Goal: Task Accomplishment & Management: Use online tool/utility

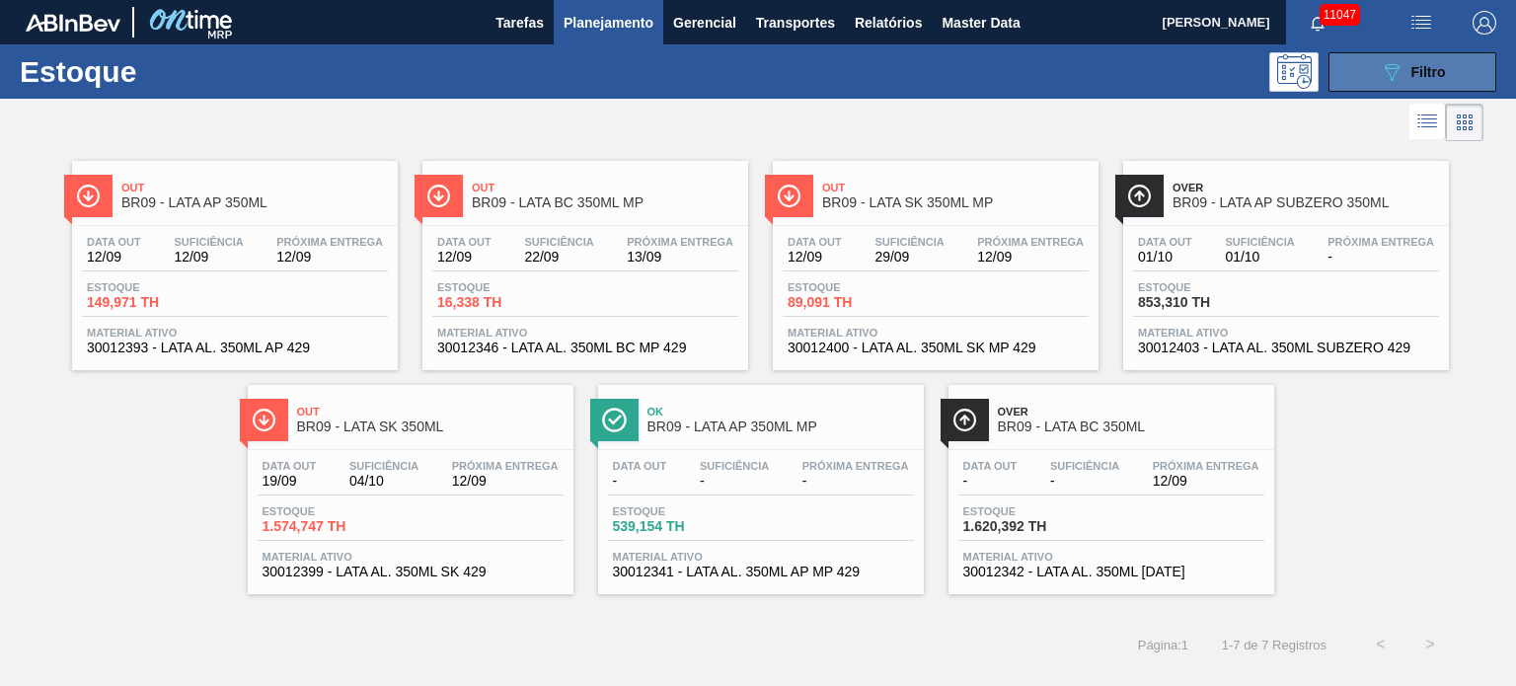
click at [1462, 82] on button "089F7B8B-B2A5-4AFE-B5C0-19BA573D28AC Filtro" at bounding box center [1413, 71] width 168 height 39
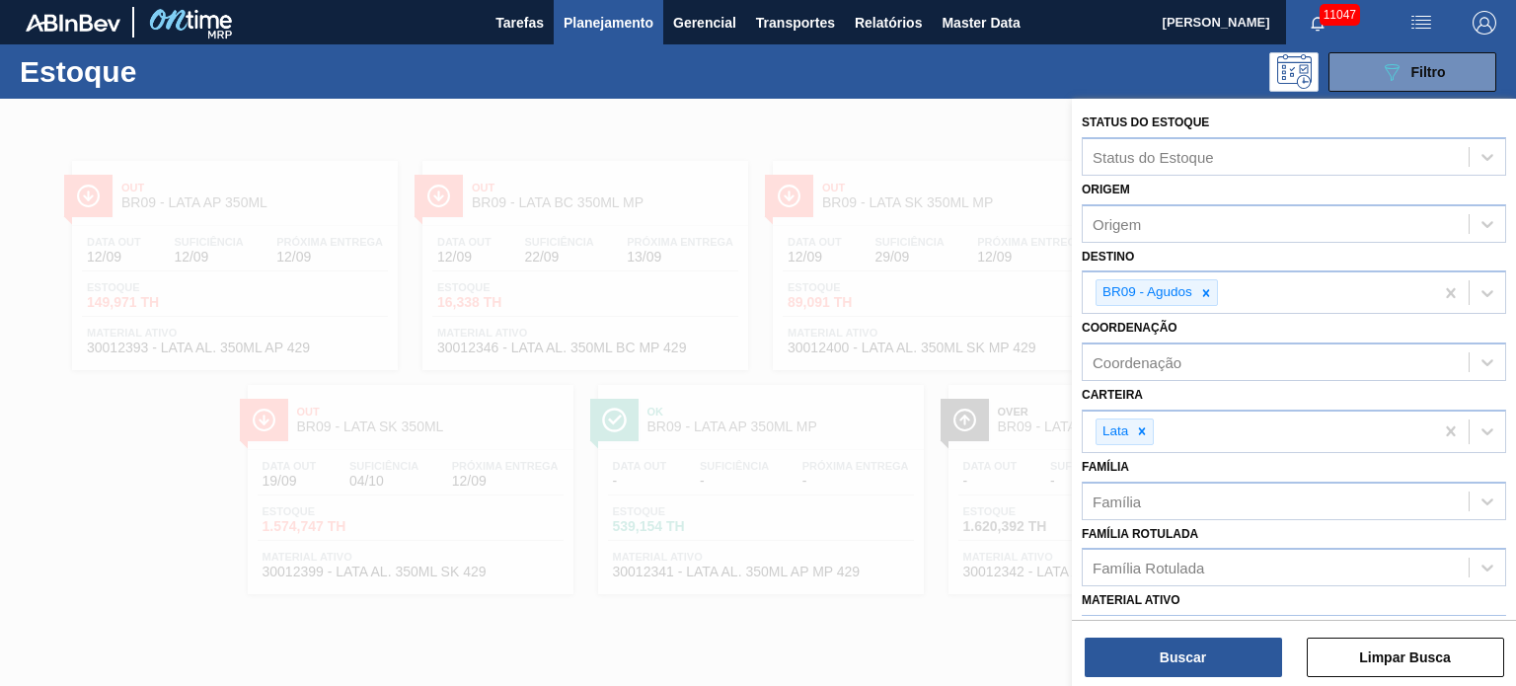
click at [898, 327] on div at bounding box center [758, 442] width 1516 height 686
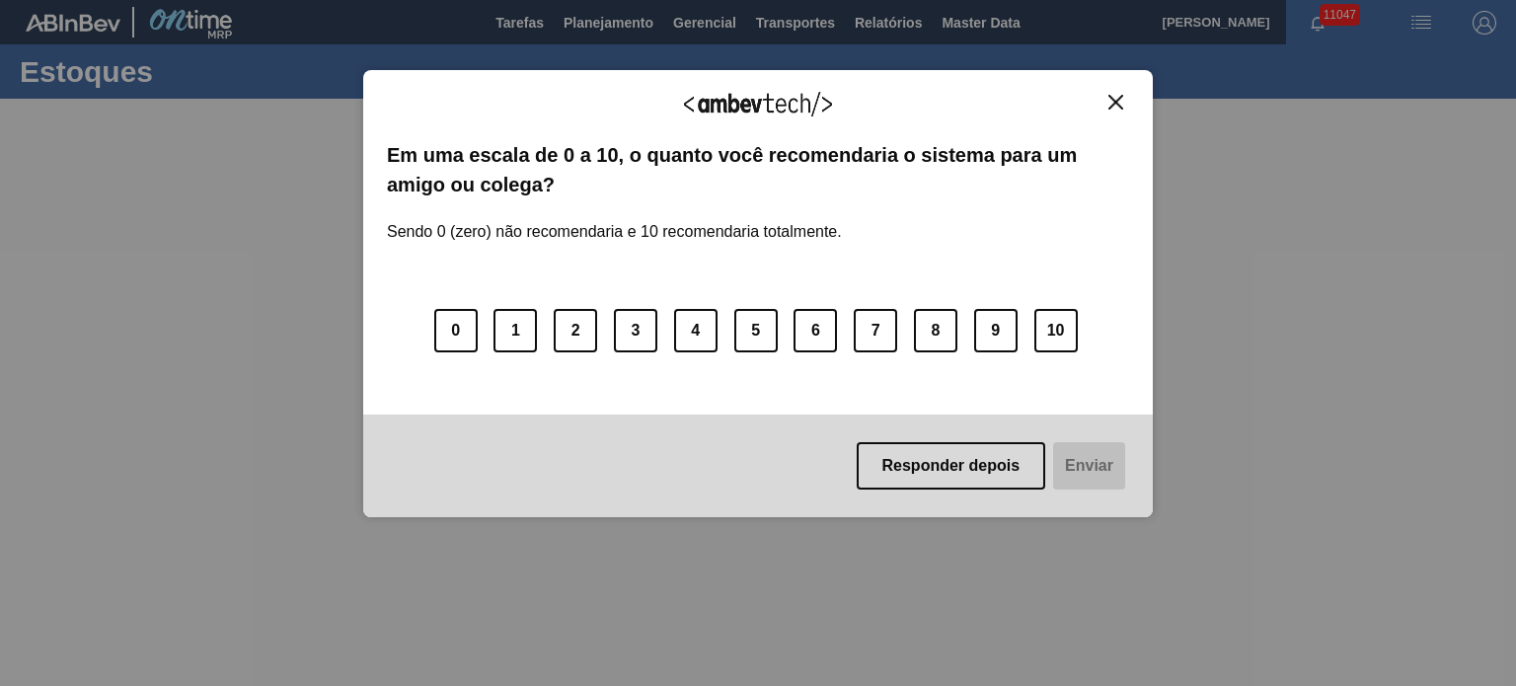
click at [1103, 106] on button "Close" at bounding box center [1116, 102] width 27 height 17
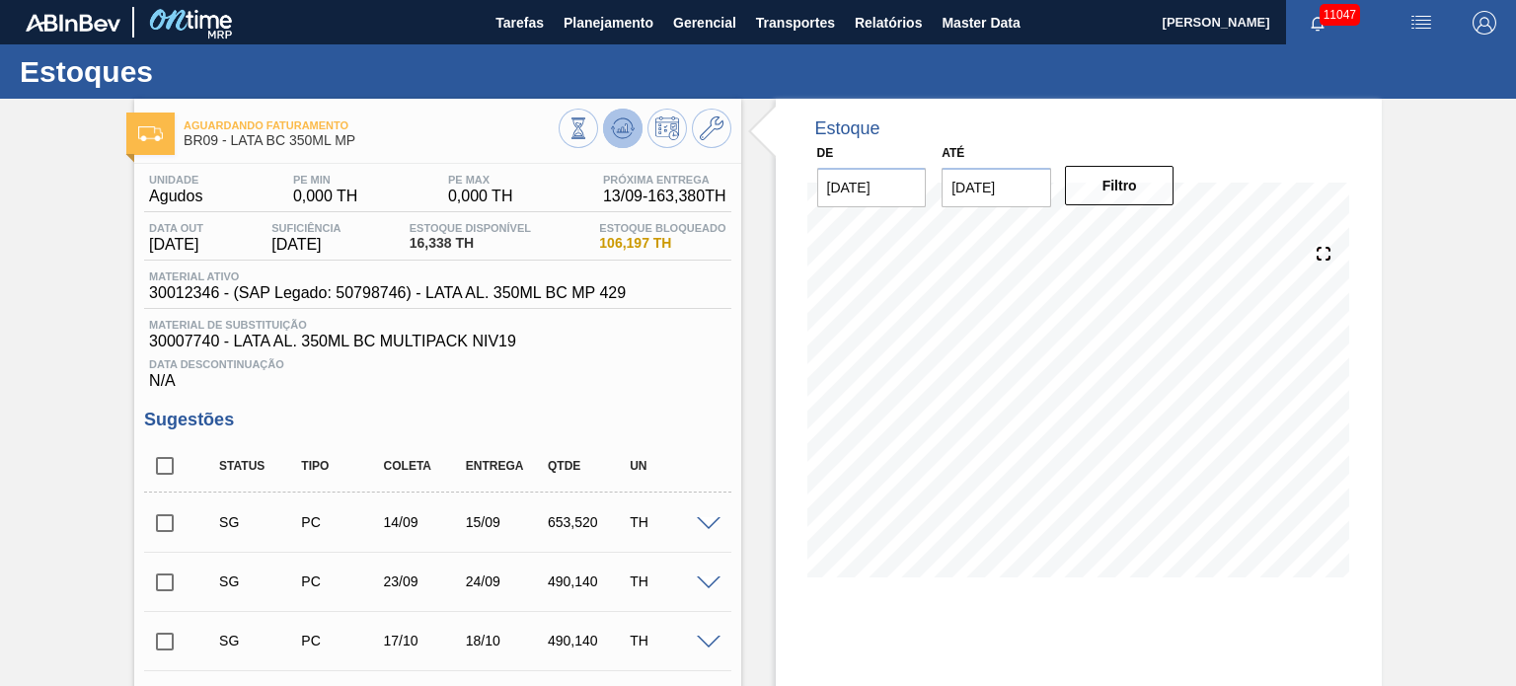
click at [624, 121] on icon at bounding box center [623, 128] width 24 height 24
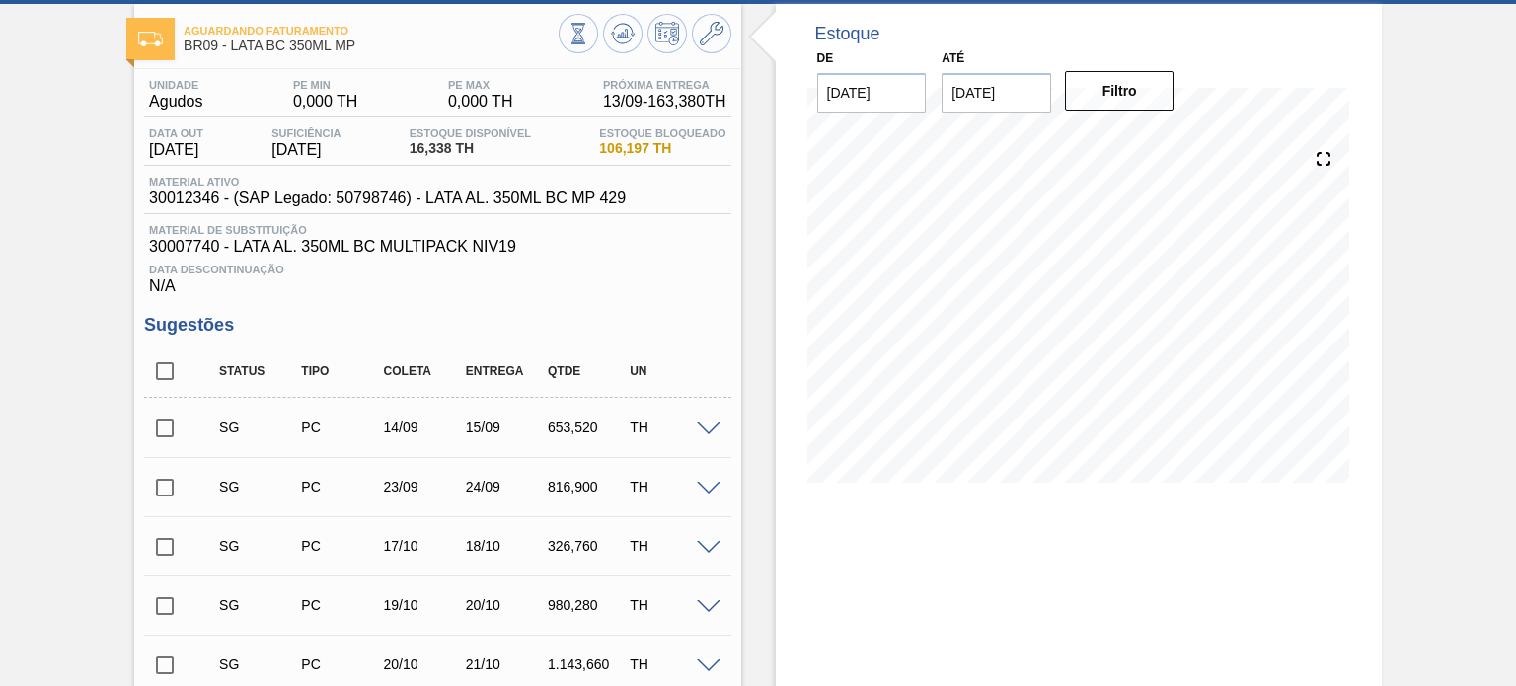
scroll to position [197, 0]
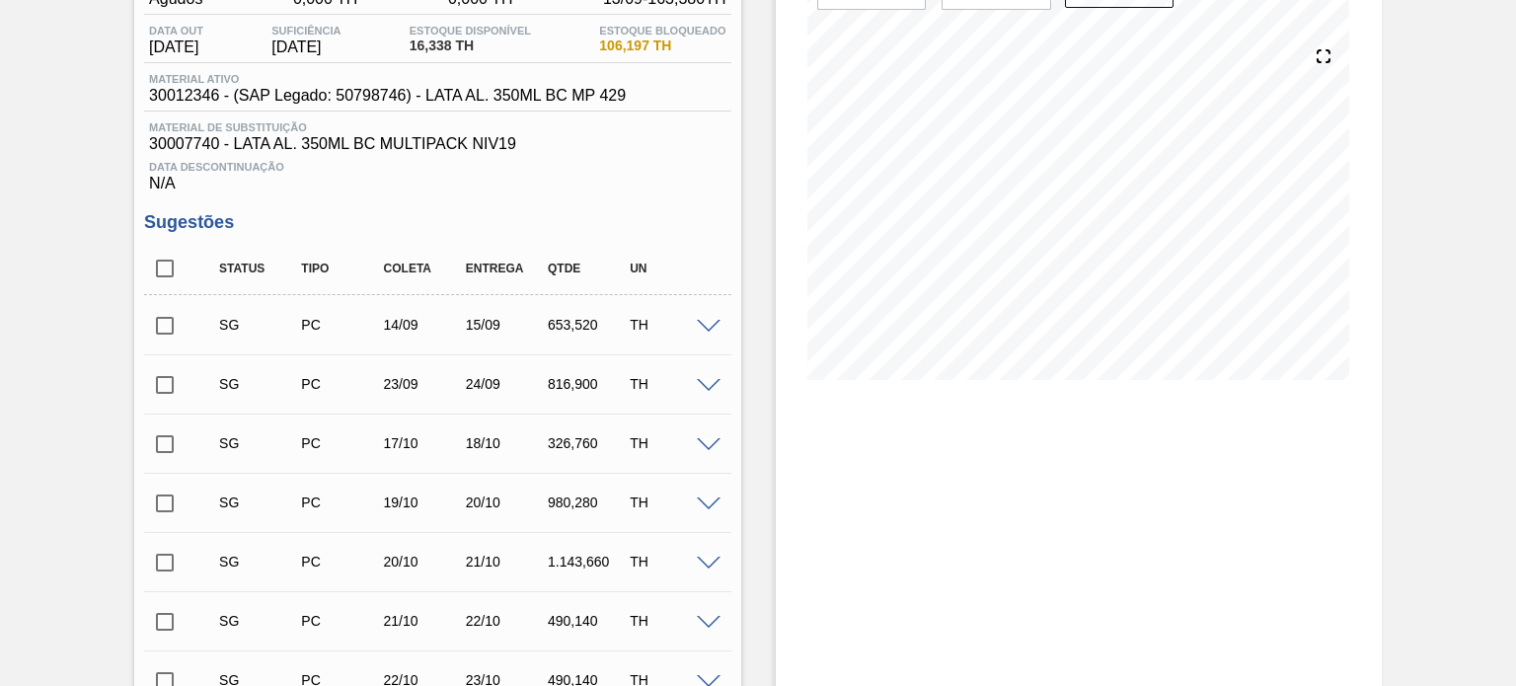
click at [707, 325] on span at bounding box center [709, 327] width 24 height 15
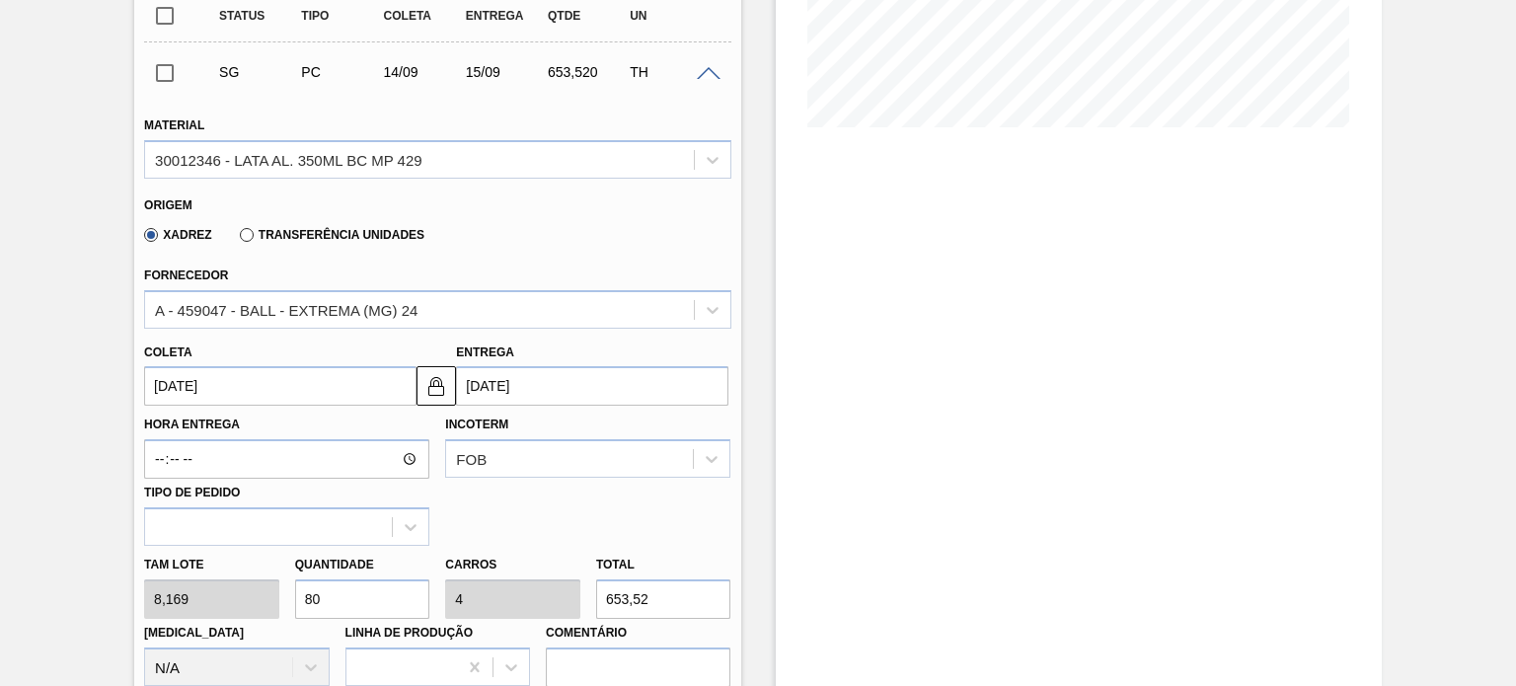
scroll to position [494, 0]
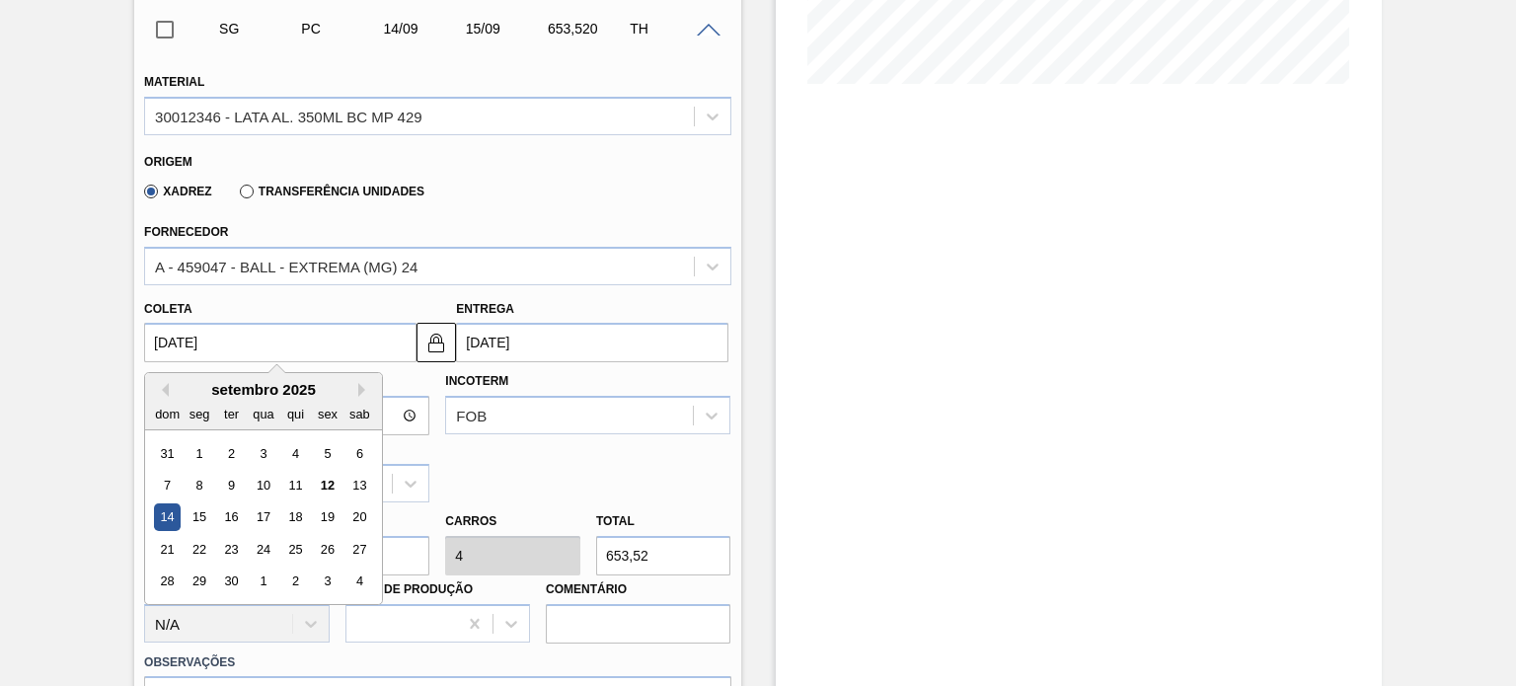
click at [213, 340] on input "[DATE]" at bounding box center [280, 342] width 272 height 39
click at [326, 486] on div "12" at bounding box center [327, 485] width 27 height 27
type input "[DATE]"
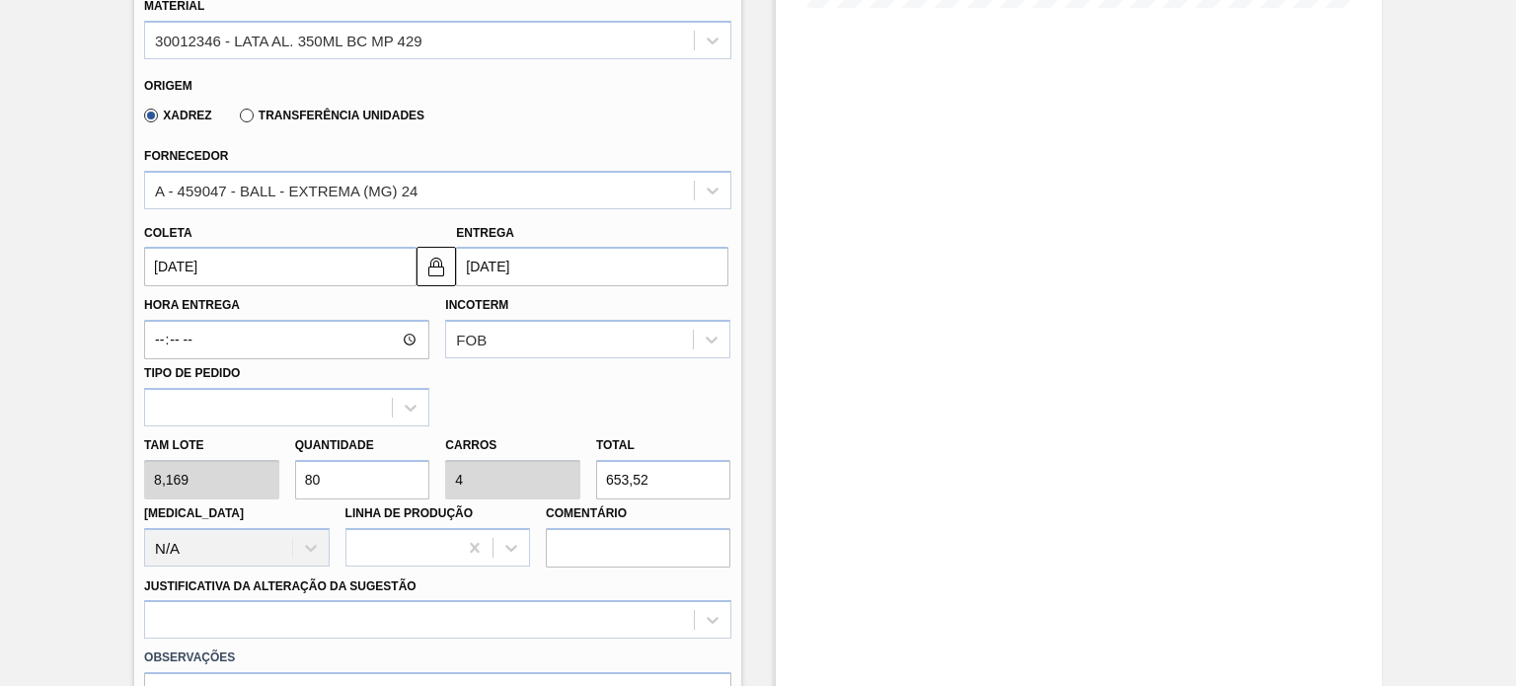
scroll to position [592, 0]
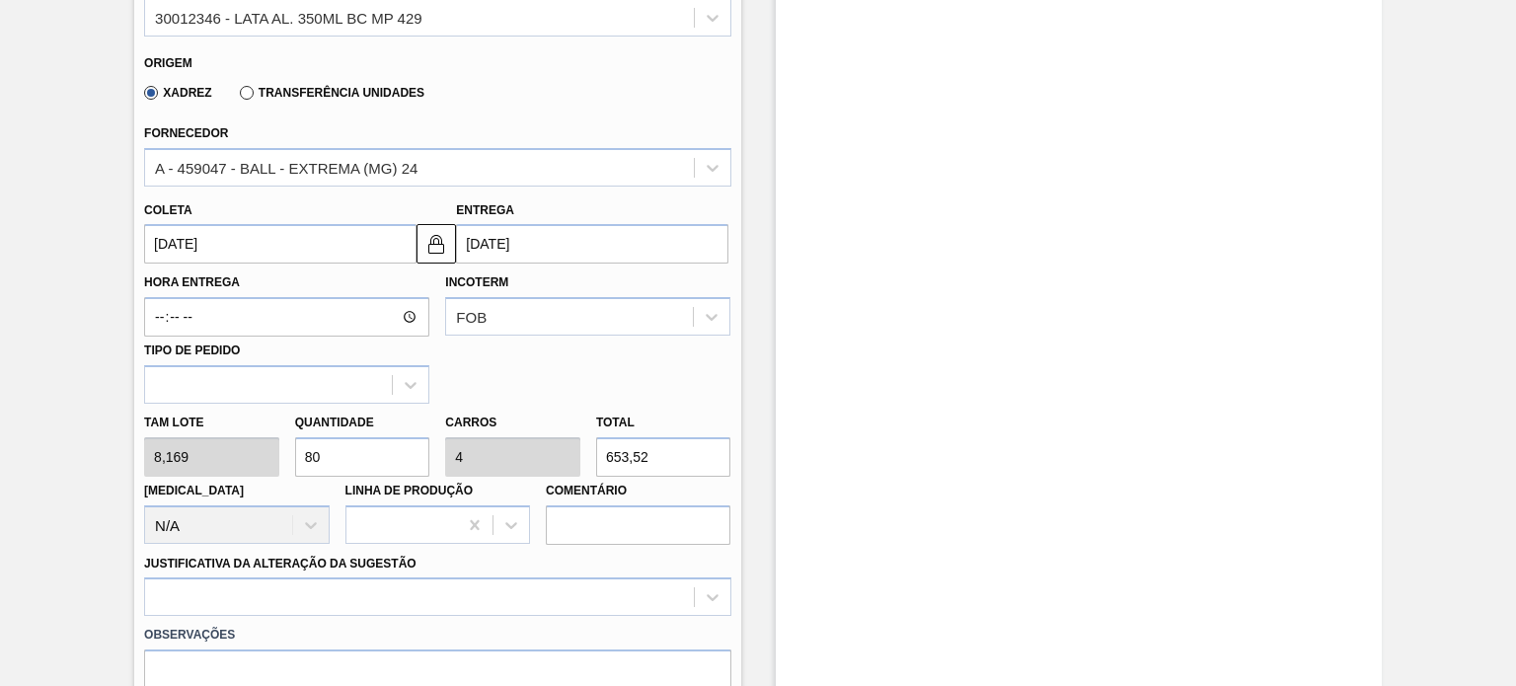
drag, startPoint x: 687, startPoint y: 454, endPoint x: 473, endPoint y: 475, distance: 215.2
click at [473, 475] on div "Tam lote 8,169 Quantidade 80 Carros 4 Total 653,52 Doca N/A Linha de Produção C…" at bounding box center [437, 474] width 602 height 141
type input "0,122"
type input "0,006"
type input "1"
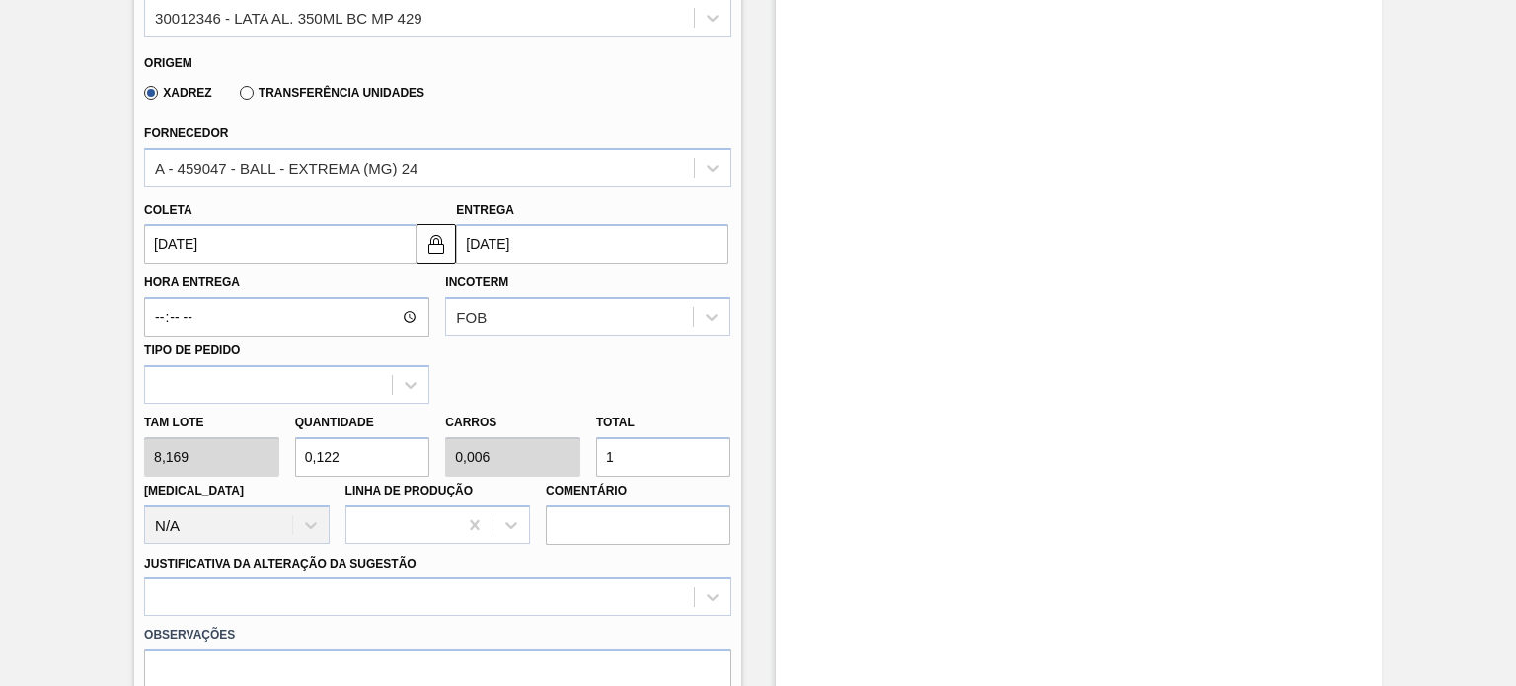
type input "2,081"
type input "0,104"
type input "17"
type input "20,933"
type input "1,047"
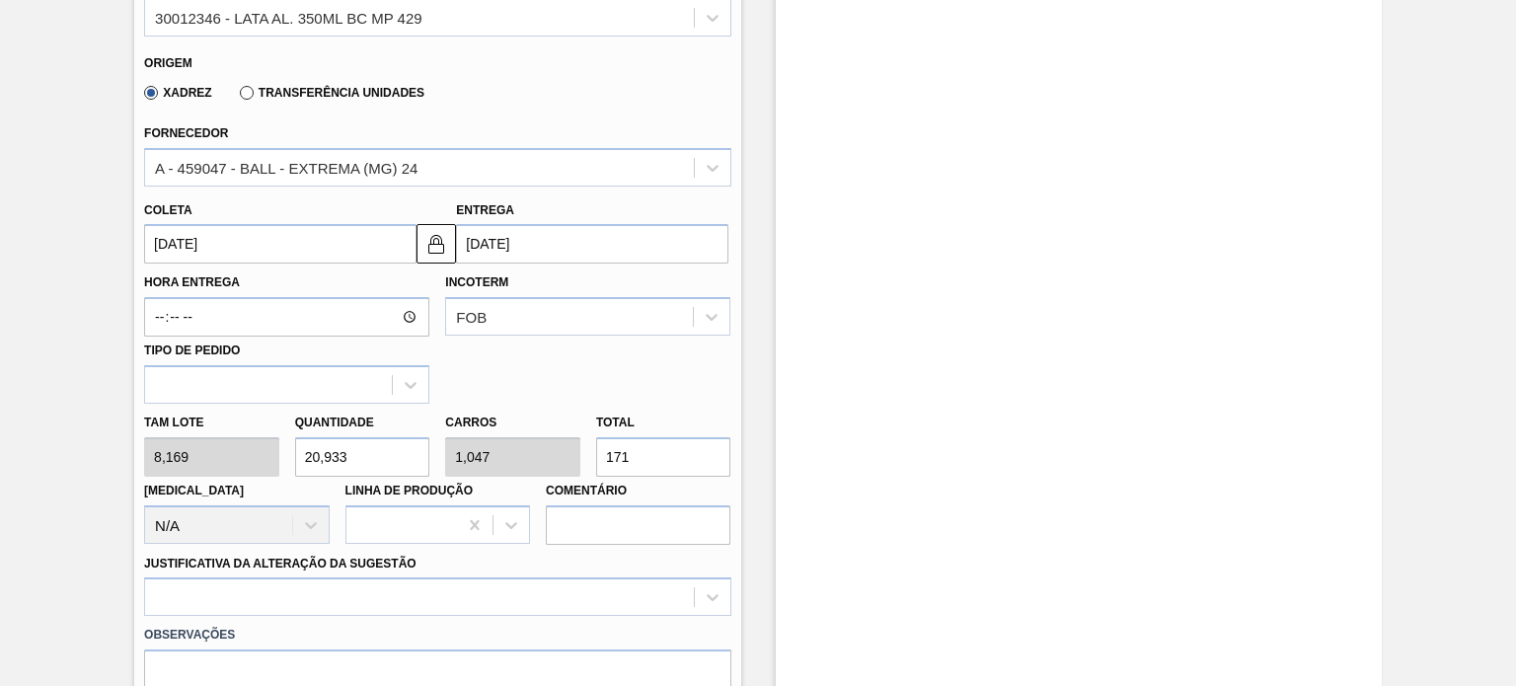
type input "171,"
type input "20,994"
type input "1,05"
type input "171,5"
type input "20,999"
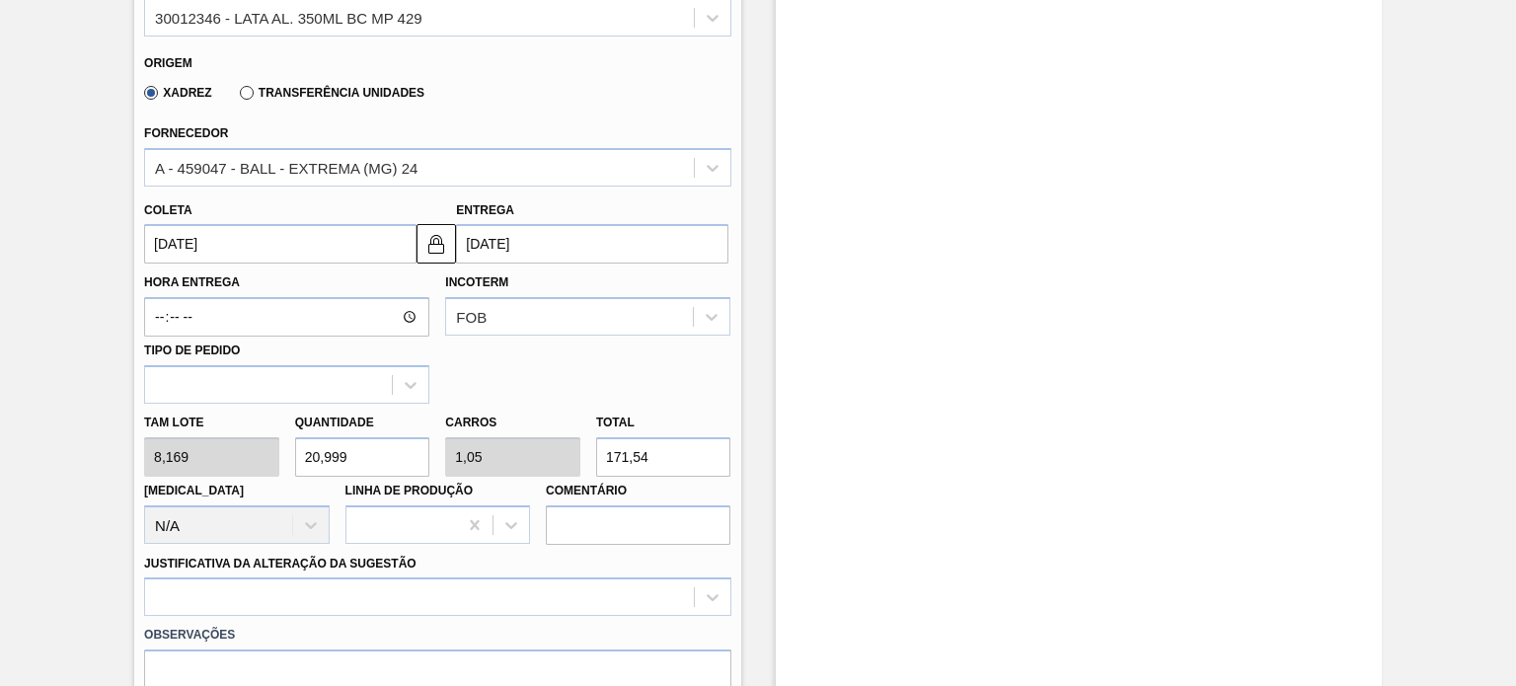
type input "171,549"
type input "21"
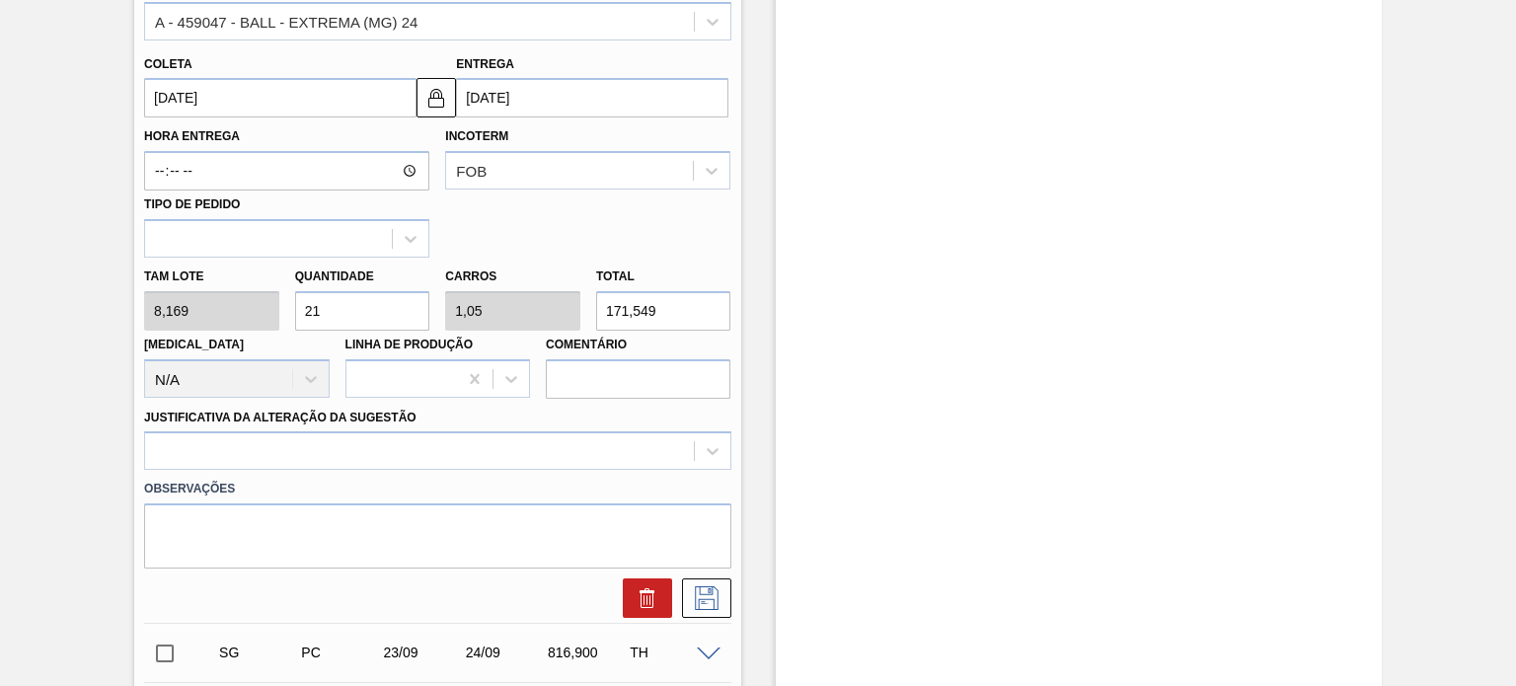
scroll to position [790, 0]
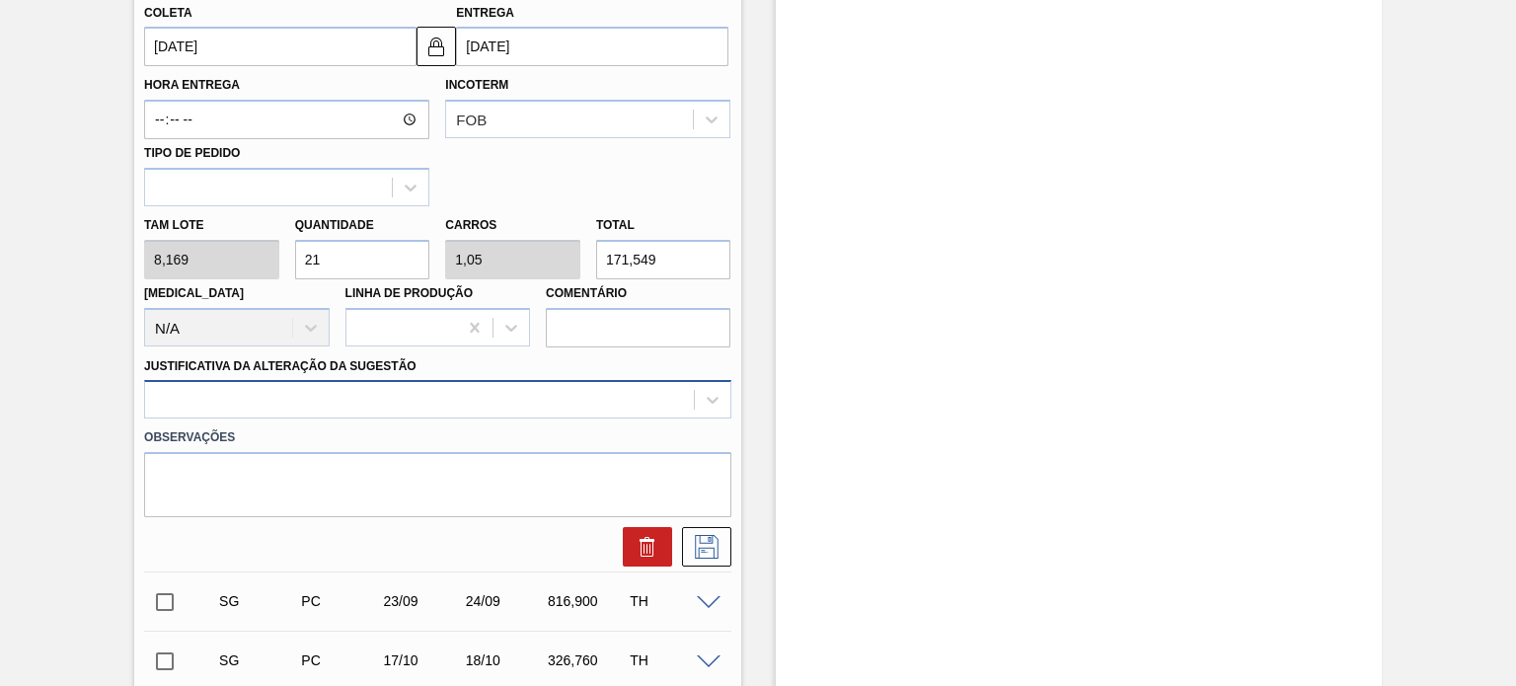
type input "171,549"
click at [447, 405] on div at bounding box center [437, 399] width 586 height 39
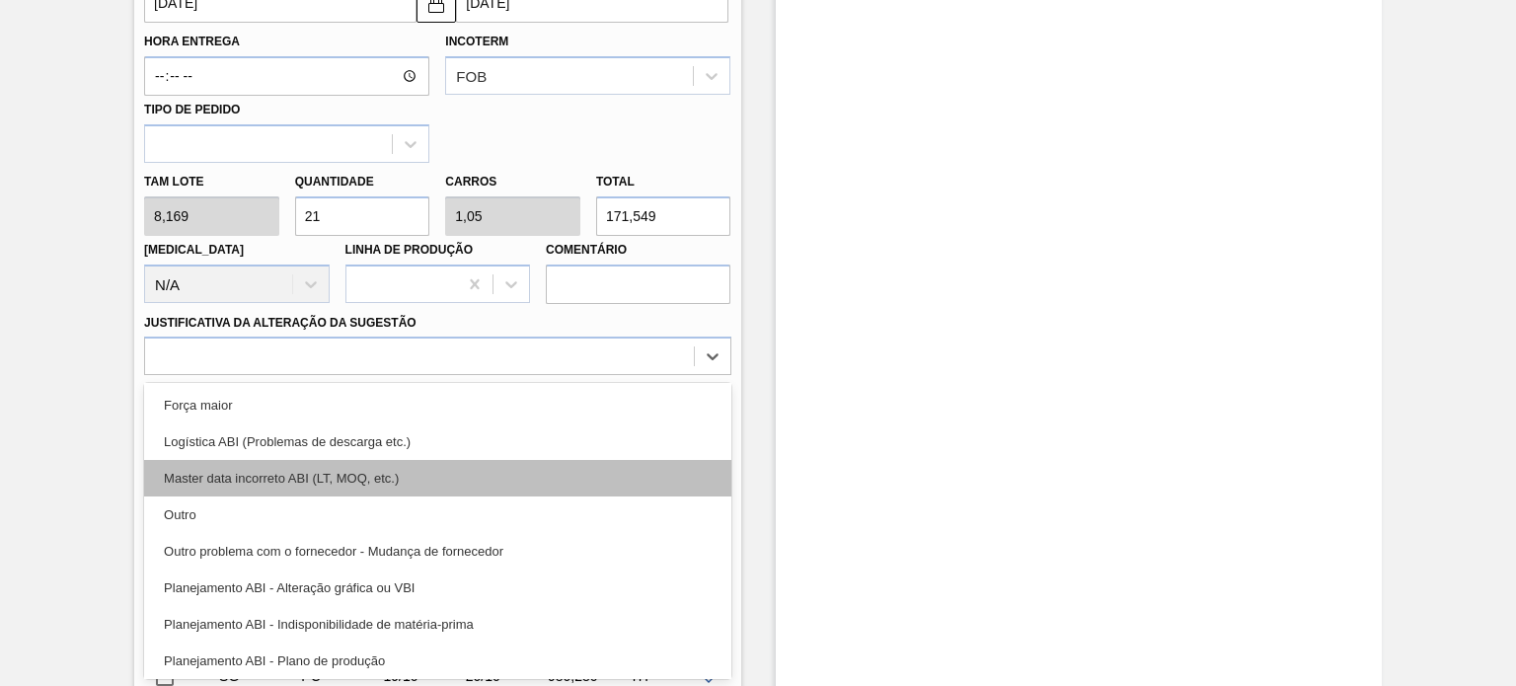
scroll to position [0, 0]
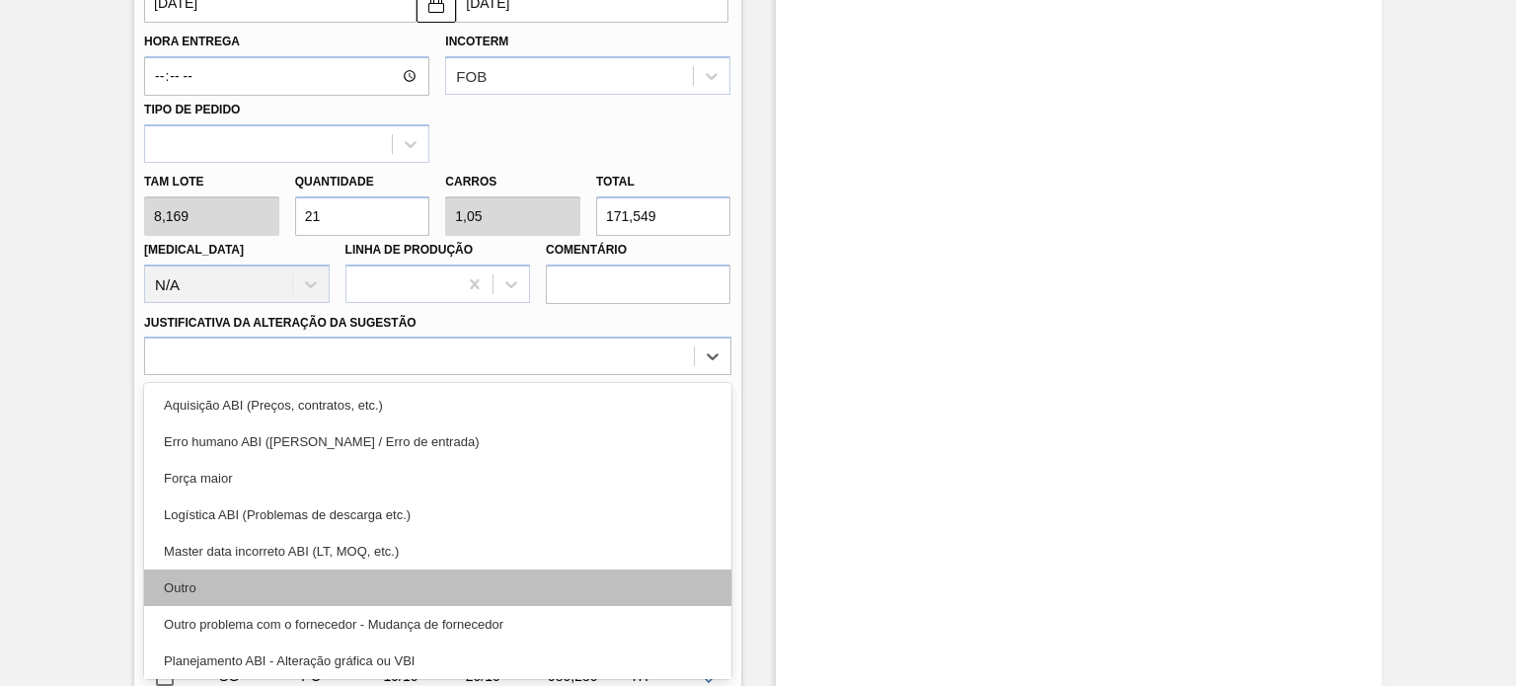
click at [440, 591] on div "Outro" at bounding box center [437, 588] width 586 height 37
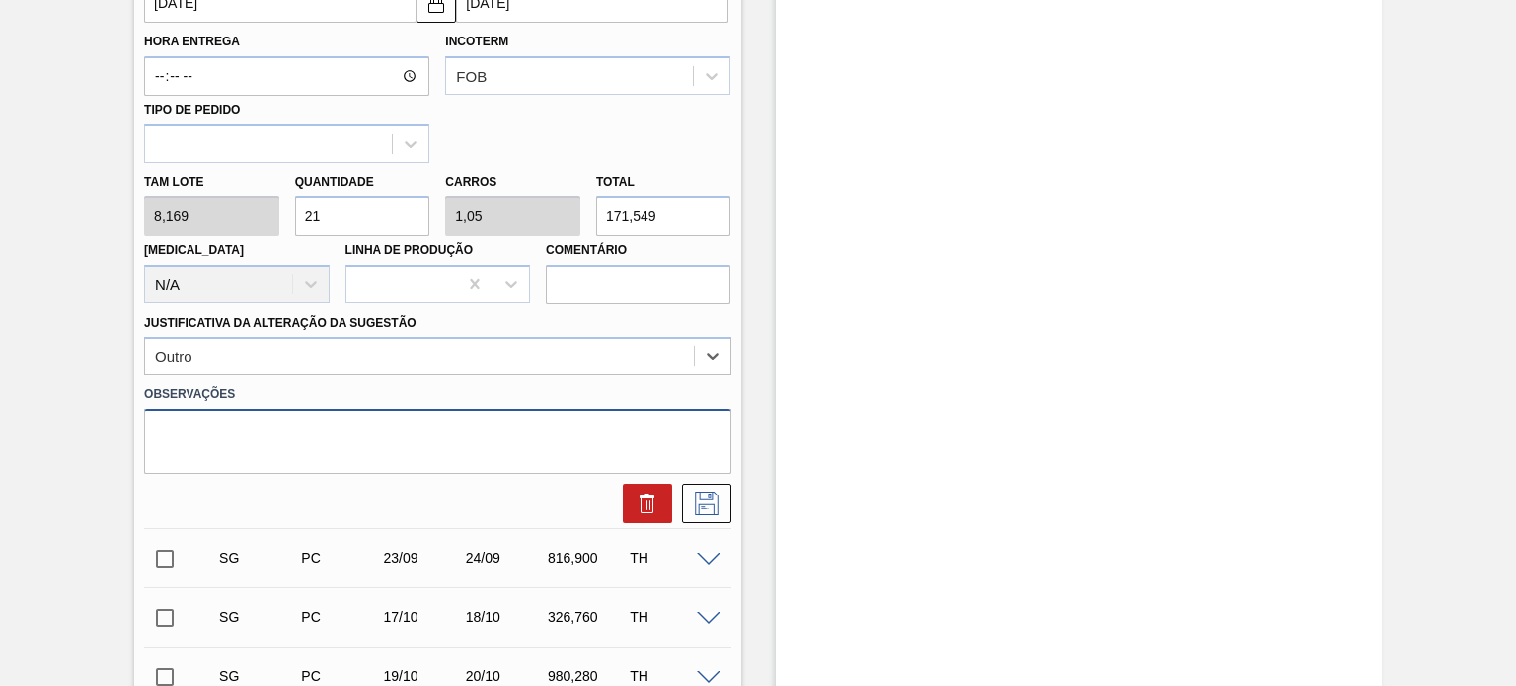
click at [366, 445] on textarea at bounding box center [437, 441] width 586 height 65
type textarea "Reprogramação Saldo"
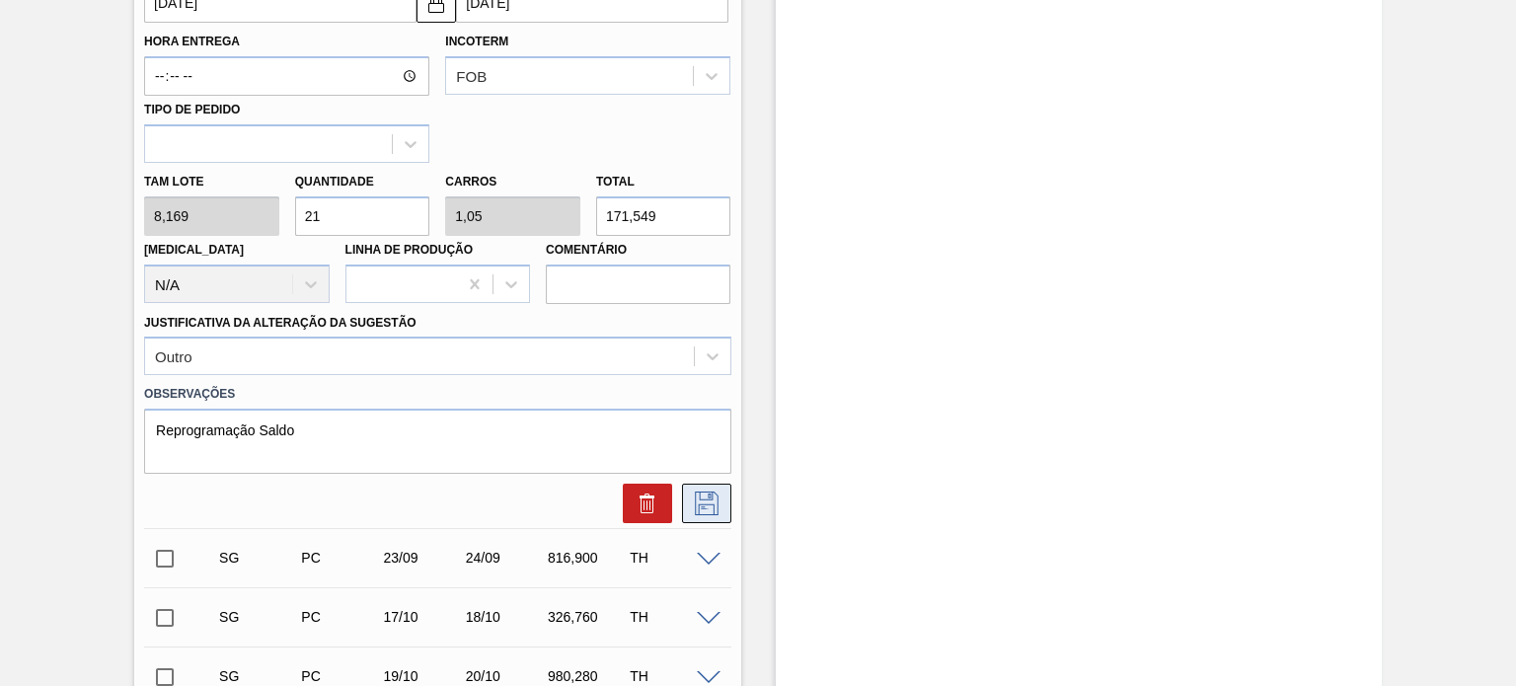
click at [708, 494] on icon at bounding box center [706, 502] width 10 height 16
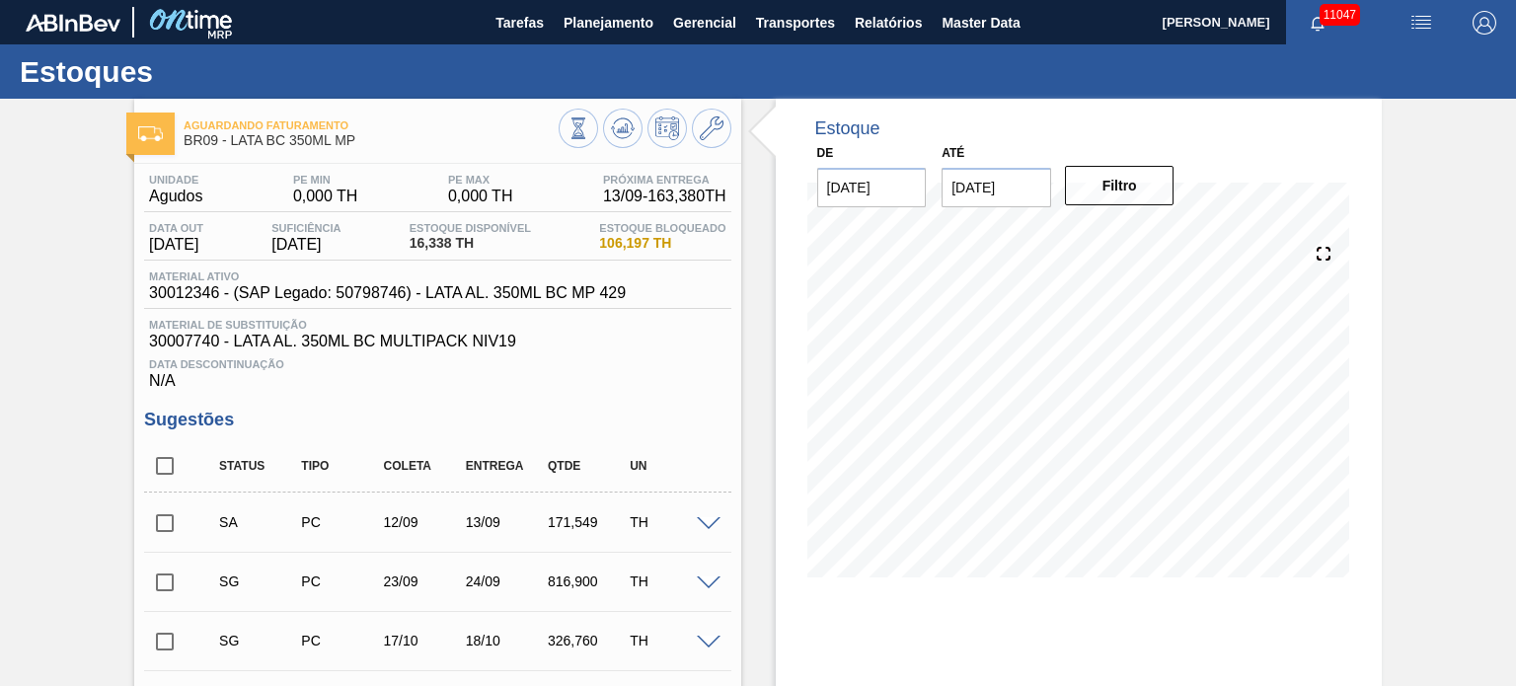
click at [156, 526] on input "checkbox" at bounding box center [164, 523] width 41 height 41
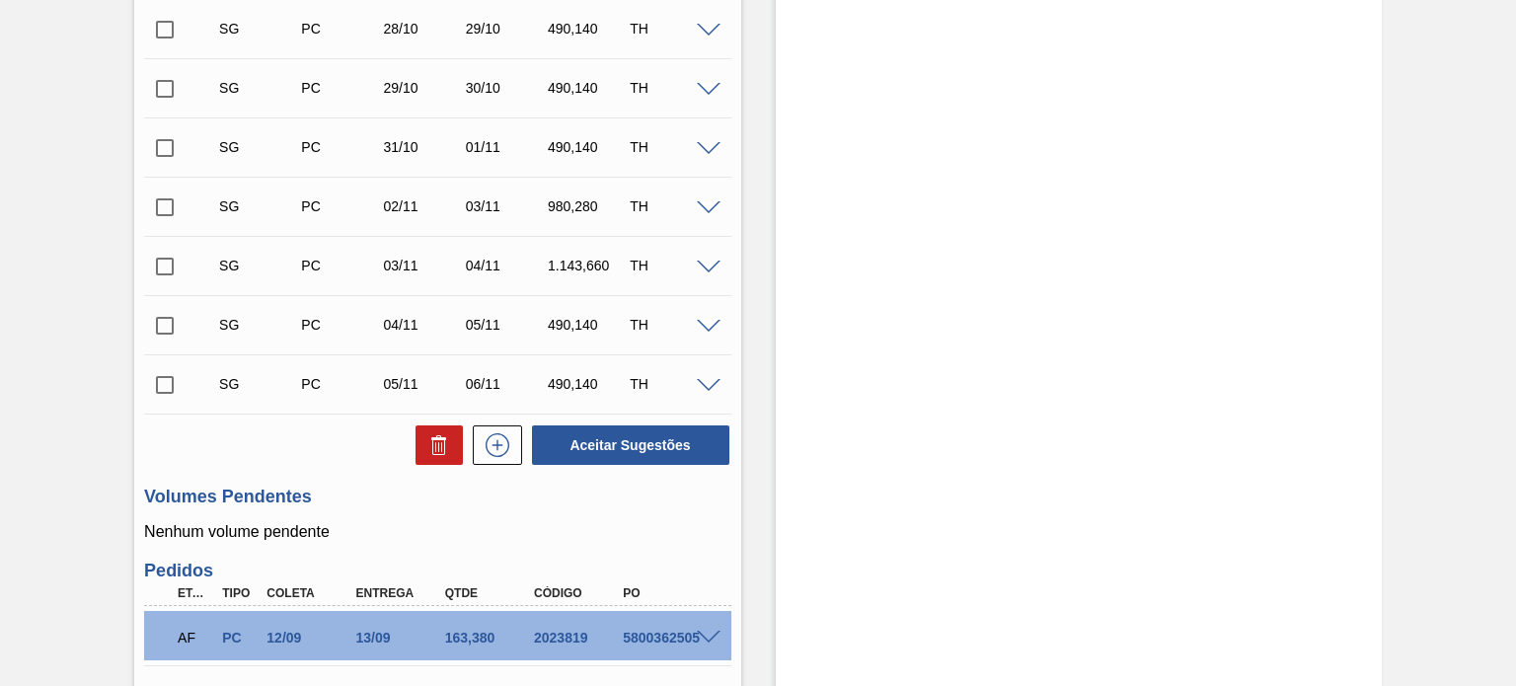
scroll to position [1382, 0]
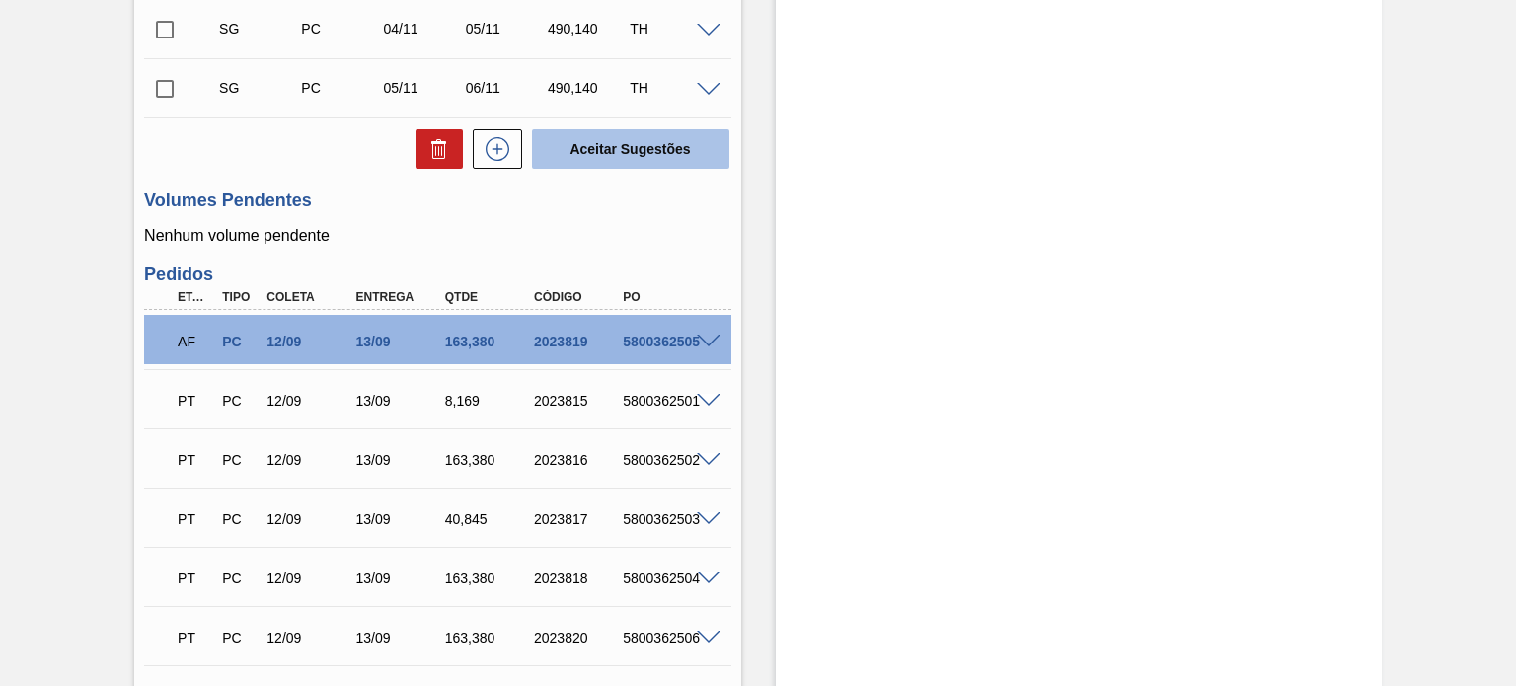
click at [690, 144] on button "Aceitar Sugestões" at bounding box center [630, 148] width 197 height 39
checkbox input "false"
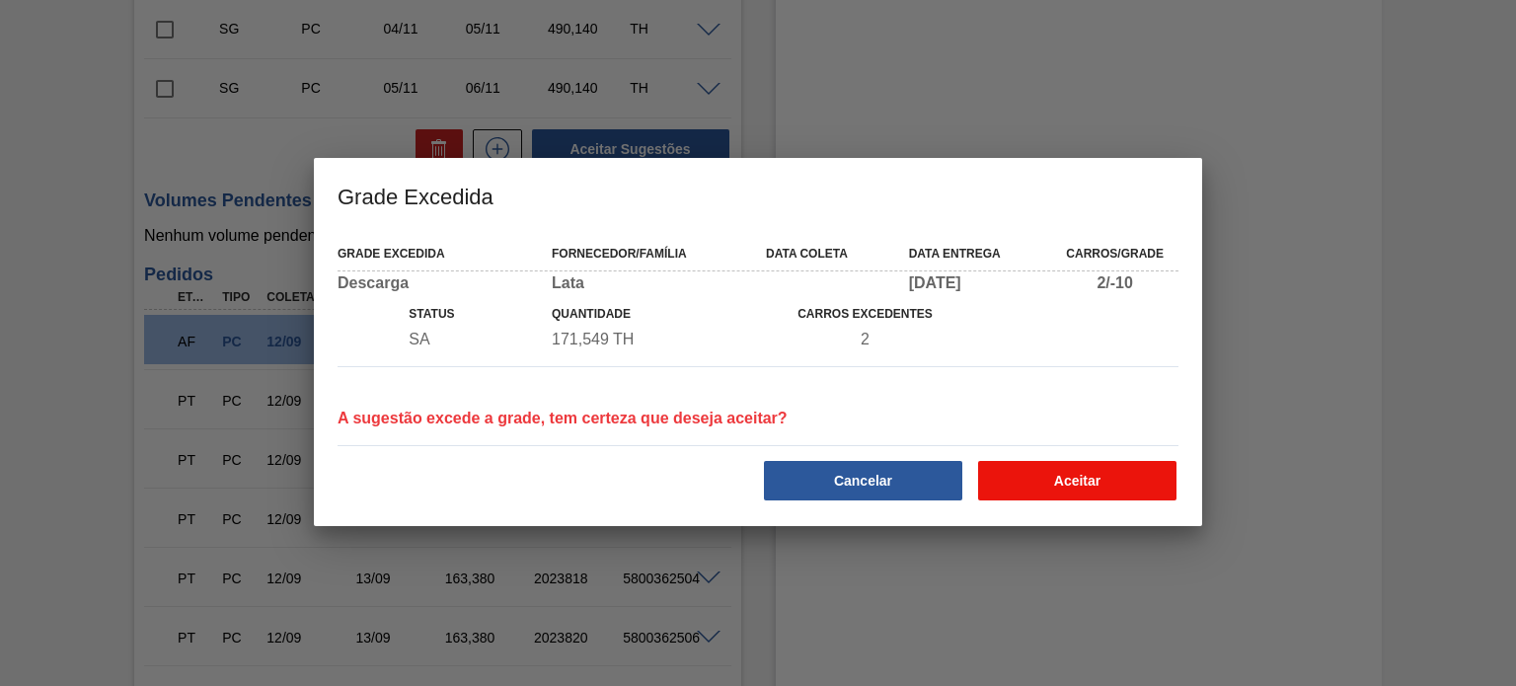
click at [1084, 489] on button "Aceitar" at bounding box center [1077, 480] width 198 height 39
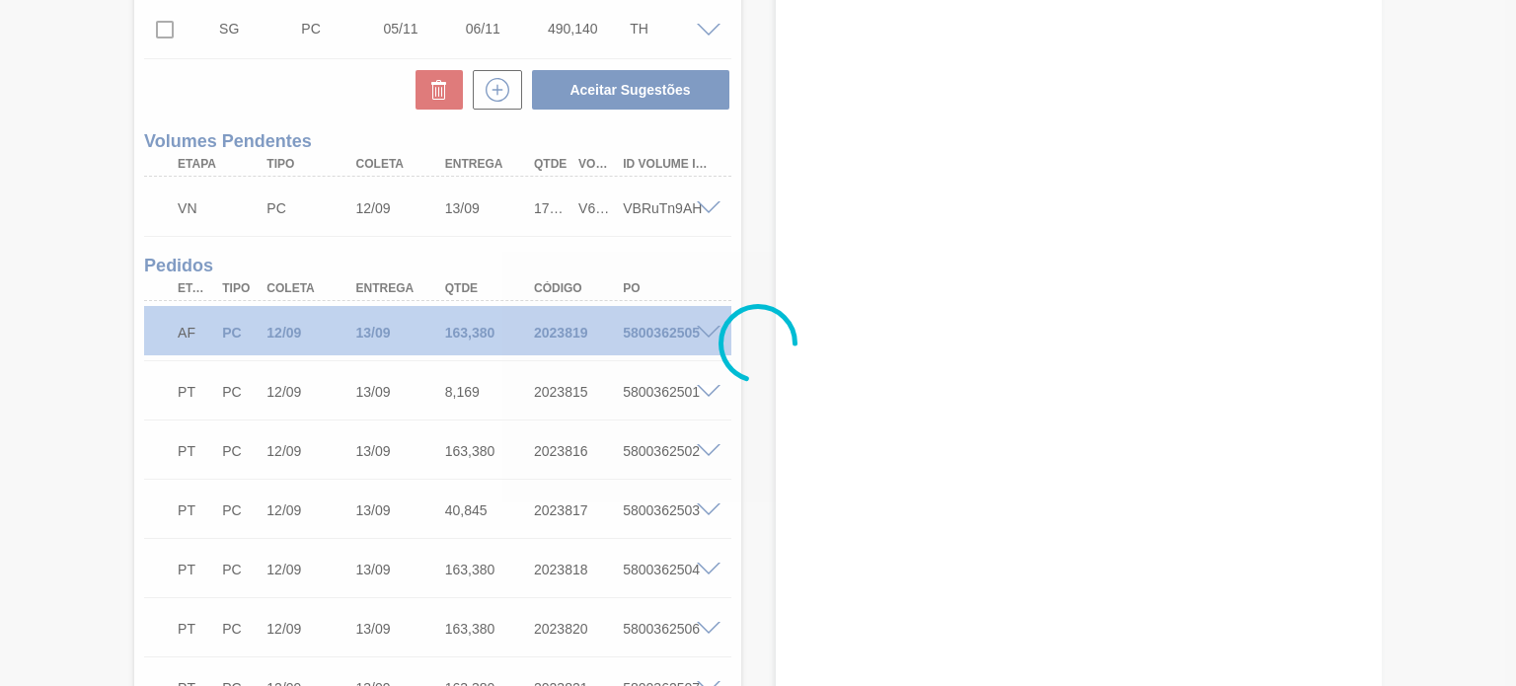
scroll to position [1323, 0]
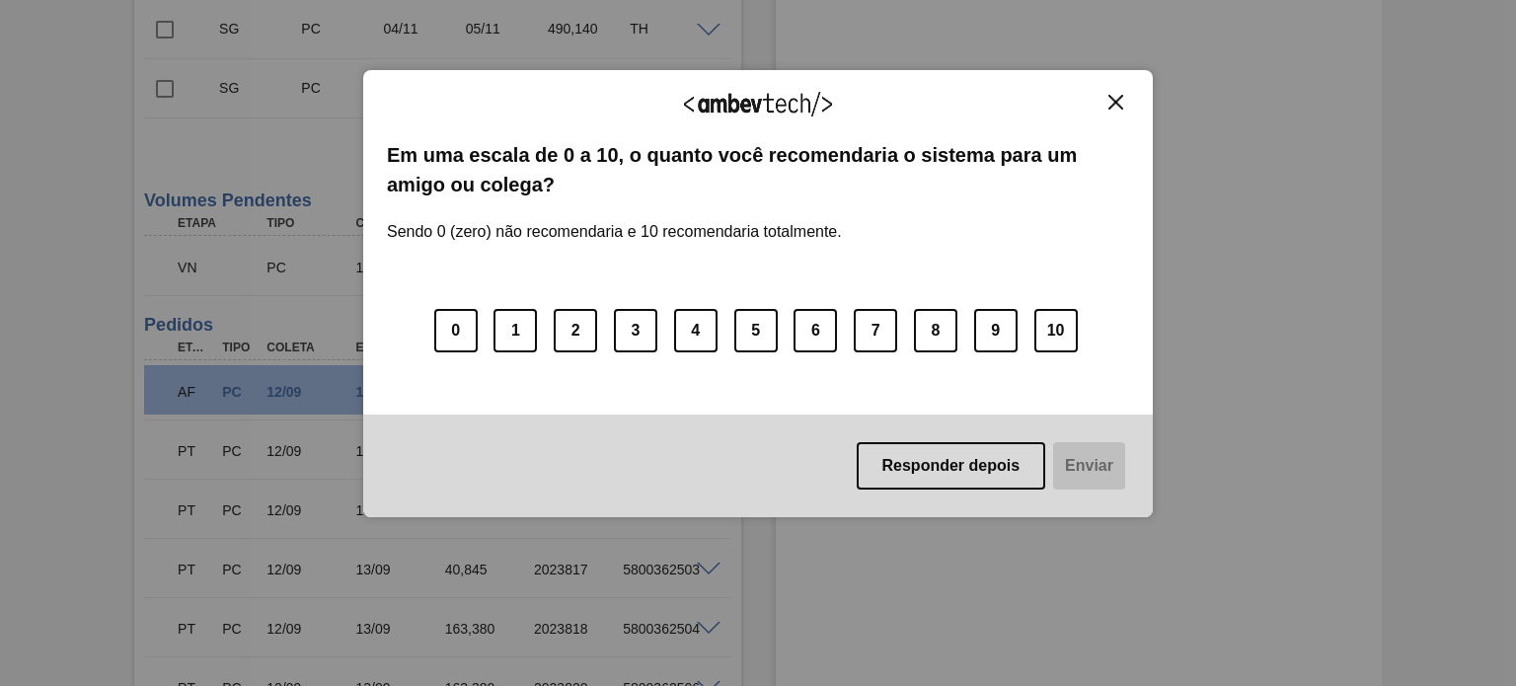
click at [1114, 102] on img "Close" at bounding box center [1116, 102] width 15 height 15
click at [1110, 106] on button "Close" at bounding box center [1116, 102] width 27 height 17
drag, startPoint x: 1097, startPoint y: 105, endPoint x: 1127, endPoint y: 103, distance: 30.7
click at [1135, 101] on div "Agradecemos seu feedback! Em uma escala de 0 a 10, o quanto você recomendaria o…" at bounding box center [758, 294] width 790 height 448
click at [1125, 103] on button "Close" at bounding box center [1116, 102] width 27 height 17
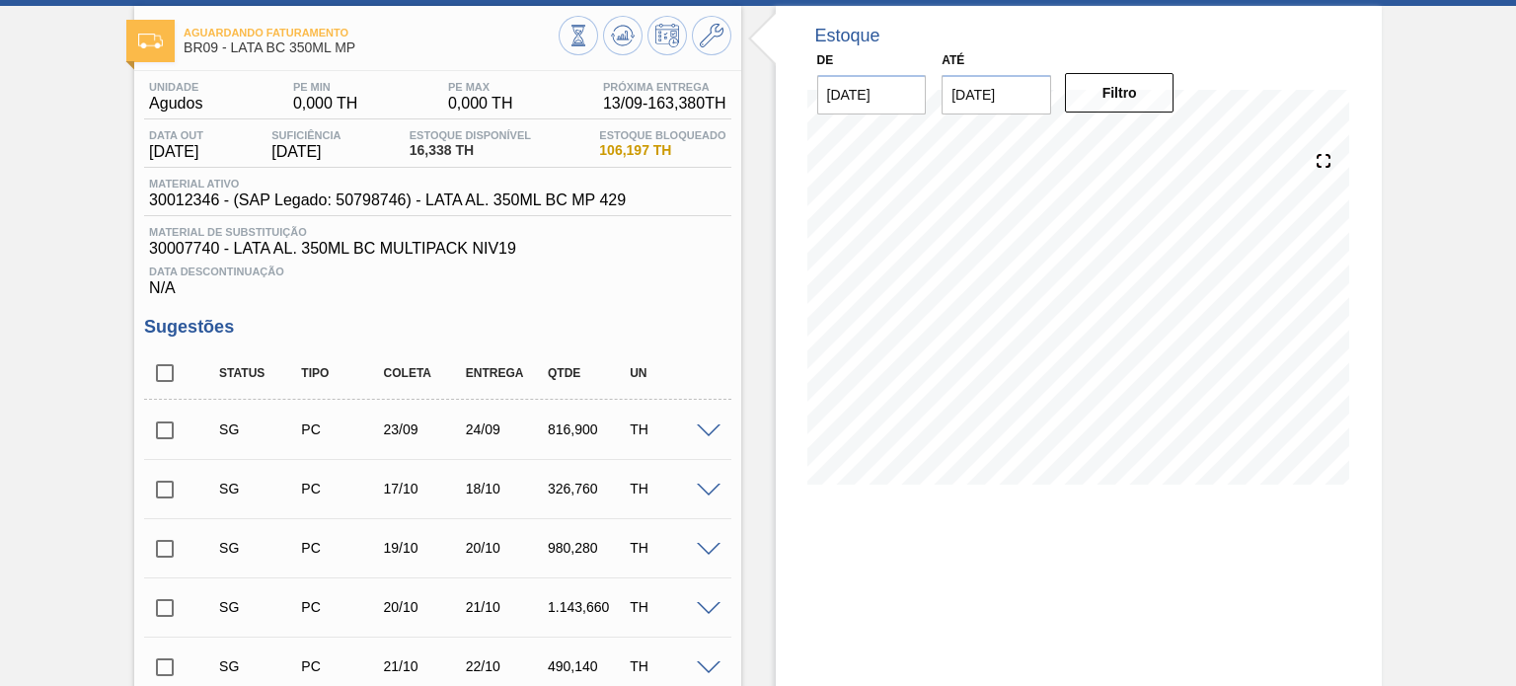
scroll to position [0, 0]
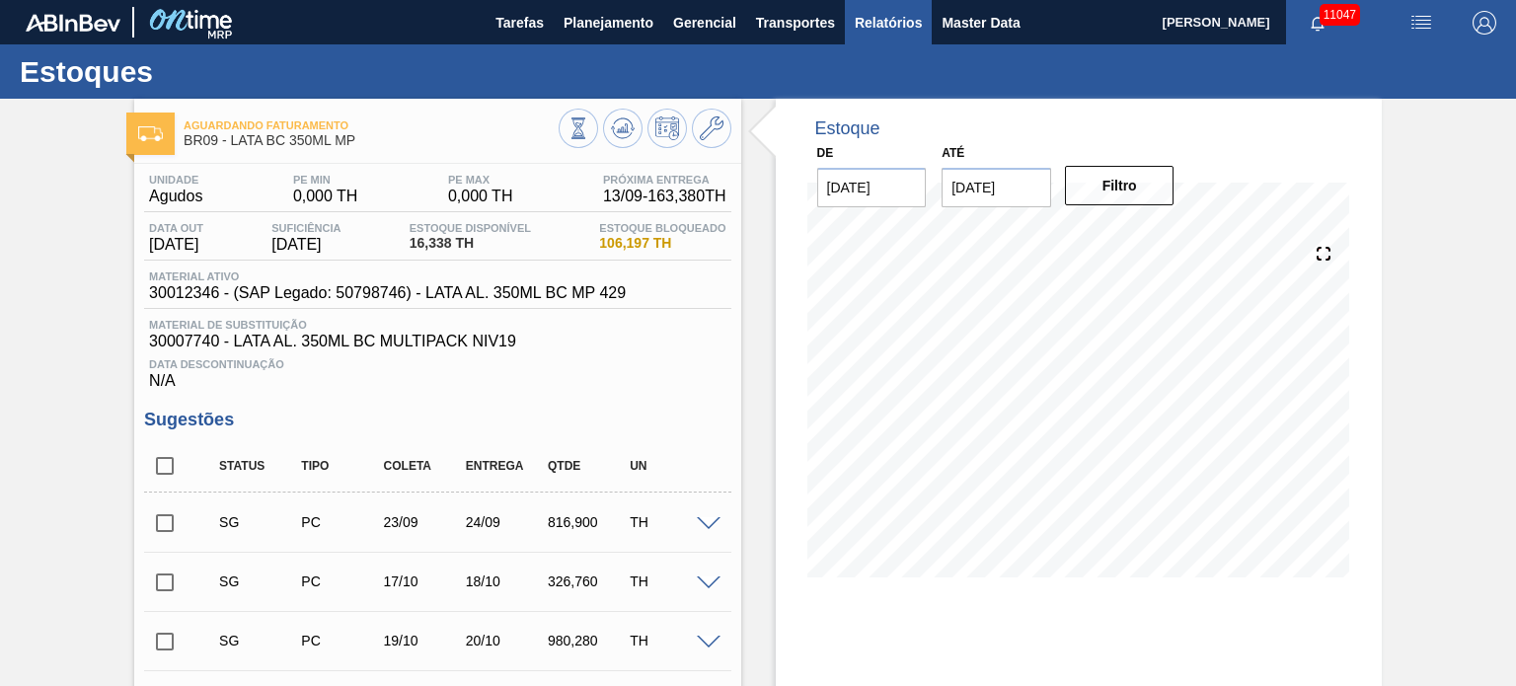
click at [877, 31] on span "Relatórios" at bounding box center [888, 23] width 67 height 24
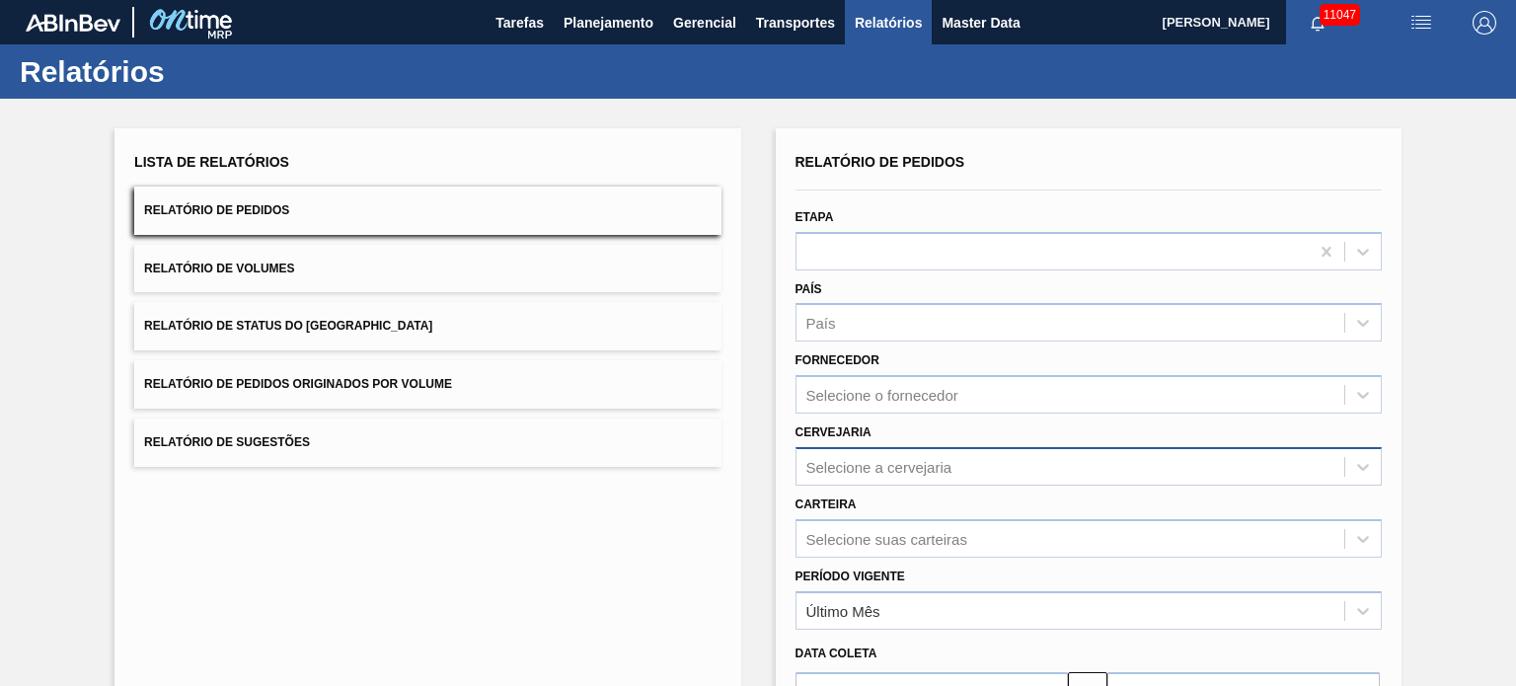
click at [876, 473] on div "Selecione a cervejaria" at bounding box center [1089, 466] width 586 height 39
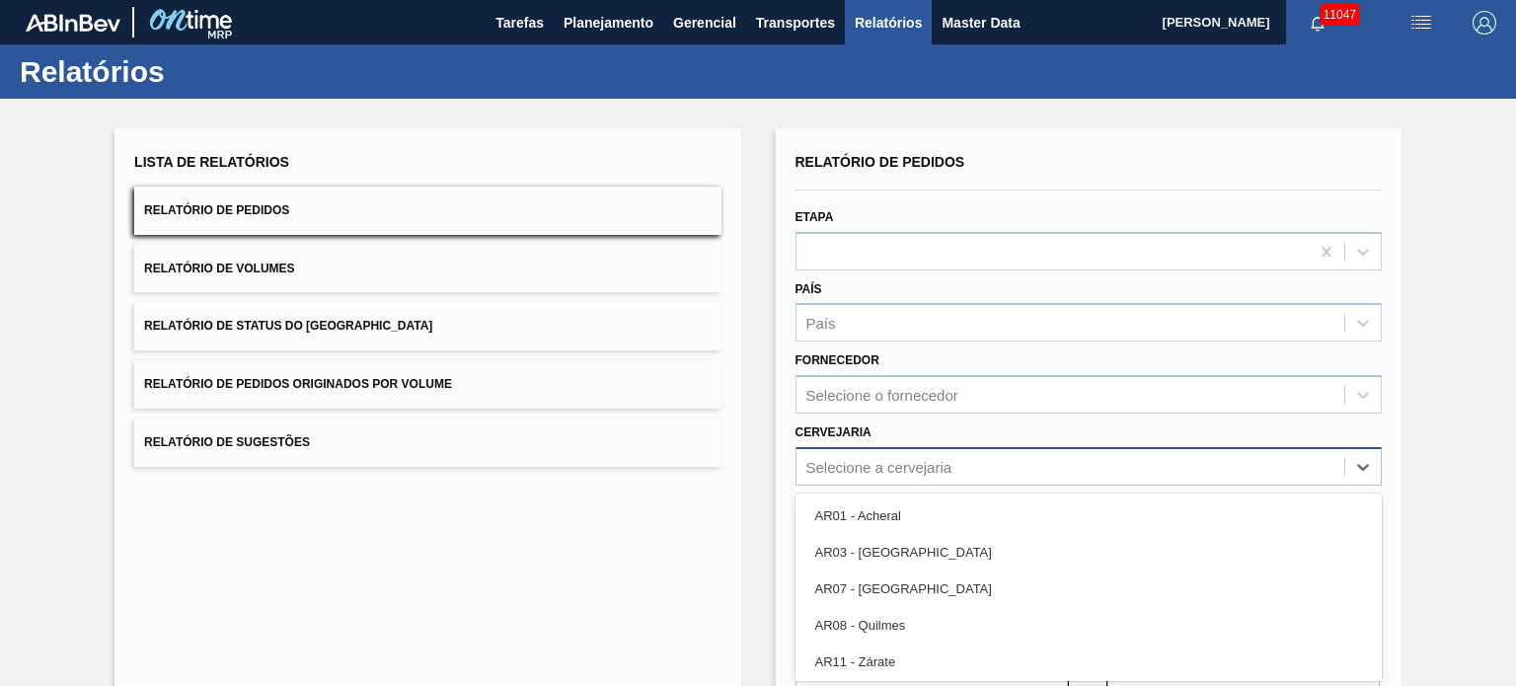
scroll to position [109, 0]
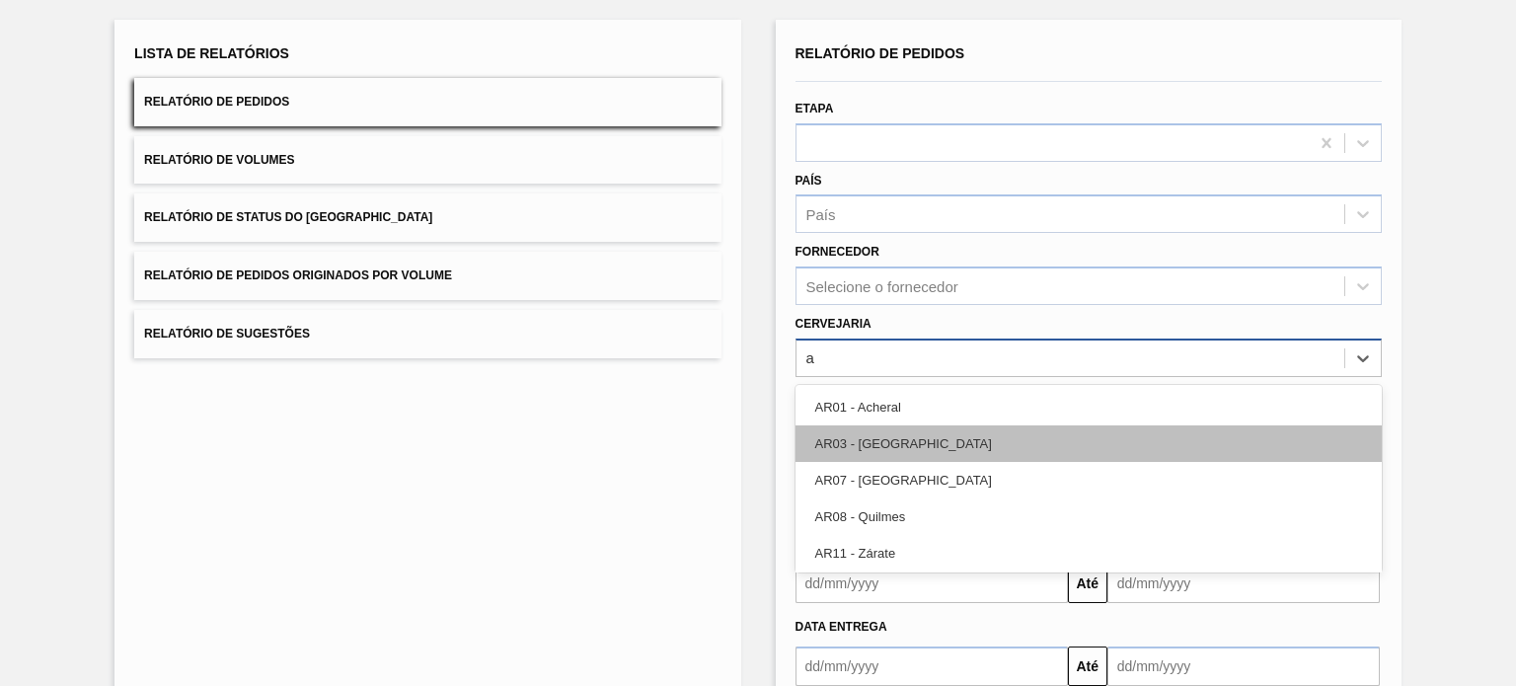
type input "ag"
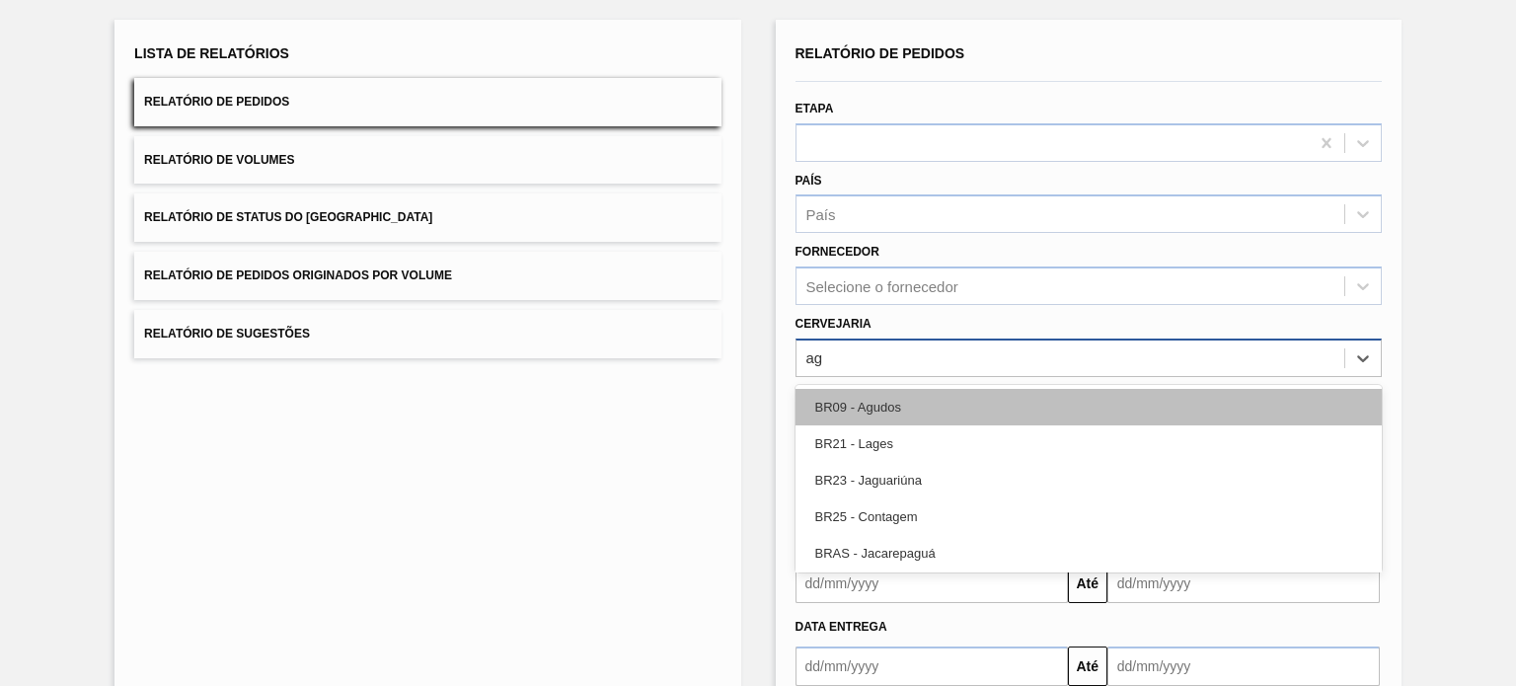
click at [910, 402] on div "BR09 - Agudos" at bounding box center [1089, 407] width 586 height 37
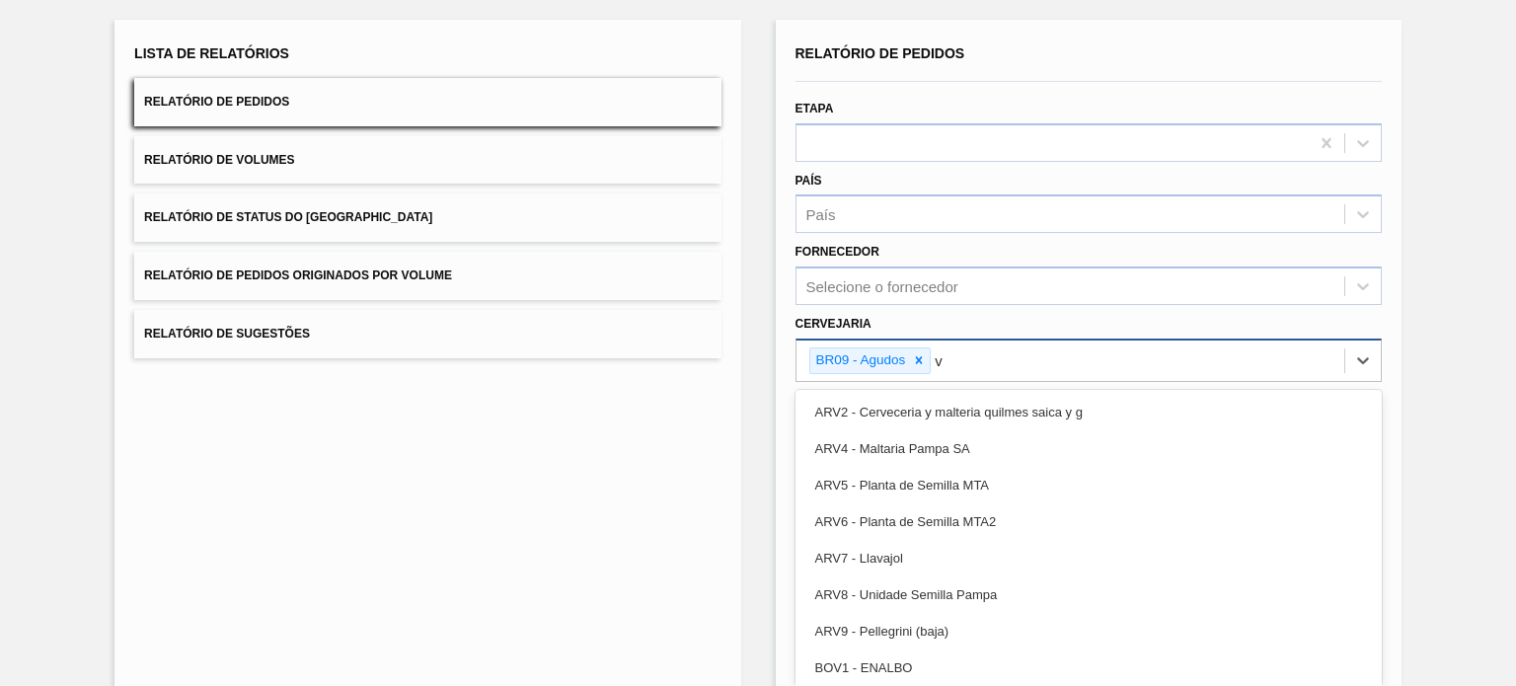
type input "vi"
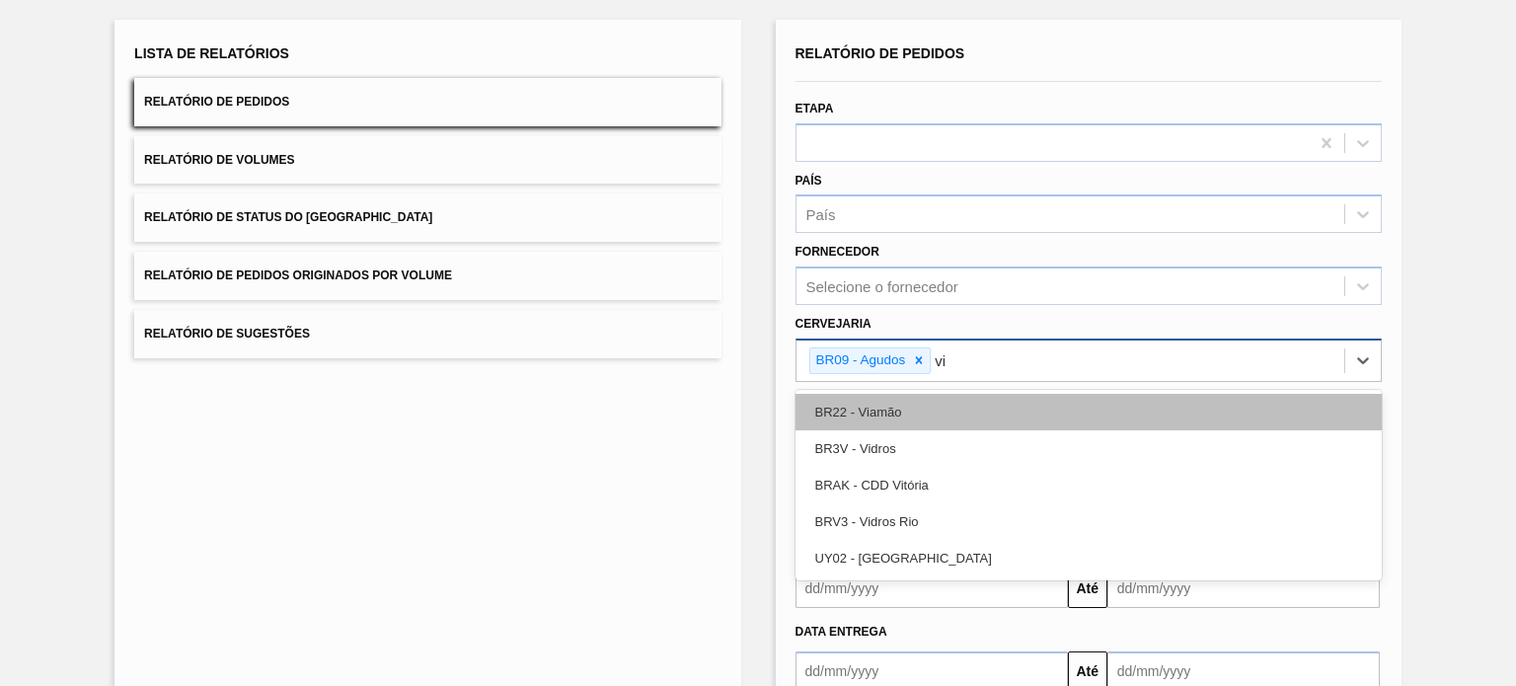
click at [920, 408] on div "BR22 - Viamão" at bounding box center [1089, 412] width 586 height 37
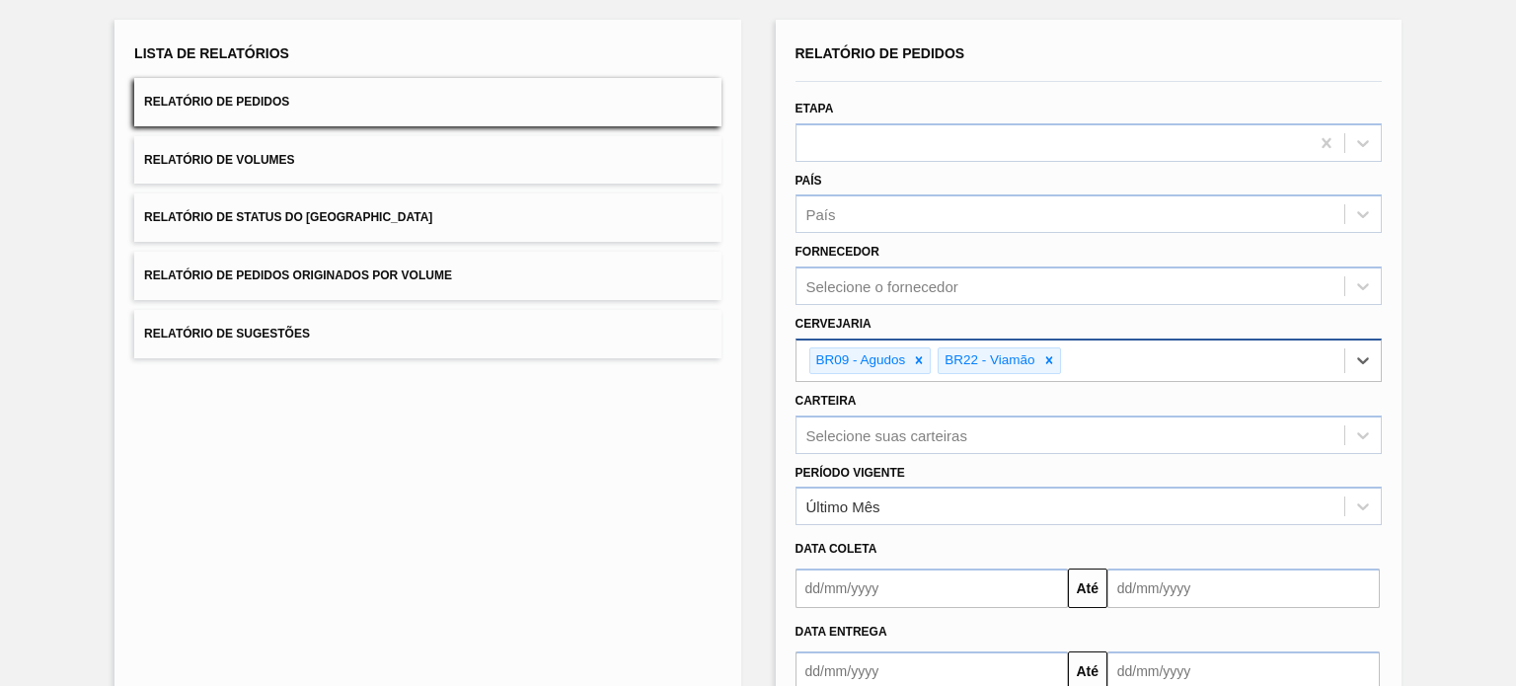
type input "a"
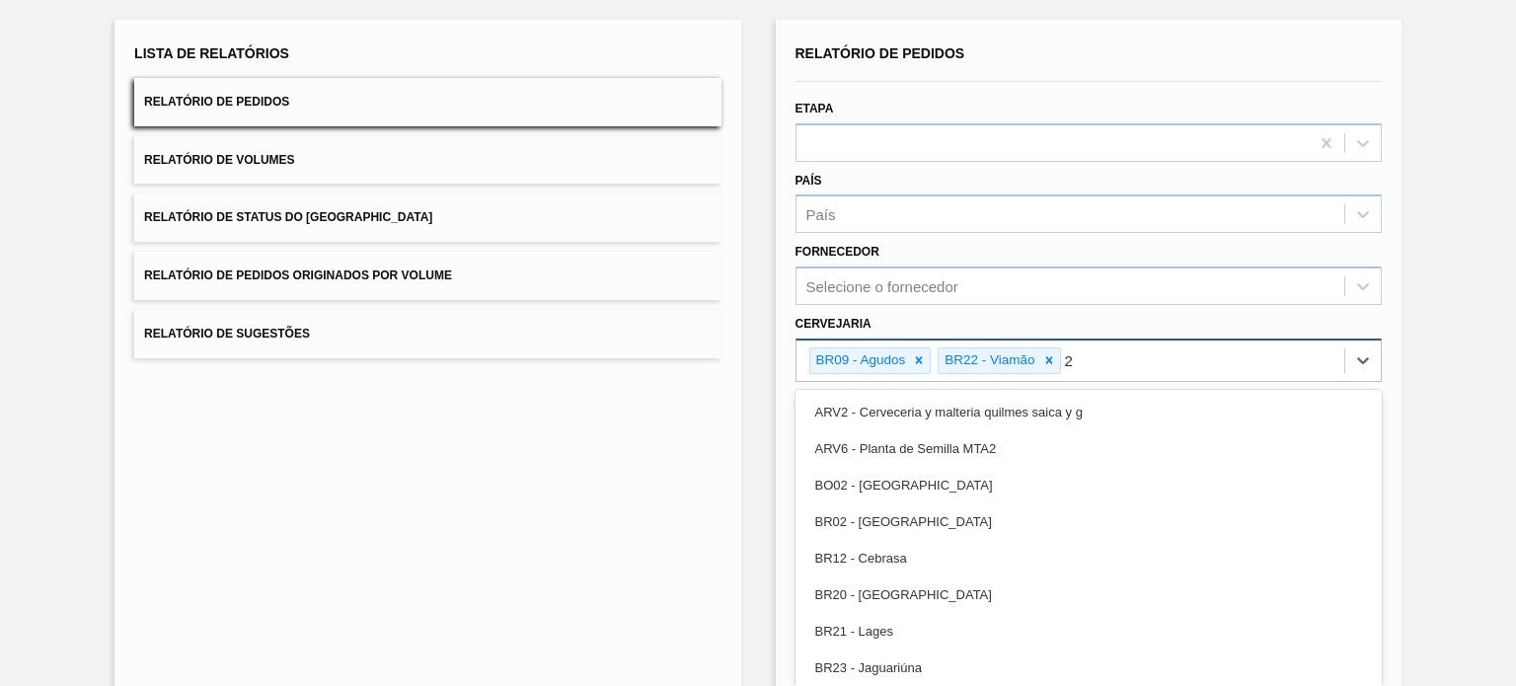
type input "21"
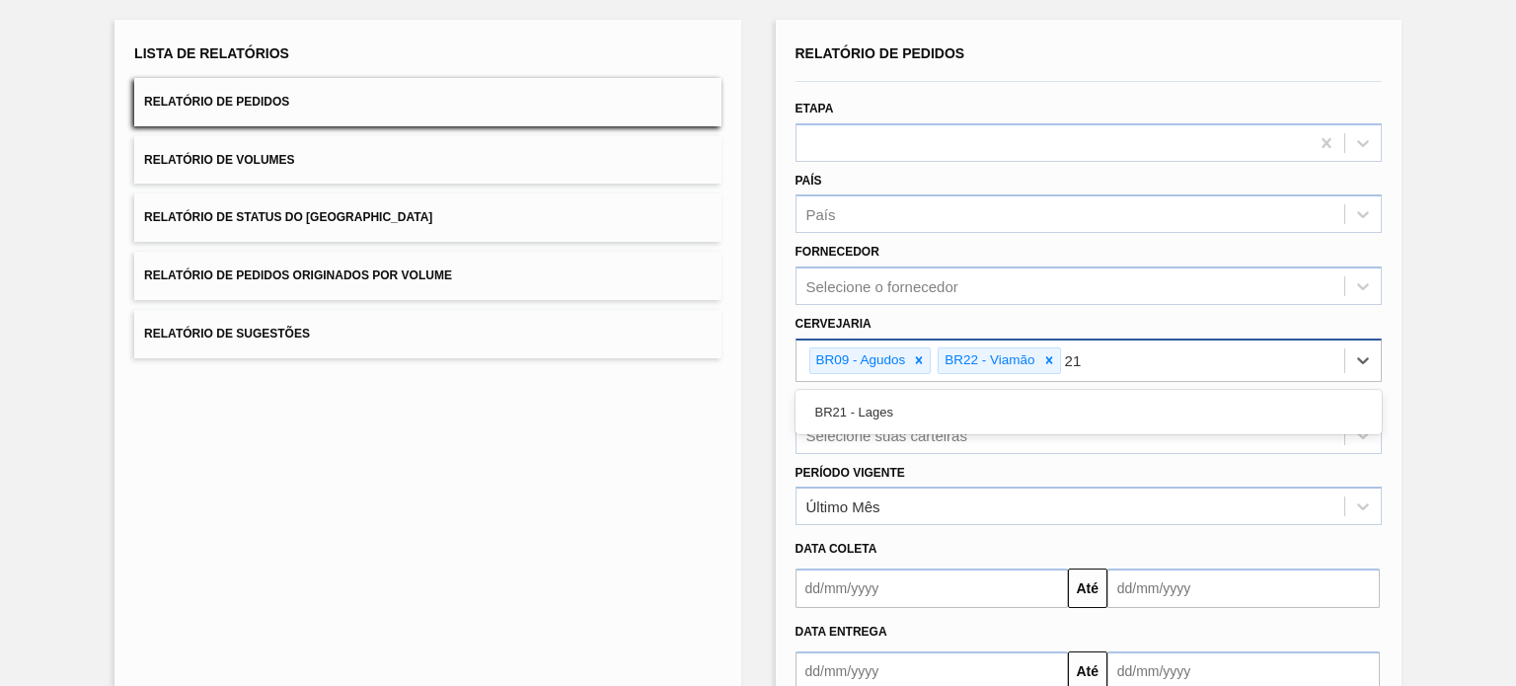
click at [920, 408] on div "BR21 - Lages" at bounding box center [1089, 412] width 586 height 37
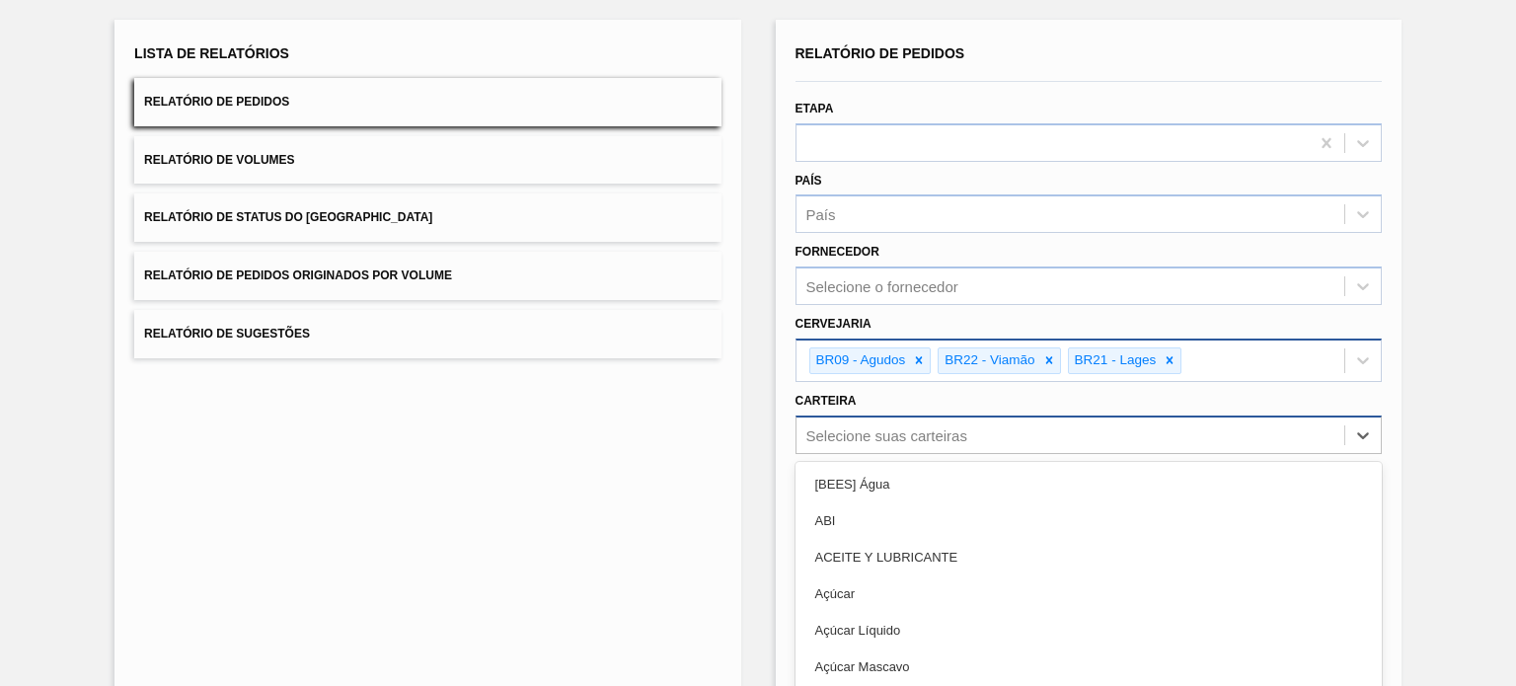
scroll to position [185, 0]
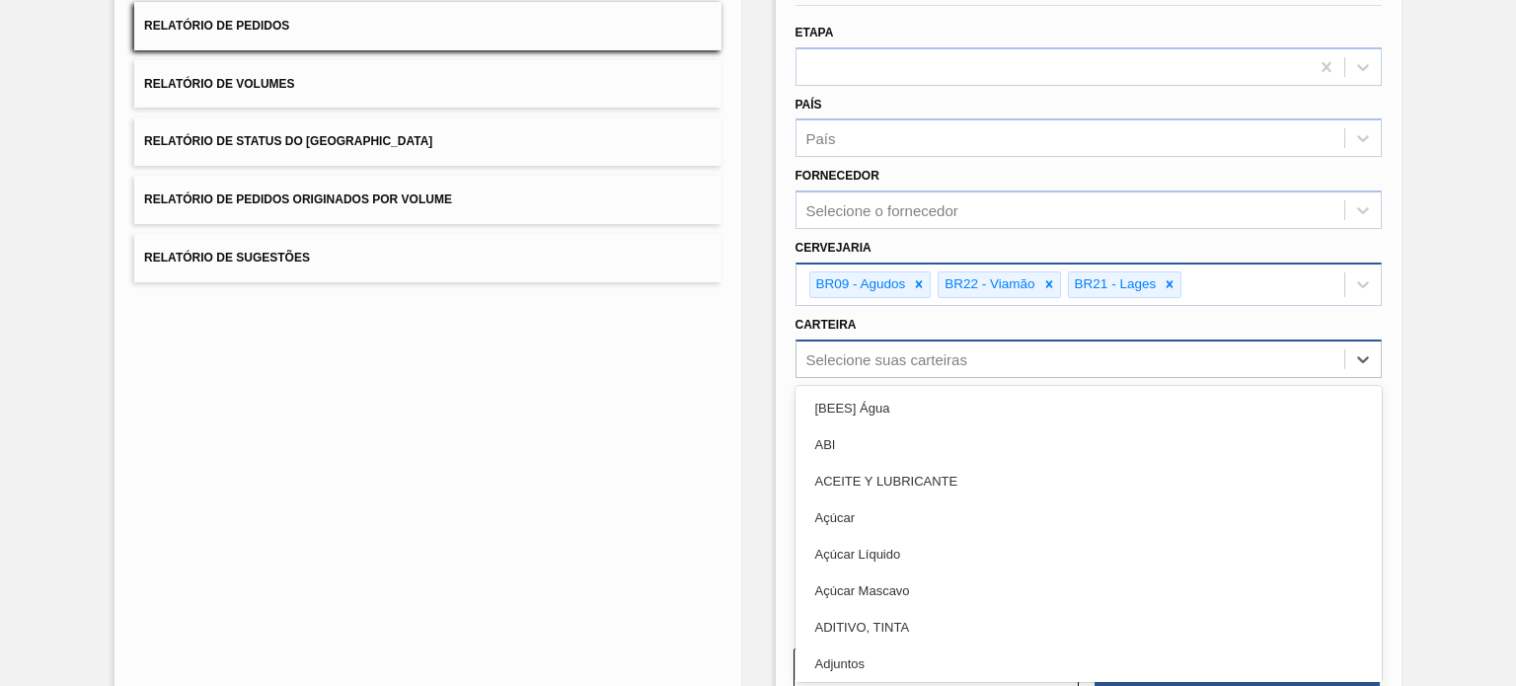
click at [929, 378] on div "option ABI focused, 2 of 101. 101 results available. Use Up and Down to choose …" at bounding box center [1089, 359] width 586 height 39
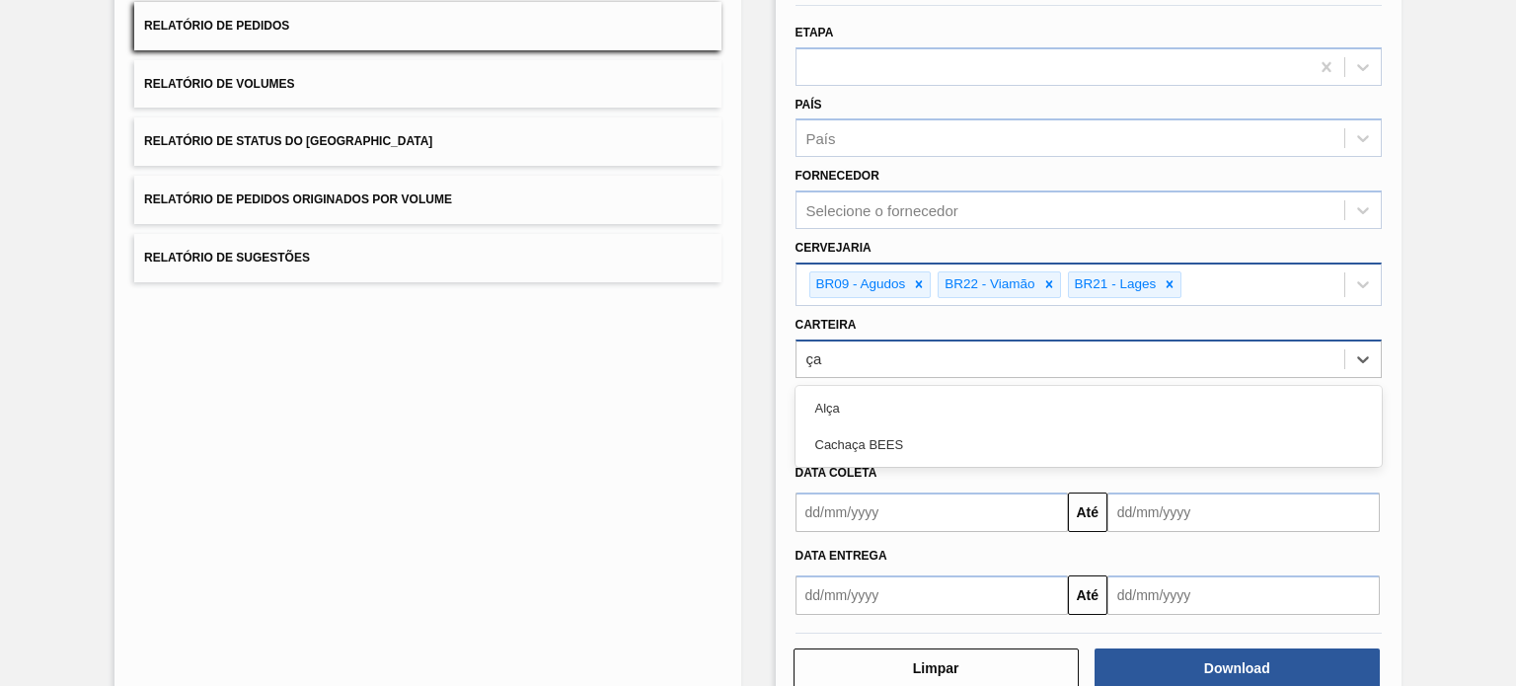
type input "ç"
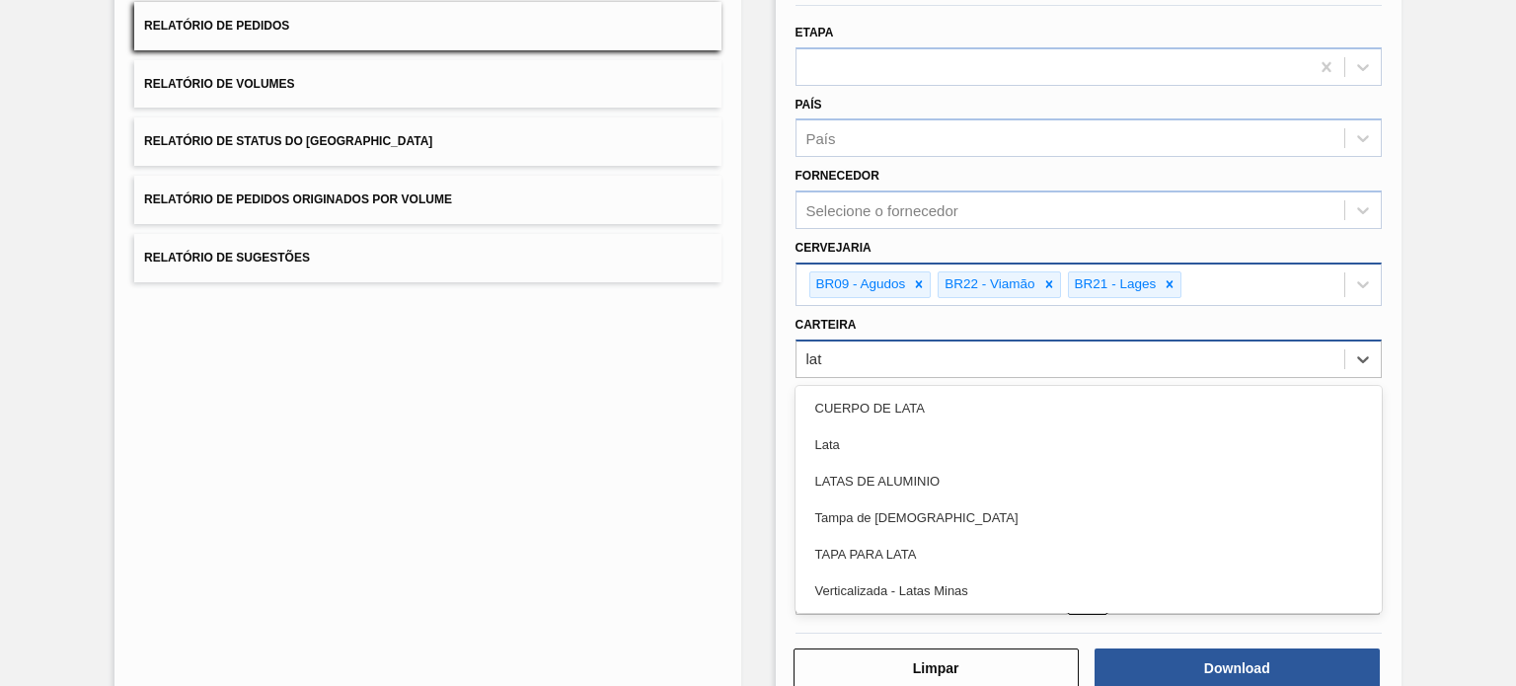
type input "lata"
click at [929, 437] on div "Lata" at bounding box center [1089, 444] width 586 height 37
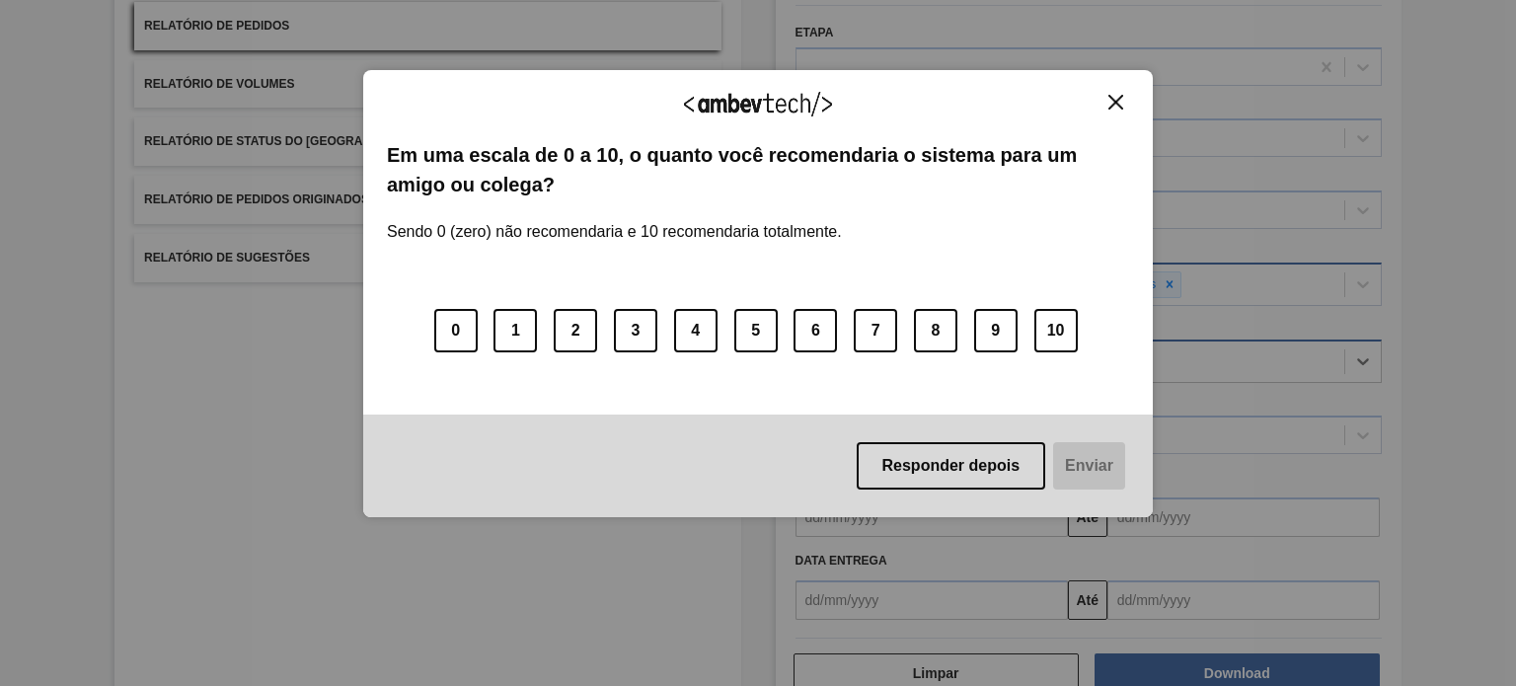
click at [1110, 101] on img "Close" at bounding box center [1116, 102] width 15 height 15
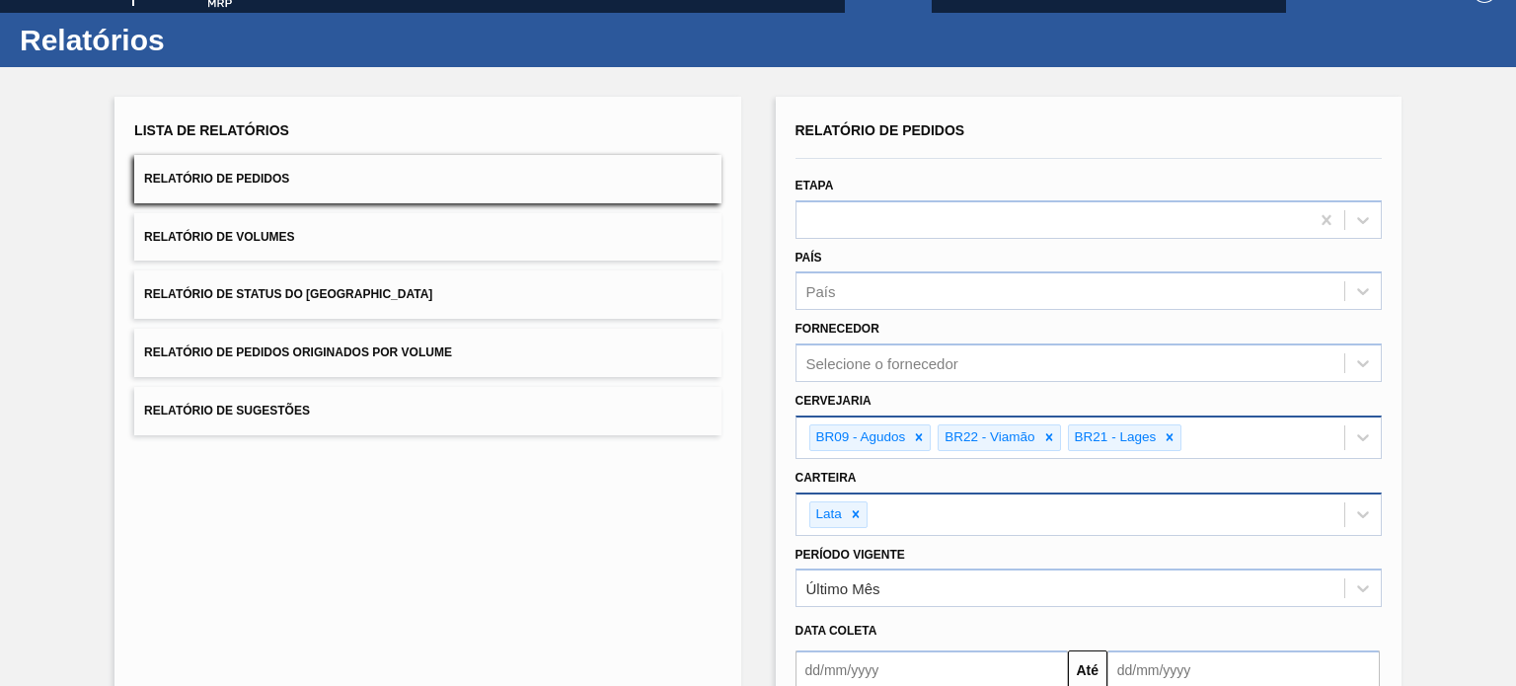
scroll to position [0, 0]
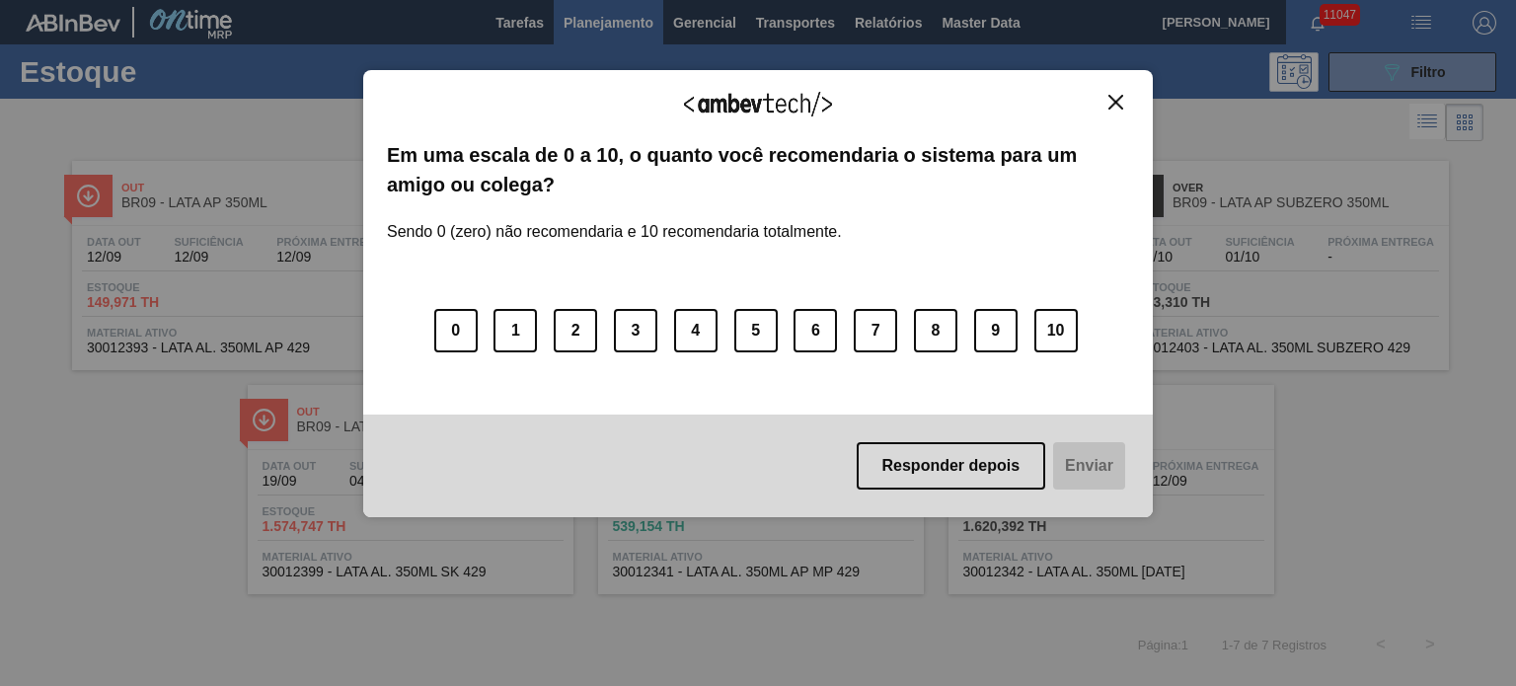
drag, startPoint x: 794, startPoint y: 15, endPoint x: 1129, endPoint y: 122, distance: 352.5
click at [797, 15] on div "Agradecemos seu feedback! Em uma escala de 0 a 10, o quanto você recomendaria o…" at bounding box center [758, 293] width 790 height 631
click at [1118, 104] on img "Close" at bounding box center [1116, 102] width 15 height 15
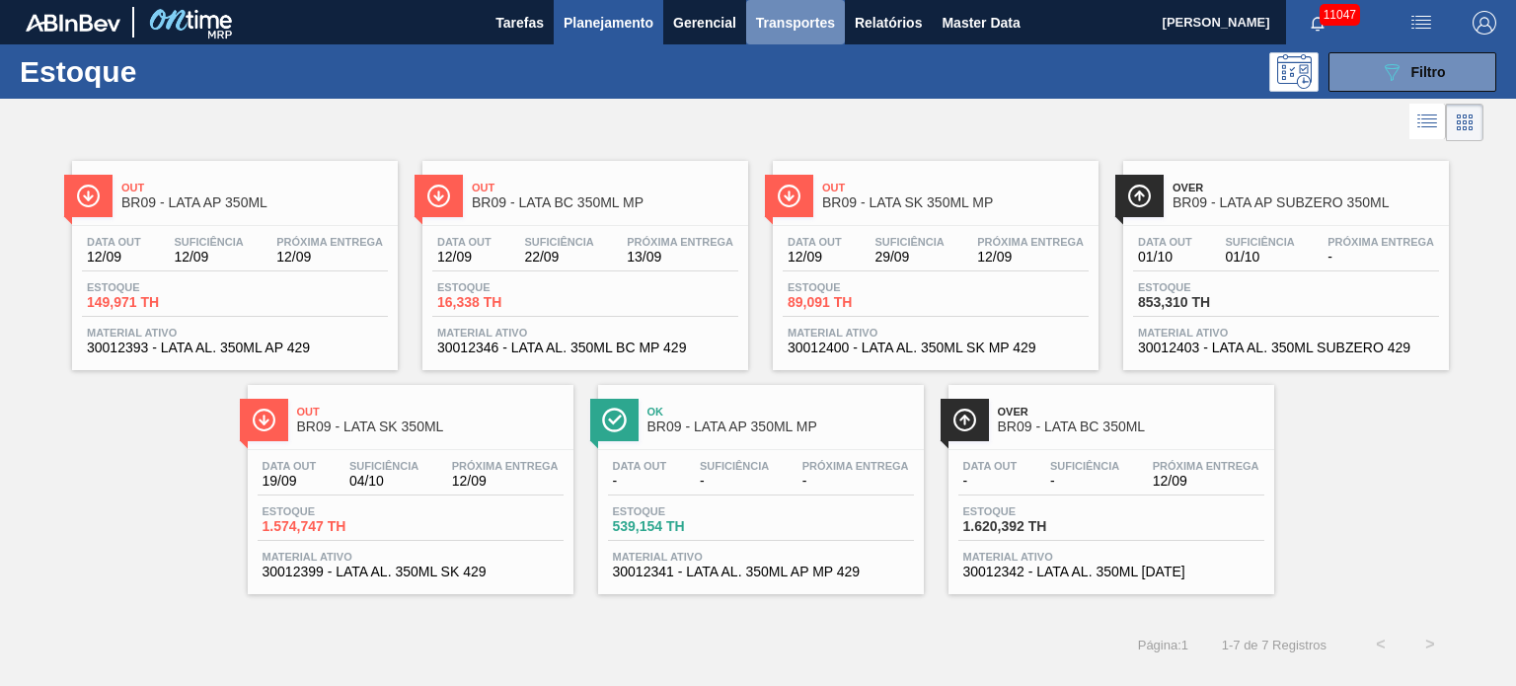
click at [774, 33] on span "Transportes" at bounding box center [795, 23] width 79 height 24
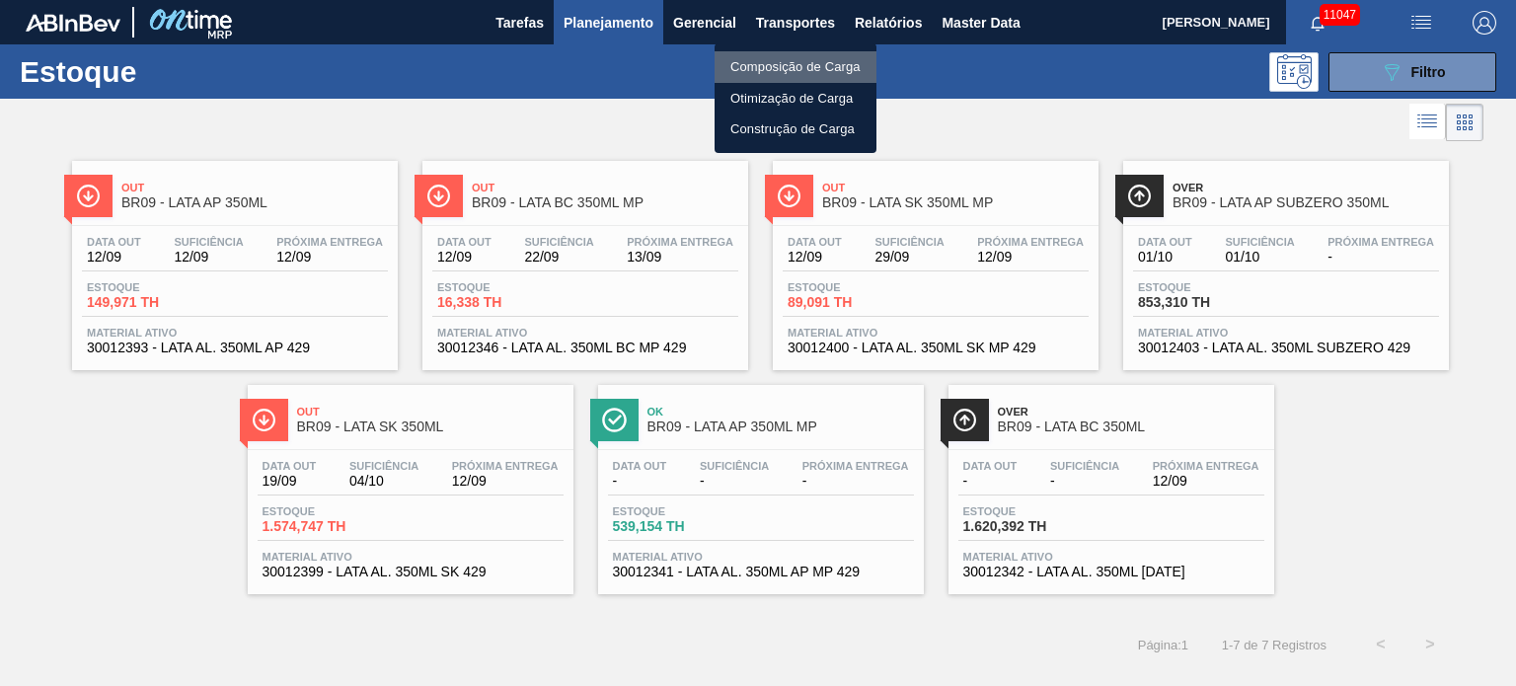
click at [779, 58] on li "Composição de Carga" at bounding box center [796, 67] width 162 height 32
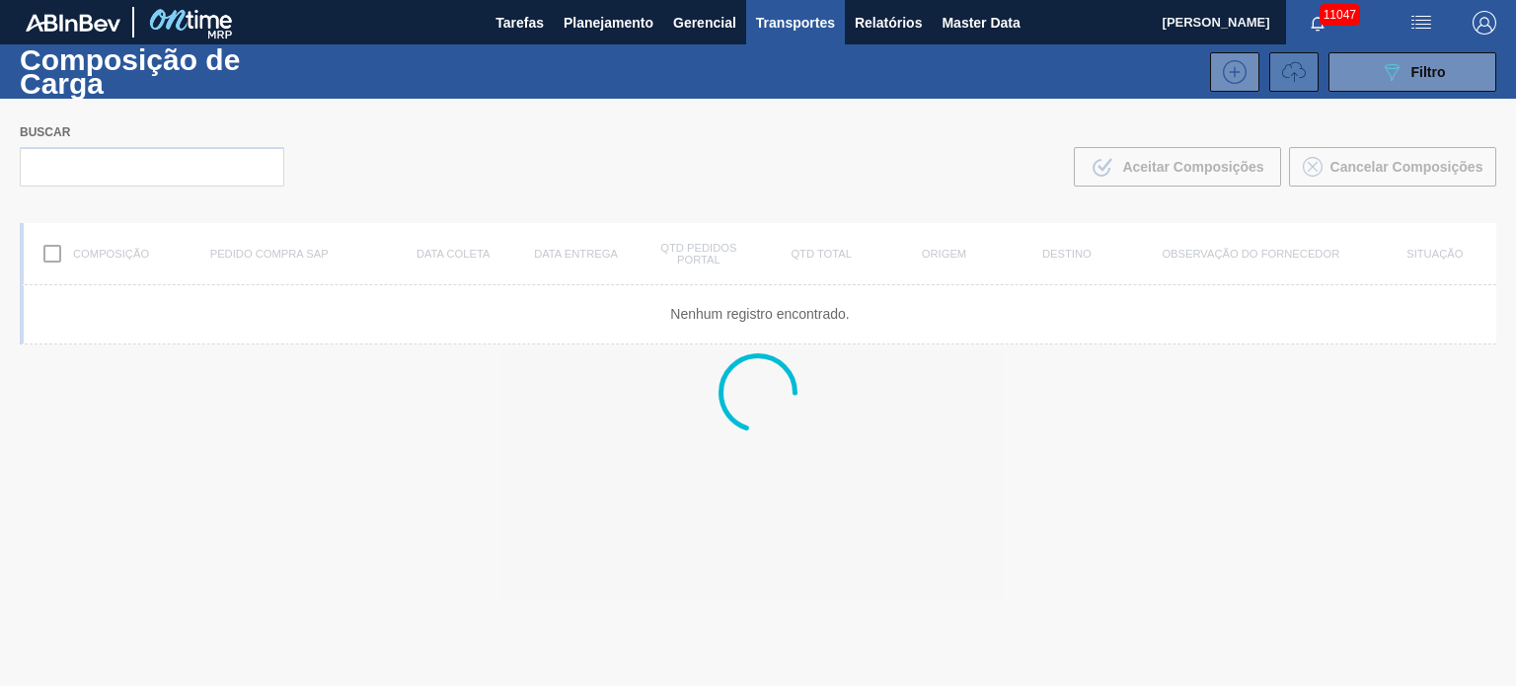
click at [1304, 66] on button at bounding box center [1294, 71] width 49 height 39
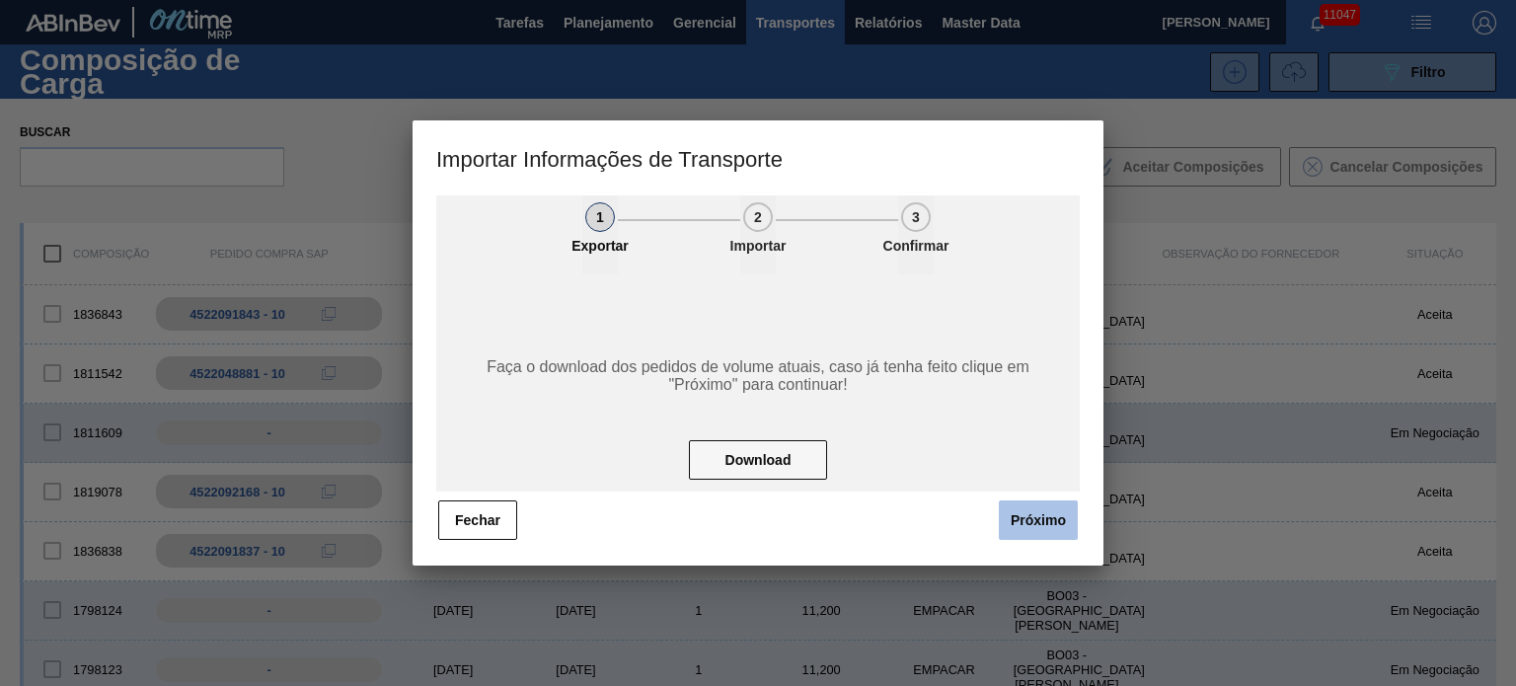
click at [1029, 520] on button "Próximo" at bounding box center [1038, 520] width 79 height 39
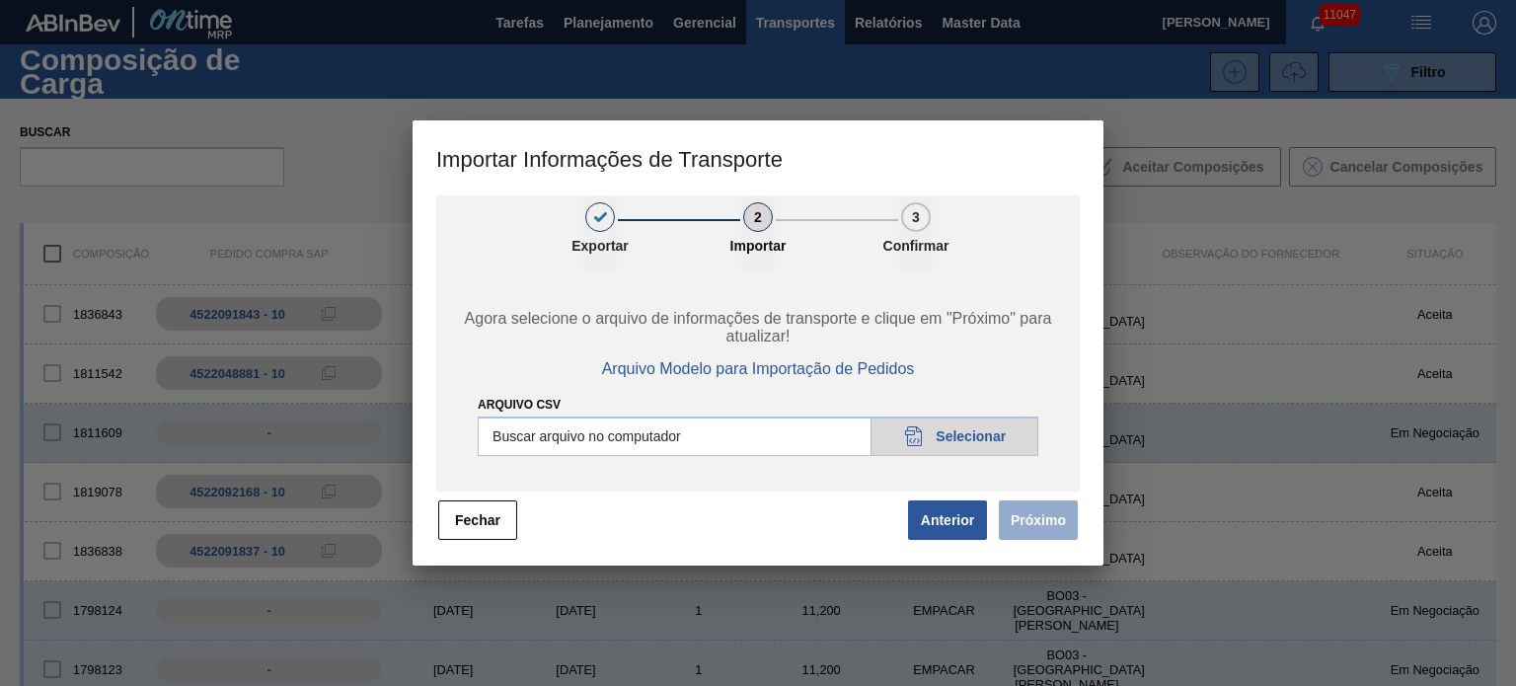
click at [974, 429] on input "Arquivo CSV" at bounding box center [758, 436] width 561 height 39
type input "C:\fakepath\IMP.csv"
click at [1020, 521] on button "Próximo" at bounding box center [1038, 520] width 79 height 39
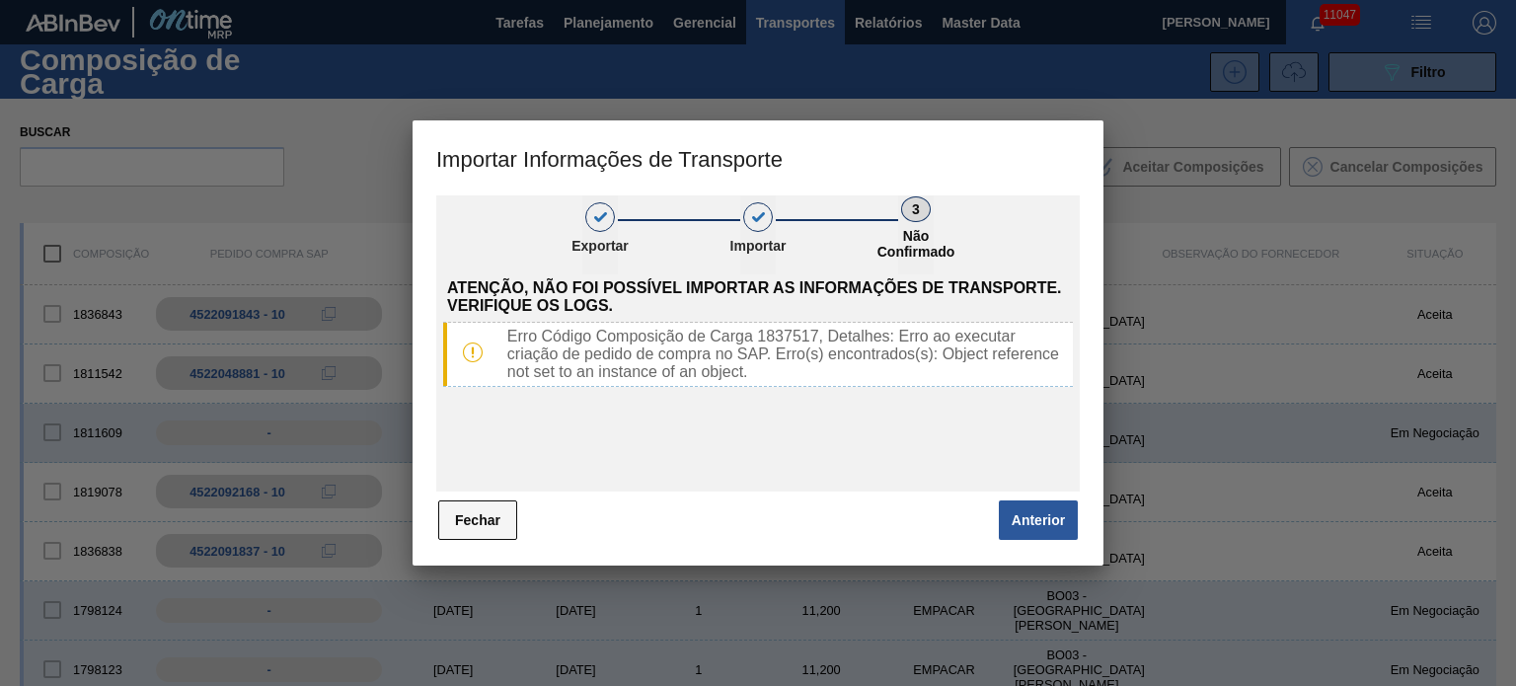
click at [509, 524] on button "Fechar" at bounding box center [477, 520] width 79 height 39
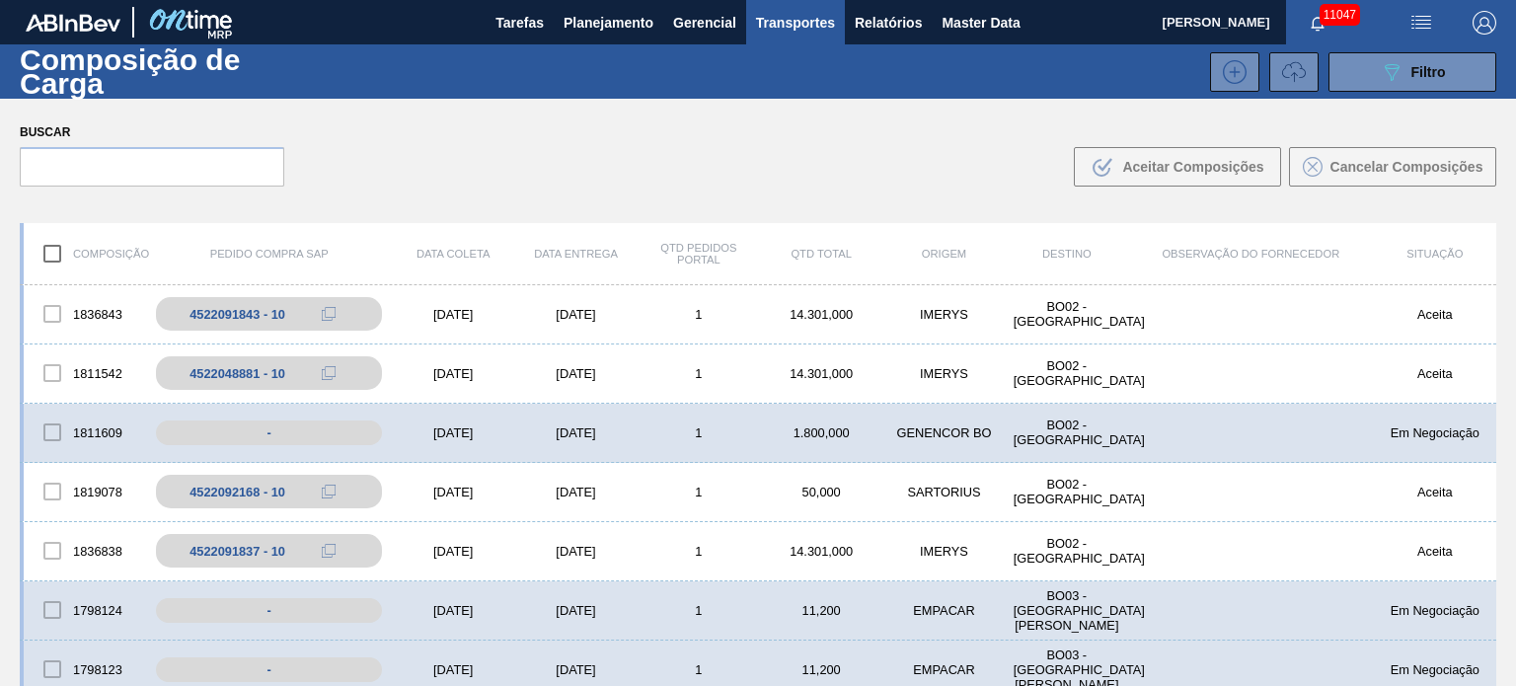
click at [1287, 74] on icon at bounding box center [1294, 72] width 24 height 24
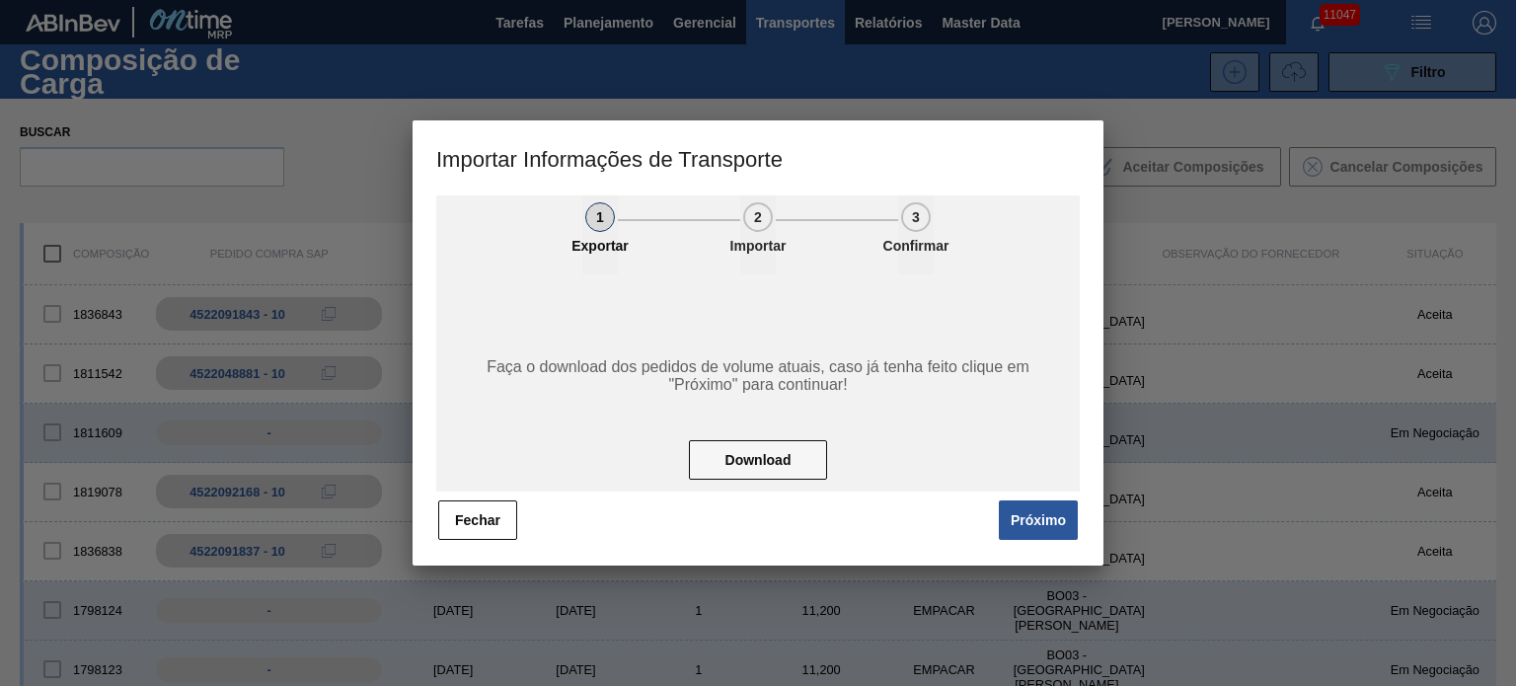
click at [1046, 503] on button "Próximo" at bounding box center [1038, 520] width 79 height 39
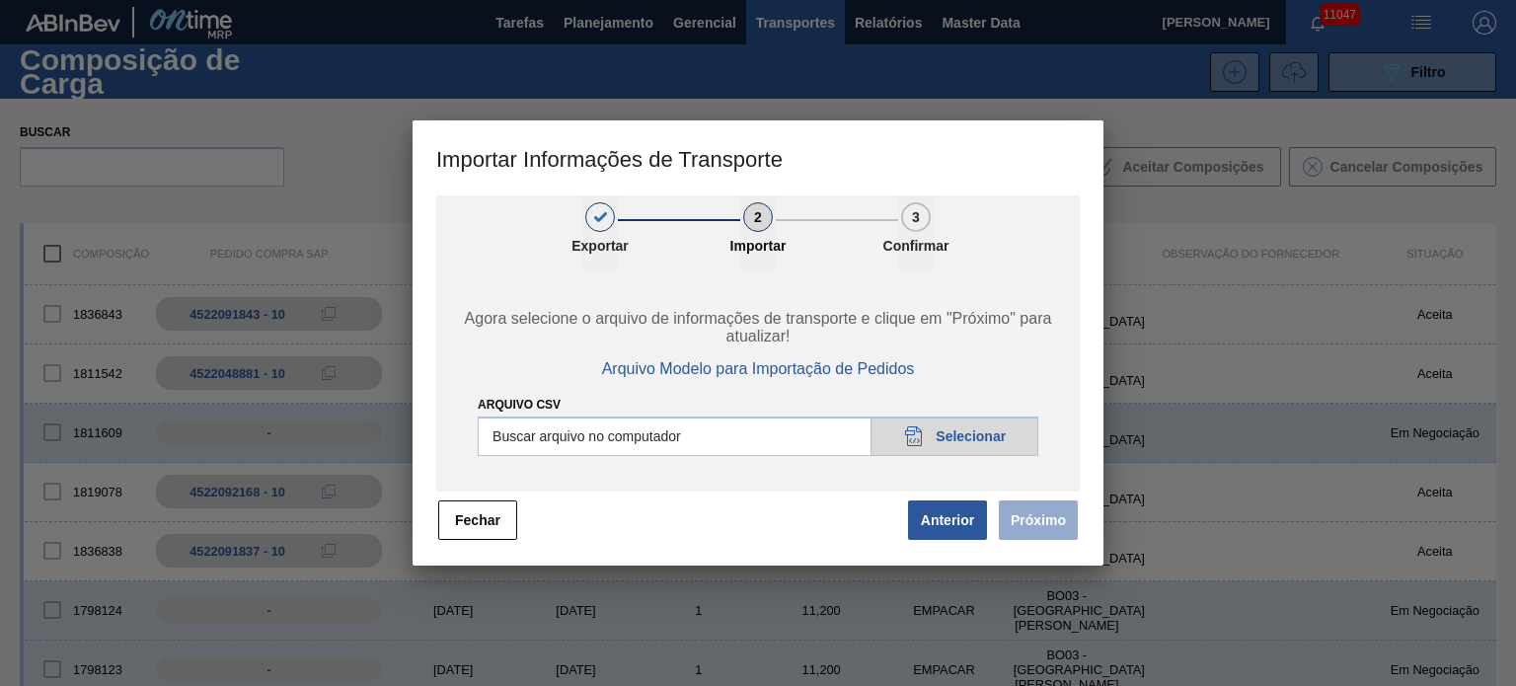
click at [965, 438] on input "Arquivo CSV" at bounding box center [758, 436] width 561 height 39
type input "C:\fakepath\IMP.csv"
click at [1040, 521] on button "Próximo" at bounding box center [1038, 520] width 79 height 39
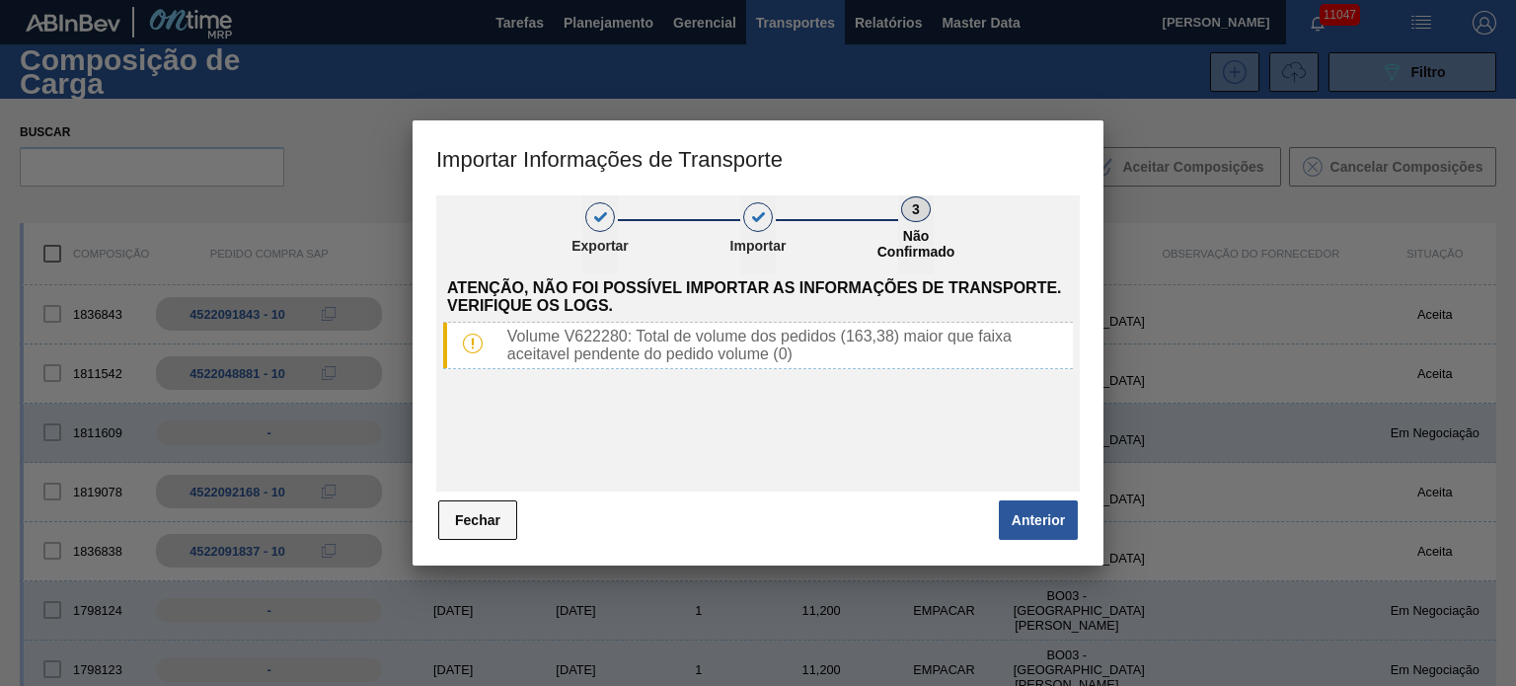
click at [471, 521] on button "Fechar" at bounding box center [477, 520] width 79 height 39
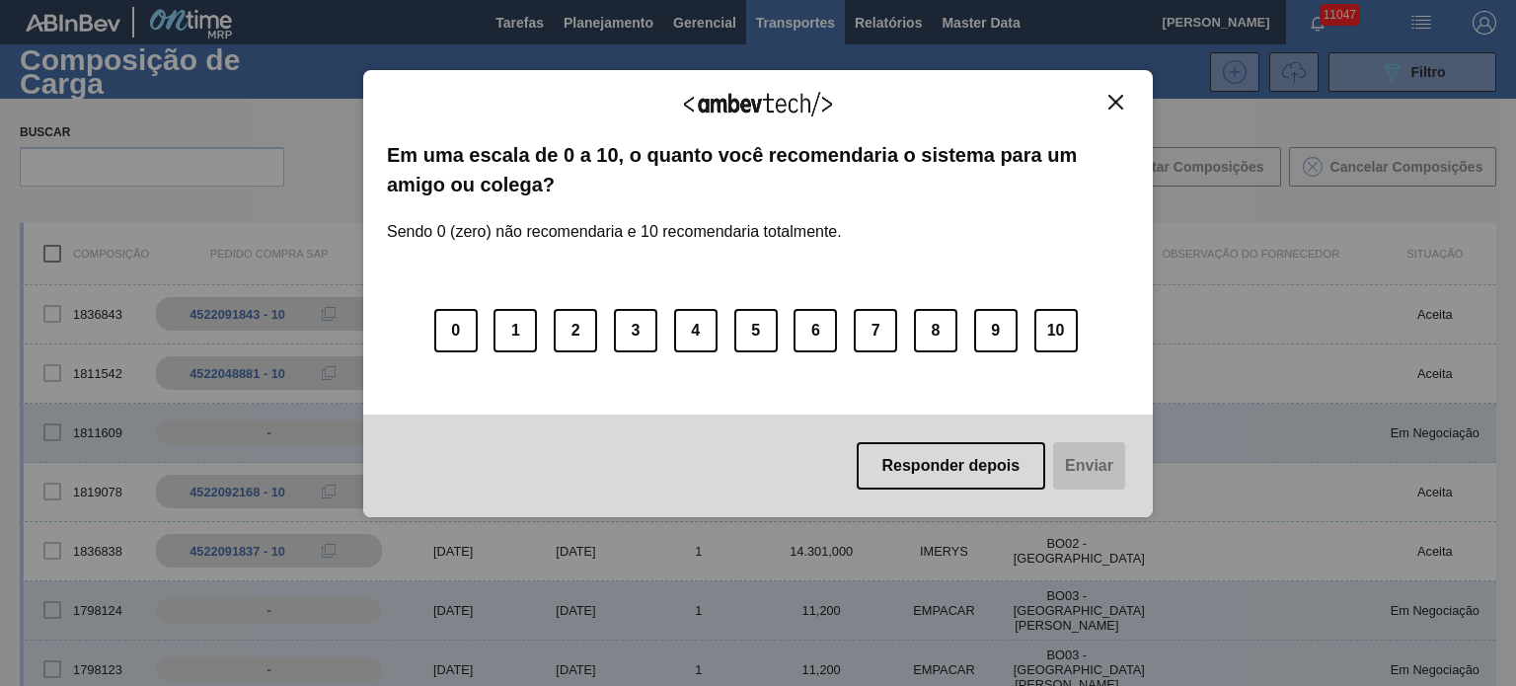
click at [1111, 100] on img "Close" at bounding box center [1116, 102] width 15 height 15
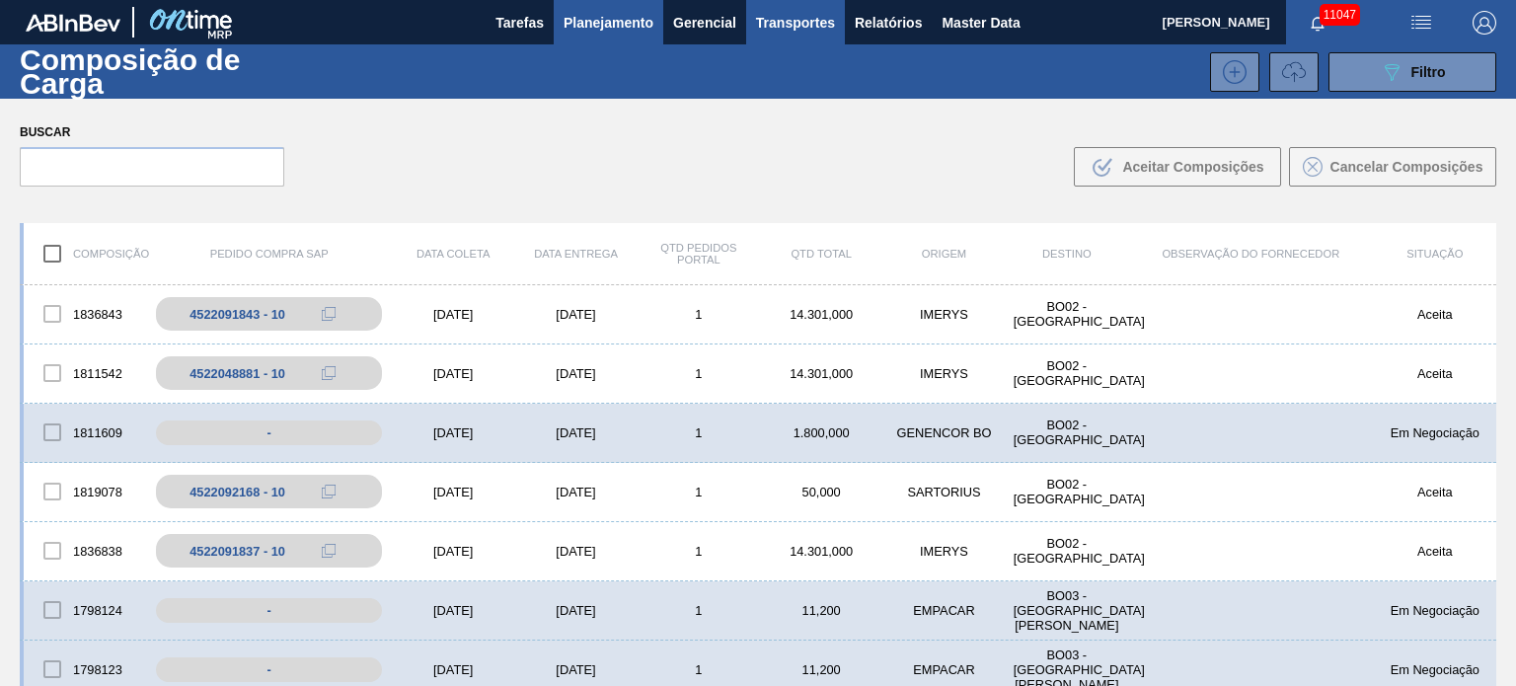
click at [615, 31] on span "Planejamento" at bounding box center [609, 23] width 90 height 24
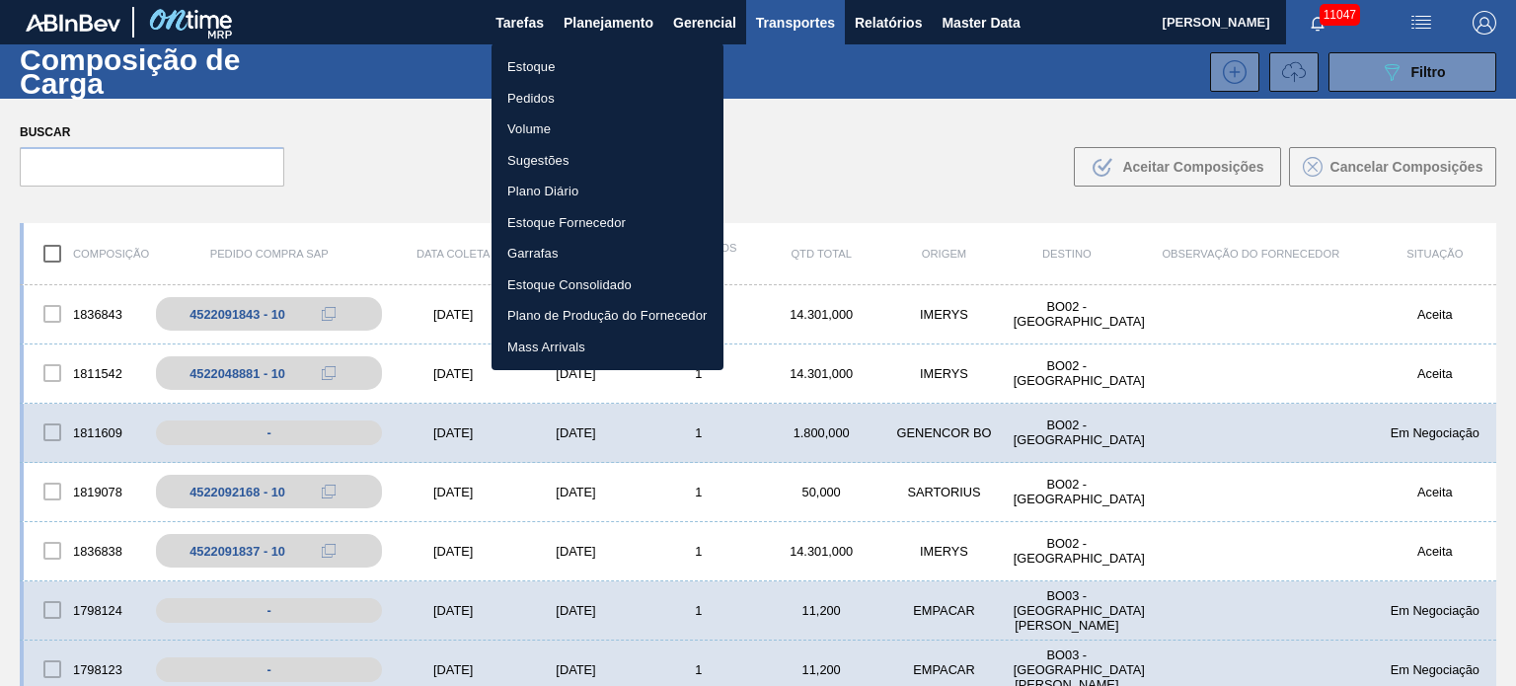
click at [584, 67] on li "Estoque" at bounding box center [608, 67] width 232 height 32
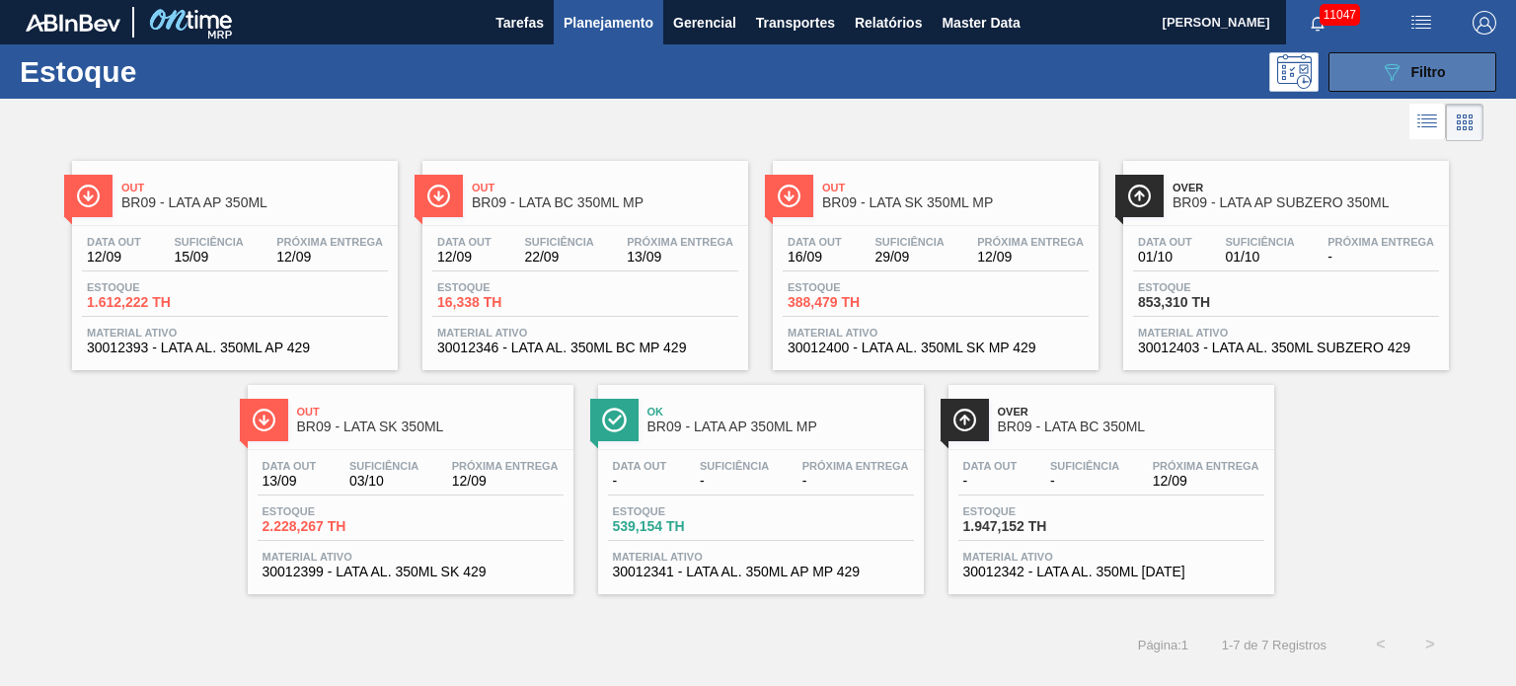
click at [1406, 70] on div "089F7B8B-B2A5-4AFE-B5C0-19BA573D28AC Filtro" at bounding box center [1413, 72] width 66 height 24
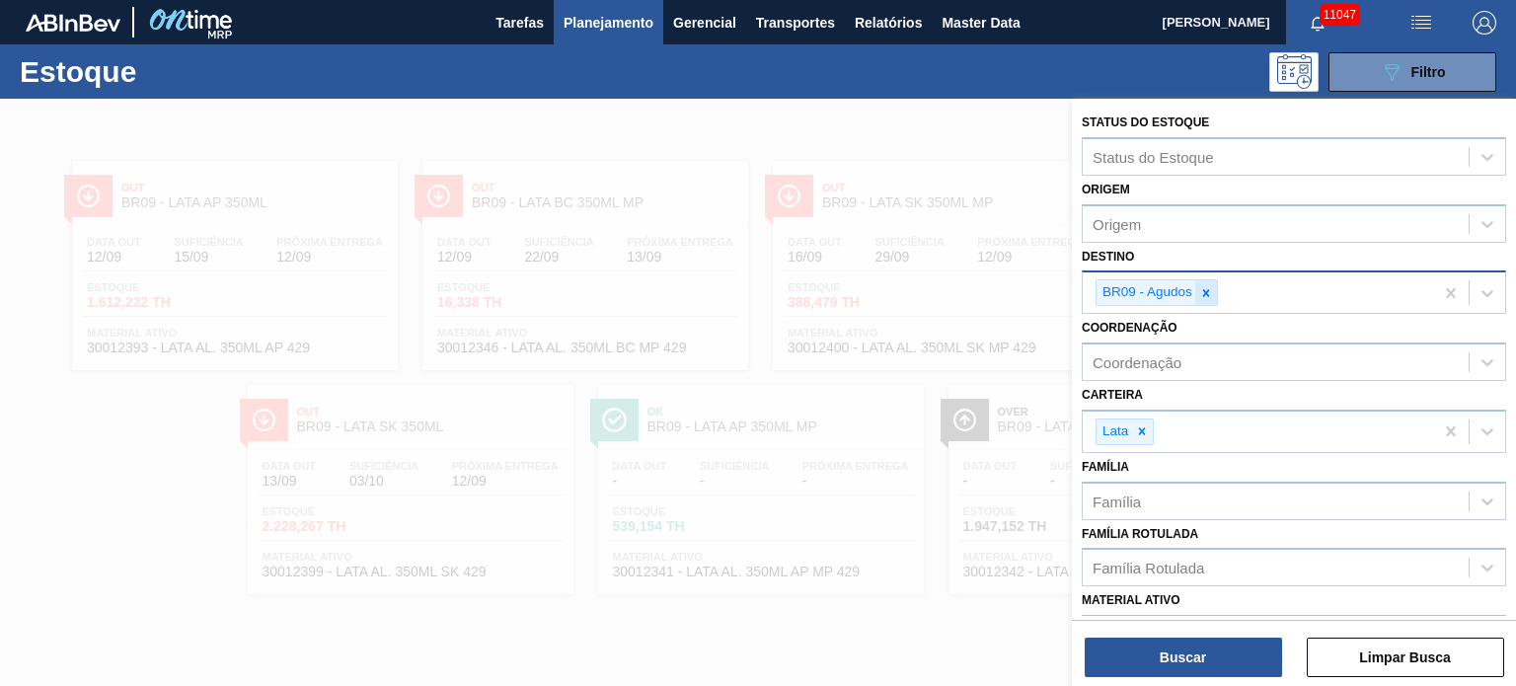
click at [1203, 293] on icon at bounding box center [1206, 292] width 7 height 7
type input "y"
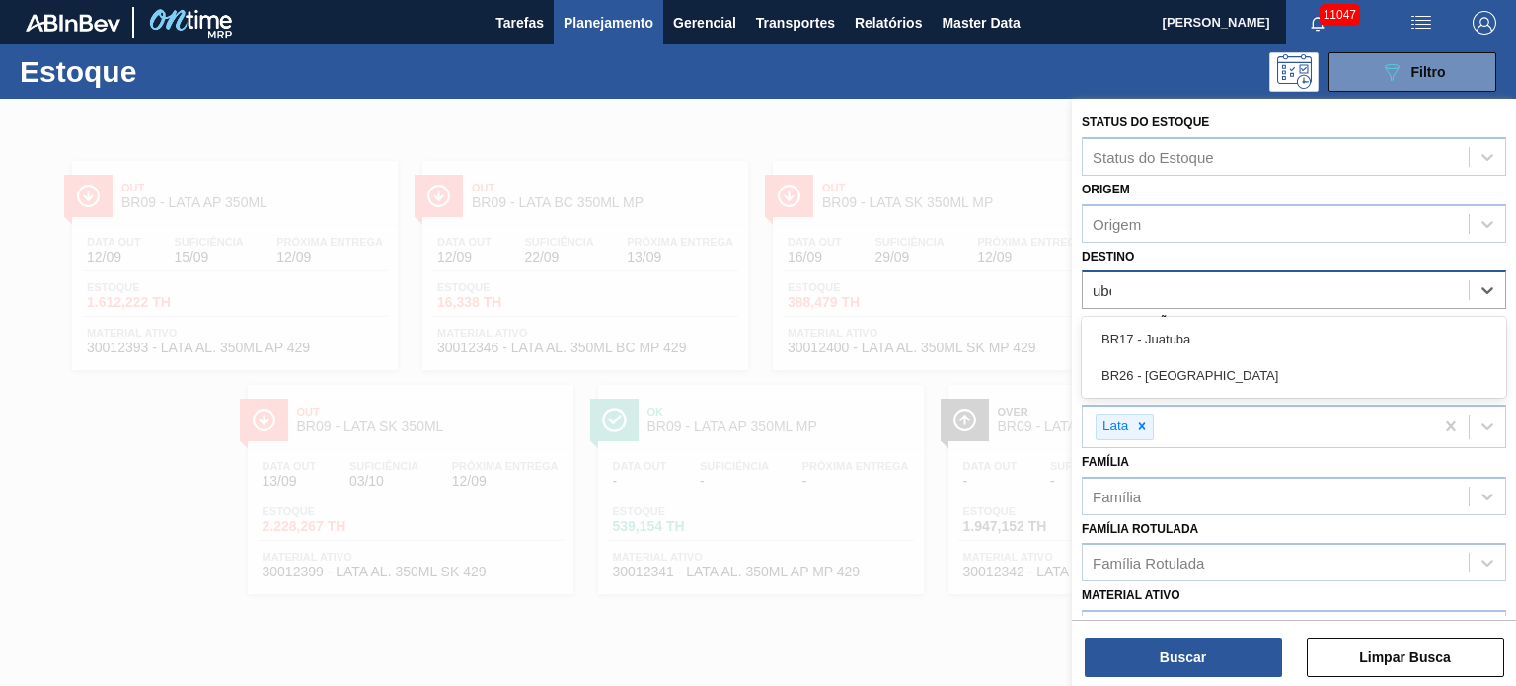
type input "uber"
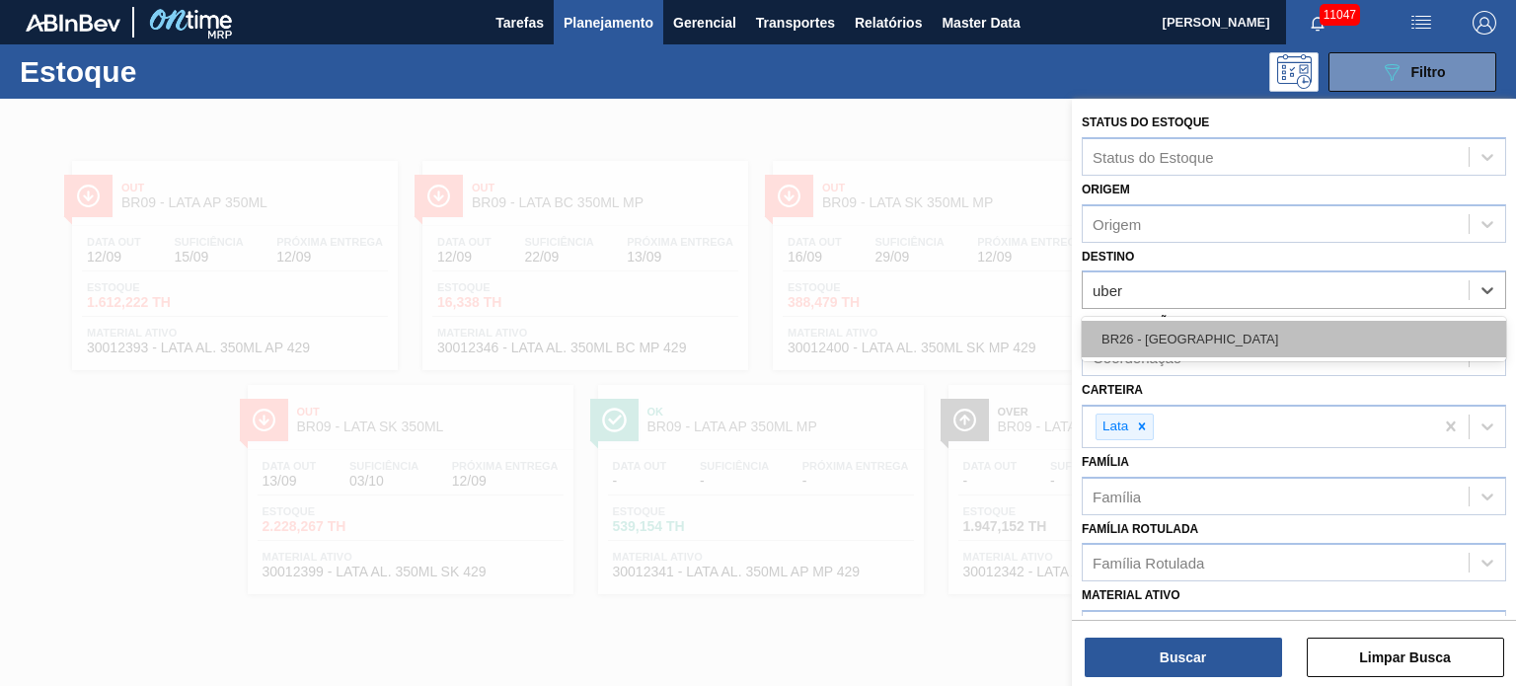
click at [1182, 354] on div "BR26 - Uberlândia" at bounding box center [1294, 339] width 425 height 37
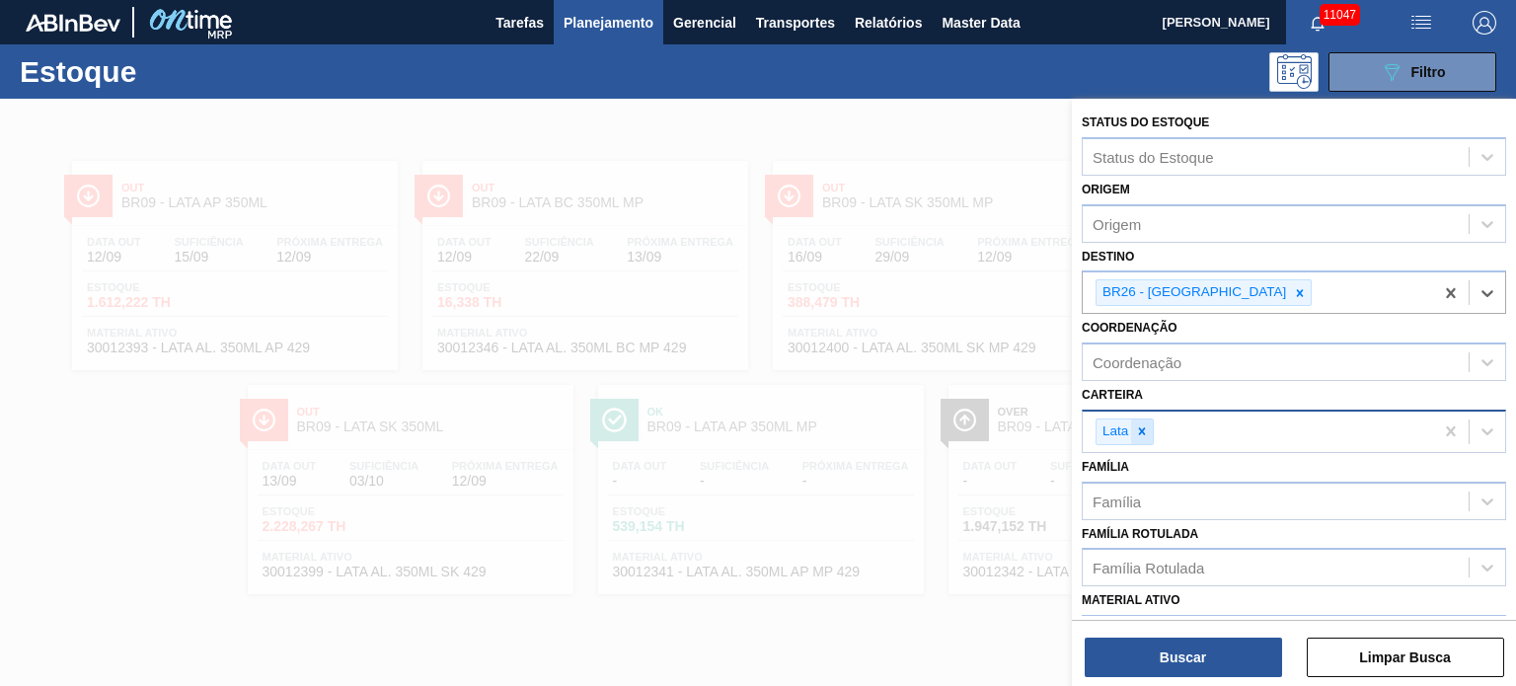
click at [1137, 428] on icon at bounding box center [1142, 432] width 14 height 14
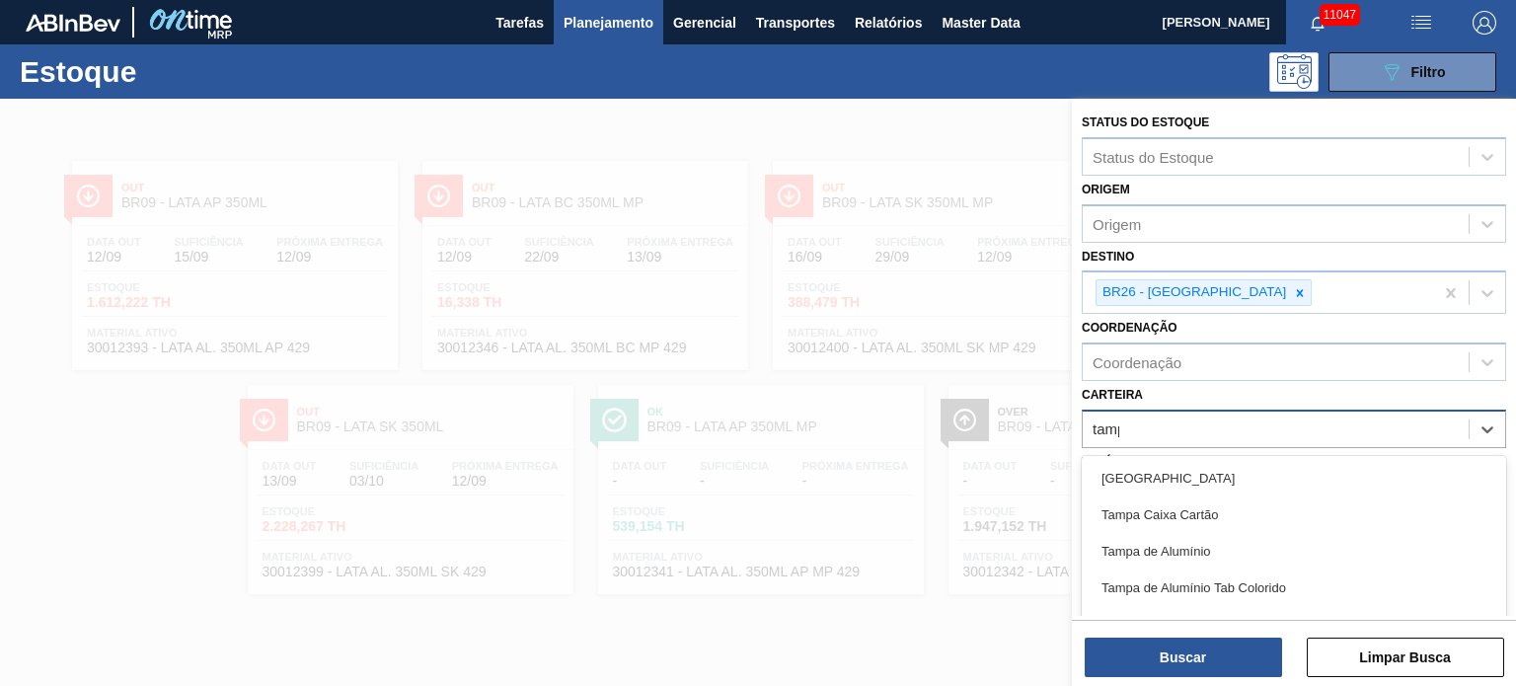
type input "tampa"
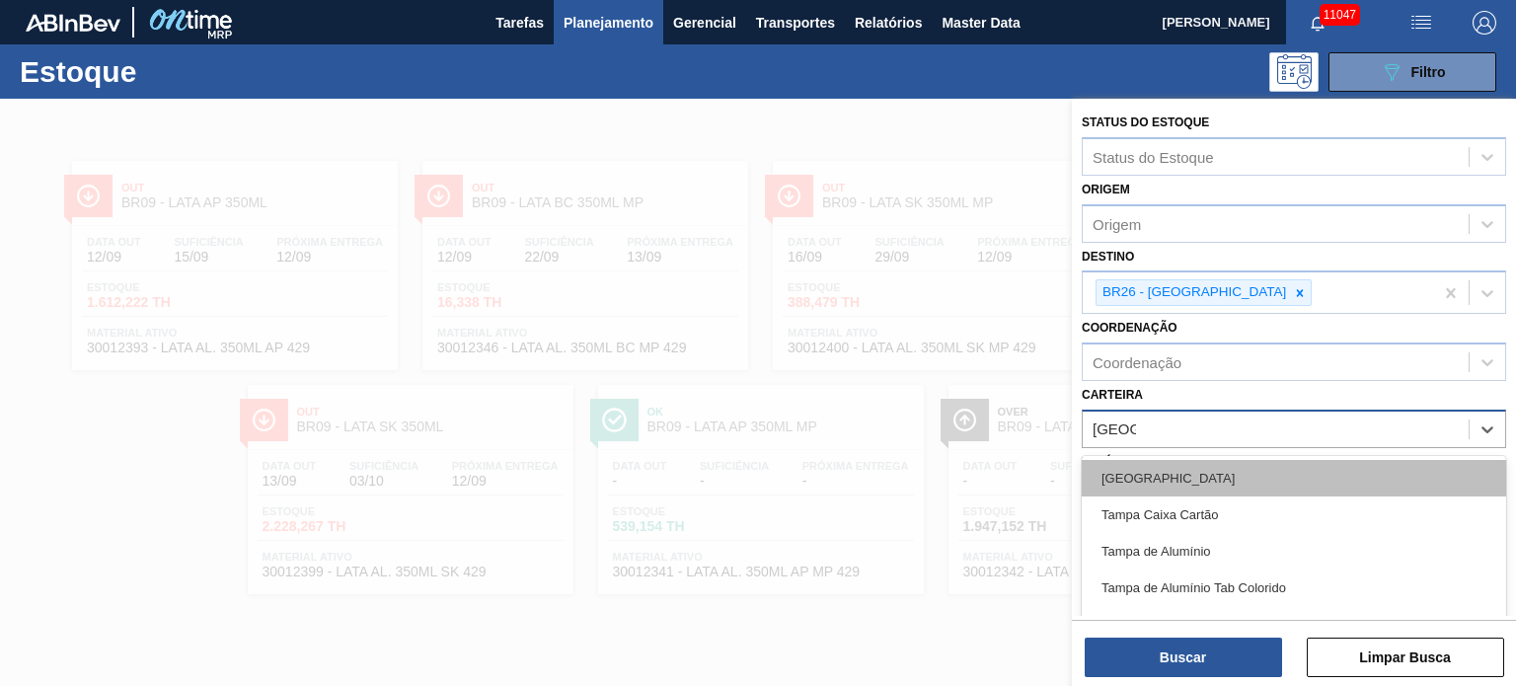
click at [1135, 470] on div "Tampa" at bounding box center [1294, 478] width 425 height 37
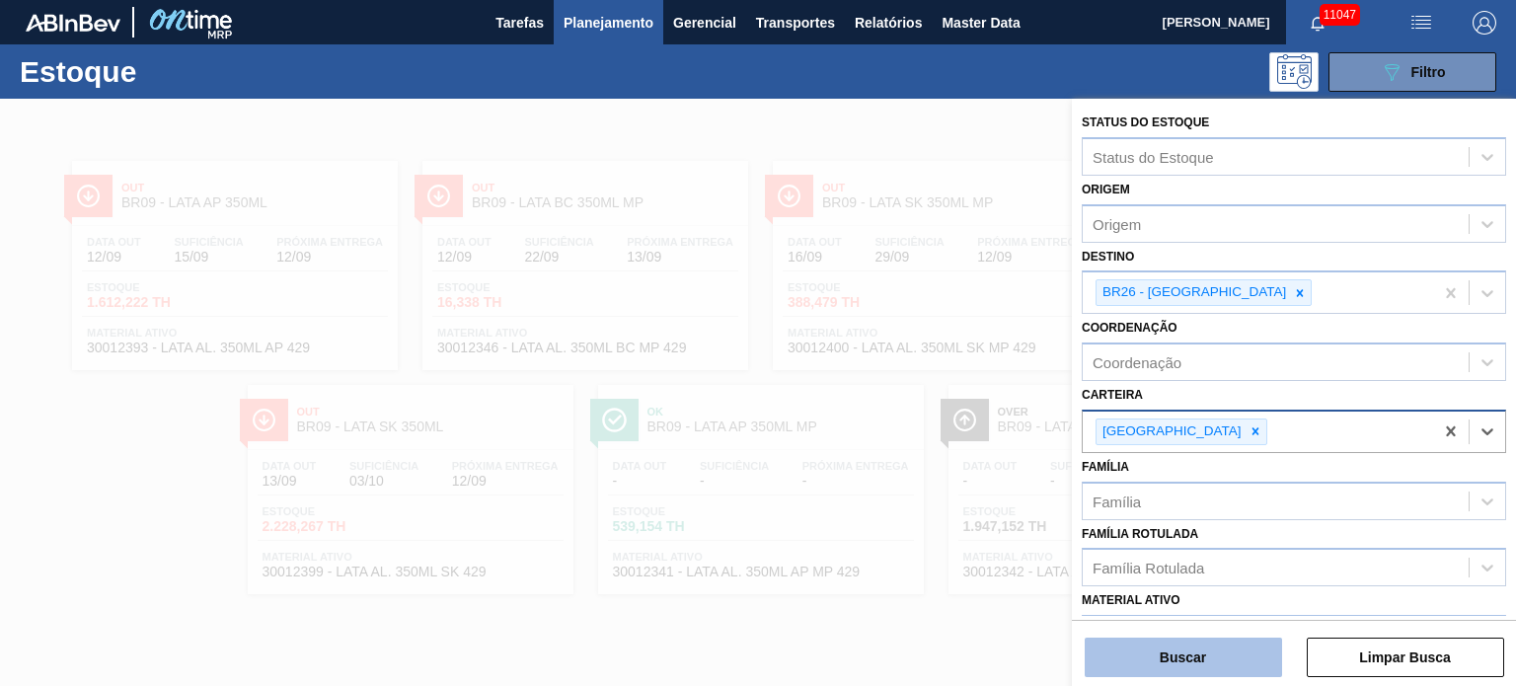
click at [1187, 651] on button "Buscar" at bounding box center [1183, 657] width 197 height 39
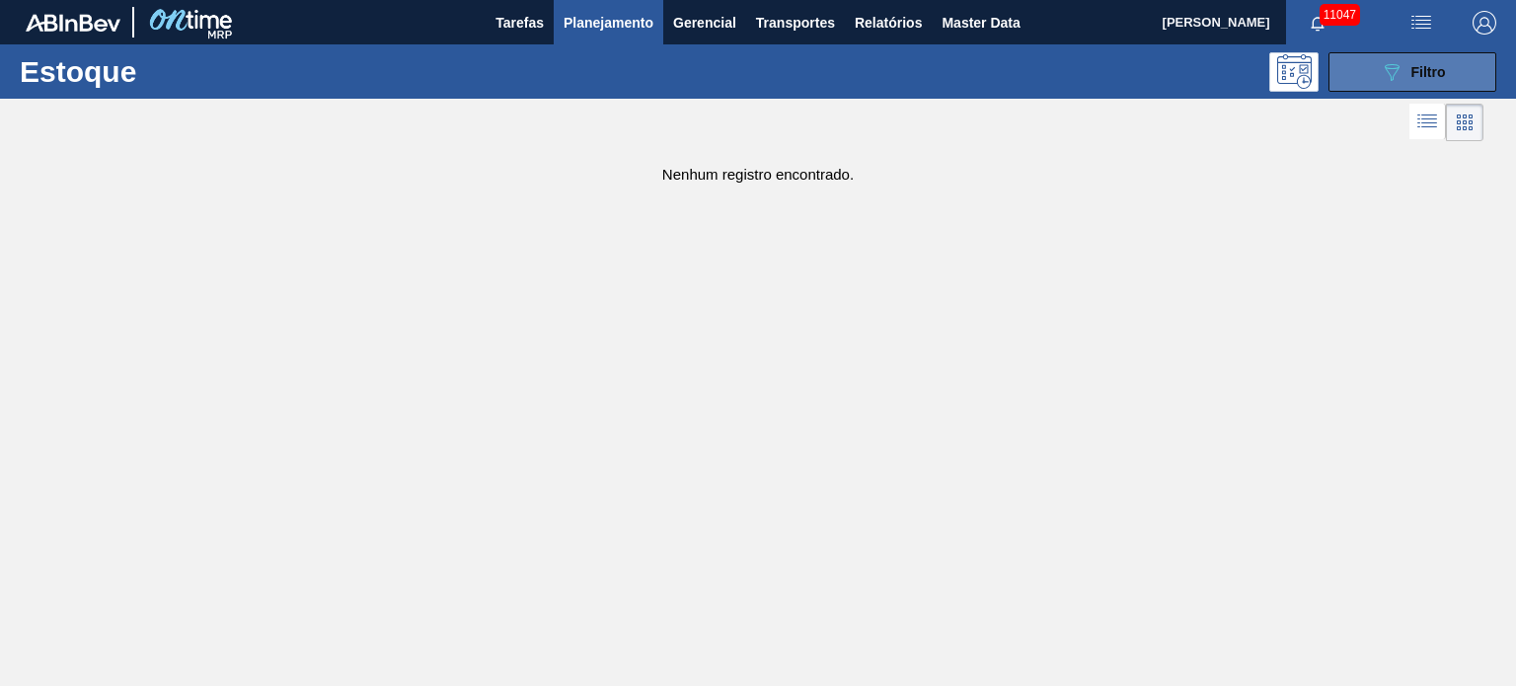
click at [1383, 67] on icon "089F7B8B-B2A5-4AFE-B5C0-19BA573D28AC" at bounding box center [1392, 72] width 24 height 24
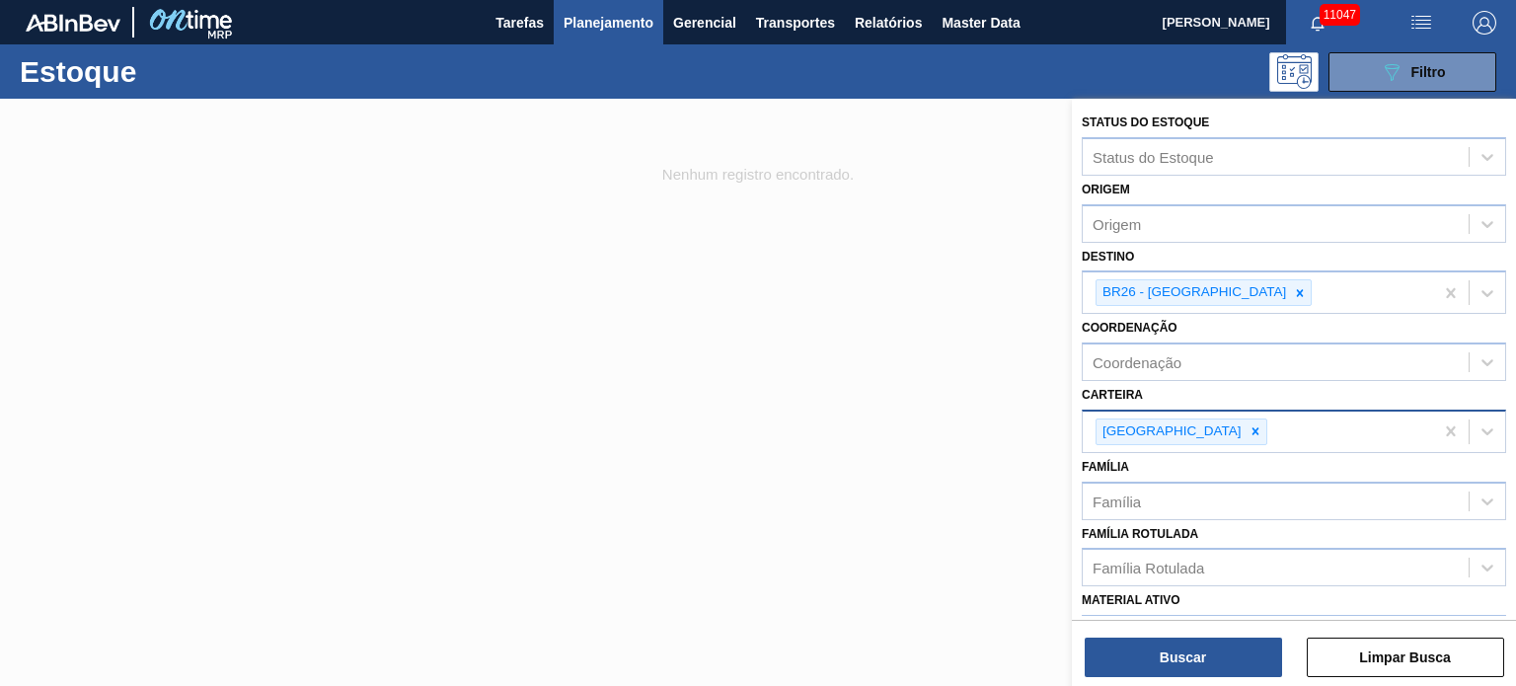
click at [1235, 418] on div "Tampa" at bounding box center [1258, 432] width 350 height 40
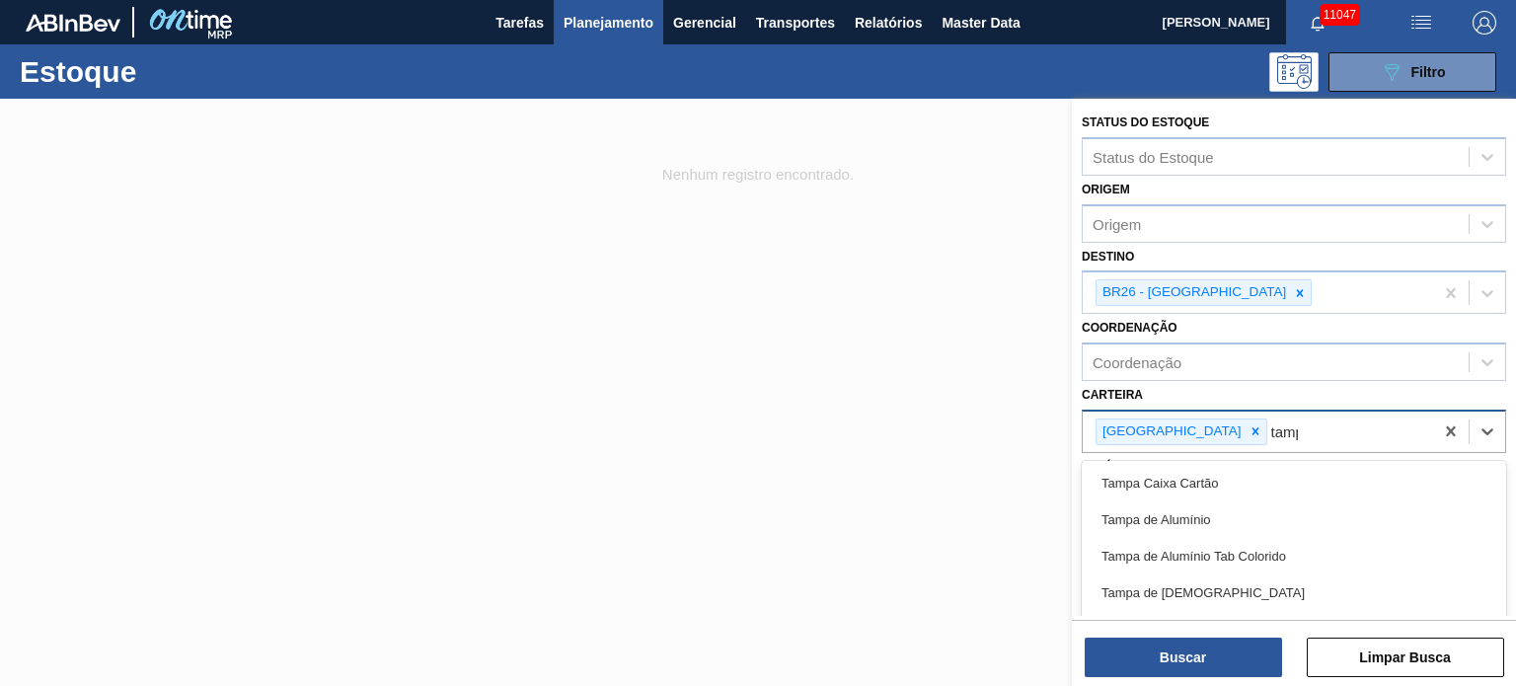
type input "tampa"
click at [1200, 515] on div "Tampa de Alumínio" at bounding box center [1294, 520] width 425 height 37
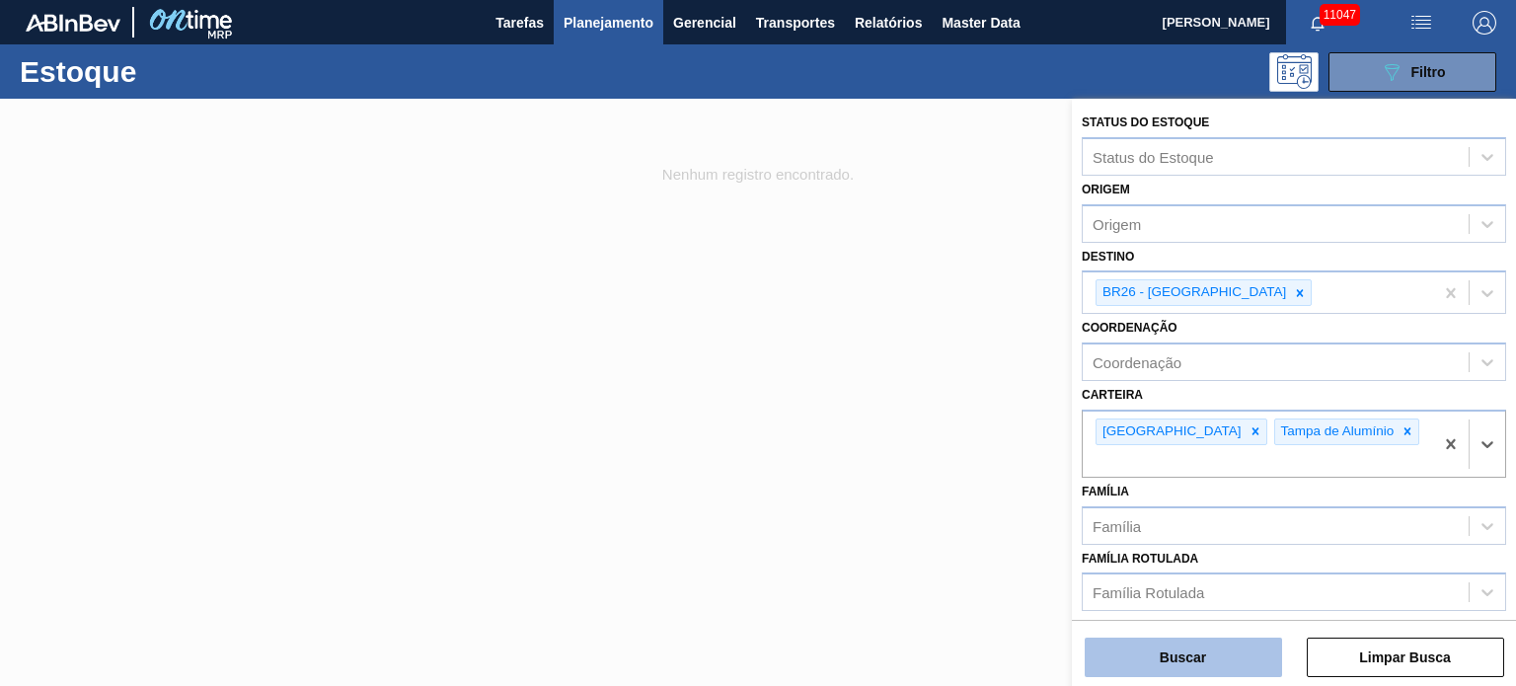
click at [1198, 661] on button "Buscar" at bounding box center [1183, 657] width 197 height 39
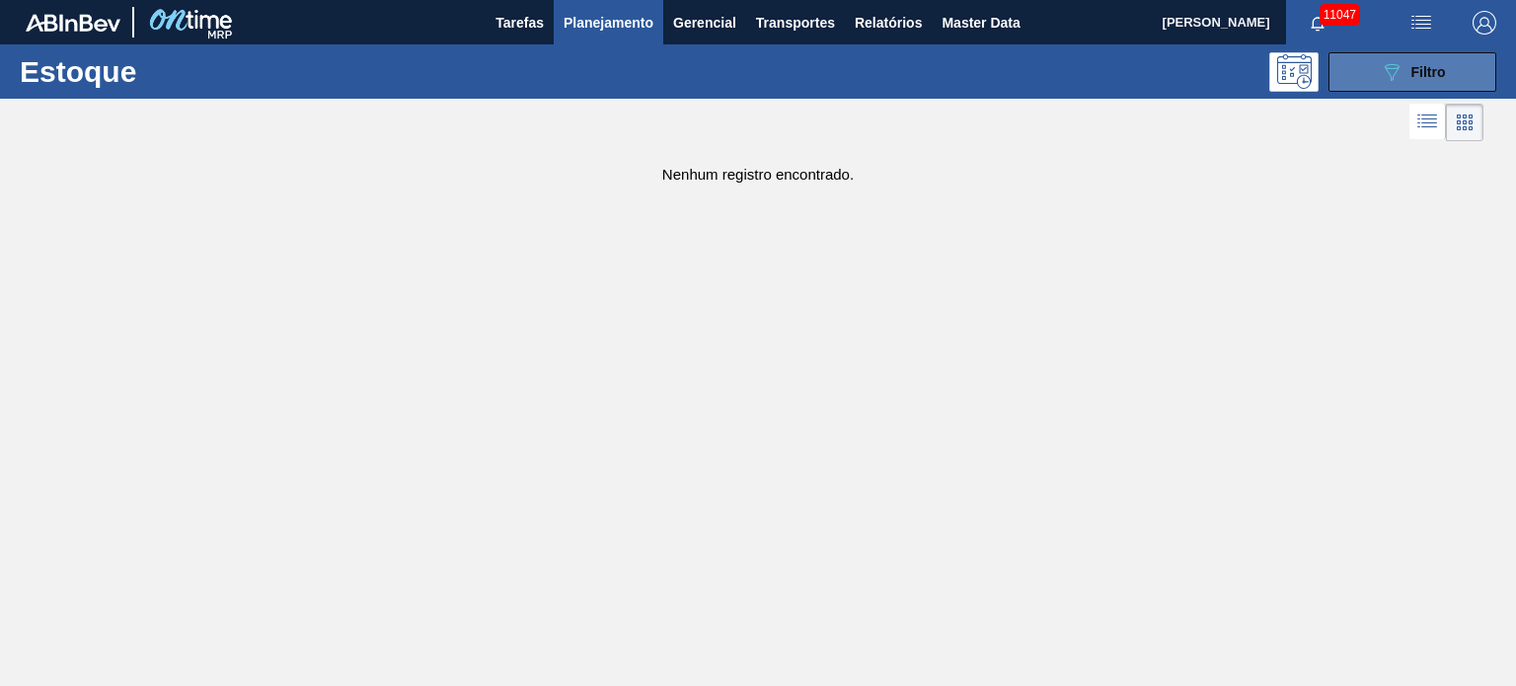
click at [1362, 82] on button "089F7B8B-B2A5-4AFE-B5C0-19BA573D28AC Filtro" at bounding box center [1413, 71] width 168 height 39
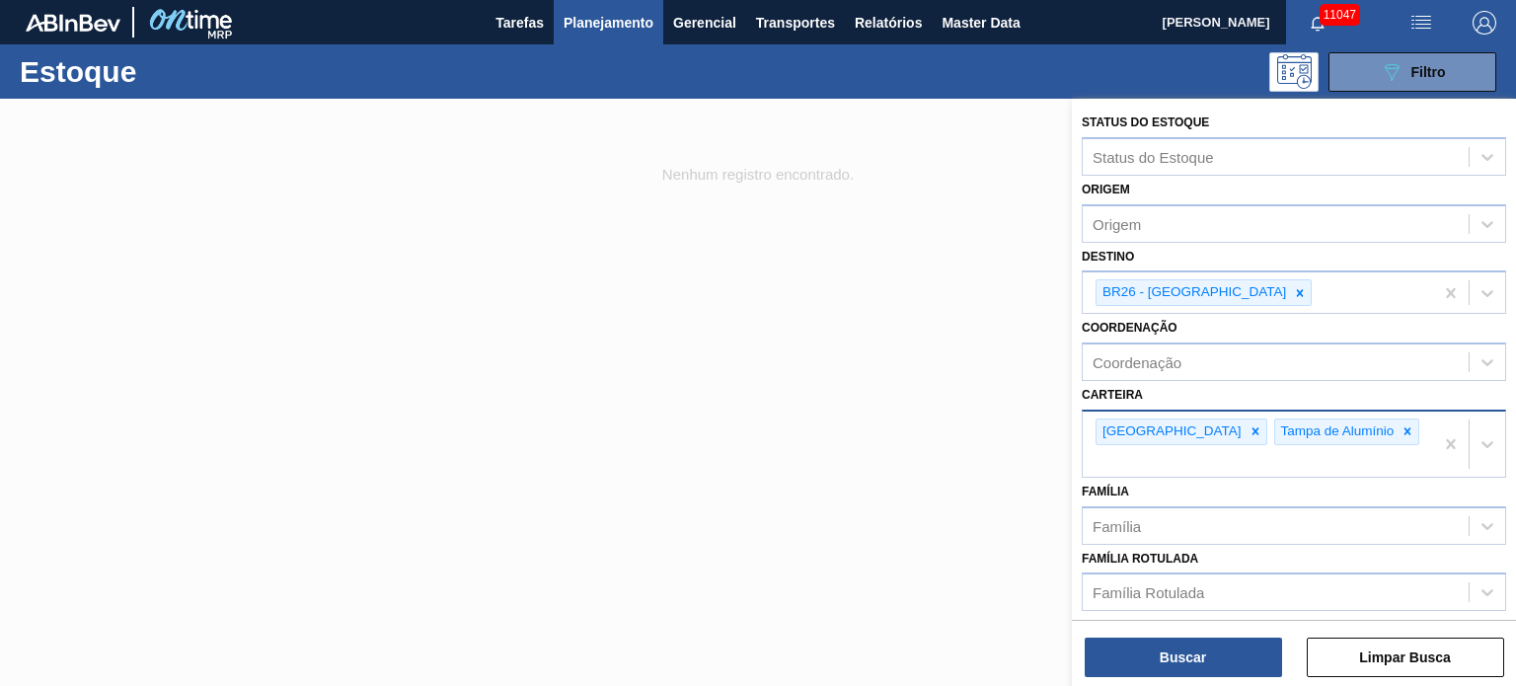
click at [1362, 436] on div "Tampa Tampa de Alumínio" at bounding box center [1258, 444] width 350 height 65
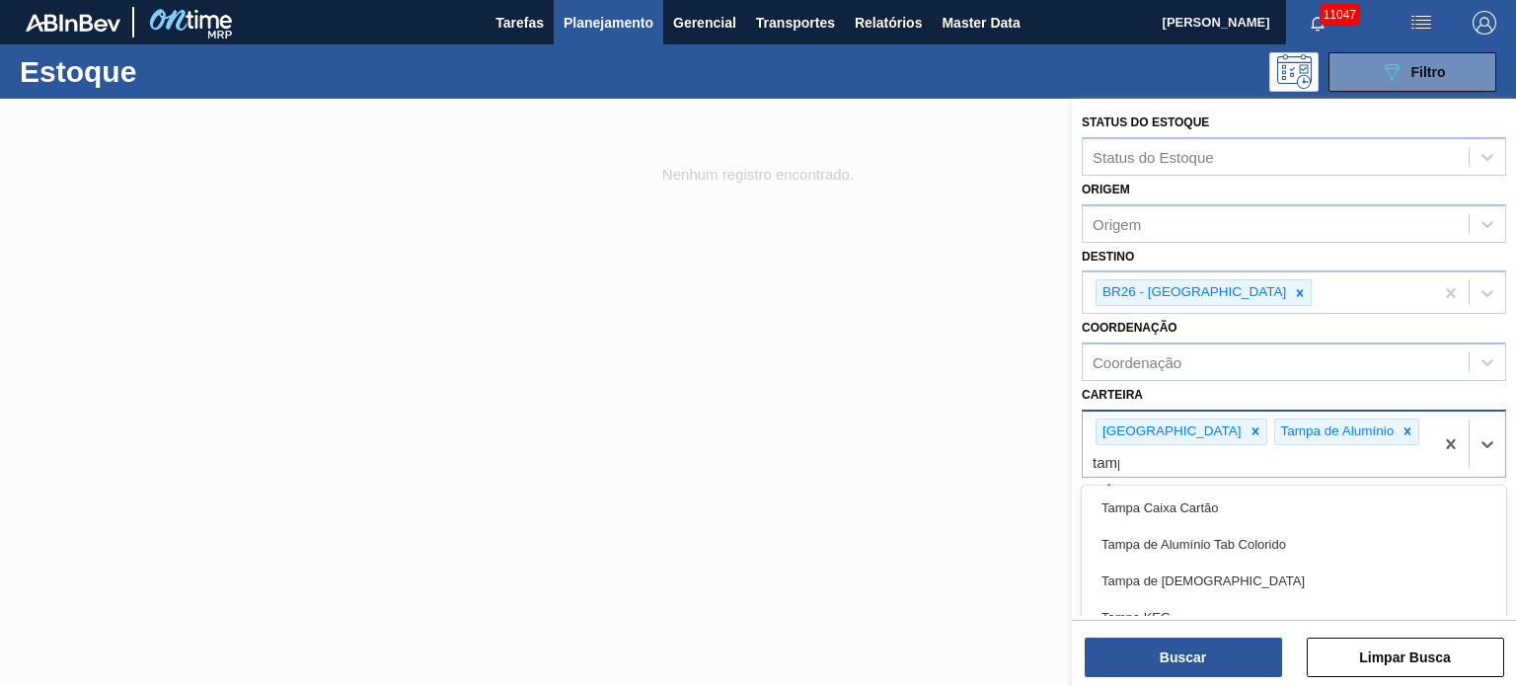
type input "tampa"
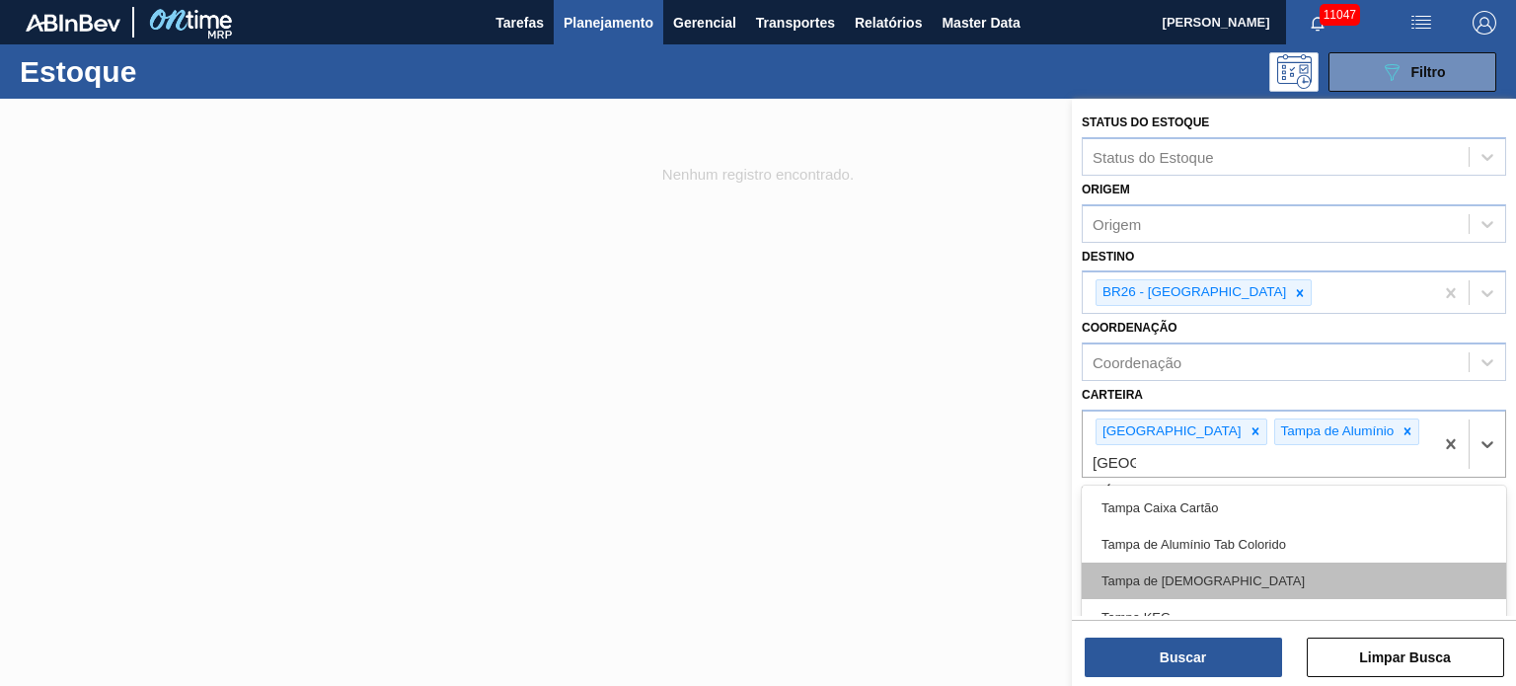
click at [1246, 563] on div "Tampa de Lata" at bounding box center [1294, 581] width 425 height 37
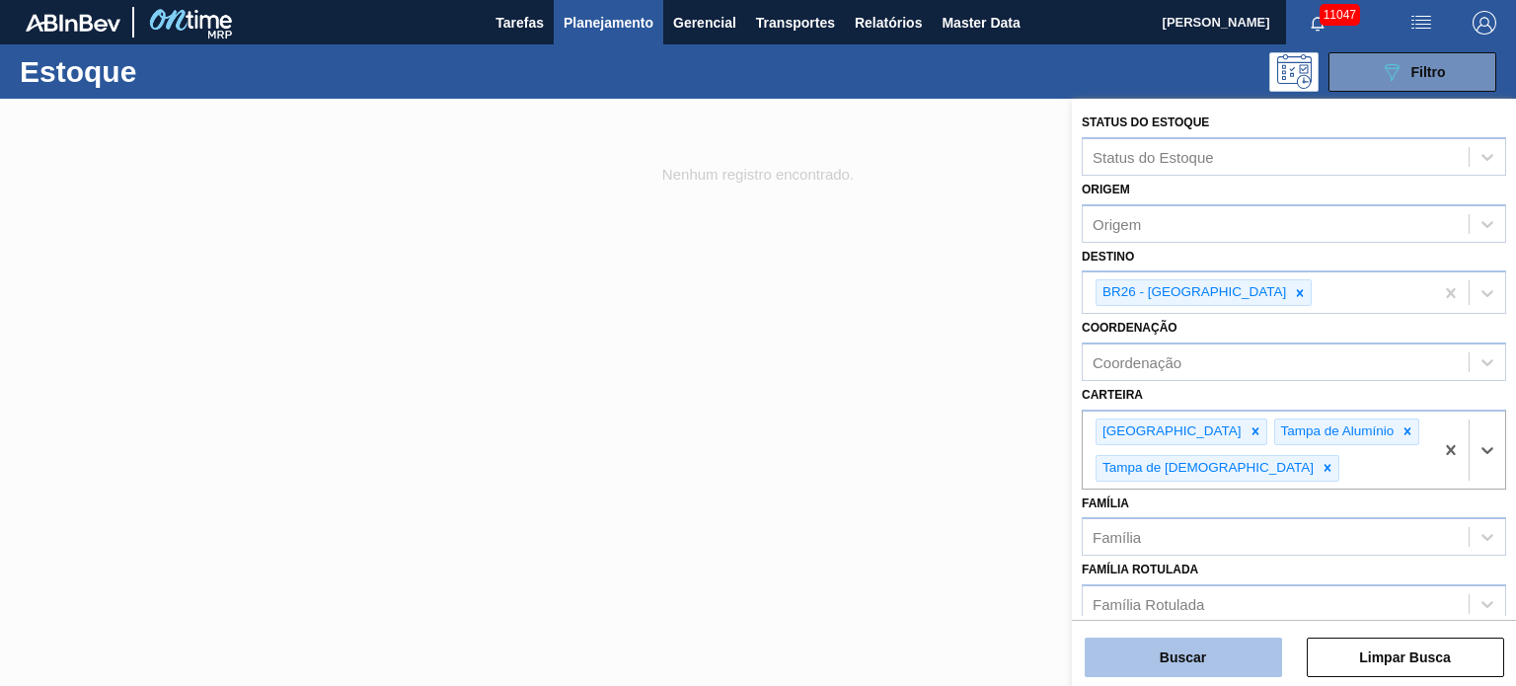
click at [1195, 648] on button "Buscar" at bounding box center [1183, 657] width 197 height 39
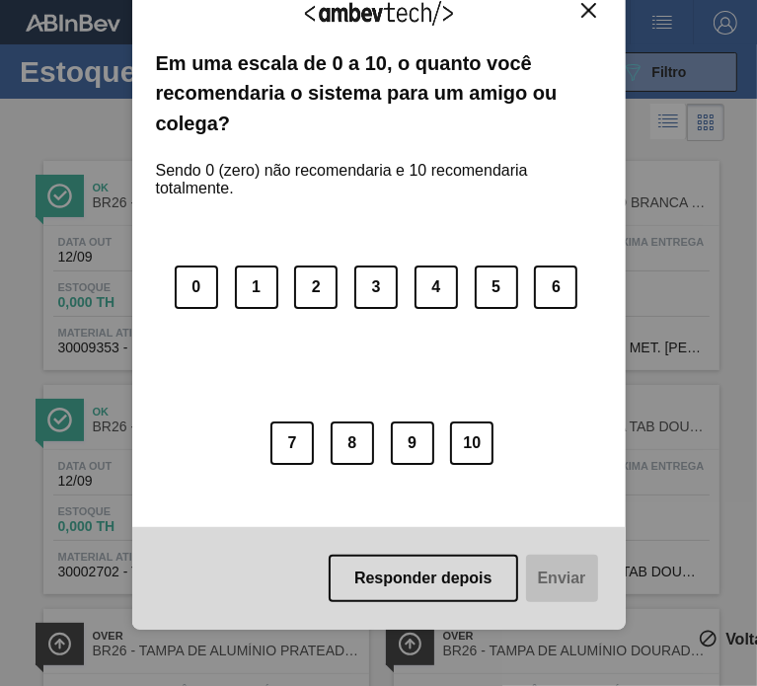
click at [581, 7] on img "Close" at bounding box center [588, 10] width 15 height 15
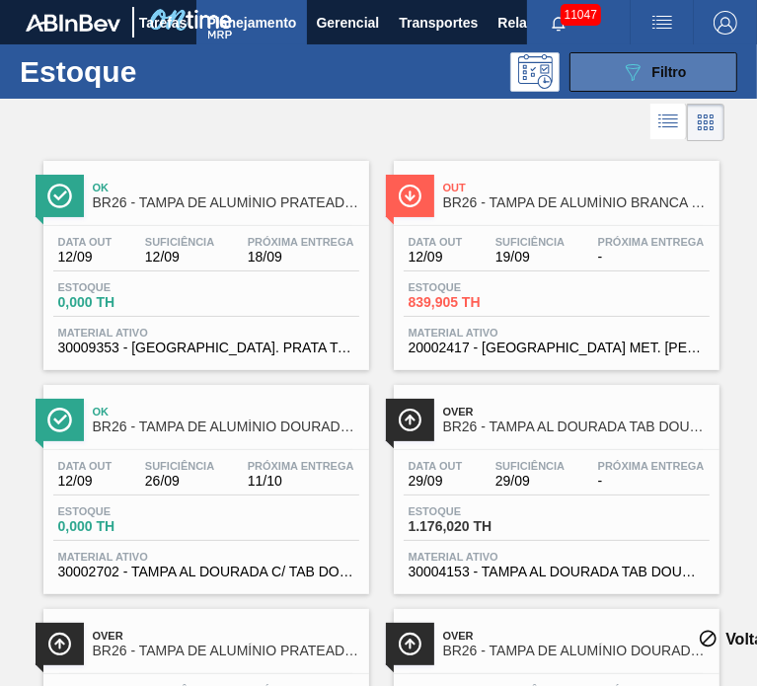
click at [630, 82] on icon "089F7B8B-B2A5-4AFE-B5C0-19BA573D28AC" at bounding box center [633, 72] width 24 height 24
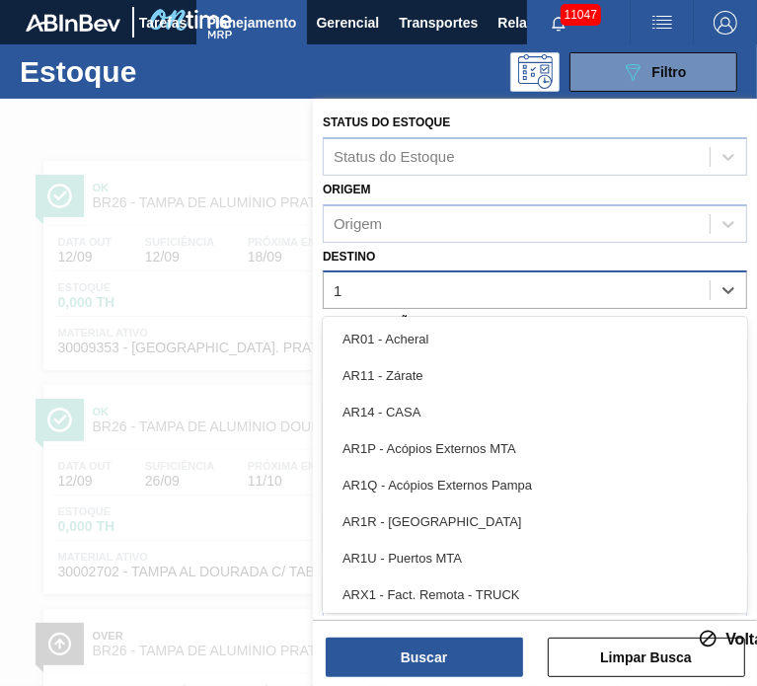
type input "11"
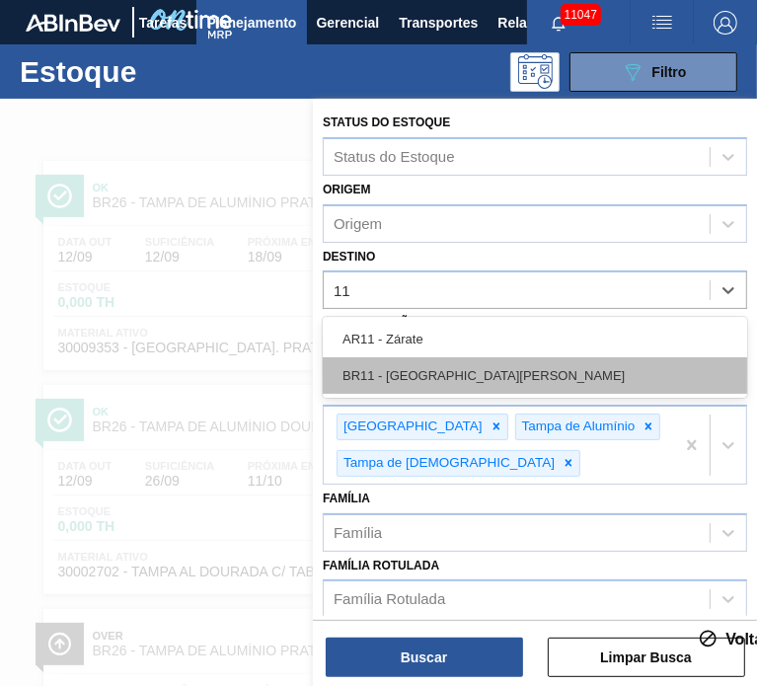
click at [548, 369] on div "BR11 - São Luís" at bounding box center [535, 375] width 425 height 37
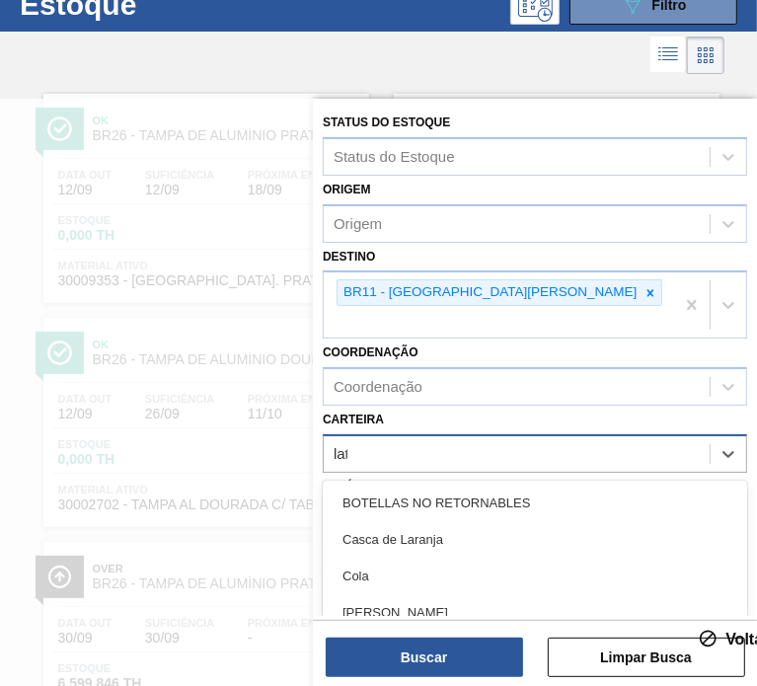
scroll to position [70, 0]
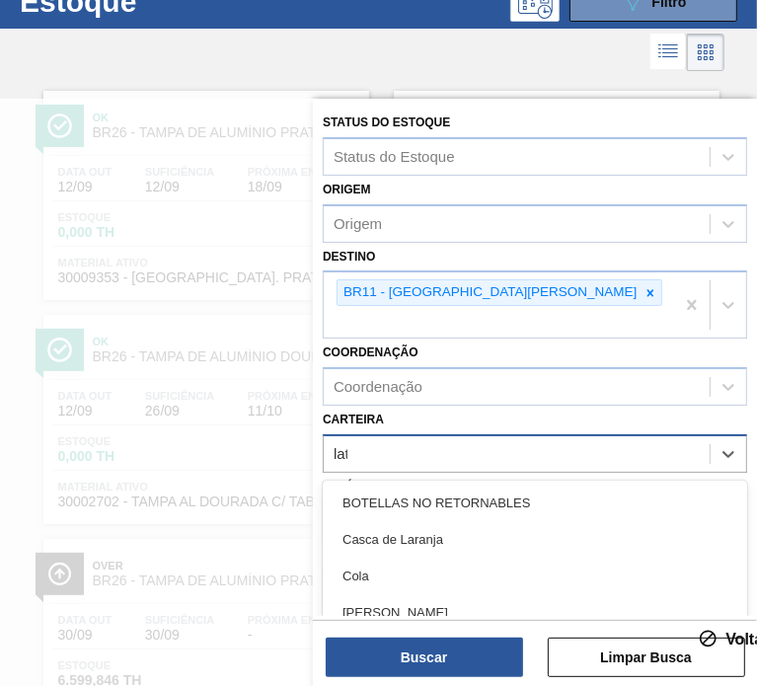
type input "lata"
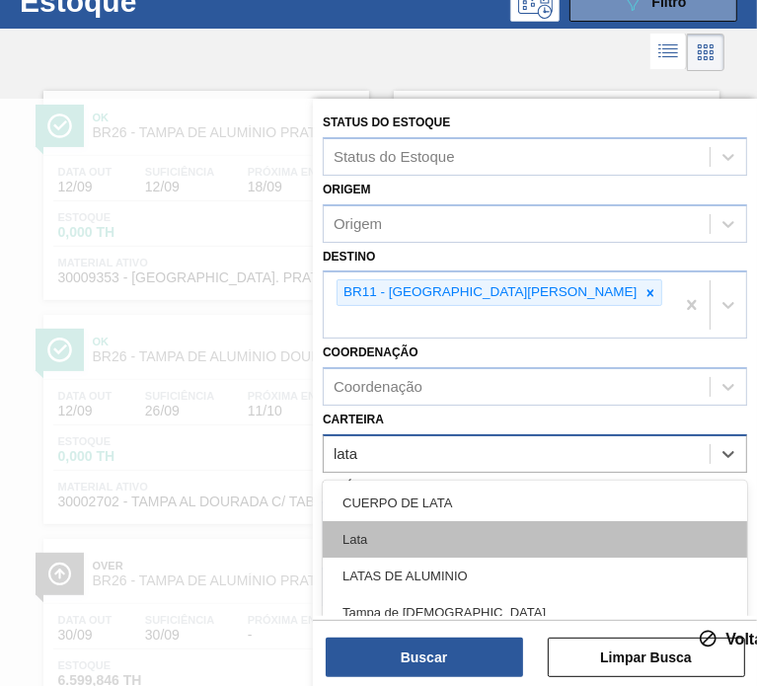
click at [553, 521] on div "Lata" at bounding box center [535, 539] width 425 height 37
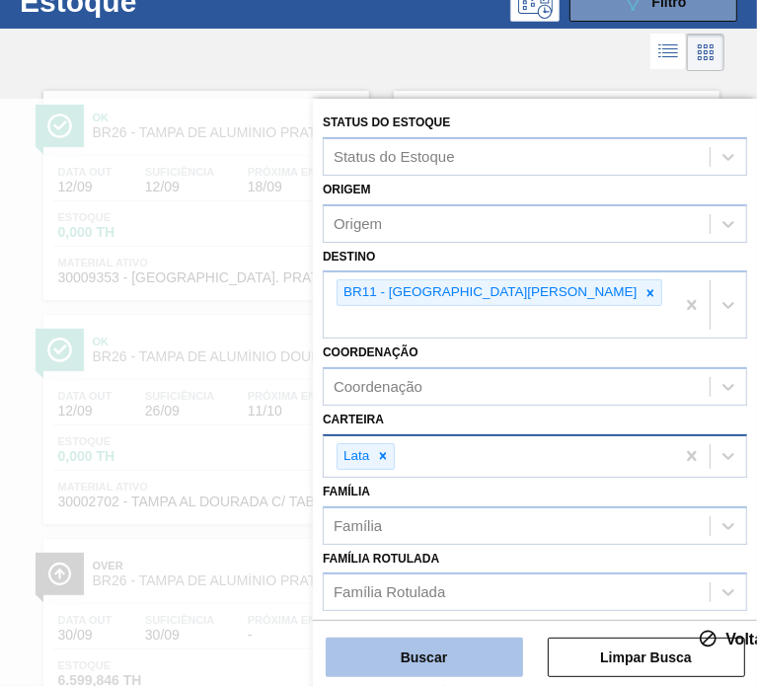
click at [466, 650] on button "Buscar" at bounding box center [424, 657] width 197 height 39
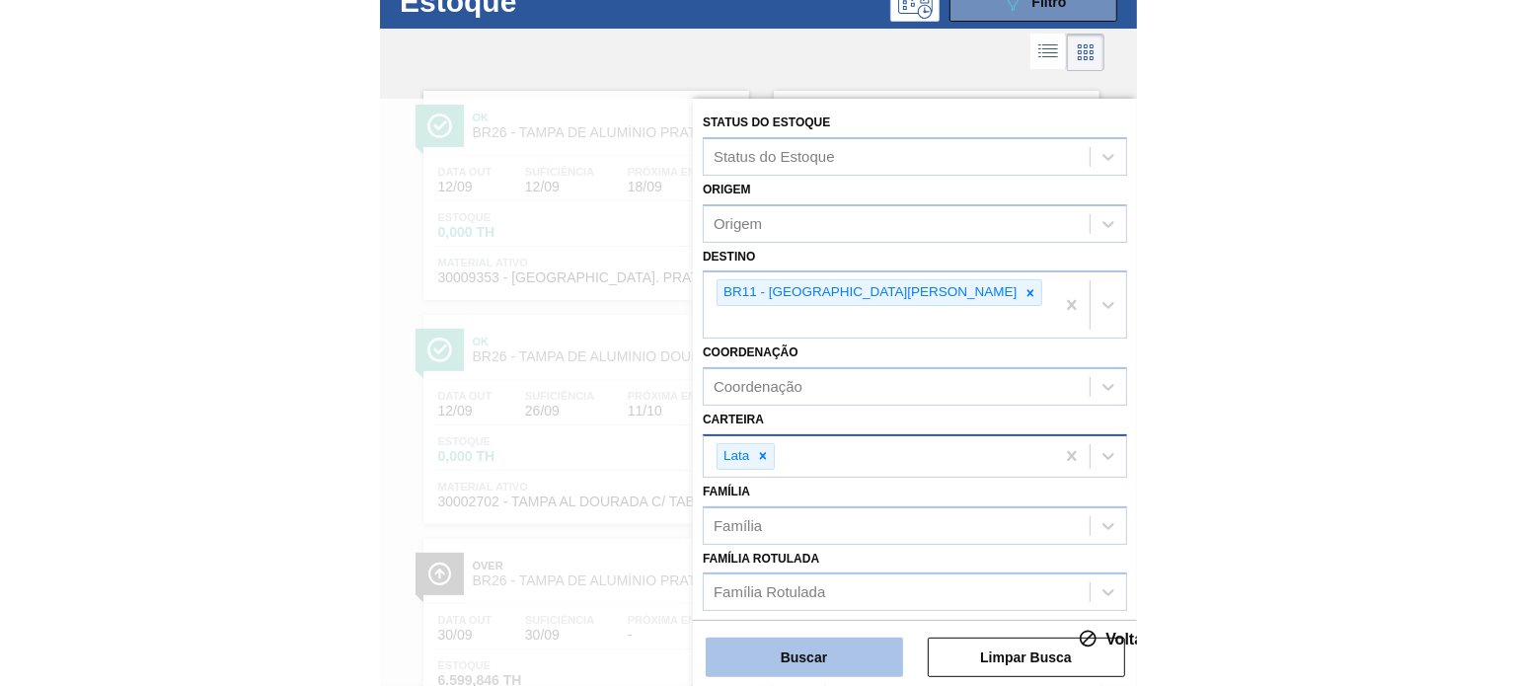
scroll to position [0, 0]
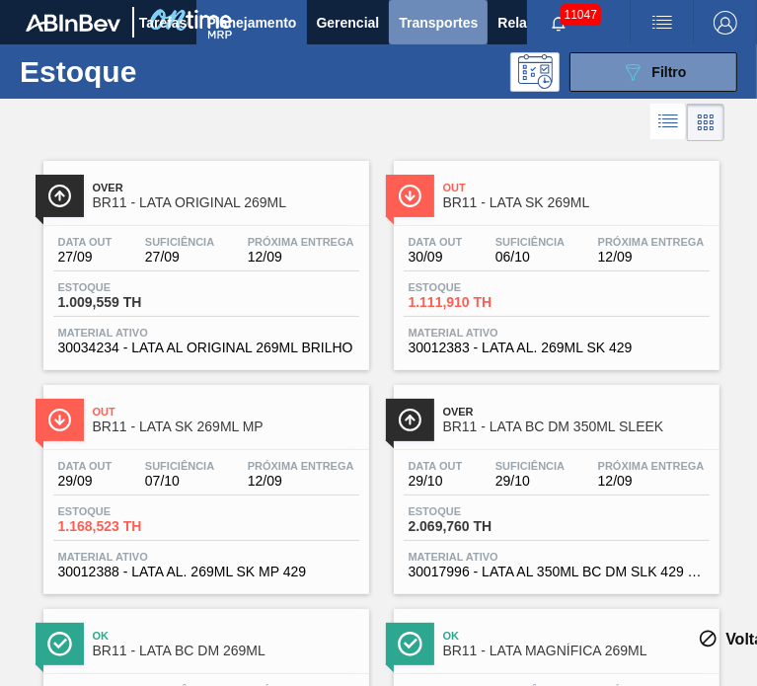
click at [405, 21] on span "Transportes" at bounding box center [438, 23] width 79 height 24
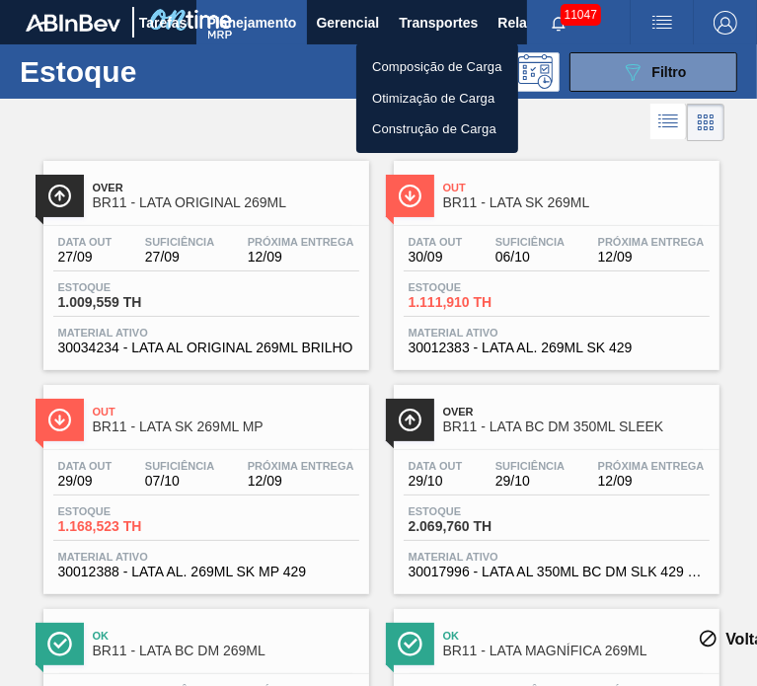
click at [385, 71] on li "Composição de Carga" at bounding box center [437, 67] width 162 height 32
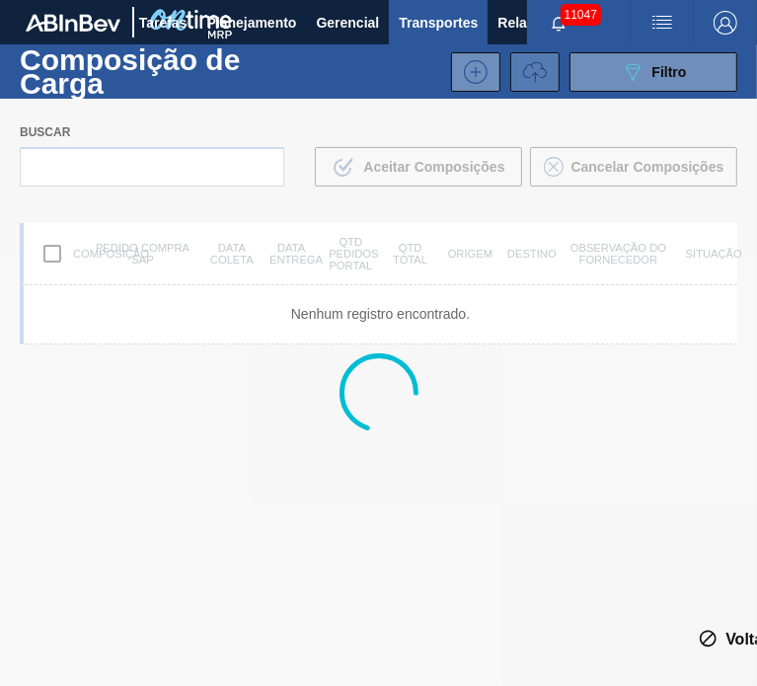
click at [532, 86] on button at bounding box center [534, 71] width 49 height 39
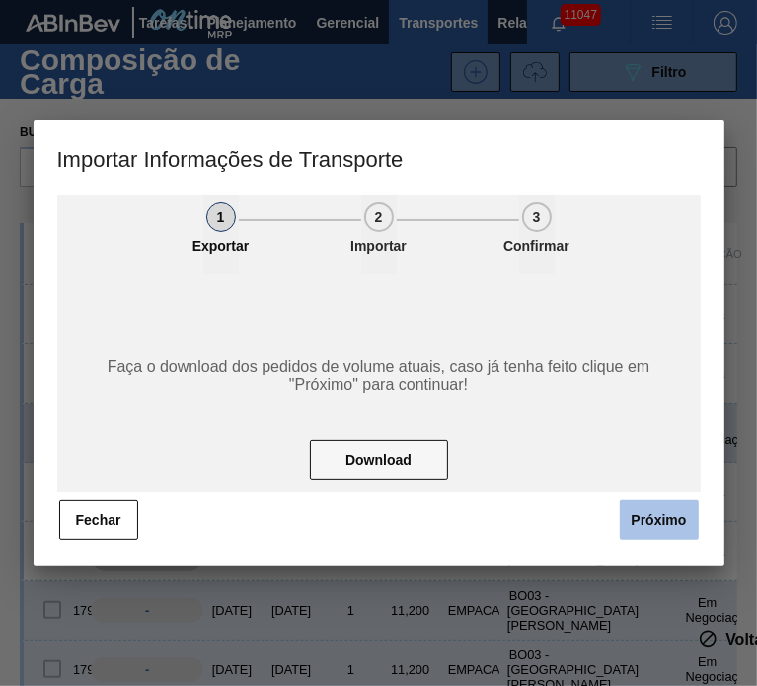
click at [649, 538] on button "Próximo" at bounding box center [659, 520] width 79 height 39
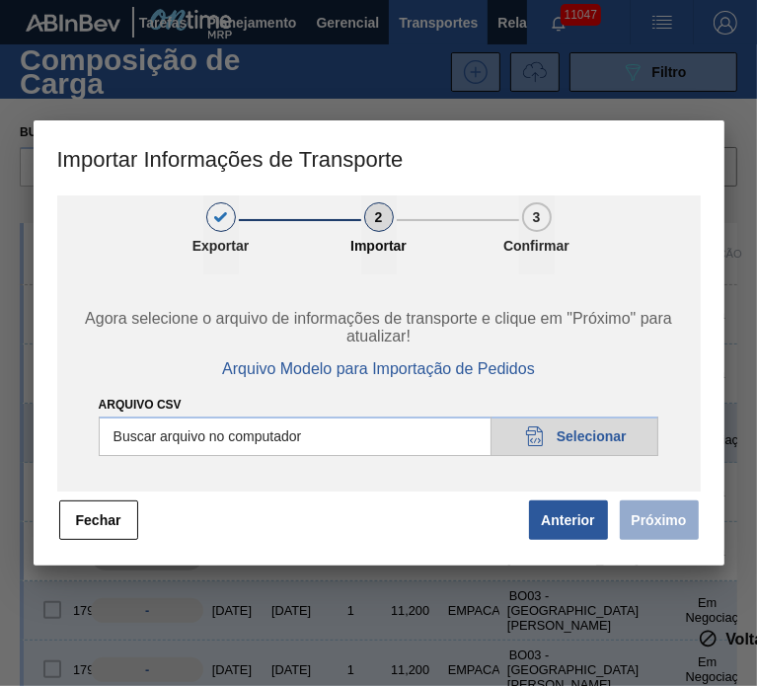
click at [553, 435] on input "Arquivo CSV" at bounding box center [379, 436] width 561 height 39
type input "C:\fakepath\IMP.csv"
click at [653, 536] on button "Próximo" at bounding box center [659, 520] width 79 height 39
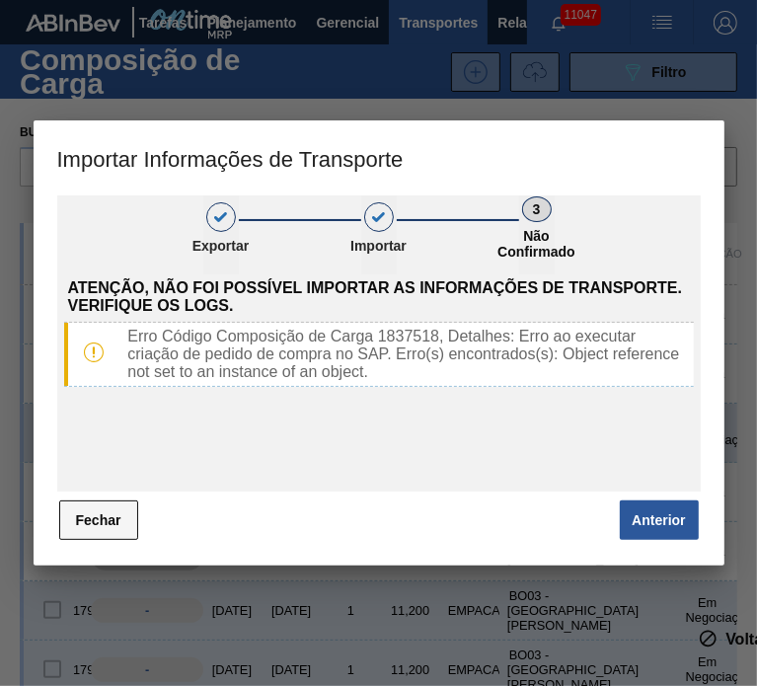
drag, startPoint x: 95, startPoint y: 515, endPoint x: 95, endPoint y: 504, distance: 11.8
click at [95, 504] on button "Fechar" at bounding box center [98, 520] width 79 height 39
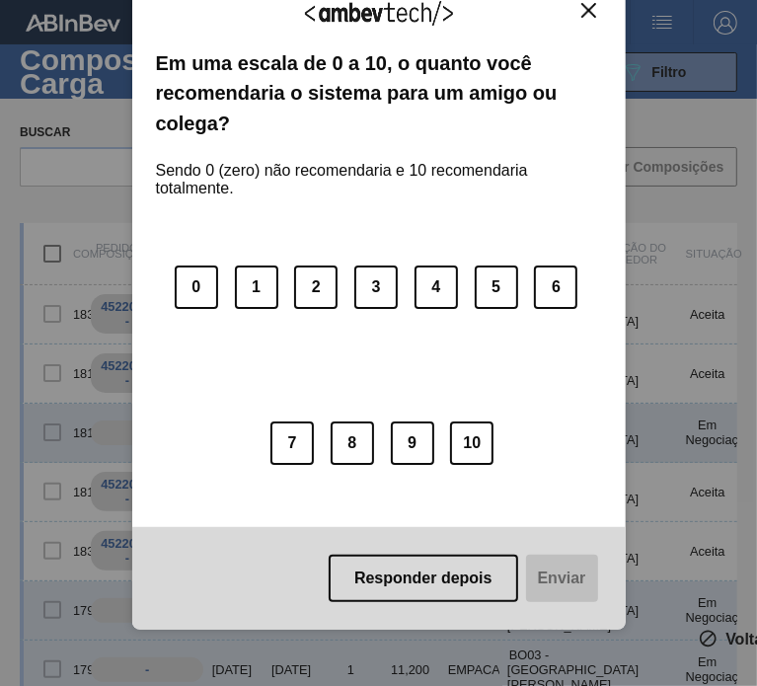
click at [586, 15] on img "Close" at bounding box center [588, 10] width 15 height 15
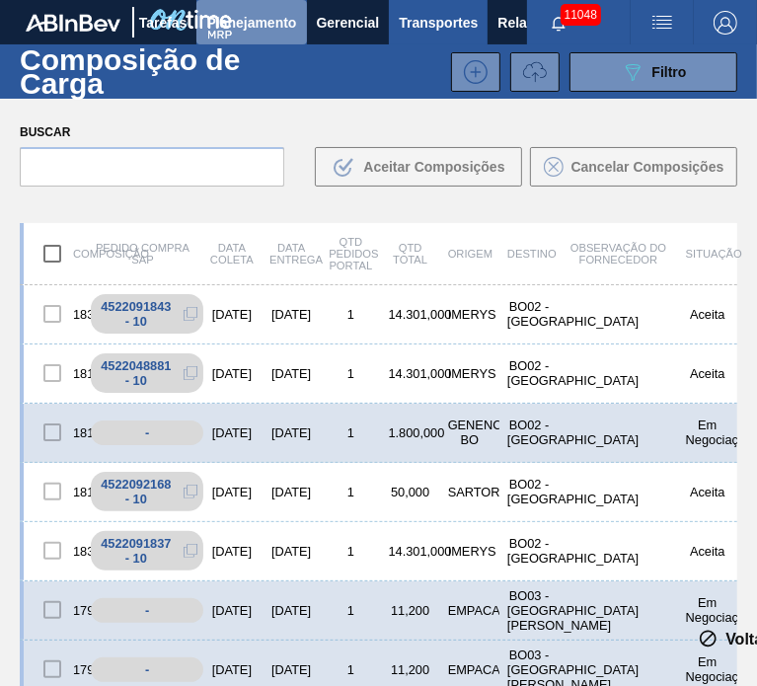
click at [261, 20] on span "Planejamento" at bounding box center [251, 23] width 90 height 24
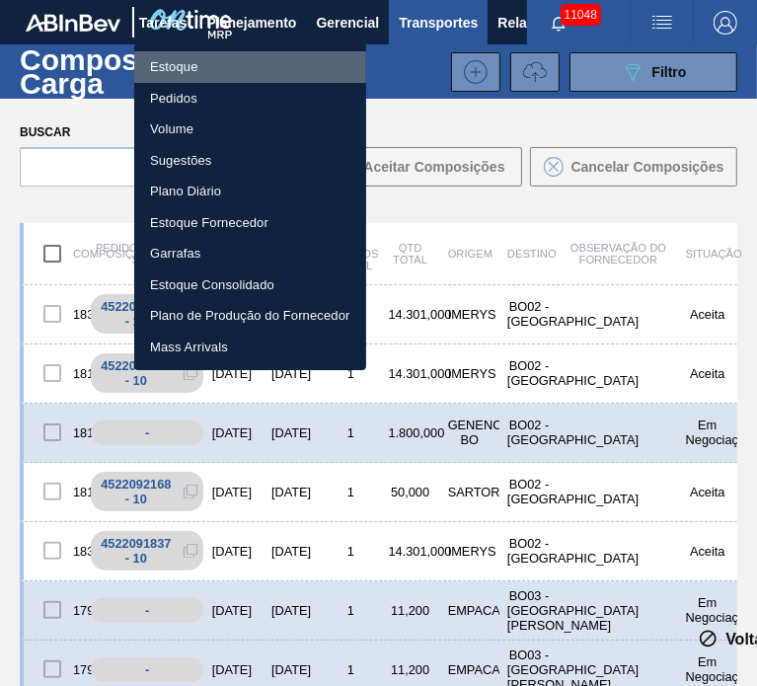
click at [182, 70] on li "Estoque" at bounding box center [250, 67] width 232 height 32
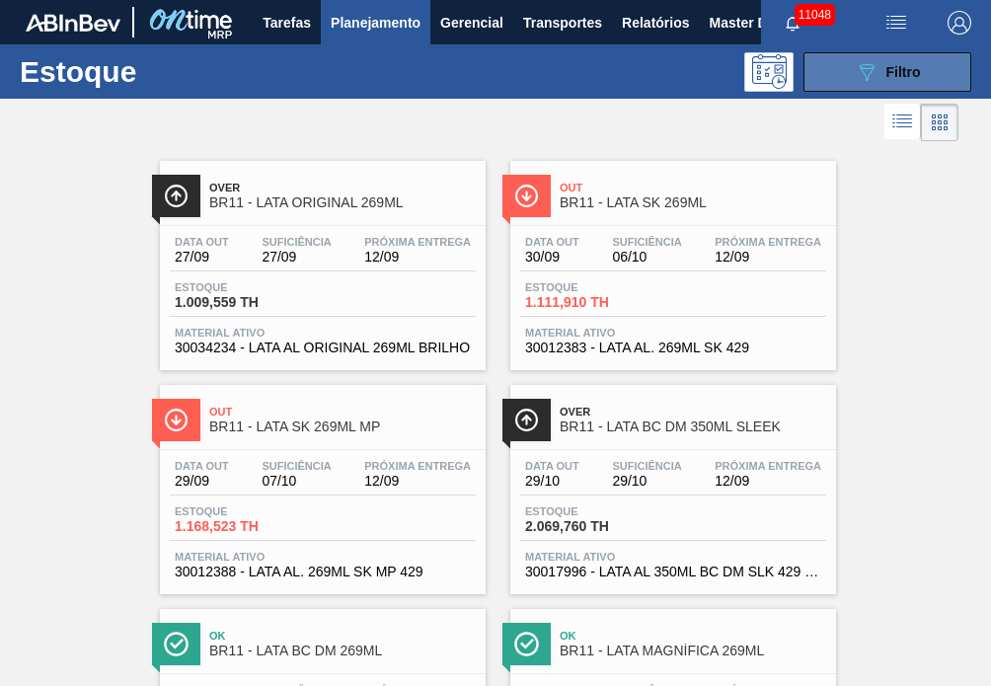
click at [863, 74] on icon "089F7B8B-B2A5-4AFE-B5C0-19BA573D28AC" at bounding box center [867, 72] width 24 height 24
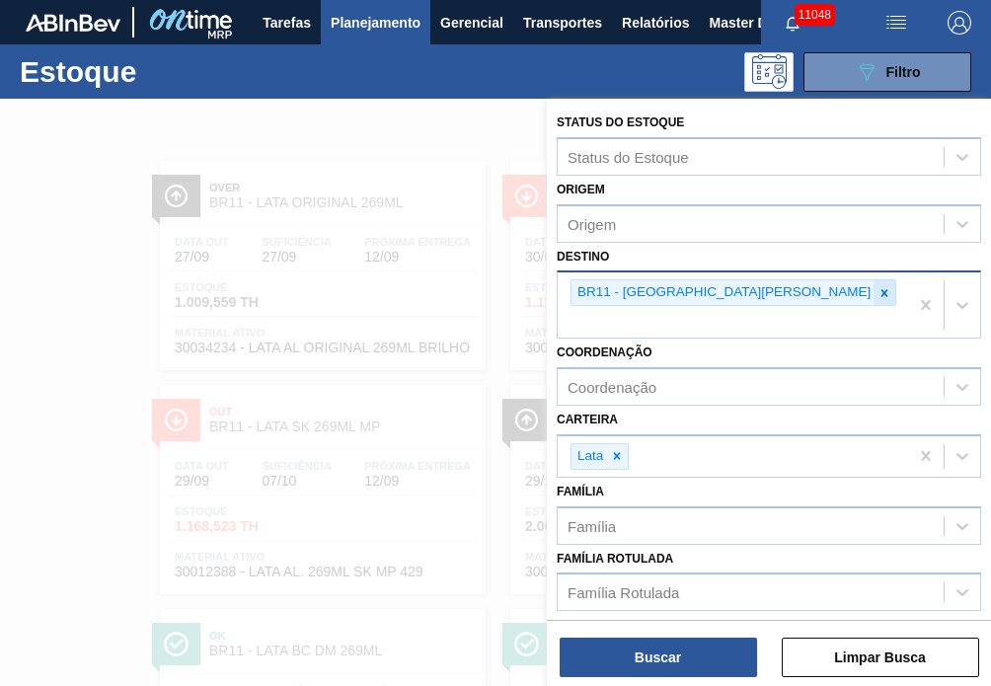
click at [874, 285] on div at bounding box center [885, 292] width 22 height 25
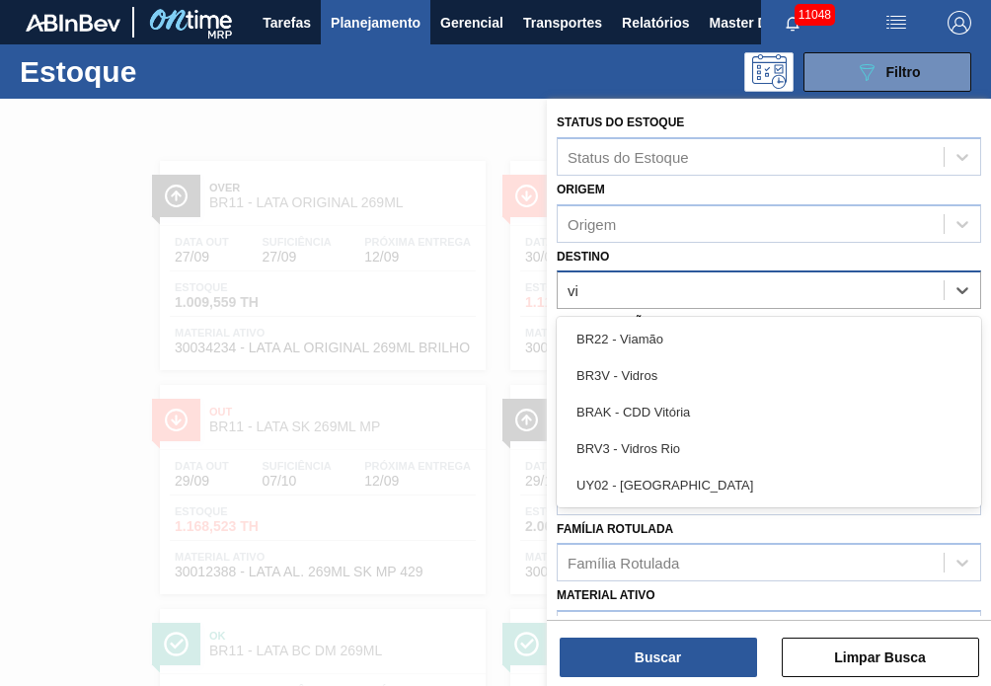
type input "via"
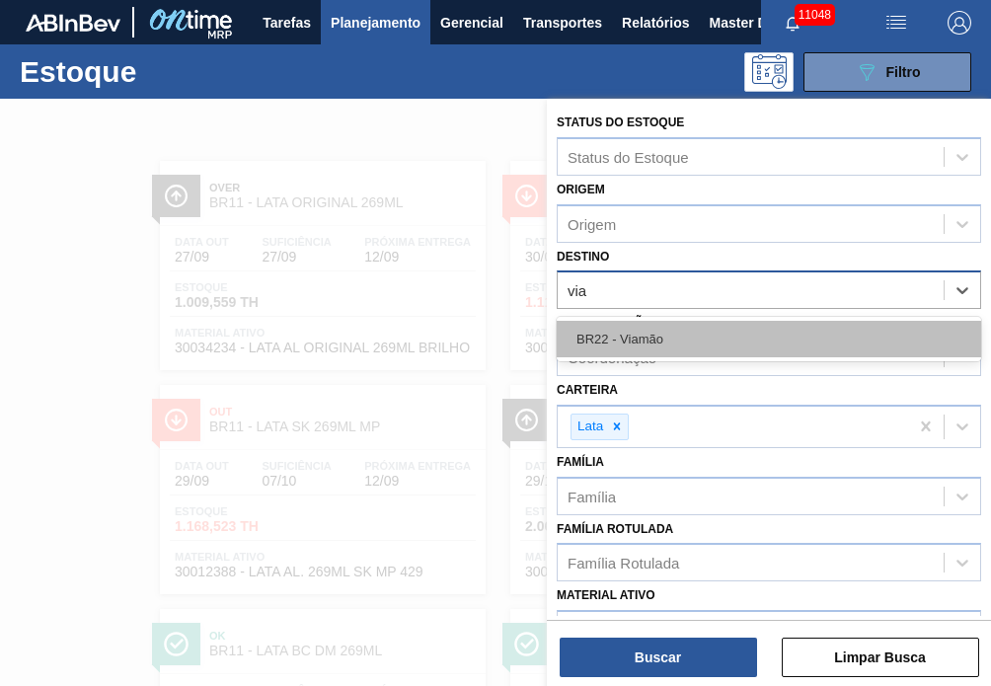
click at [687, 329] on div "BR22 - Viamão" at bounding box center [769, 339] width 425 height 37
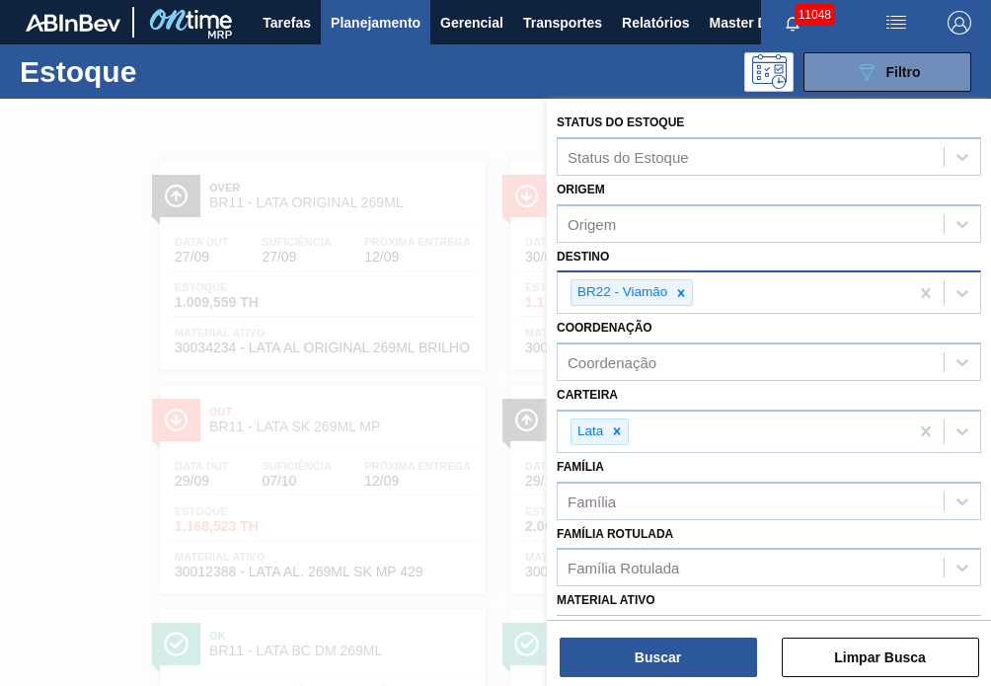
click at [679, 637] on div "Buscar Limpar Busca" at bounding box center [769, 647] width 444 height 55
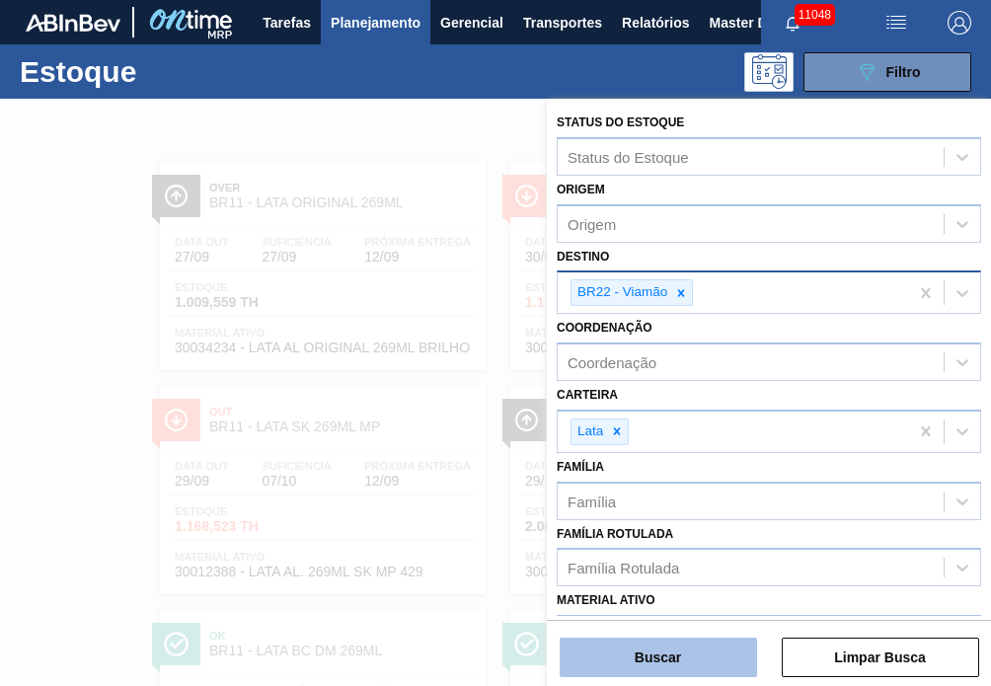
click at [683, 647] on button "Buscar" at bounding box center [658, 657] width 197 height 39
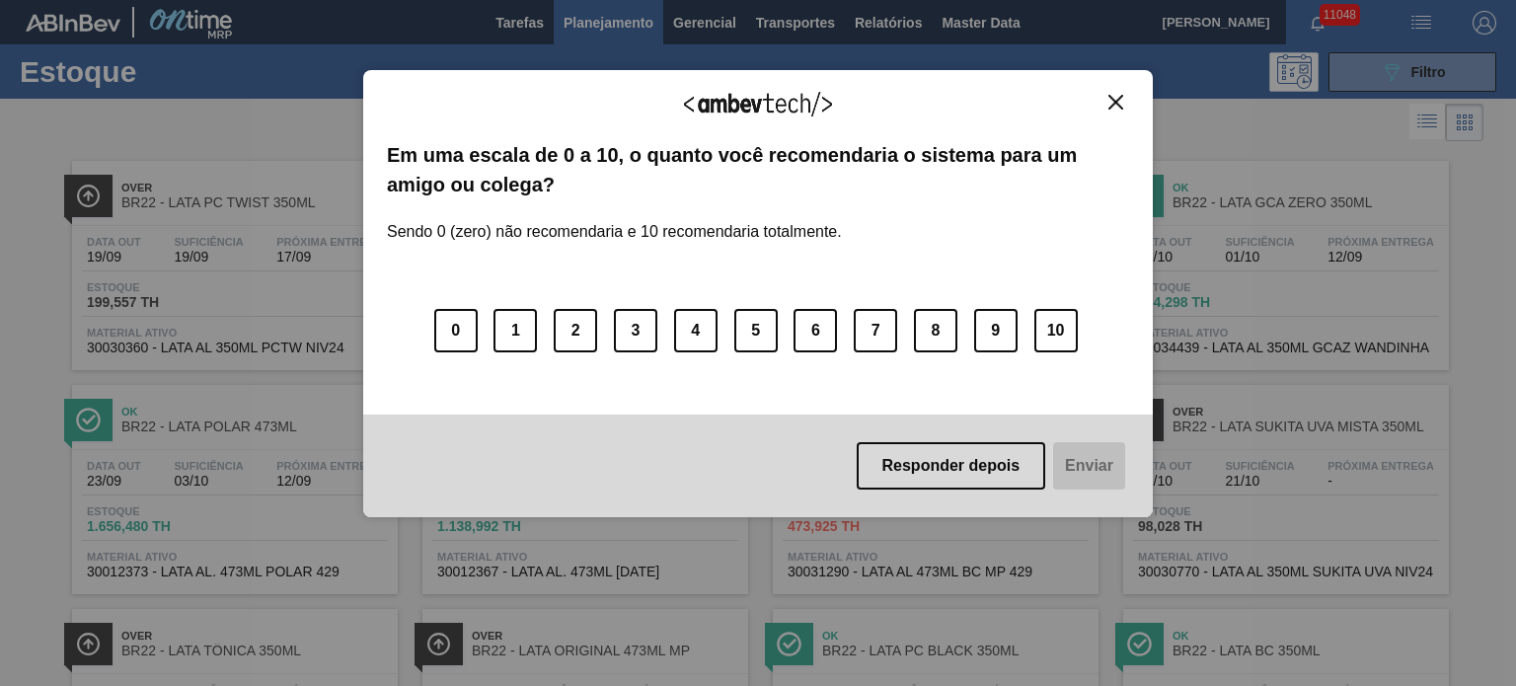
click at [1109, 98] on img "Close" at bounding box center [1116, 102] width 15 height 15
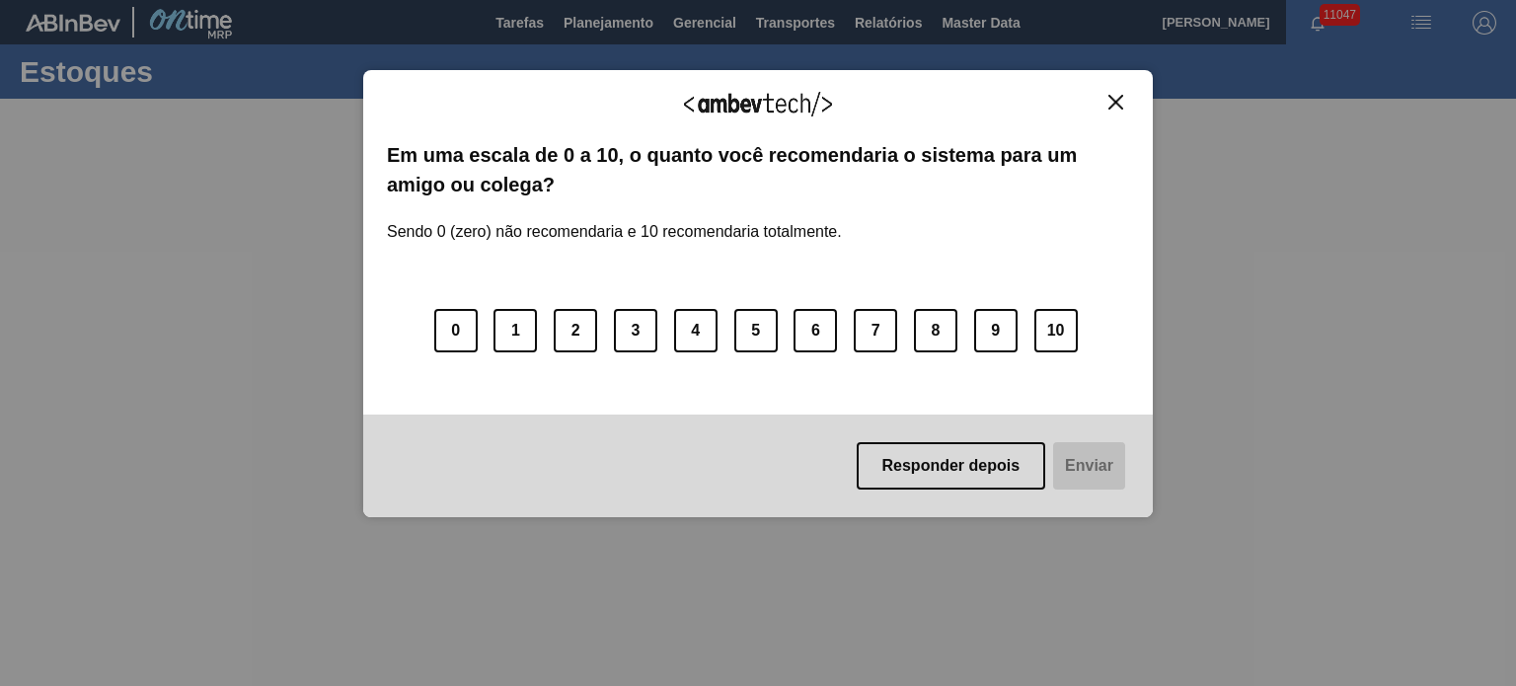
click at [1114, 108] on img "Close" at bounding box center [1116, 102] width 15 height 15
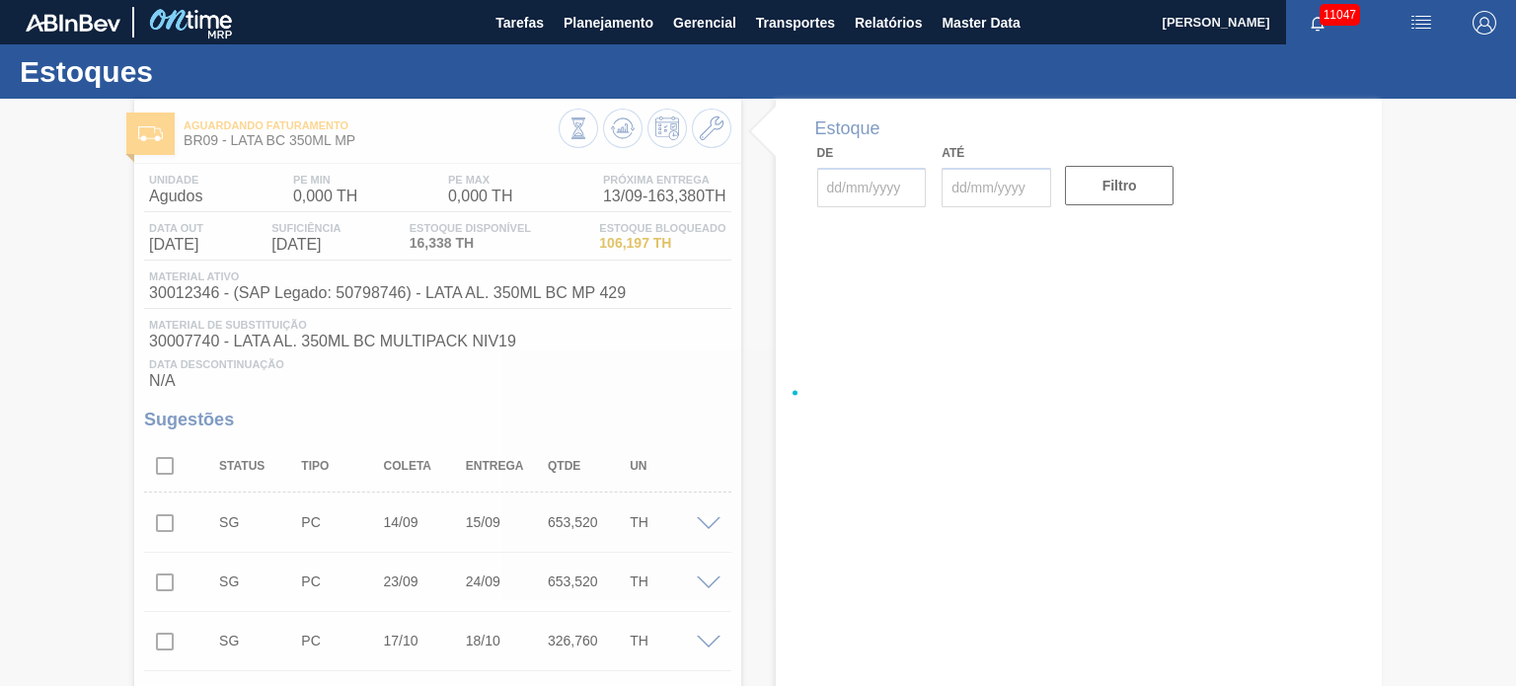
click at [1118, 99] on div at bounding box center [758, 392] width 1516 height 587
type input "[DATE]"
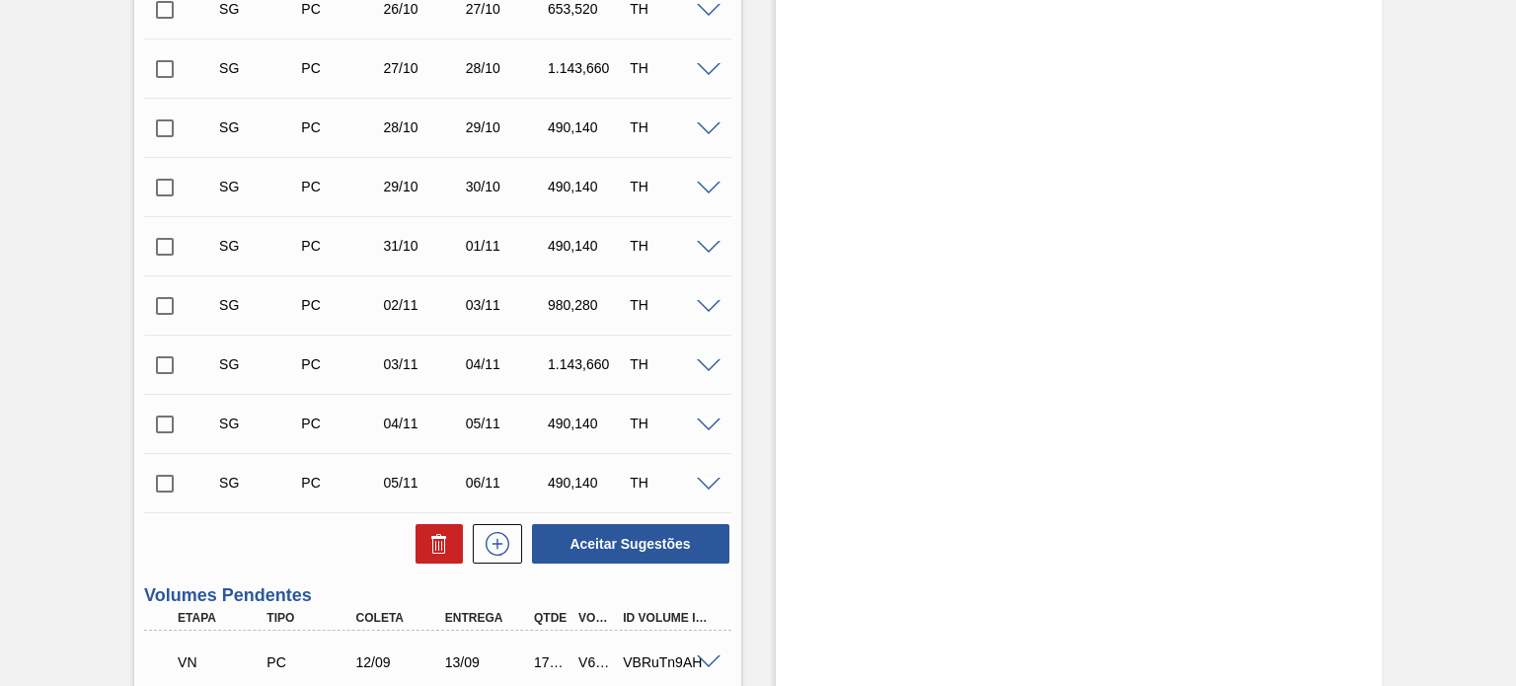
scroll to position [1185, 0]
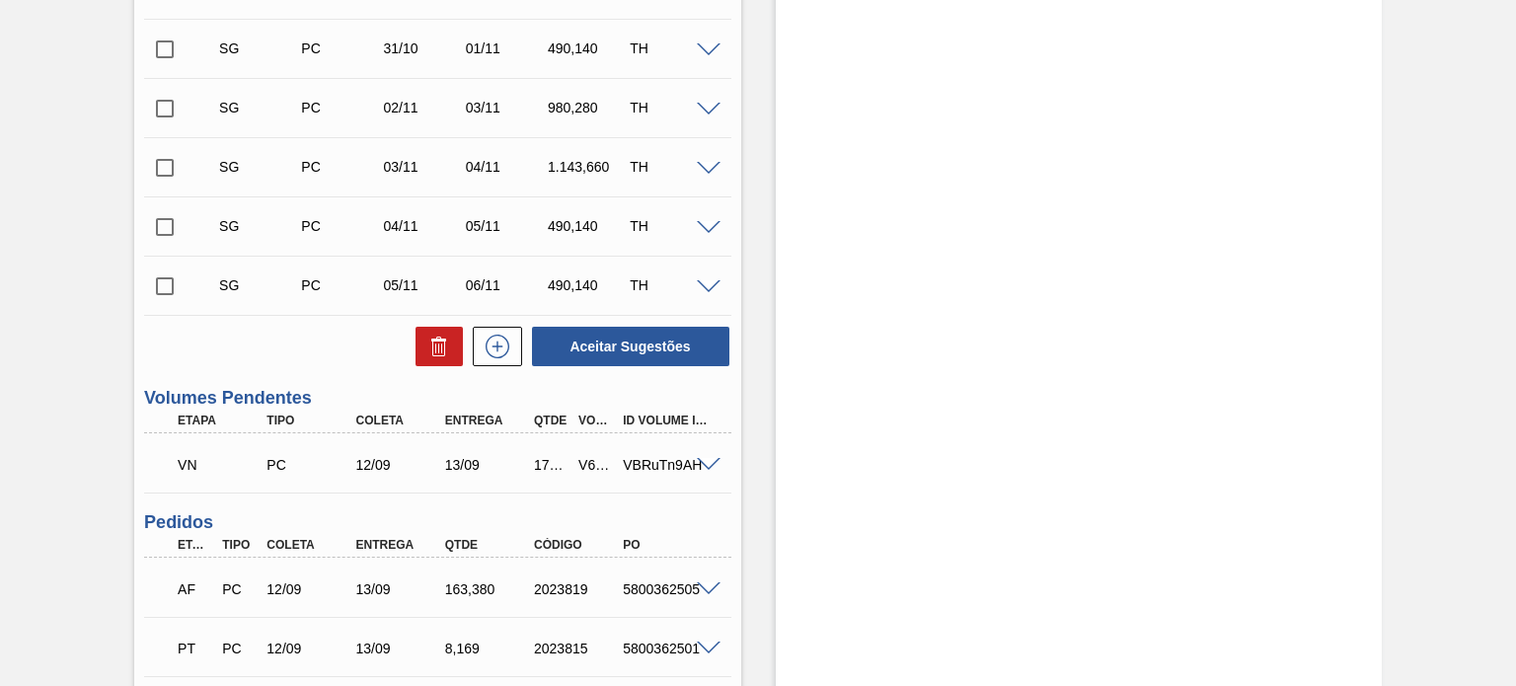
click at [700, 466] on span at bounding box center [709, 465] width 24 height 15
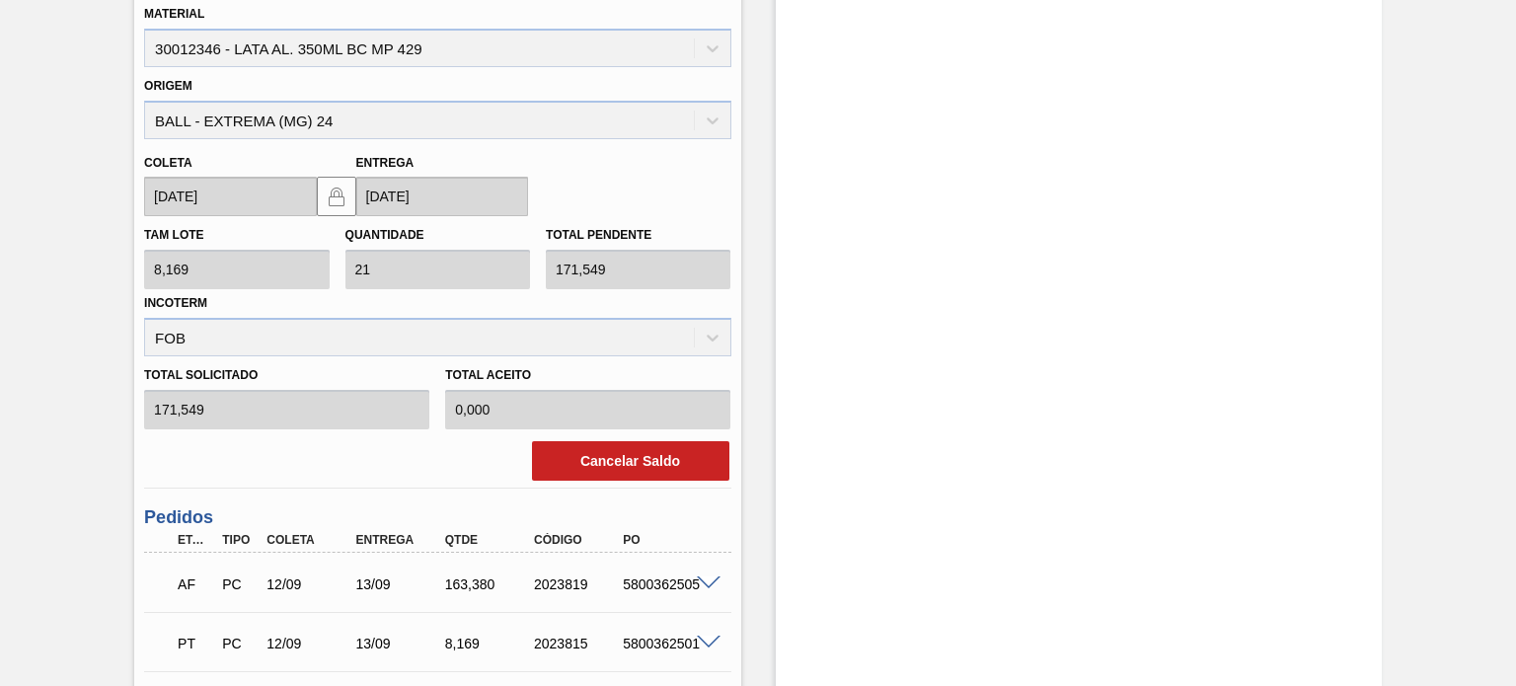
scroll to position [1678, 0]
click at [595, 447] on button "Cancelar Saldo" at bounding box center [630, 459] width 197 height 39
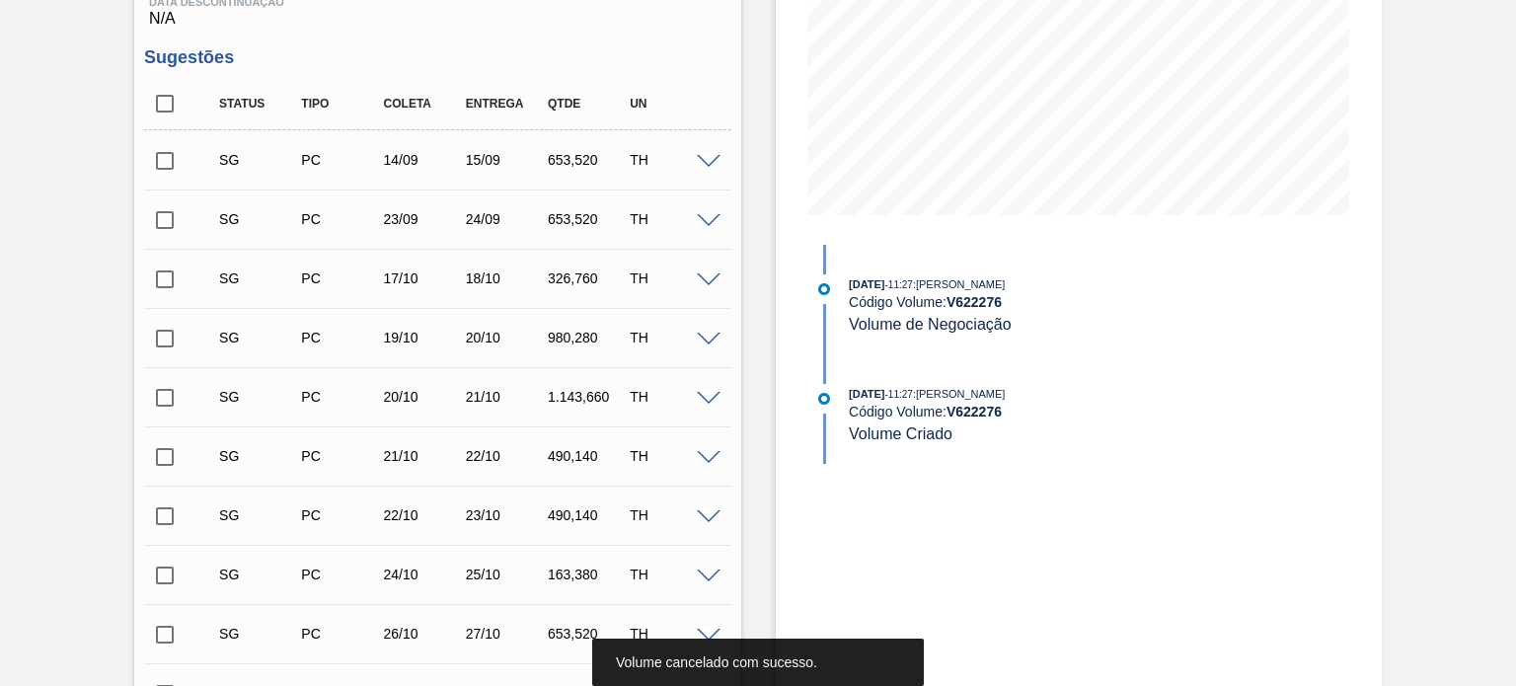
scroll to position [91, 0]
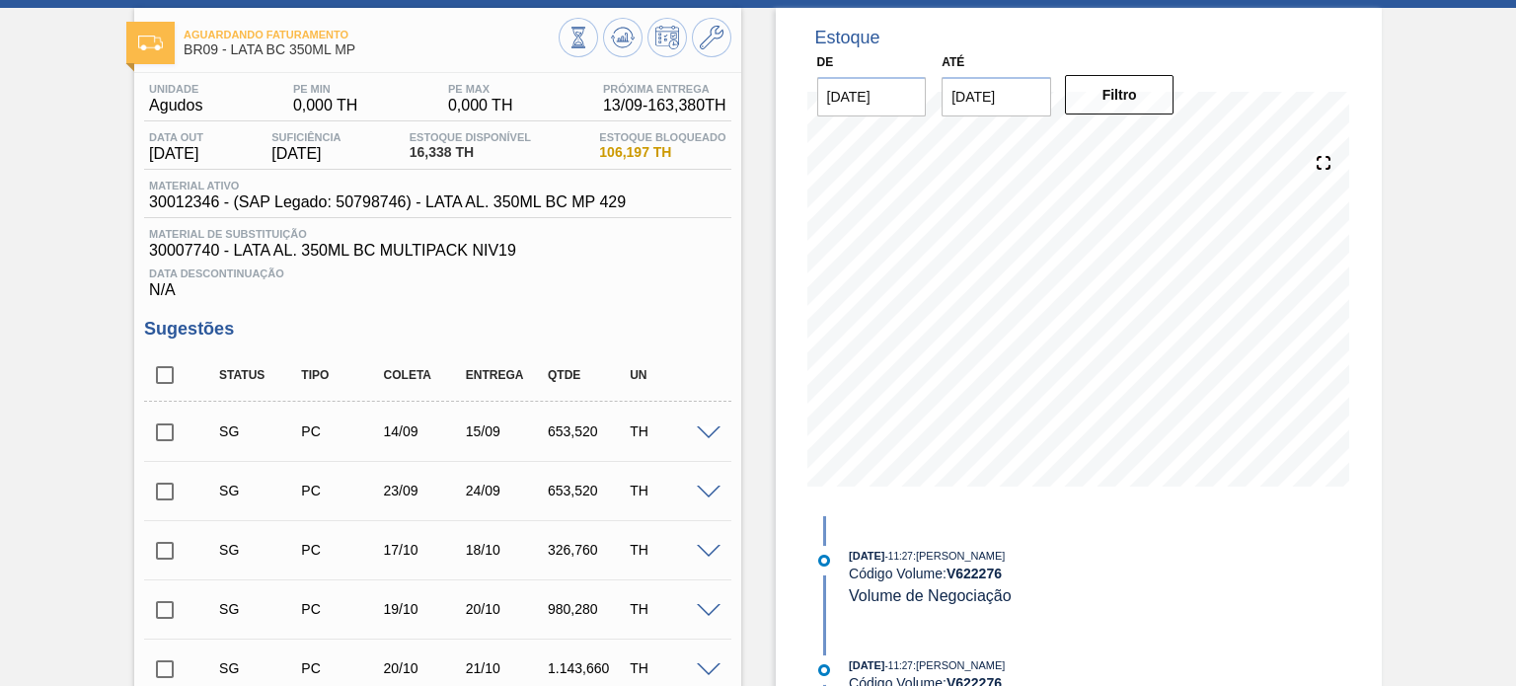
click at [714, 428] on span at bounding box center [709, 433] width 24 height 15
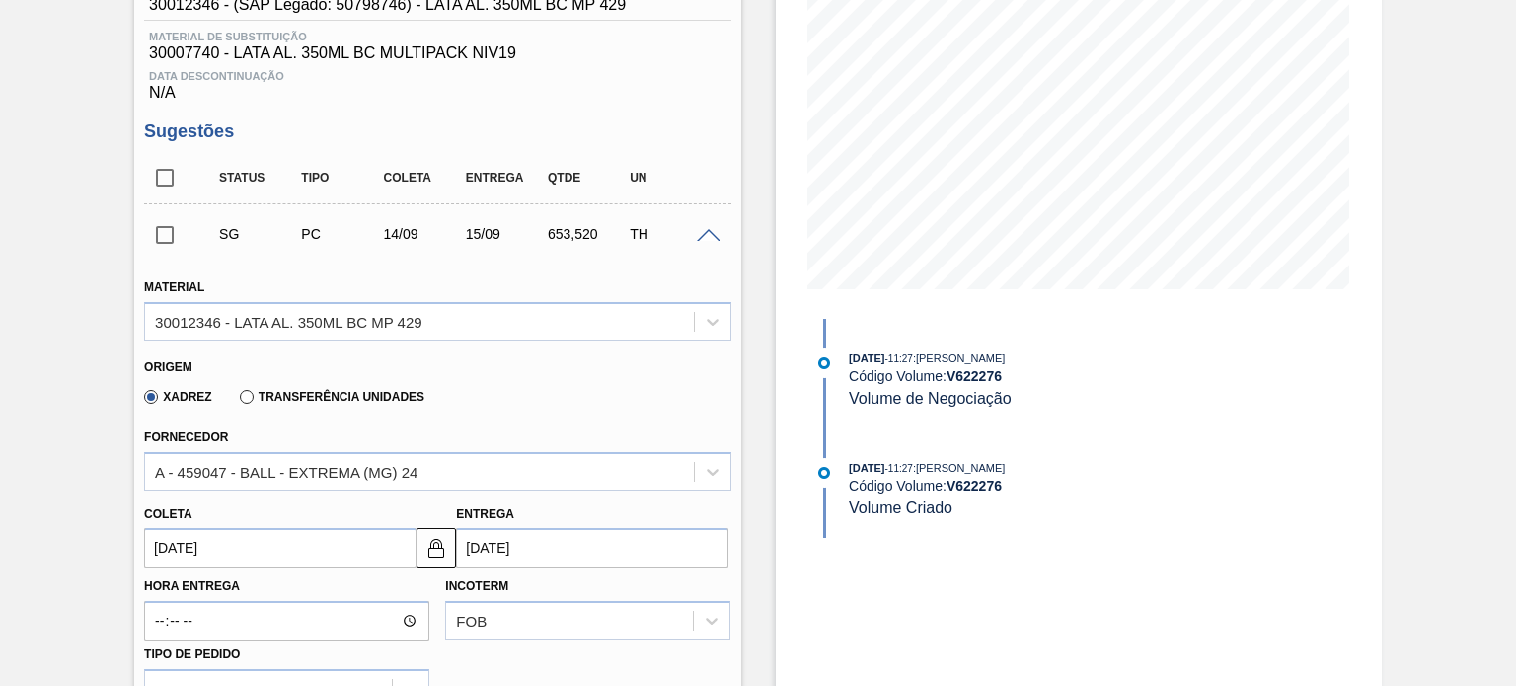
scroll to position [387, 0]
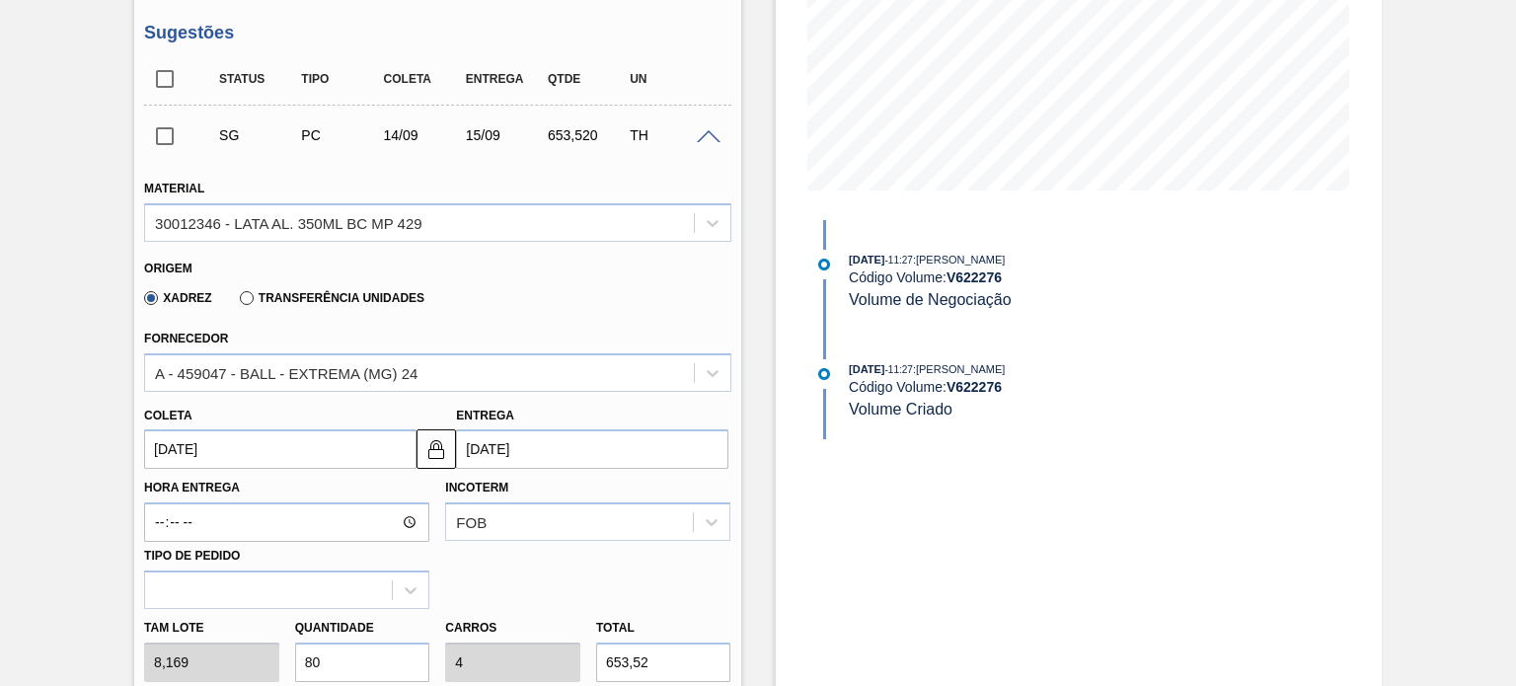
click at [284, 451] on input "[DATE]" at bounding box center [280, 448] width 272 height 39
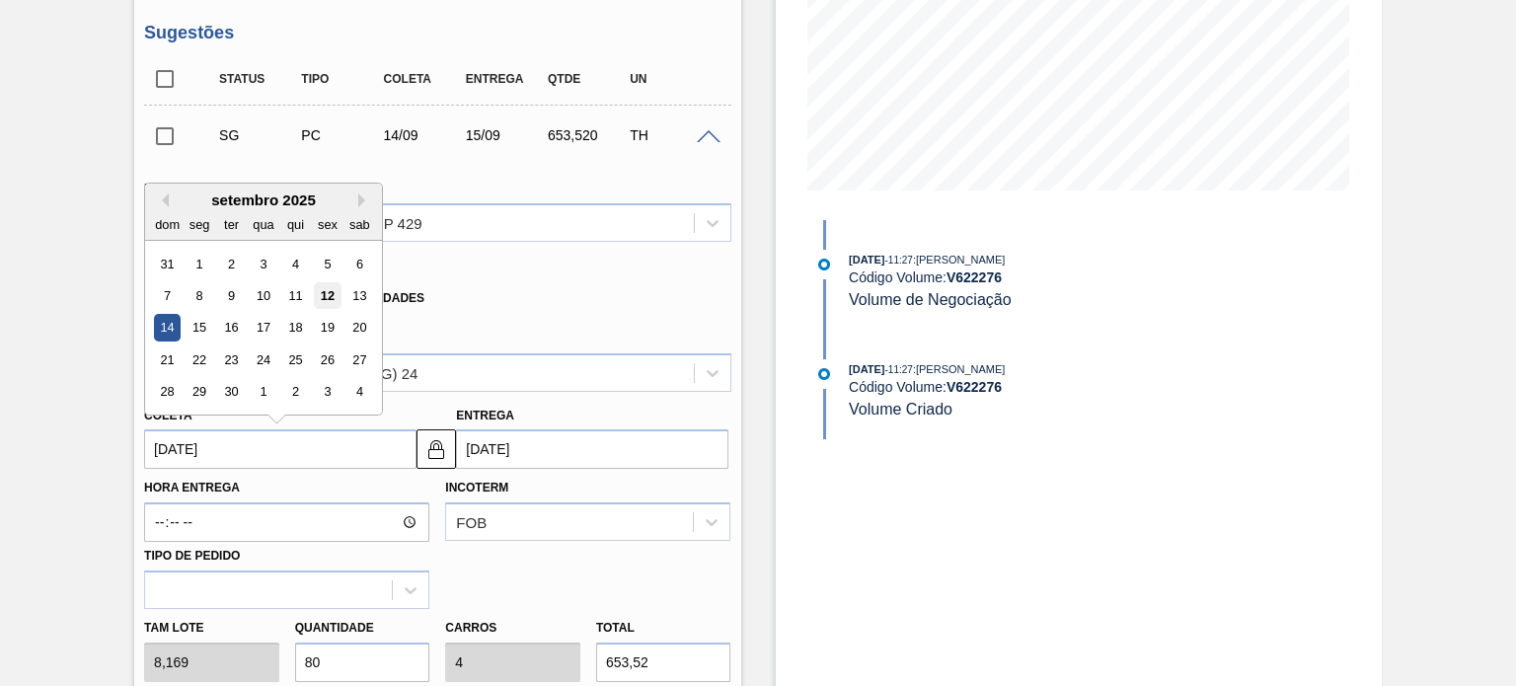
click at [323, 301] on div "12" at bounding box center [327, 295] width 27 height 27
type input "[DATE]"
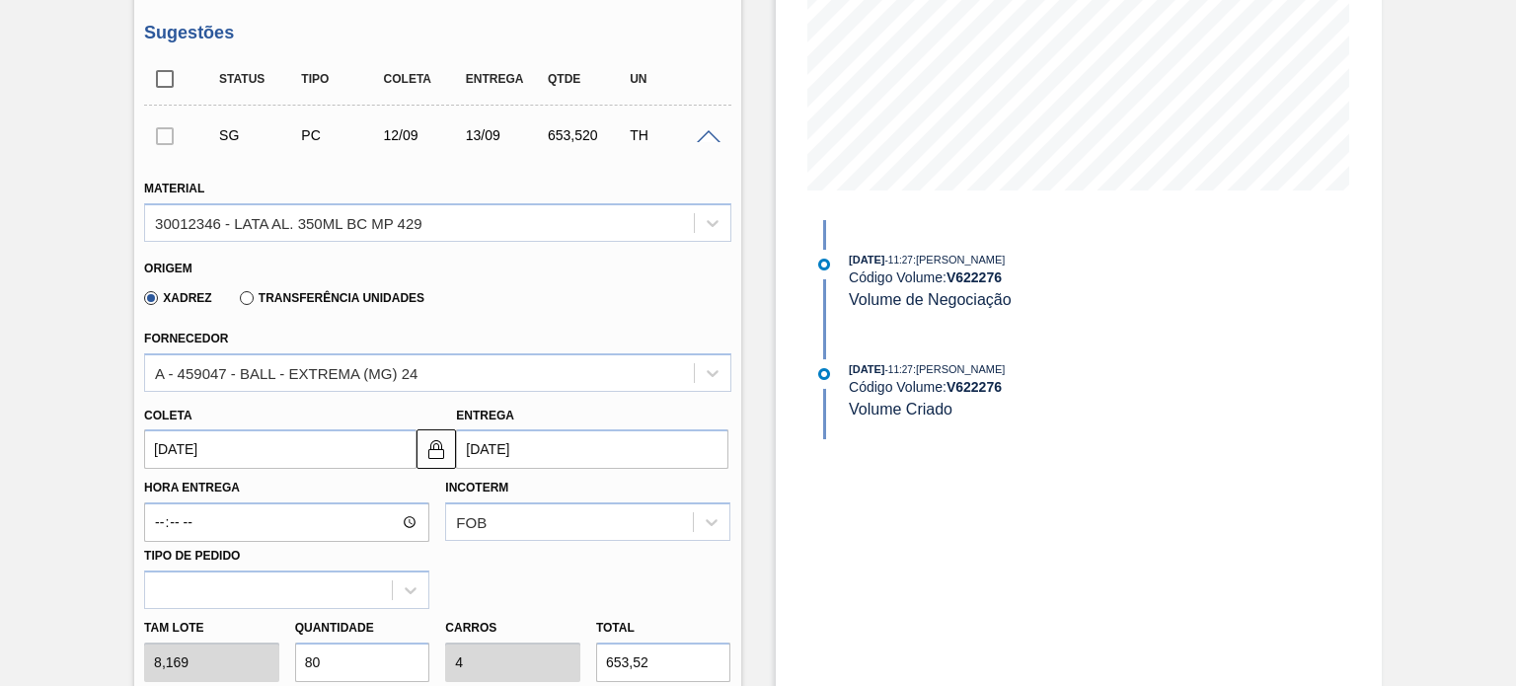
click at [247, 666] on div "Tam lote 8,169 Quantidade 80 Carros 4 Total 653,52 Doca N/A Linha de Produção C…" at bounding box center [437, 679] width 602 height 141
type input "2"
type input "0,1"
type input "16,338"
type input "20"
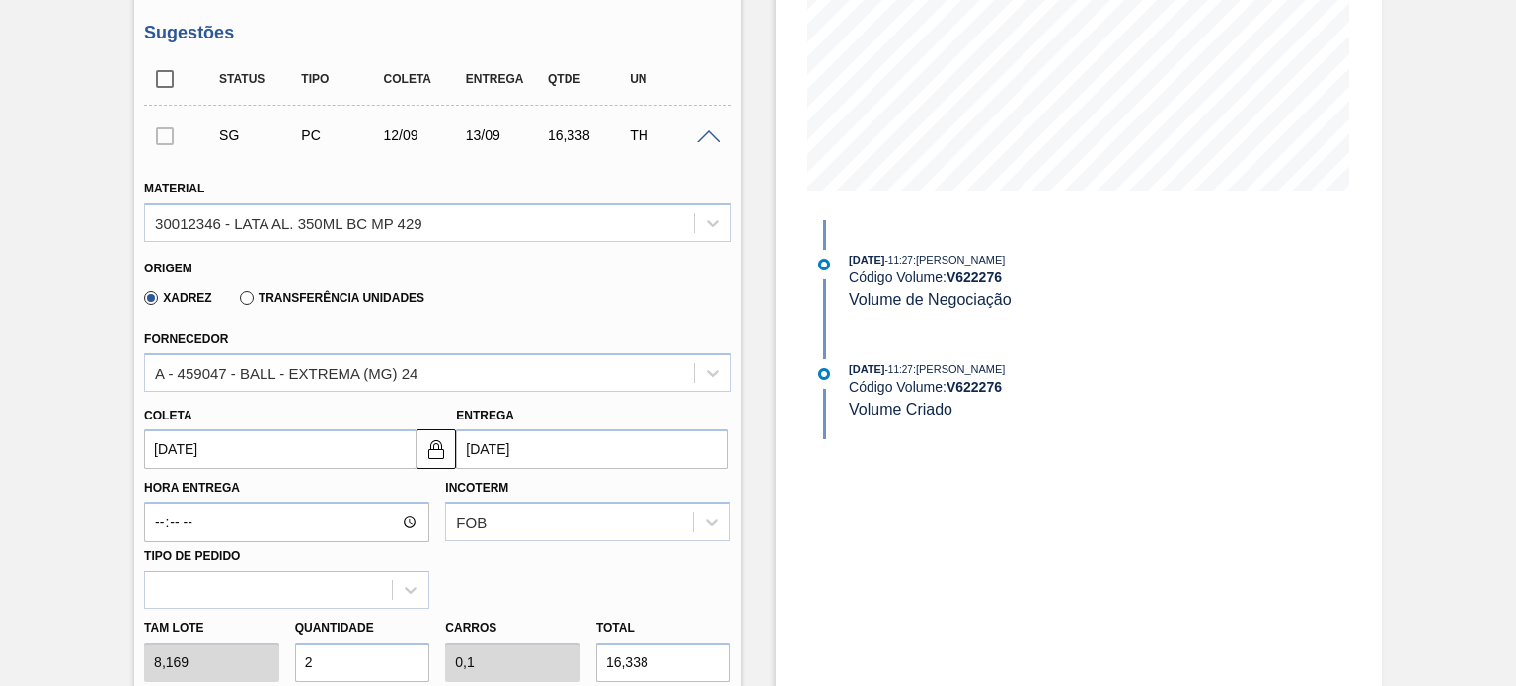
type input "1"
type input "163,38"
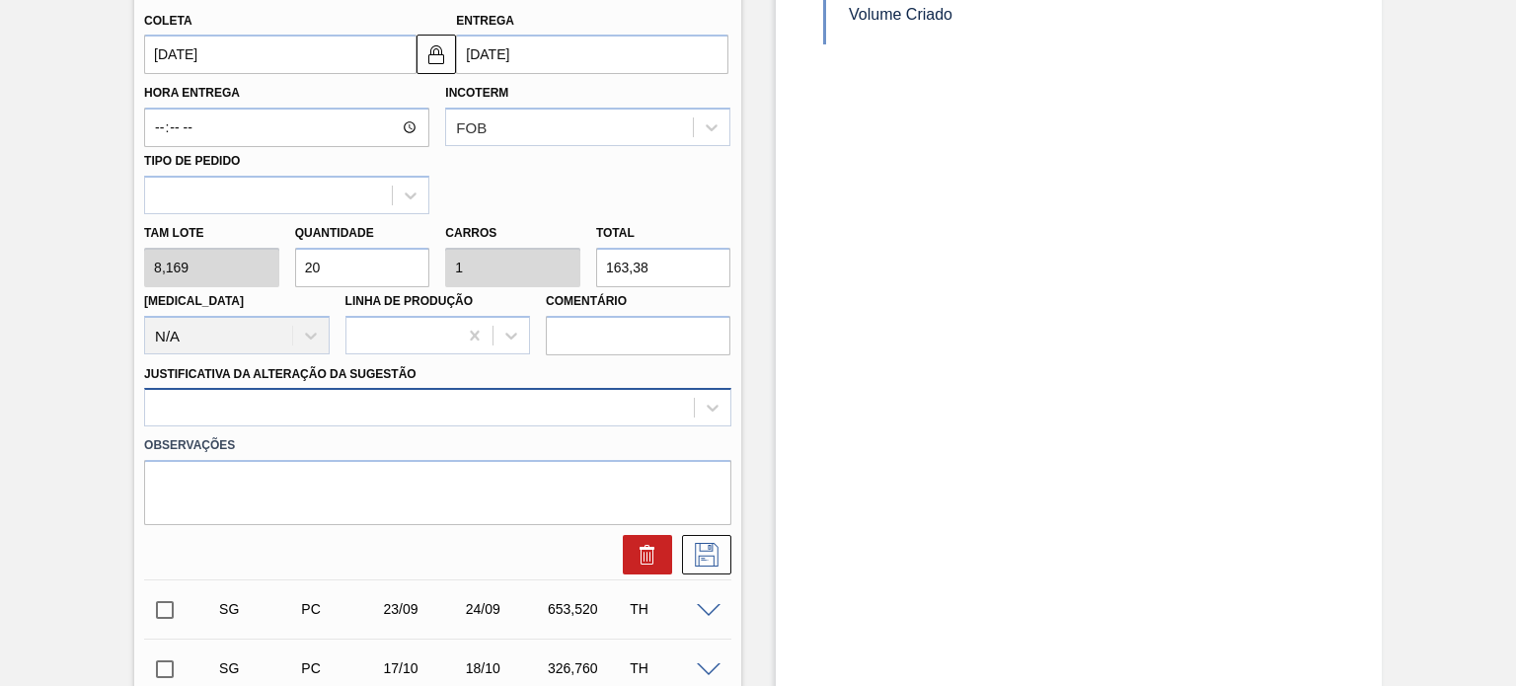
type input "20"
click at [370, 406] on div at bounding box center [437, 407] width 586 height 39
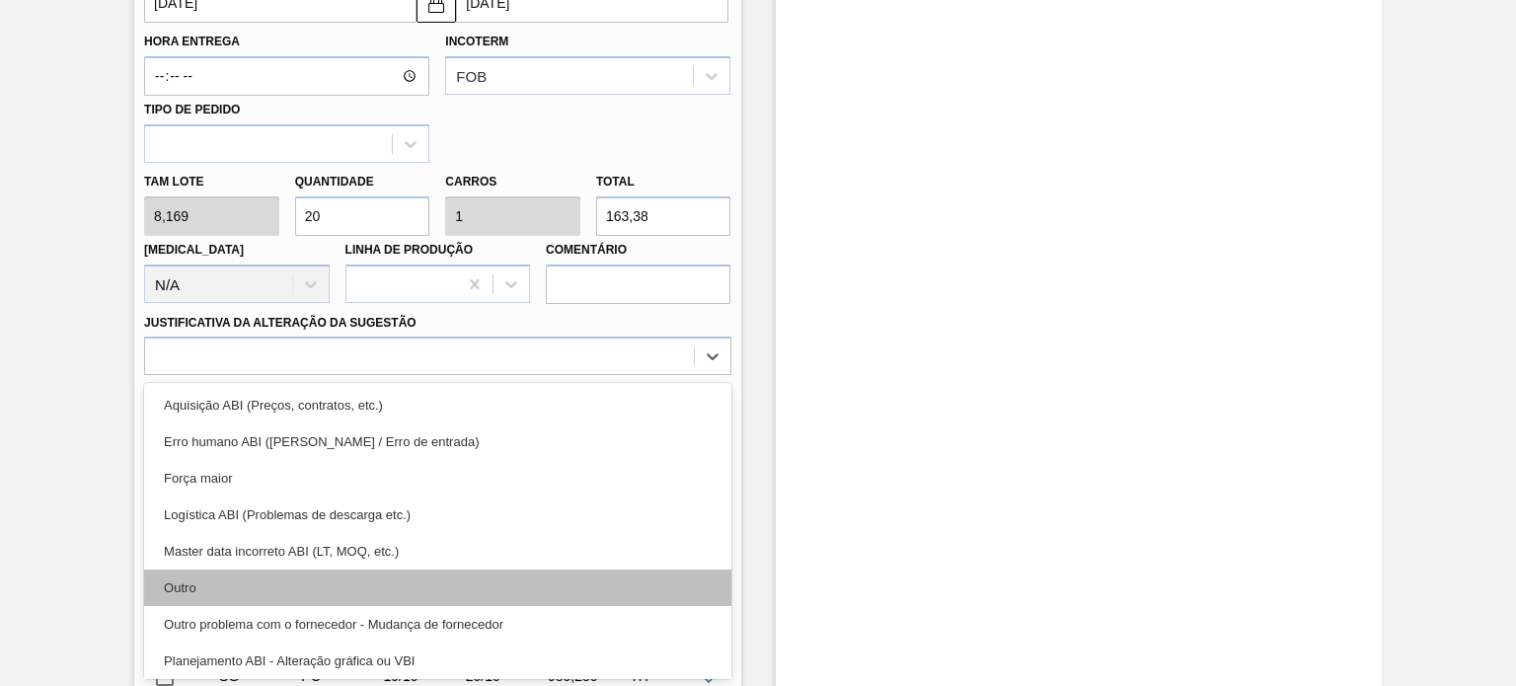
click at [272, 586] on div "Outro" at bounding box center [437, 588] width 586 height 37
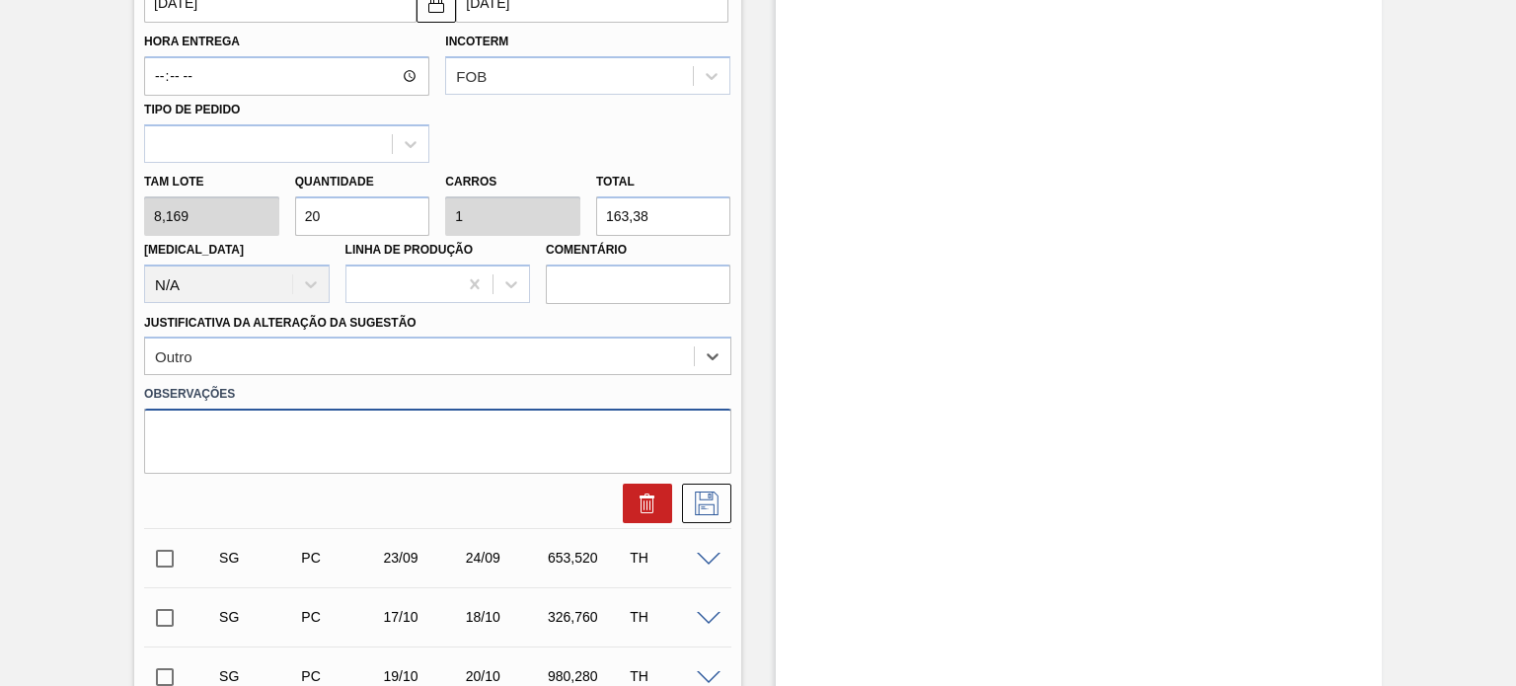
click at [349, 452] on textarea at bounding box center [437, 441] width 586 height 65
type textarea "Reprogramação Saldo"
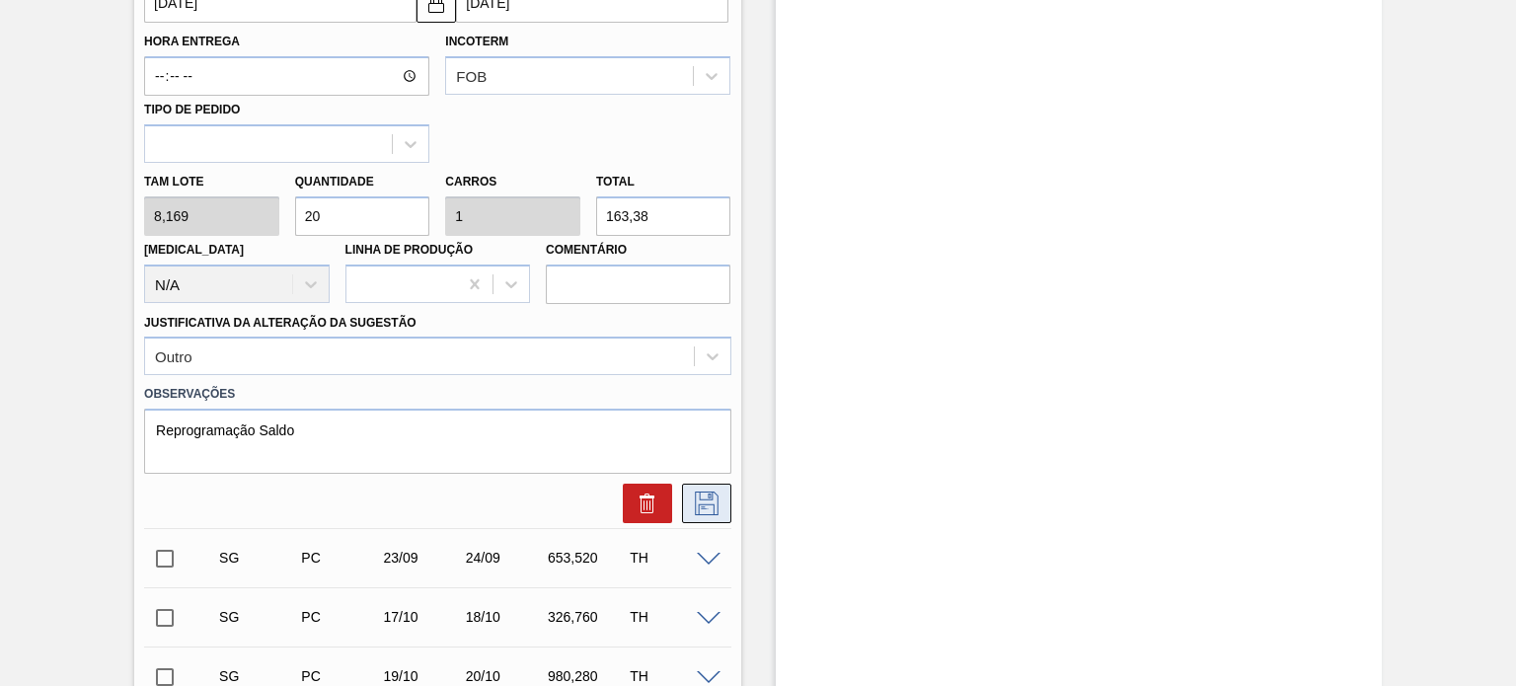
click at [695, 498] on icon at bounding box center [707, 504] width 24 height 24
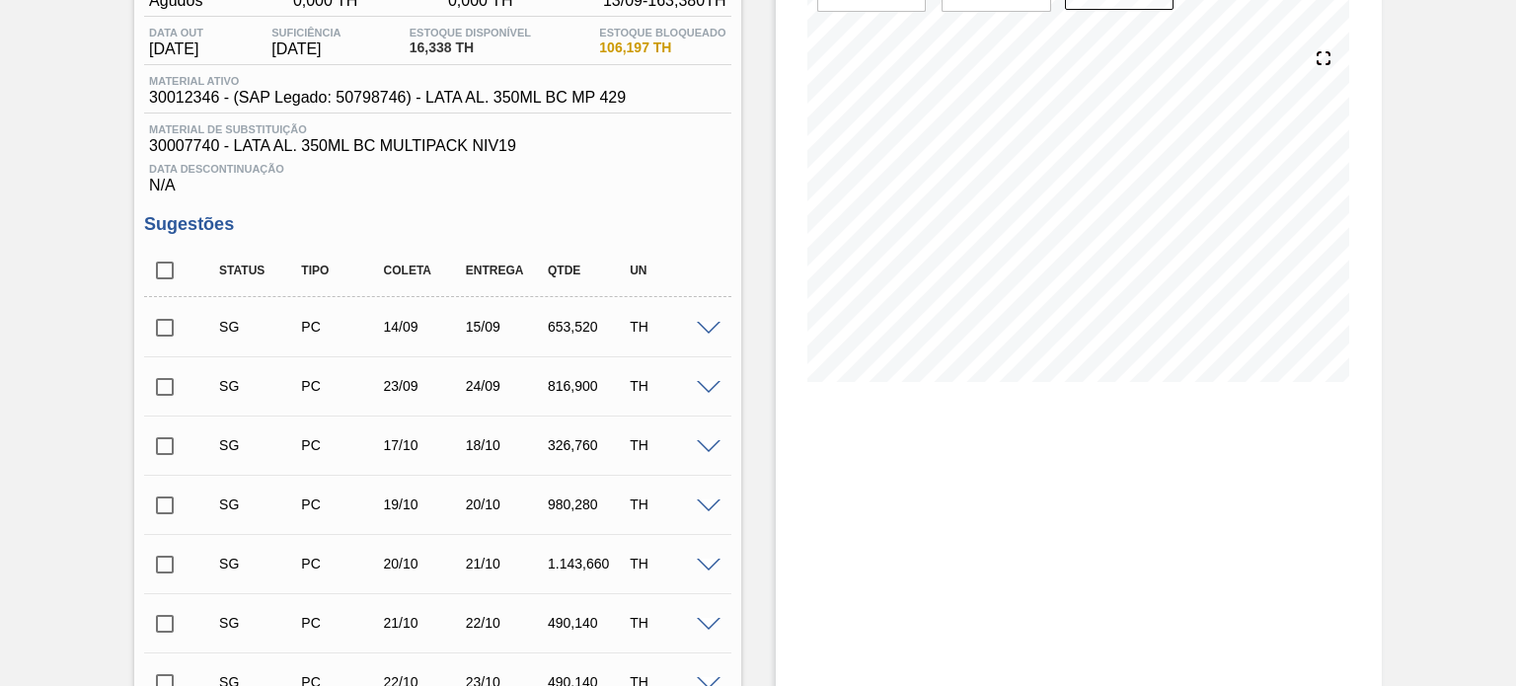
scroll to position [197, 0]
click at [162, 327] on input "checkbox" at bounding box center [164, 325] width 41 height 41
checkbox input "false"
click at [712, 320] on span at bounding box center [709, 327] width 24 height 15
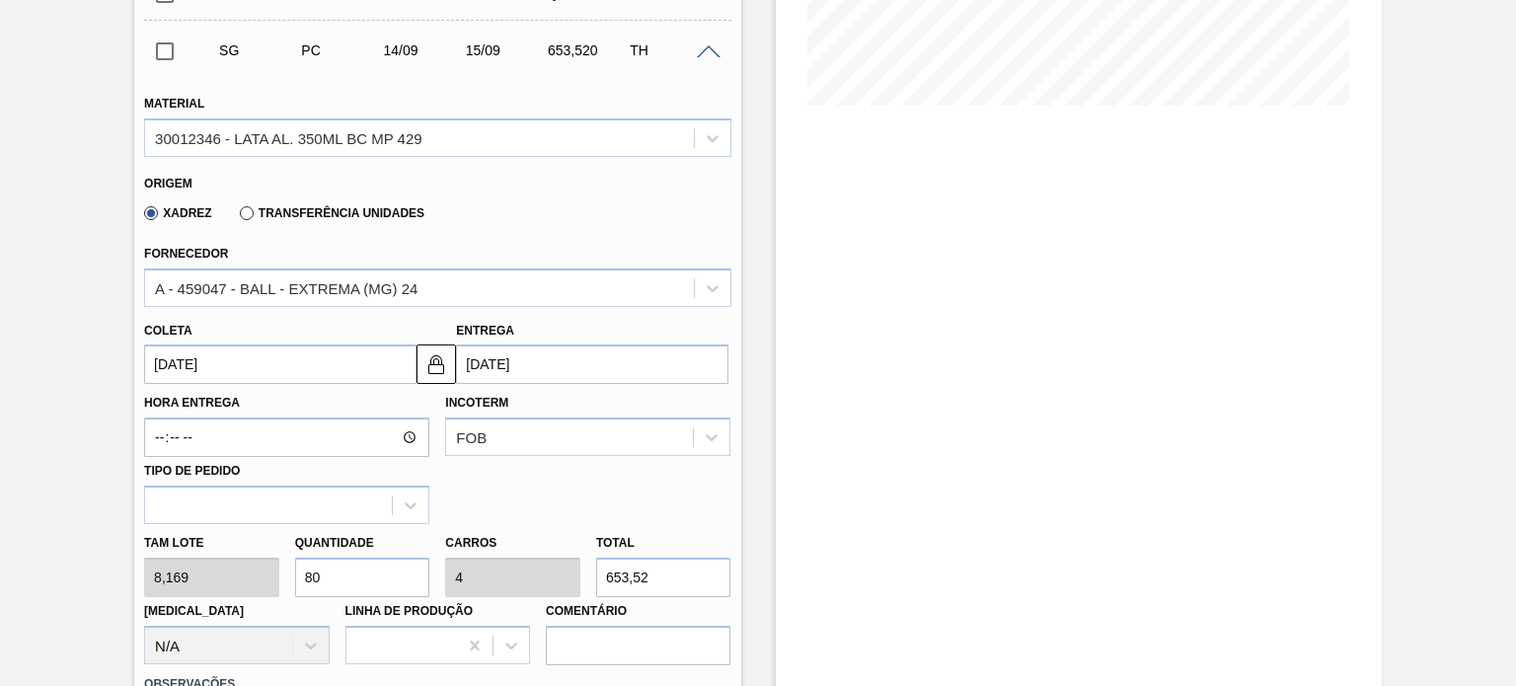
scroll to position [494, 0]
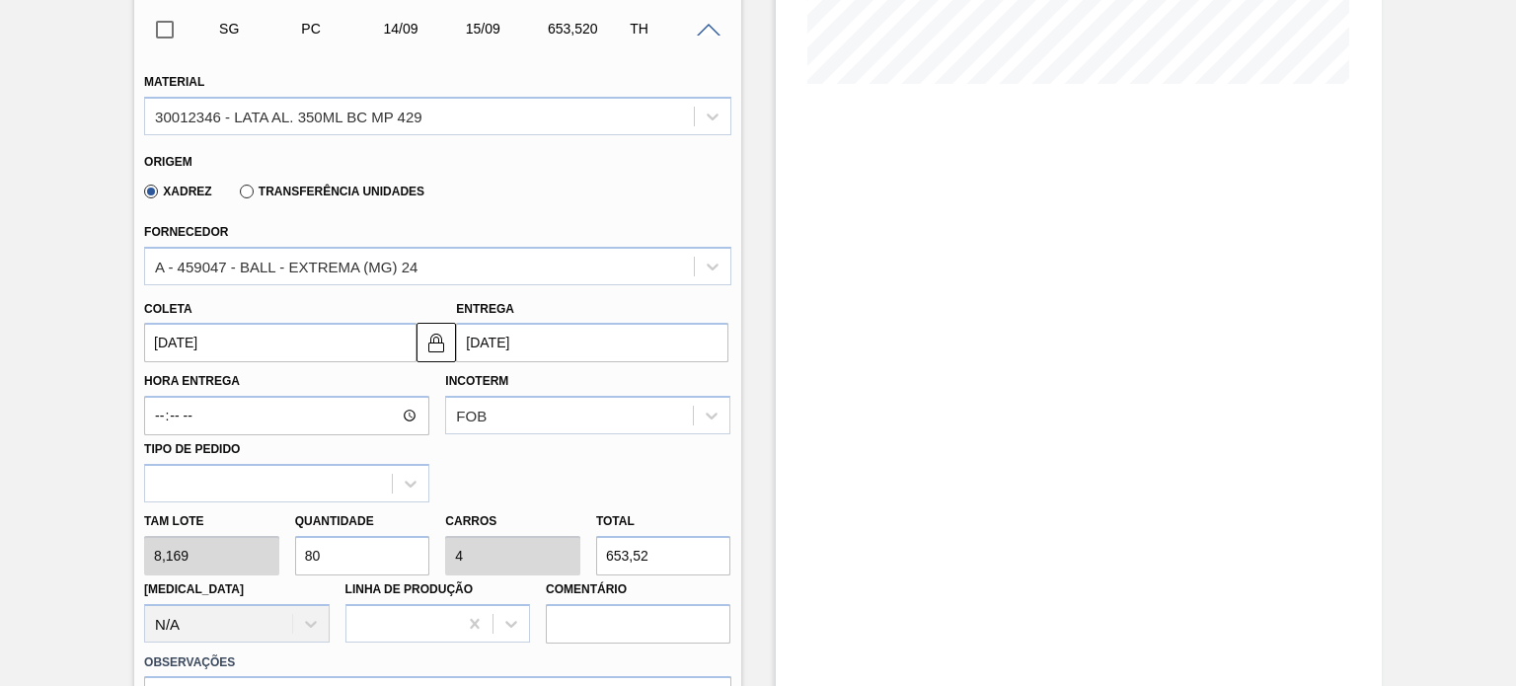
click at [271, 354] on input "14/09/2025" at bounding box center [280, 342] width 272 height 39
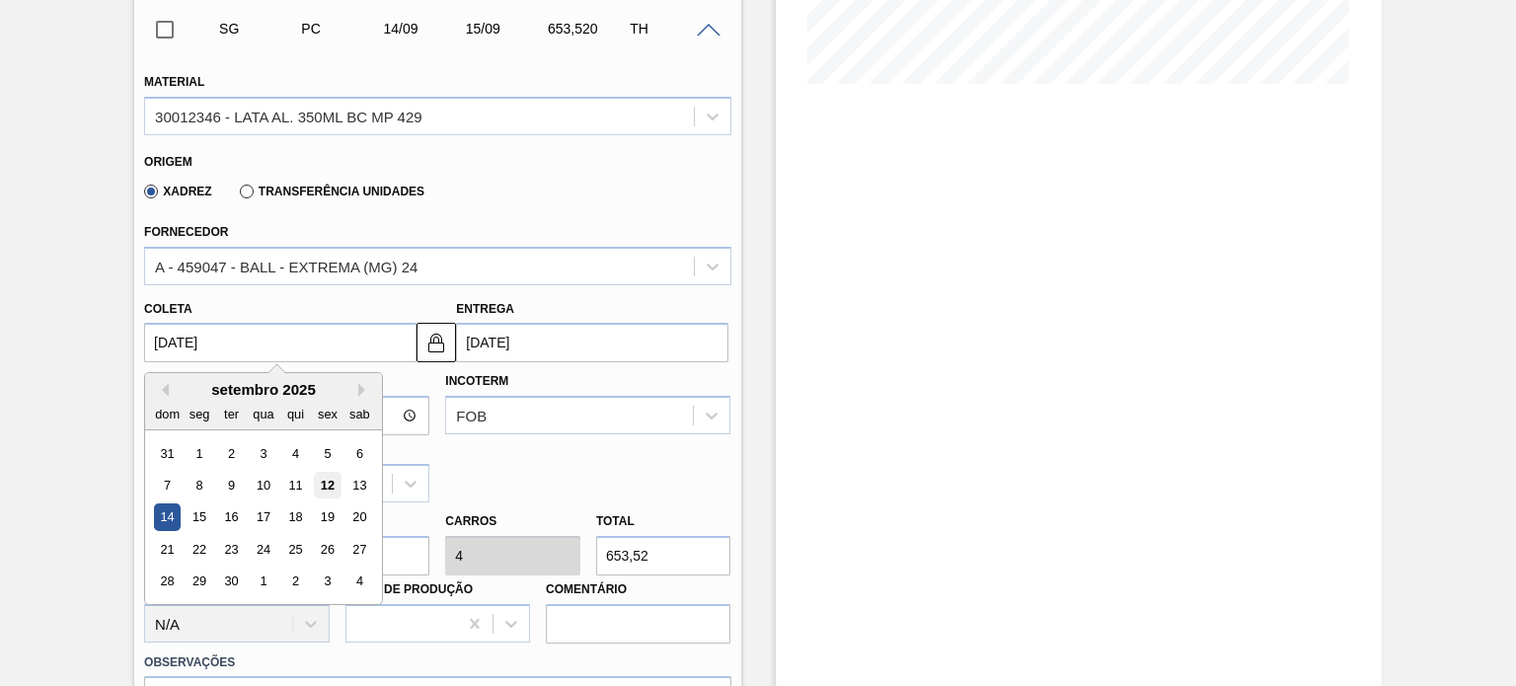
click at [332, 481] on div "12" at bounding box center [327, 485] width 27 height 27
type input "[DATE]"
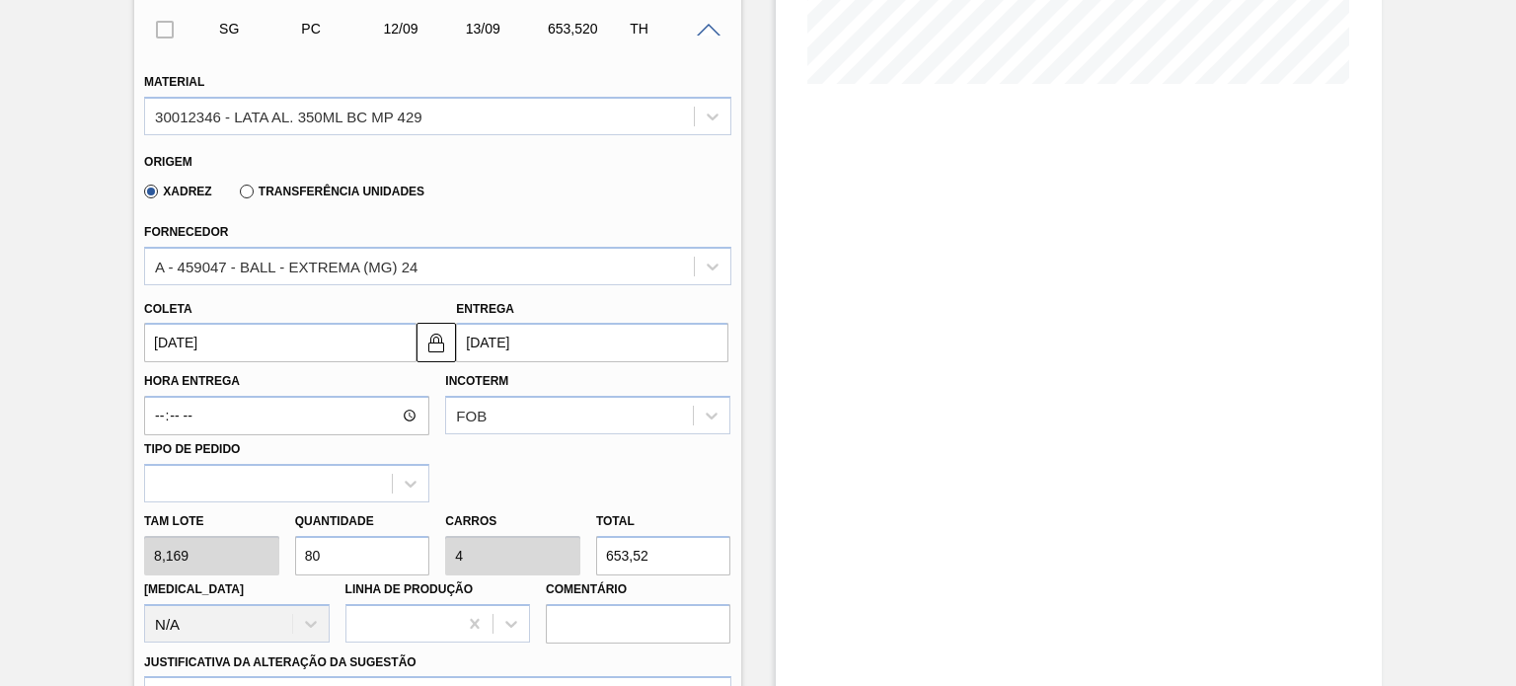
drag, startPoint x: 339, startPoint y: 564, endPoint x: 266, endPoint y: 587, distance: 76.8
click at [266, 587] on div "Tam lote 8,169 Quantidade 80 Carros 4 Total 653,52 Doca N/A Linha de Produção C…" at bounding box center [437, 573] width 602 height 141
type input "2"
type input "0,1"
type input "16,338"
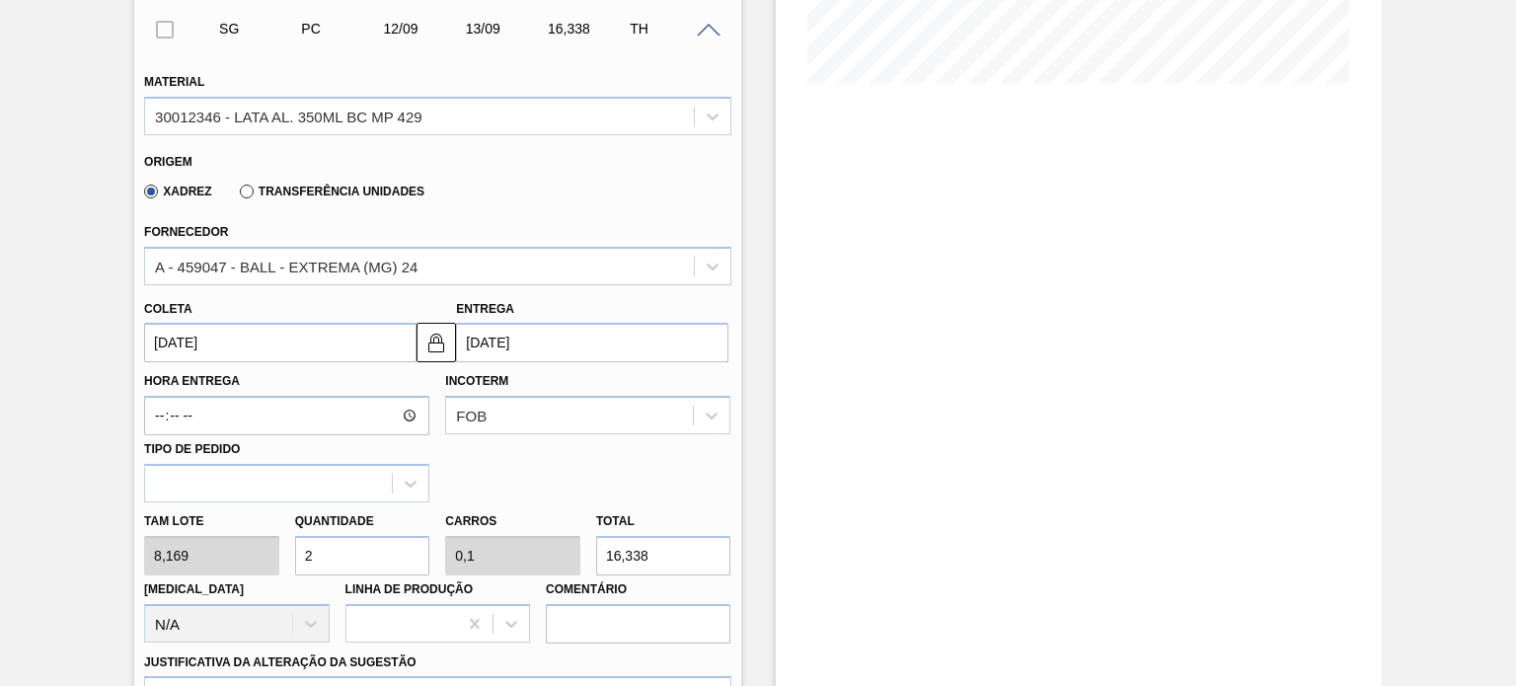
type input "20"
type input "1"
type input "163,38"
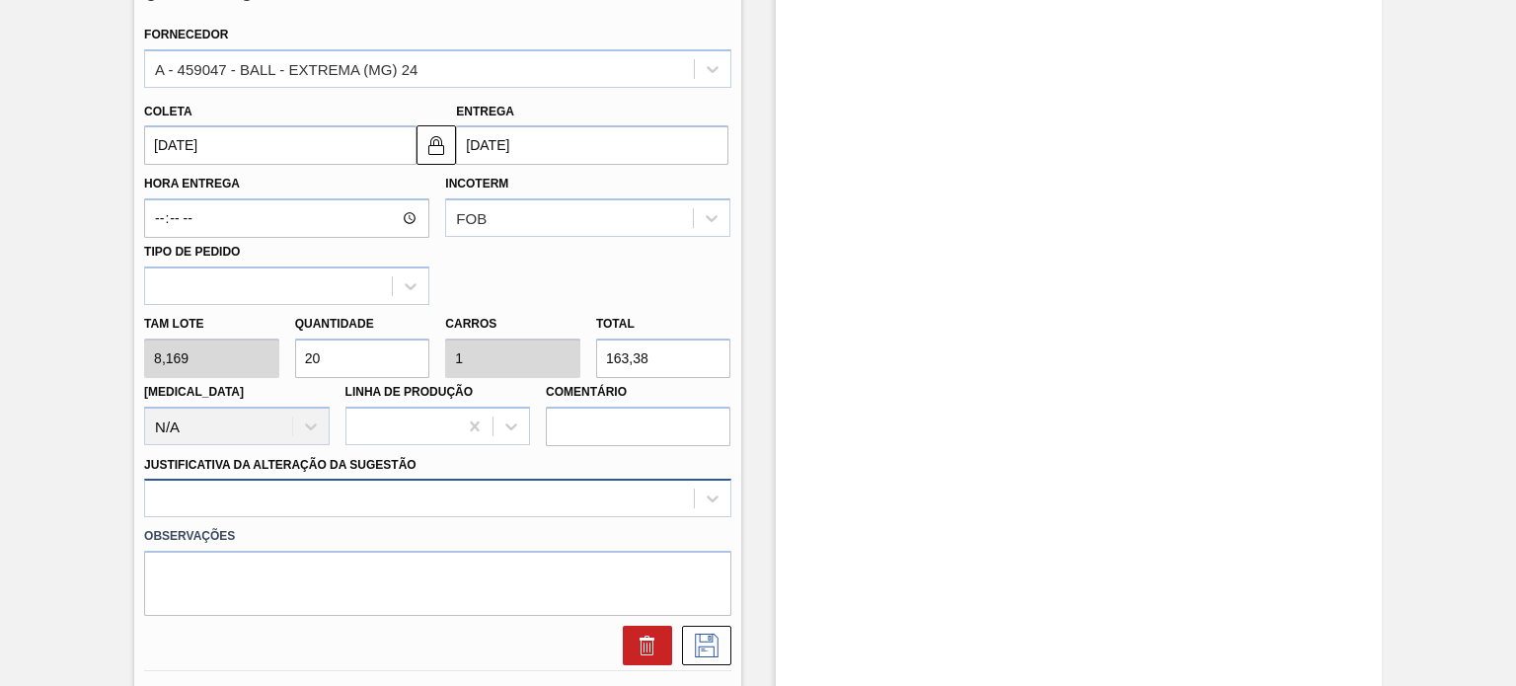
type input "20"
click at [359, 508] on div at bounding box center [437, 498] width 586 height 39
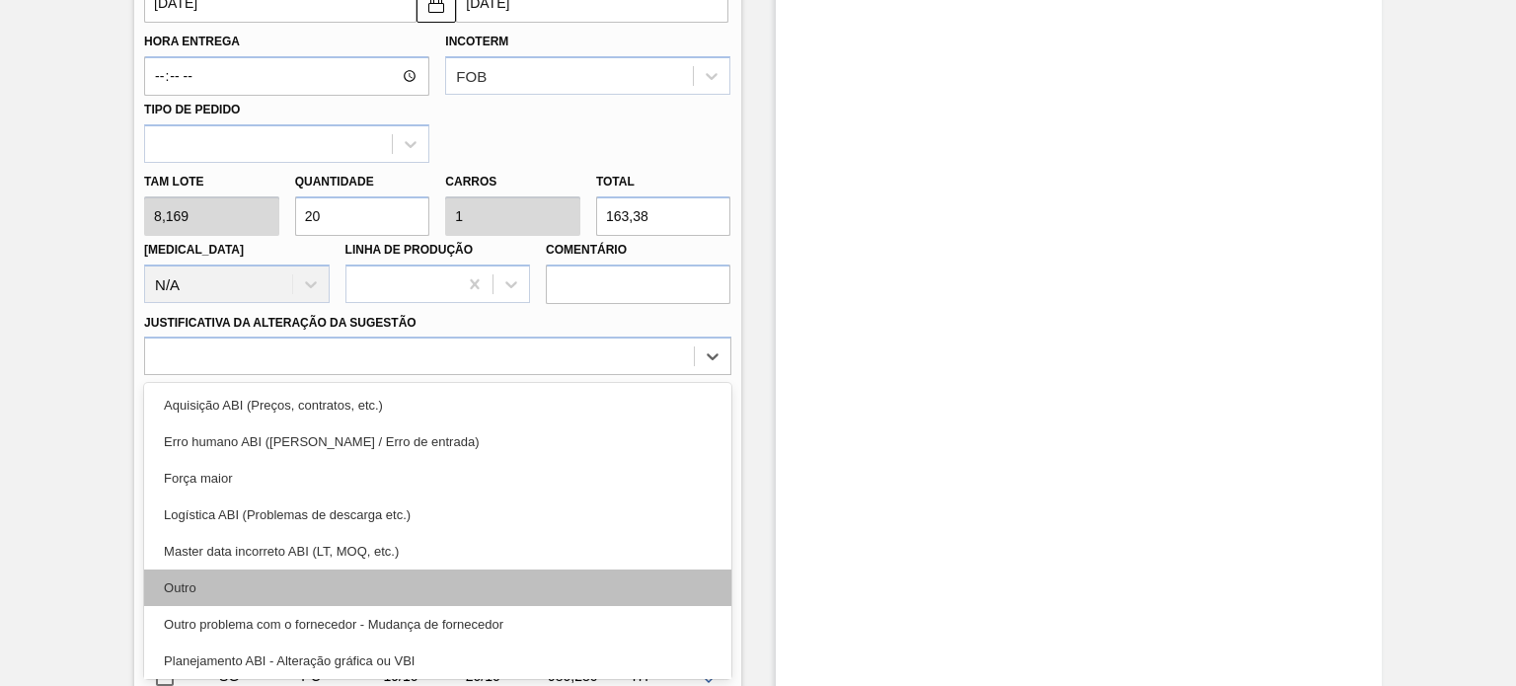
click at [269, 580] on div "Outro" at bounding box center [437, 588] width 586 height 37
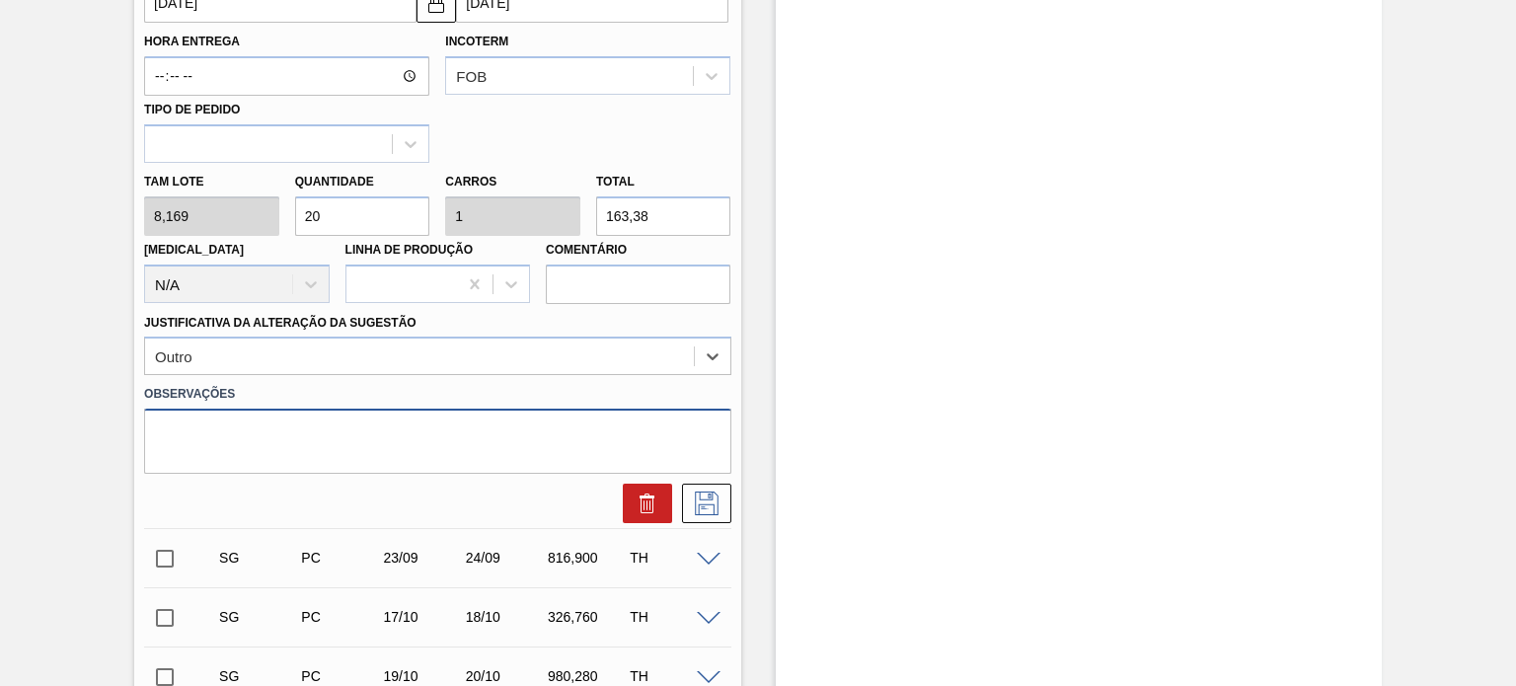
click at [407, 447] on textarea at bounding box center [437, 441] width 586 height 65
type textarea "Reprogramação Saldo"
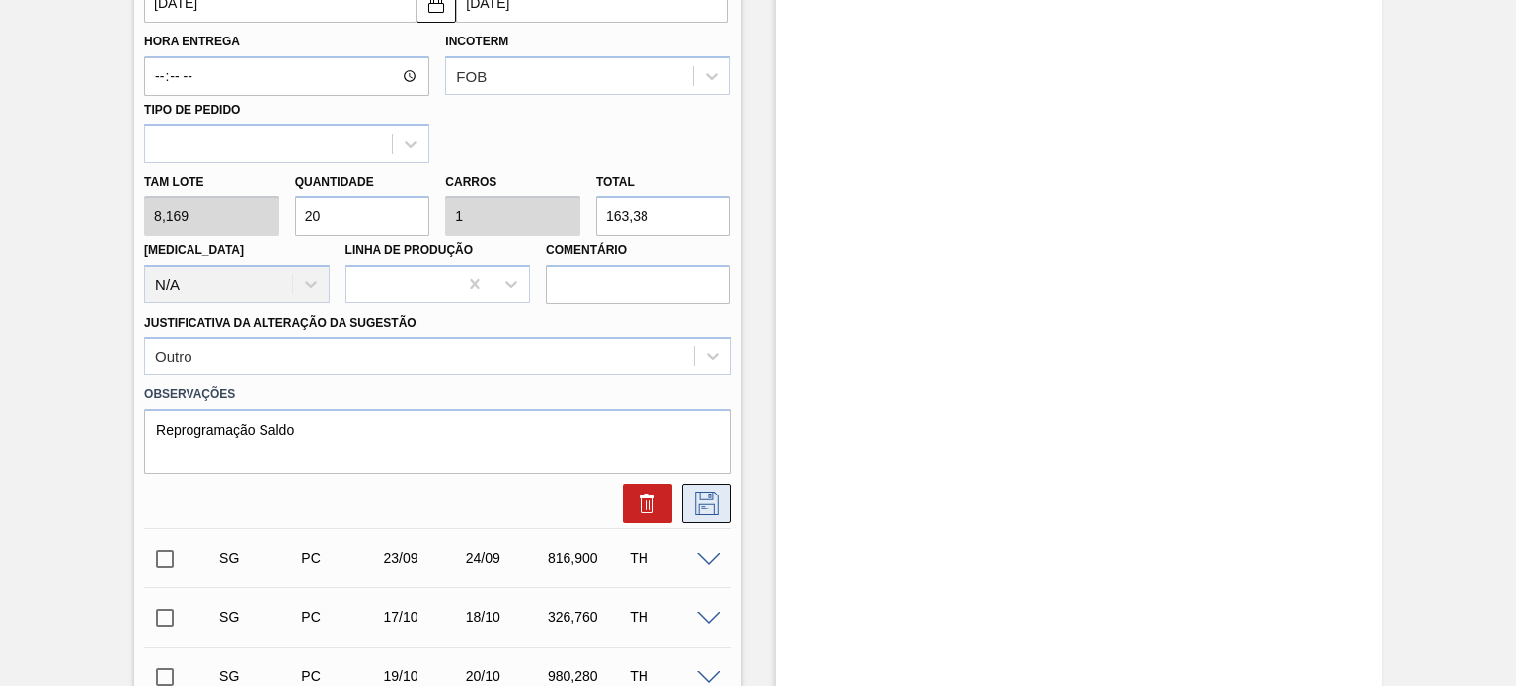
click at [703, 501] on icon at bounding box center [707, 504] width 32 height 24
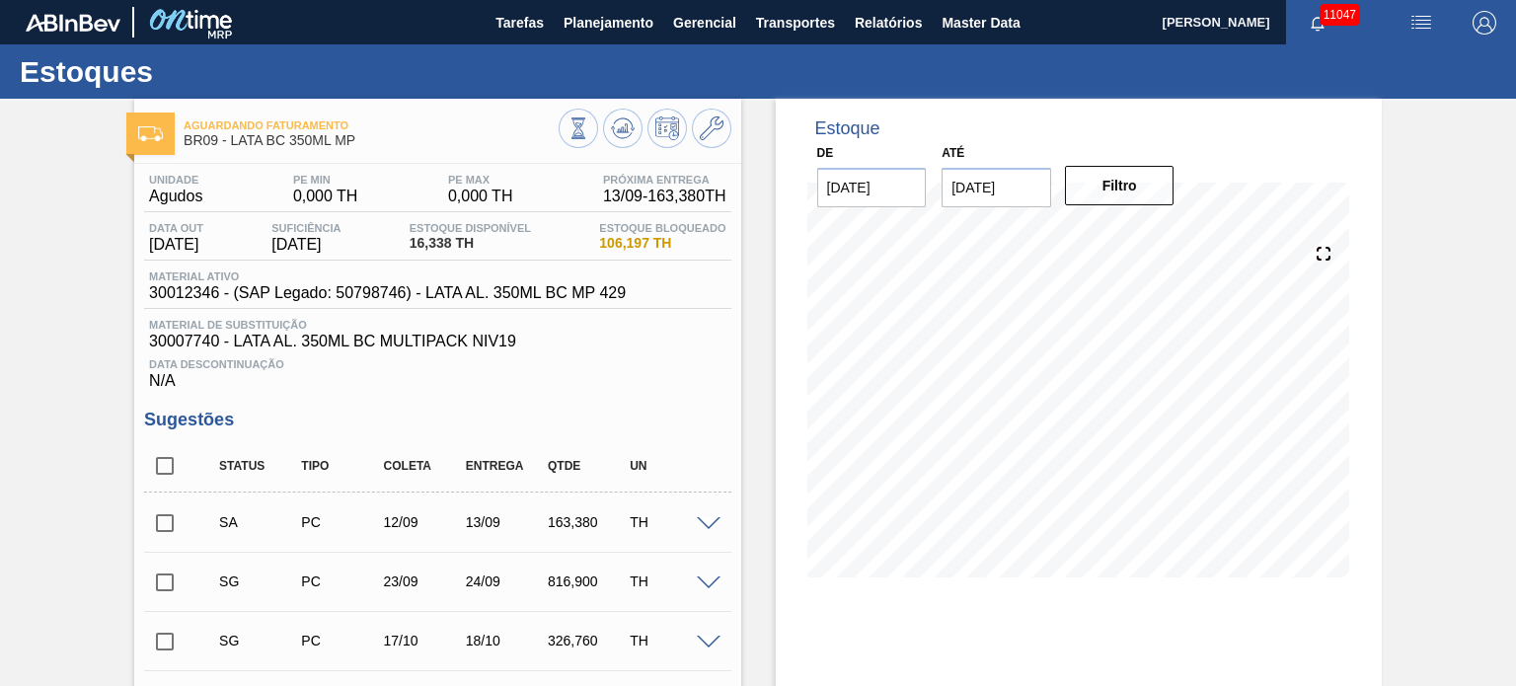
scroll to position [197, 0]
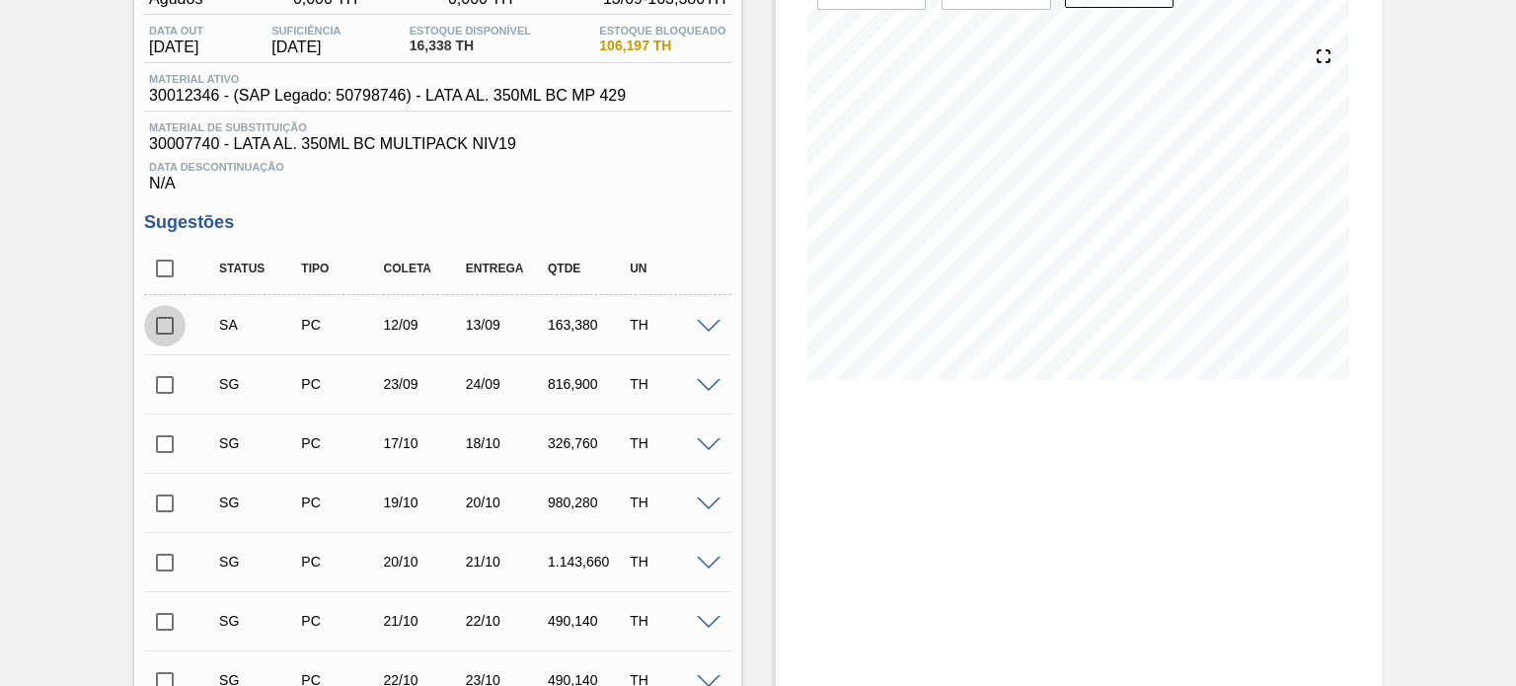
click at [158, 331] on input "checkbox" at bounding box center [164, 325] width 41 height 41
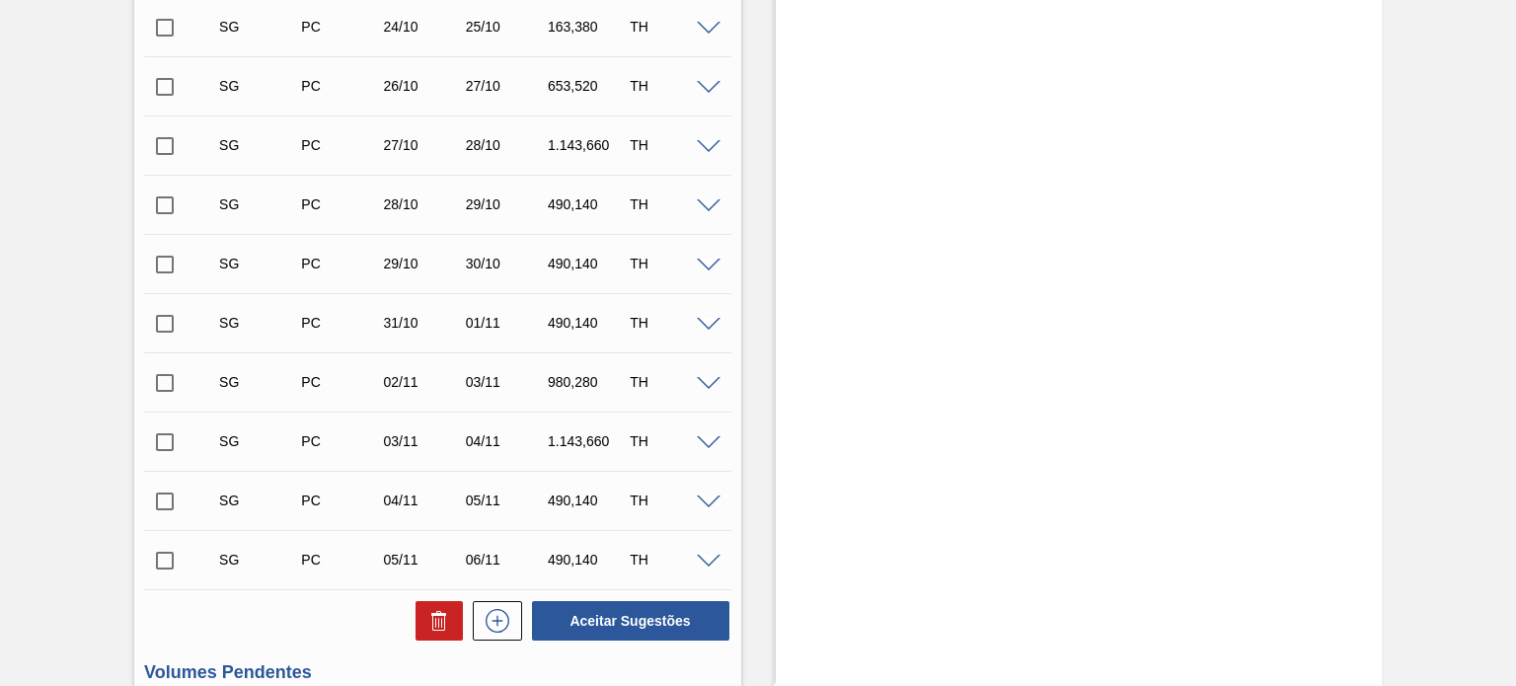
scroll to position [1185, 0]
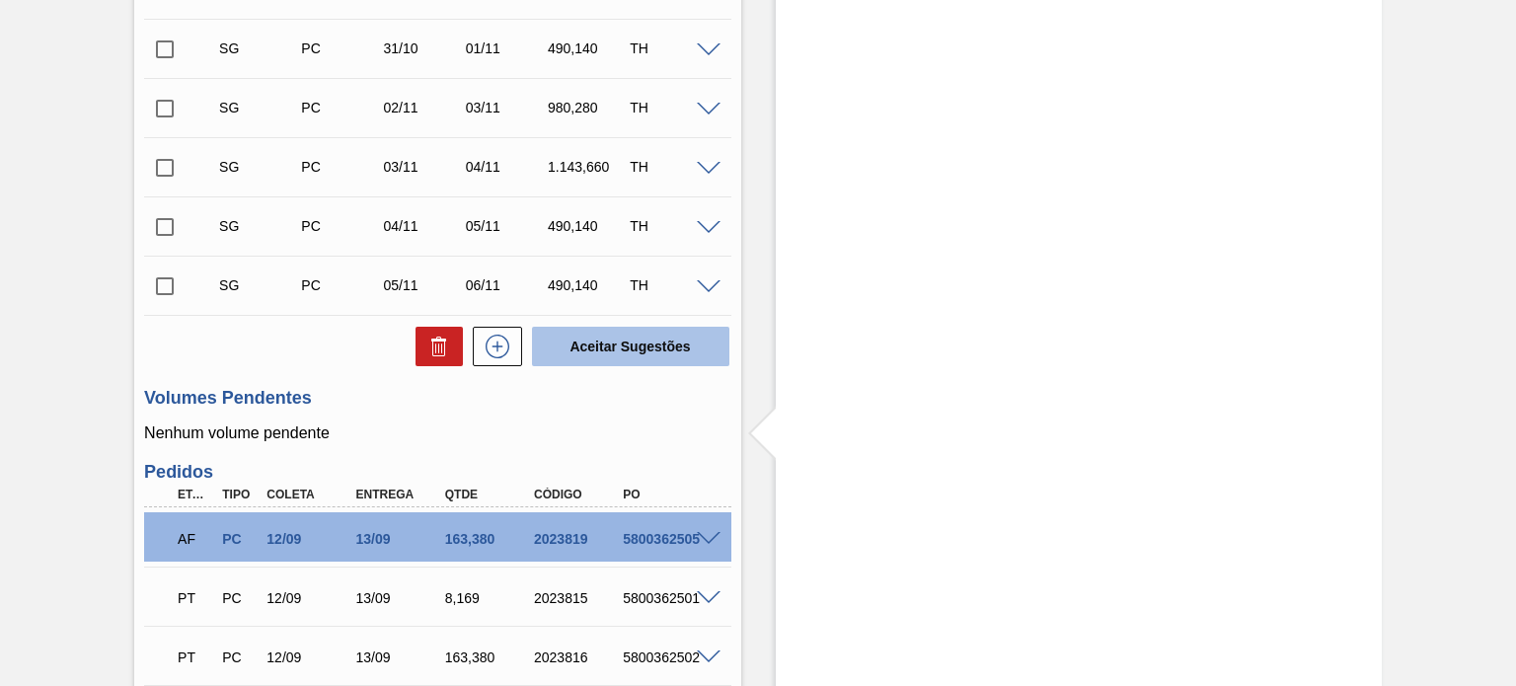
click at [652, 360] on button "Aceitar Sugestões" at bounding box center [630, 346] width 197 height 39
checkbox input "false"
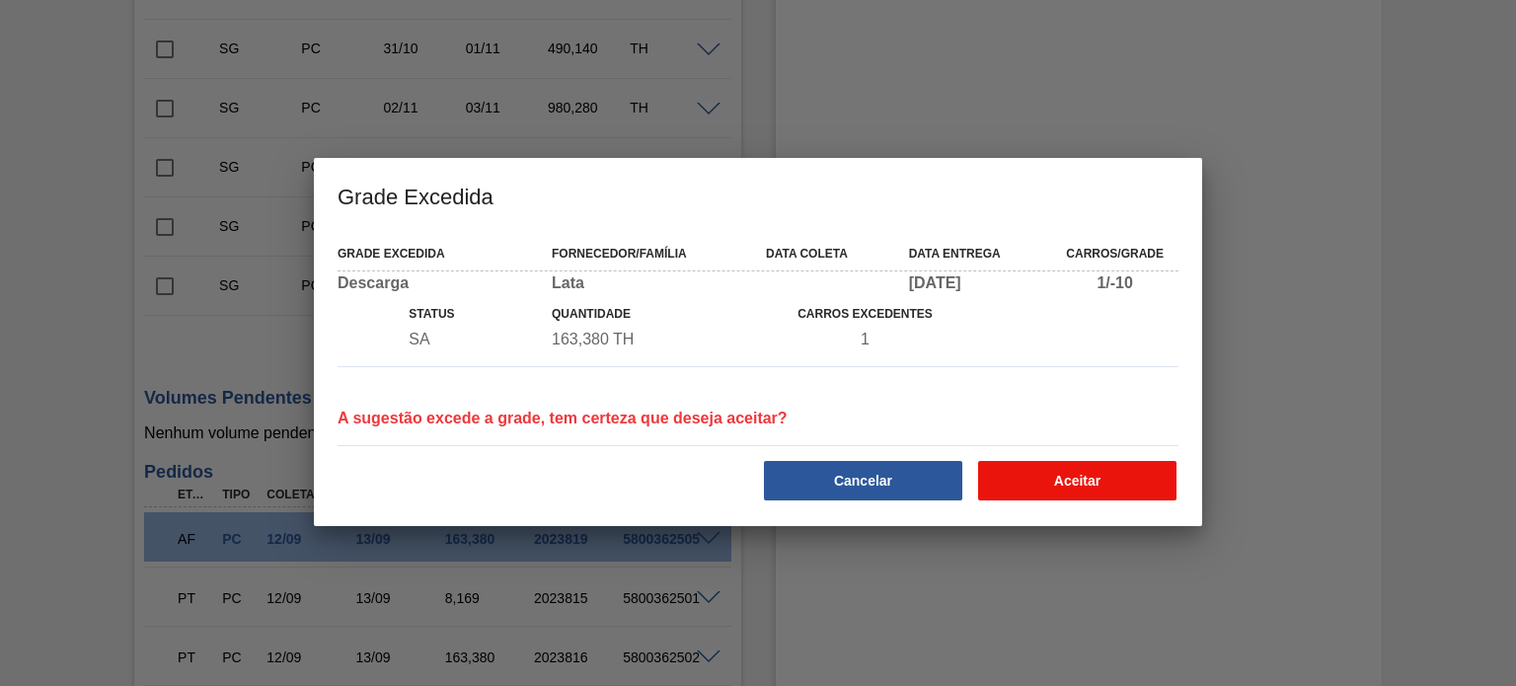
click at [1098, 481] on button "Aceitar" at bounding box center [1077, 480] width 198 height 39
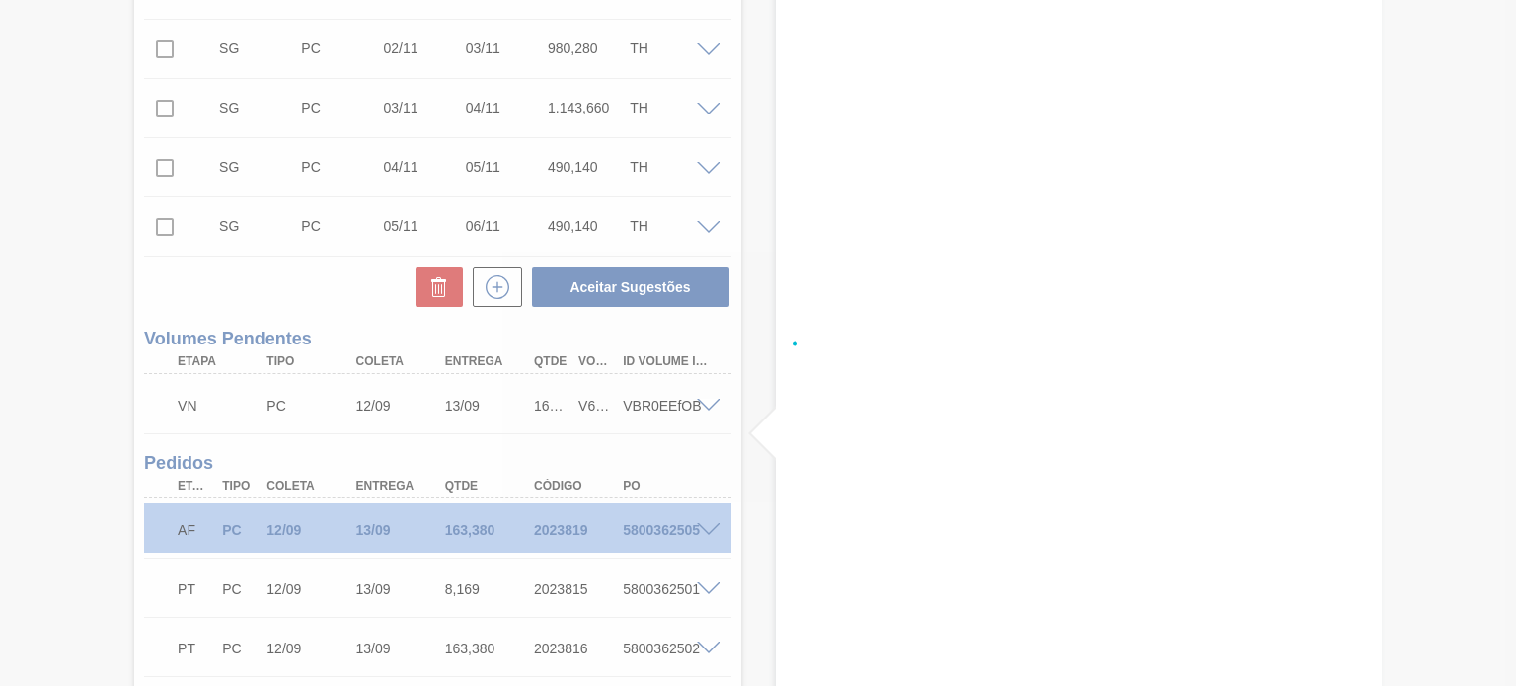
scroll to position [1125, 0]
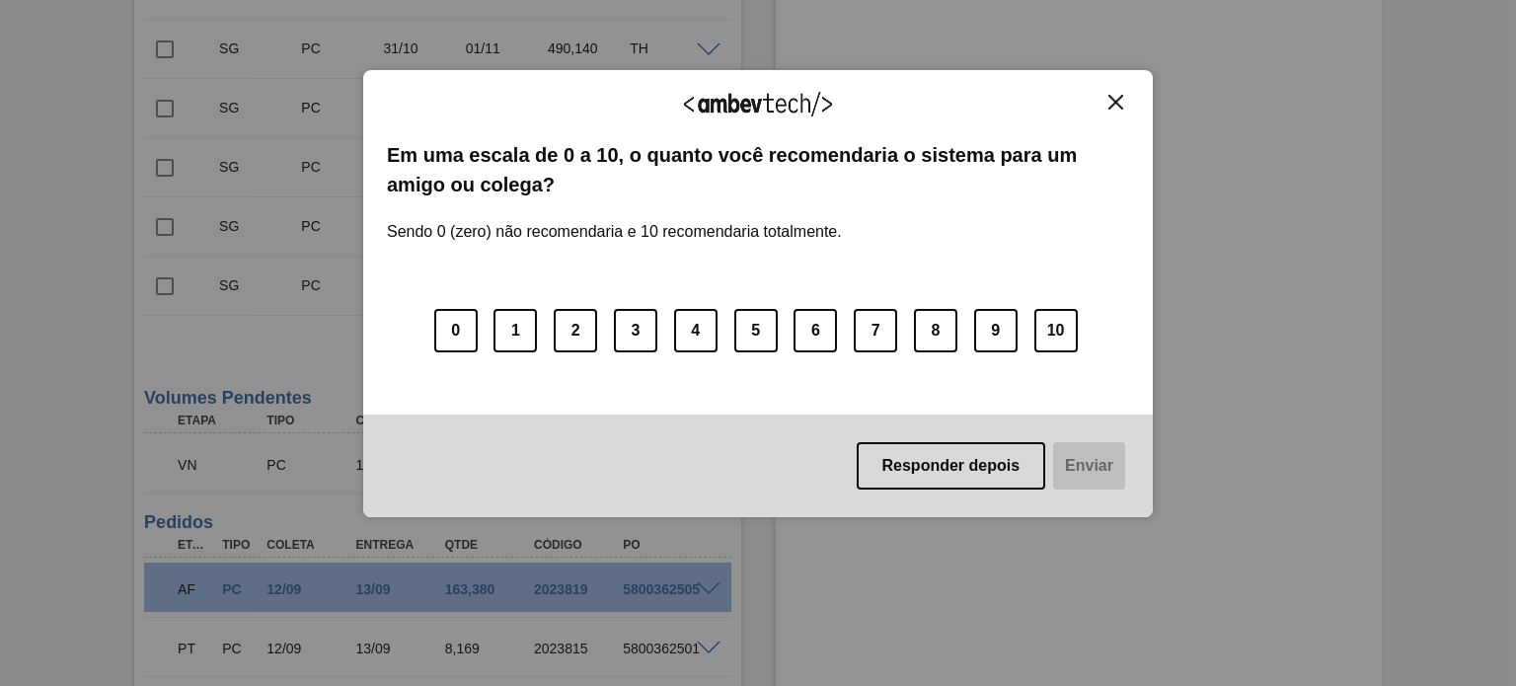
click at [1117, 113] on div "Agradecemos seu feedback!" at bounding box center [758, 117] width 742 height 46
click at [1110, 104] on img "Close" at bounding box center [1116, 102] width 15 height 15
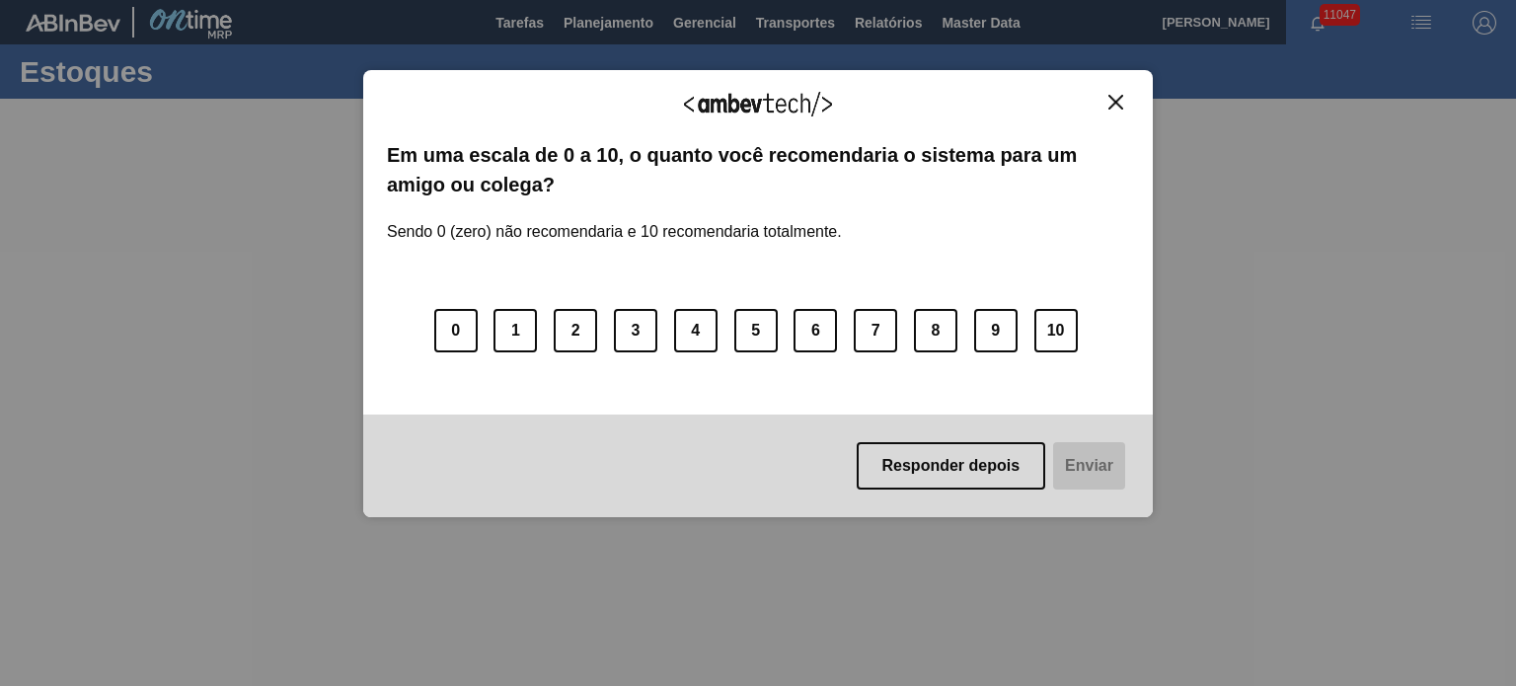
click at [1120, 102] on img "Close" at bounding box center [1116, 102] width 15 height 15
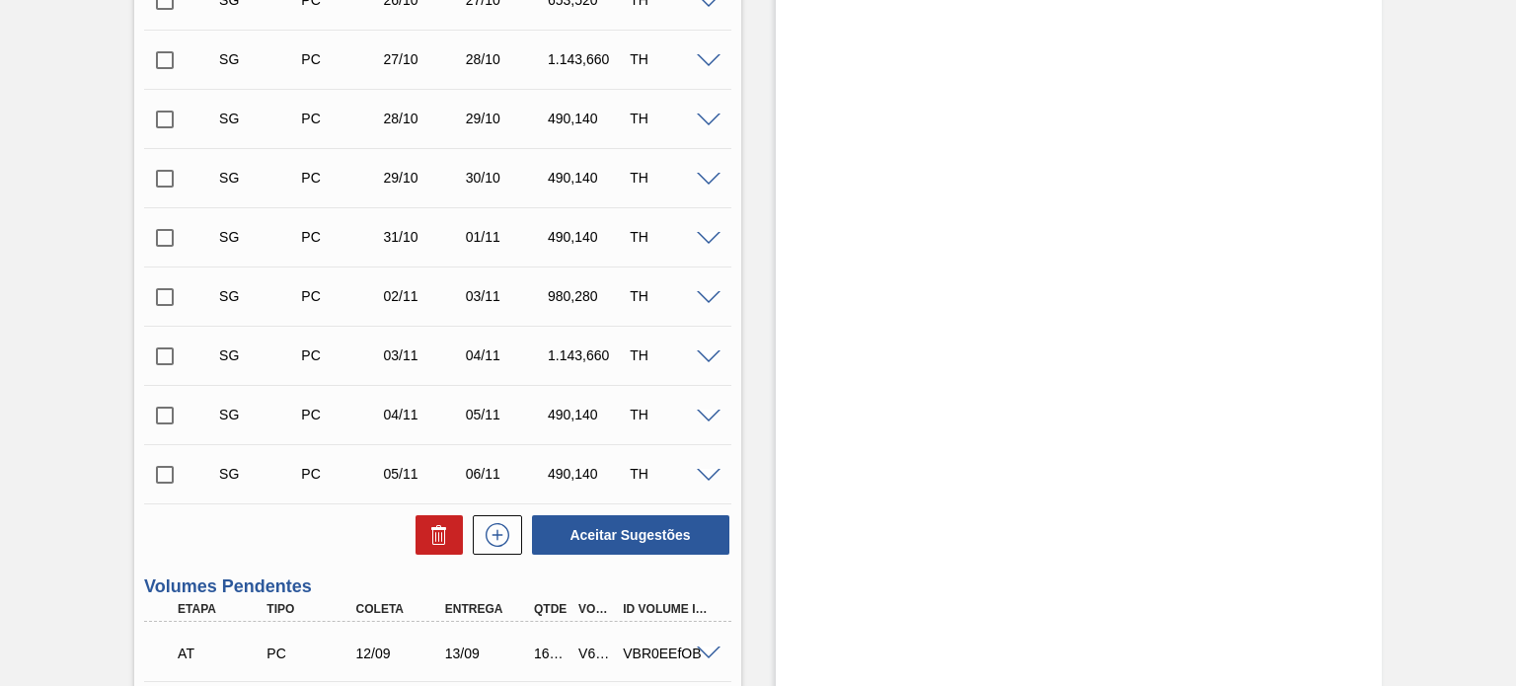
scroll to position [1185, 0]
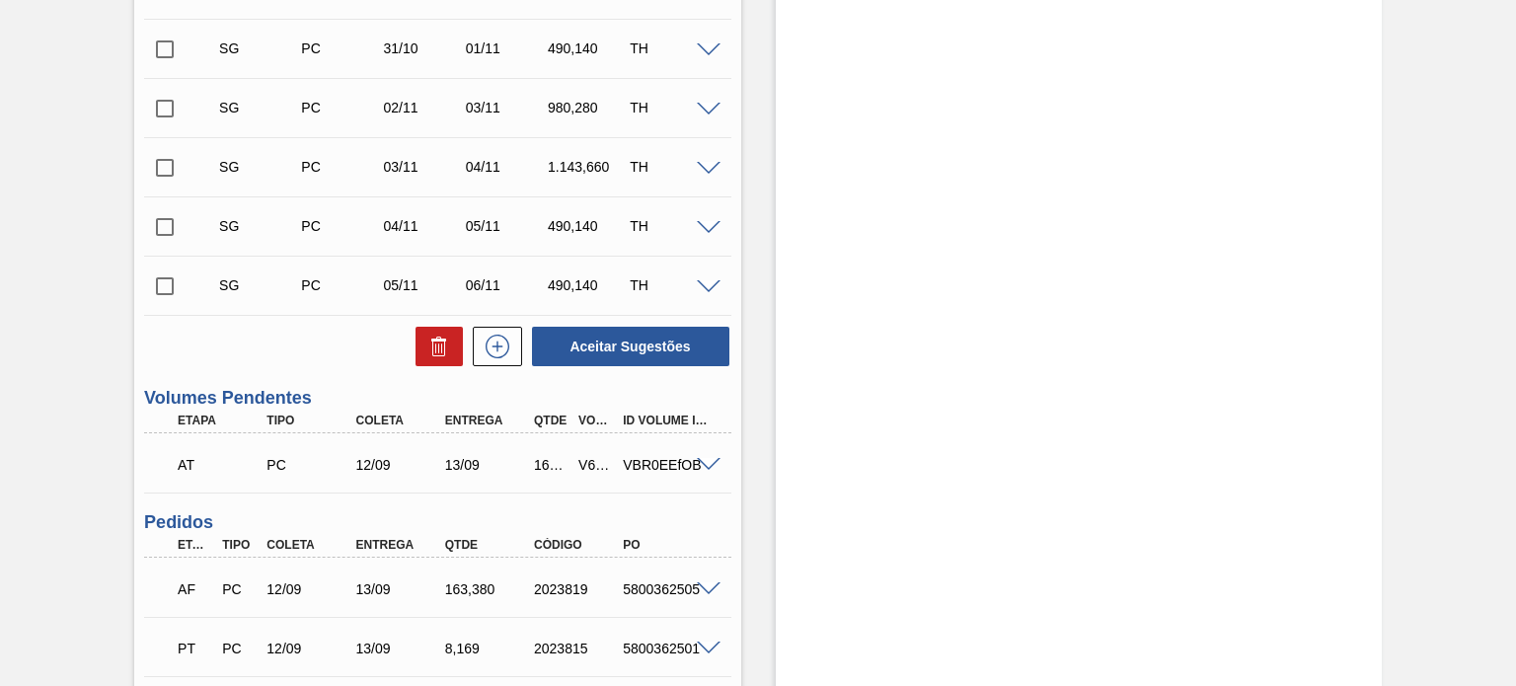
click at [586, 466] on div "V622280" at bounding box center [596, 465] width 44 height 16
copy div "V622280"
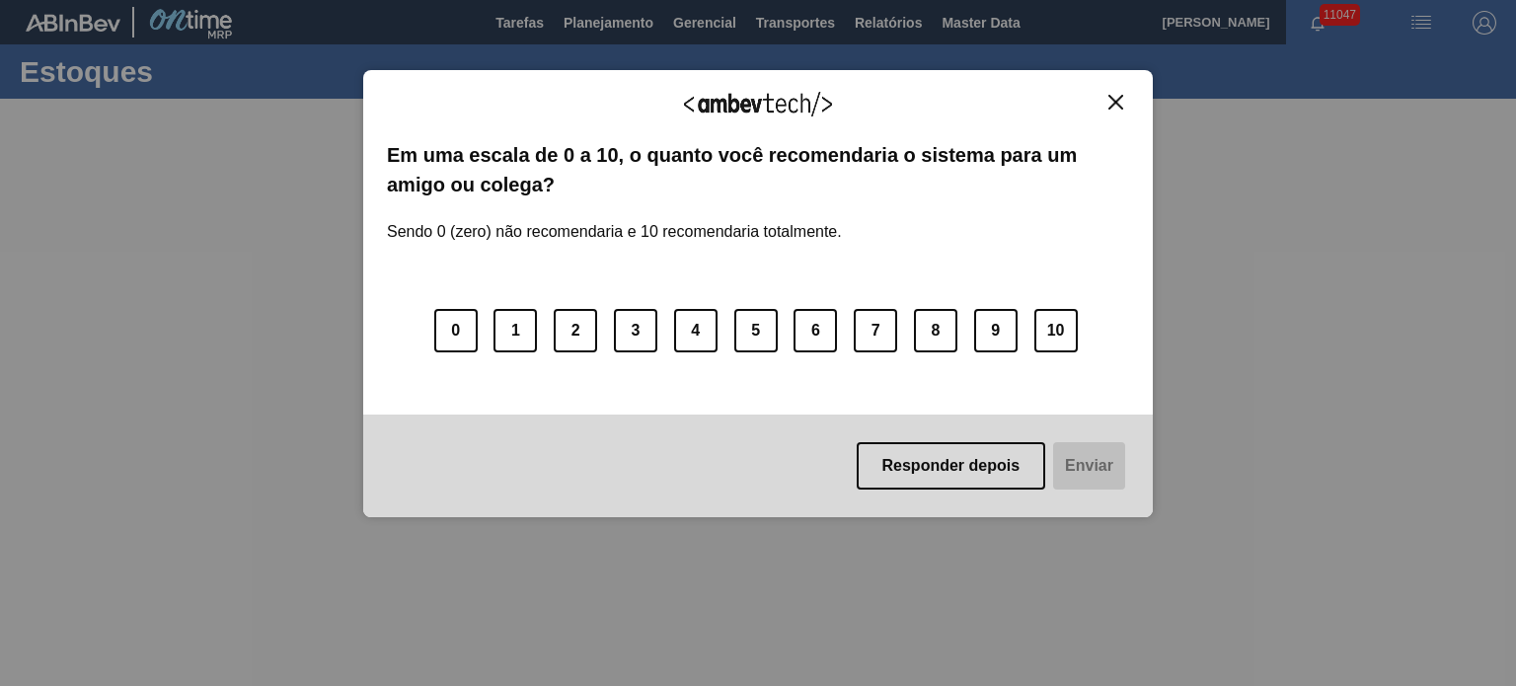
click at [1122, 102] on img "Close" at bounding box center [1116, 102] width 15 height 15
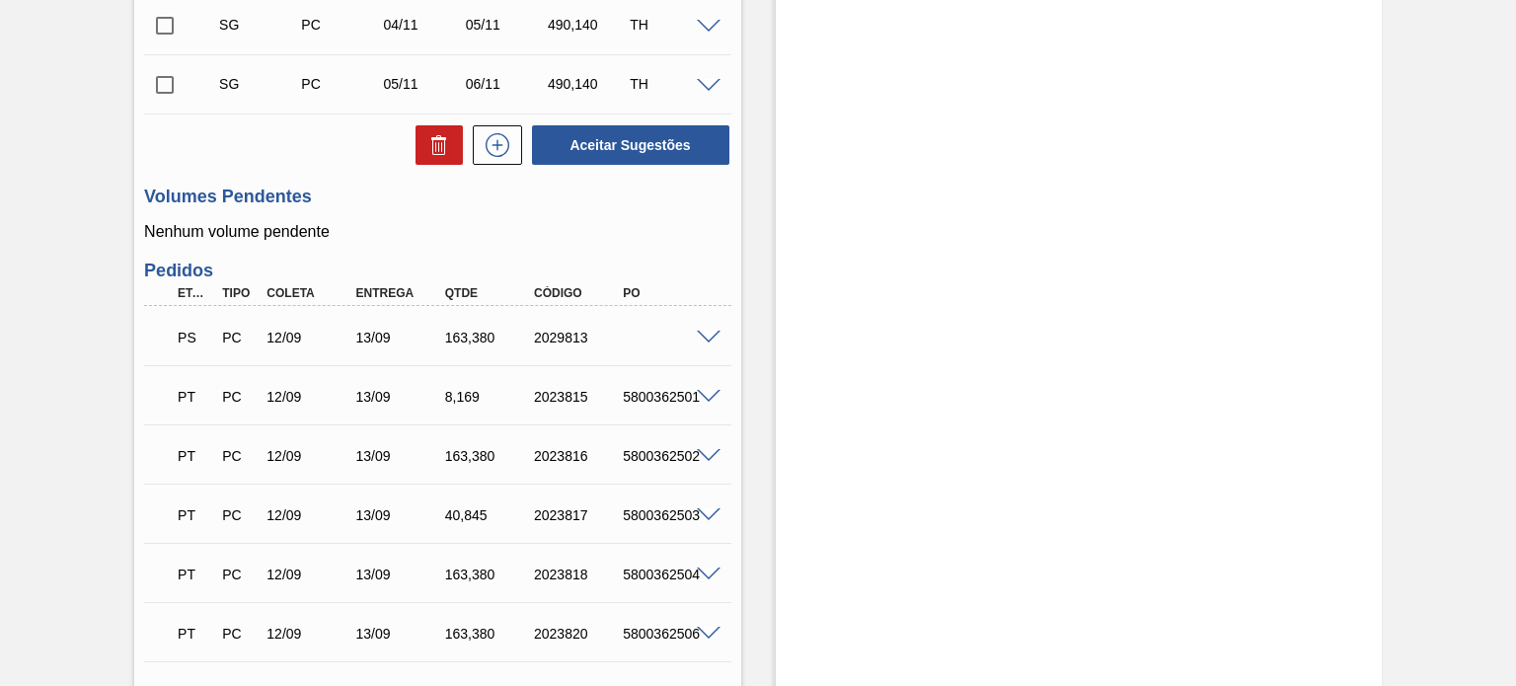
scroll to position [1382, 0]
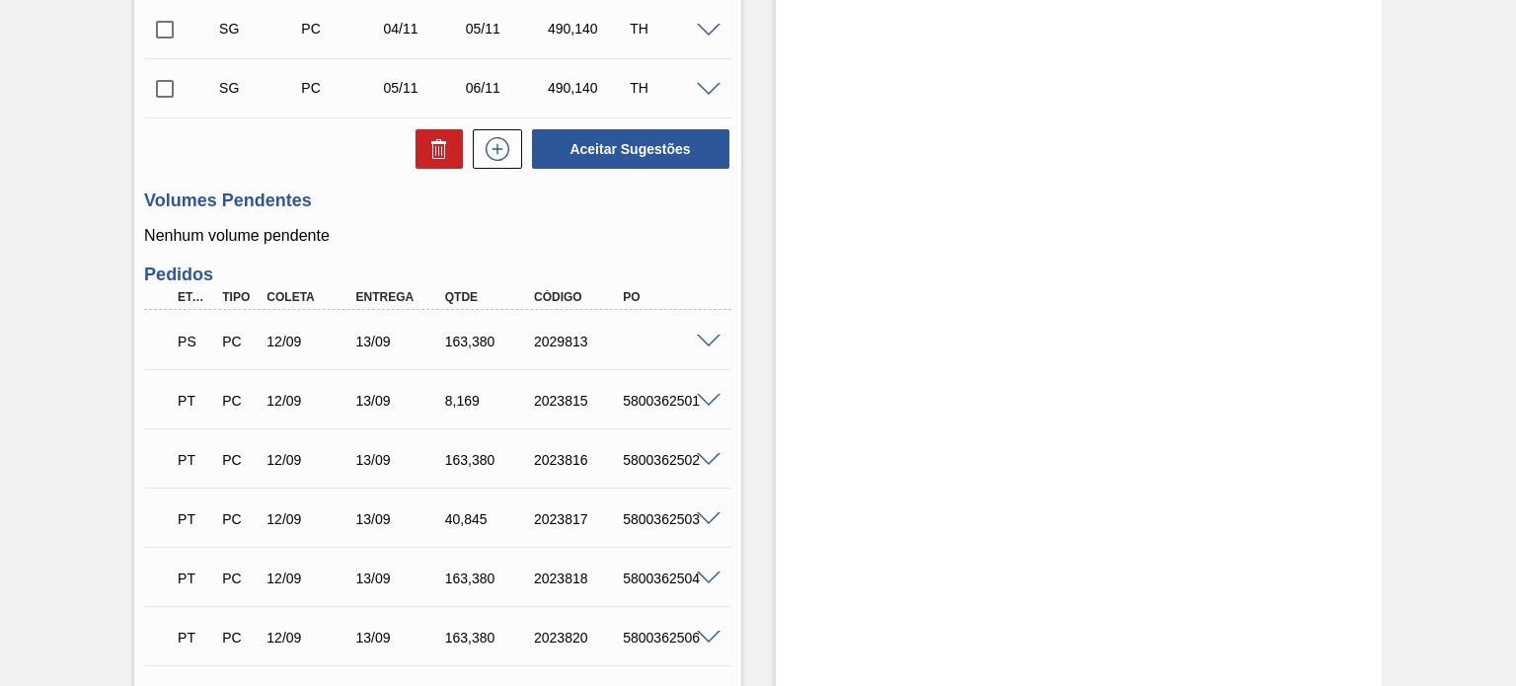
click at [701, 343] on span at bounding box center [709, 342] width 24 height 15
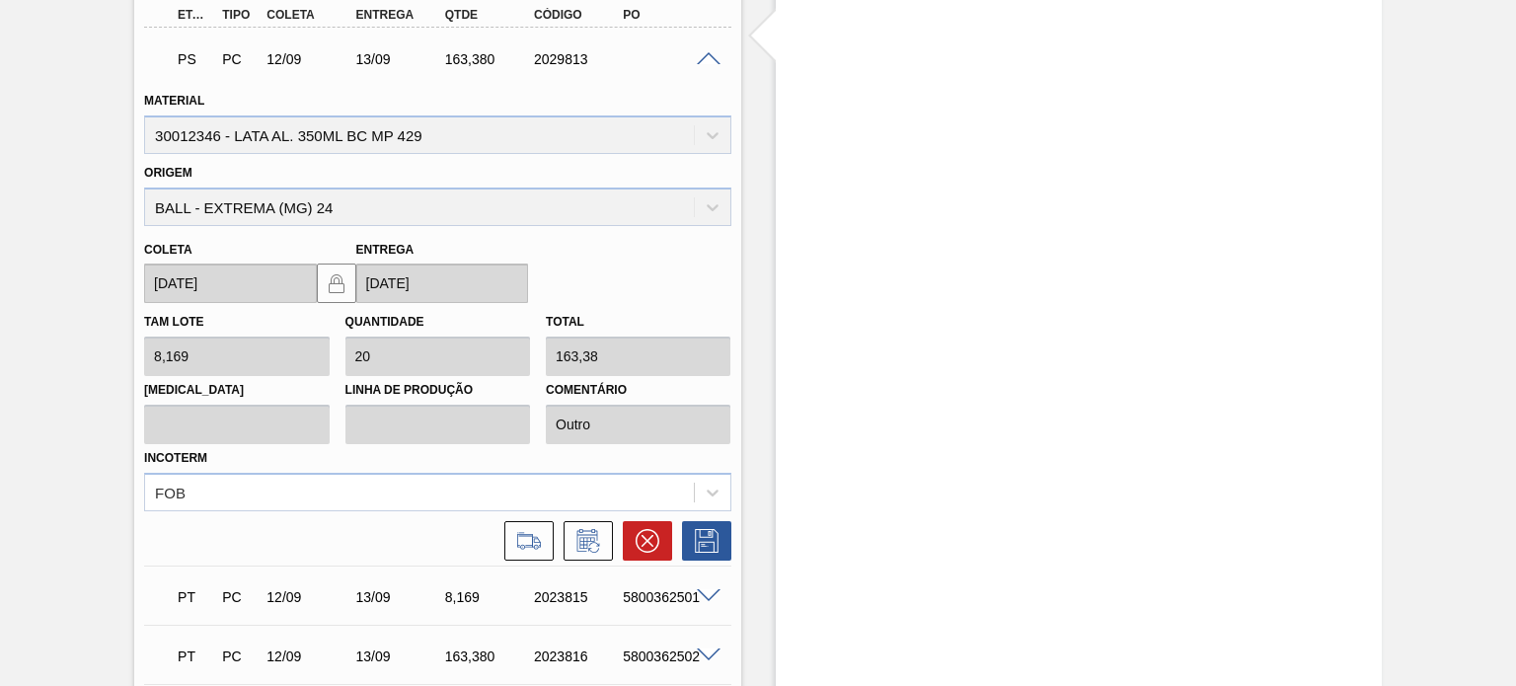
scroll to position [1876, 0]
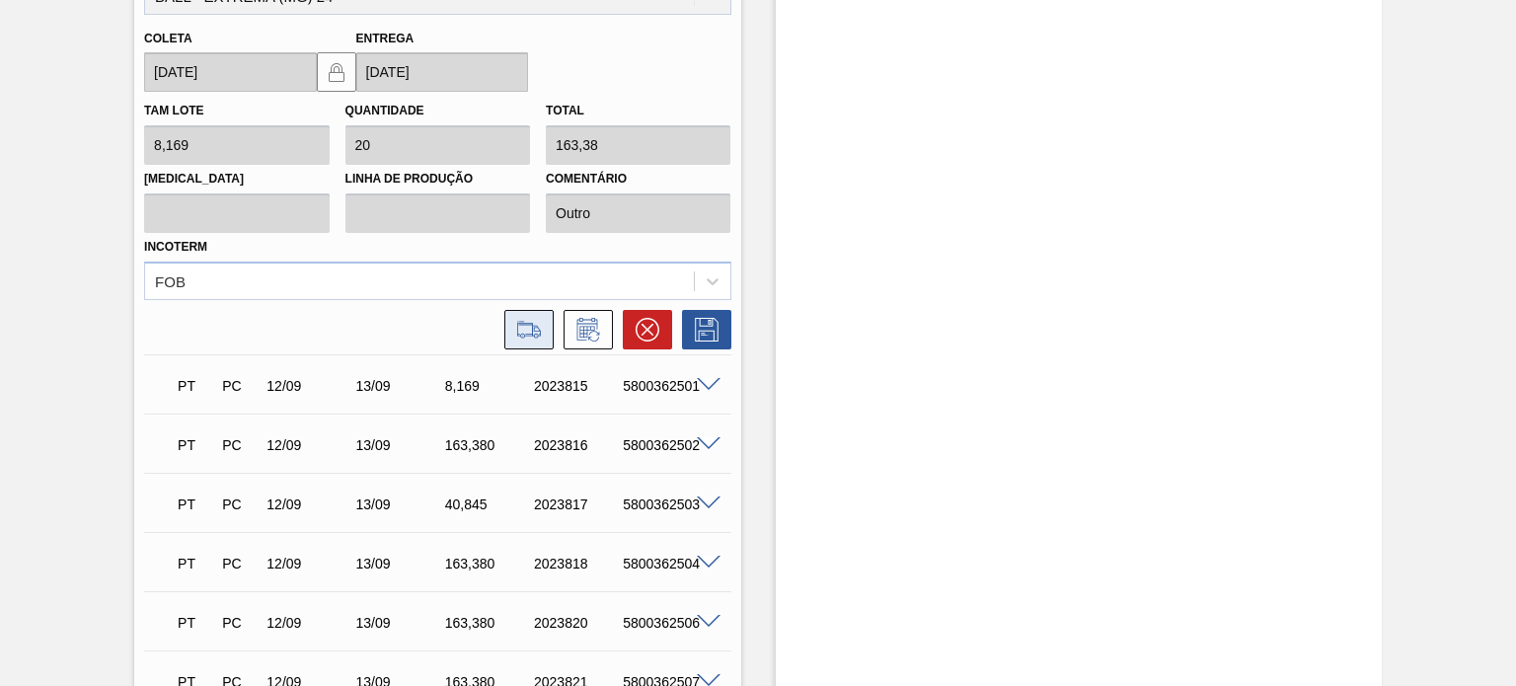
click at [545, 340] on button at bounding box center [528, 329] width 49 height 39
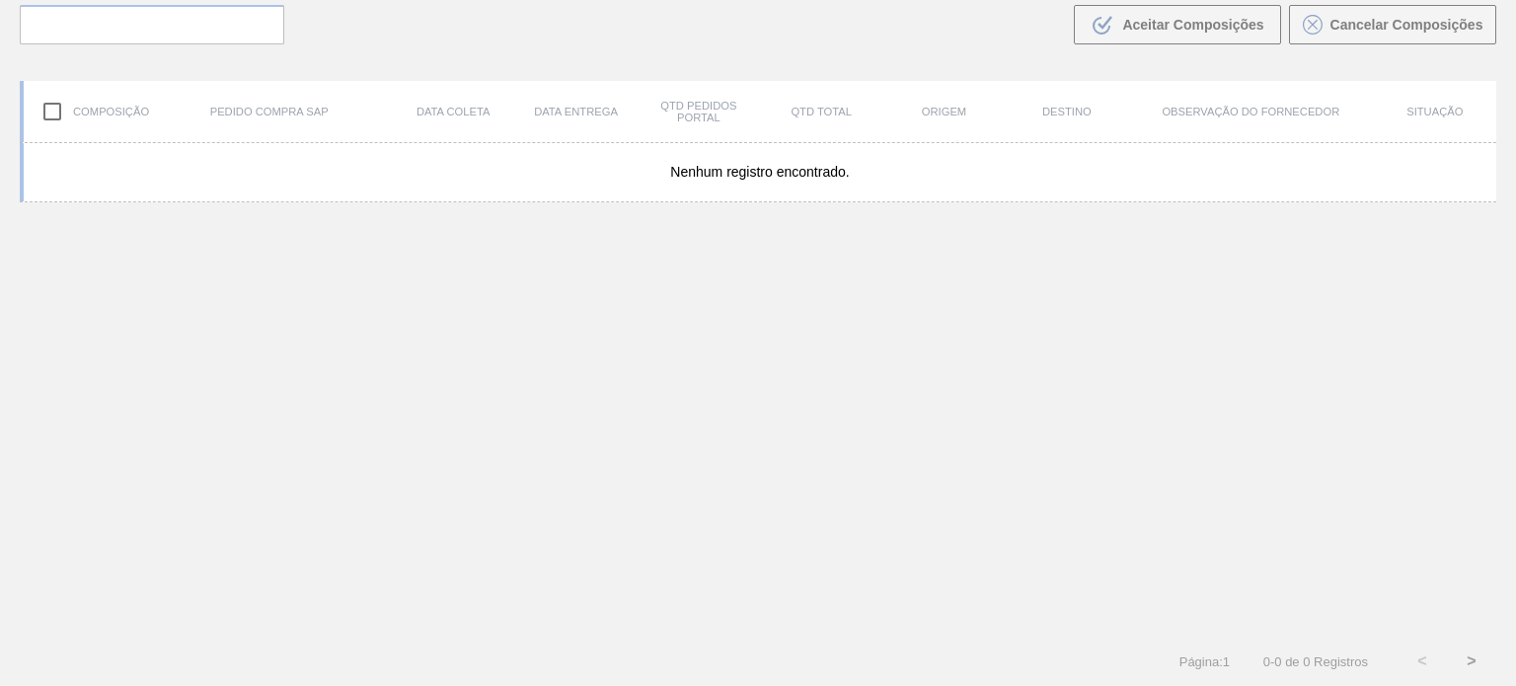
scroll to position [142, 0]
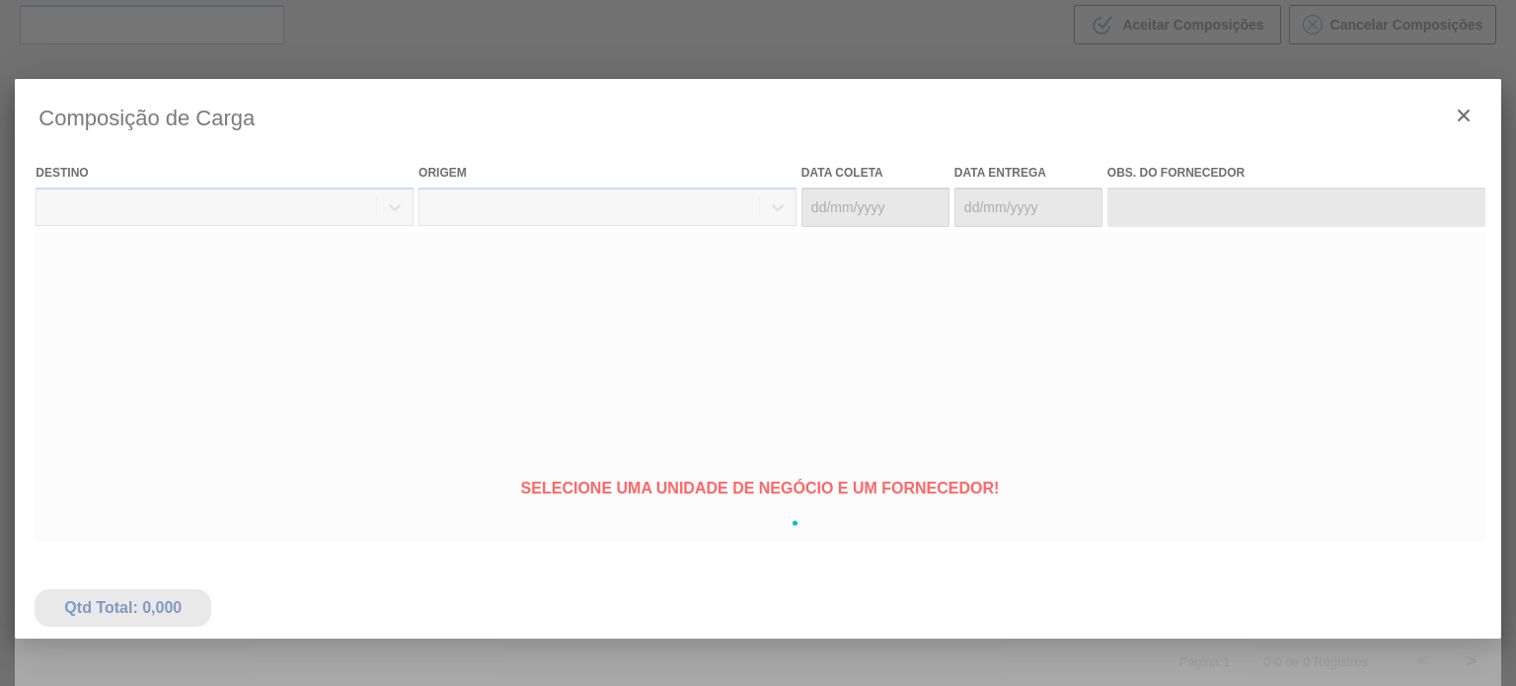
type coleta "[DATE]"
type entrega "[DATE]"
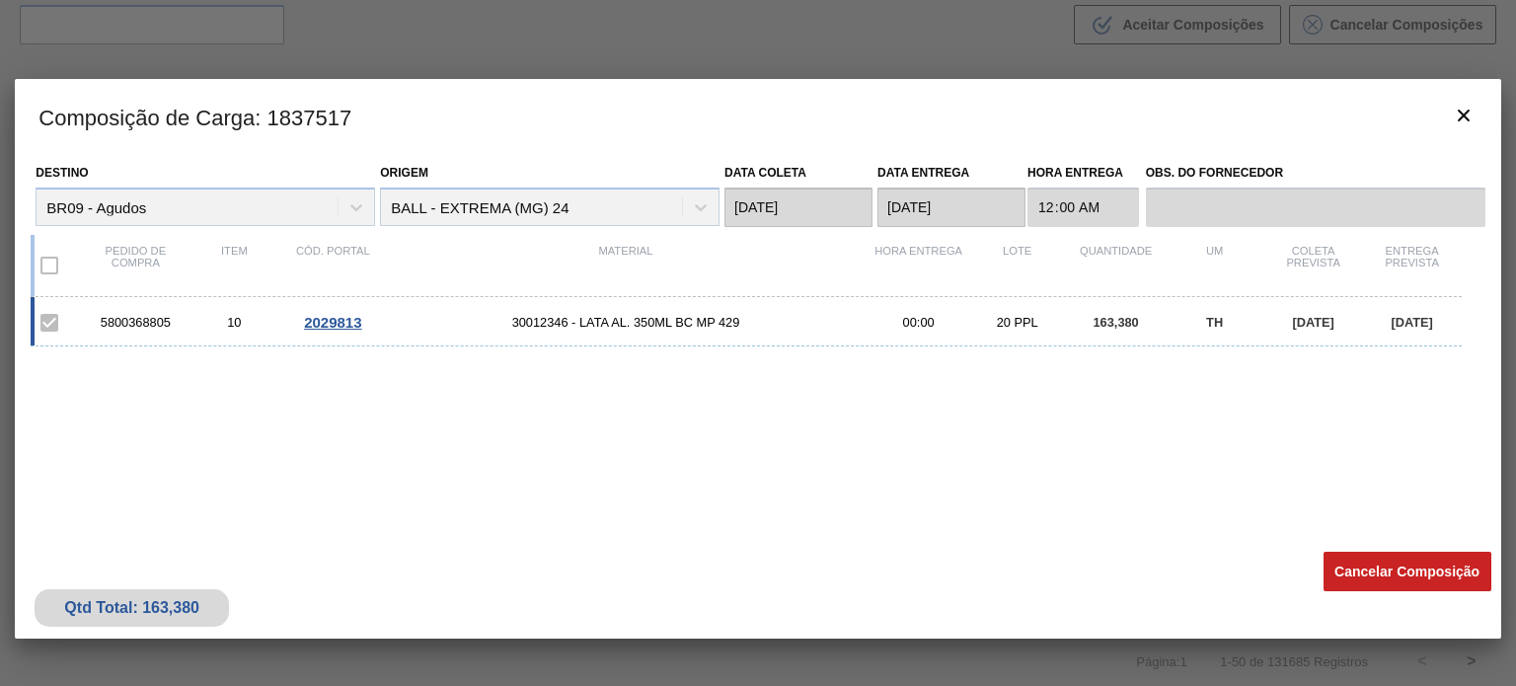
click at [150, 322] on div "5800368805" at bounding box center [135, 322] width 99 height 15
copy div "5800368805"
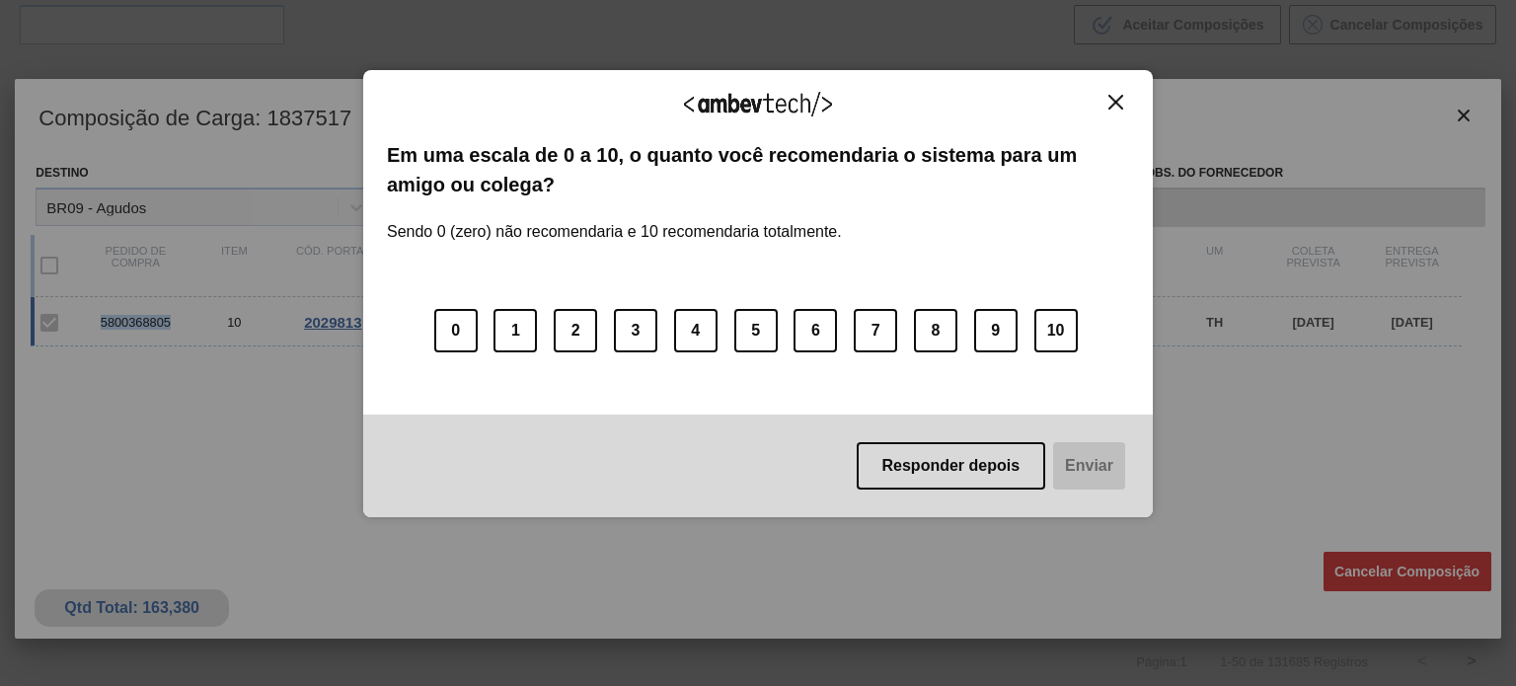
click at [1106, 99] on button "Close" at bounding box center [1116, 102] width 27 height 17
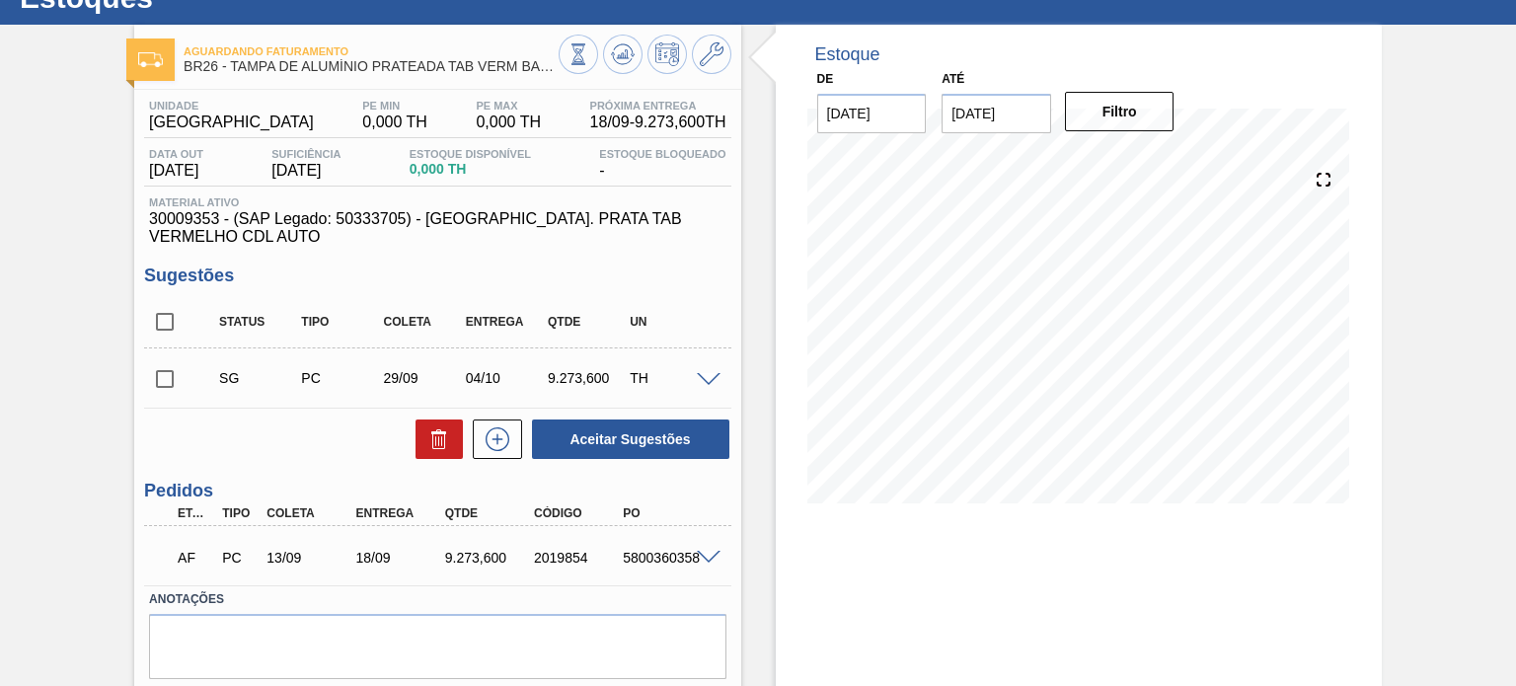
scroll to position [162, 0]
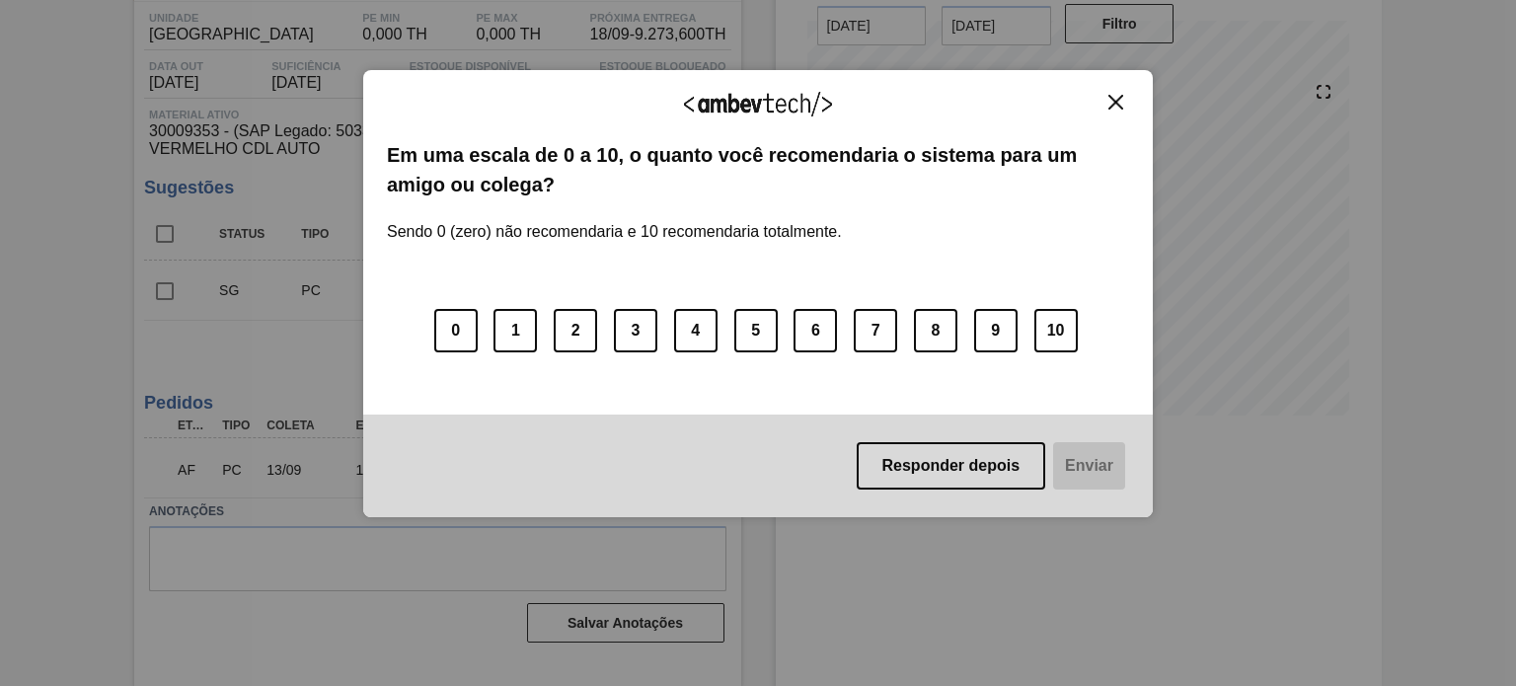
click at [1125, 103] on button "Close" at bounding box center [1116, 102] width 27 height 17
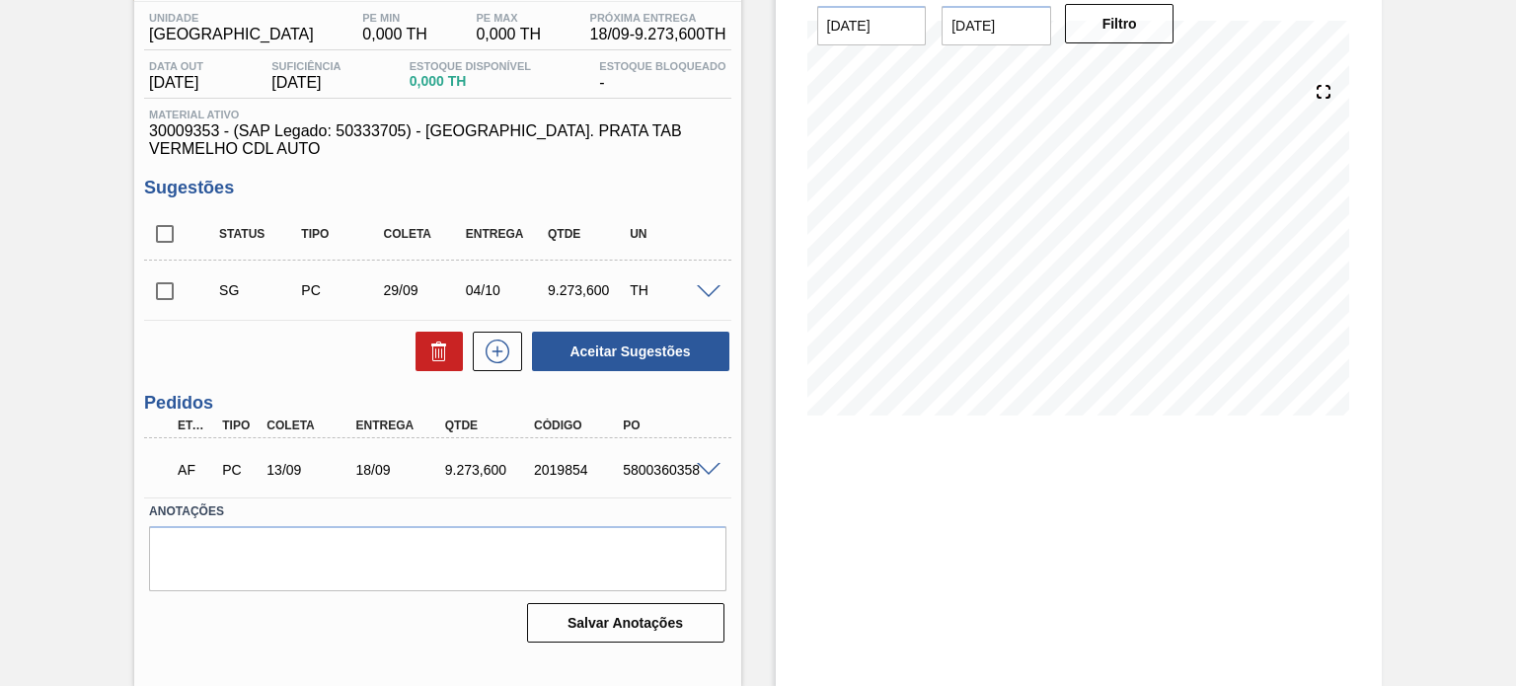
click at [708, 463] on span at bounding box center [709, 470] width 24 height 15
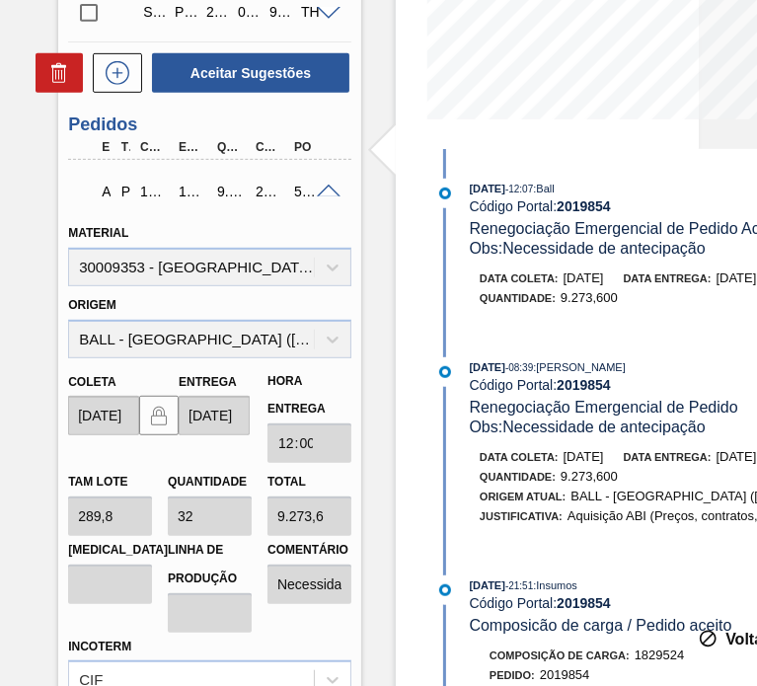
scroll to position [477, 0]
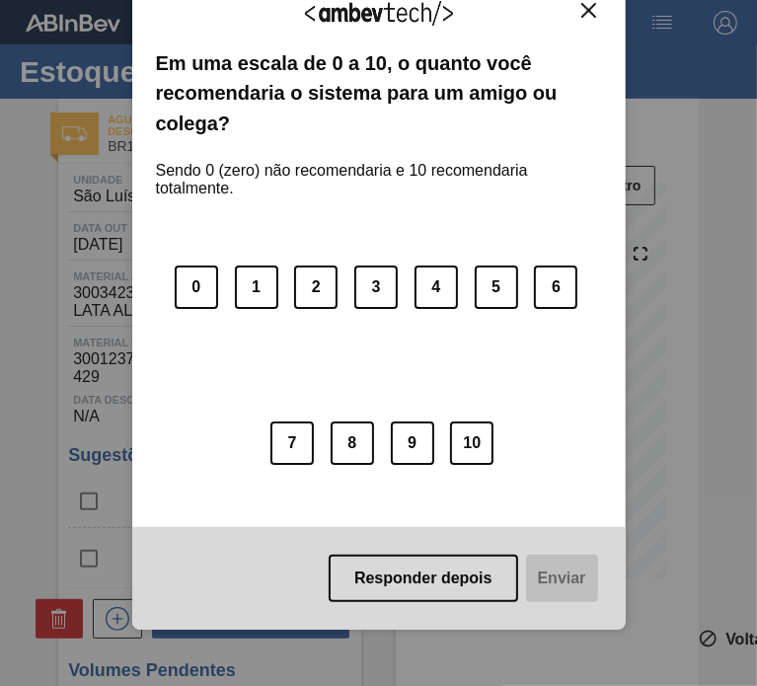
click at [582, 14] on img "Close" at bounding box center [588, 10] width 15 height 15
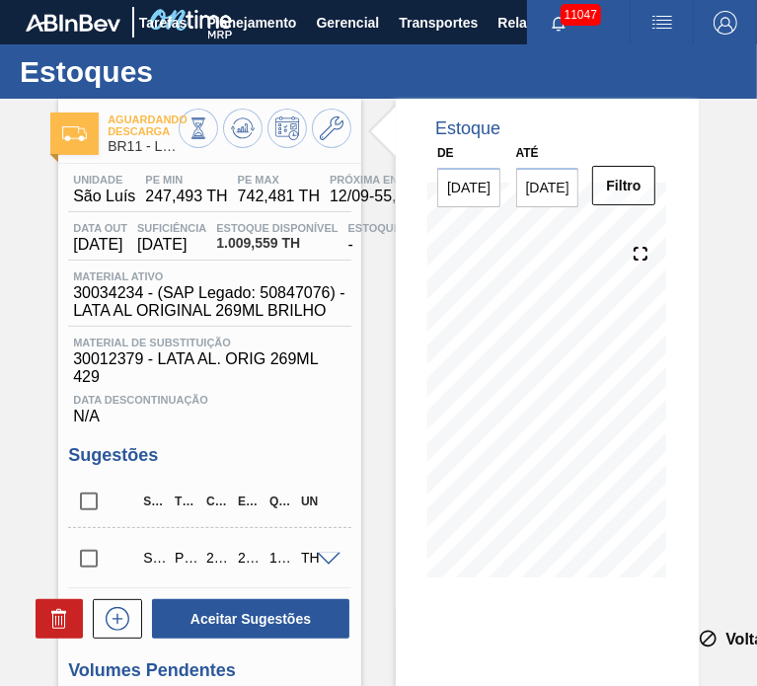
scroll to position [197, 0]
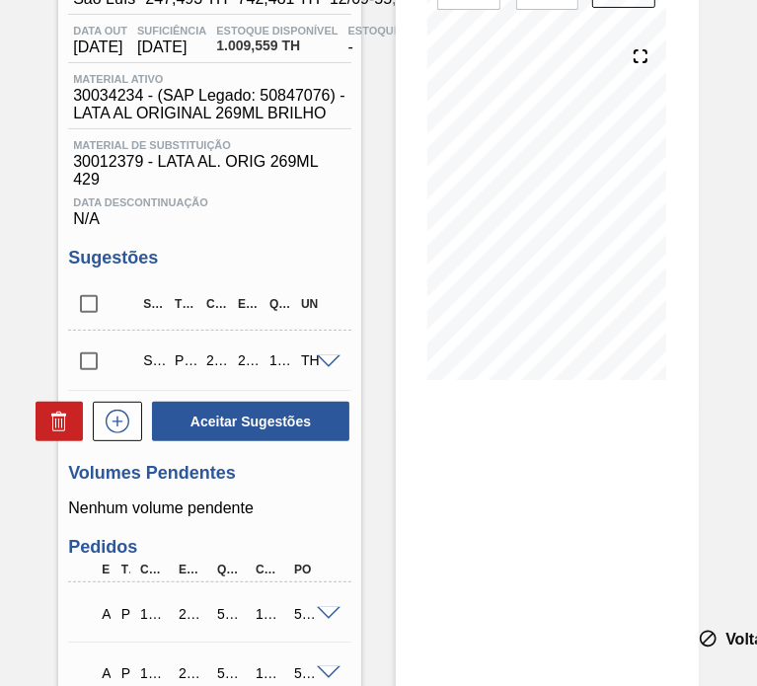
click at [327, 358] on span at bounding box center [329, 362] width 24 height 15
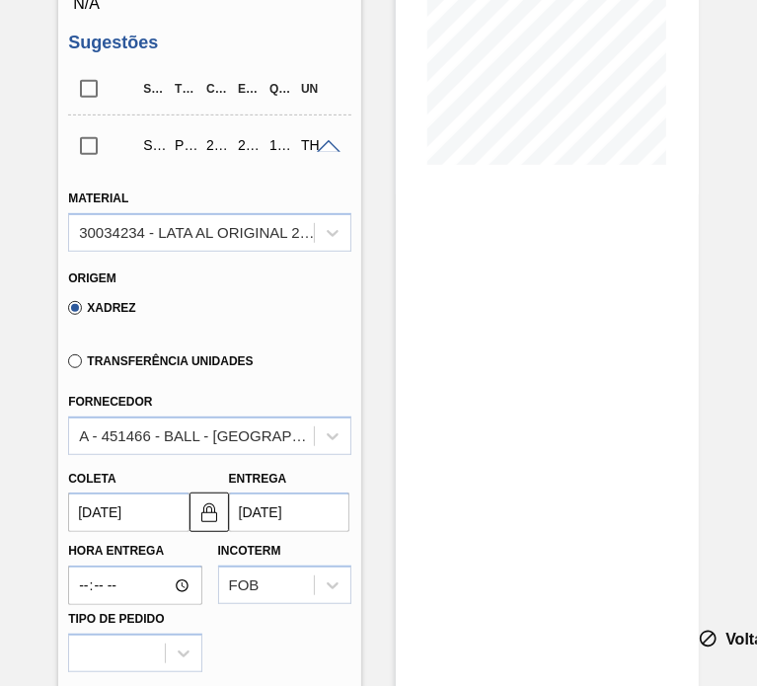
scroll to position [494, 0]
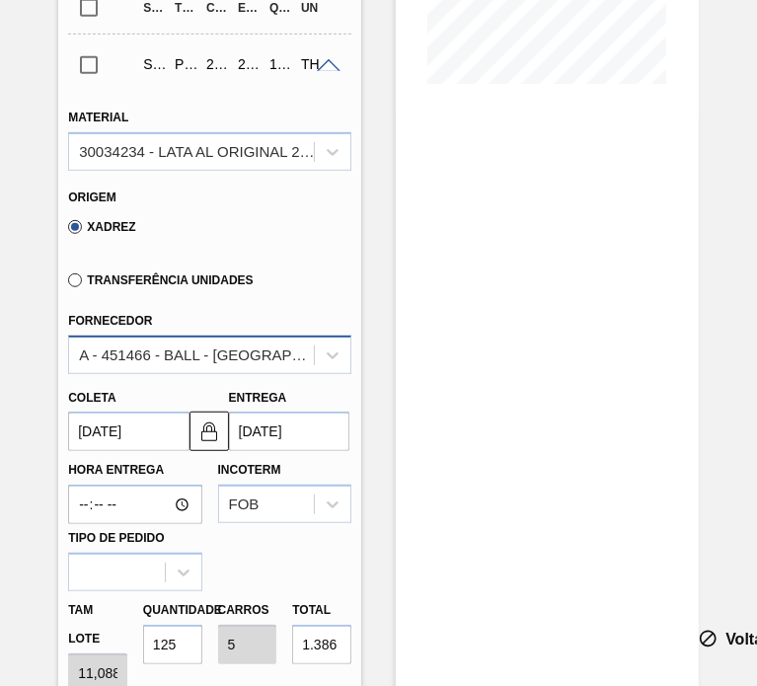
click at [199, 366] on div "A - 451466 - BALL - [GEOGRAPHIC_DATA] ([GEOGRAPHIC_DATA])" at bounding box center [191, 355] width 245 height 29
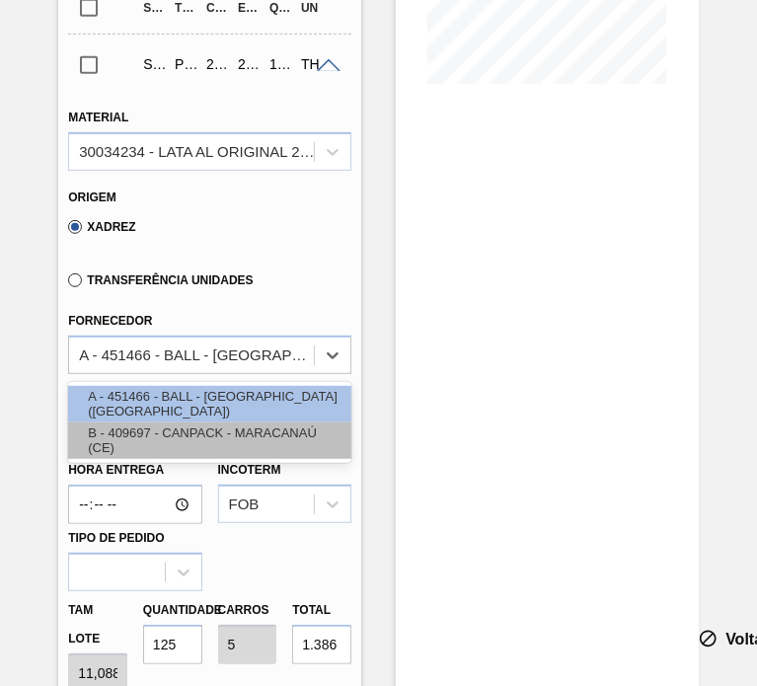
click at [185, 433] on div "B - 409697 - CANPACK - MARACANAÚ (CE)" at bounding box center [209, 441] width 283 height 37
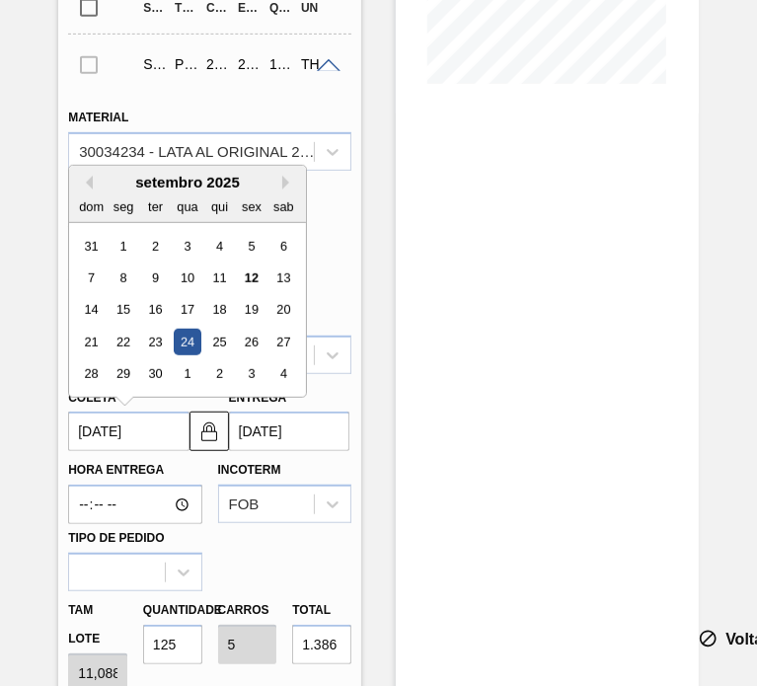
click at [135, 418] on input "[DATE]" at bounding box center [128, 431] width 120 height 39
click at [253, 275] on div "12" at bounding box center [252, 278] width 27 height 27
type input "[DATE]"
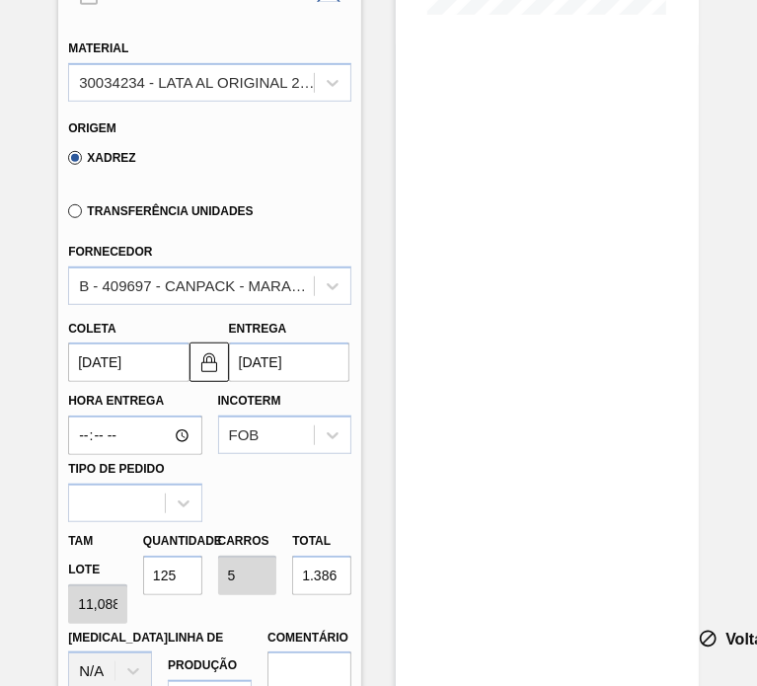
scroll to position [592, 0]
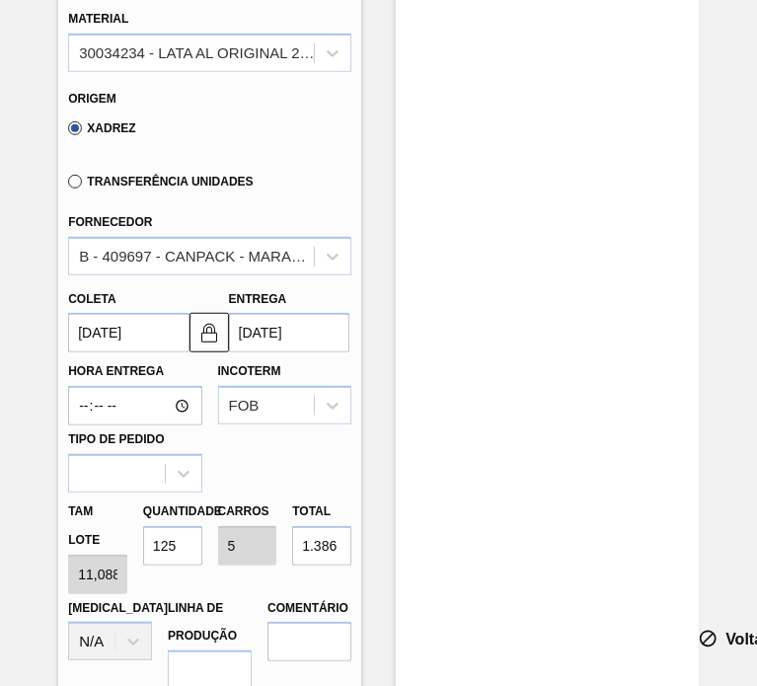
drag, startPoint x: 189, startPoint y: 540, endPoint x: 63, endPoint y: 536, distance: 125.4
click at [63, 535] on div "[PERSON_NAME] 11,088 Quantidade 125 Carros 5 Total 1.386 [MEDICAL_DATA] N/A Lin…" at bounding box center [209, 605] width 299 height 225
type input "2"
type input "0,08"
type input "22,176"
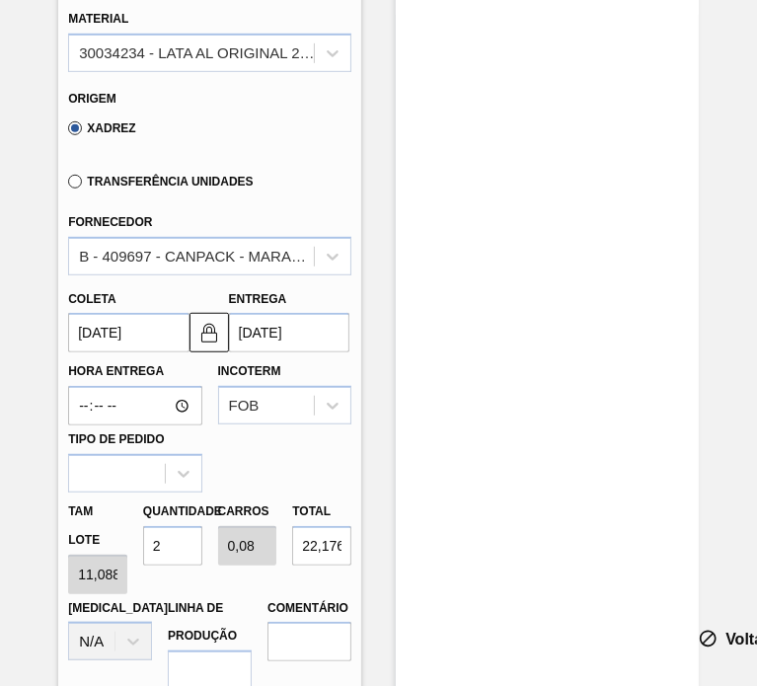
type input "25"
type input "1"
type input "277,2"
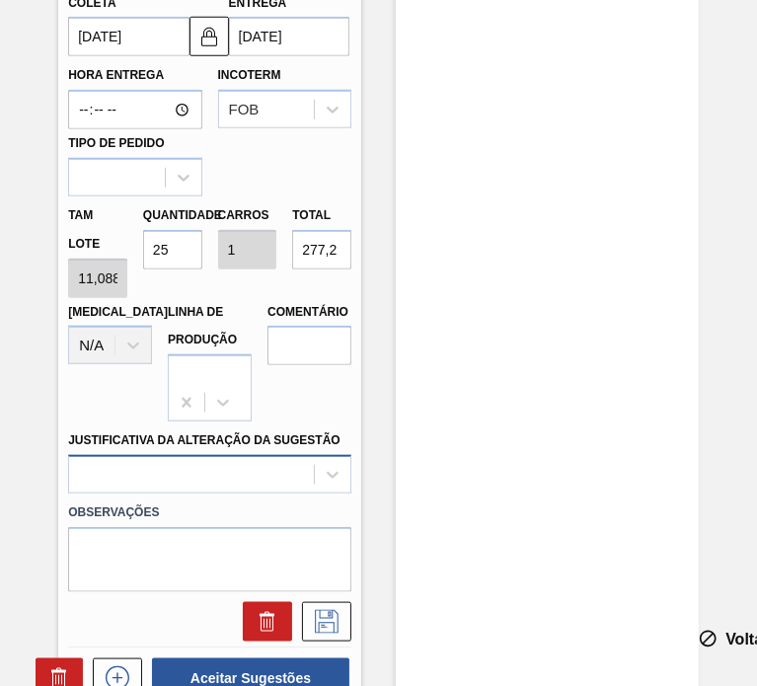
type input "25"
click at [202, 477] on div at bounding box center [209, 474] width 283 height 39
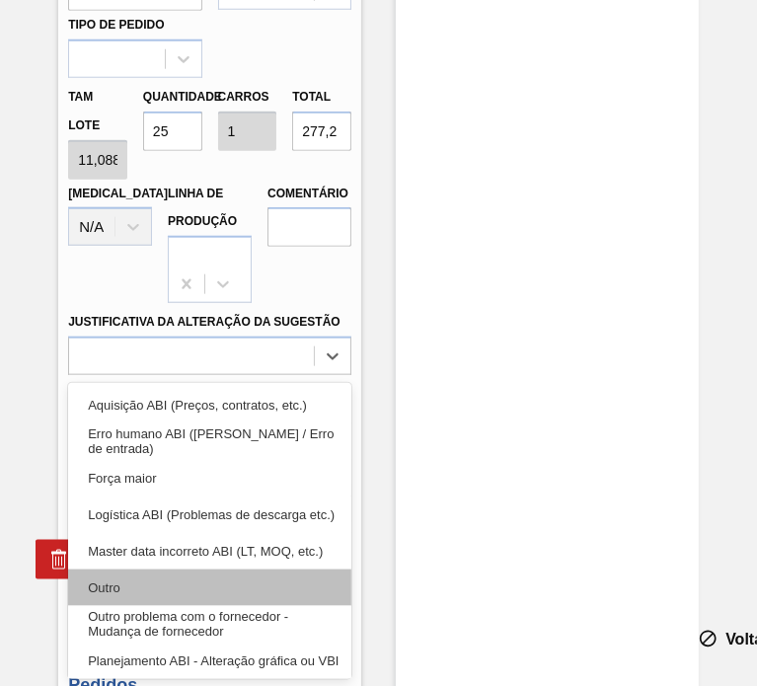
click at [144, 595] on div "Outro" at bounding box center [209, 588] width 283 height 37
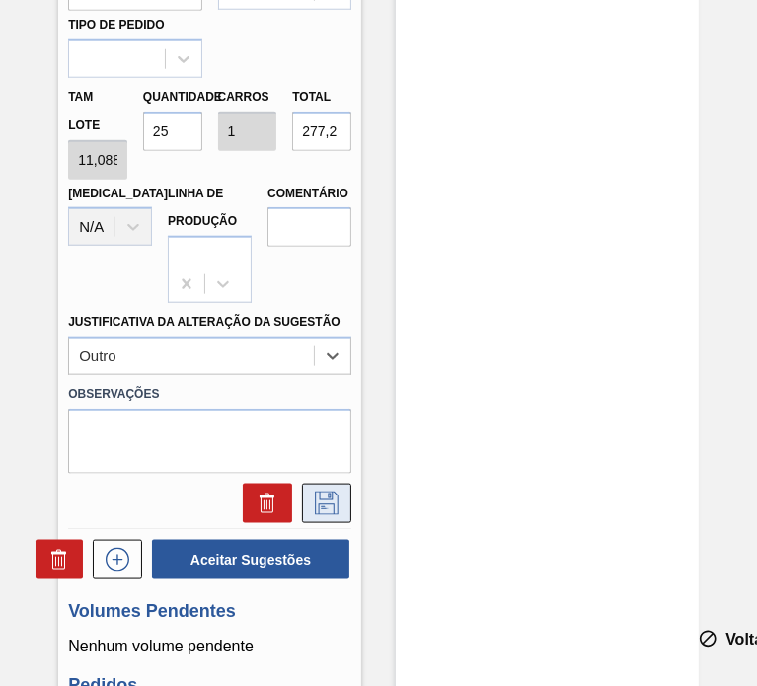
click at [329, 501] on icon at bounding box center [327, 504] width 32 height 24
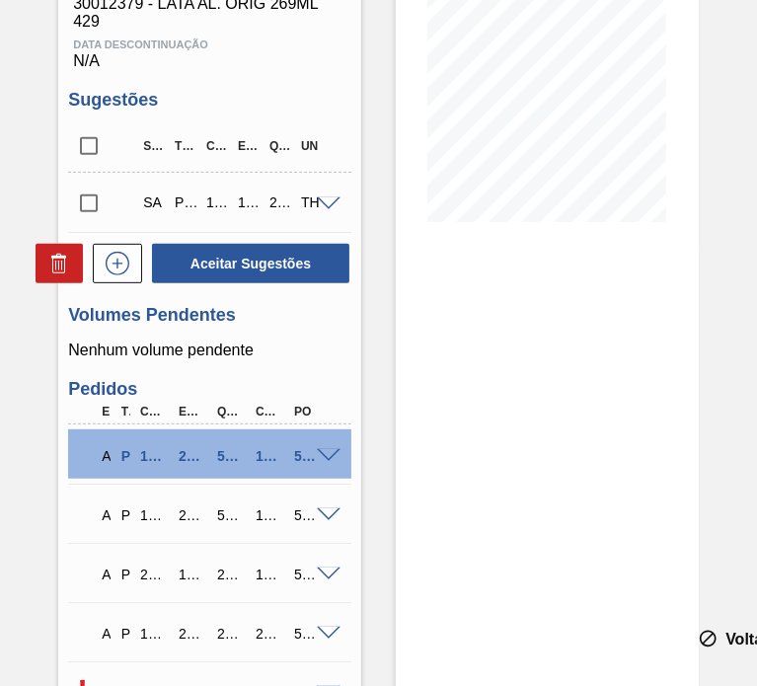
scroll to position [158, 0]
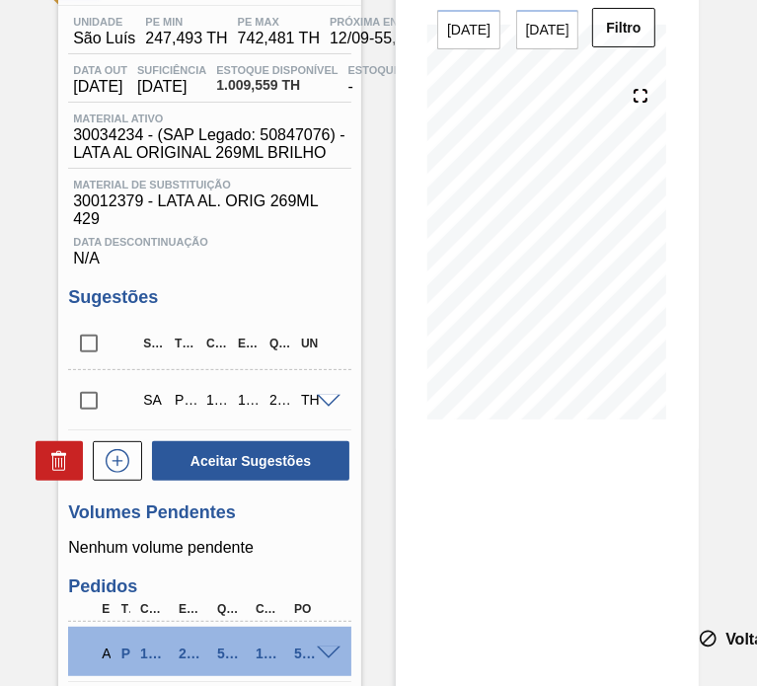
click at [87, 394] on input "checkbox" at bounding box center [88, 400] width 41 height 41
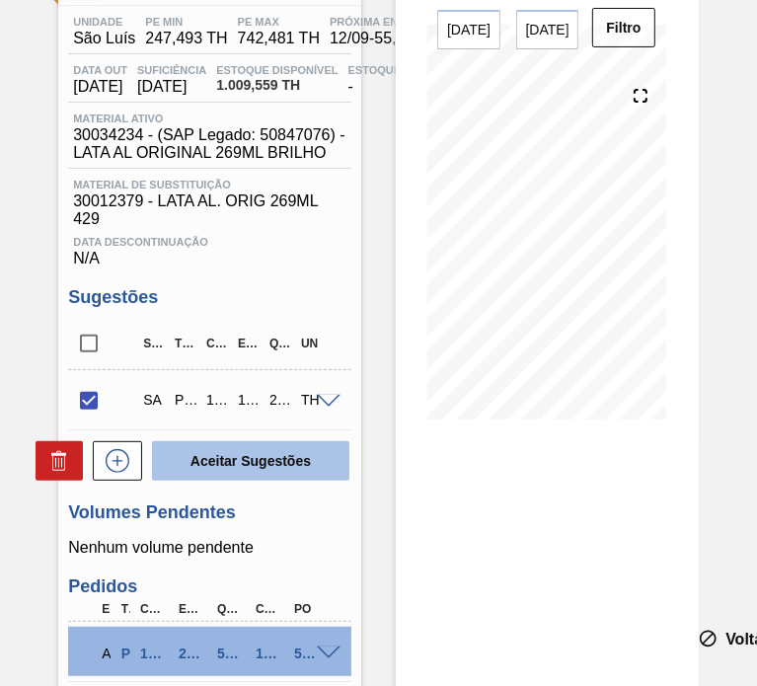
click at [234, 469] on button "Aceitar Sugestões" at bounding box center [250, 460] width 197 height 39
checkbox input "false"
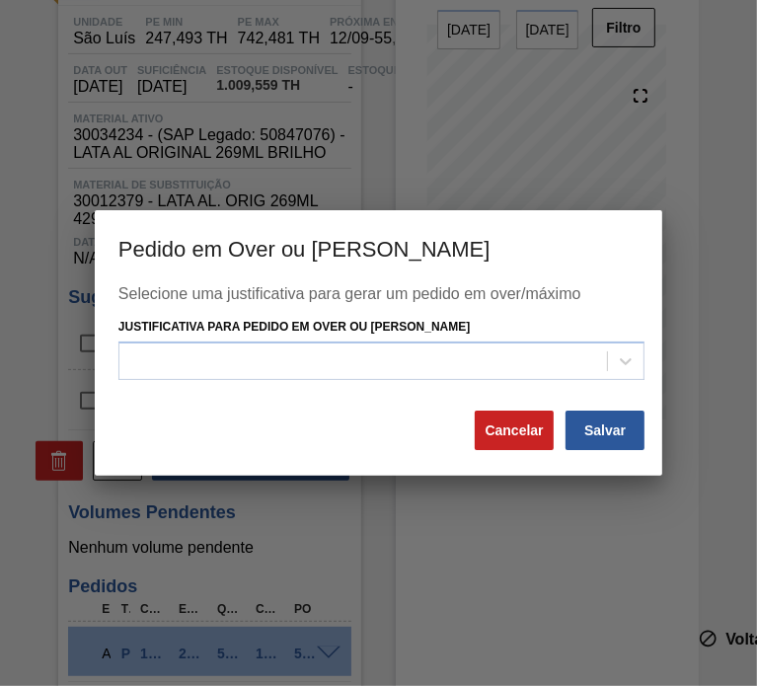
drag, startPoint x: 413, startPoint y: 366, endPoint x: 380, endPoint y: 383, distance: 36.6
click at [413, 366] on div at bounding box center [363, 361] width 488 height 29
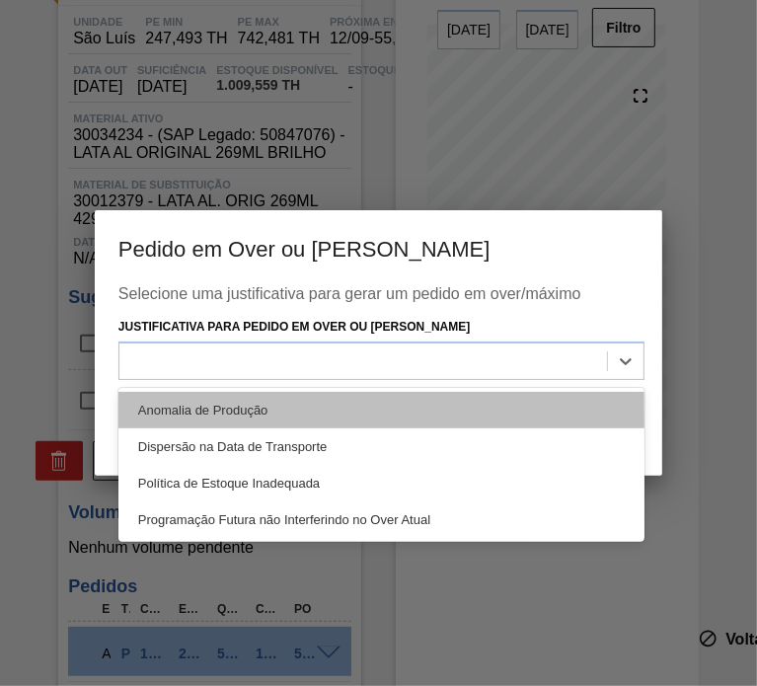
click at [331, 401] on div "Anomalia de Produção" at bounding box center [381, 410] width 526 height 37
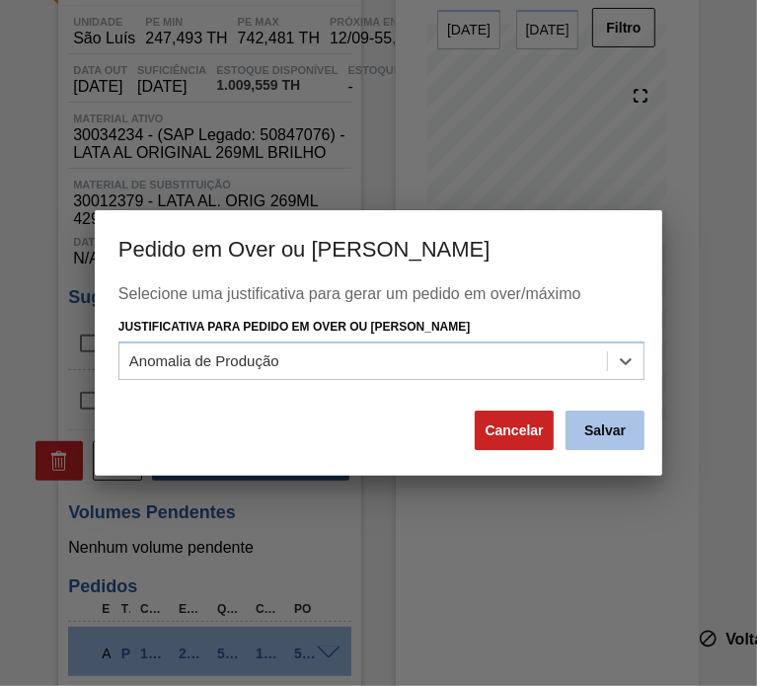
click at [612, 436] on button "Salvar" at bounding box center [605, 430] width 79 height 39
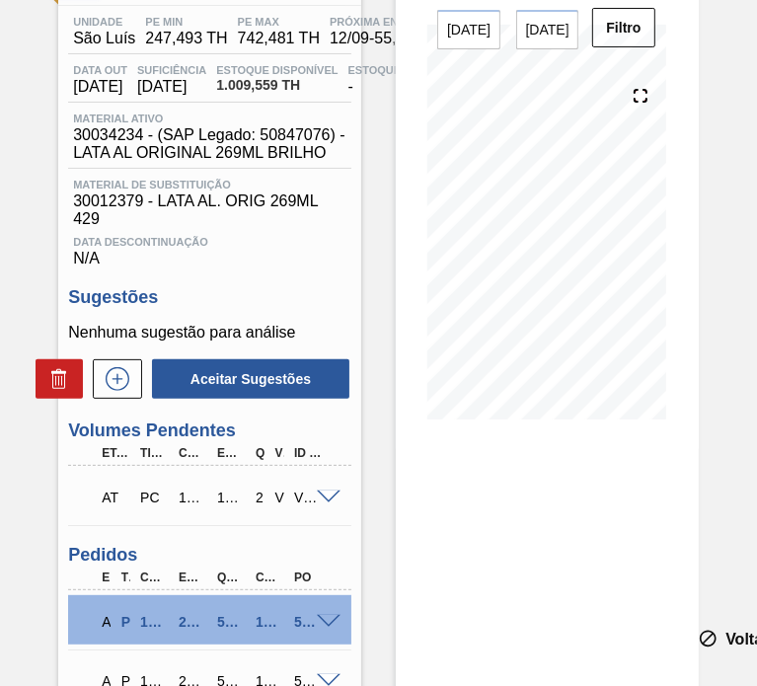
click at [278, 495] on div "V622281" at bounding box center [277, 498] width 14 height 16
copy div "V622281"
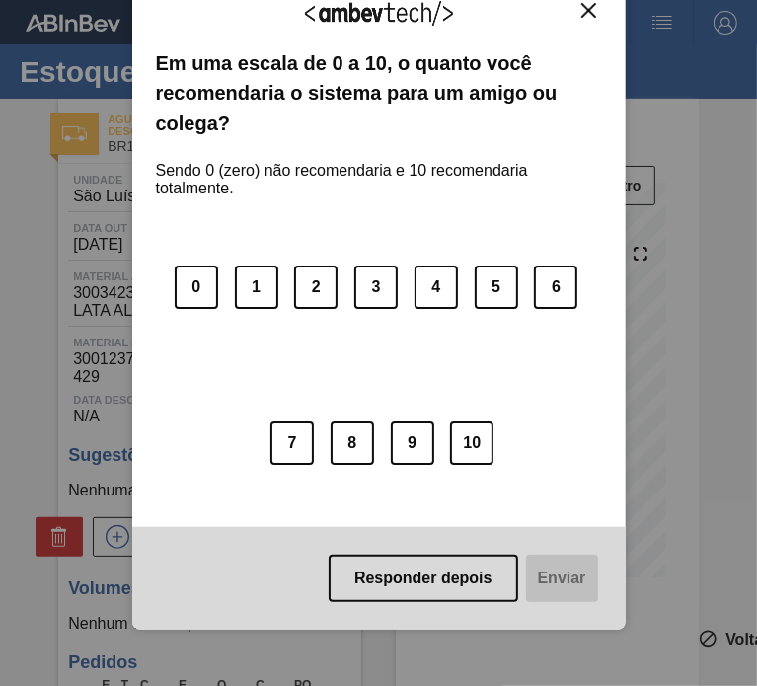
click at [587, 11] on img "Close" at bounding box center [588, 10] width 15 height 15
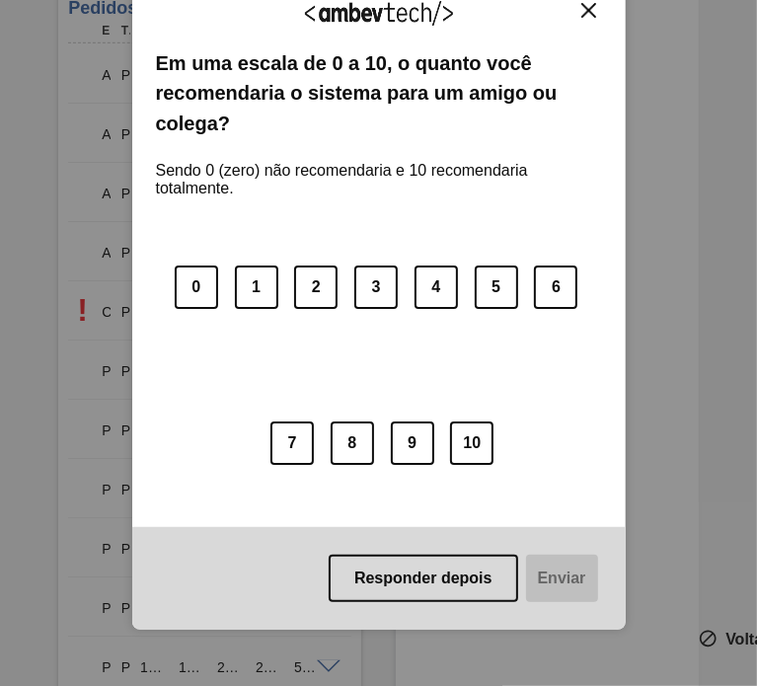
scroll to position [691, 0]
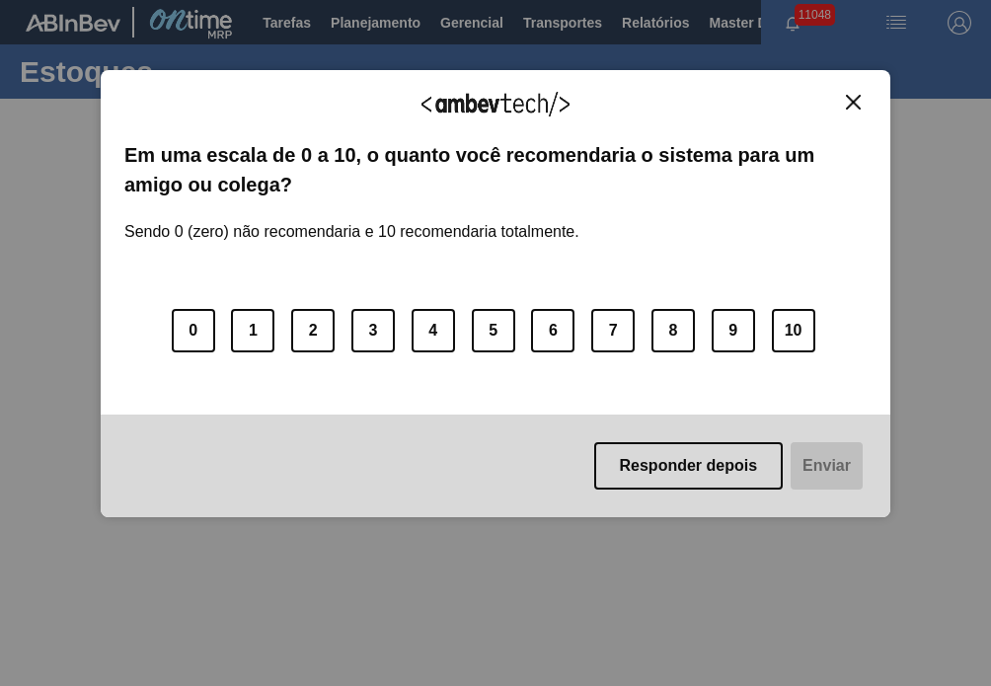
click at [852, 98] on img "Close" at bounding box center [853, 102] width 15 height 15
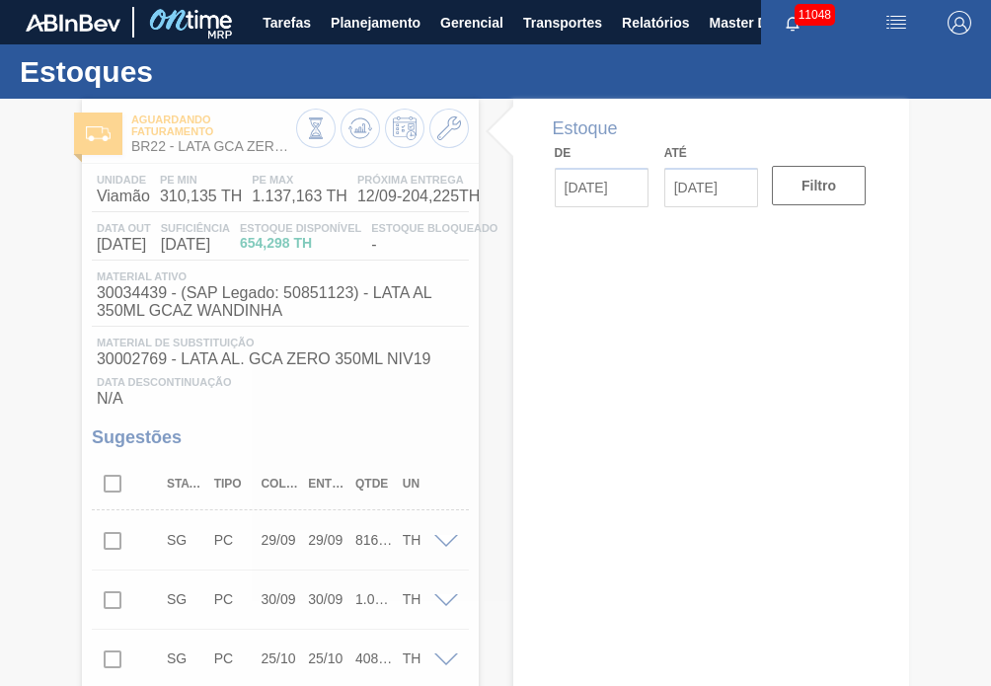
type input "[DATE]"
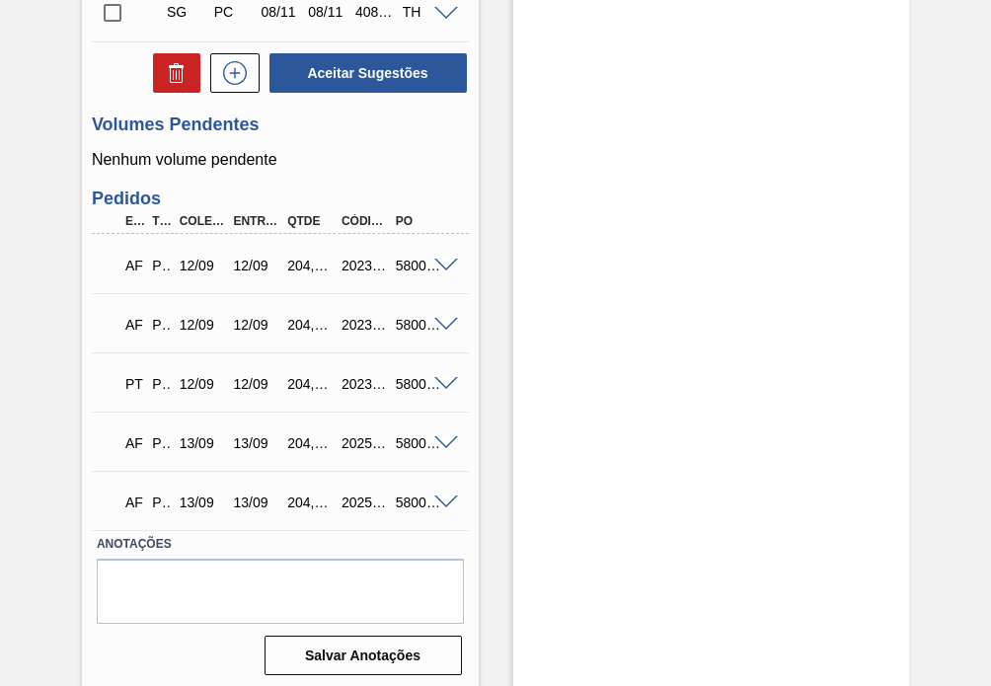
scroll to position [949, 0]
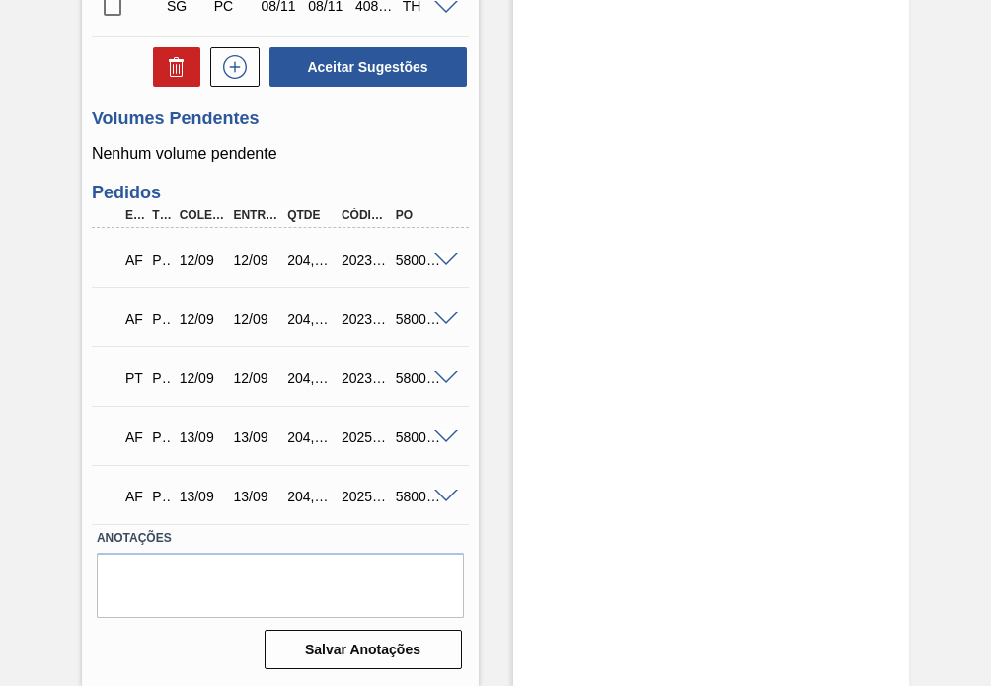
click at [441, 372] on span at bounding box center [446, 378] width 24 height 15
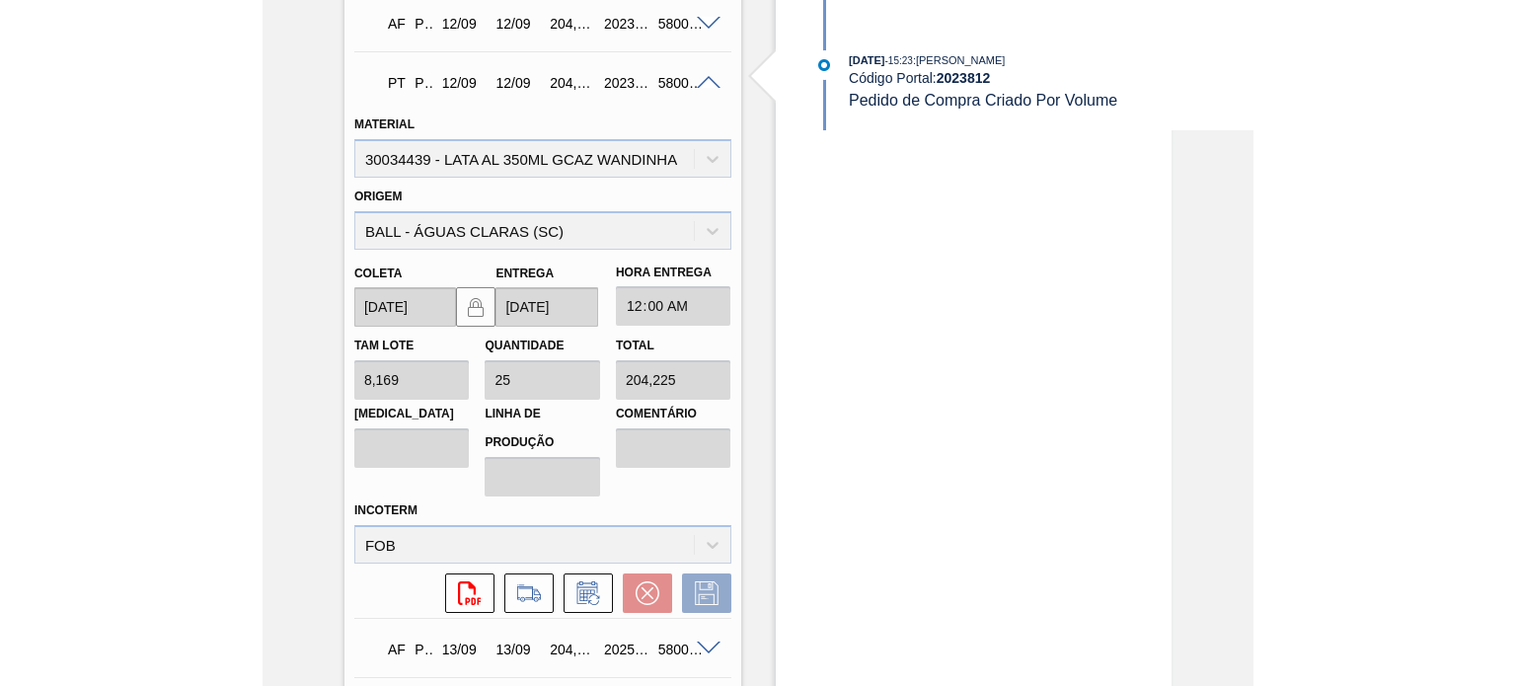
scroll to position [1245, 0]
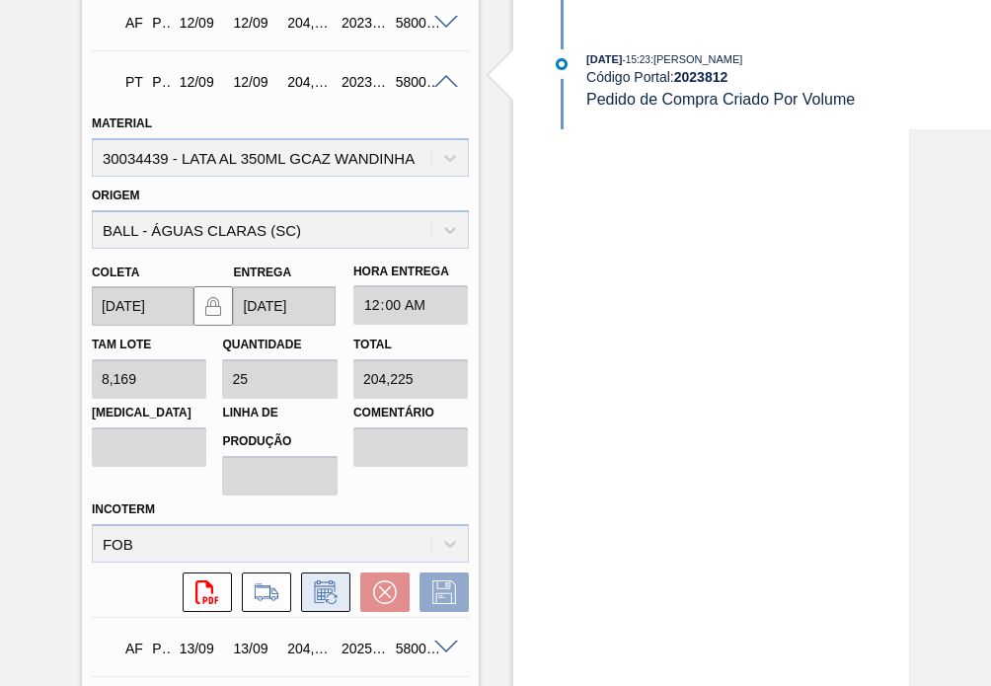
click at [318, 590] on icon at bounding box center [324, 594] width 15 height 12
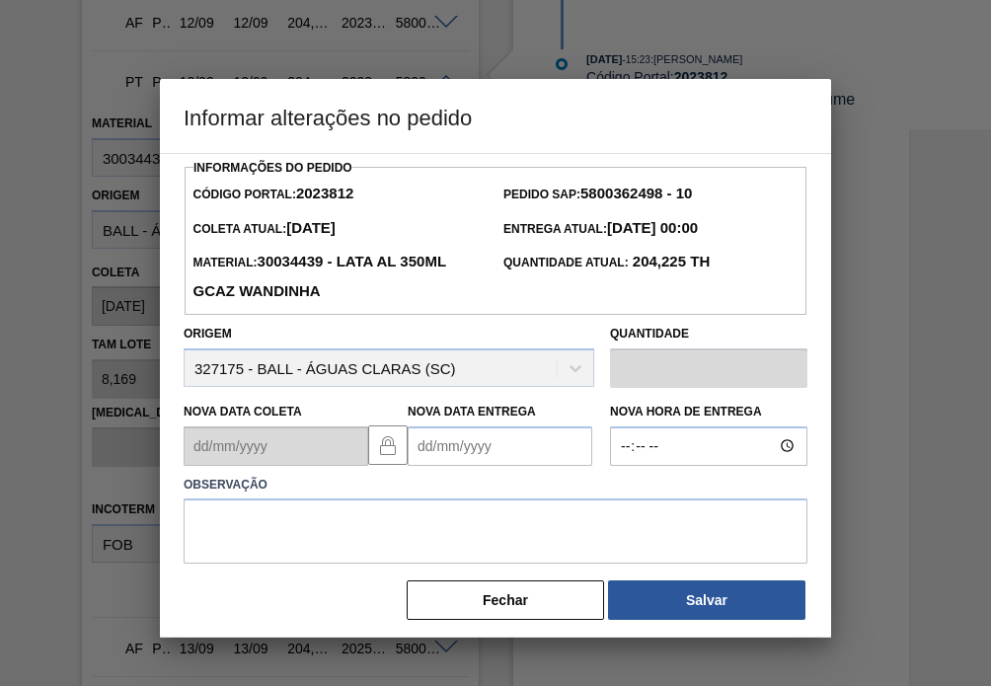
click at [367, 377] on div "Origem 327175 - BALL - ÁGUAS CLARAS (SC)" at bounding box center [389, 353] width 411 height 67
click at [379, 369] on div "Origem 327175 - BALL - ÁGUAS CLARAS (SC)" at bounding box center [389, 353] width 411 height 67
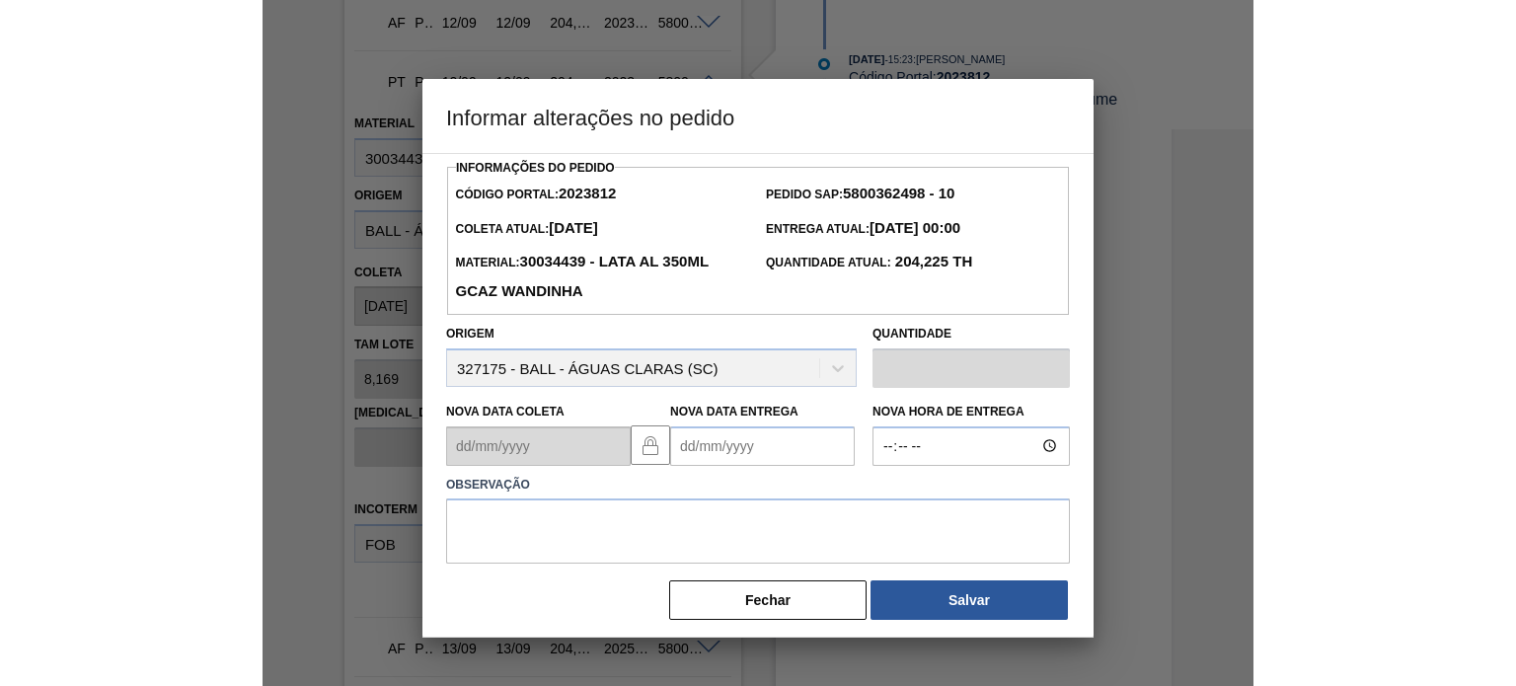
scroll to position [1227, 0]
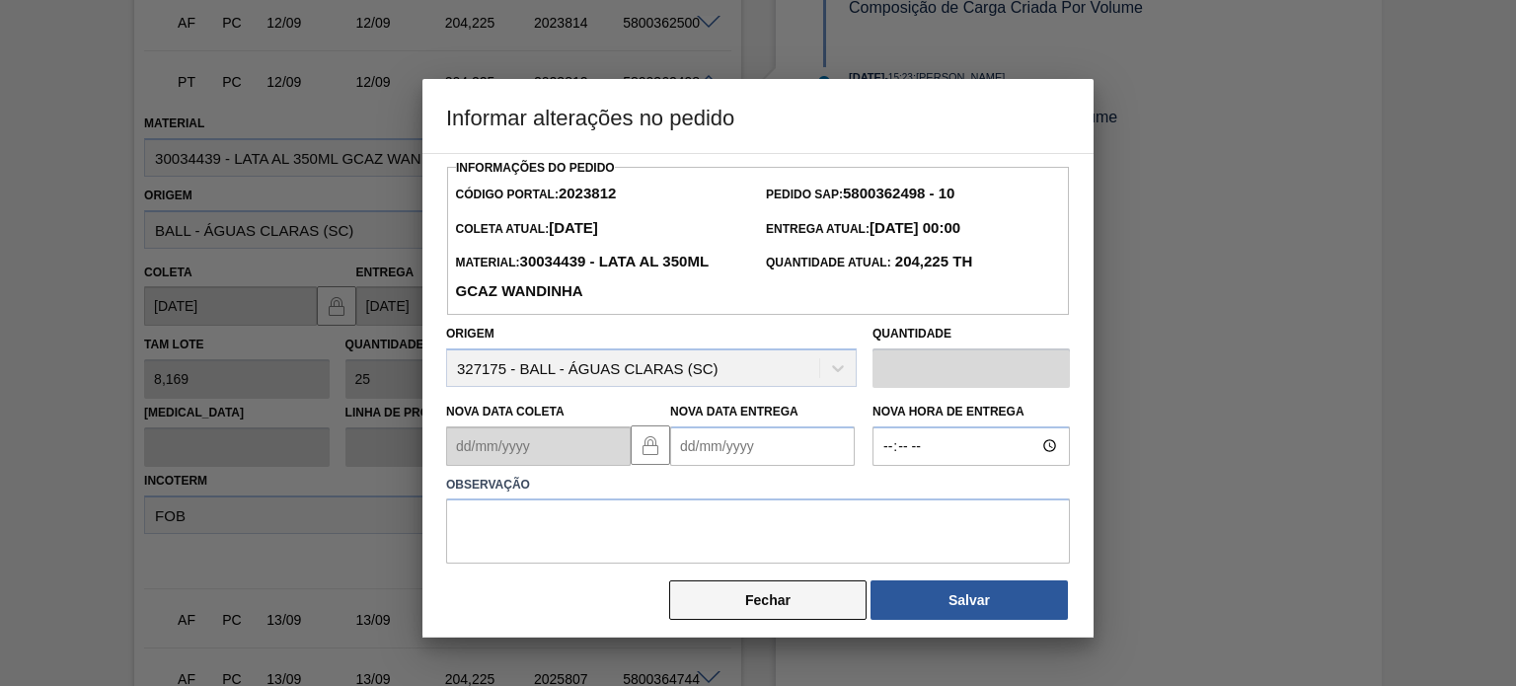
click at [793, 597] on button "Fechar" at bounding box center [767, 600] width 197 height 39
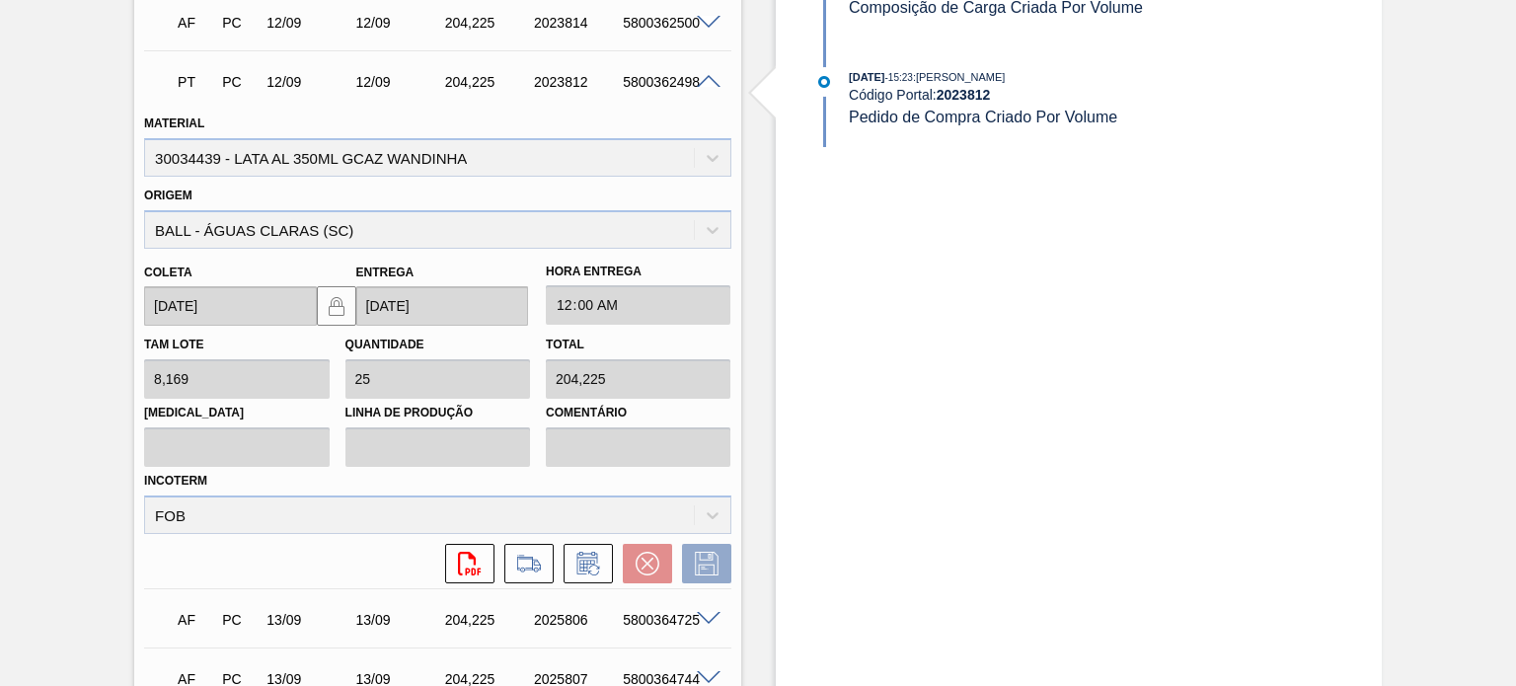
scroll to position [1128, 0]
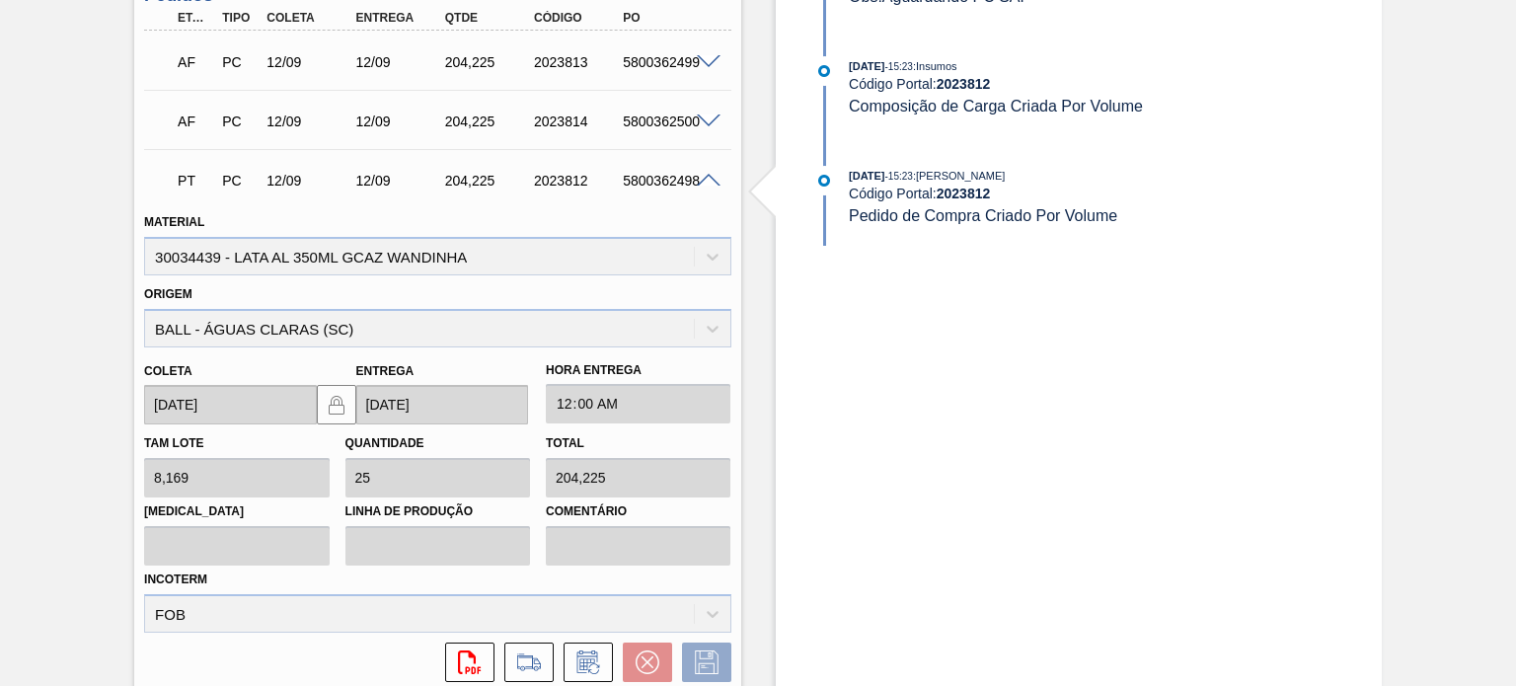
click at [708, 187] on div "5800362498" at bounding box center [667, 181] width 98 height 16
click at [706, 179] on span at bounding box center [709, 181] width 24 height 15
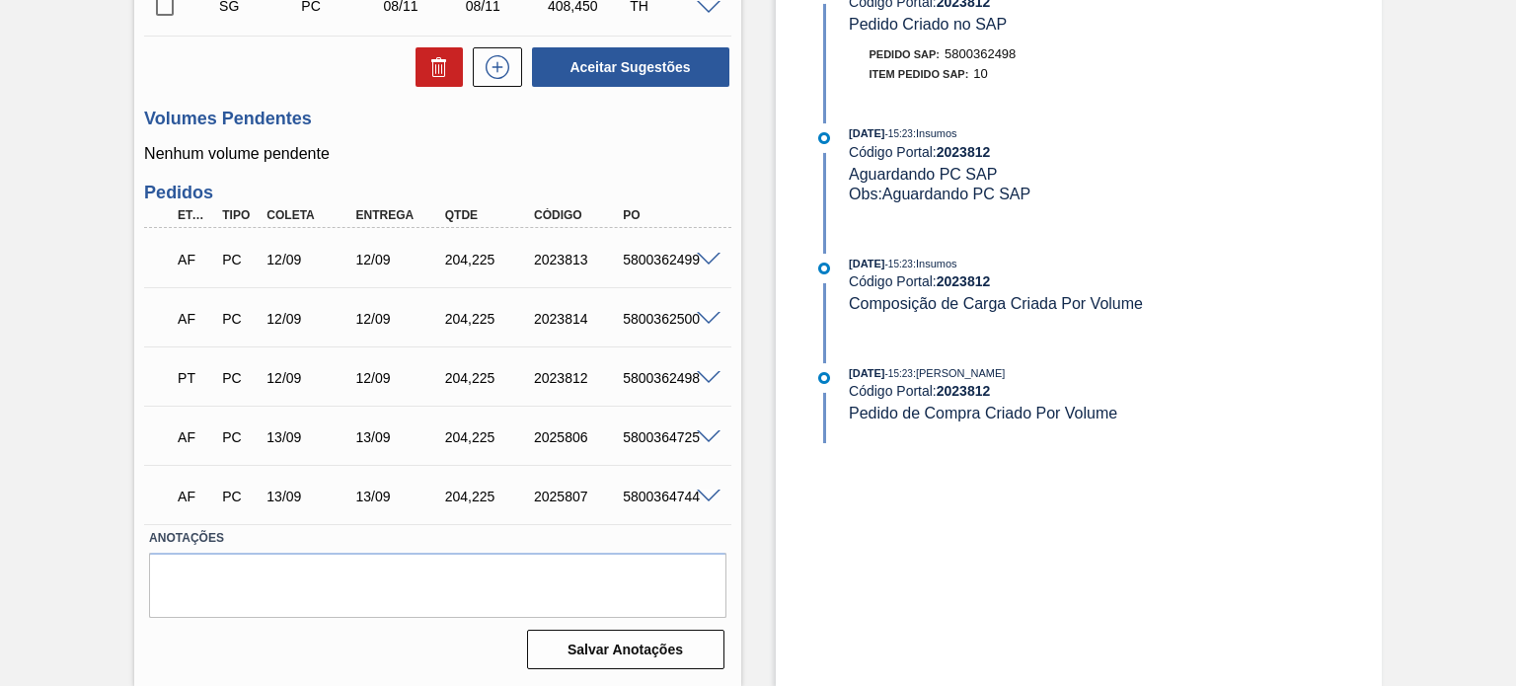
scroll to position [931, 0]
click at [701, 376] on span at bounding box center [709, 378] width 24 height 15
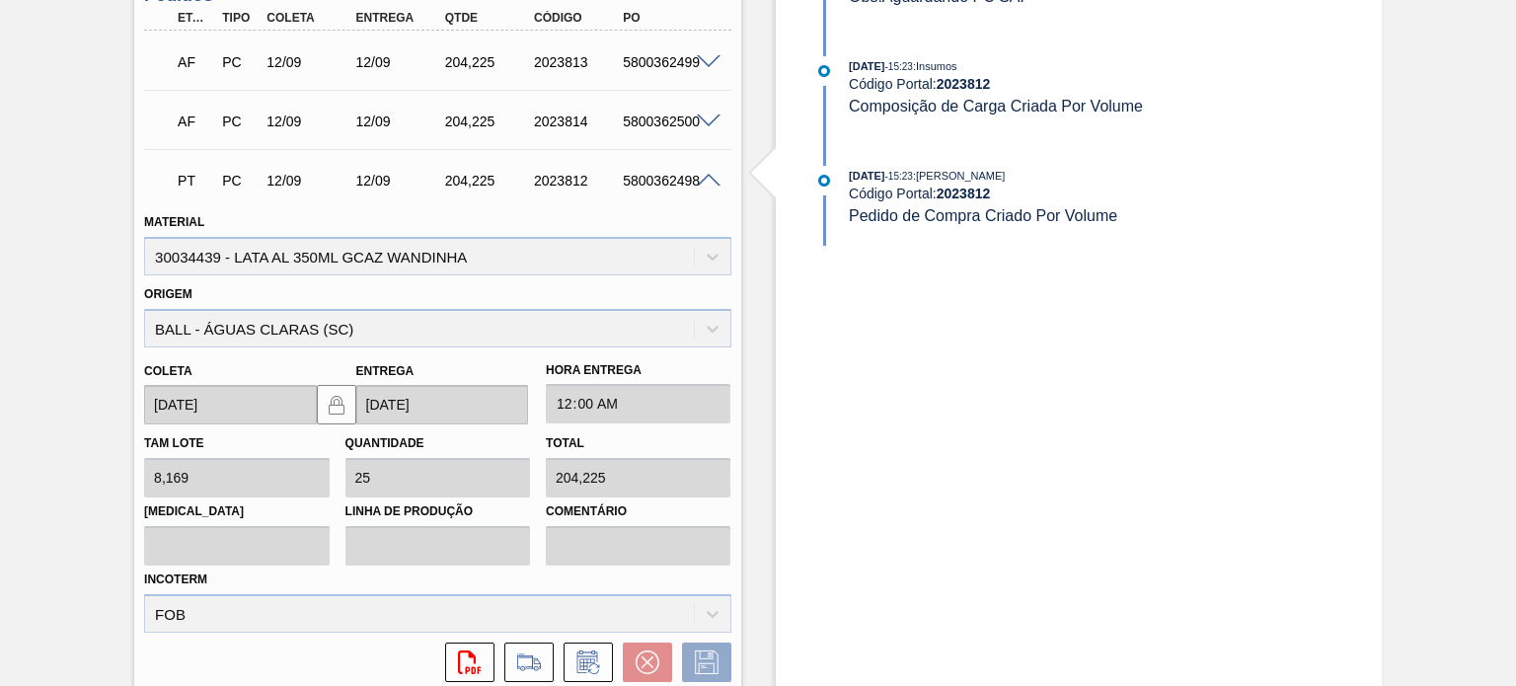
click at [708, 177] on span at bounding box center [709, 181] width 24 height 15
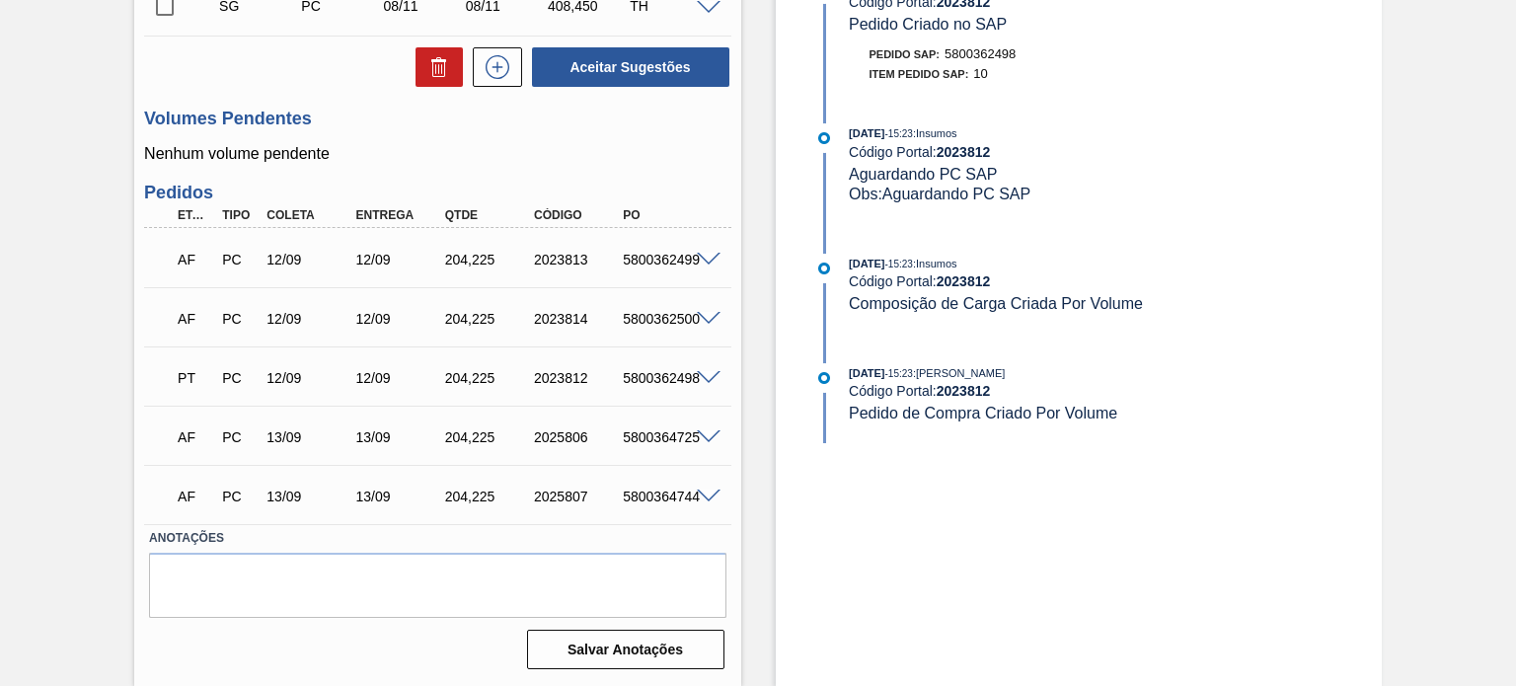
click at [661, 379] on div "5800362498" at bounding box center [667, 378] width 98 height 16
copy div "5800362498"
click at [663, 264] on div "5800362499" at bounding box center [667, 260] width 98 height 16
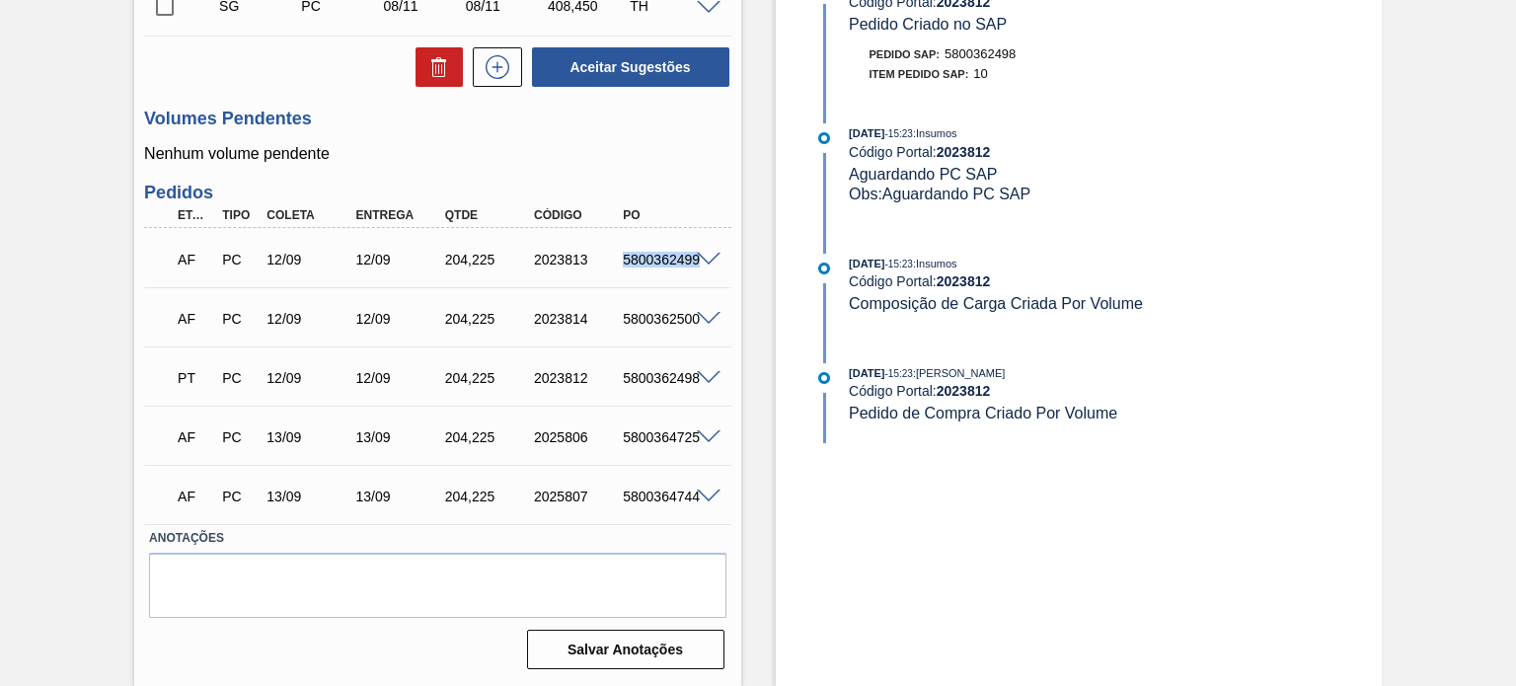
copy div "5800362499"
click at [649, 319] on div "5800362500" at bounding box center [667, 319] width 98 height 16
copy div "5800362500"
click at [658, 373] on div "5800362498" at bounding box center [667, 378] width 98 height 16
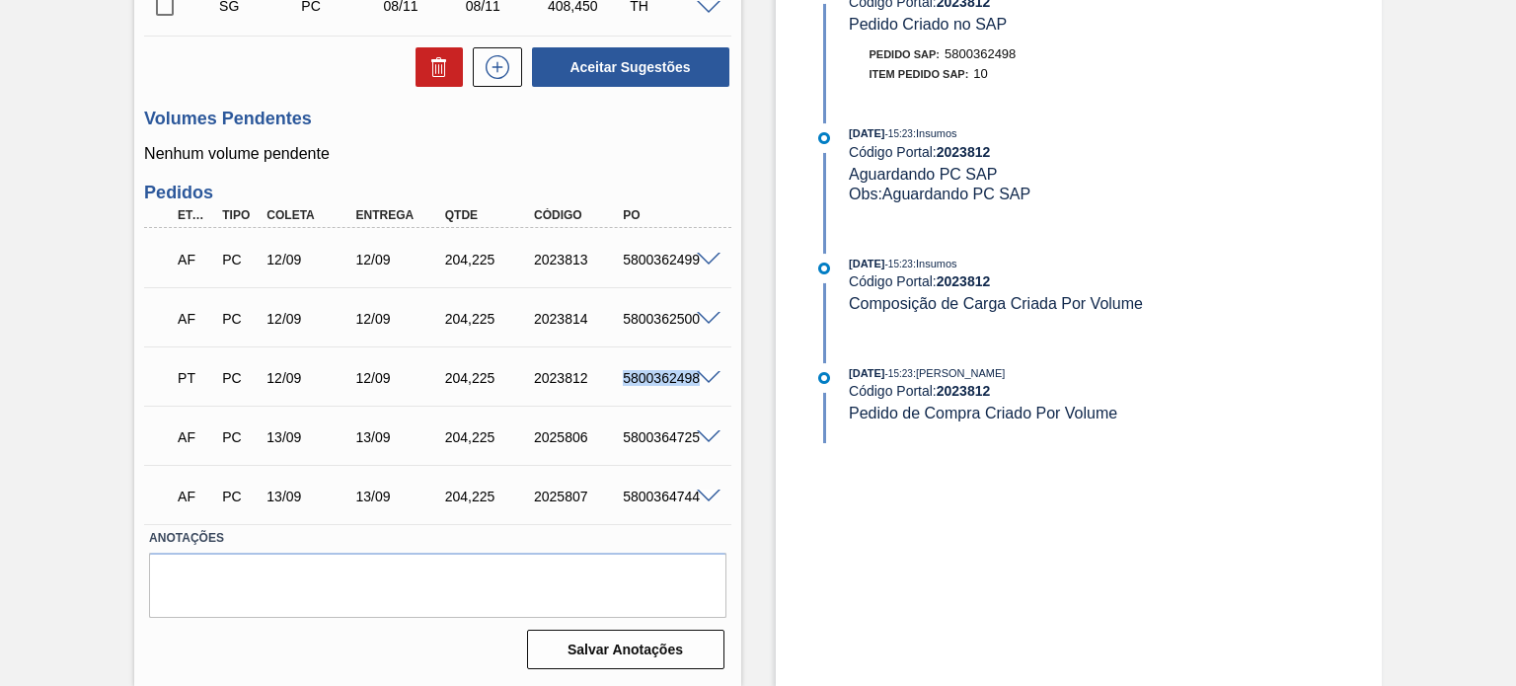
click at [658, 373] on div "5800362498" at bounding box center [667, 378] width 98 height 16
copy div "5800362498"
click at [659, 439] on div "5800364725" at bounding box center [667, 437] width 98 height 16
copy div "5800364725"
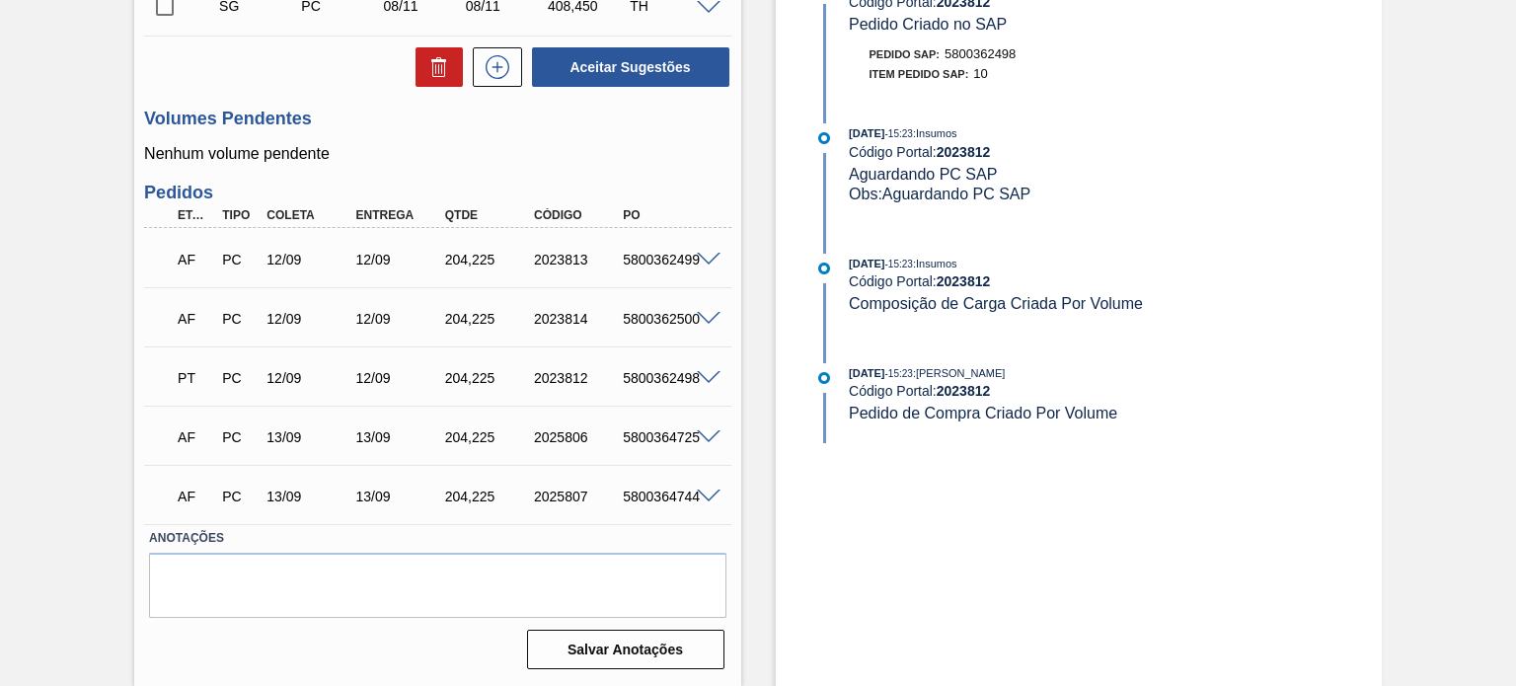
click at [655, 498] on div "5800364744" at bounding box center [667, 497] width 98 height 16
copy div "5800364744"
click at [648, 378] on div "5800362498" at bounding box center [667, 378] width 98 height 16
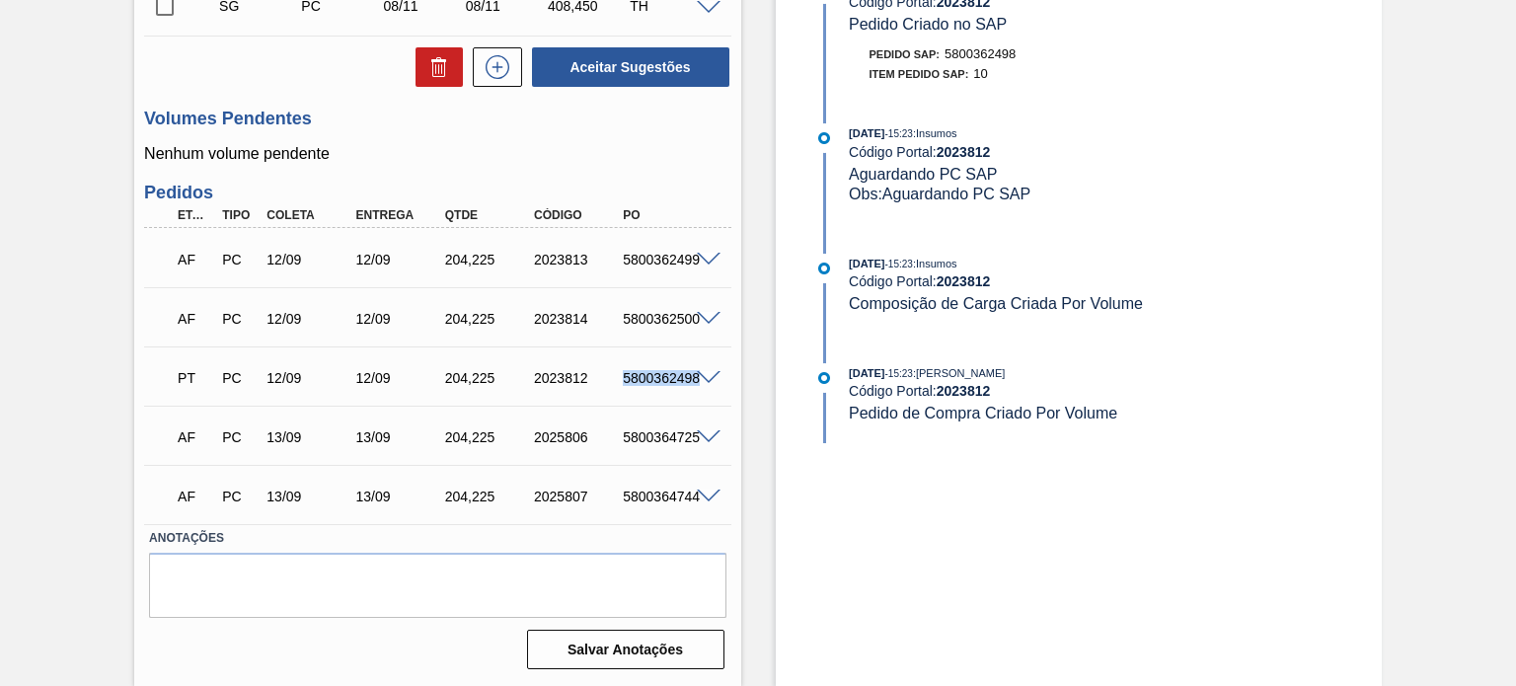
copy div "5800362498"
click at [699, 262] on span at bounding box center [709, 260] width 24 height 15
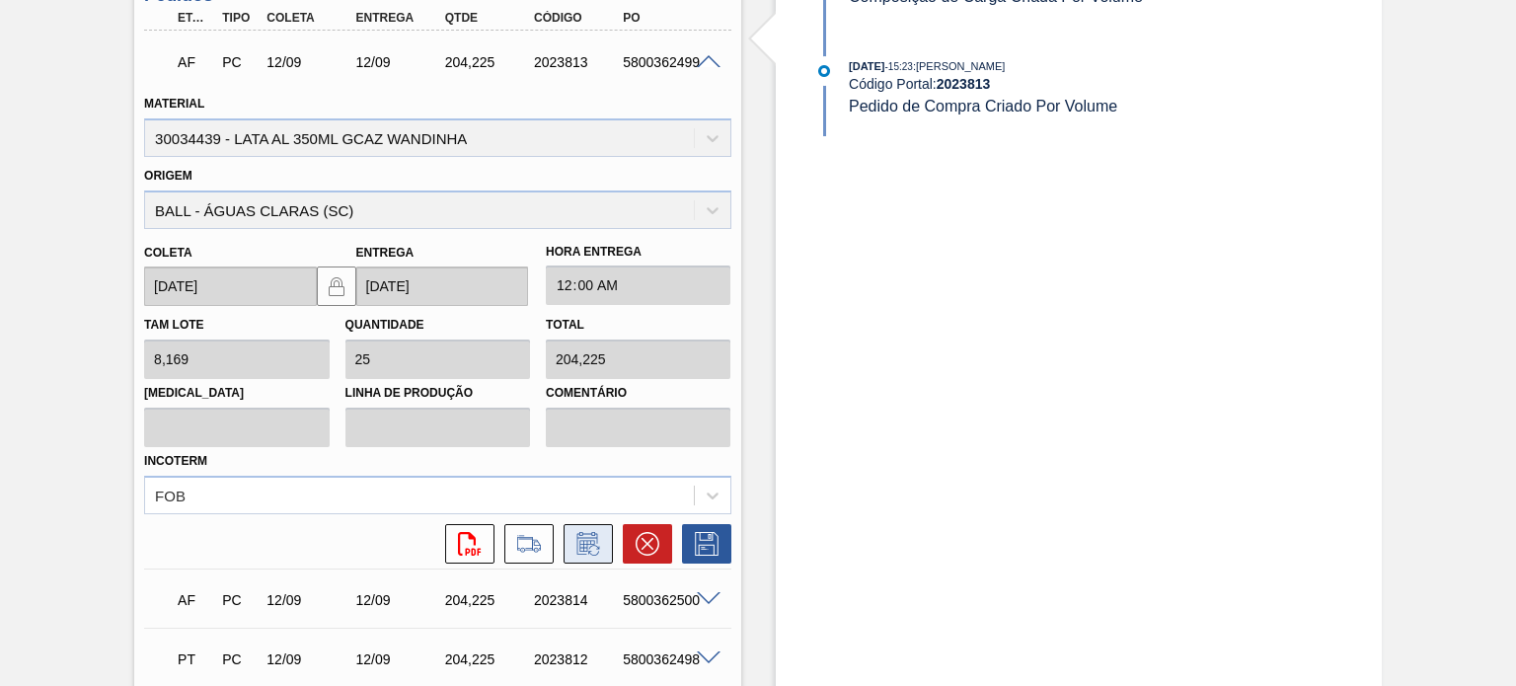
click at [599, 544] on icon at bounding box center [589, 544] width 32 height 24
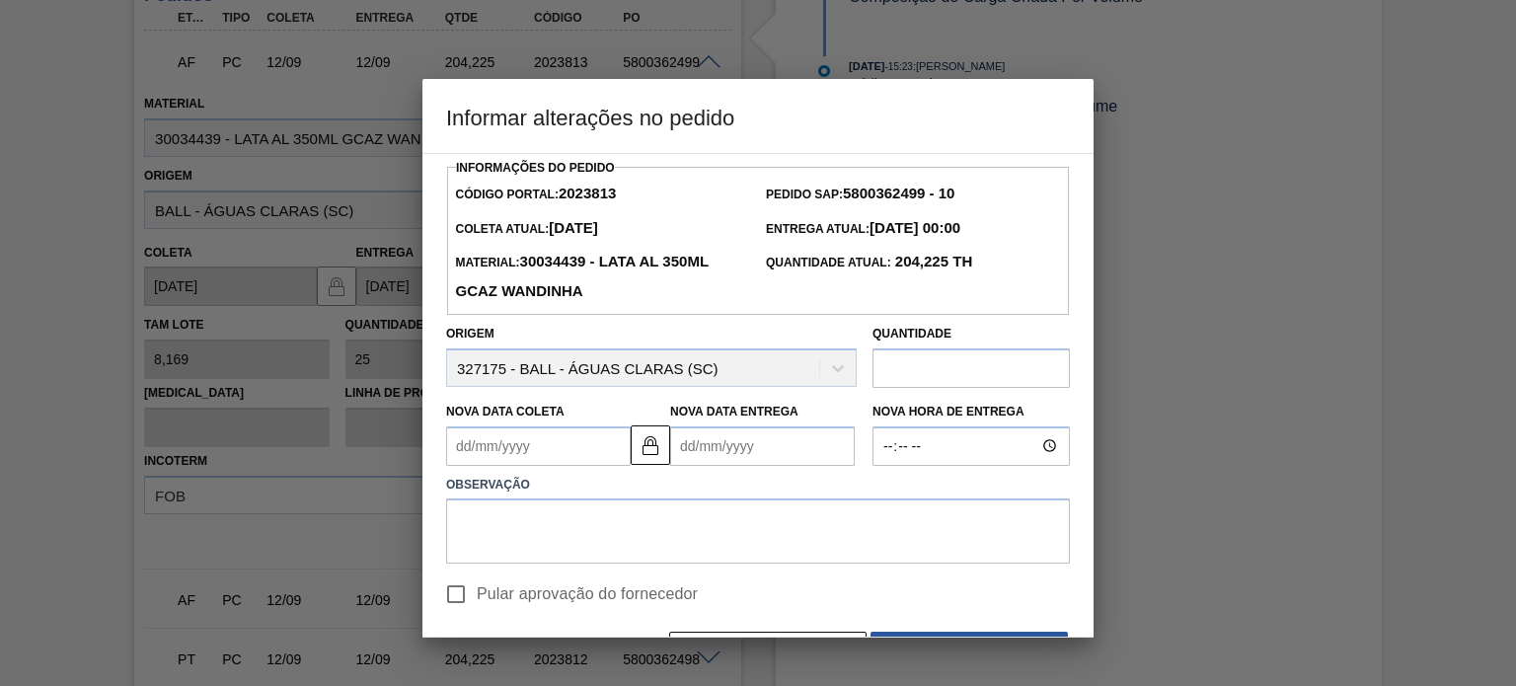
click at [607, 374] on div "Origem 327175 - BALL - ÁGUAS CLARAS (SC)" at bounding box center [651, 353] width 411 height 67
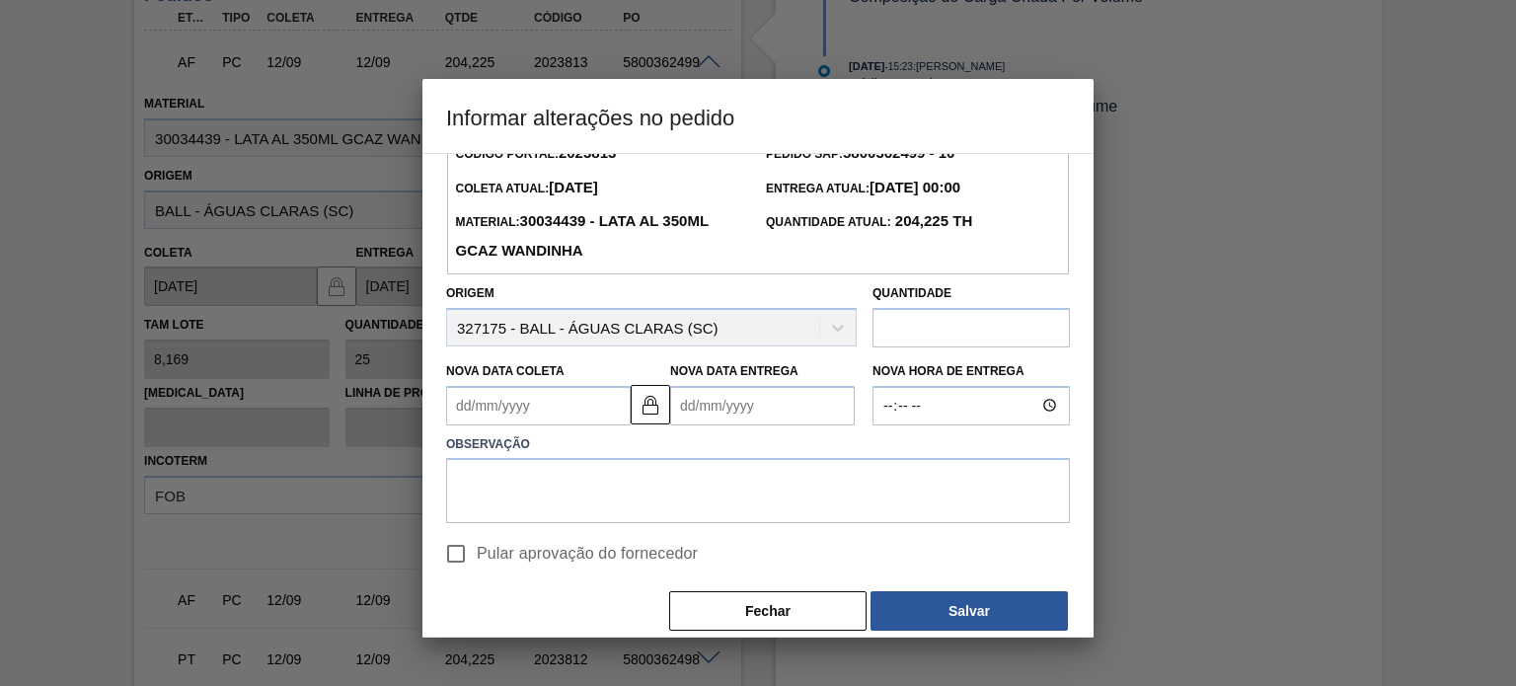
scroll to position [61, 0]
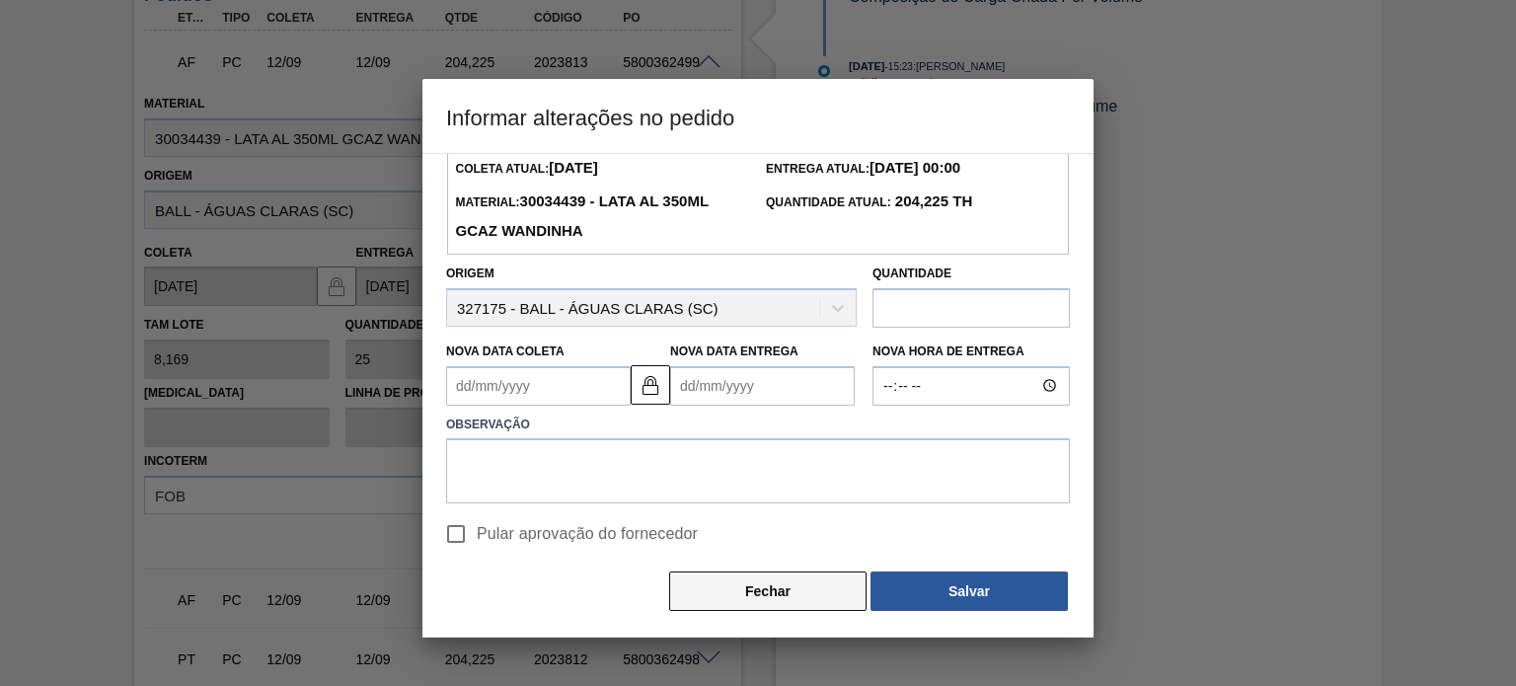
click at [770, 595] on button "Fechar" at bounding box center [767, 591] width 197 height 39
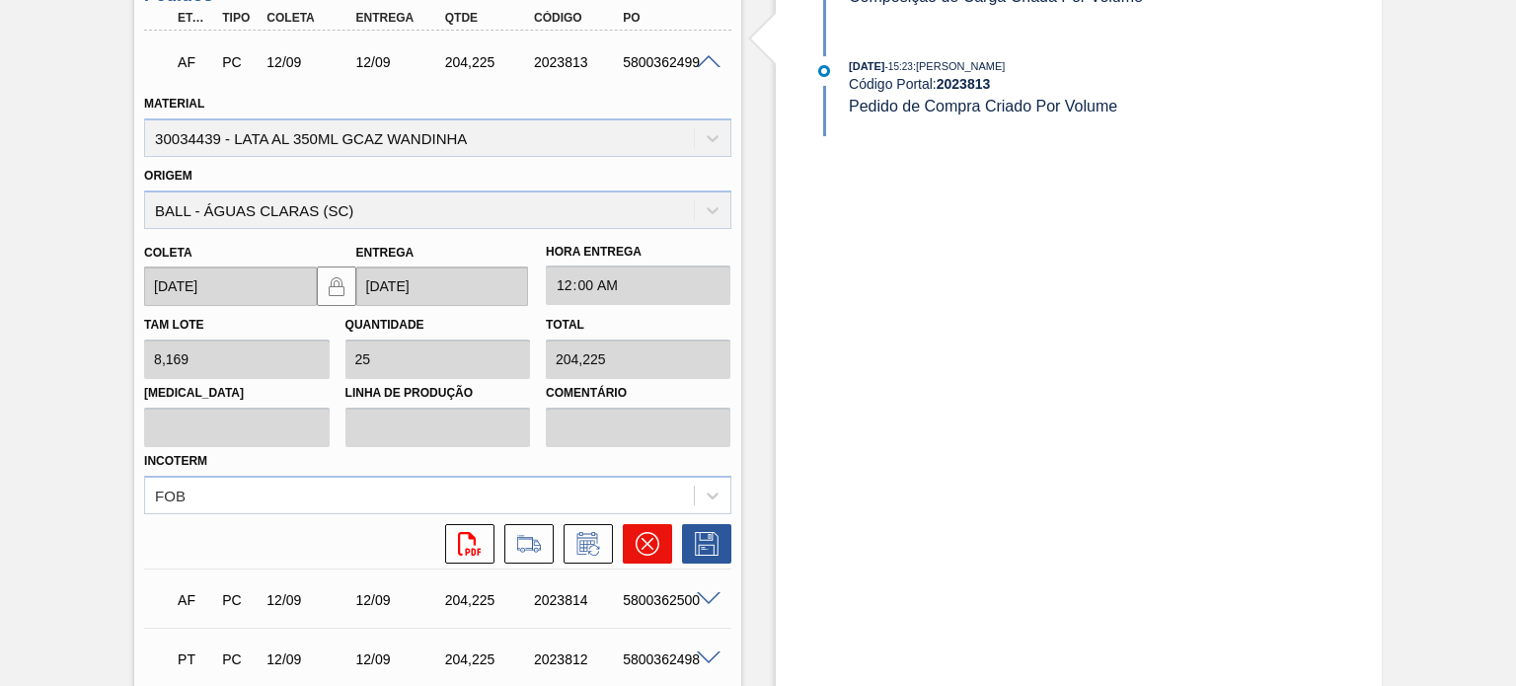
click at [636, 545] on icon at bounding box center [648, 544] width 24 height 24
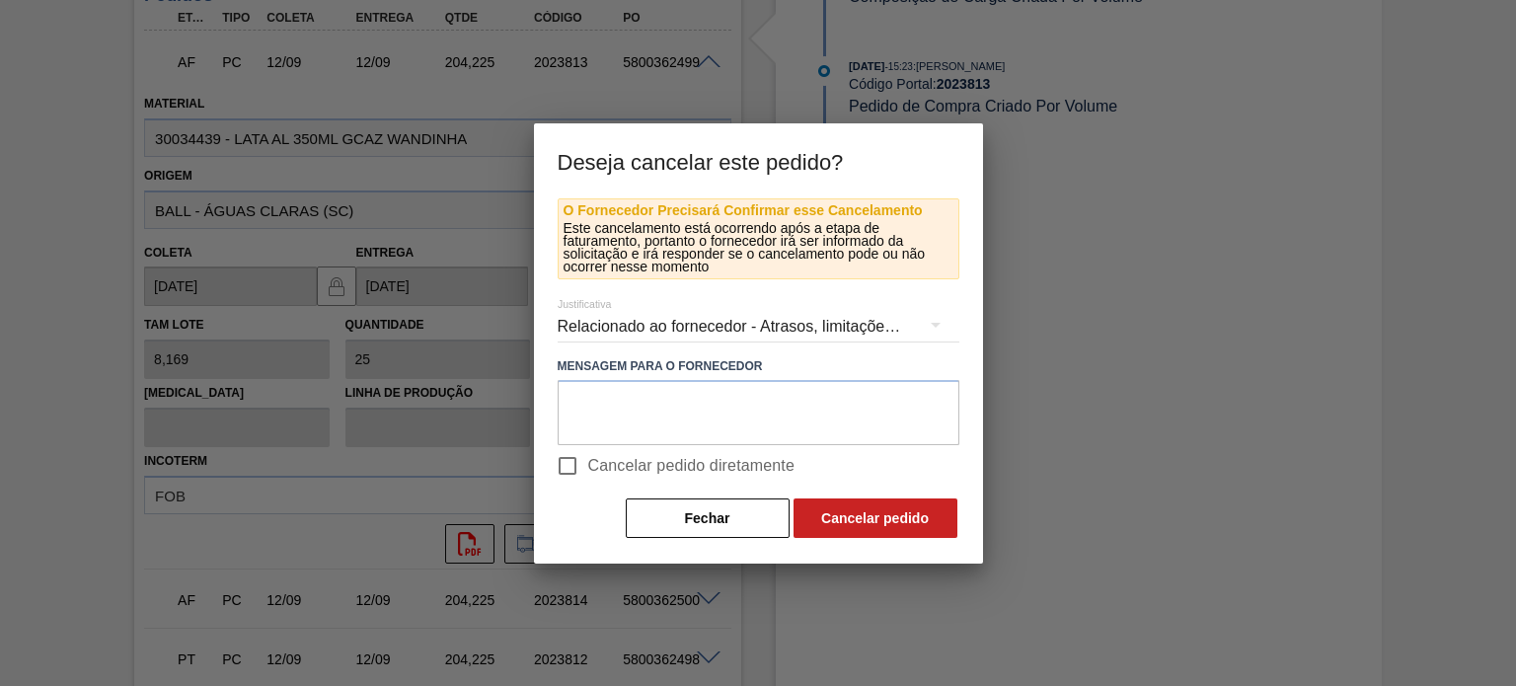
click at [574, 465] on input "Cancelar pedido diretamente" at bounding box center [567, 465] width 41 height 41
click at [577, 465] on input "Cancelar pedido diretamente" at bounding box center [567, 465] width 41 height 41
click at [615, 416] on textarea at bounding box center [759, 412] width 402 height 65
click at [567, 469] on input "Cancelar pedido diretamente" at bounding box center [567, 465] width 41 height 41
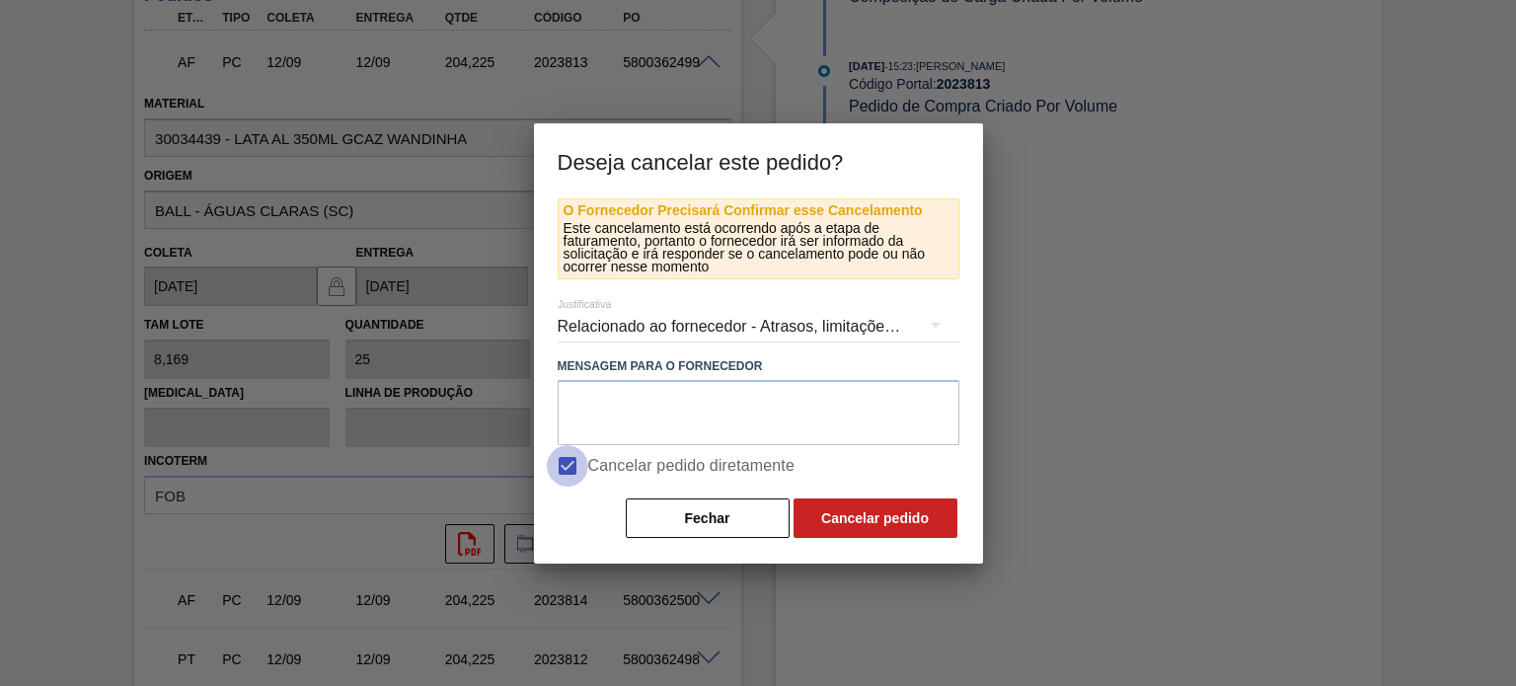
checkbox input "false"
click at [638, 411] on textarea at bounding box center [759, 412] width 402 height 65
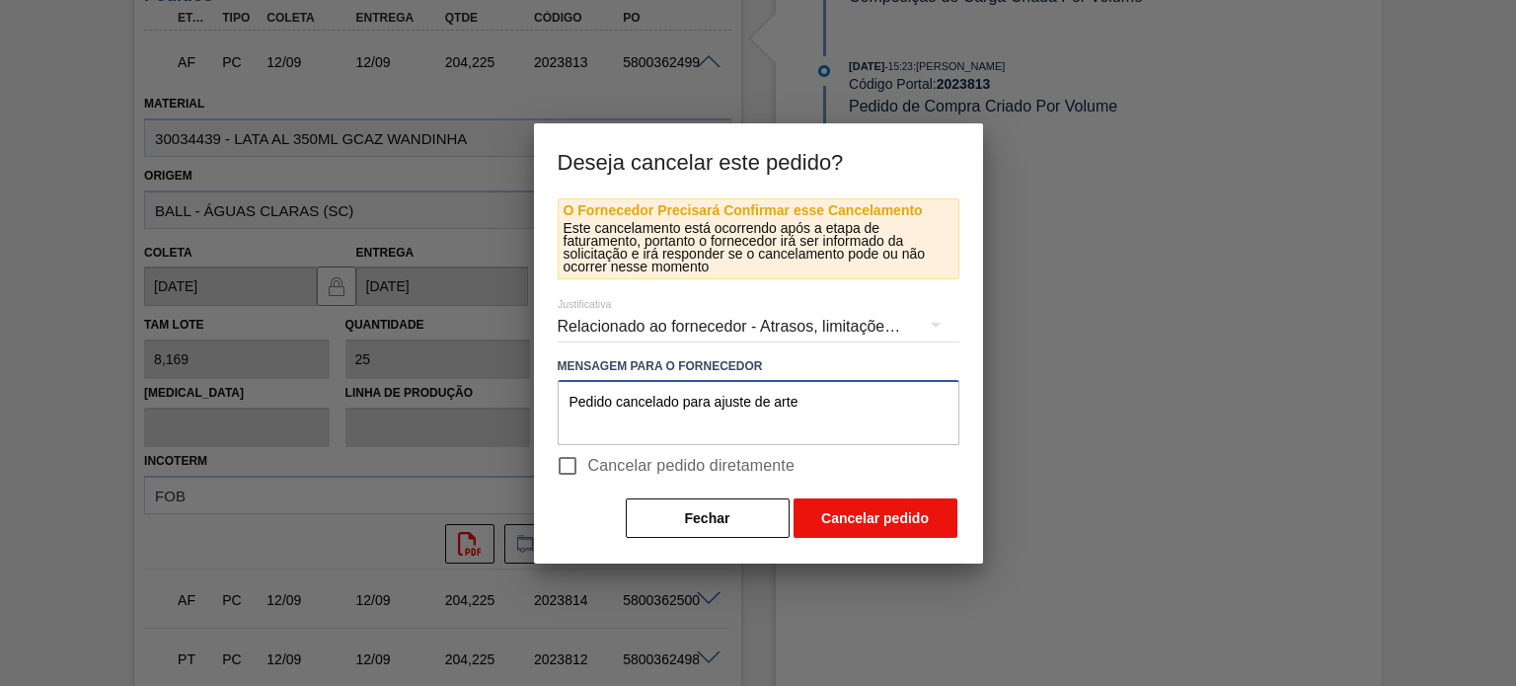
type textarea "Pedido cancelado para ajuste de arte"
click at [885, 516] on button "Cancelar pedido" at bounding box center [876, 518] width 164 height 39
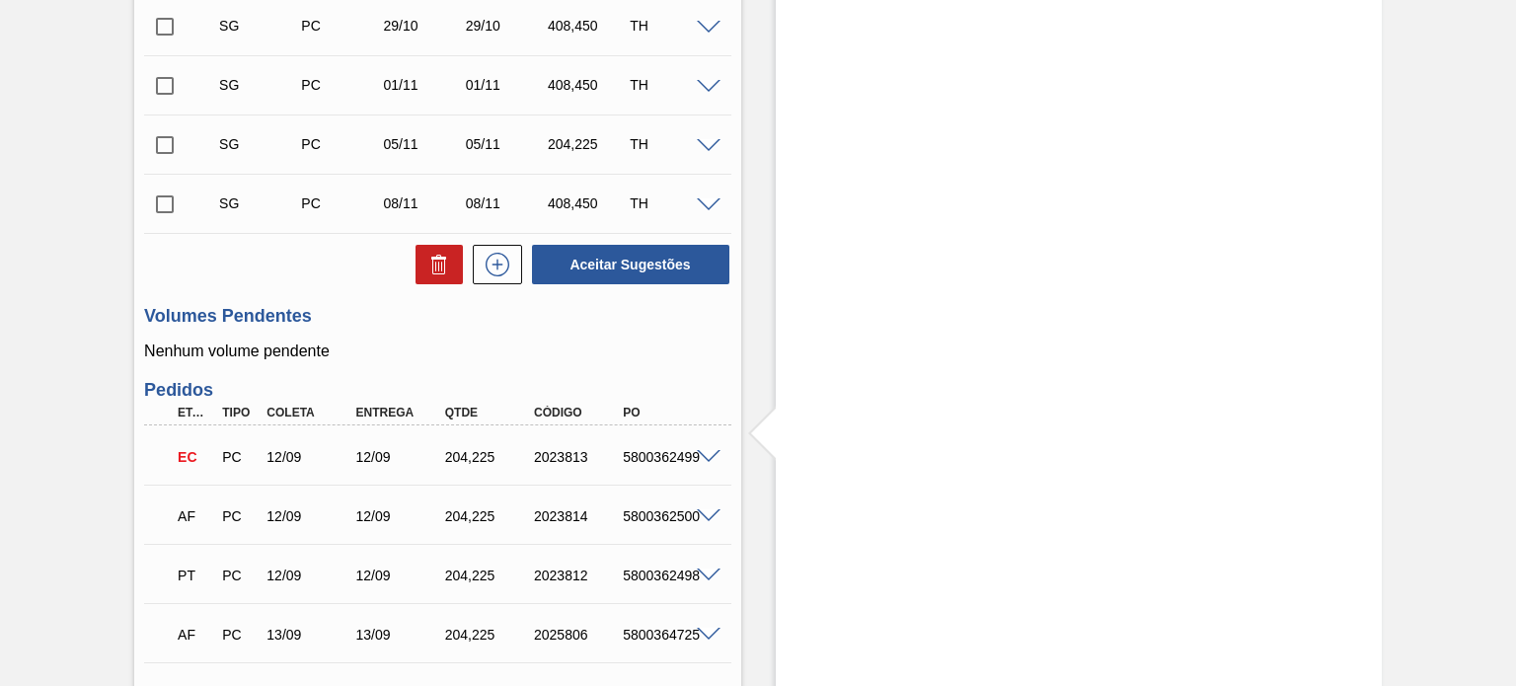
scroll to position [339, 0]
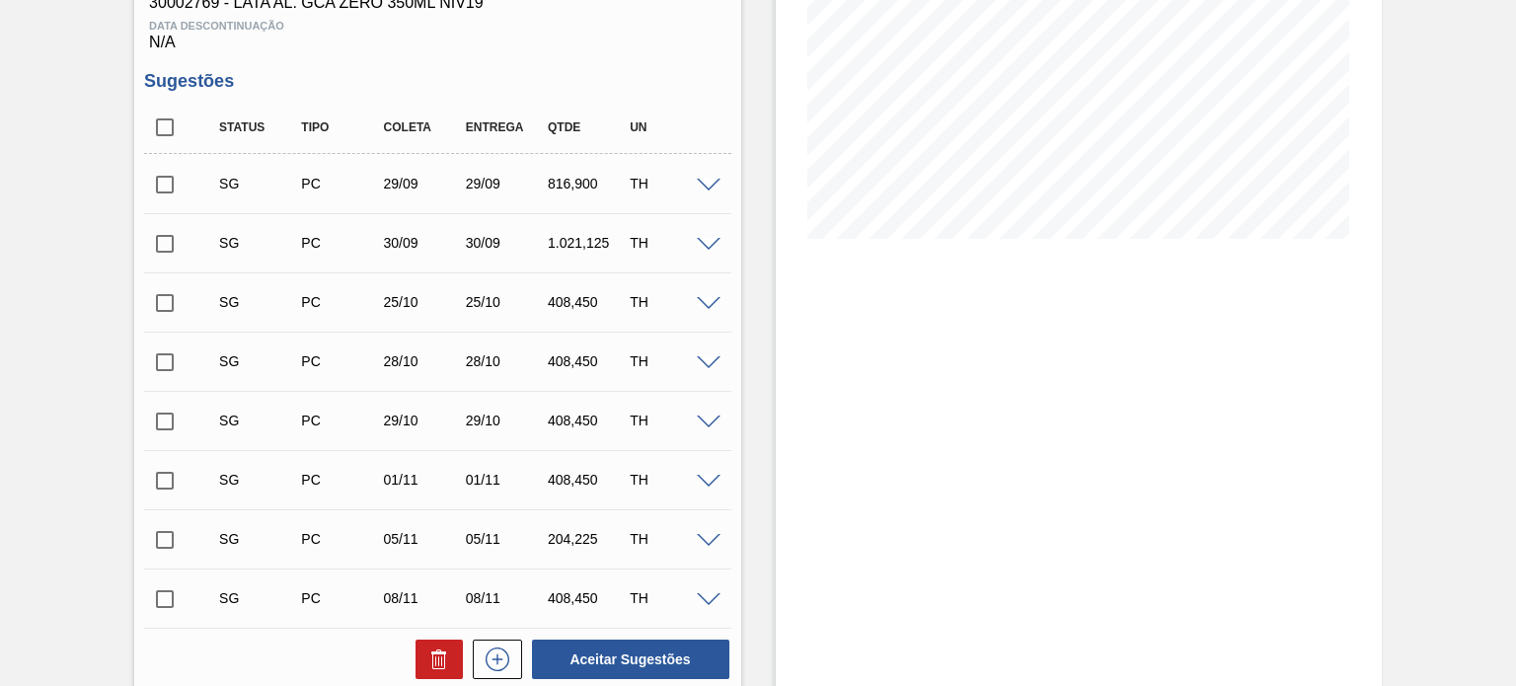
click at [697, 188] on span at bounding box center [709, 186] width 24 height 15
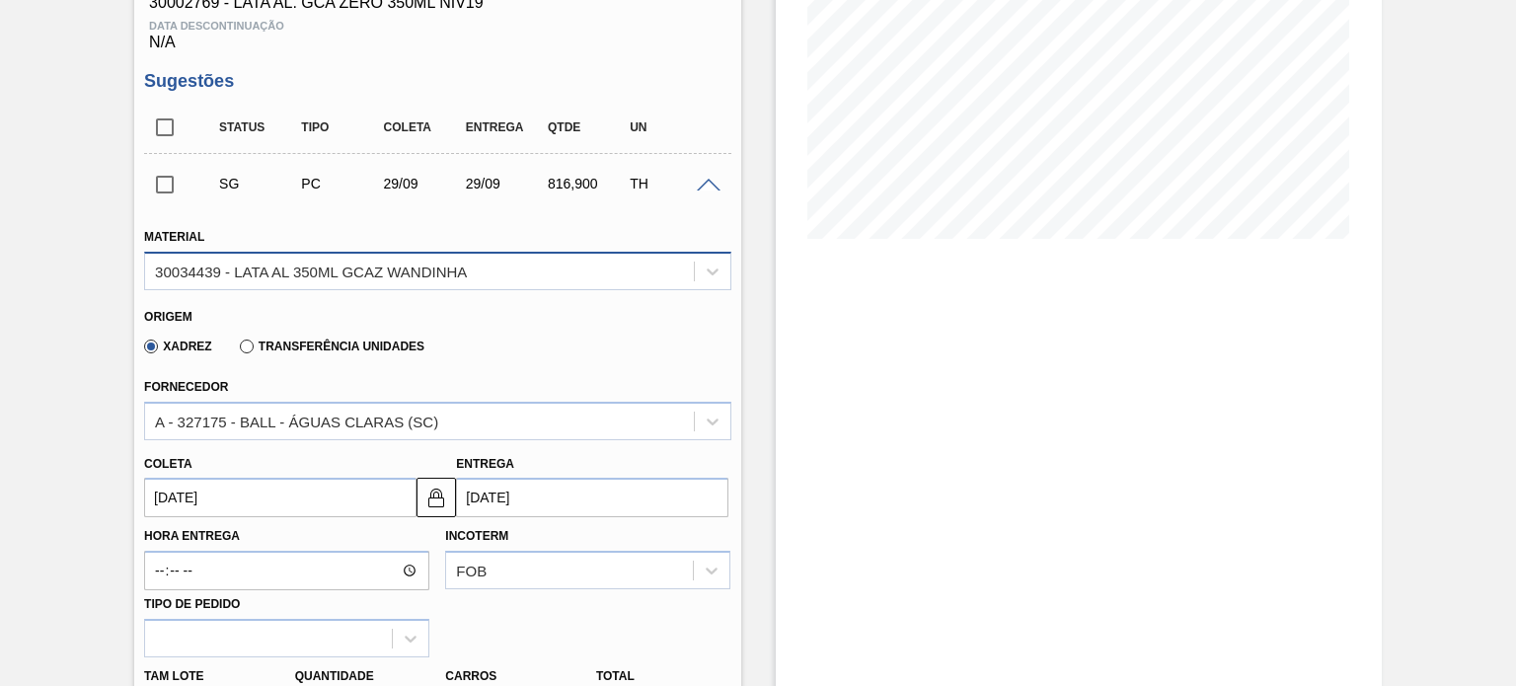
click at [406, 279] on div "30034439 - LATA AL 350ML GCAZ WANDINHA" at bounding box center [311, 271] width 312 height 17
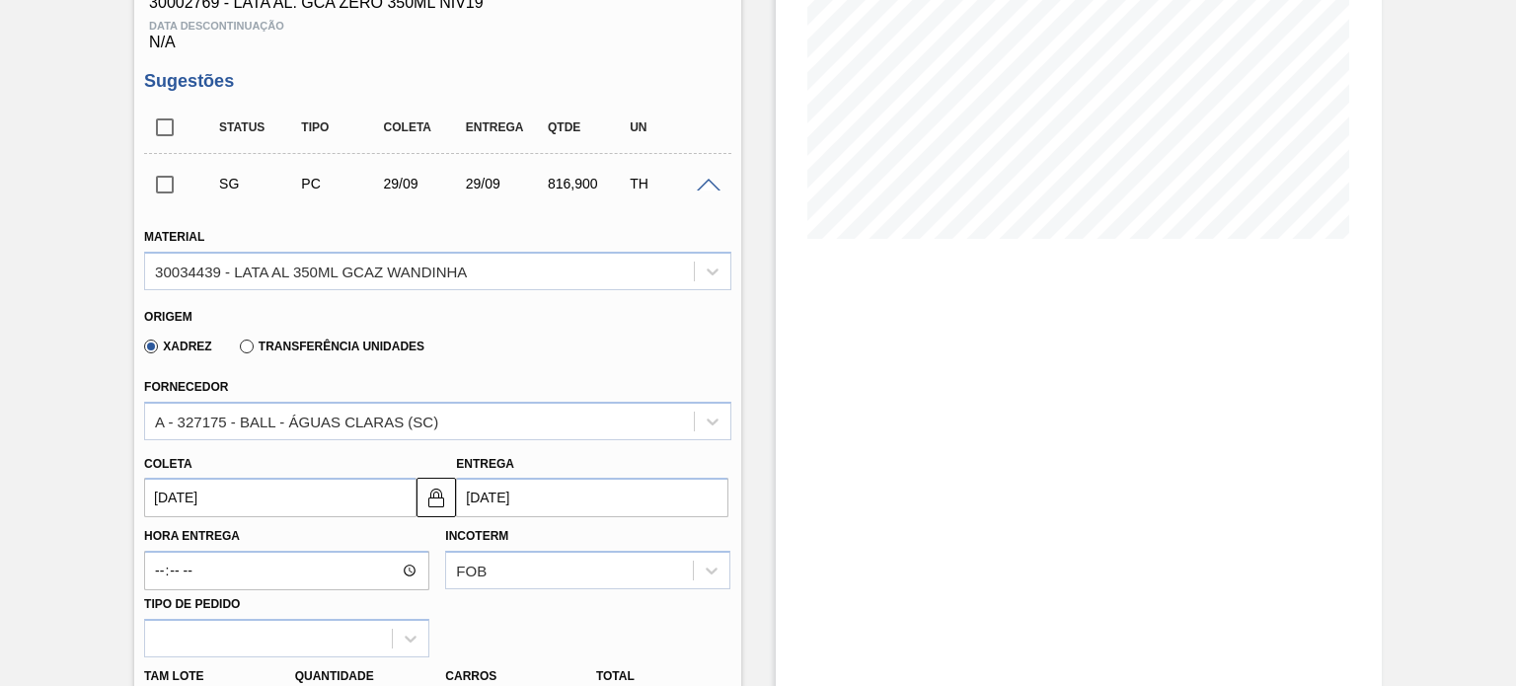
click at [257, 506] on input "29/09/2025" at bounding box center [280, 497] width 272 height 39
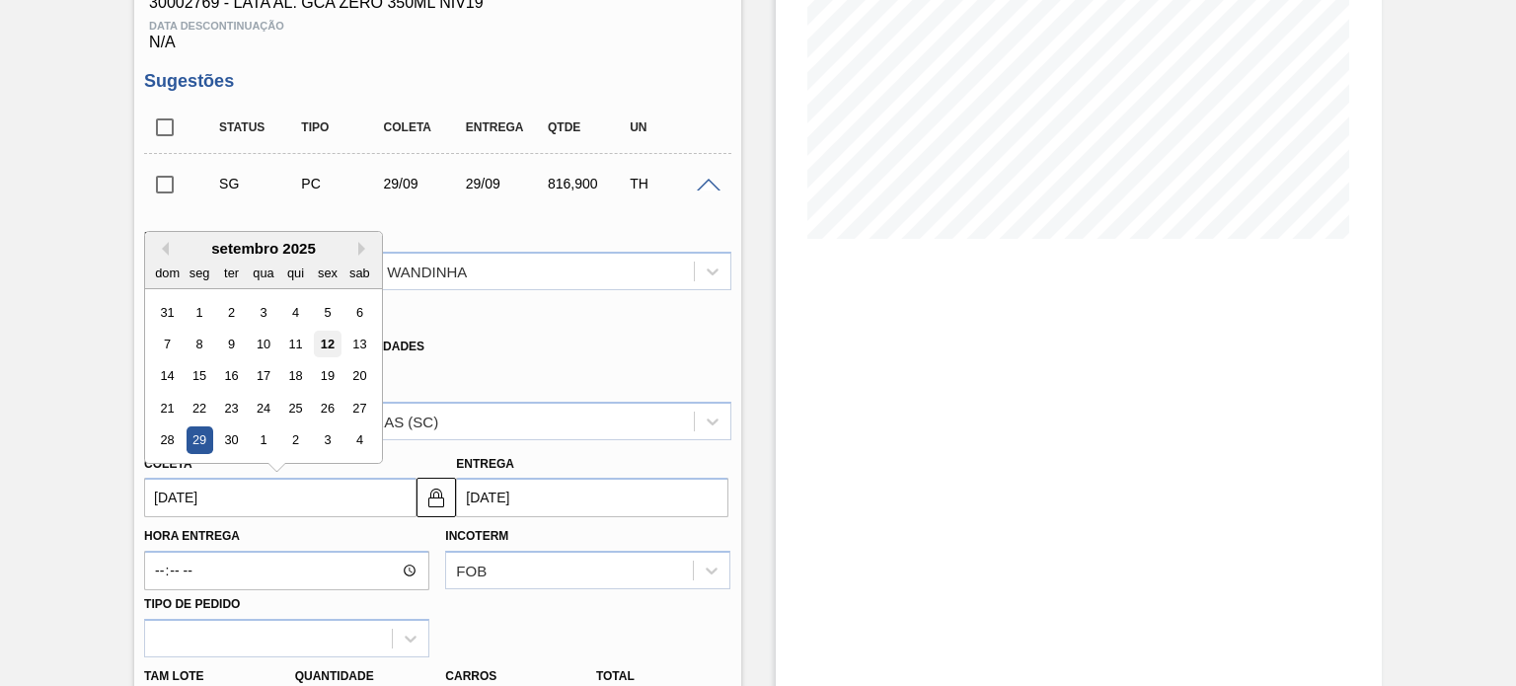
click at [328, 347] on div "12" at bounding box center [327, 344] width 27 height 27
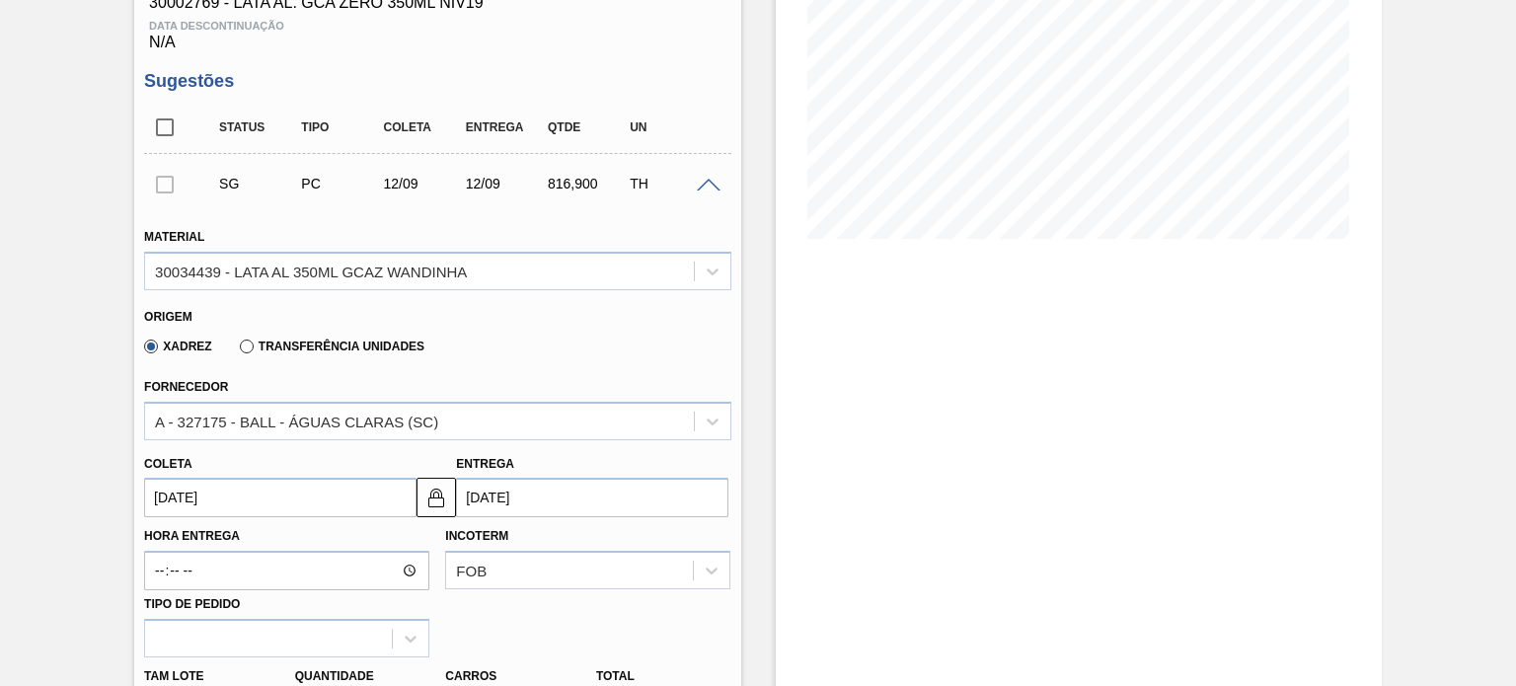
type input "[DATE]"
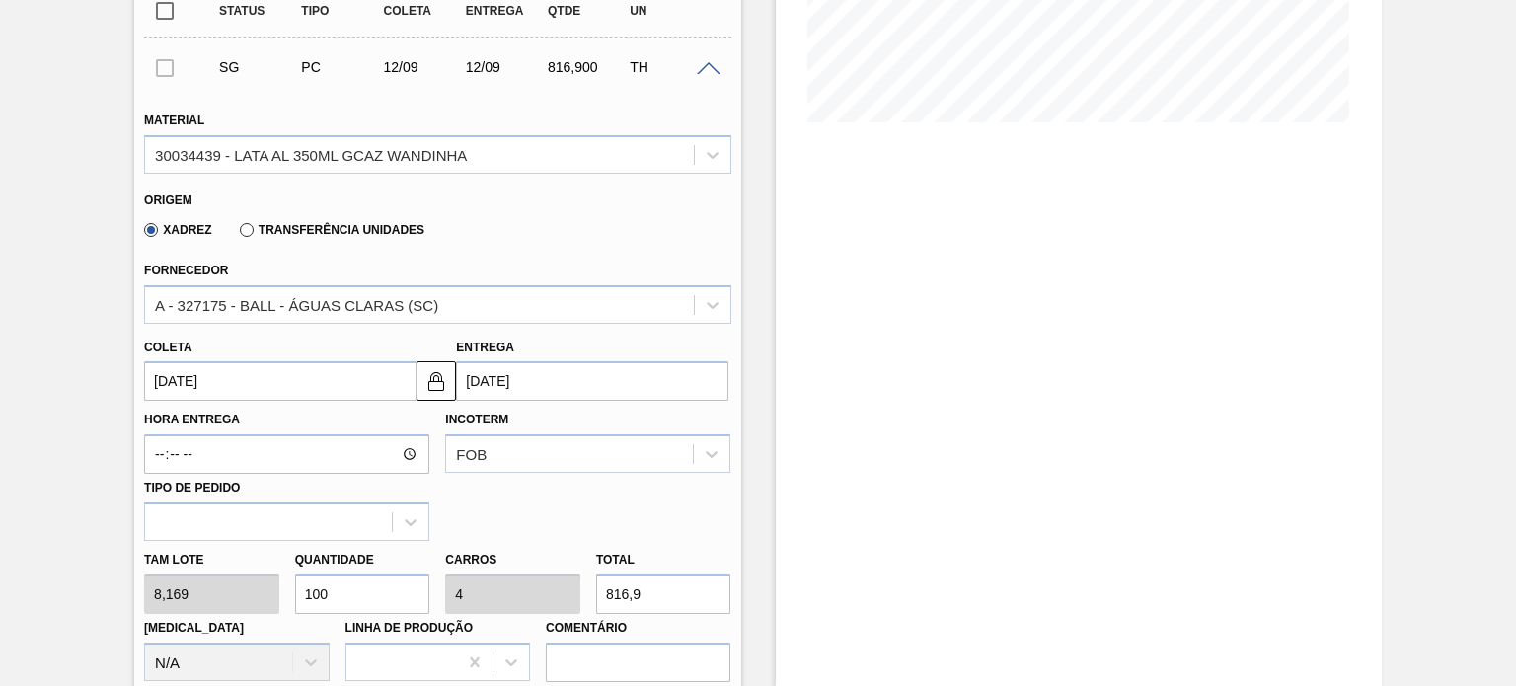
scroll to position [536, 0]
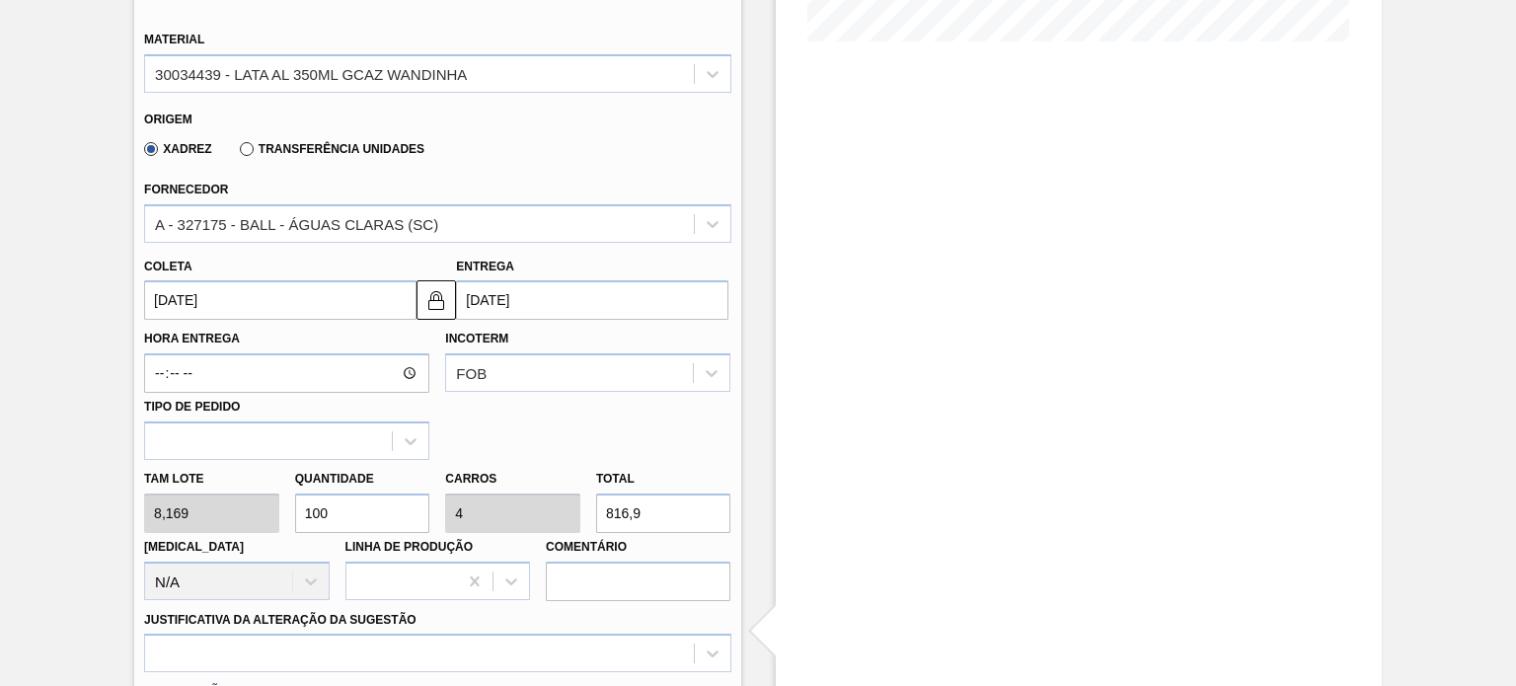
click at [250, 529] on div "Tam lote 8,169 Quantidade 100 Carros 4 Total 816,9 Doca N/A Linha de Produção C…" at bounding box center [437, 530] width 602 height 141
type input "1"
type input "0,04"
type input "8,169"
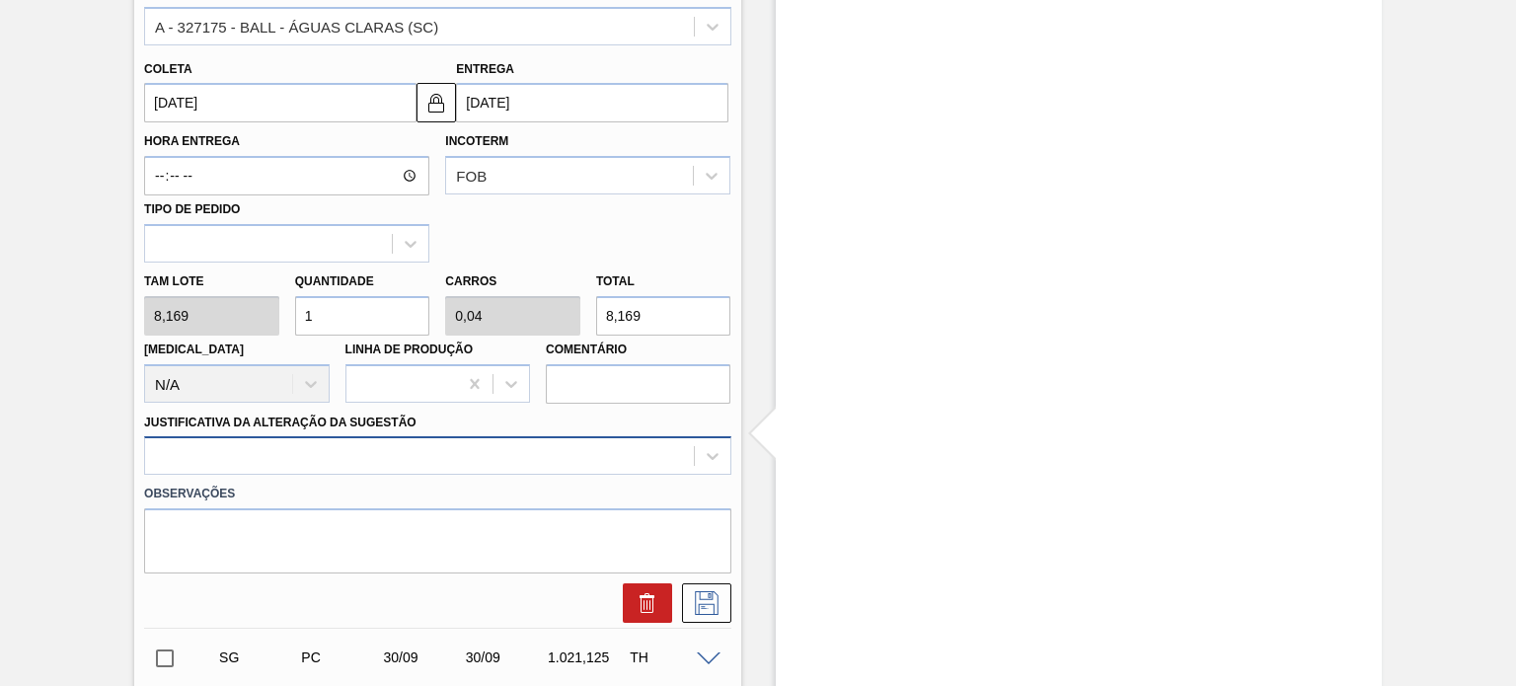
type input "1"
click at [439, 456] on div at bounding box center [437, 455] width 586 height 39
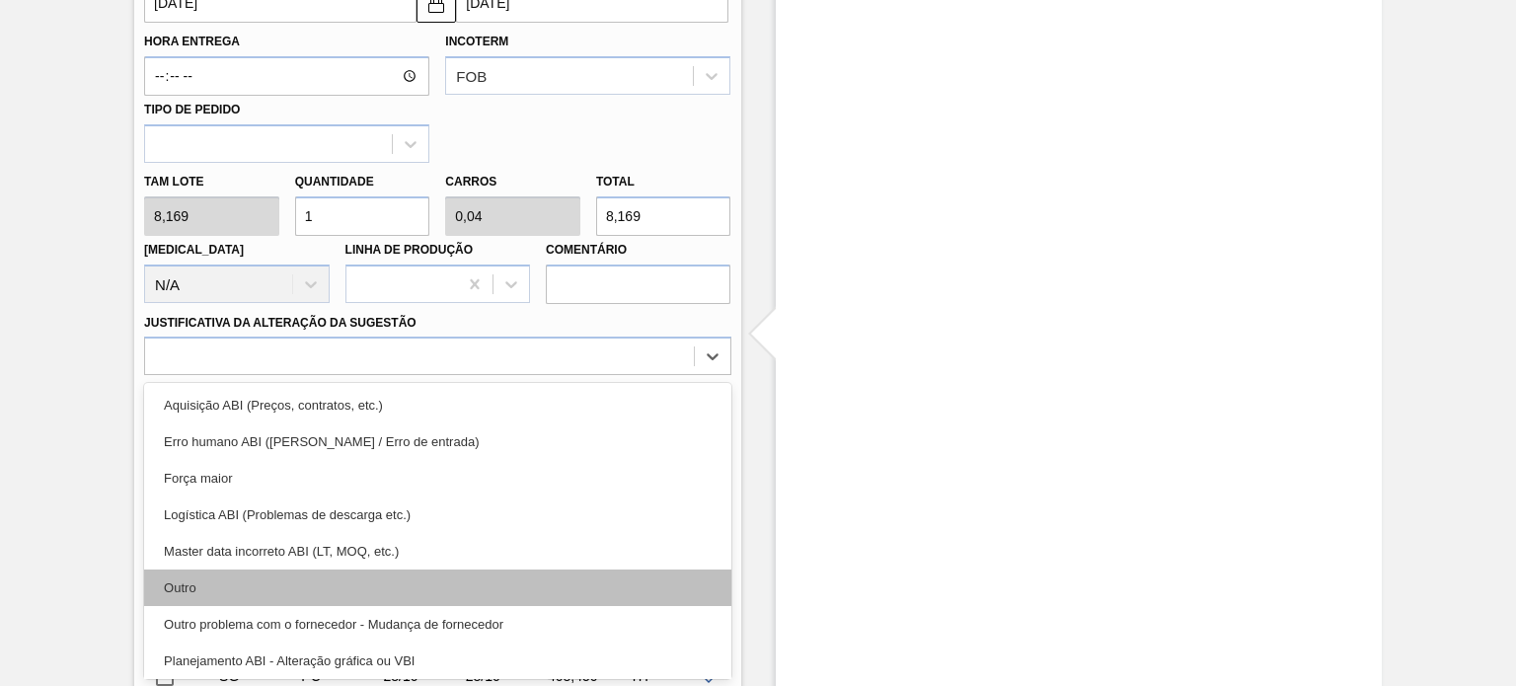
click at [253, 590] on div "Outro" at bounding box center [437, 588] width 586 height 37
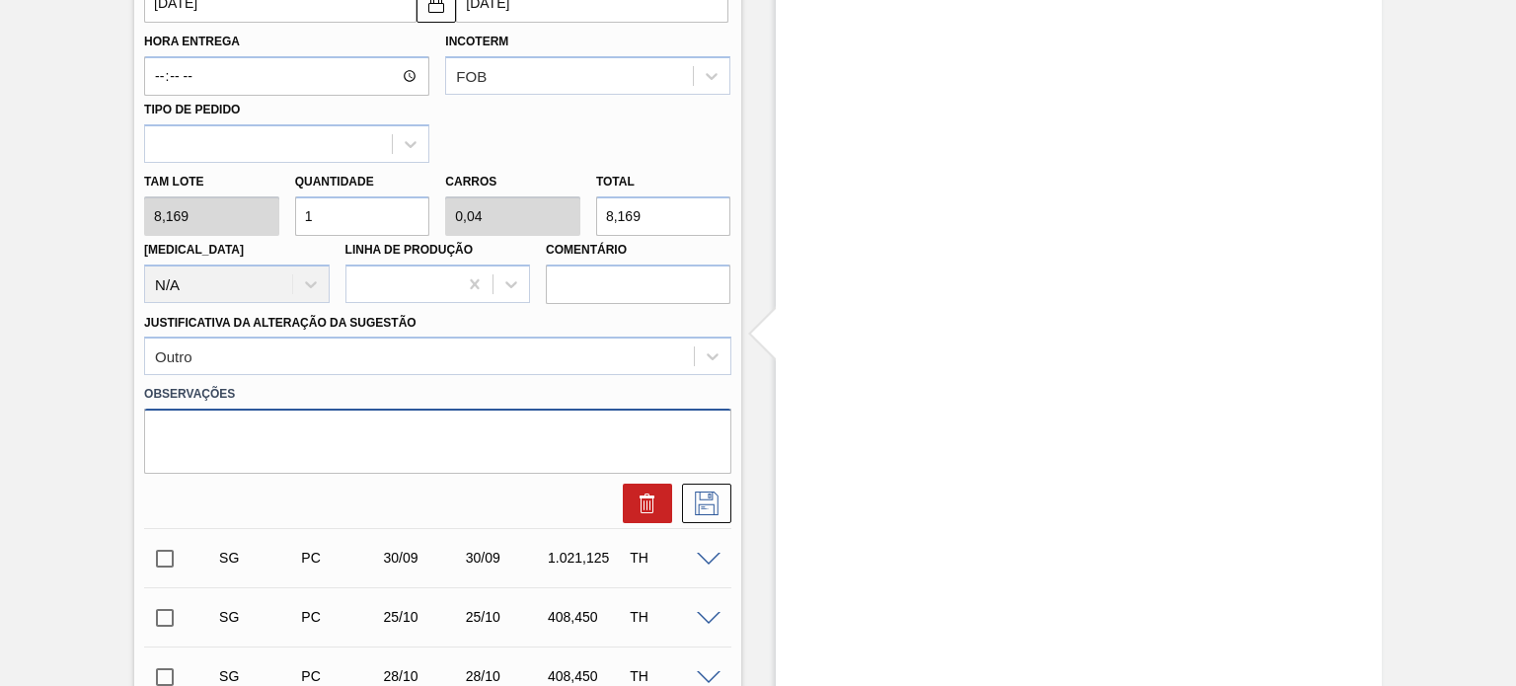
click at [390, 455] on textarea at bounding box center [437, 441] width 586 height 65
type textarea "A"
type textarea "Escoamento arte wandinha"
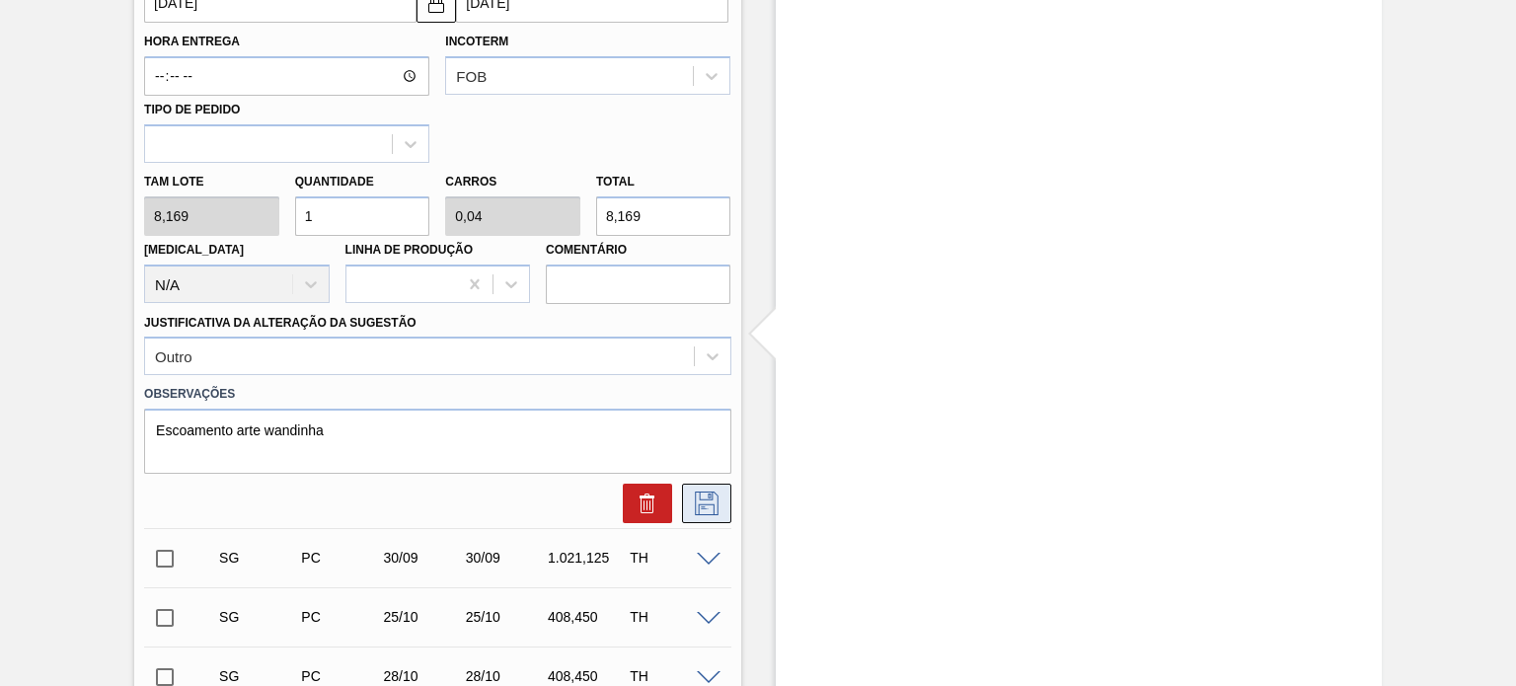
click at [711, 502] on icon at bounding box center [707, 504] width 32 height 24
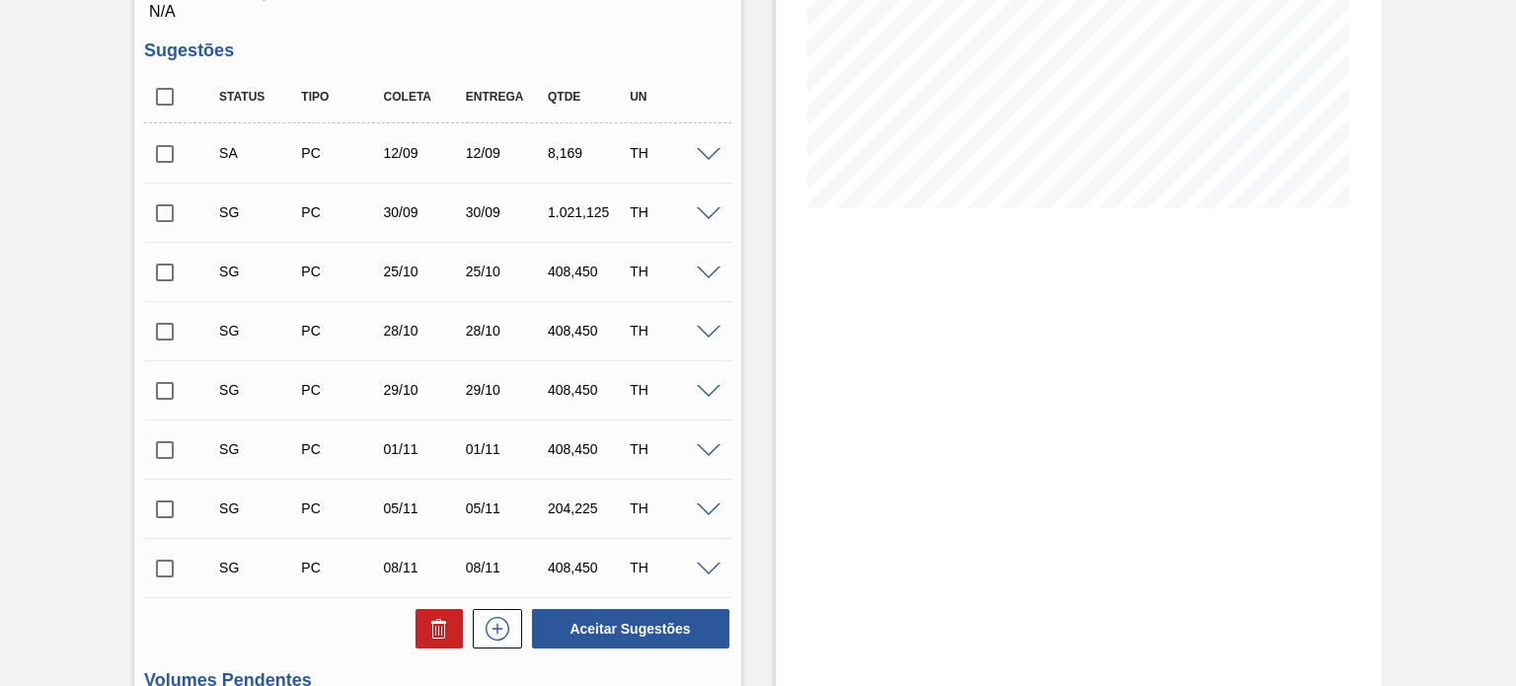
scroll to position [241, 0]
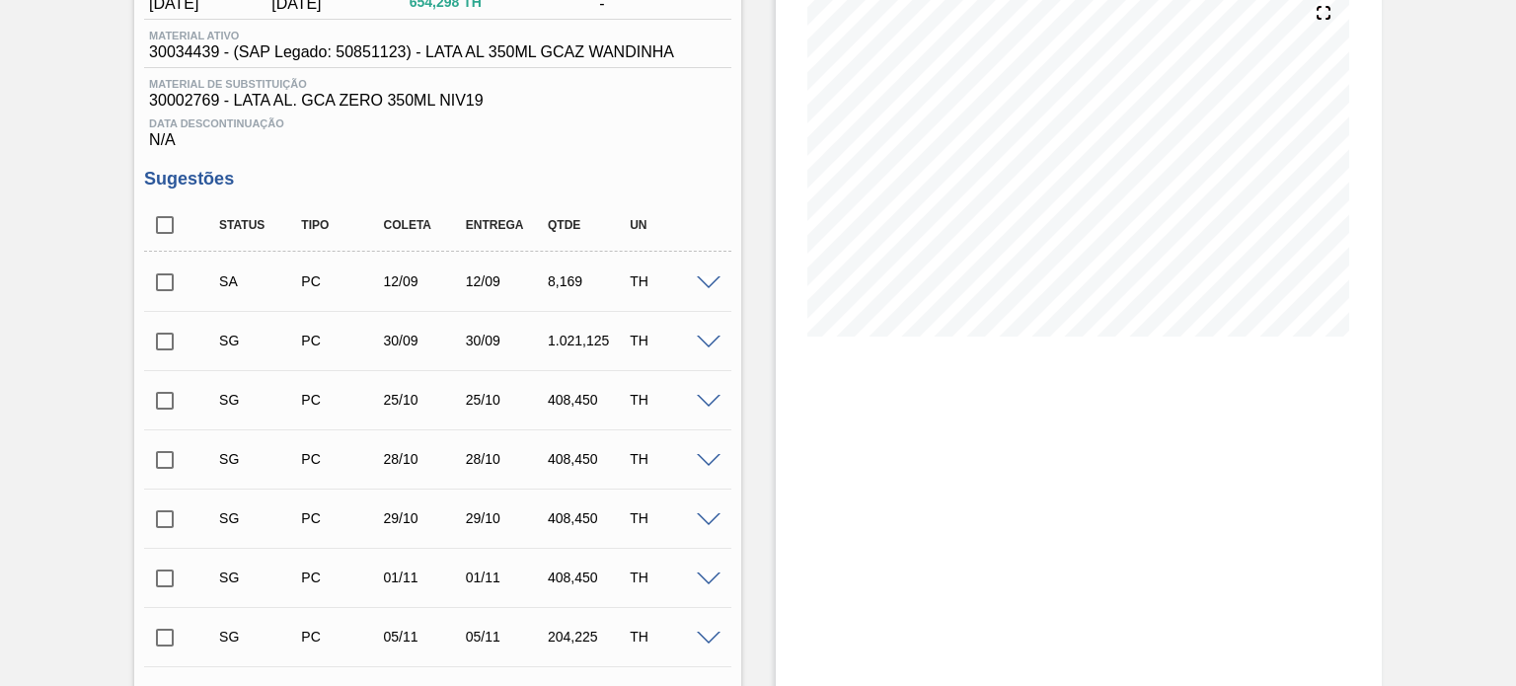
click at [702, 339] on span at bounding box center [709, 343] width 24 height 15
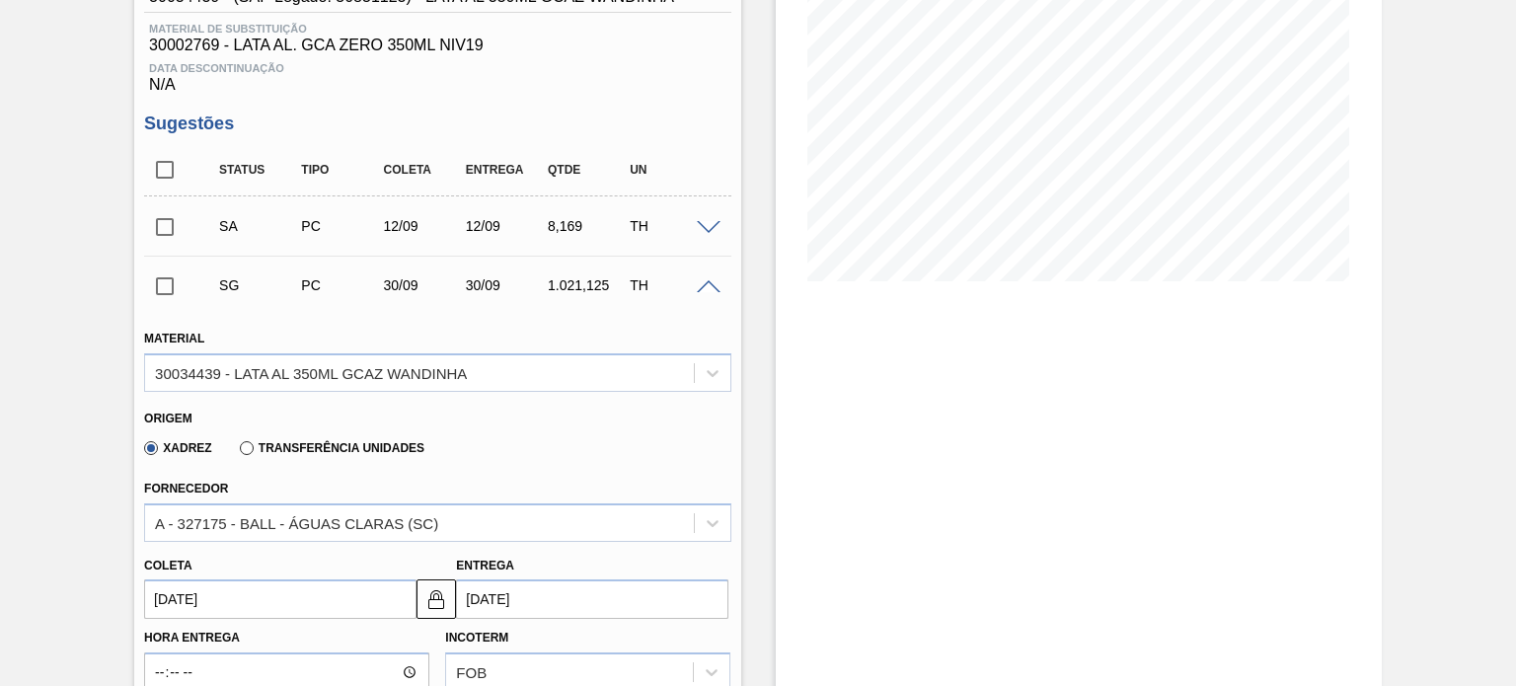
scroll to position [438, 0]
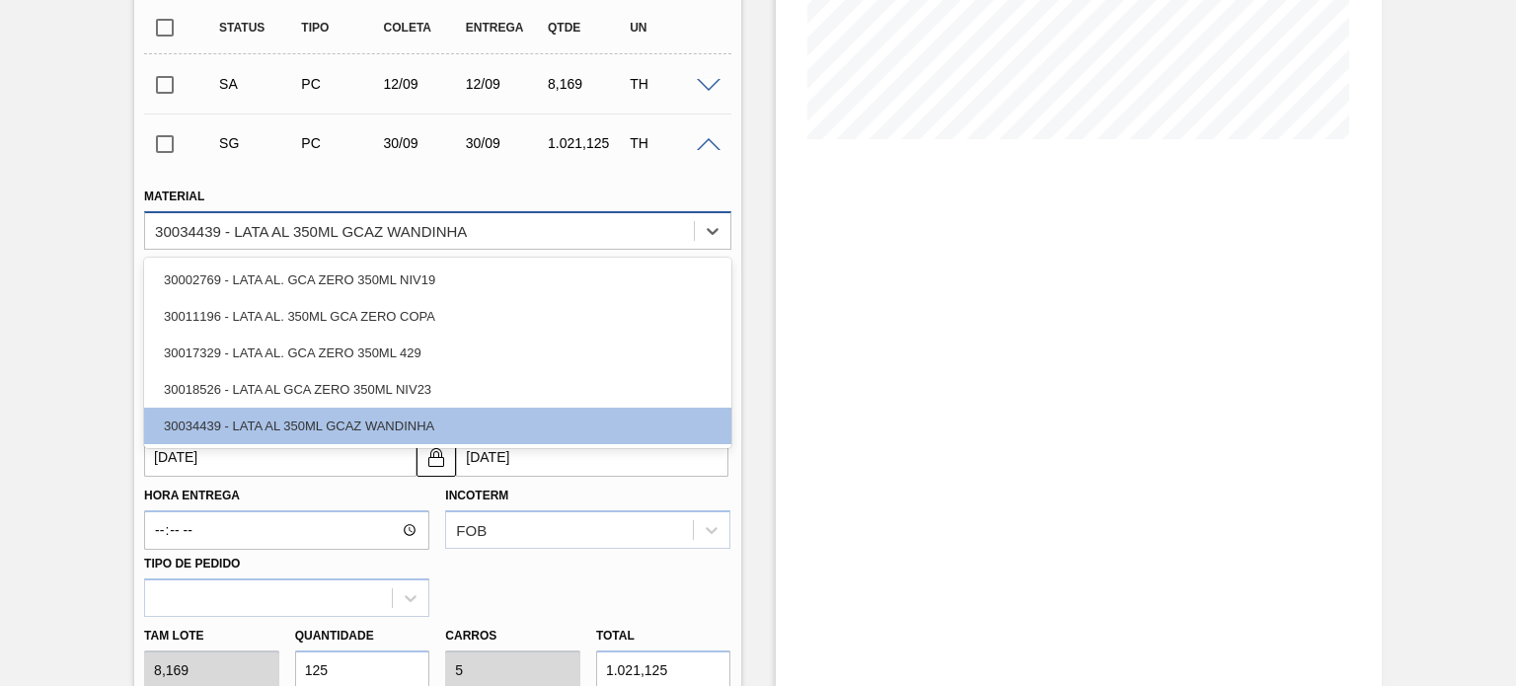
click at [495, 227] on div "30034439 - LATA AL 350ML GCAZ WANDINHA" at bounding box center [419, 230] width 548 height 29
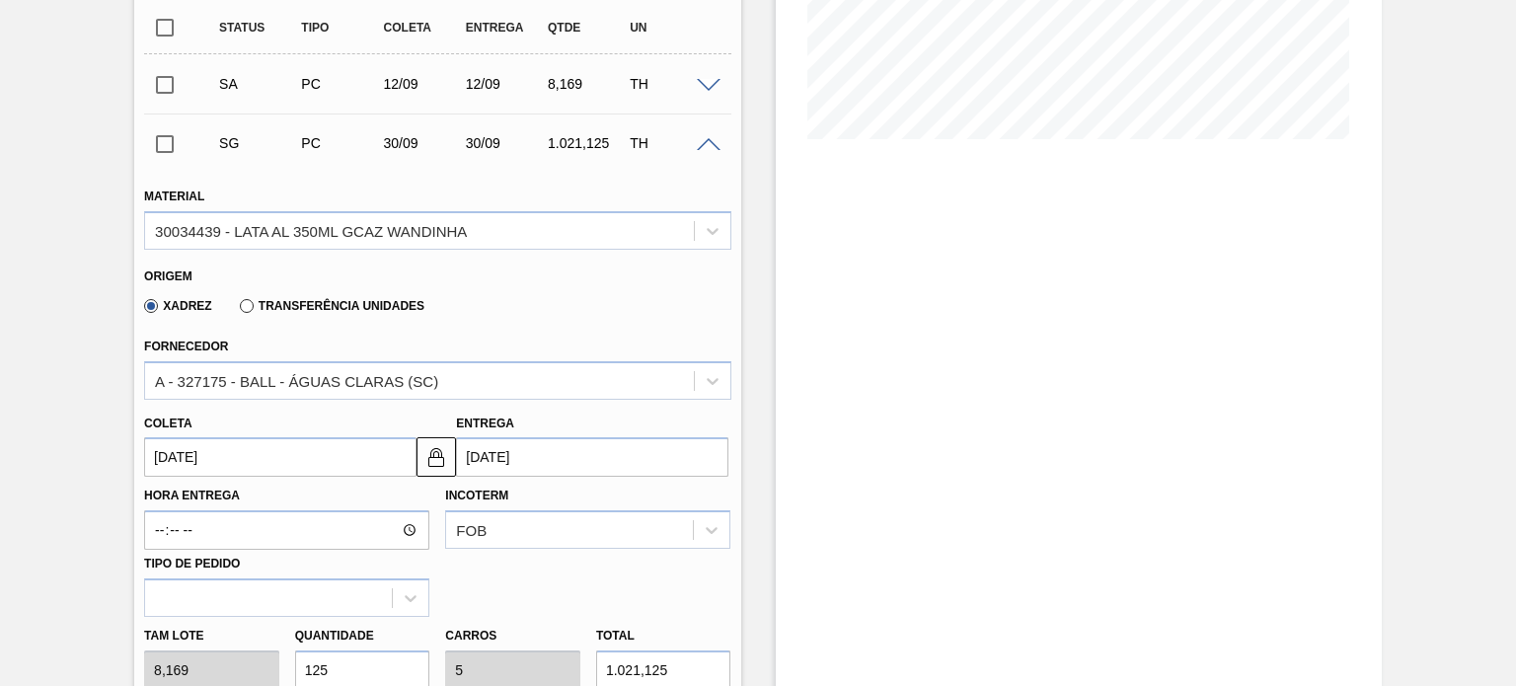
scroll to position [0, 0]
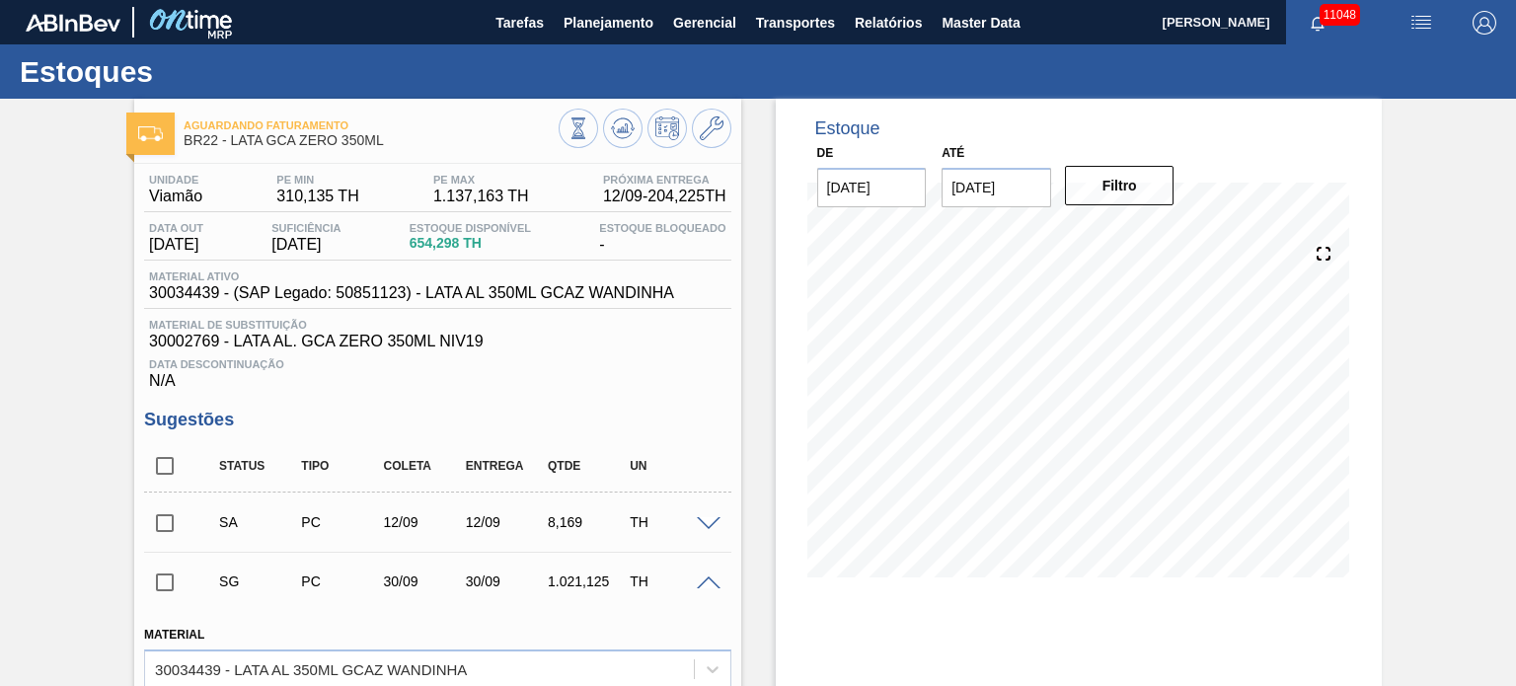
click at [735, 137] on div "Aguardando Faturamento BR22 - LATA GCA ZERO 350ML" at bounding box center [437, 131] width 606 height 44
click at [718, 133] on icon at bounding box center [712, 128] width 24 height 24
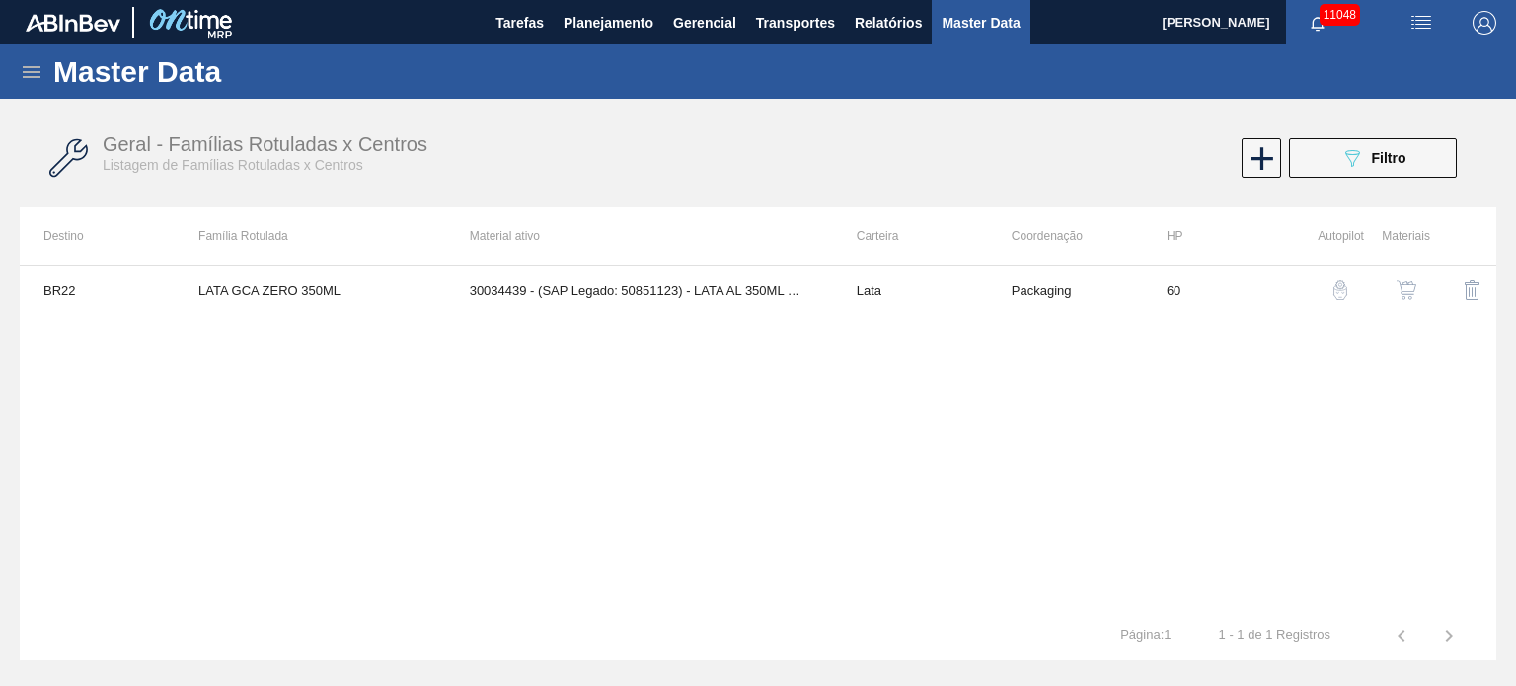
click at [990, 284] on button "button" at bounding box center [1406, 290] width 47 height 47
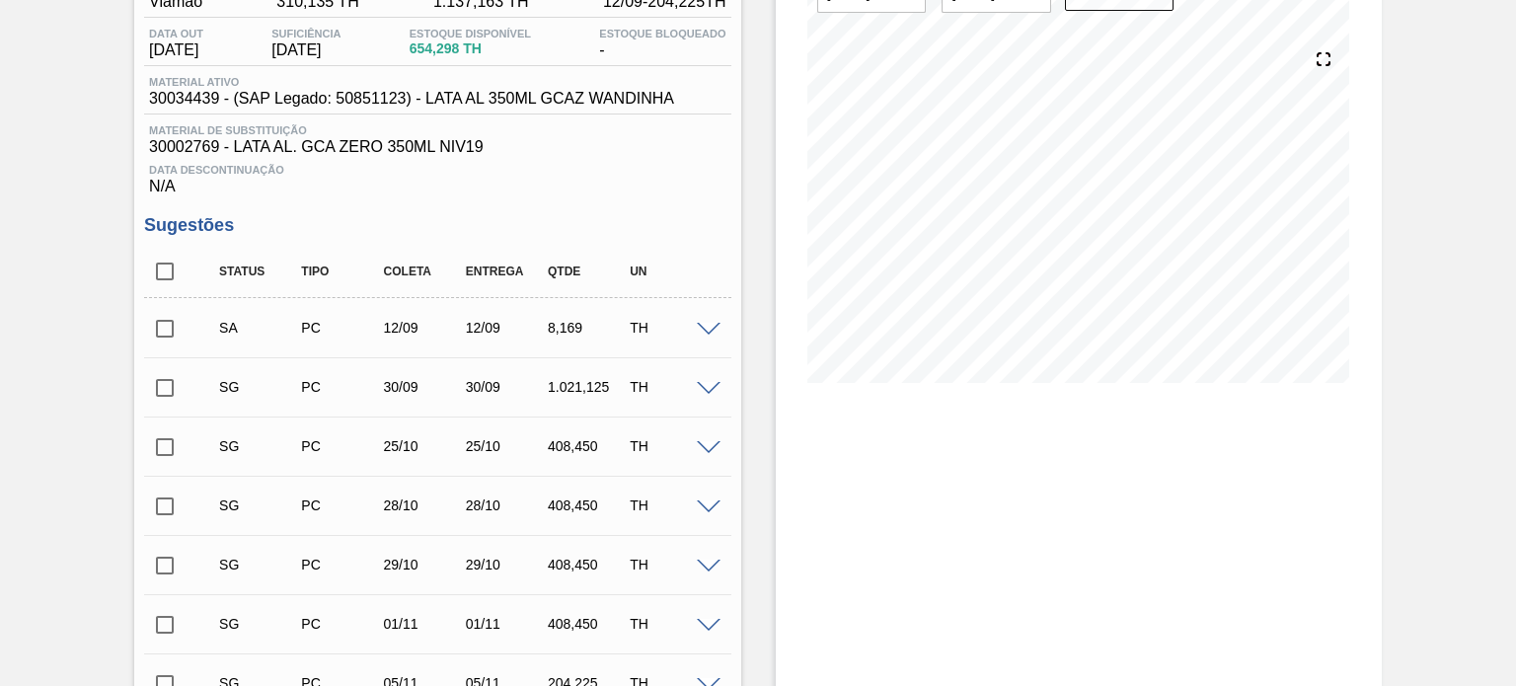
scroll to position [197, 0]
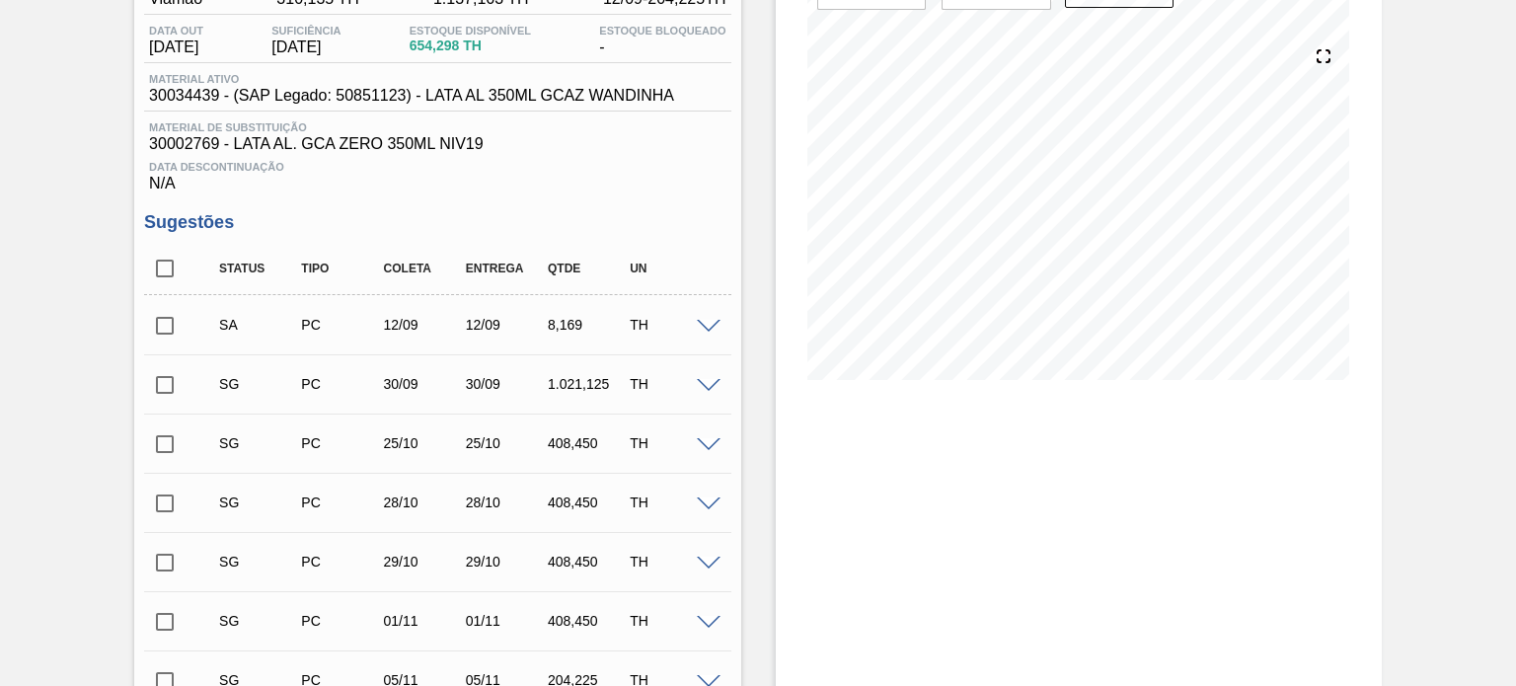
click at [704, 379] on span at bounding box center [709, 386] width 24 height 15
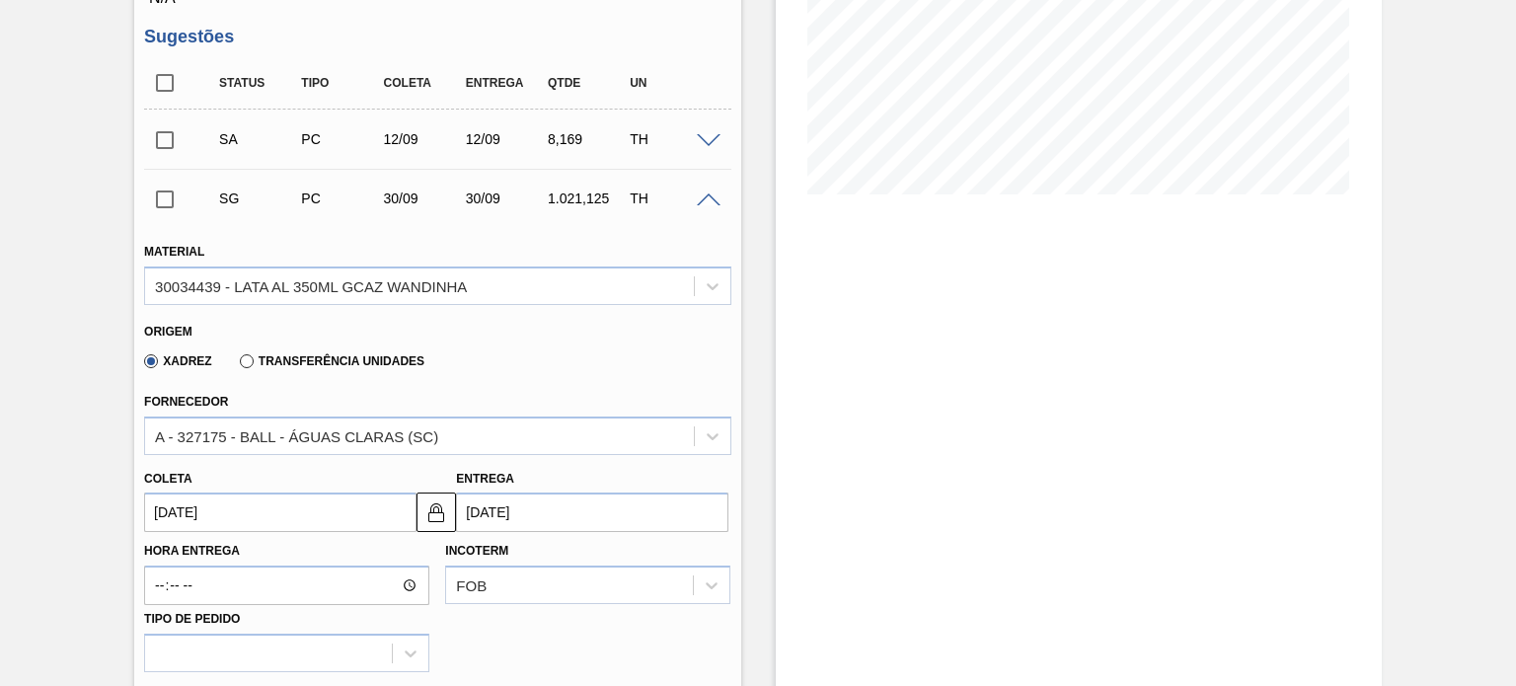
scroll to position [395, 0]
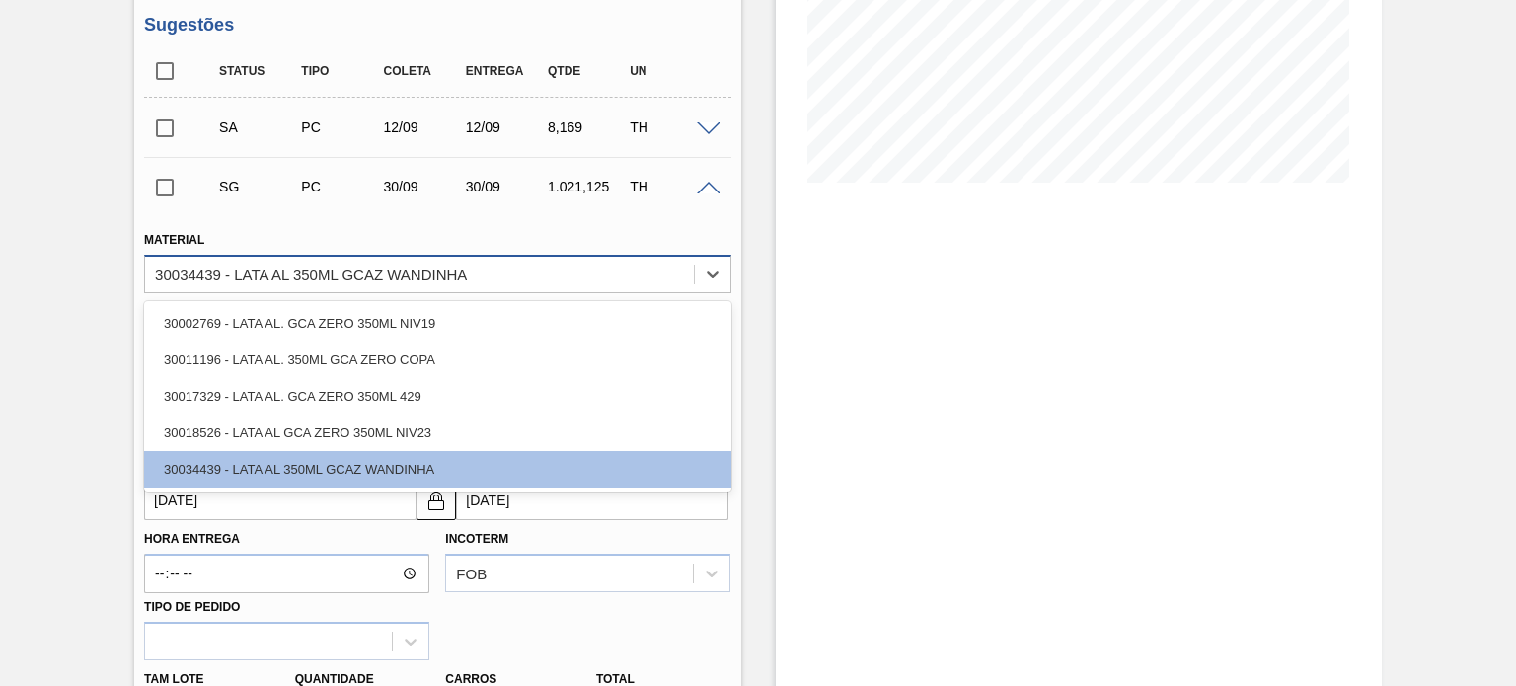
click at [464, 267] on div "30034439 - LATA AL 350ML GCAZ WANDINHA" at bounding box center [311, 274] width 312 height 17
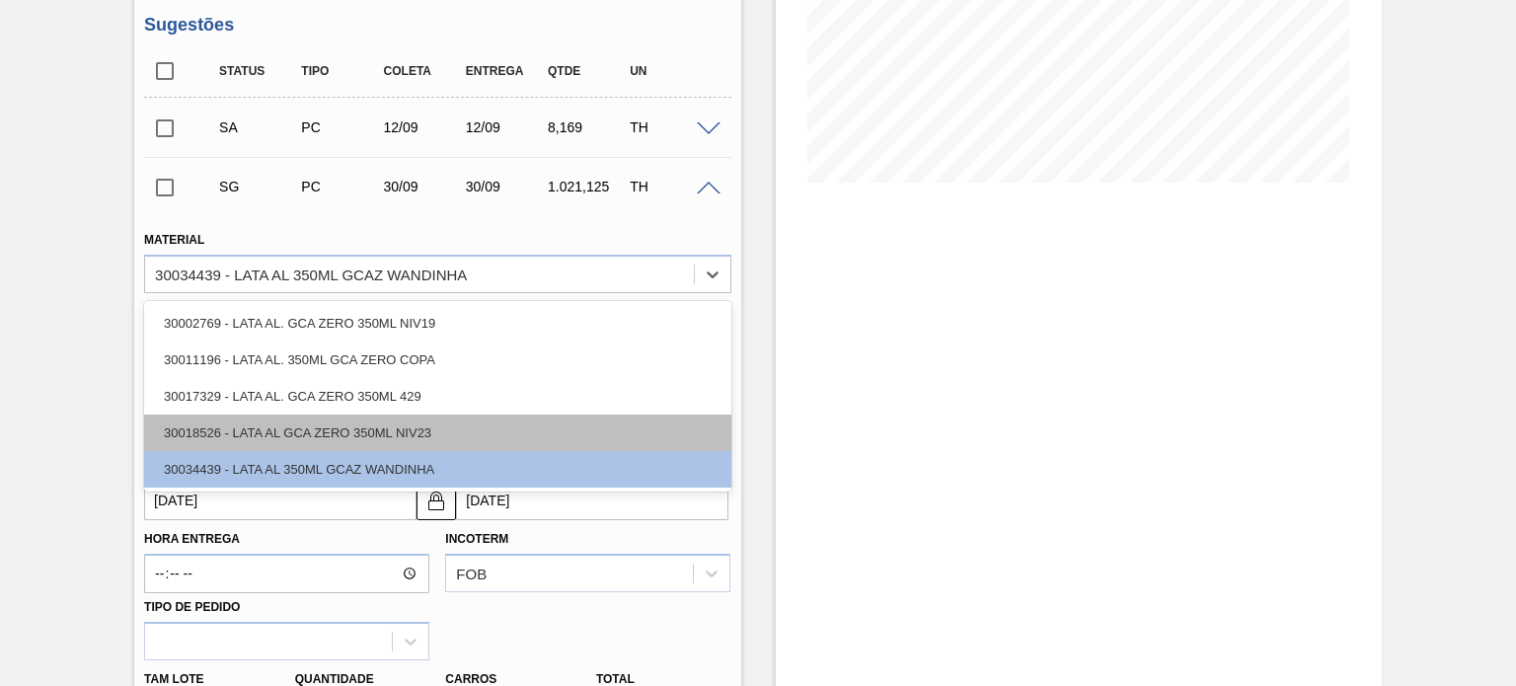
click at [407, 423] on div "30018526 - LATA AL GCA ZERO 350ML NIV23" at bounding box center [437, 433] width 586 height 37
type input "01/10/2025"
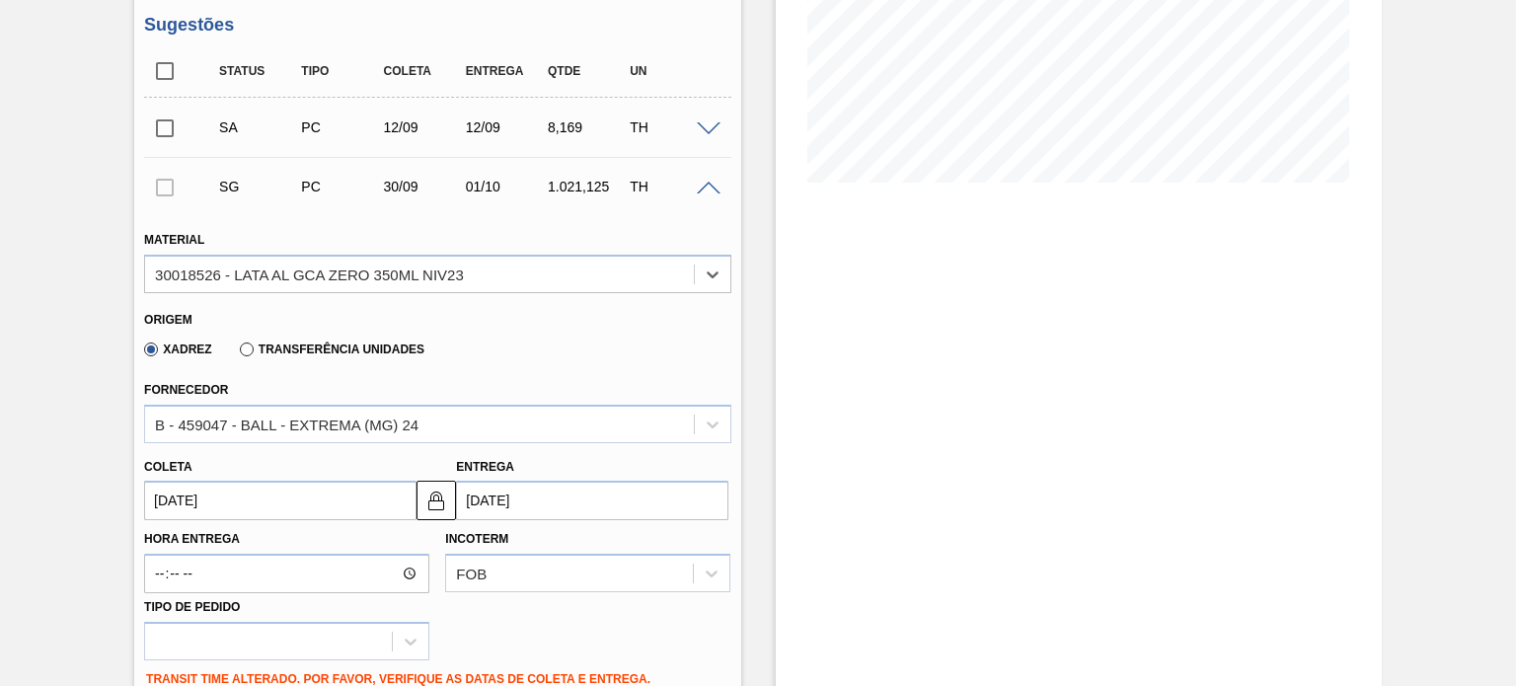
click at [432, 134] on div "12/09" at bounding box center [424, 127] width 90 height 16
click at [703, 119] on div "TH" at bounding box center [670, 127] width 90 height 16
click at [702, 129] on span at bounding box center [709, 129] width 24 height 15
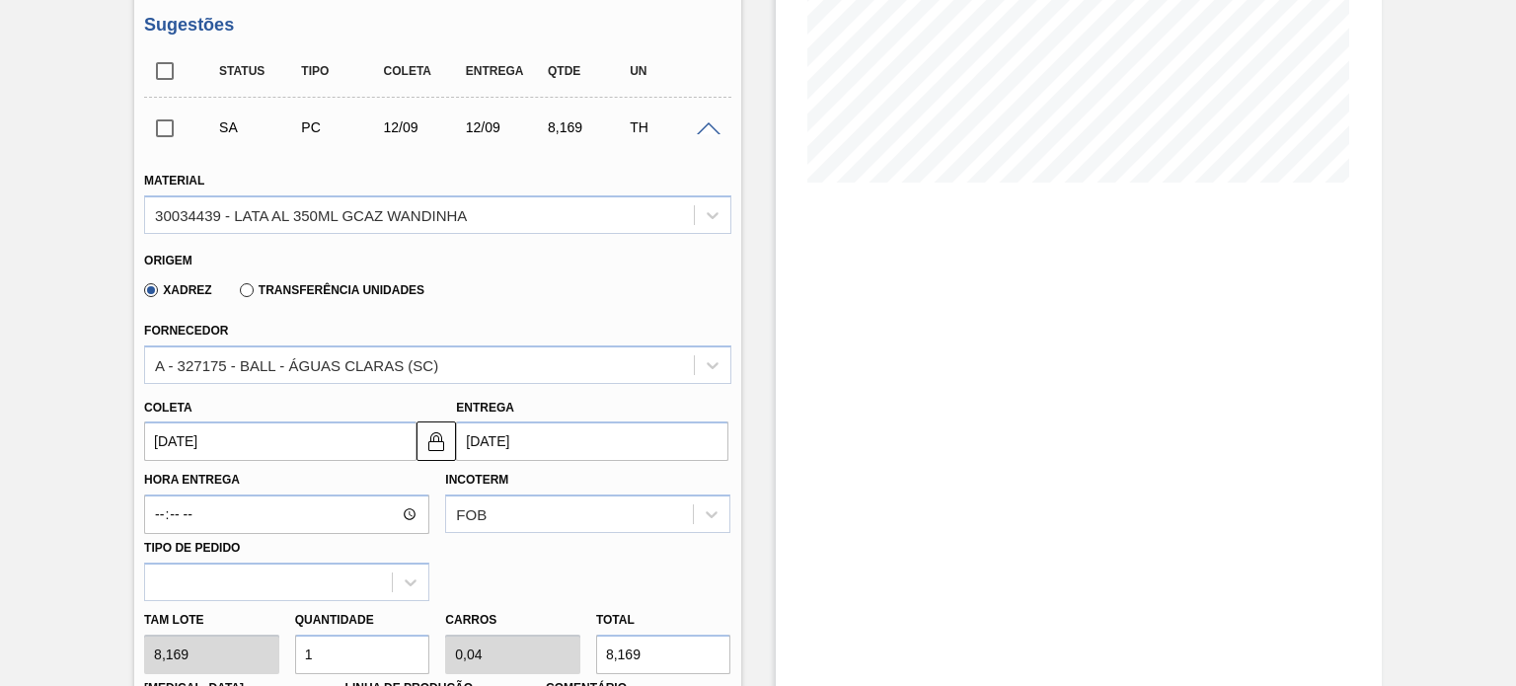
click at [710, 128] on span at bounding box center [709, 129] width 24 height 15
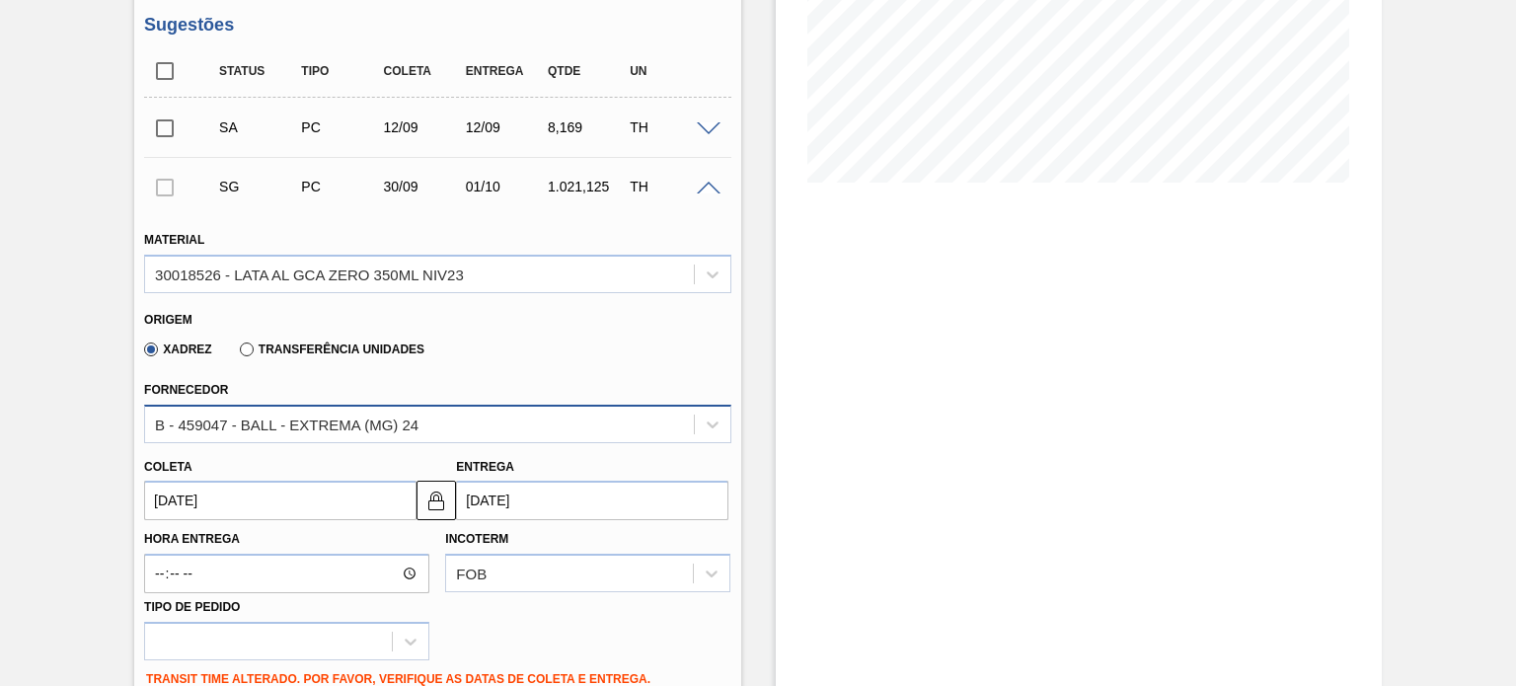
click at [424, 426] on div "B - 459047 - BALL - EXTREMA (MG) 24" at bounding box center [419, 424] width 548 height 29
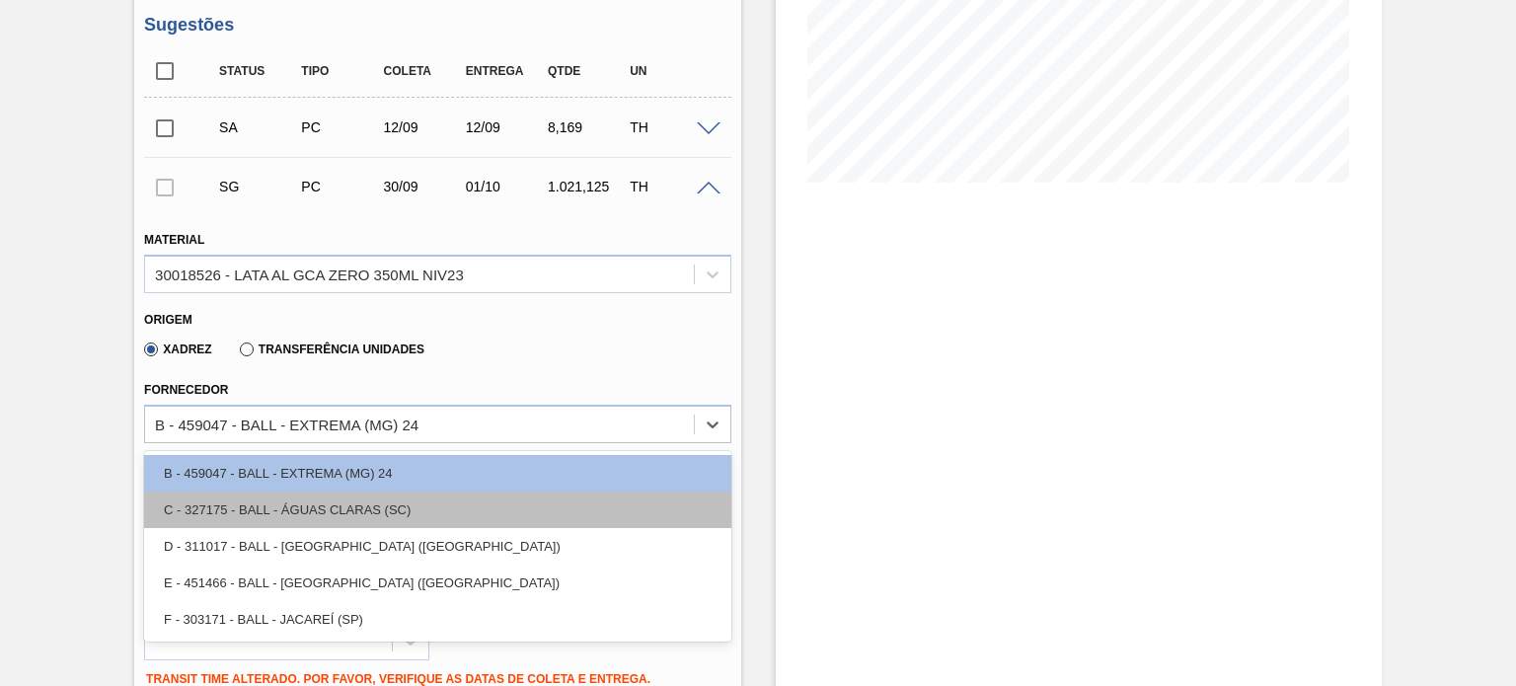
click at [389, 511] on div "C - 327175 - BALL - ÁGUAS CLARAS (SC)" at bounding box center [437, 510] width 586 height 37
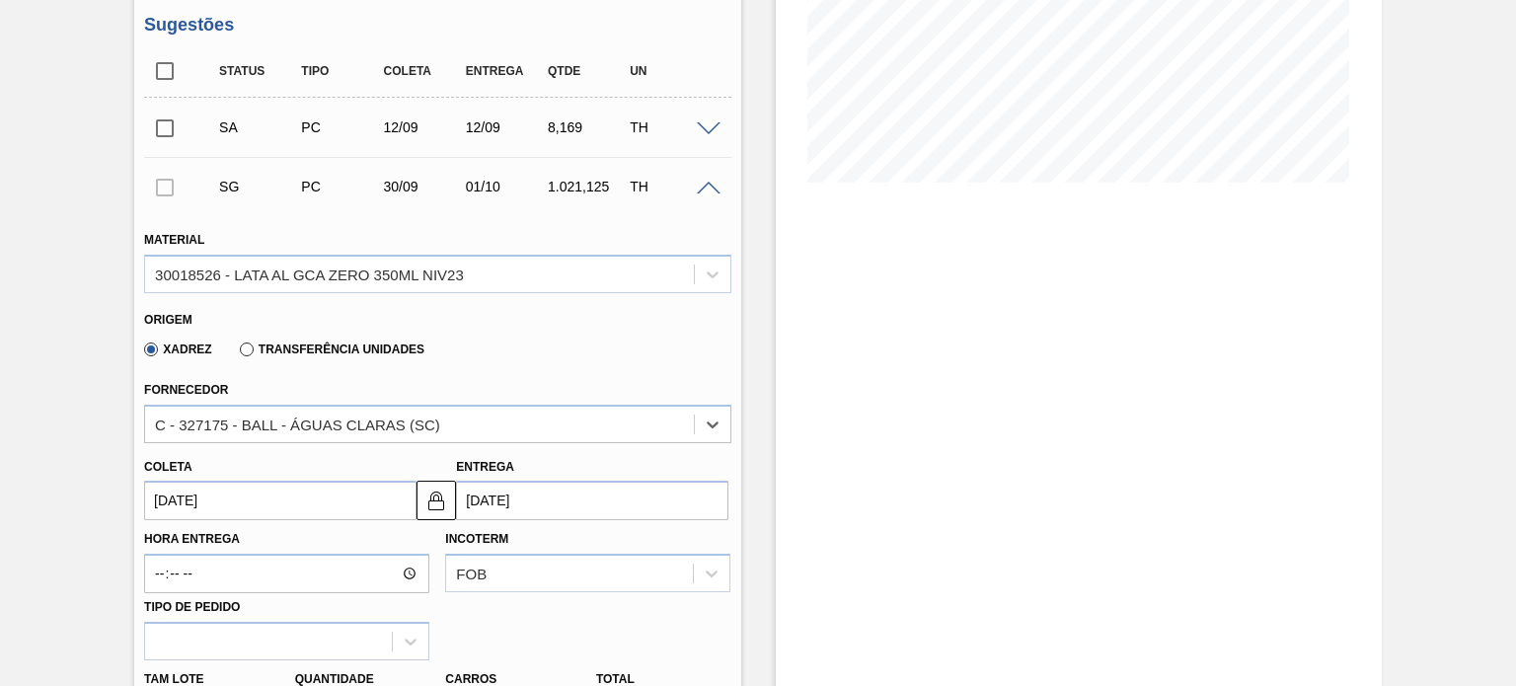
click at [242, 485] on input "[DATE]" at bounding box center [280, 500] width 272 height 39
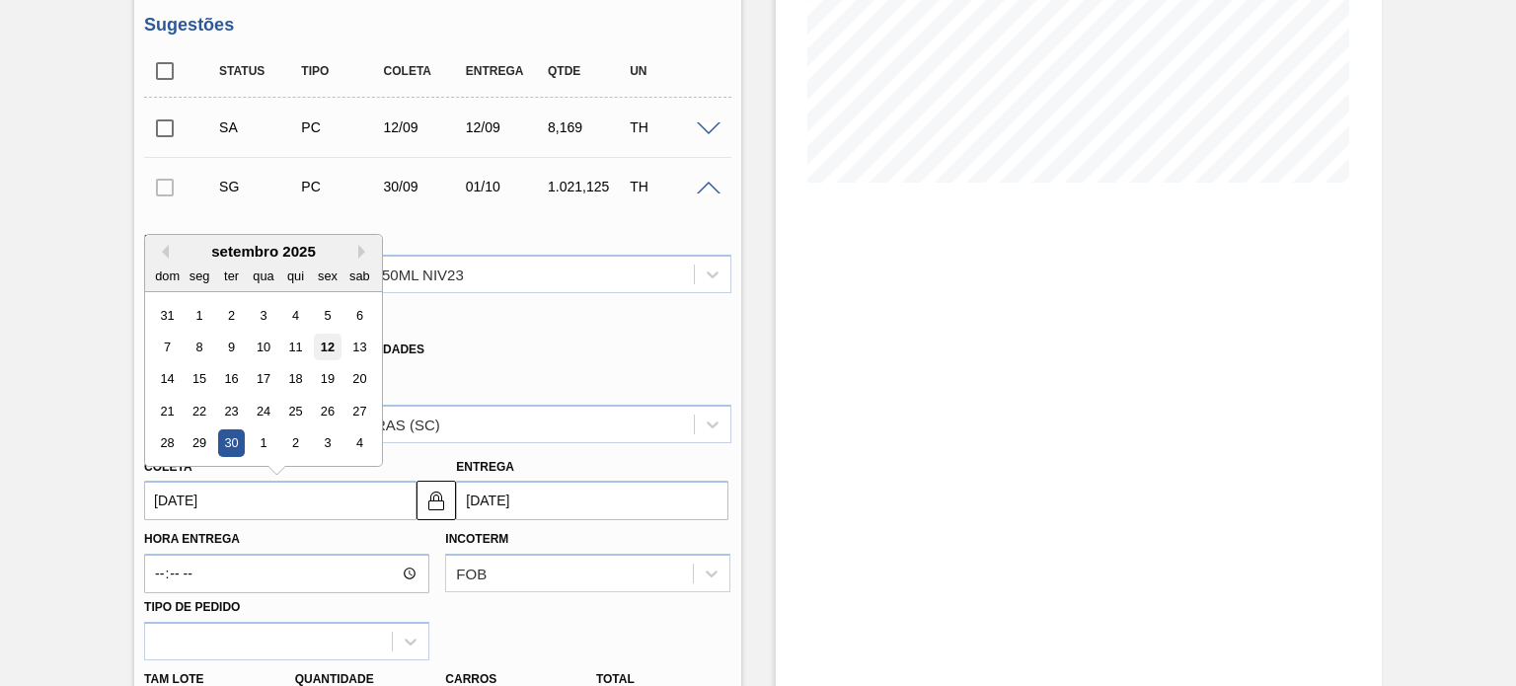
click at [324, 347] on div "12" at bounding box center [327, 347] width 27 height 27
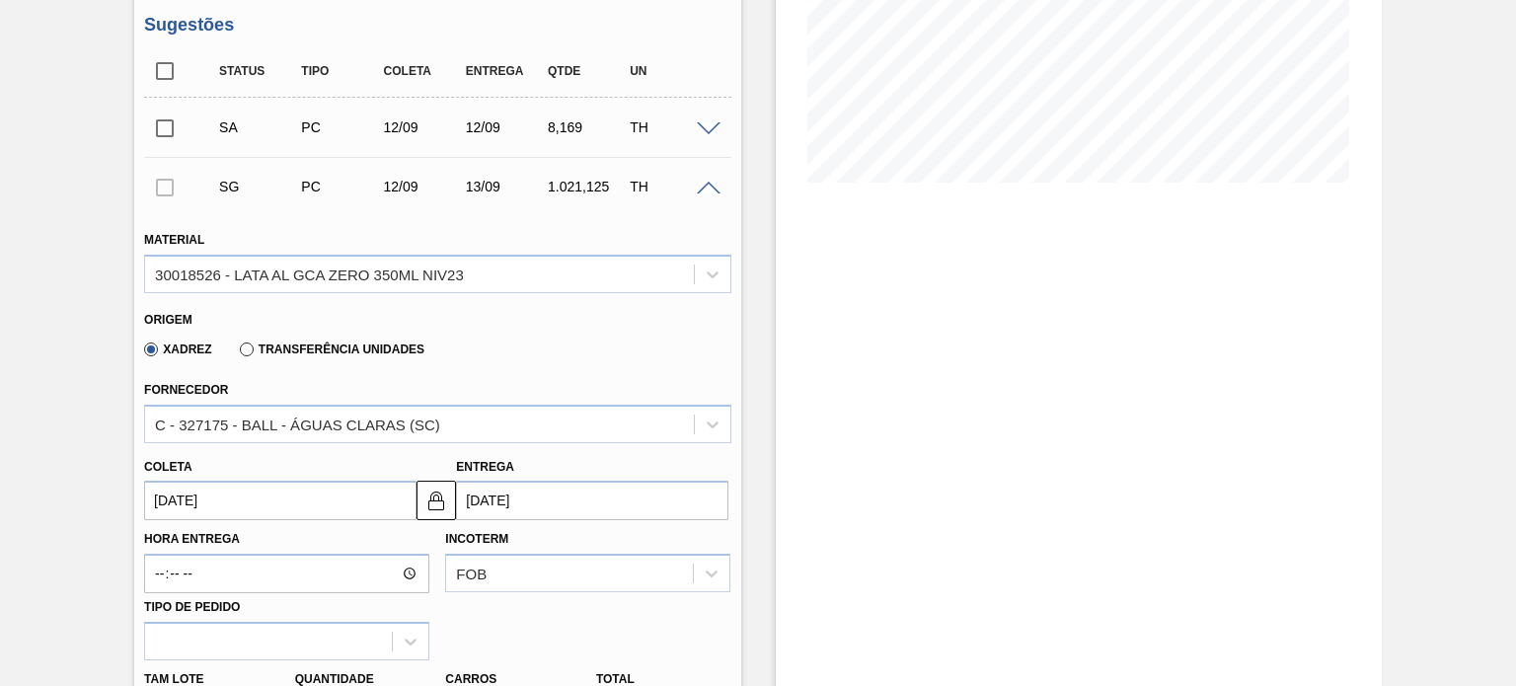
type input "[DATE]"
click at [425, 497] on img at bounding box center [437, 501] width 24 height 24
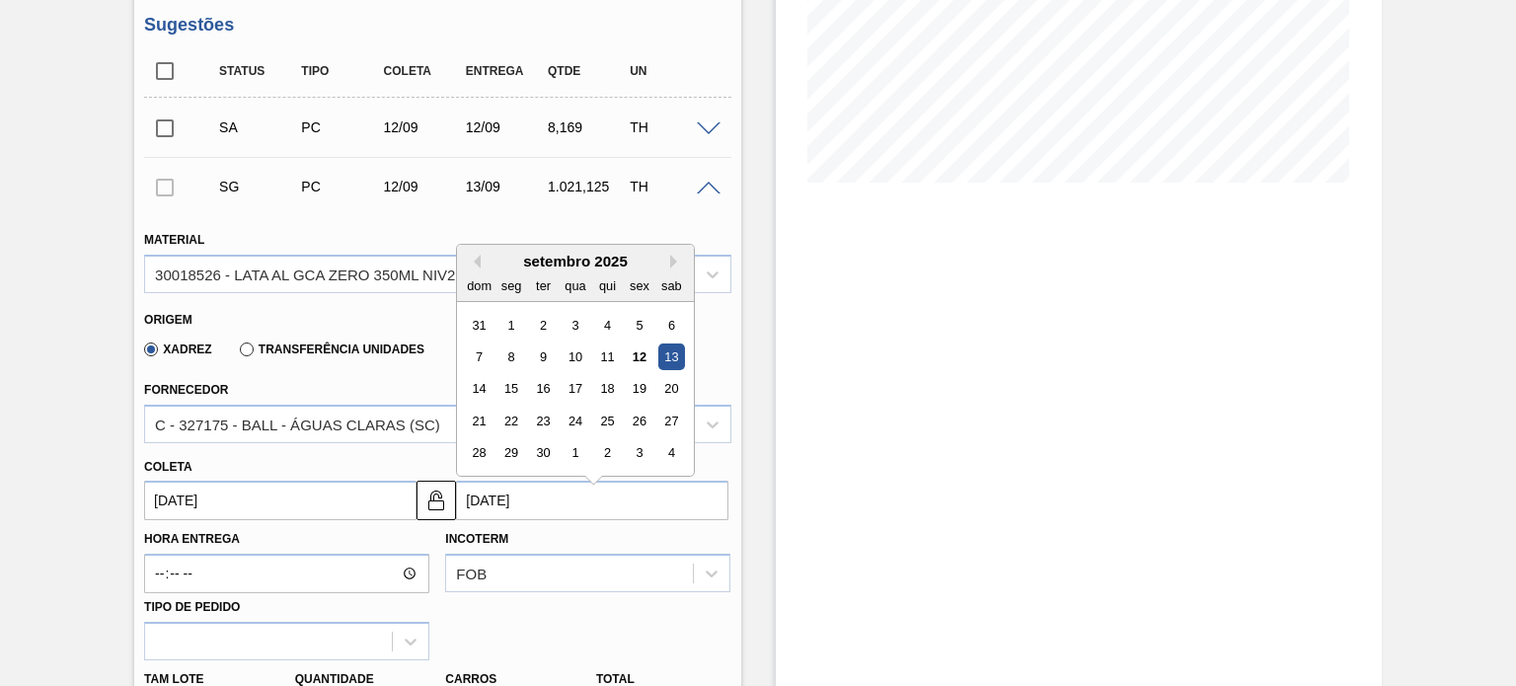
click at [547, 495] on input "[DATE]" at bounding box center [592, 500] width 272 height 39
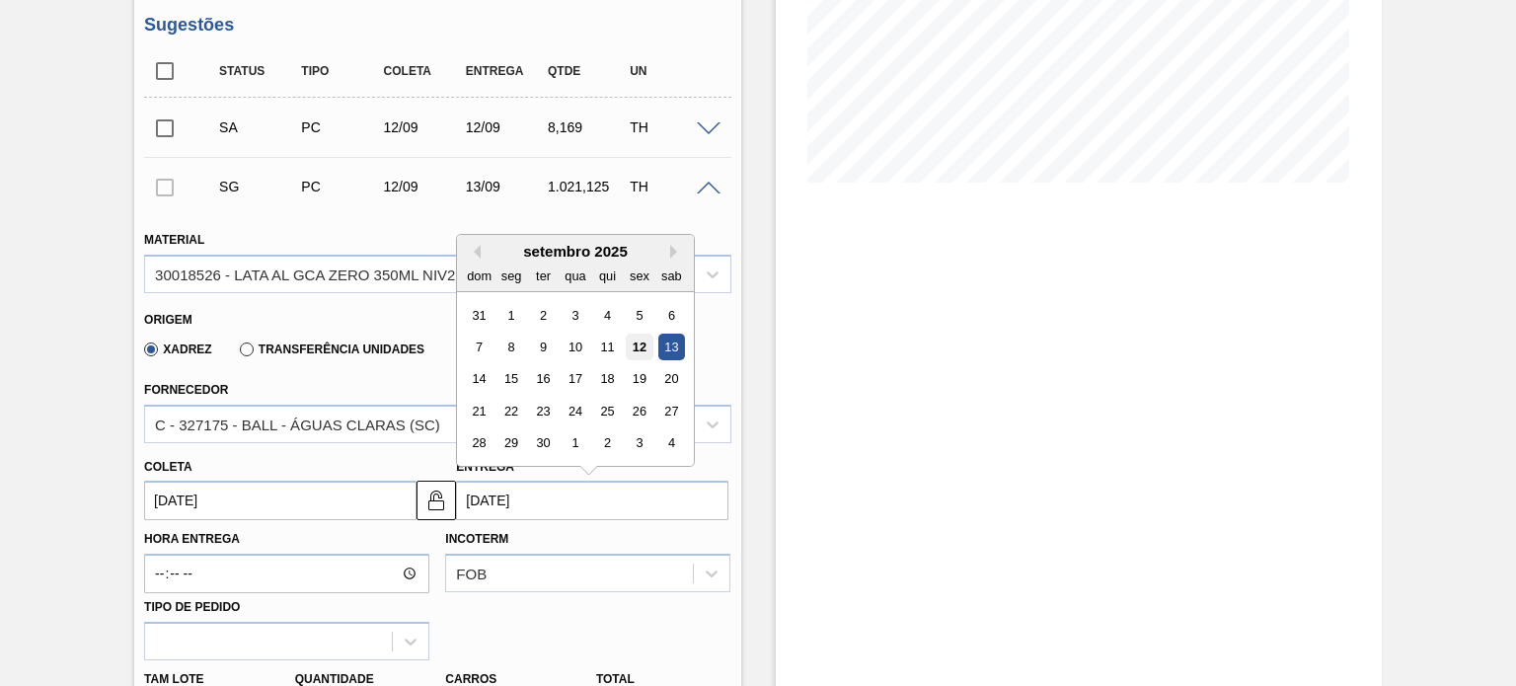
click at [636, 355] on div "12" at bounding box center [640, 347] width 27 height 27
type input "[DATE]"
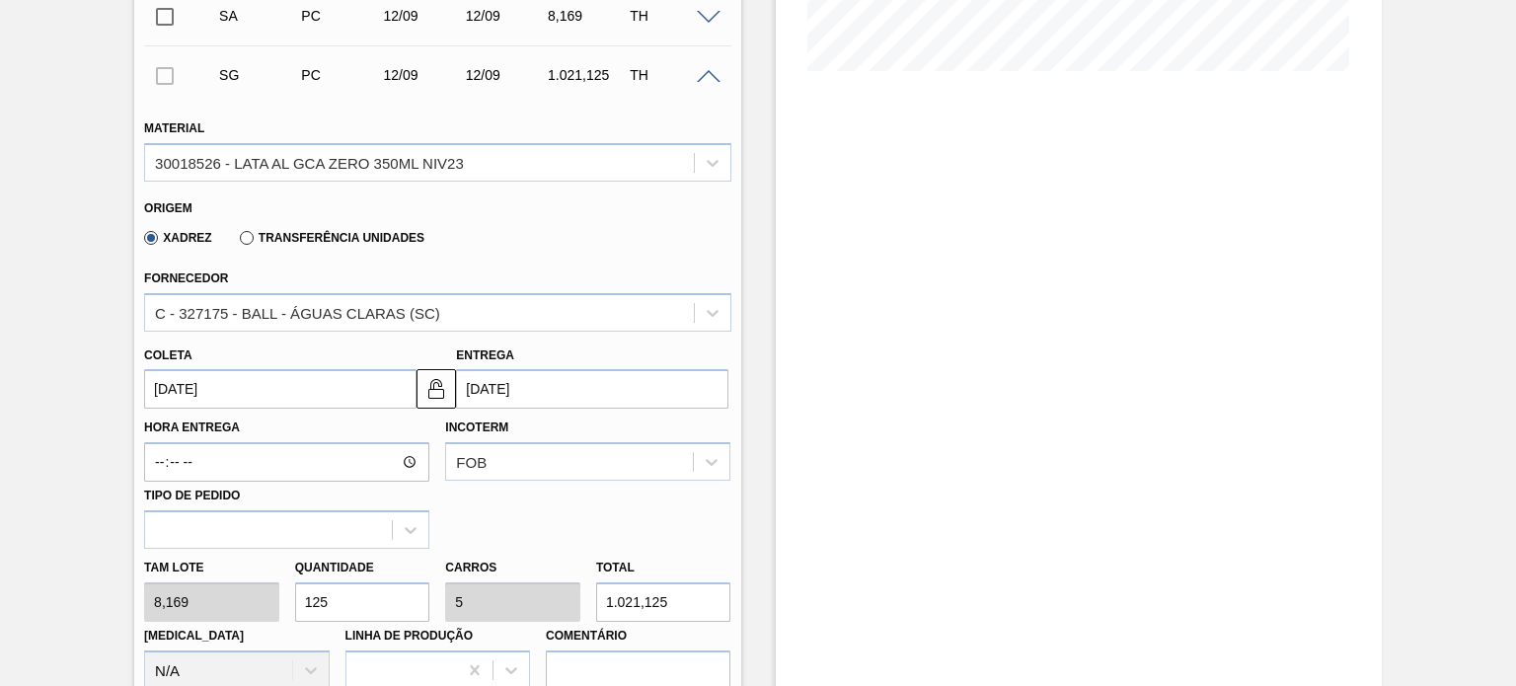
scroll to position [592, 0]
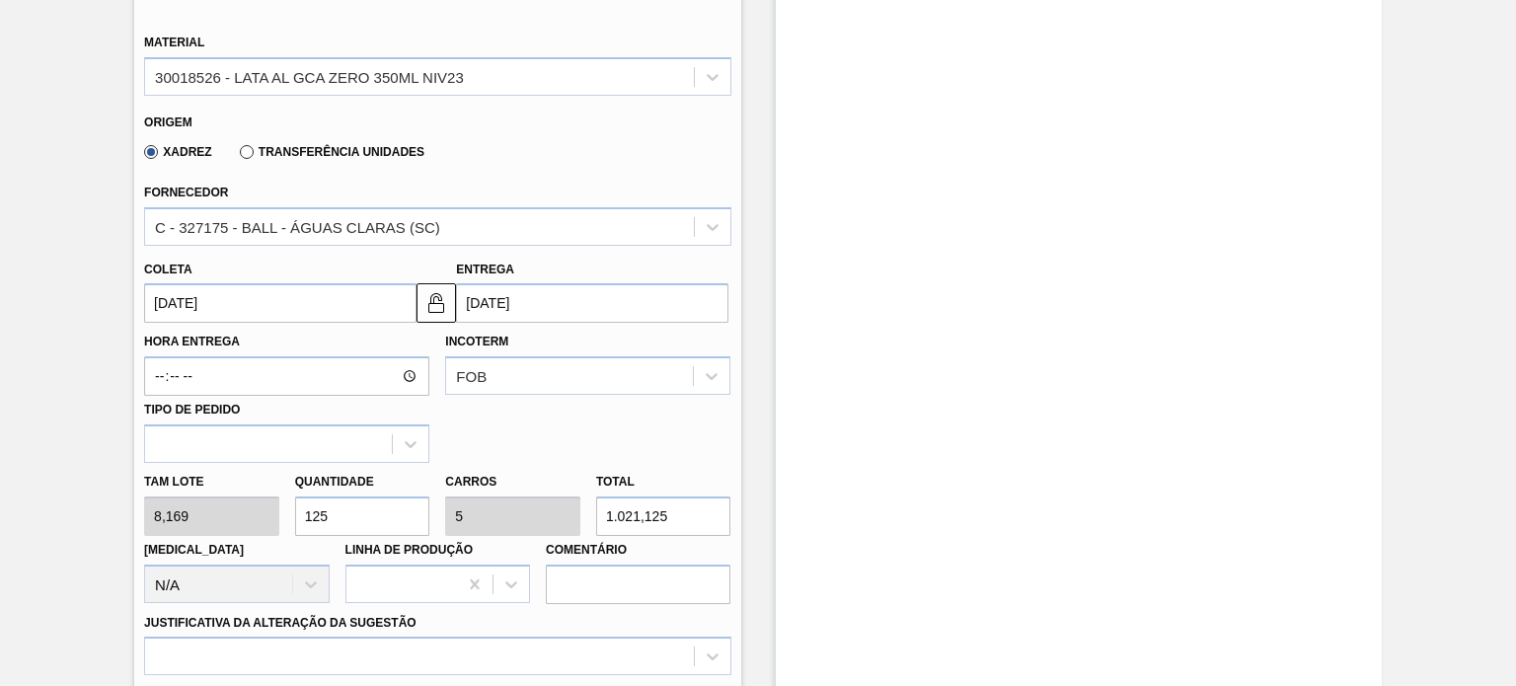
click at [236, 524] on div "Tam lote 8,169 Quantidade 125 Carros 5 Total 1.021,125 Doca N/A Linha de Produç…" at bounding box center [437, 533] width 602 height 141
type input "2"
type input "0,08"
type input "16,338"
type input "24"
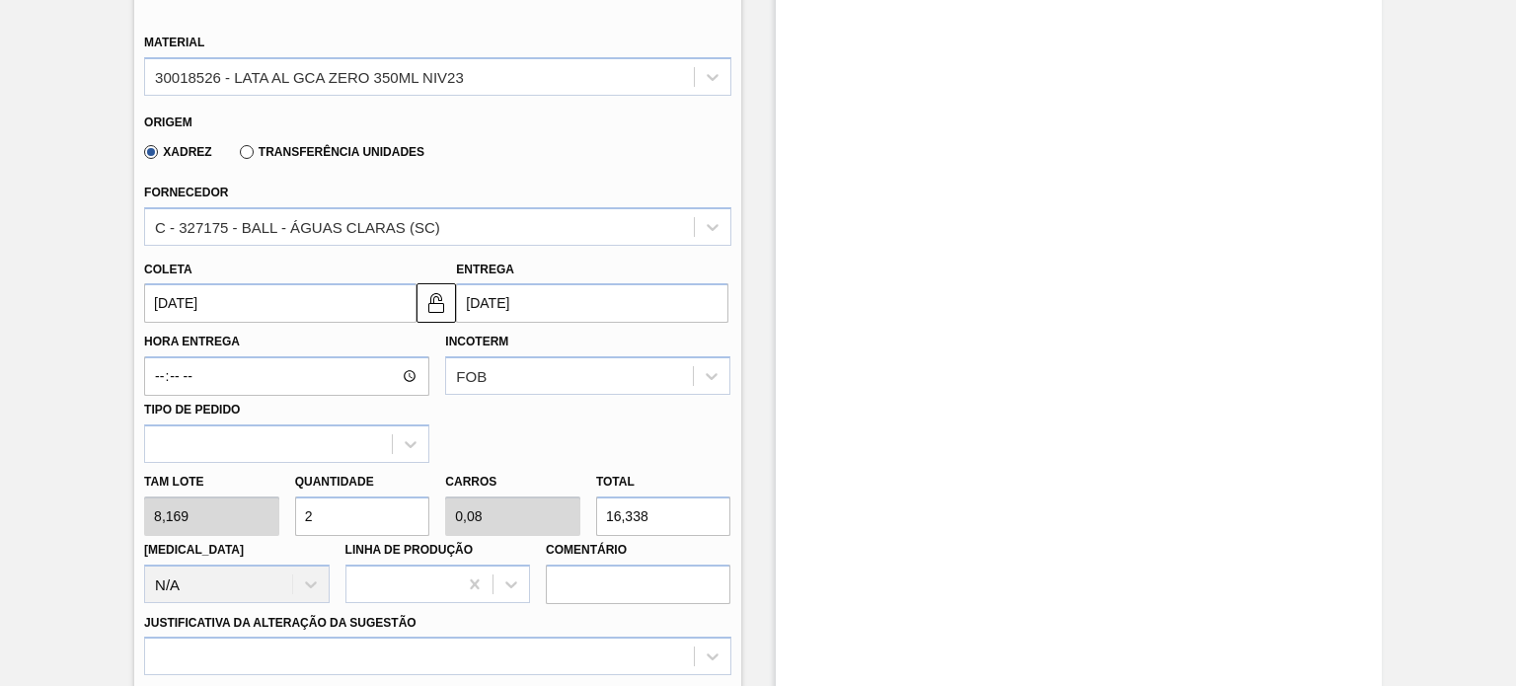
type input "0,96"
type input "196,056"
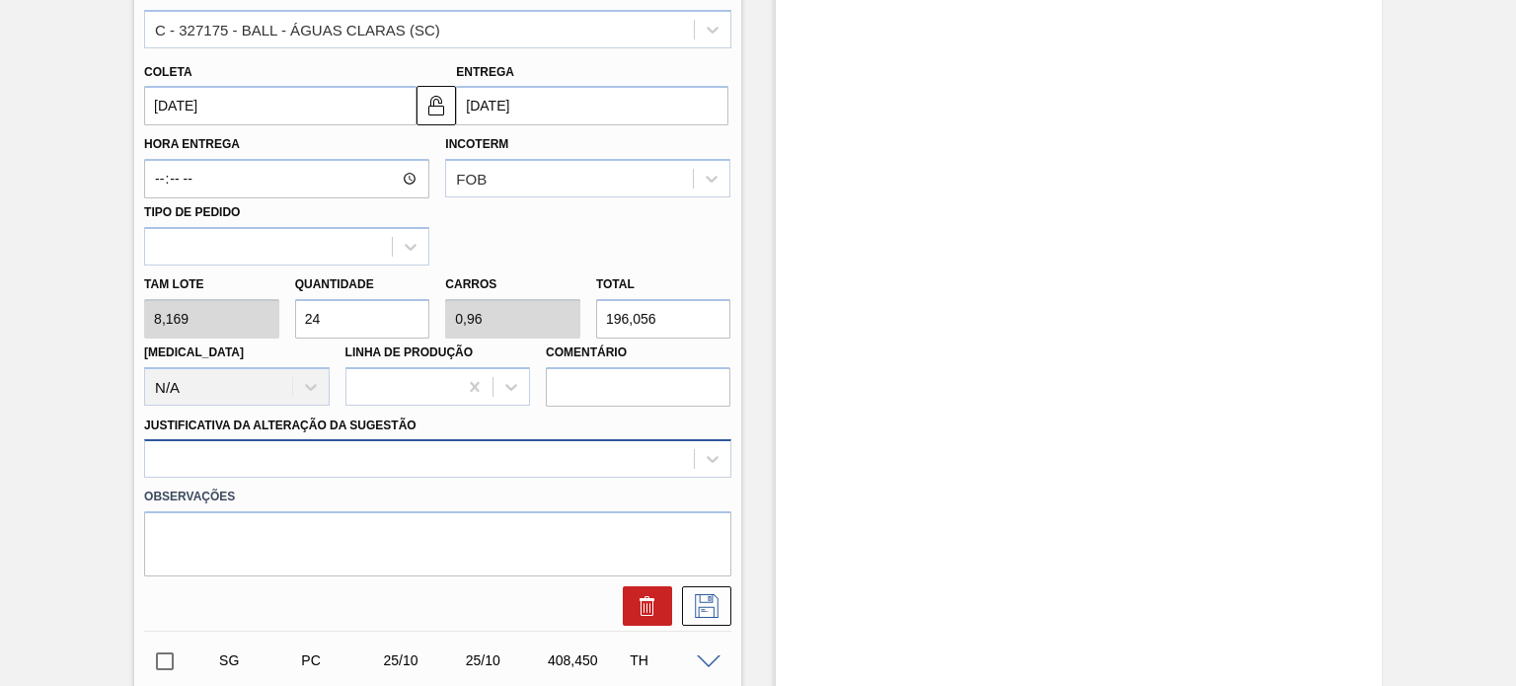
type input "24"
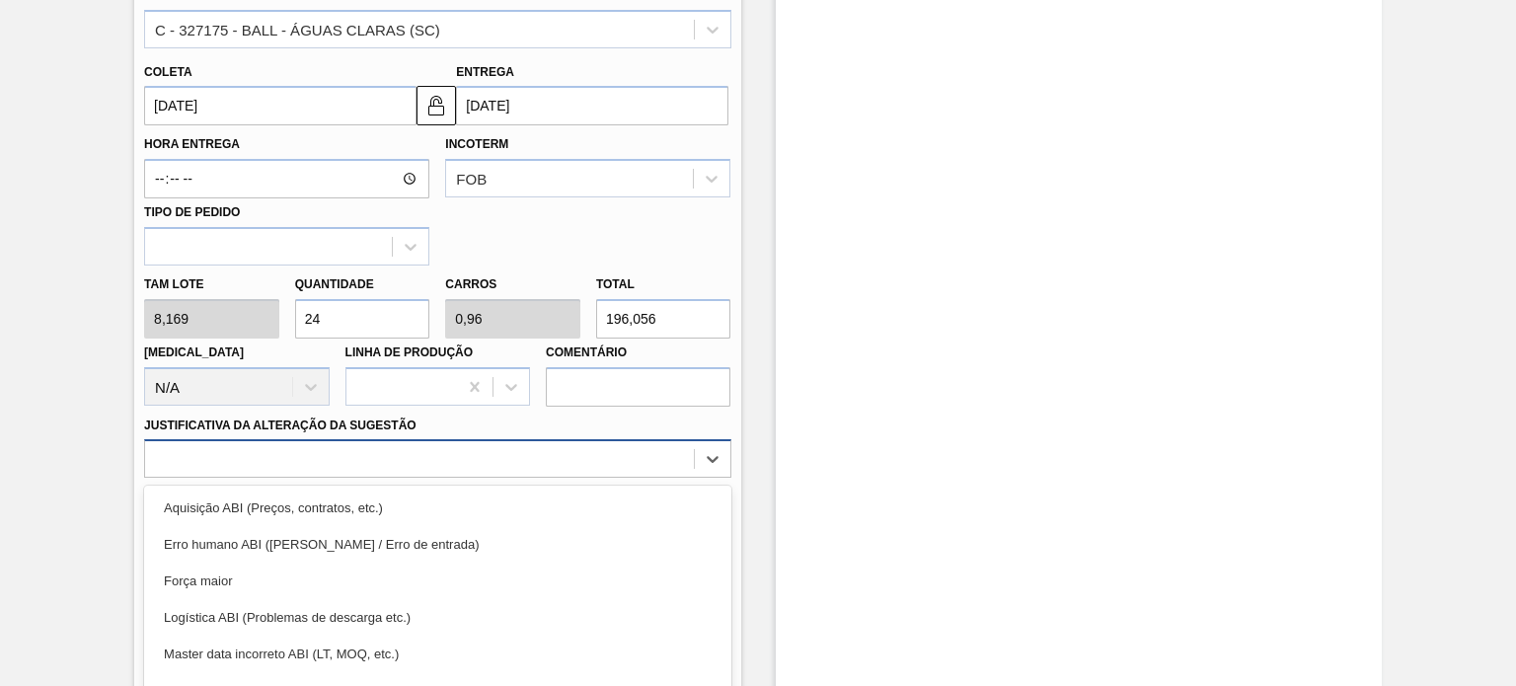
click at [546, 451] on div "option Erro humano ABI (Cálculo / Erro de entrada) focused, 2 of 18. 18 results…" at bounding box center [437, 458] width 586 height 39
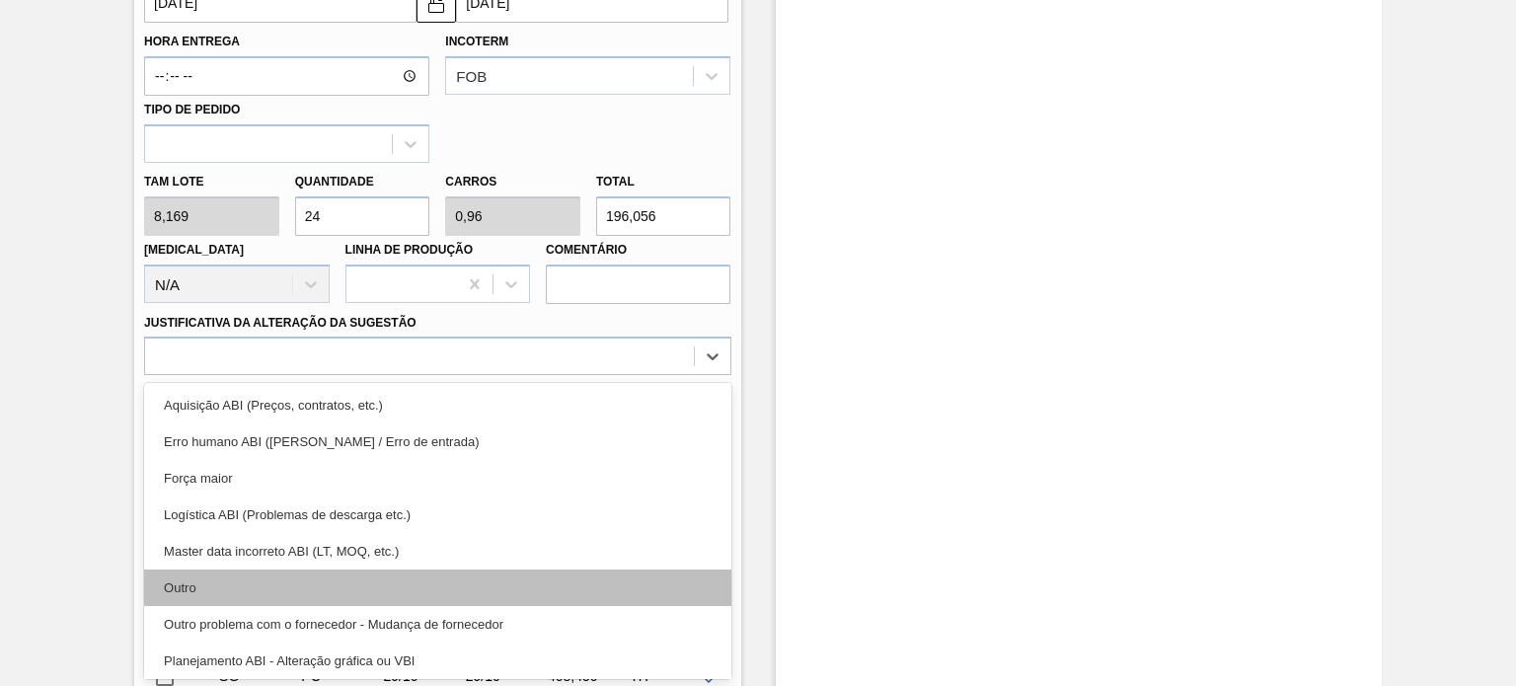
click at [316, 585] on div "Outro" at bounding box center [437, 588] width 586 height 37
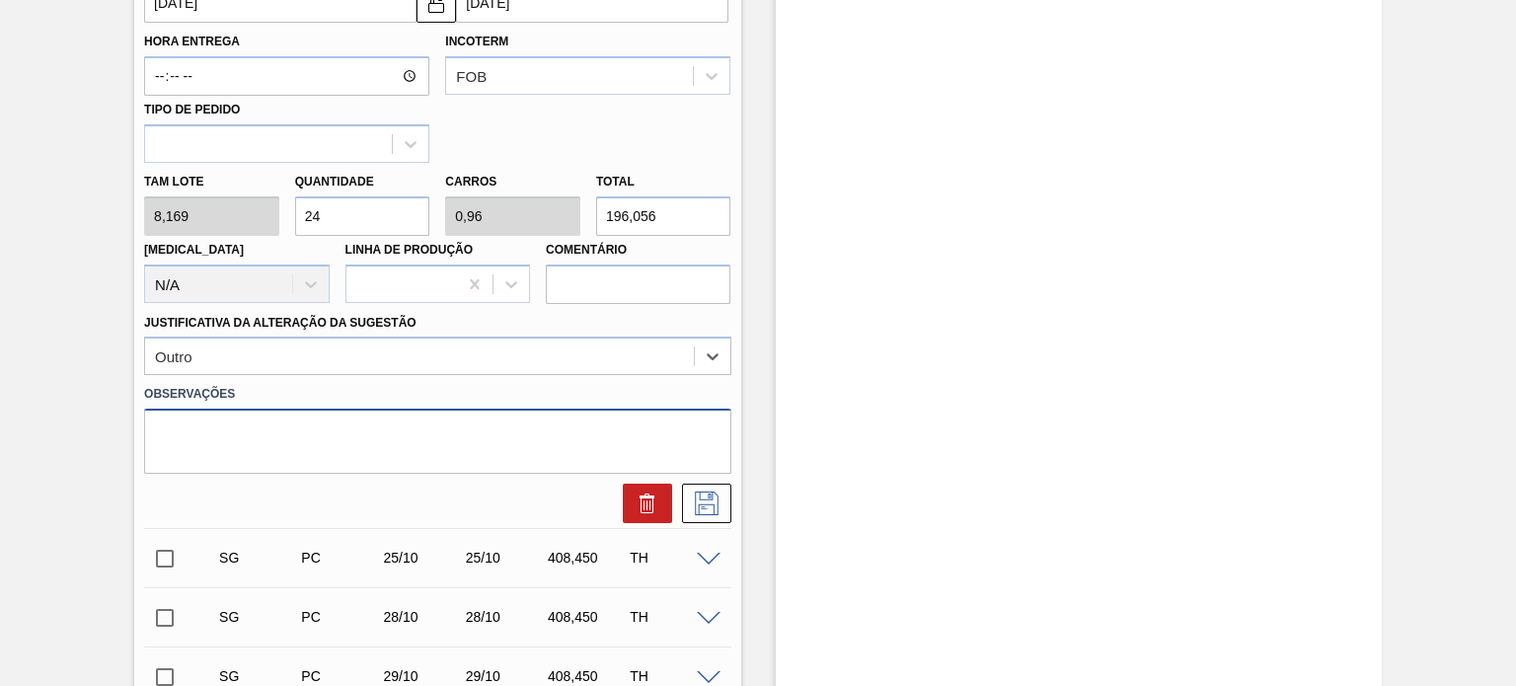
click at [317, 471] on textarea at bounding box center [437, 441] width 586 height 65
type textarea "Escoamento arte wandinha"
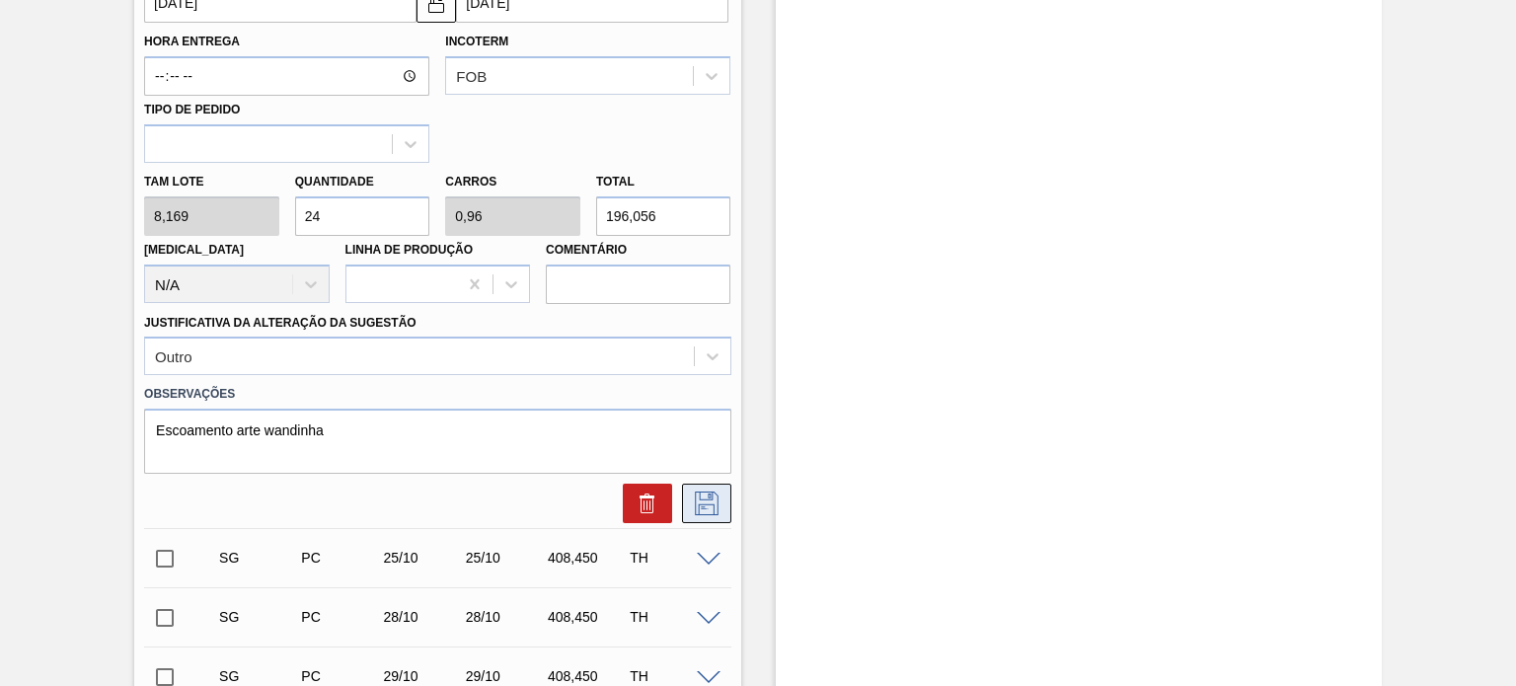
click at [703, 499] on icon at bounding box center [707, 504] width 24 height 24
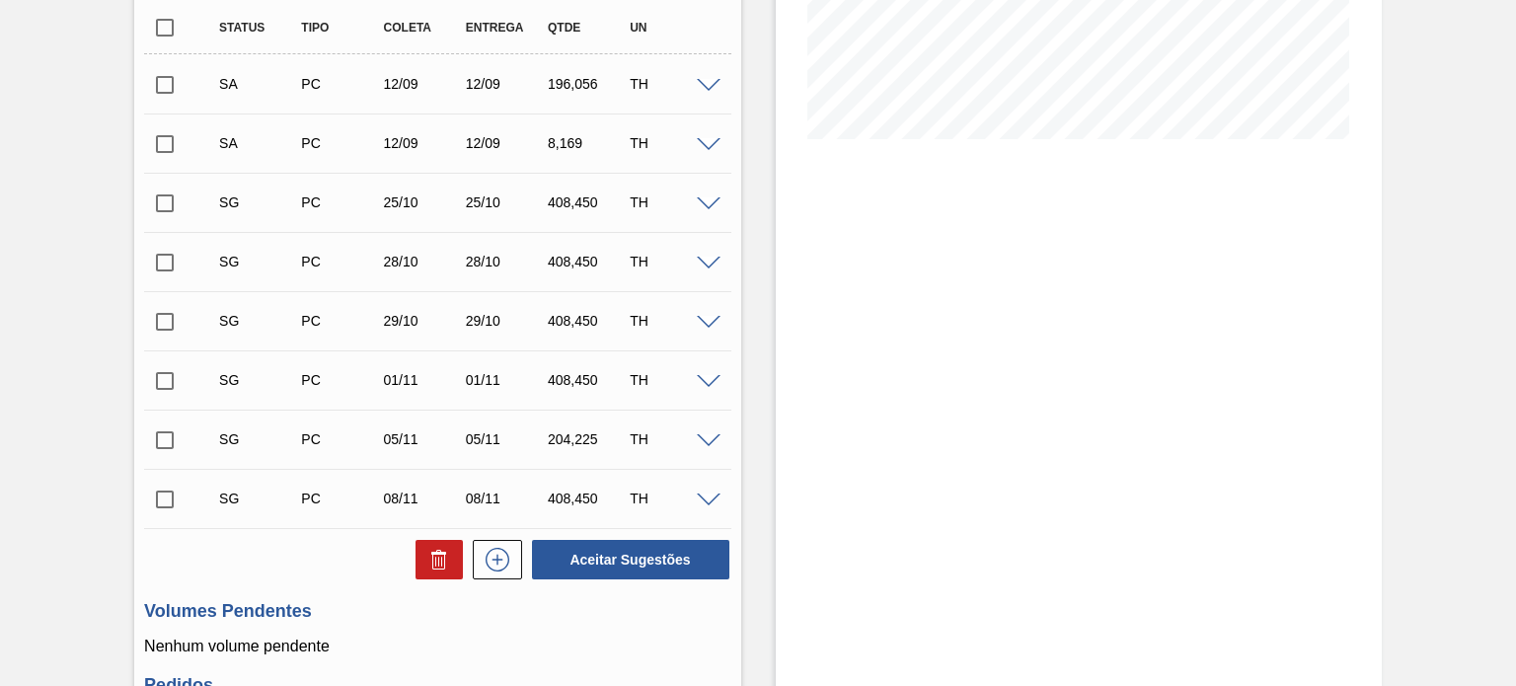
scroll to position [340, 0]
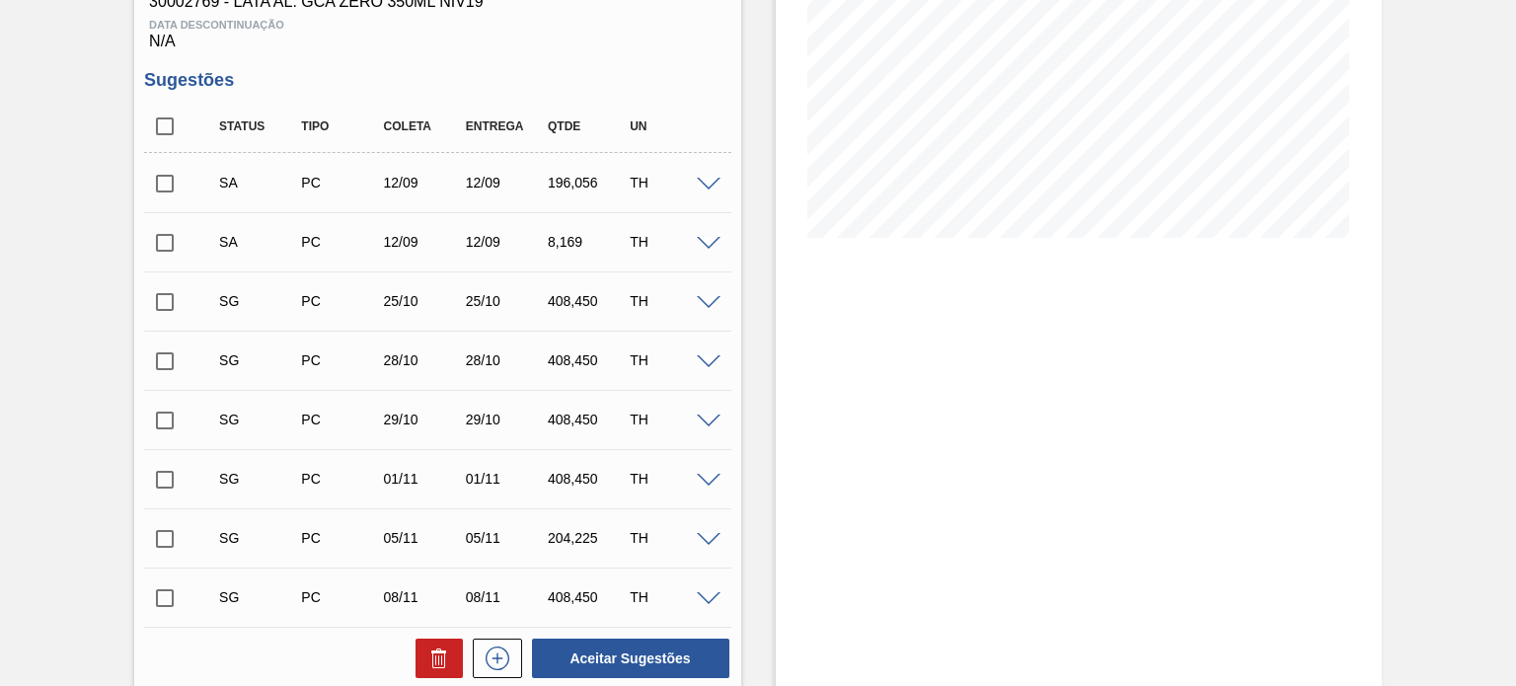
click at [700, 239] on span at bounding box center [709, 244] width 24 height 15
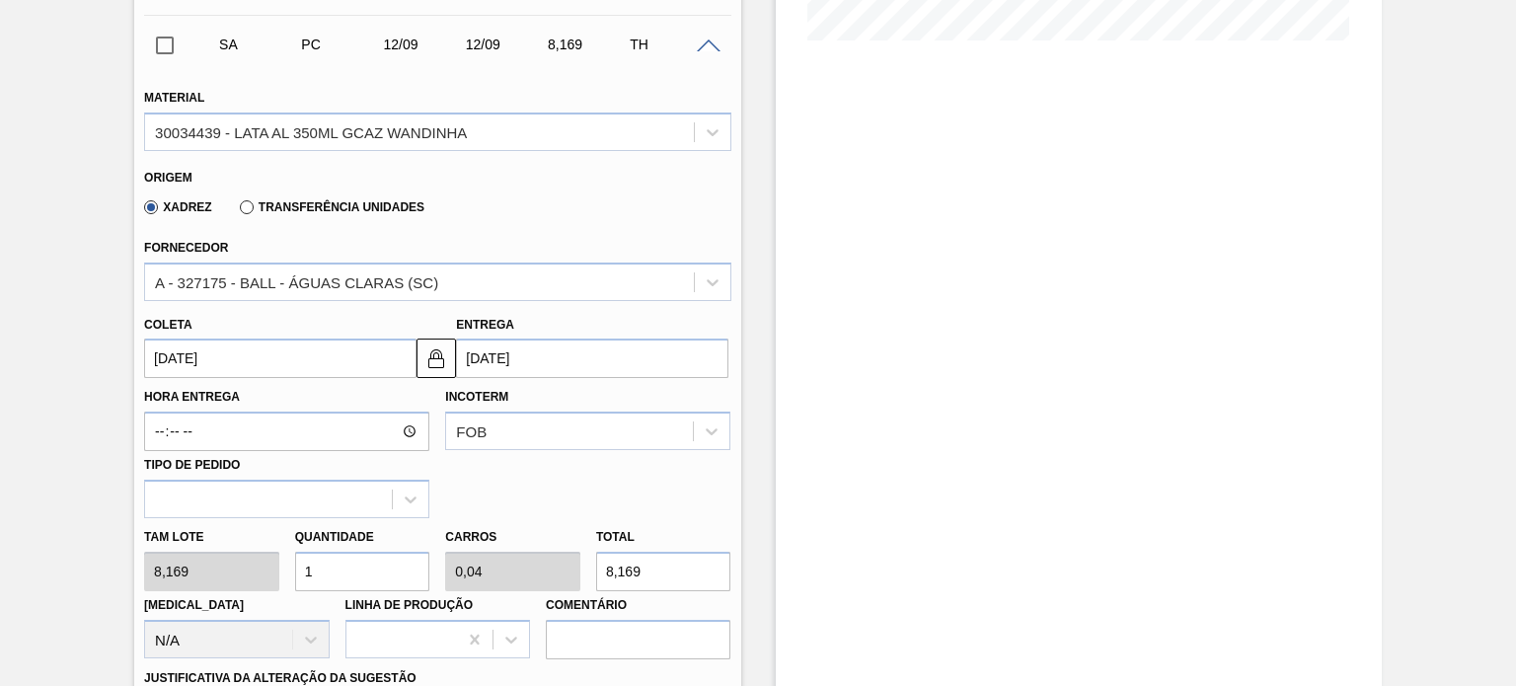
scroll to position [833, 0]
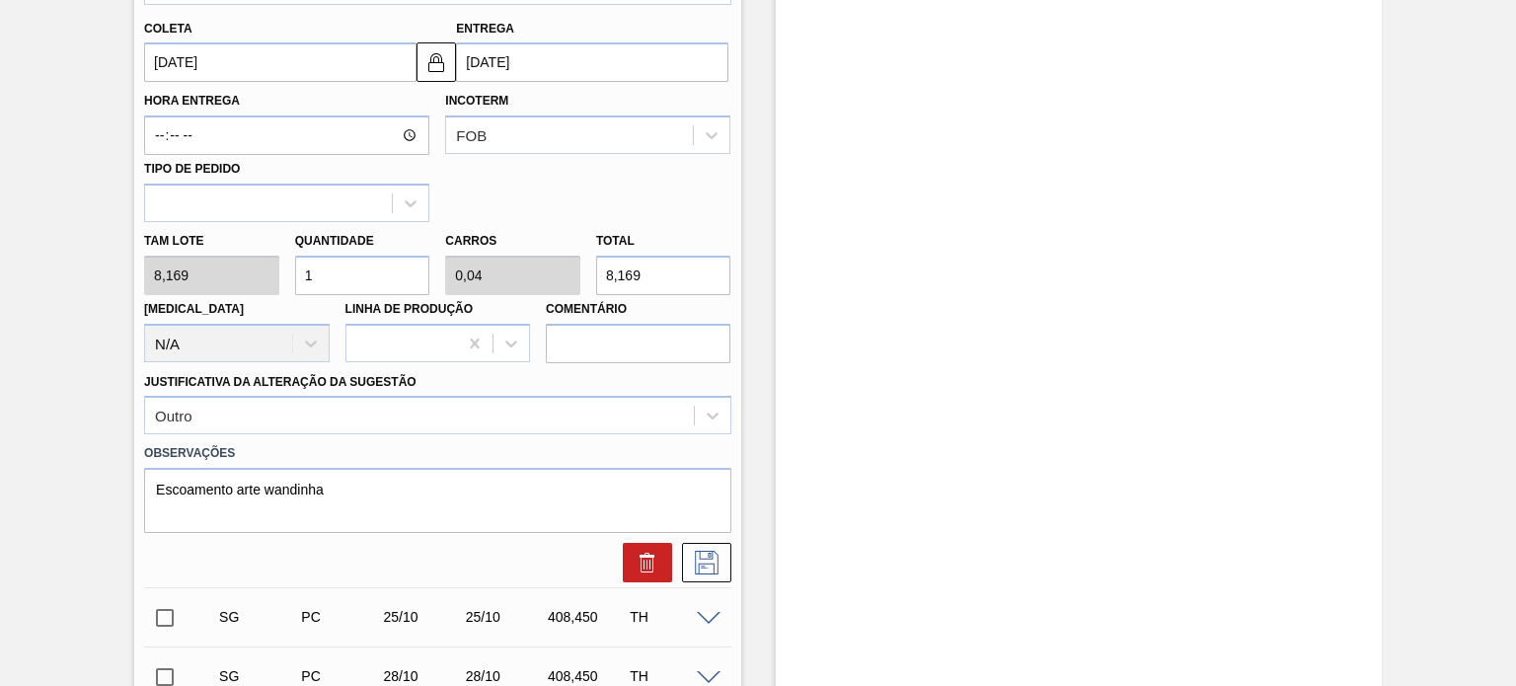
click at [272, 276] on div "Tam lote 8,169 Quantidade 1 Carros 0,04 Total 8,169 Doca N/A Linha de Produção …" at bounding box center [437, 292] width 602 height 141
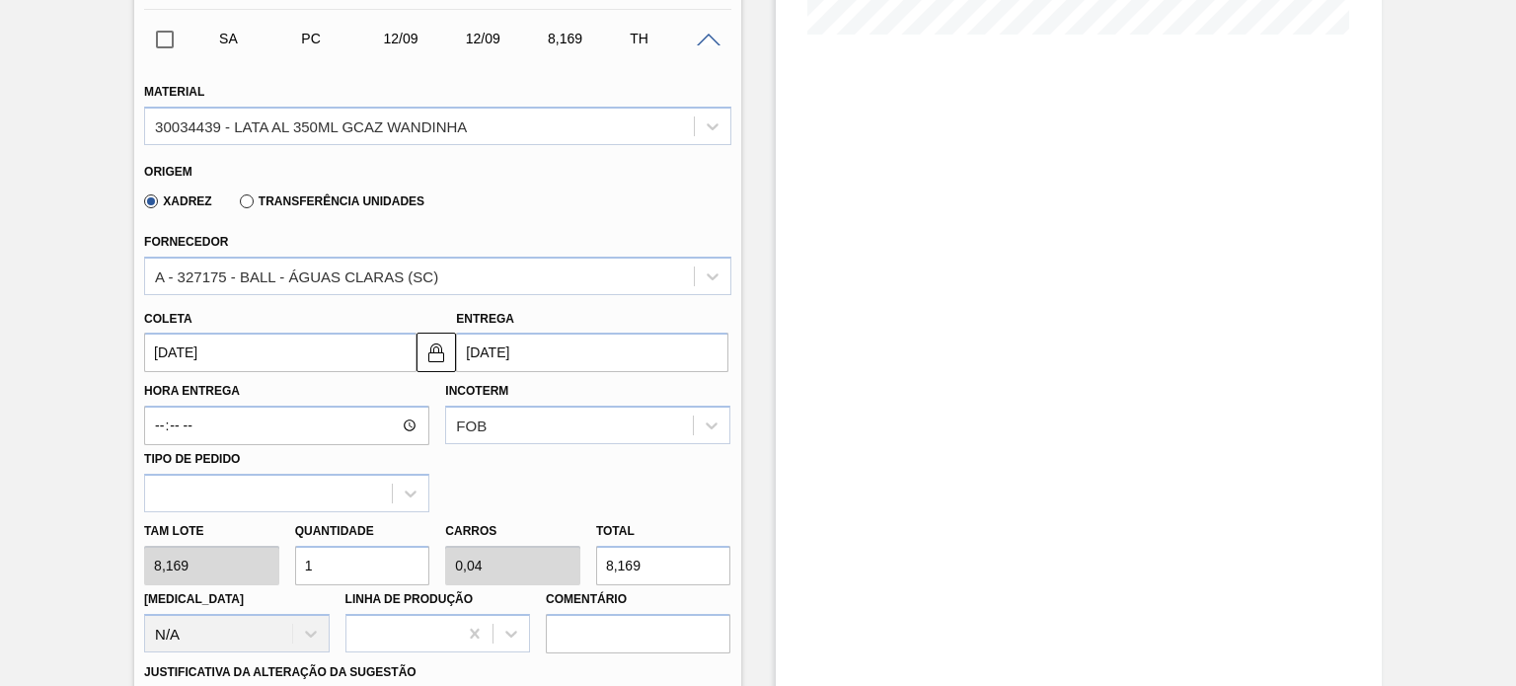
scroll to position [438, 0]
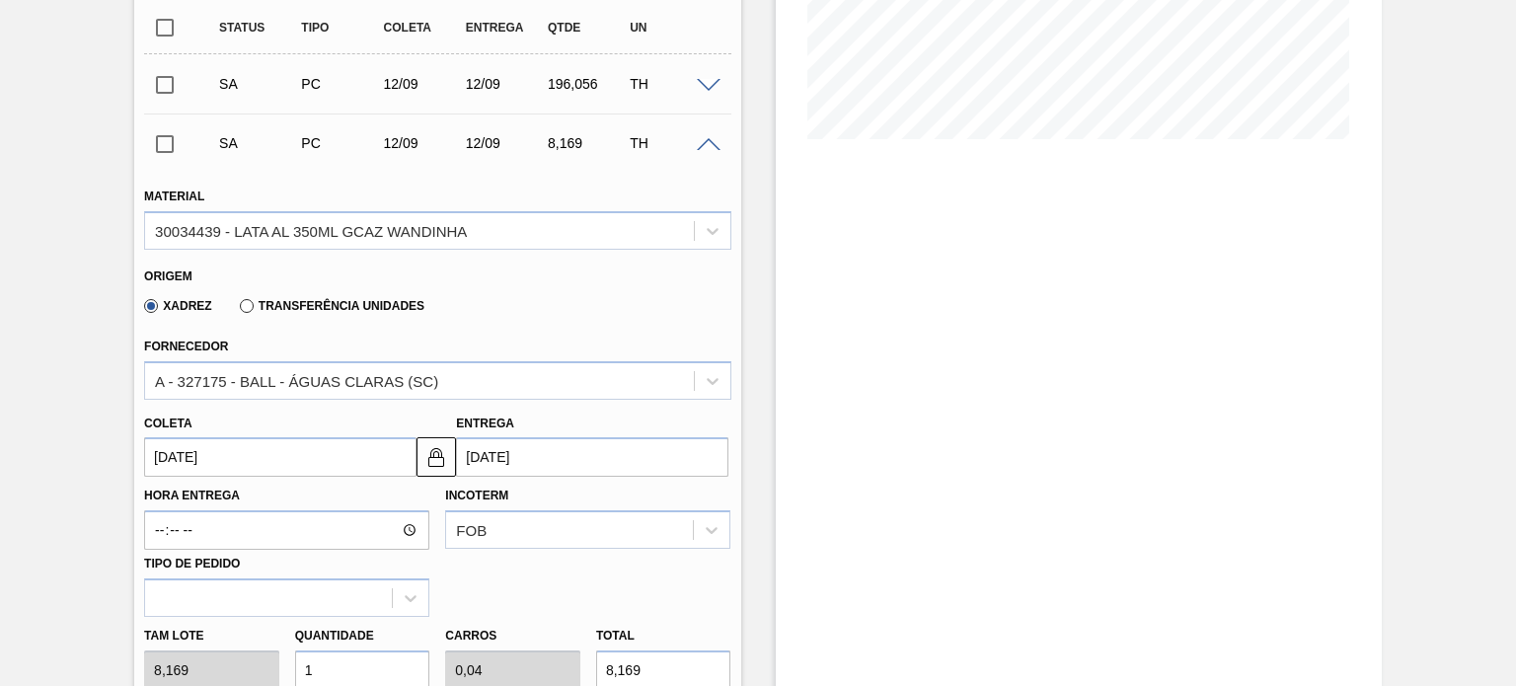
click at [706, 145] on span at bounding box center [709, 145] width 24 height 15
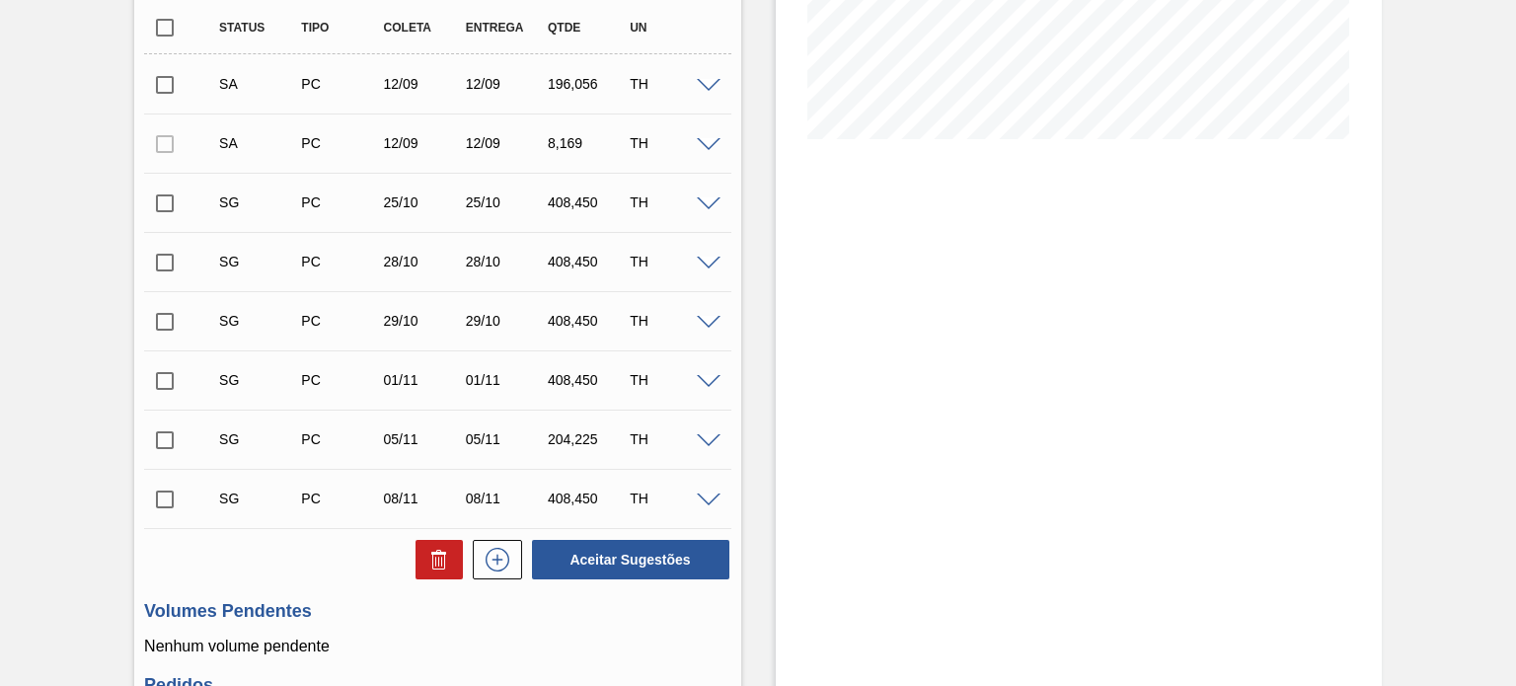
click at [706, 145] on span at bounding box center [709, 145] width 24 height 15
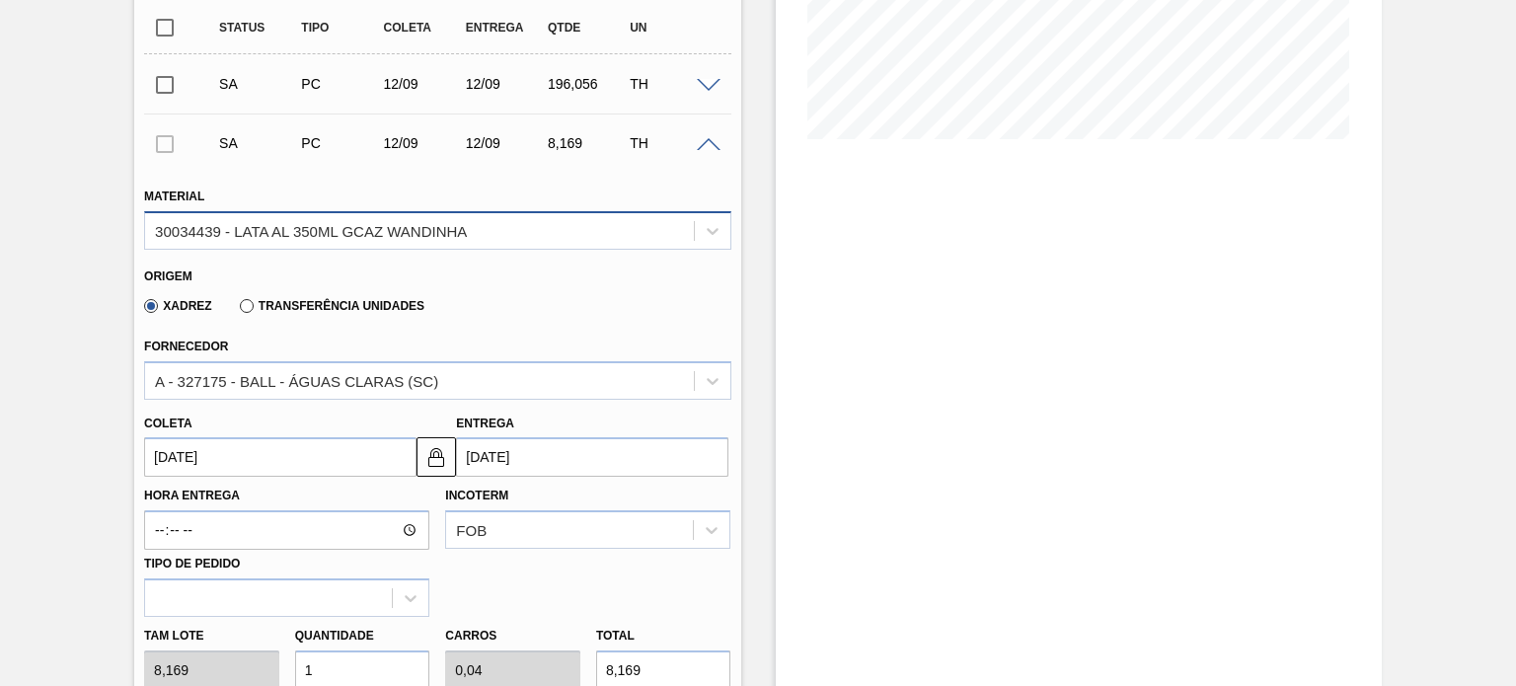
click at [537, 230] on div "30034439 - LATA AL 350ML GCAZ WANDINHA" at bounding box center [419, 230] width 548 height 29
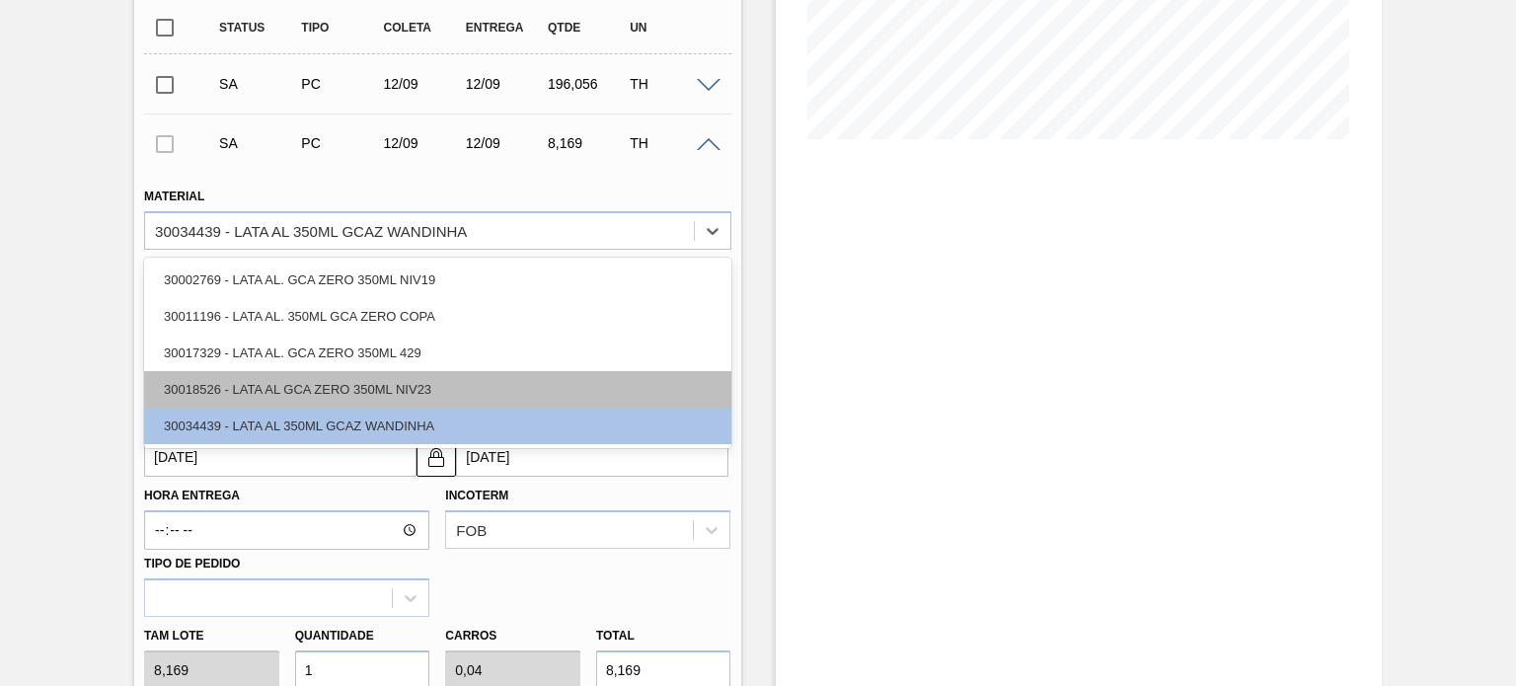
click at [430, 389] on div "30018526 - LATA AL GCA ZERO 350ML NIV23" at bounding box center [437, 389] width 586 height 37
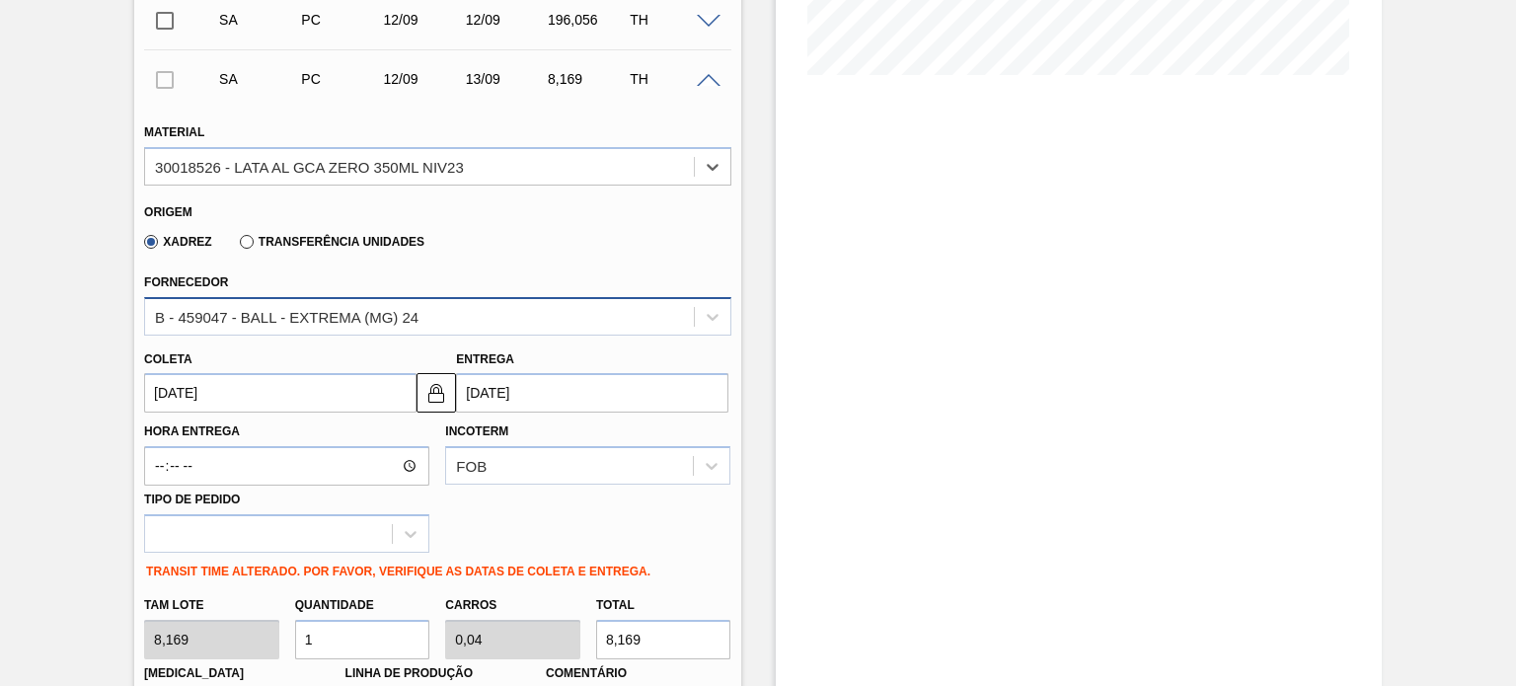
scroll to position [537, 0]
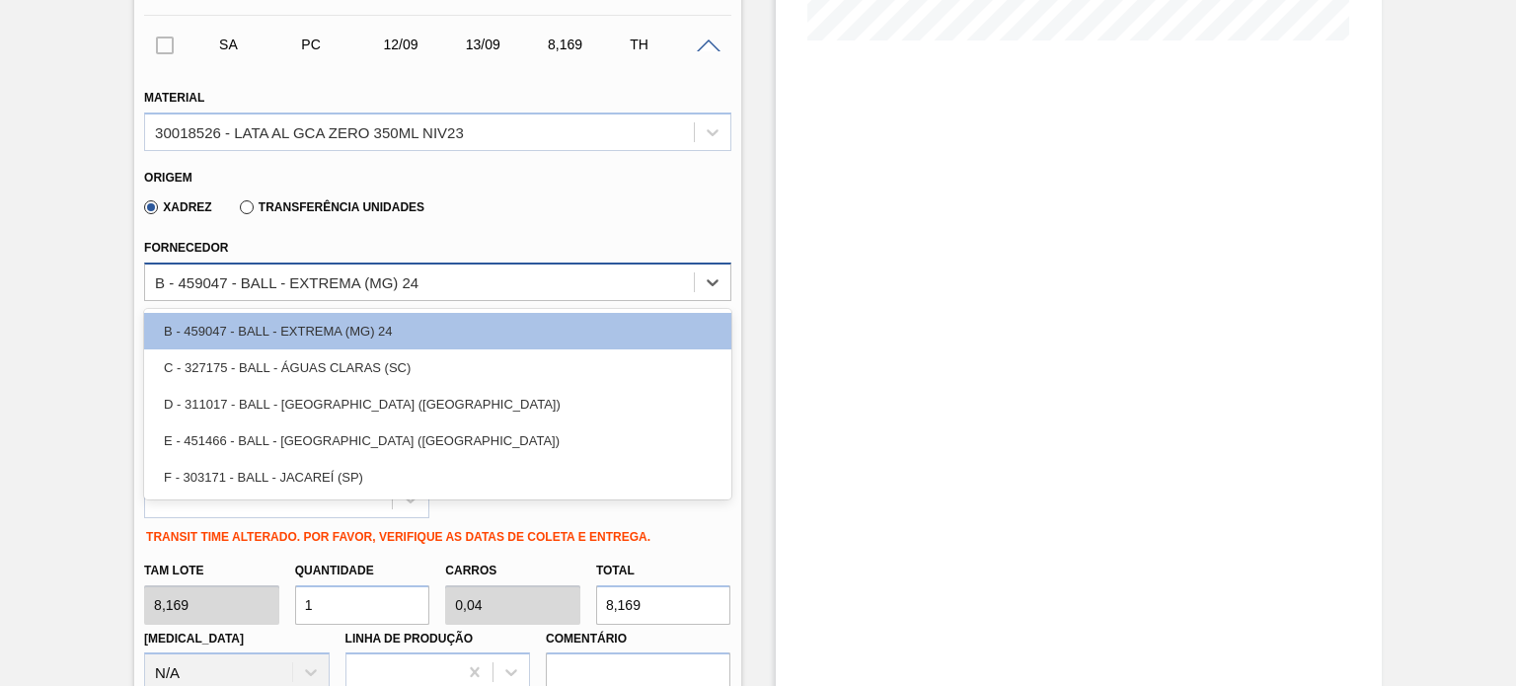
click at [386, 285] on div "B - 459047 - BALL - EXTREMA (MG) 24" at bounding box center [287, 281] width 264 height 17
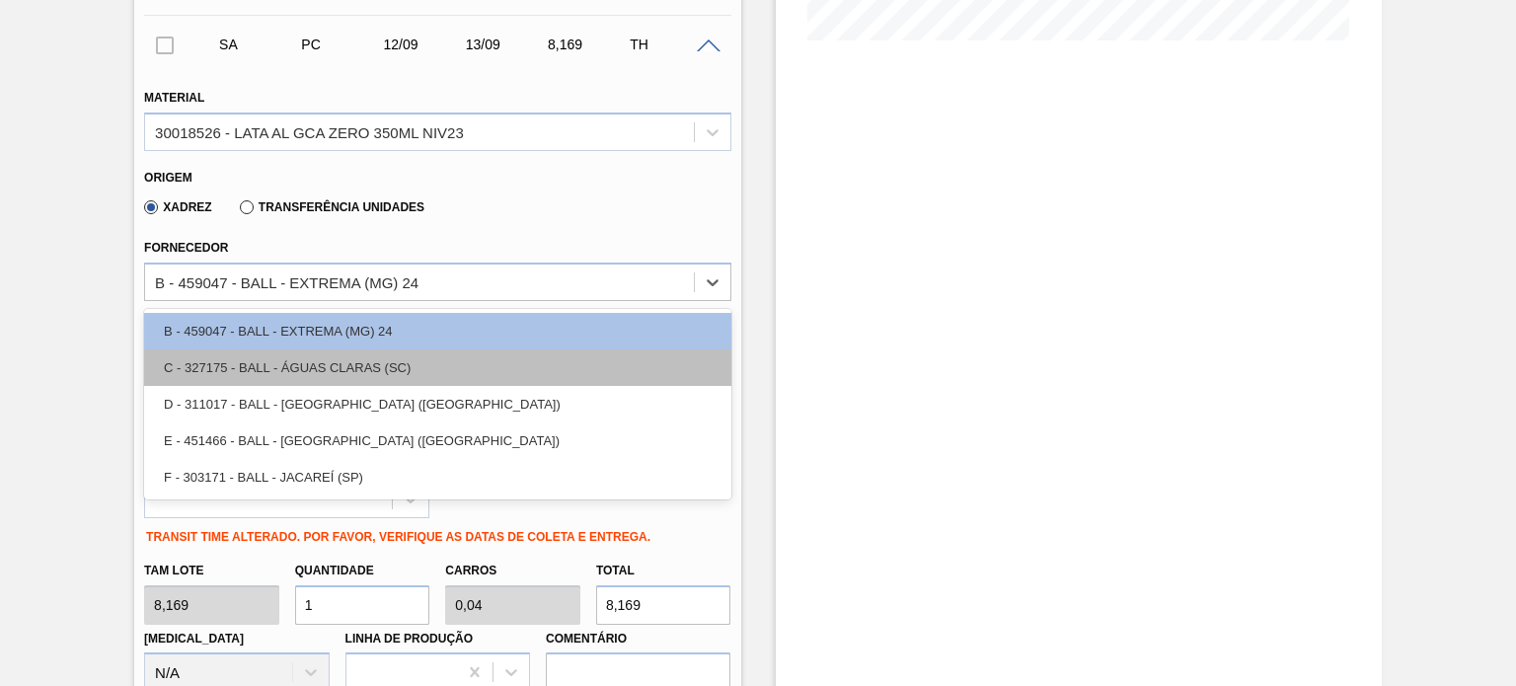
click at [360, 380] on div "C - 327175 - BALL - ÁGUAS CLARAS (SC)" at bounding box center [437, 367] width 586 height 37
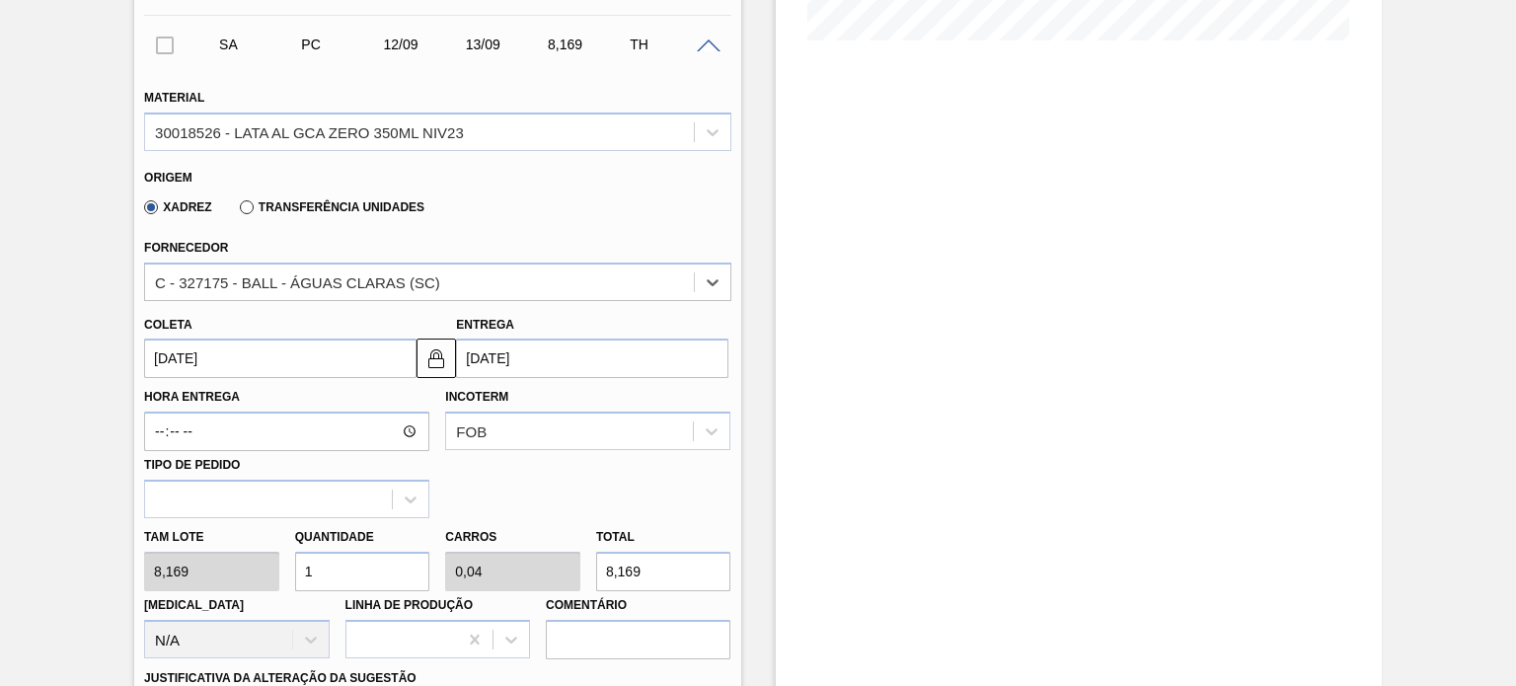
click at [269, 353] on input "[DATE]" at bounding box center [280, 358] width 272 height 39
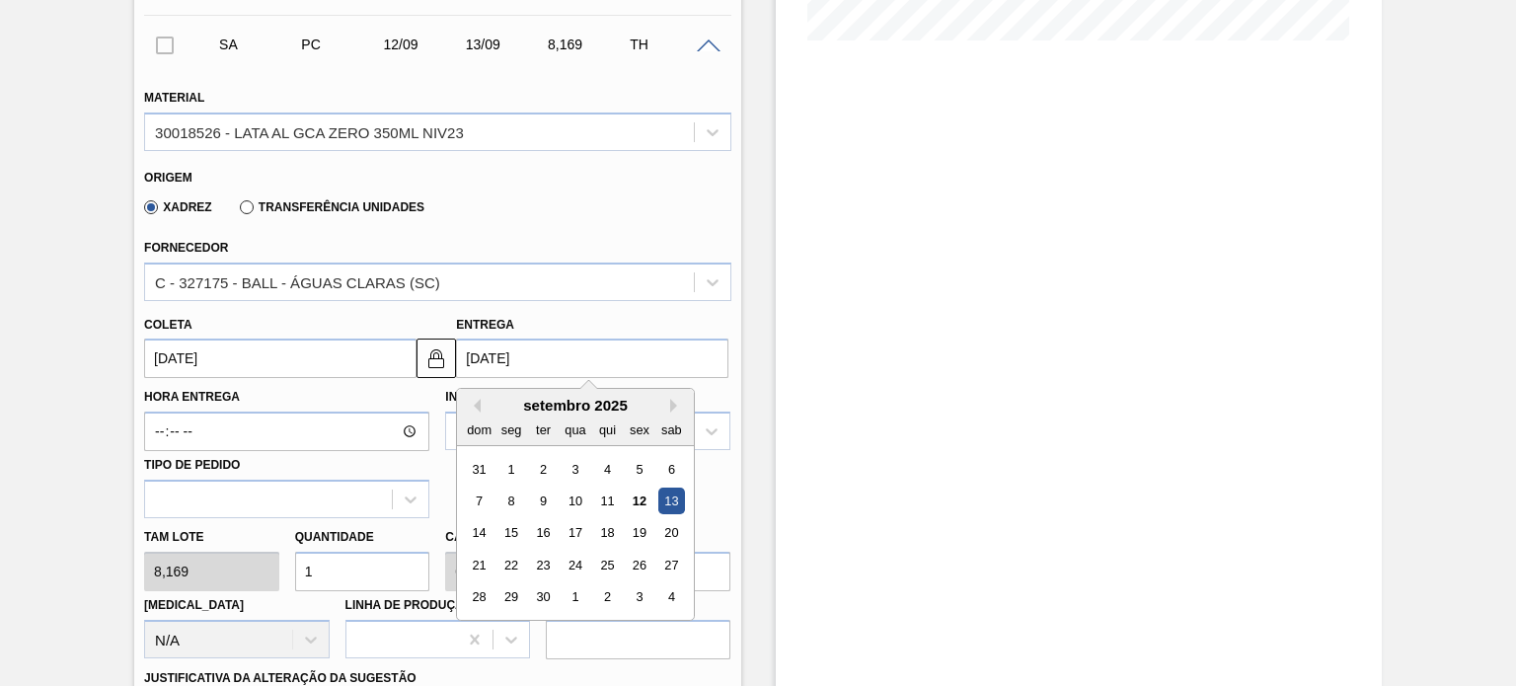
click at [522, 366] on input "[DATE]" at bounding box center [592, 358] width 272 height 39
click at [444, 358] on img at bounding box center [437, 359] width 24 height 24
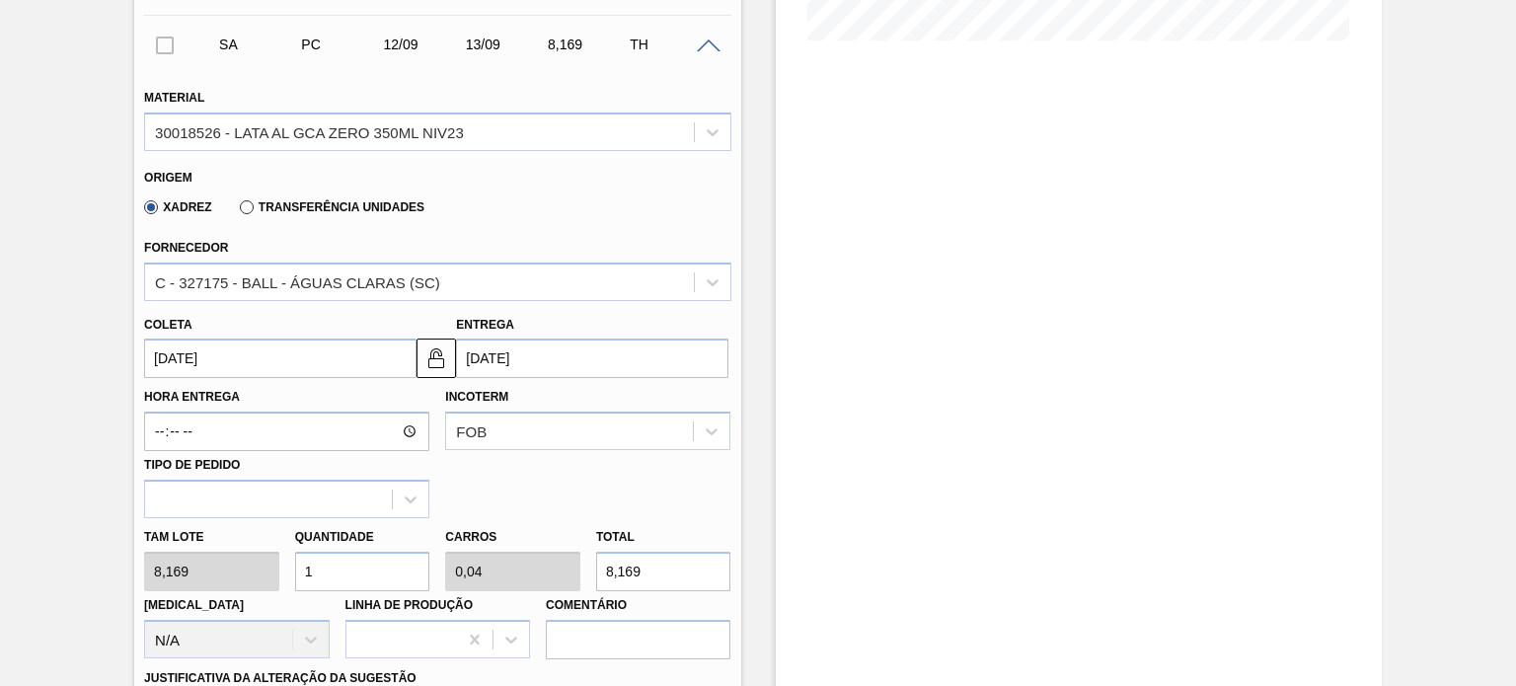
click at [573, 353] on input "[DATE]" at bounding box center [592, 358] width 272 height 39
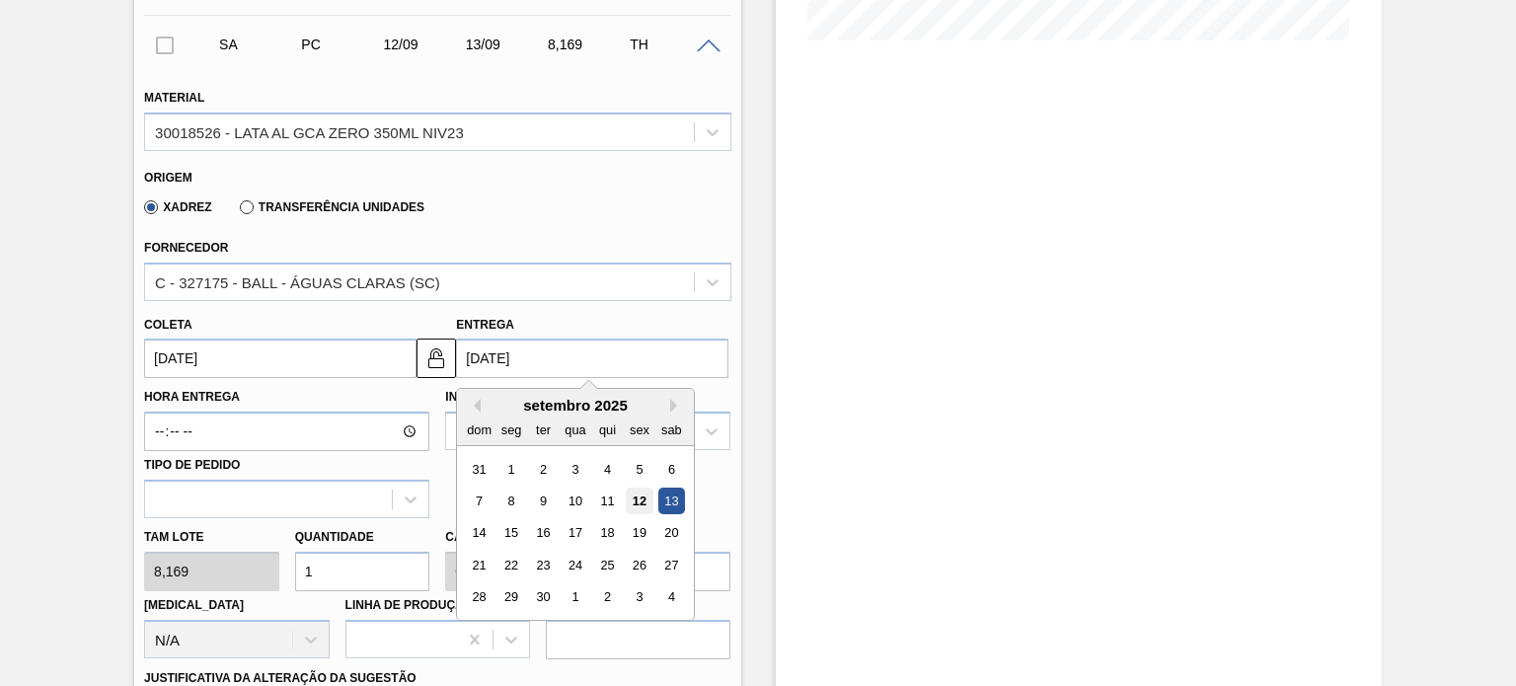
click at [627, 497] on div "12" at bounding box center [640, 501] width 27 height 27
type input "[DATE]"
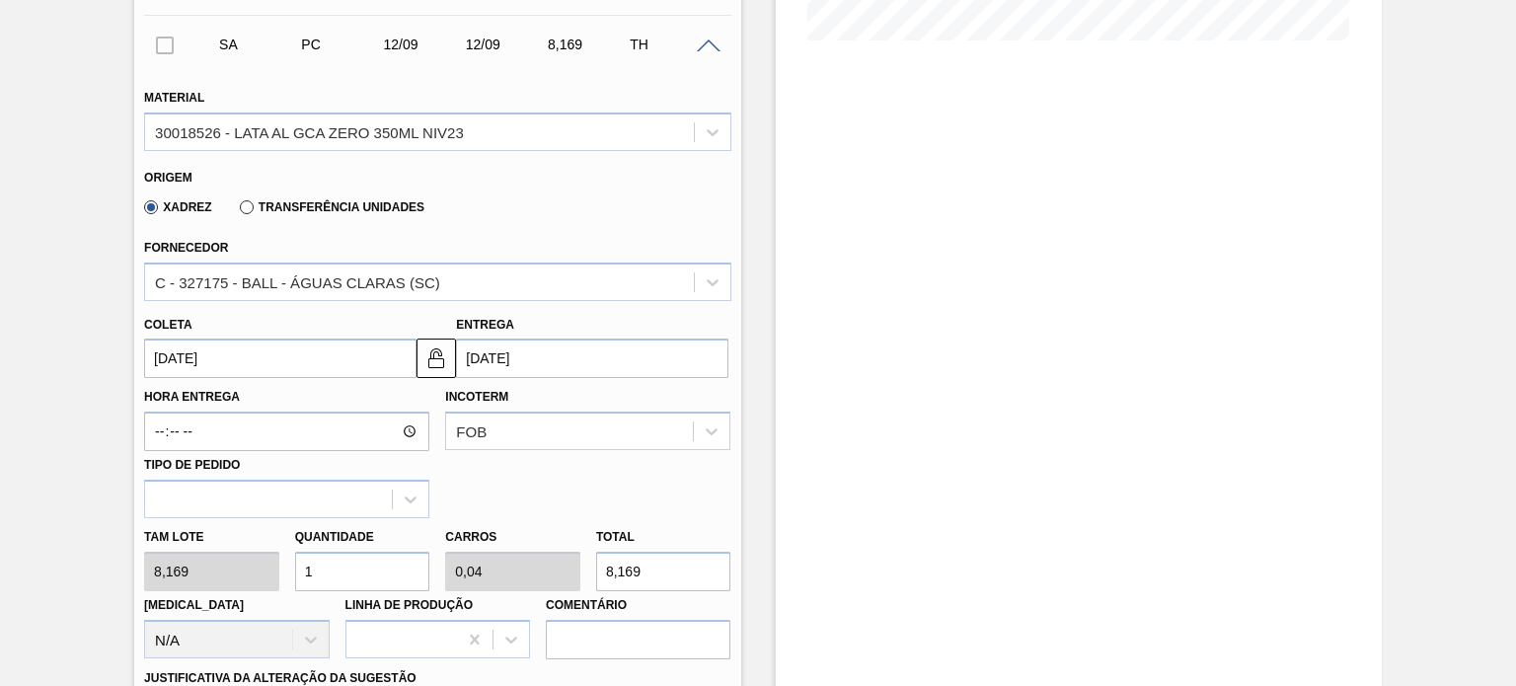
click at [272, 574] on div "Tam lote 8,169 Quantidade 1 Carros 0,04 Total 8,169 Doca N/A Linha de Produção …" at bounding box center [437, 588] width 602 height 141
type input "4"
type input "0,16"
type input "32,676"
type input "49"
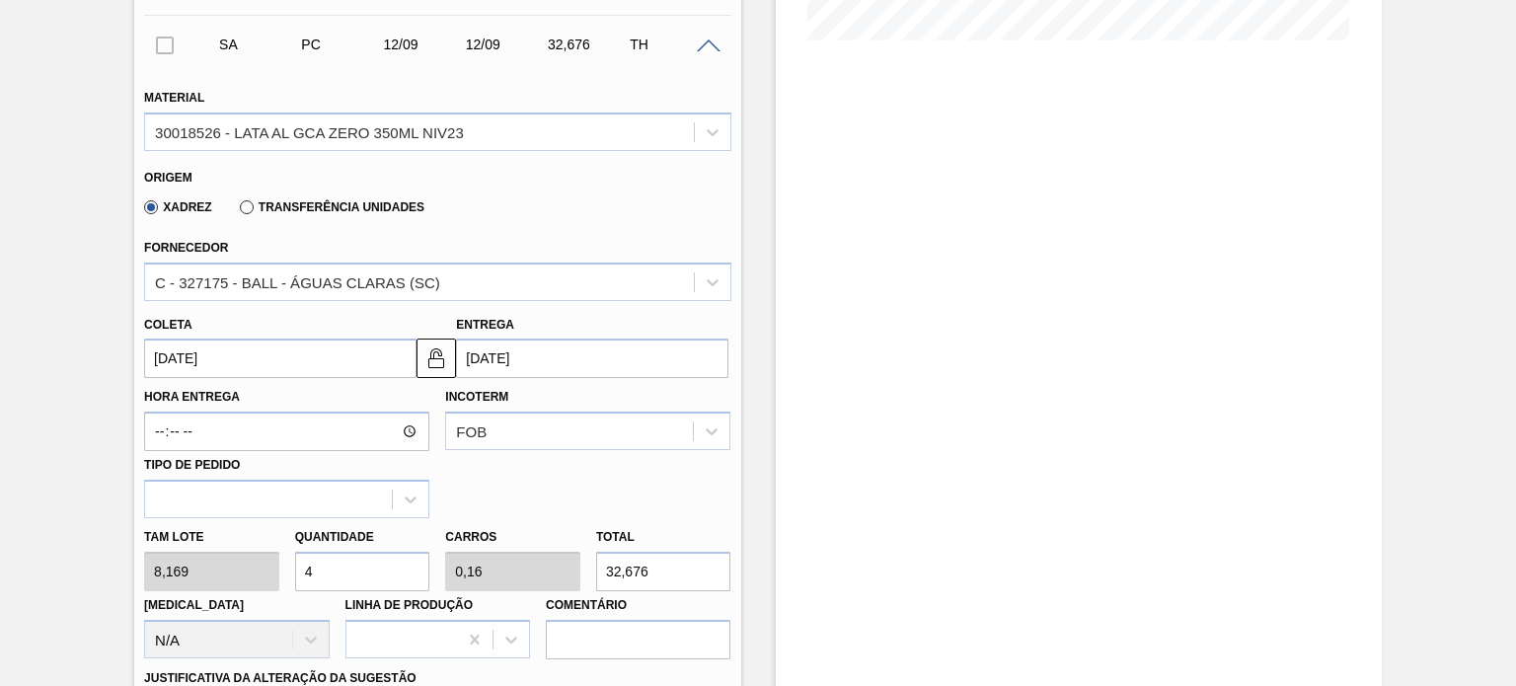
type input "1,96"
type input "400,281"
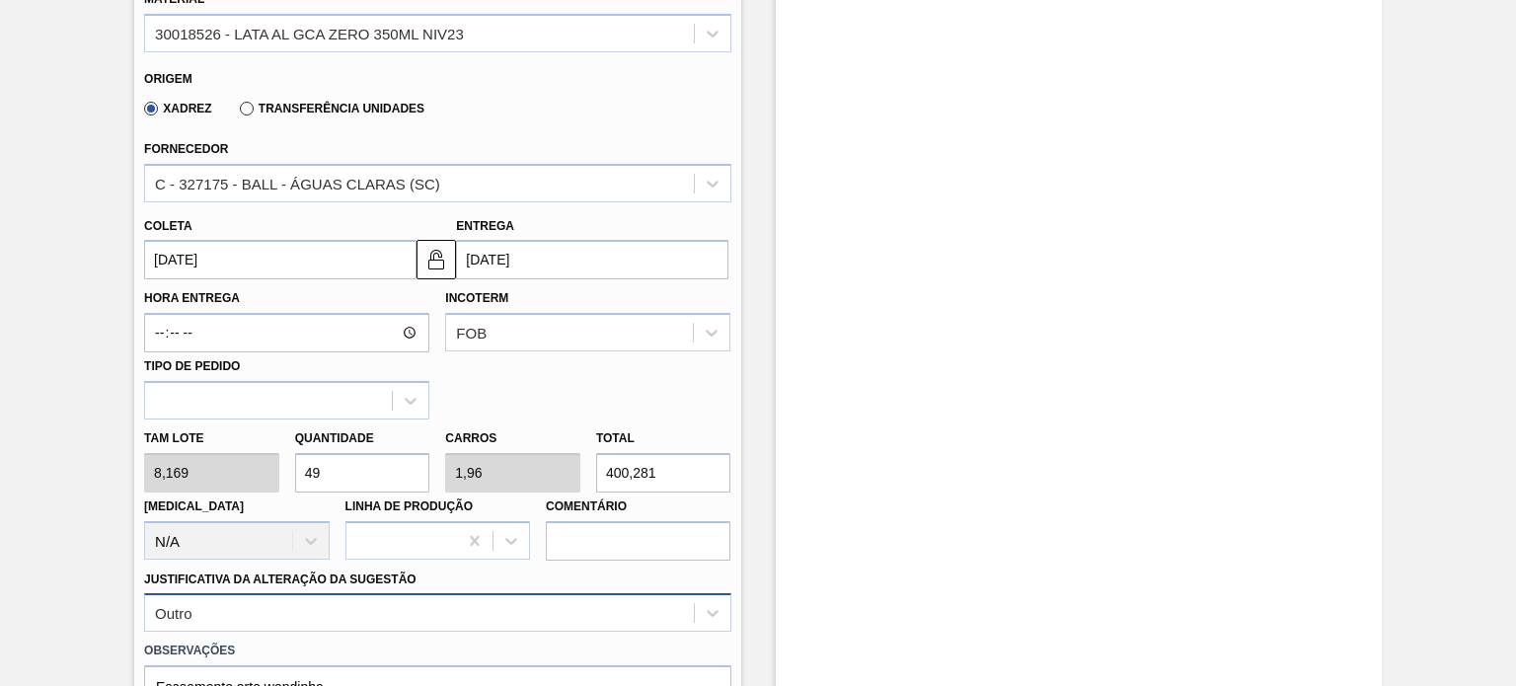
scroll to position [932, 0]
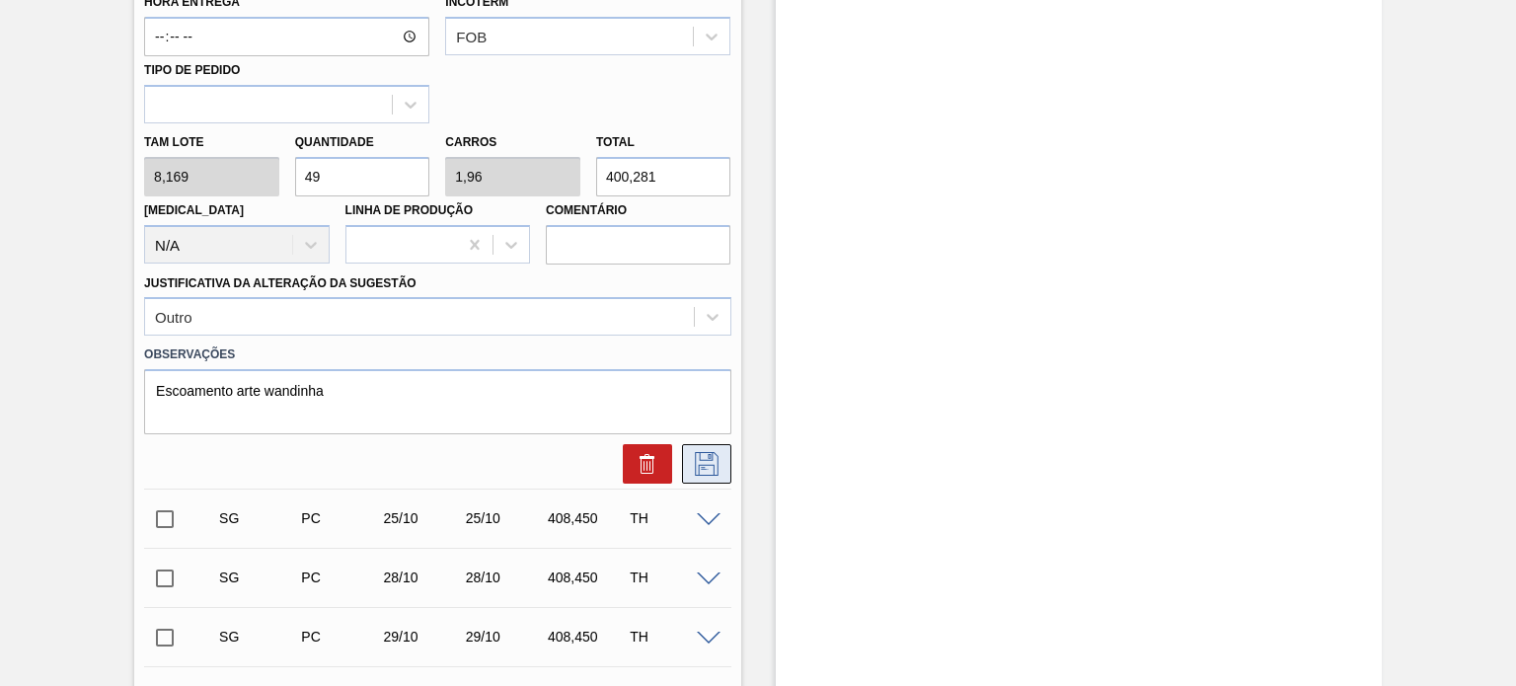
click at [695, 471] on icon at bounding box center [707, 464] width 24 height 24
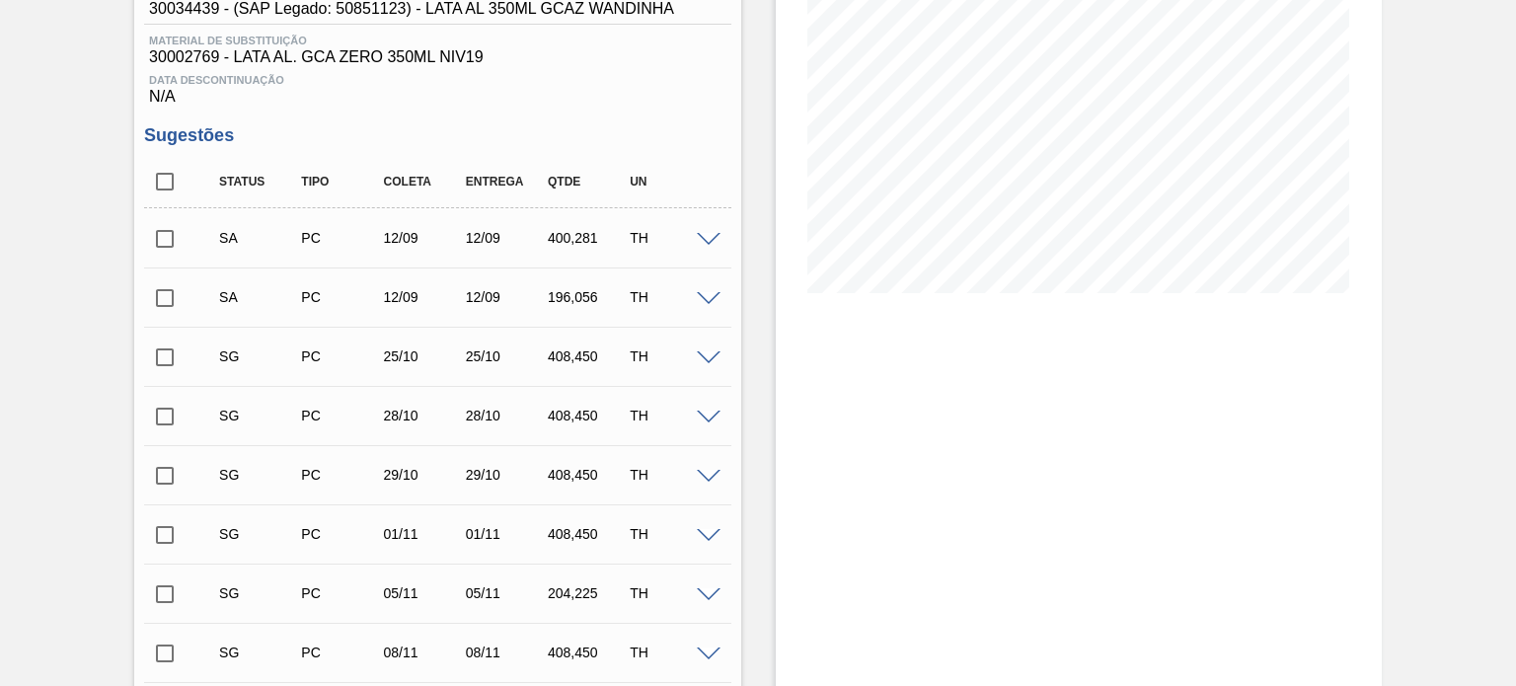
scroll to position [280, 0]
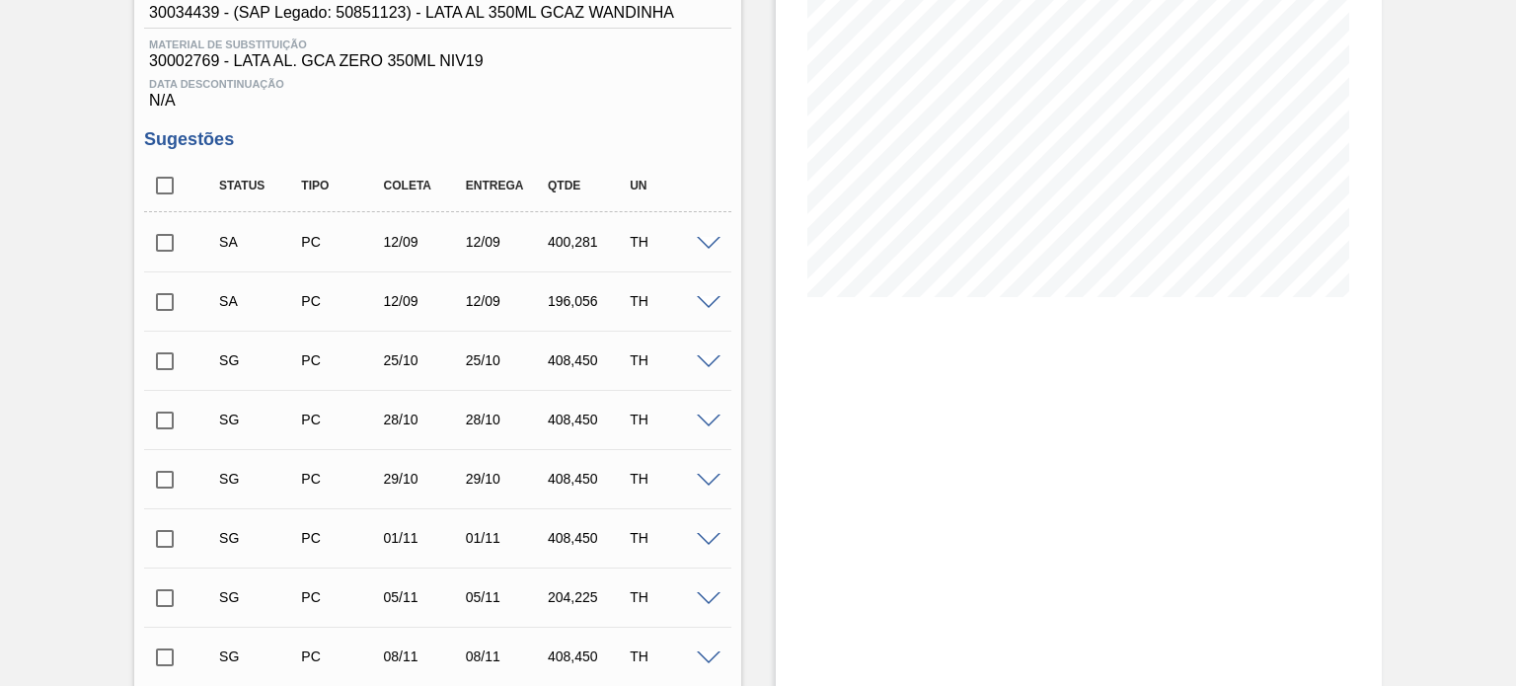
click at [700, 309] on span at bounding box center [709, 303] width 24 height 15
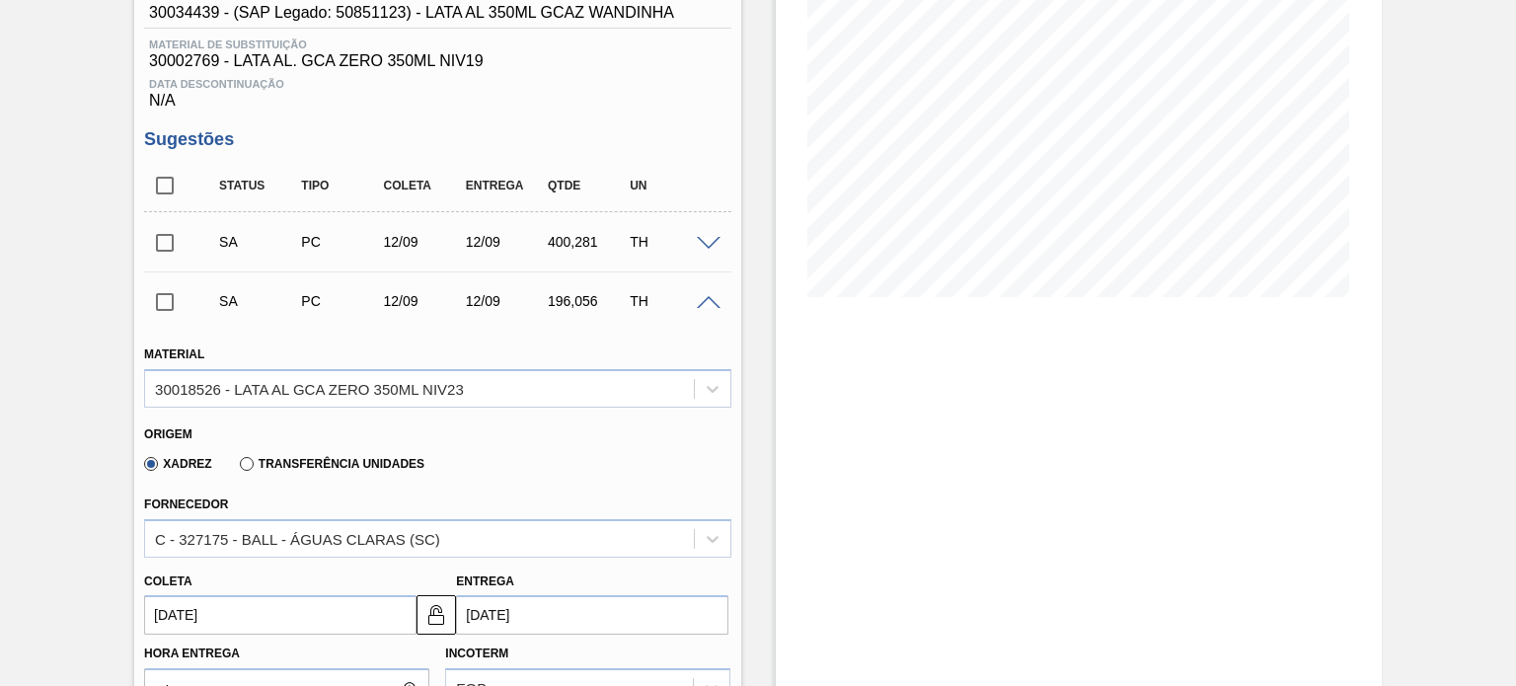
click at [700, 309] on span at bounding box center [709, 303] width 24 height 15
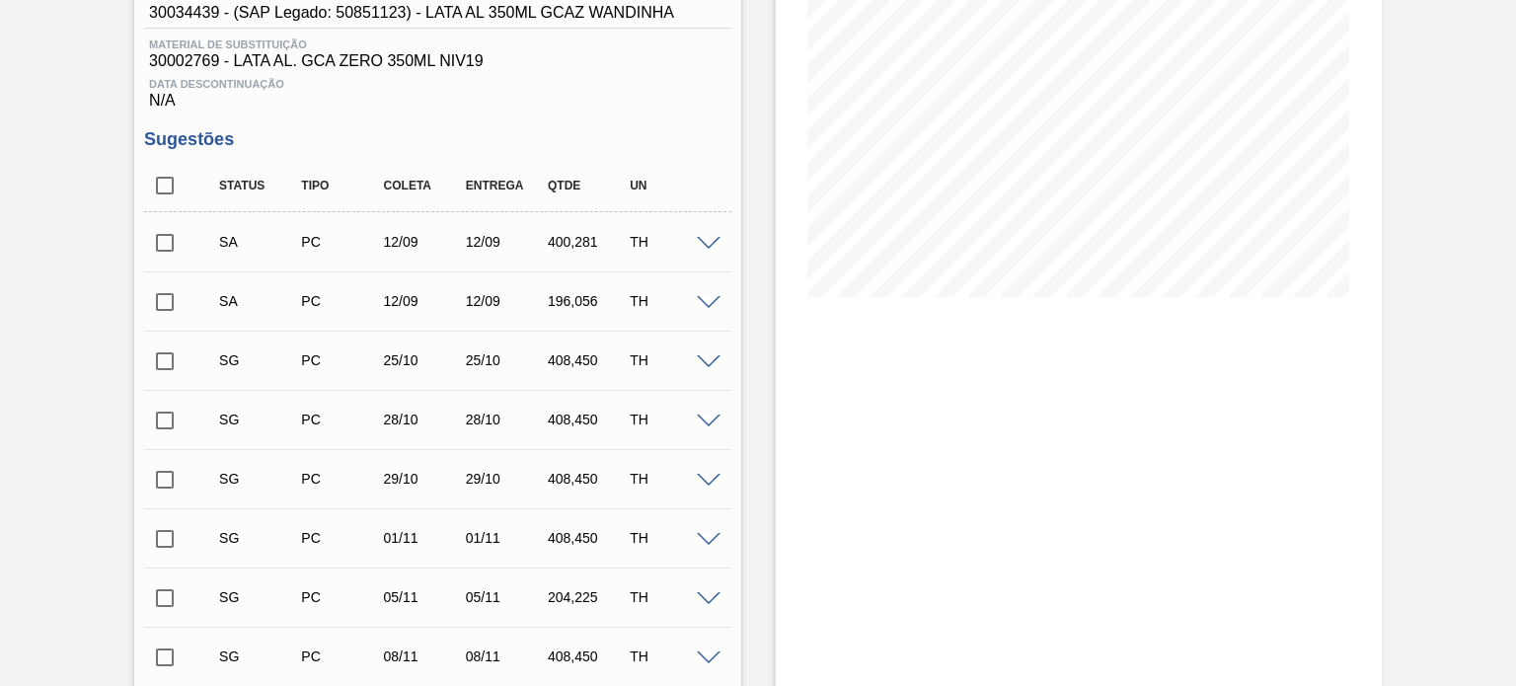
click at [697, 249] on span at bounding box center [709, 244] width 24 height 15
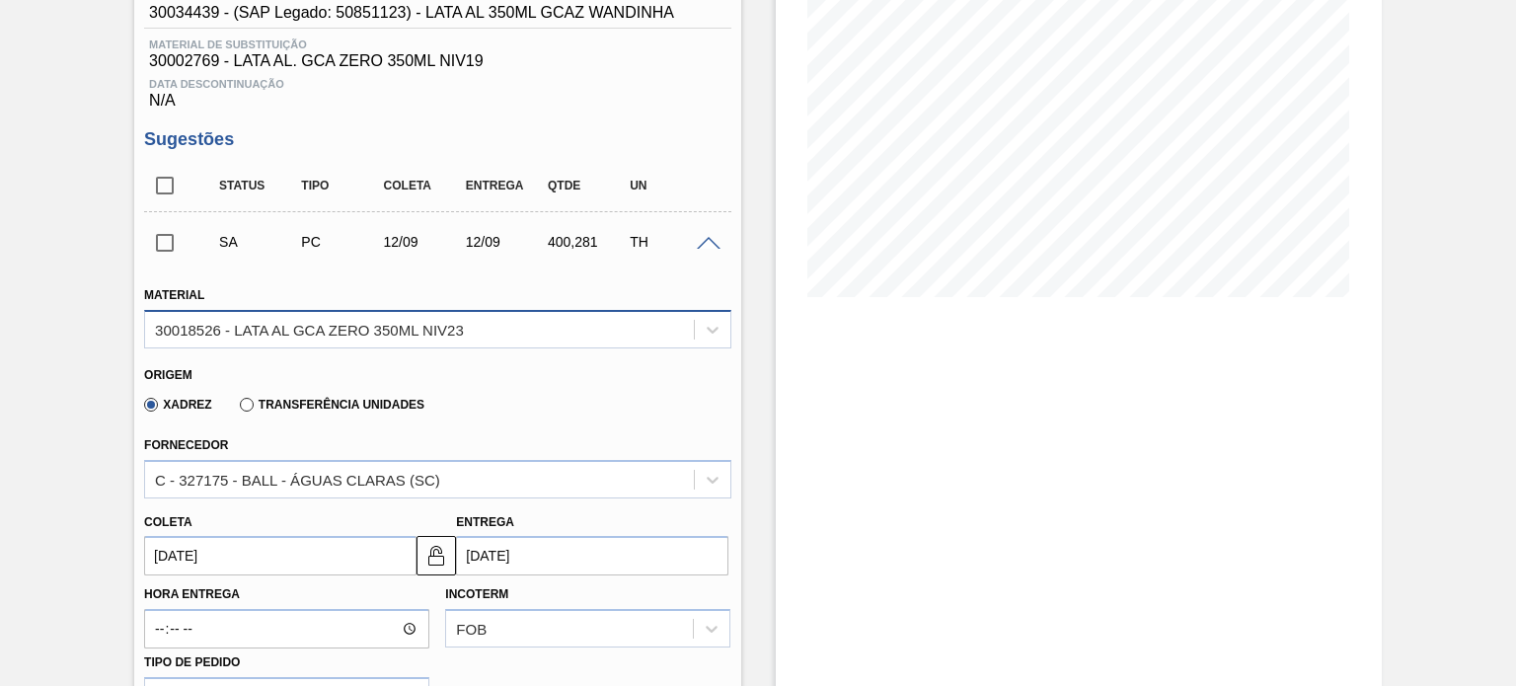
click at [536, 323] on div "30018526 - LATA AL GCA ZERO 350ML NIV23" at bounding box center [419, 329] width 548 height 29
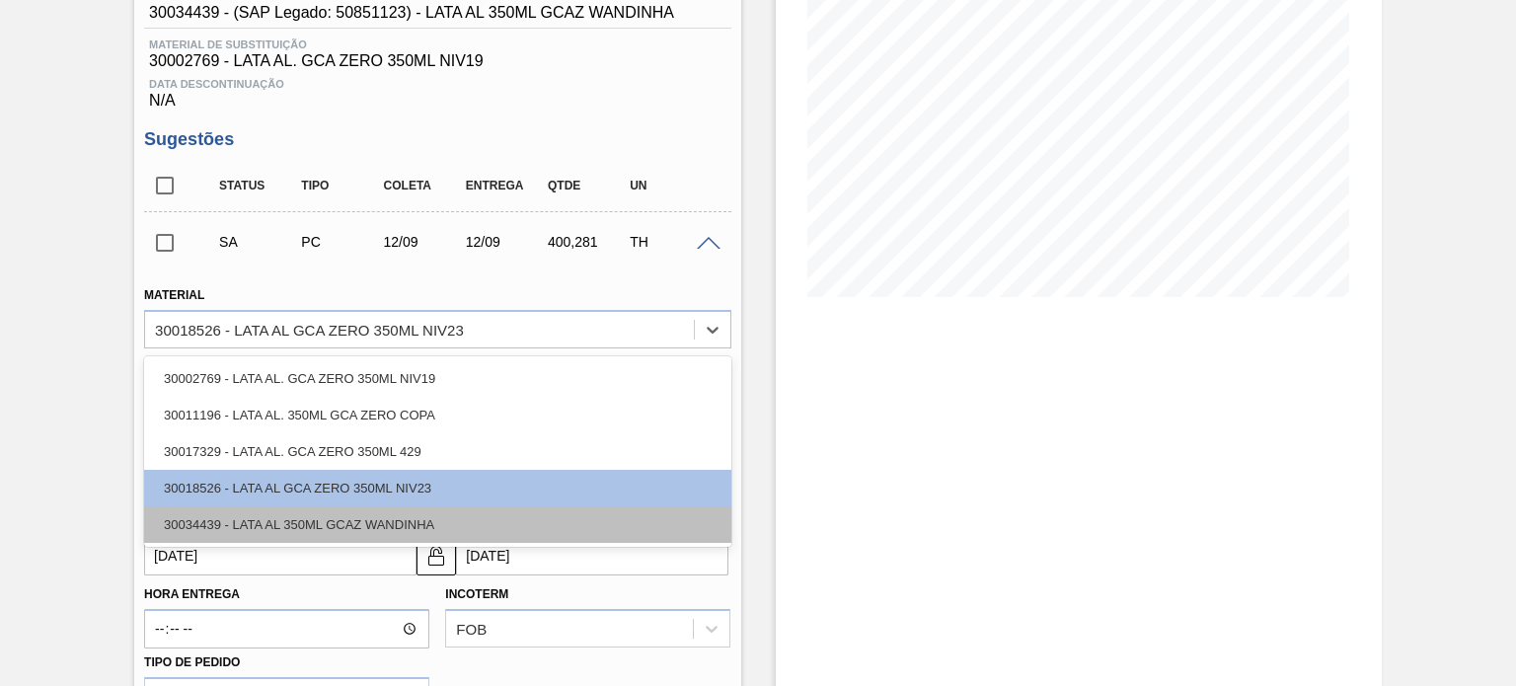
click at [391, 523] on div "30034439 - LATA AL 350ML GCAZ WANDINHA" at bounding box center [437, 524] width 586 height 37
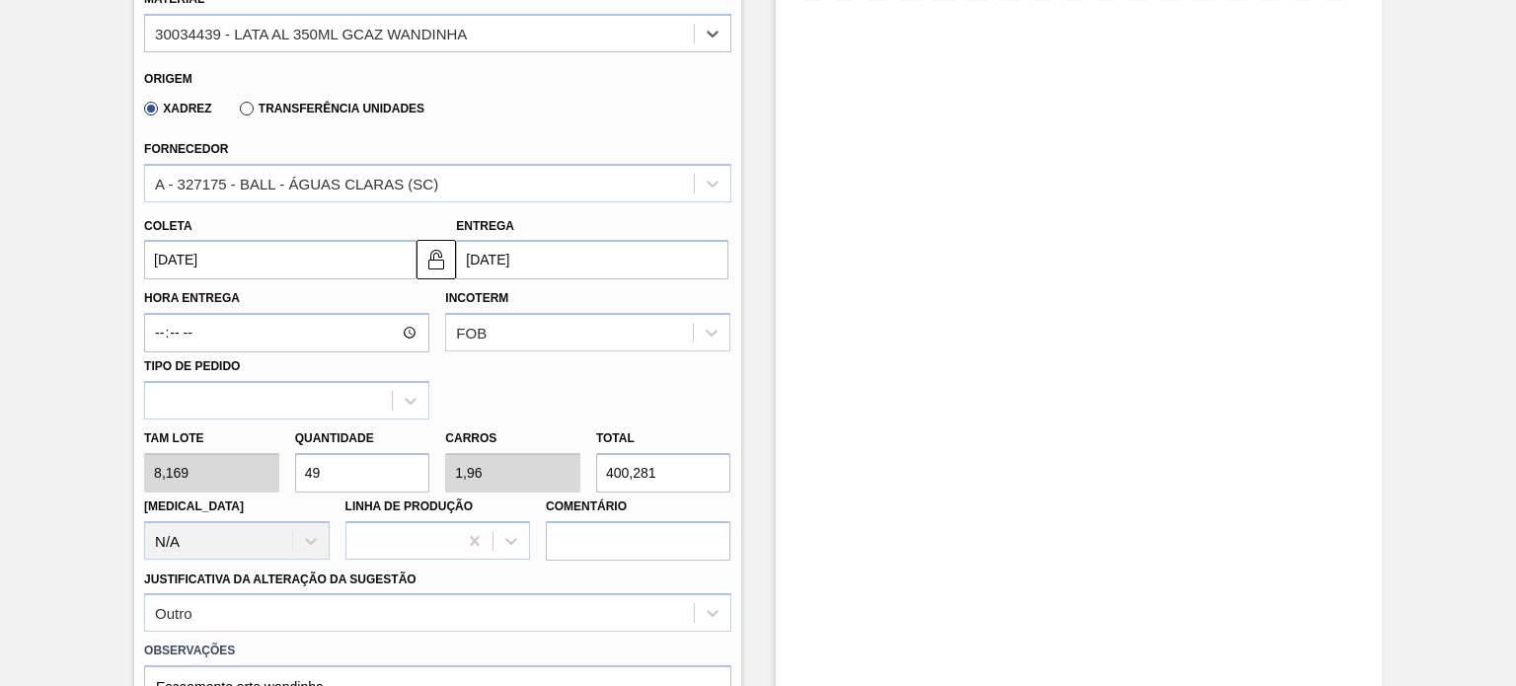
scroll to position [675, 0]
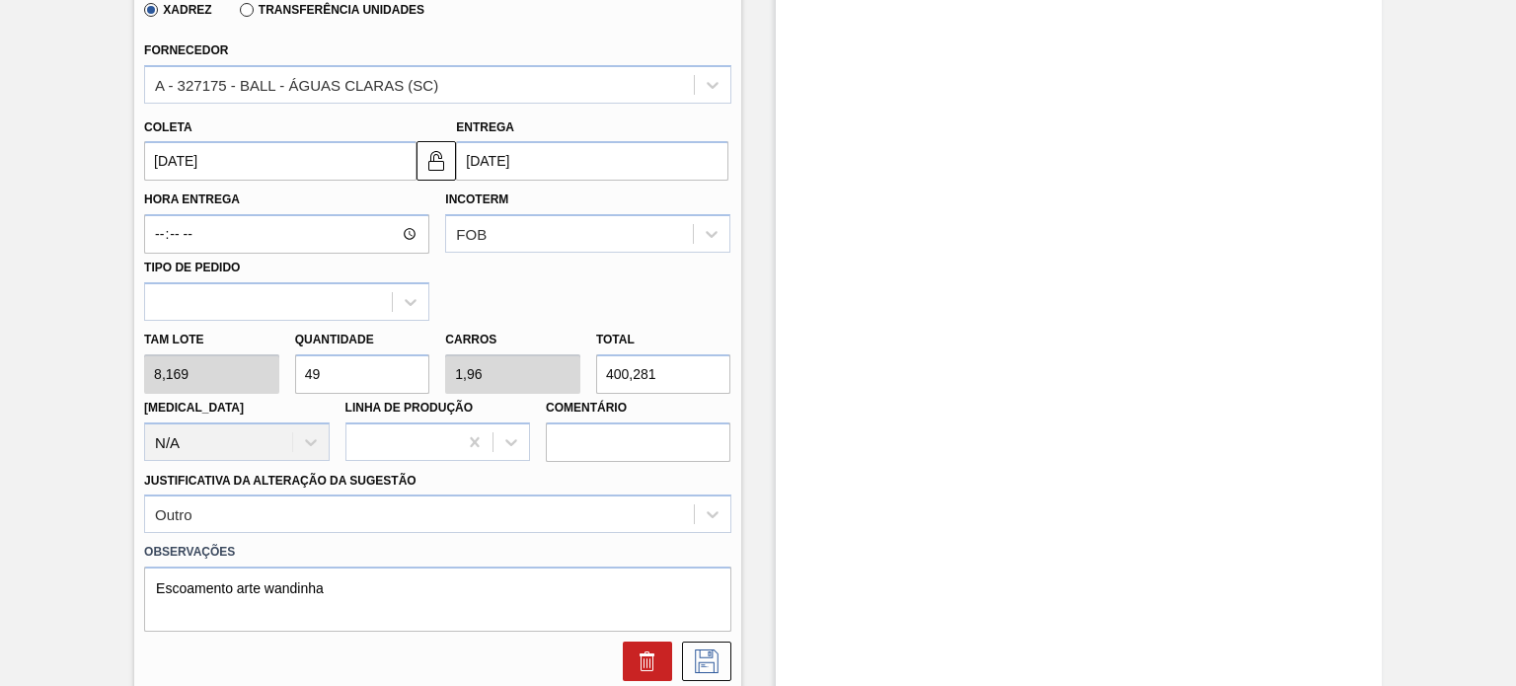
click at [250, 379] on div "Tam lote 8,169 Quantidade 49 Carros 1,96 Total 400,281 Doca N/A Linha de Produç…" at bounding box center [437, 391] width 602 height 141
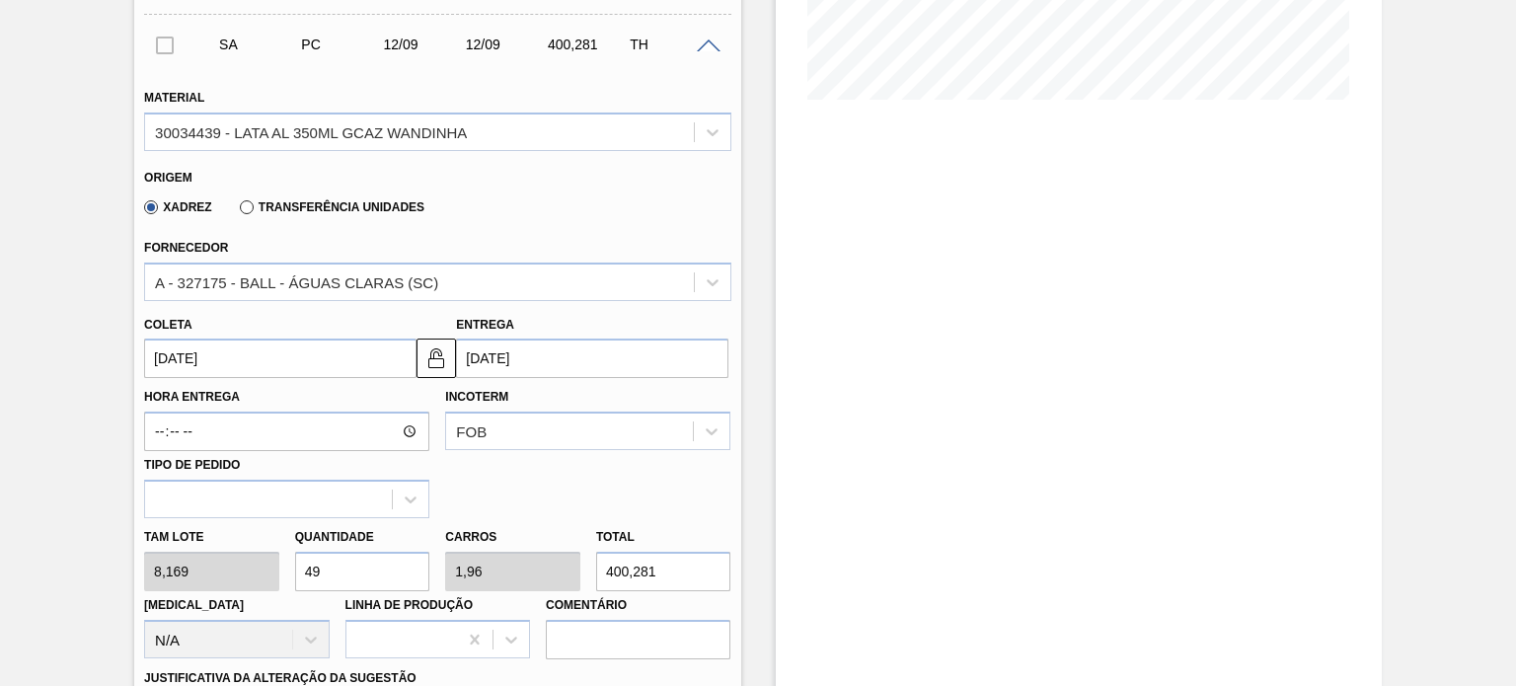
type input "1"
type input "0,04"
type input "8,169"
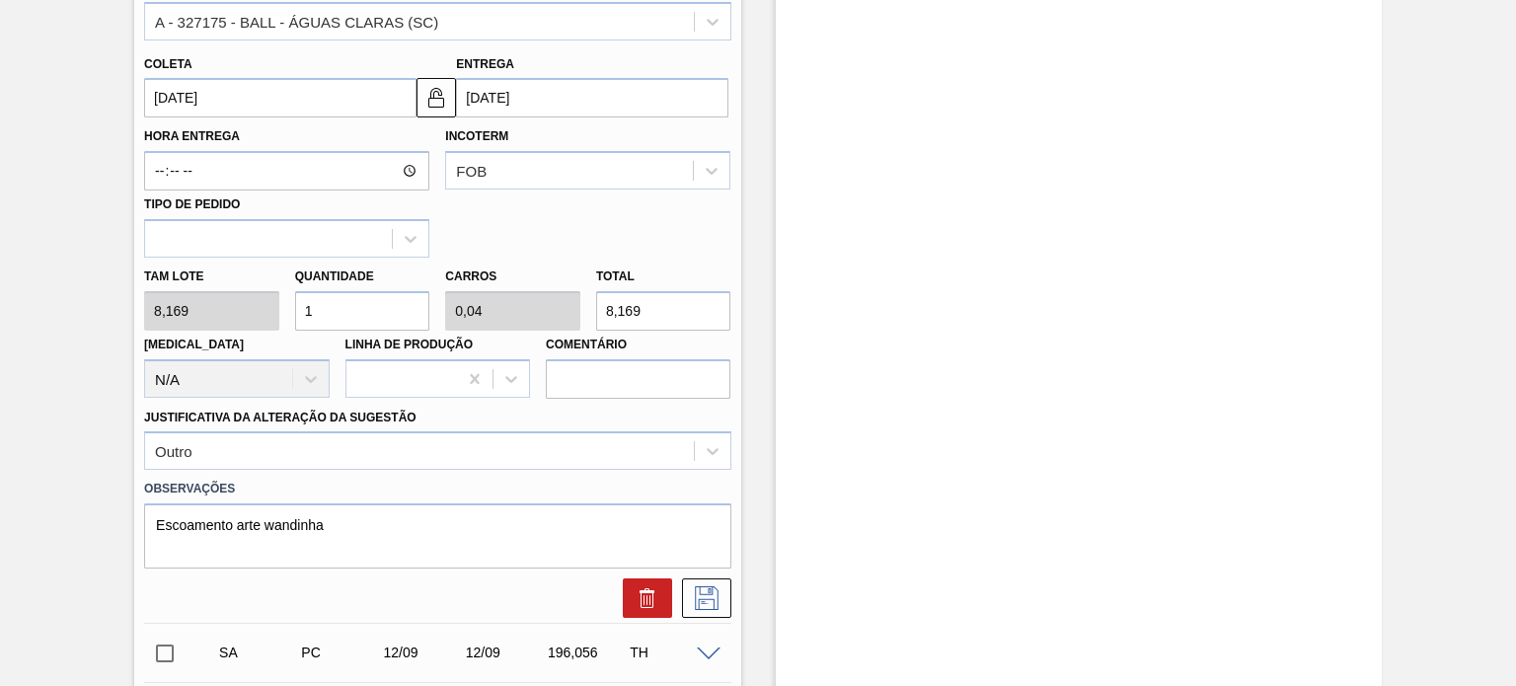
scroll to position [774, 0]
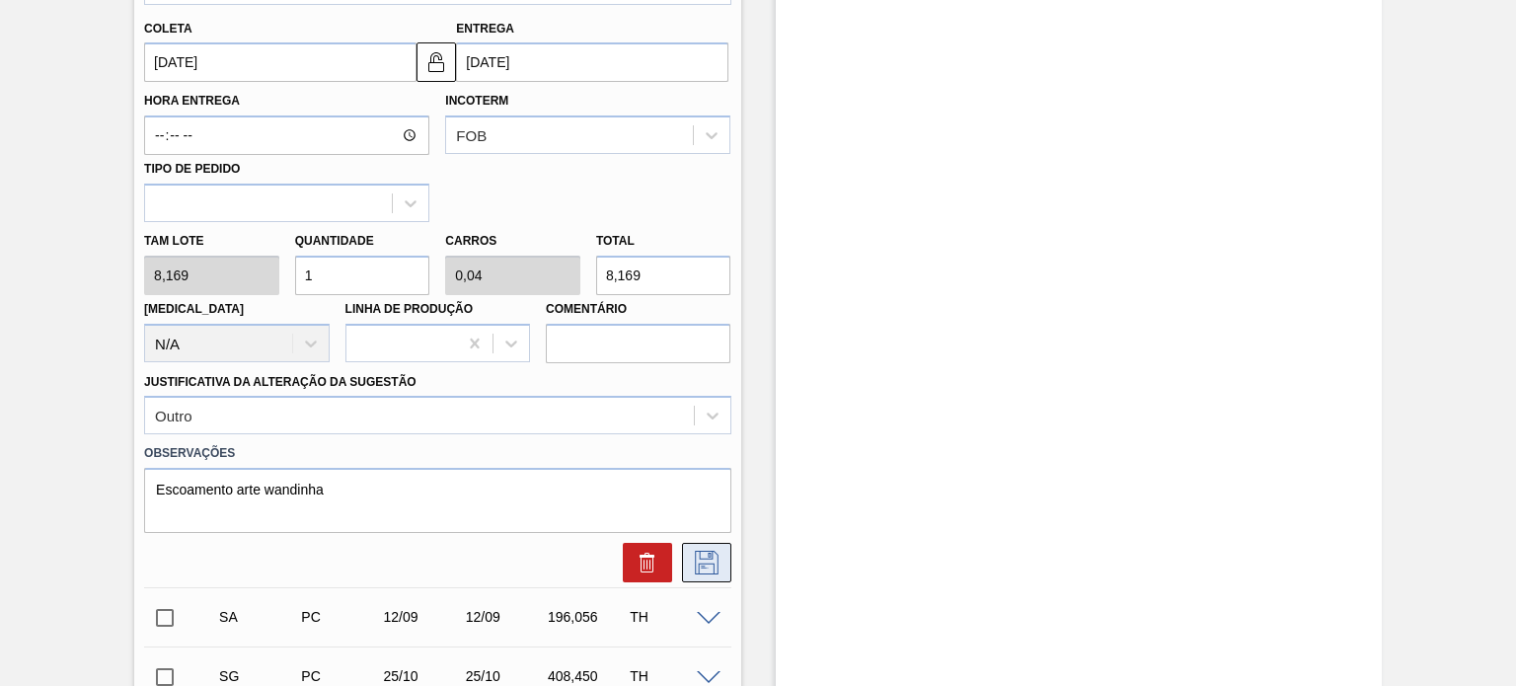
type input "1"
click at [702, 566] on icon at bounding box center [707, 563] width 32 height 24
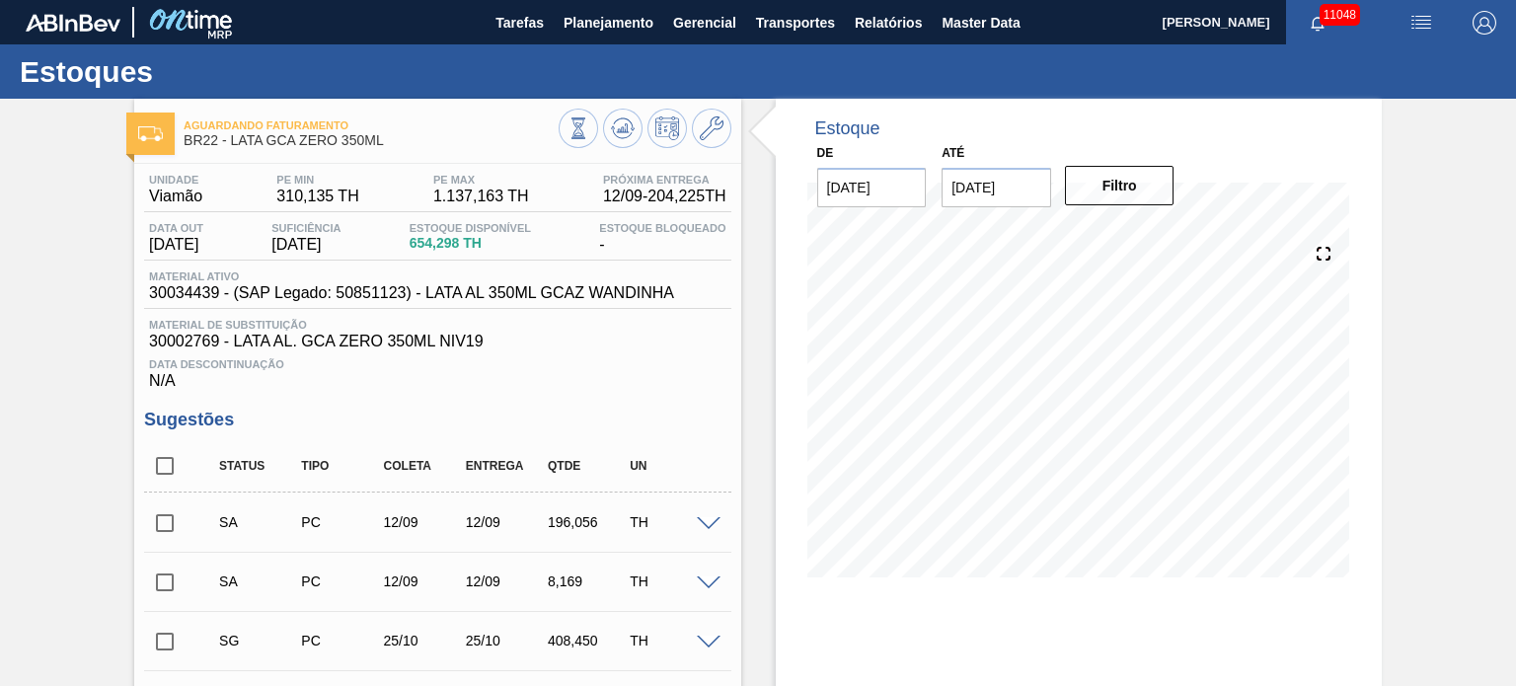
scroll to position [99, 0]
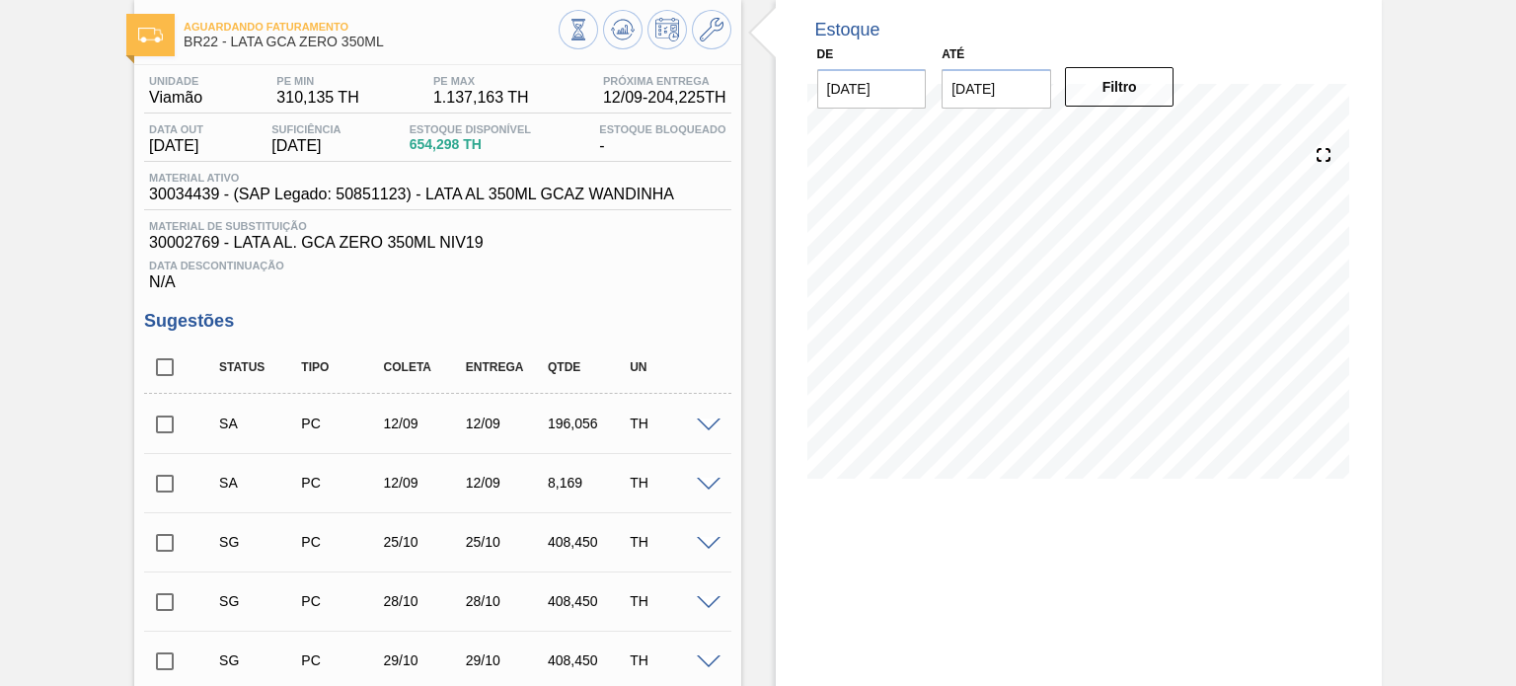
click at [697, 488] on span at bounding box center [709, 485] width 24 height 15
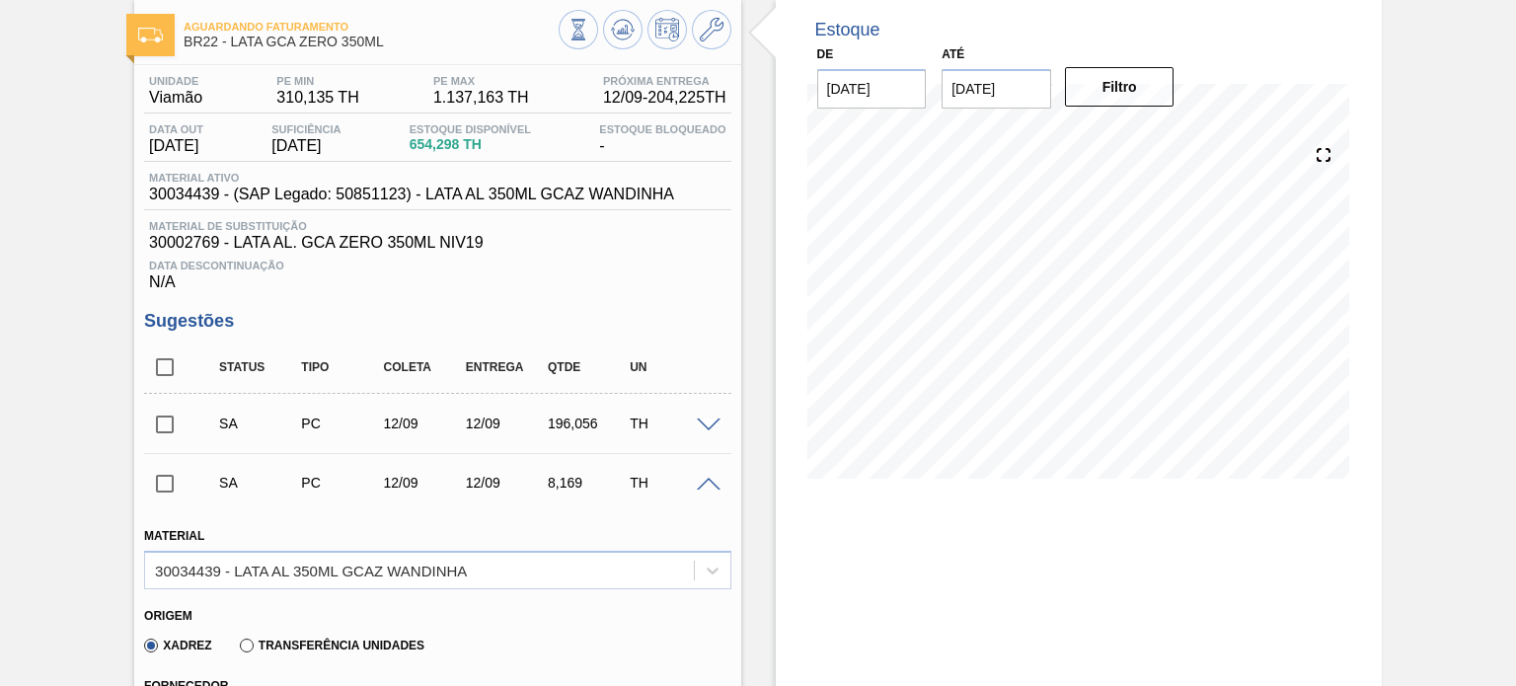
click at [697, 488] on span at bounding box center [709, 485] width 24 height 15
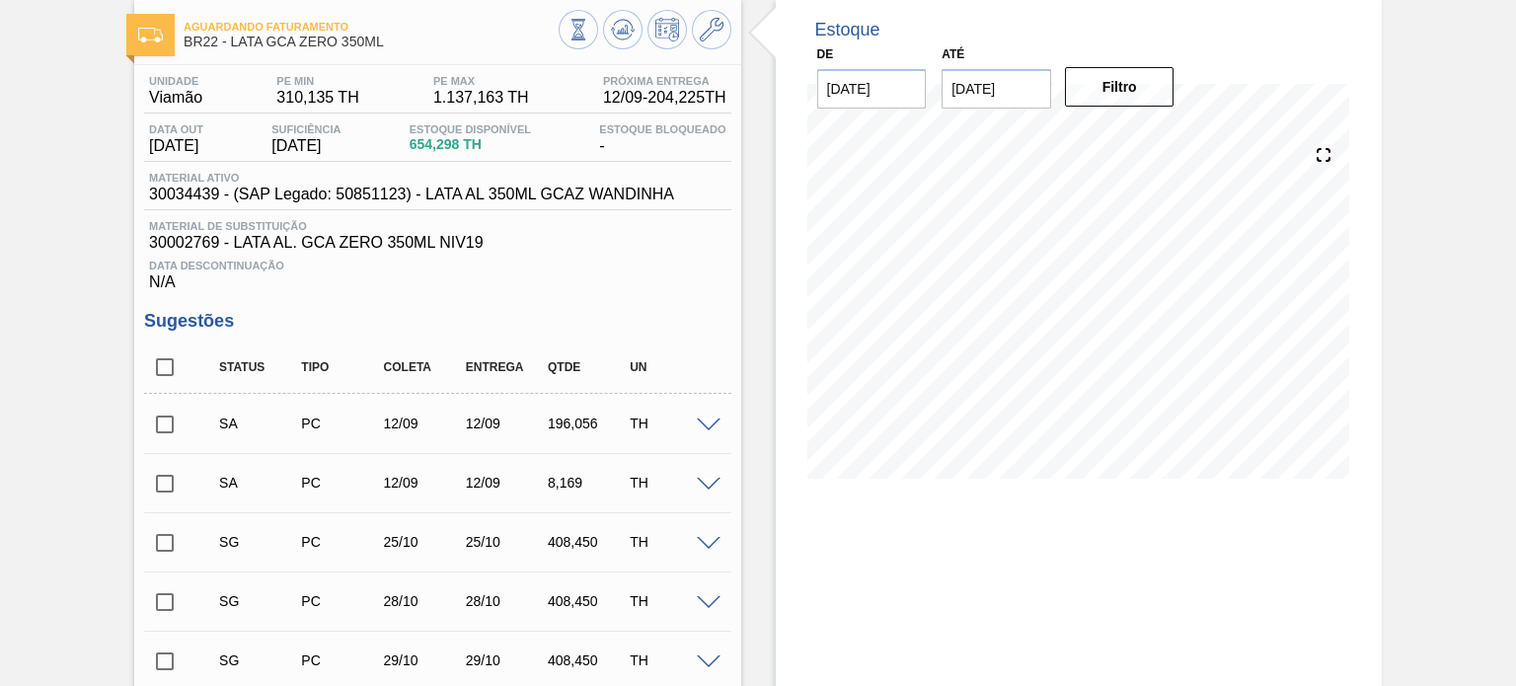
click at [703, 417] on div at bounding box center [711, 424] width 39 height 15
click at [709, 429] on span at bounding box center [709, 426] width 24 height 15
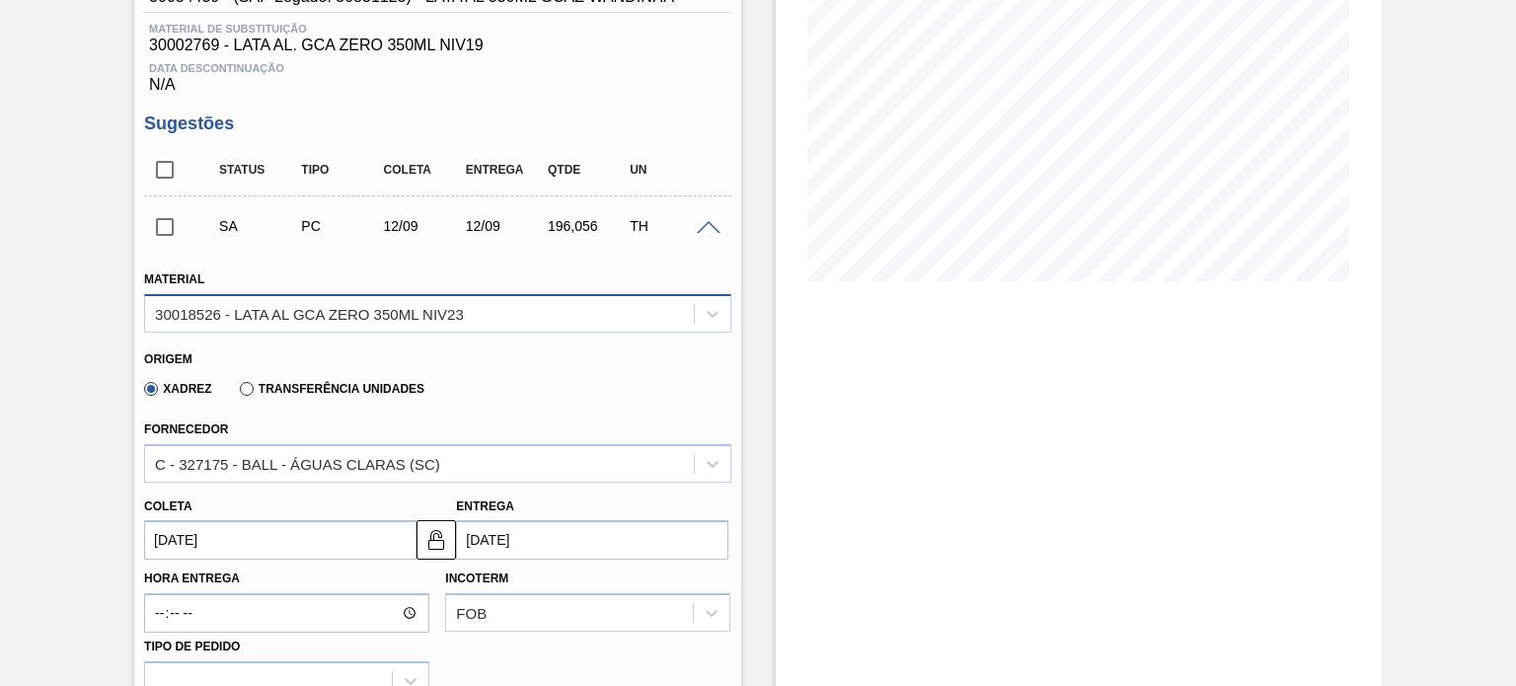
scroll to position [494, 0]
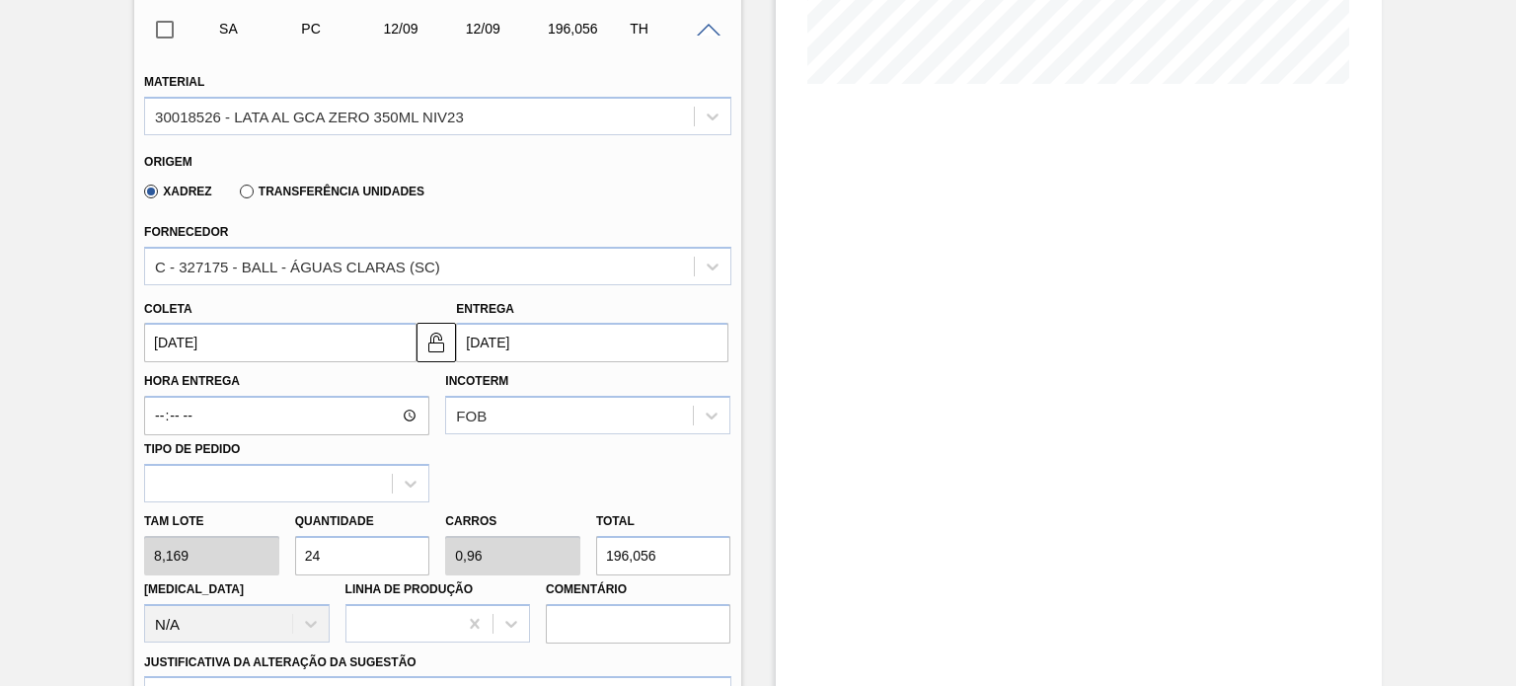
click at [260, 572] on div "Tam lote 8,169 Quantidade 24 Carros 0,96 Total 196,056 Doca N/A Linha de Produç…" at bounding box center [437, 573] width 602 height 141
type input "4"
type input "0,16"
type input "32,676"
type input "49"
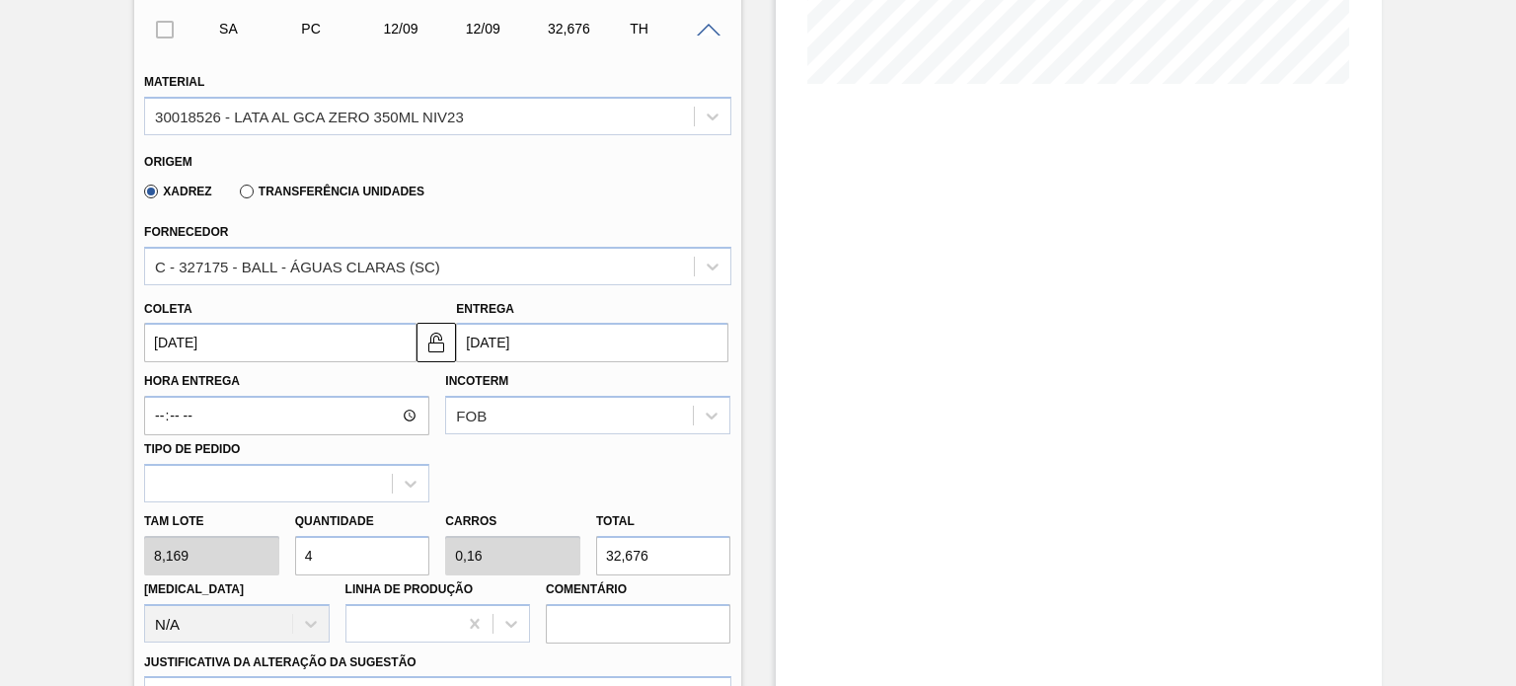
type input "1,96"
type input "400,281"
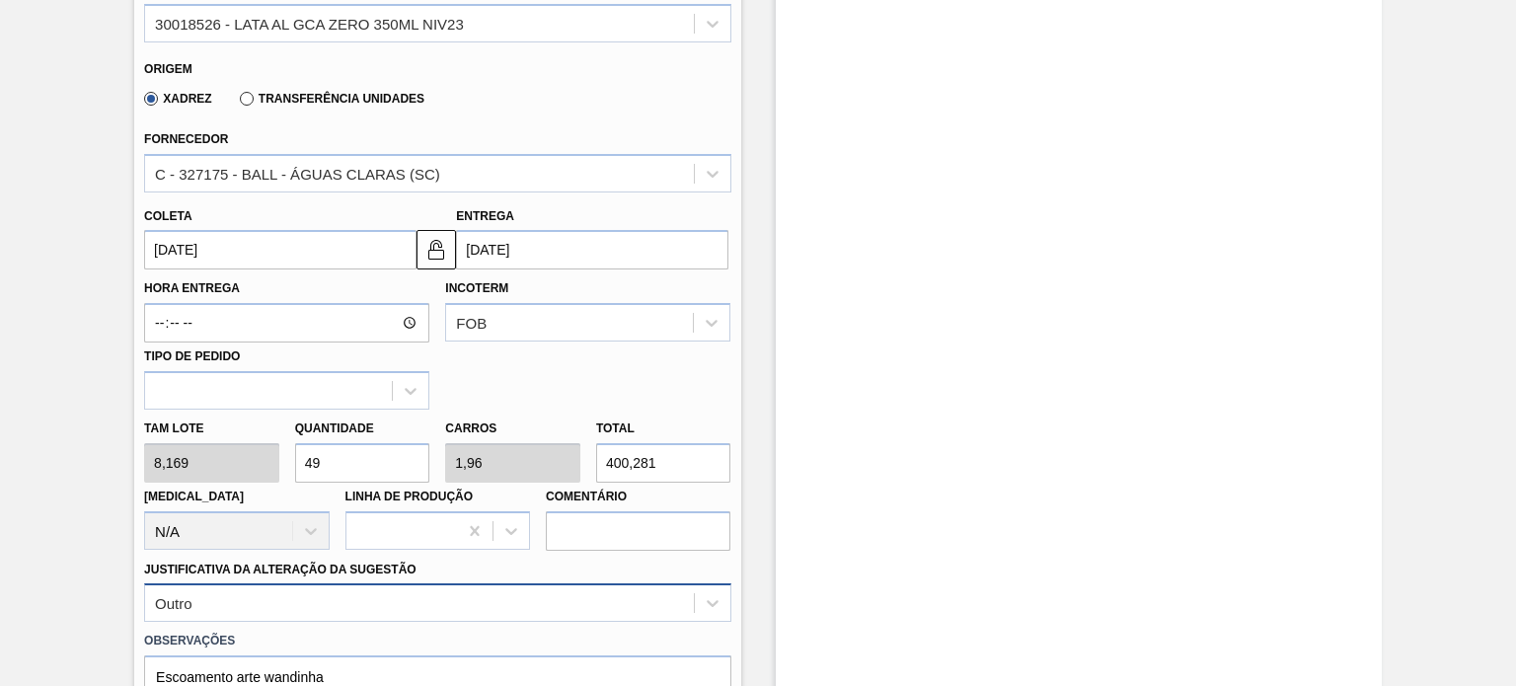
scroll to position [790, 0]
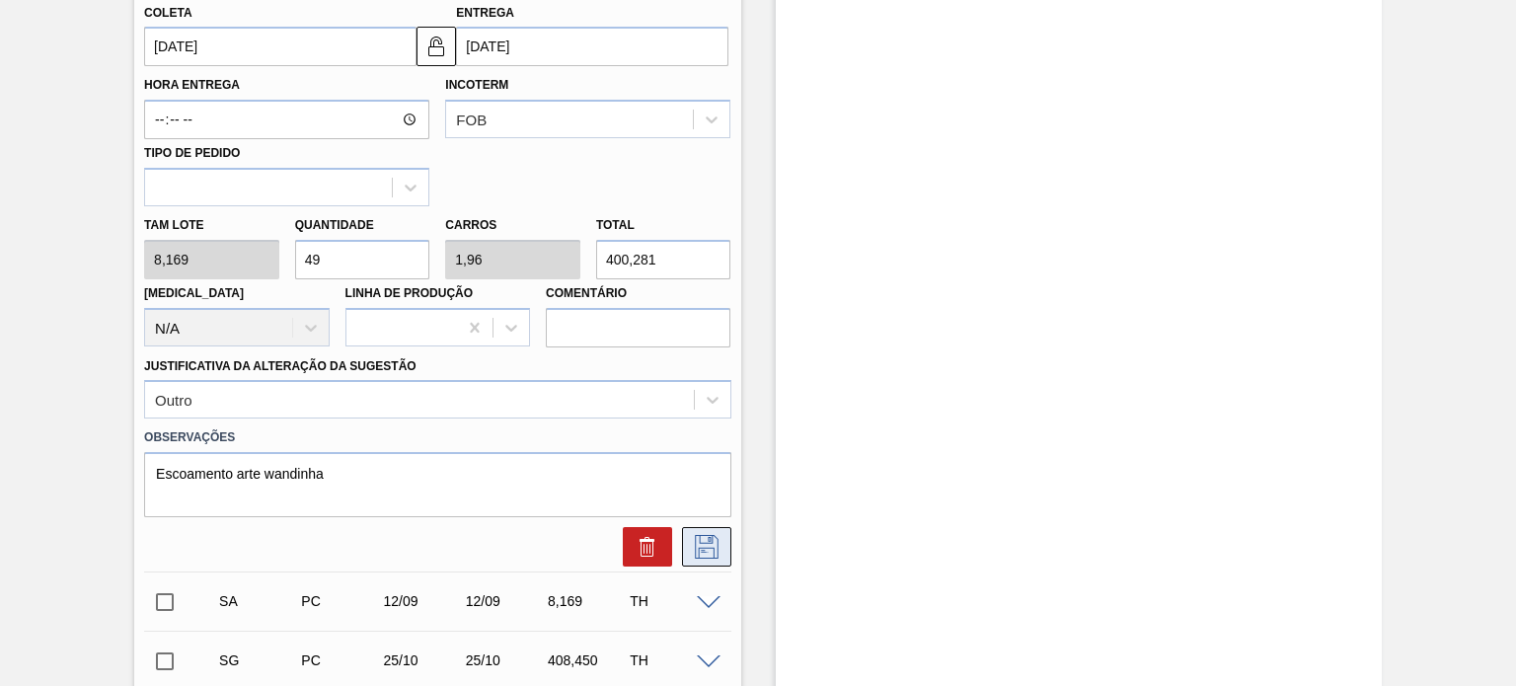
type input "49"
click at [695, 548] on icon at bounding box center [707, 547] width 32 height 24
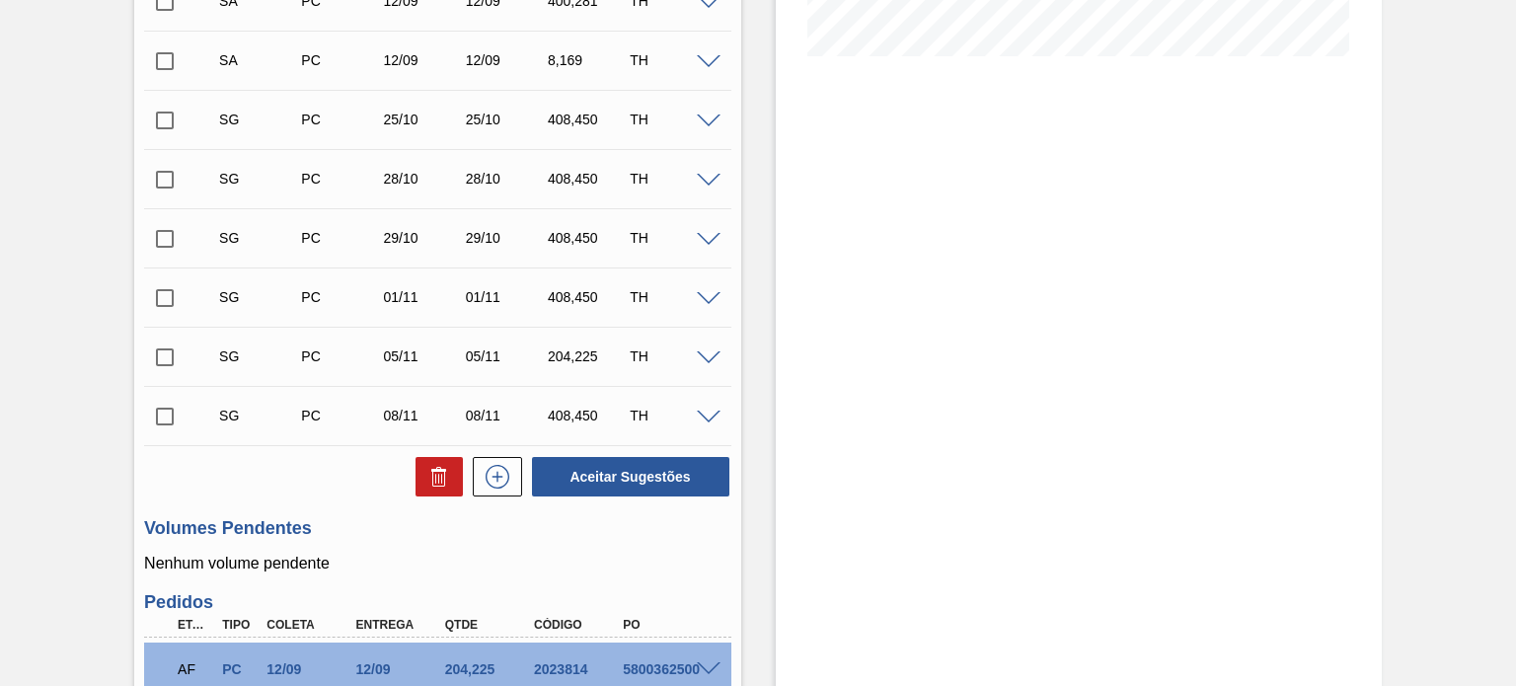
scroll to position [296, 0]
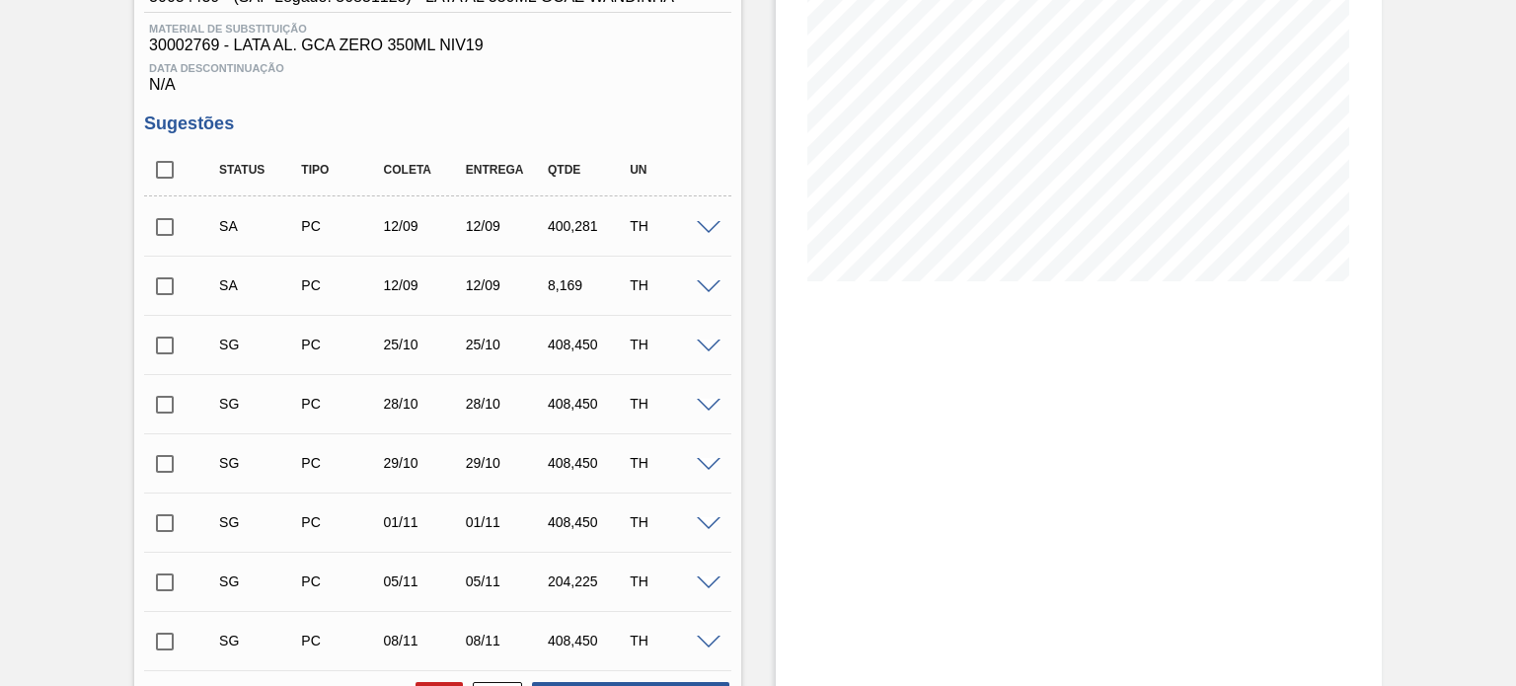
click at [704, 227] on span at bounding box center [709, 228] width 24 height 15
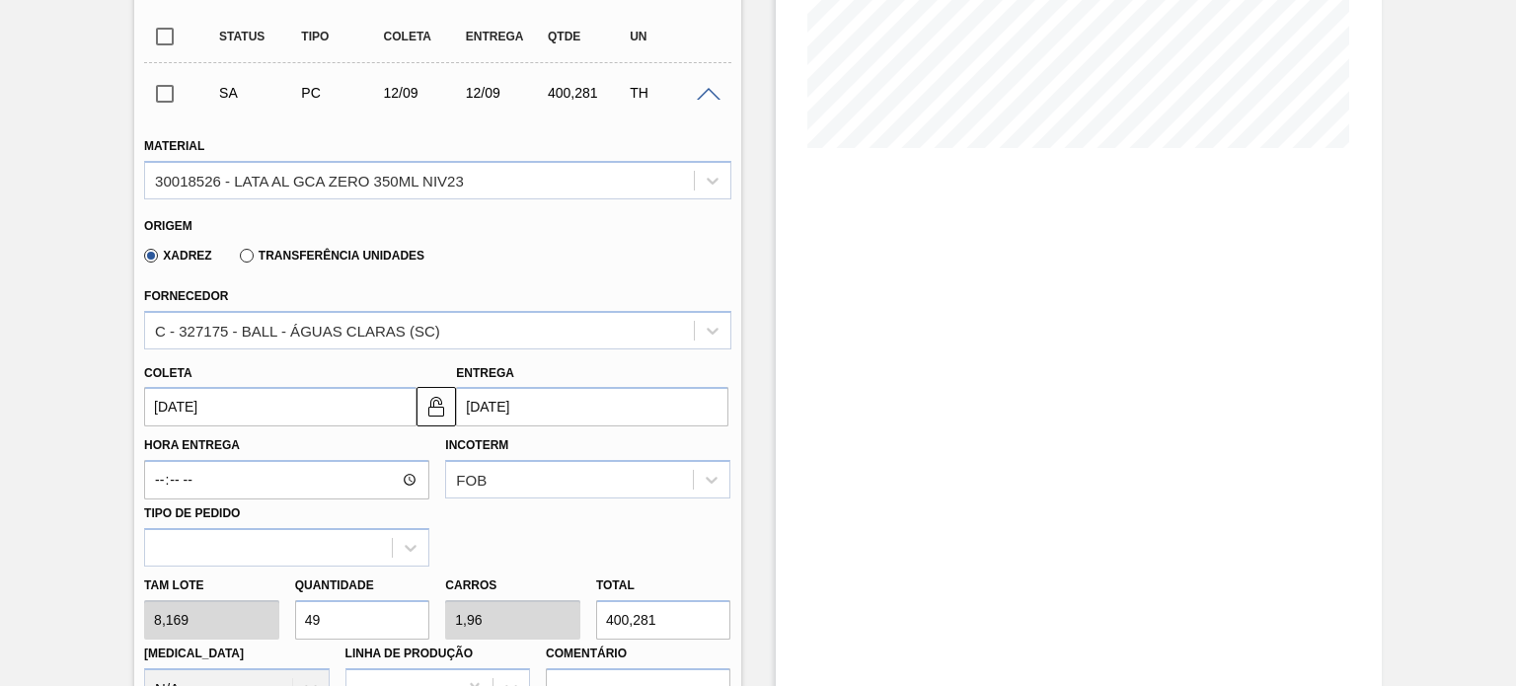
scroll to position [395, 0]
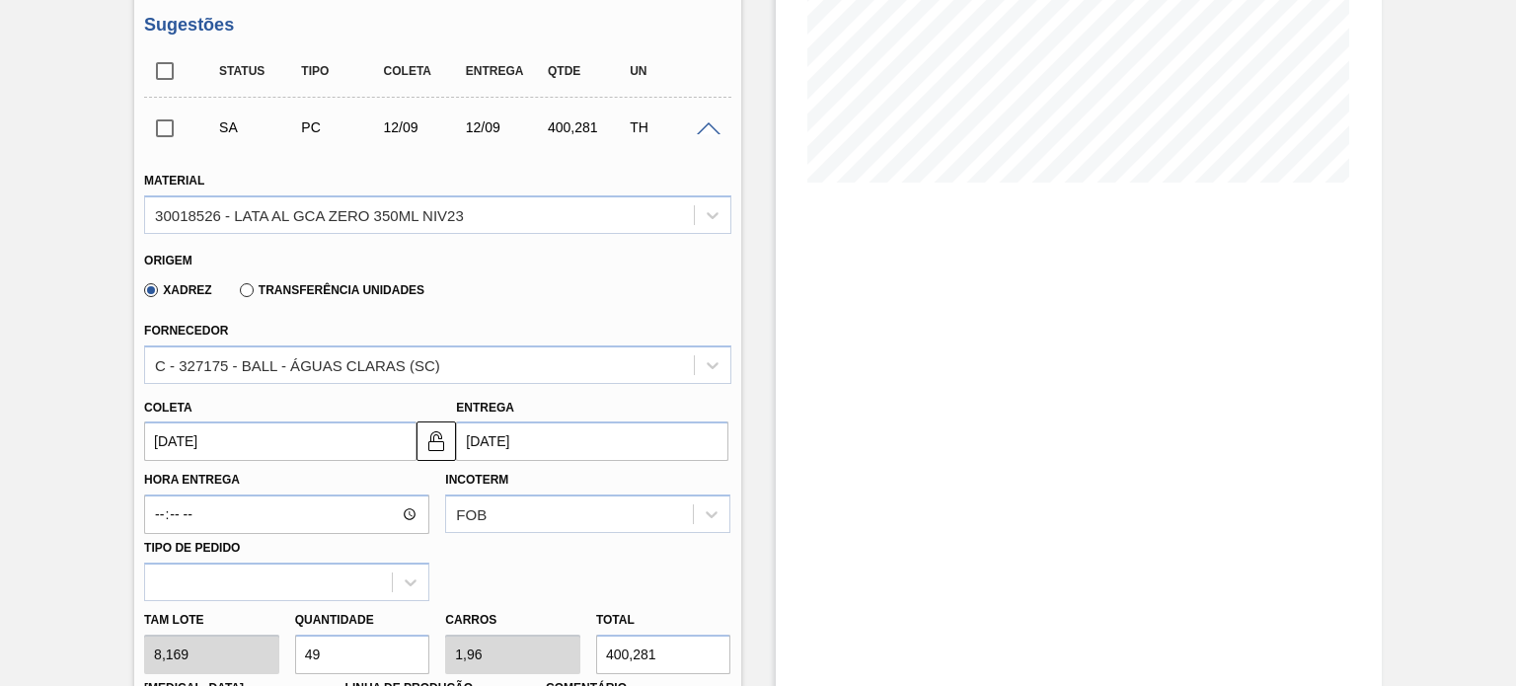
click at [706, 129] on span at bounding box center [709, 129] width 24 height 15
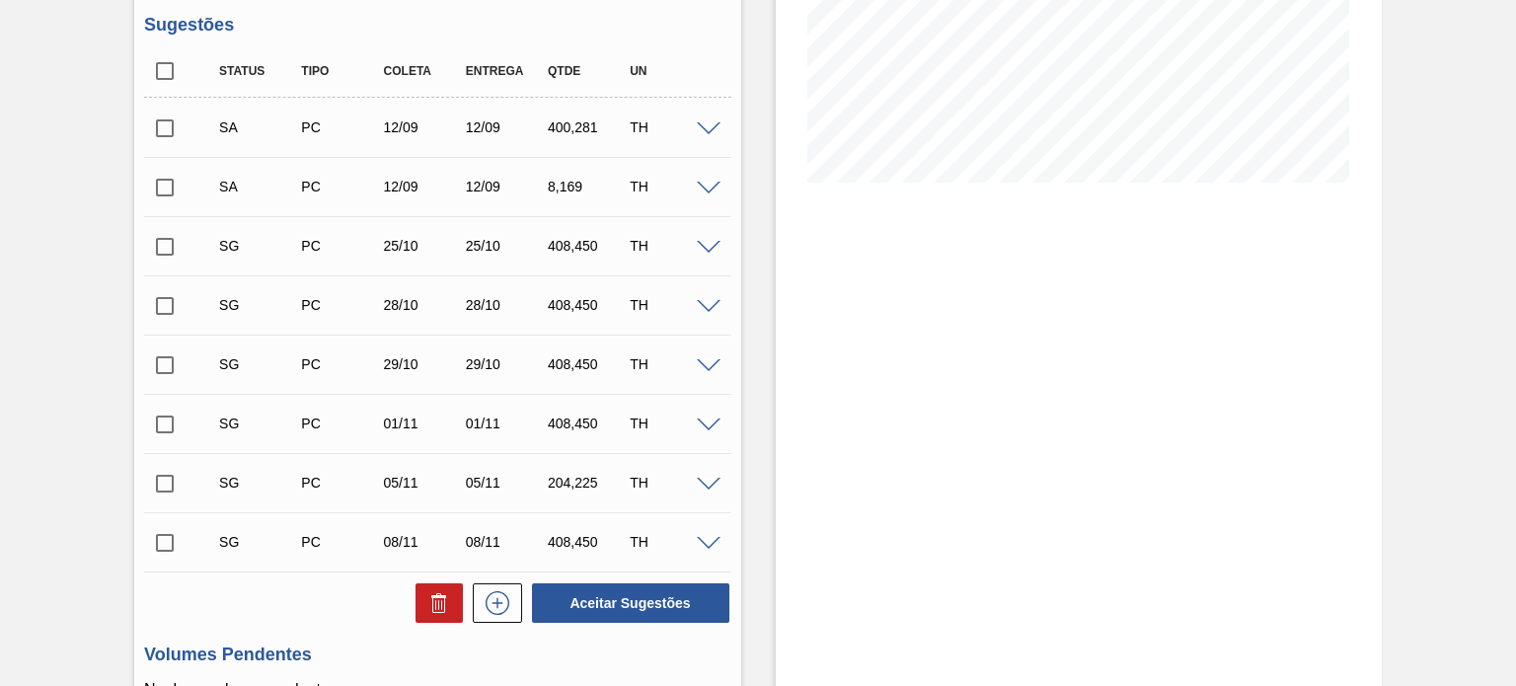
click at [710, 189] on span at bounding box center [709, 189] width 24 height 15
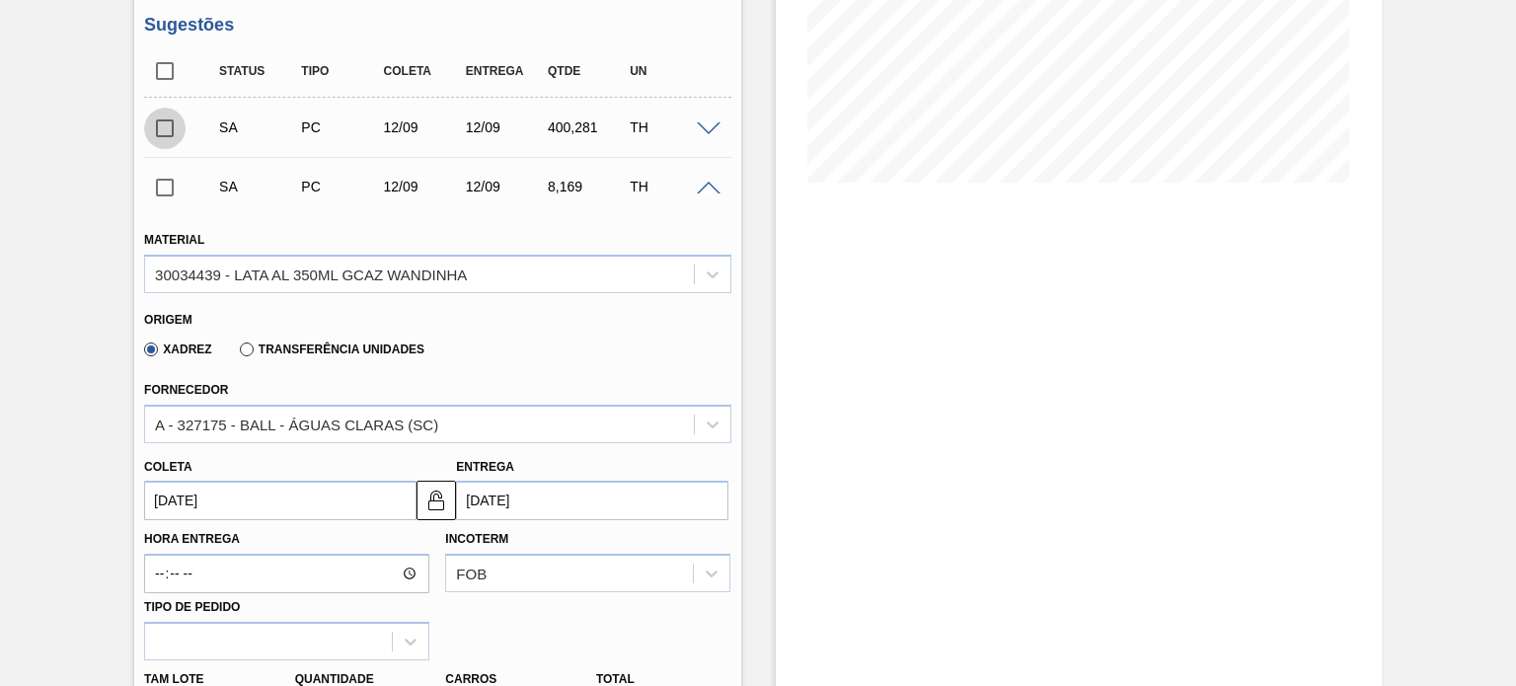
drag, startPoint x: 167, startPoint y: 124, endPoint x: 161, endPoint y: 201, distance: 77.2
click at [168, 133] on input "checkbox" at bounding box center [164, 128] width 41 height 41
checkbox input "true"
click at [166, 186] on input "checkbox" at bounding box center [164, 187] width 41 height 41
checkbox input "true"
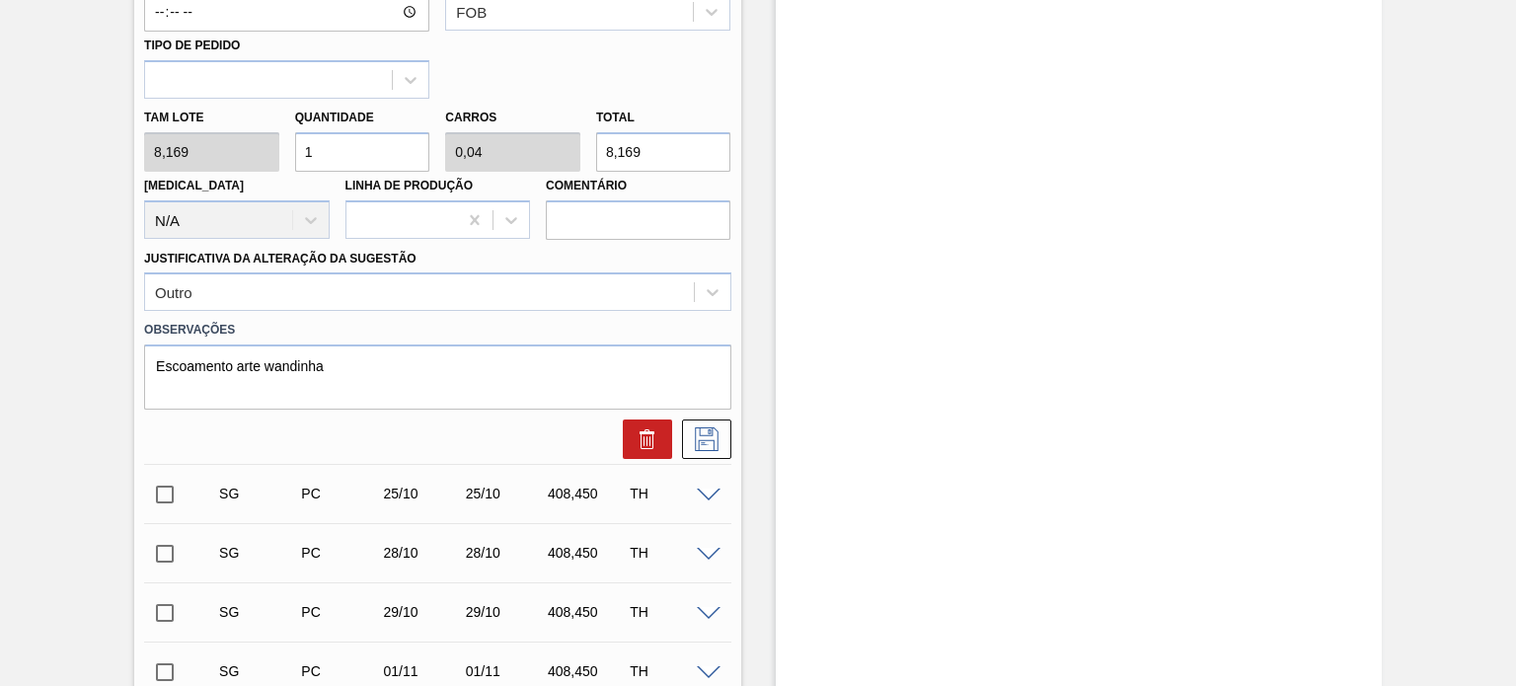
scroll to position [987, 0]
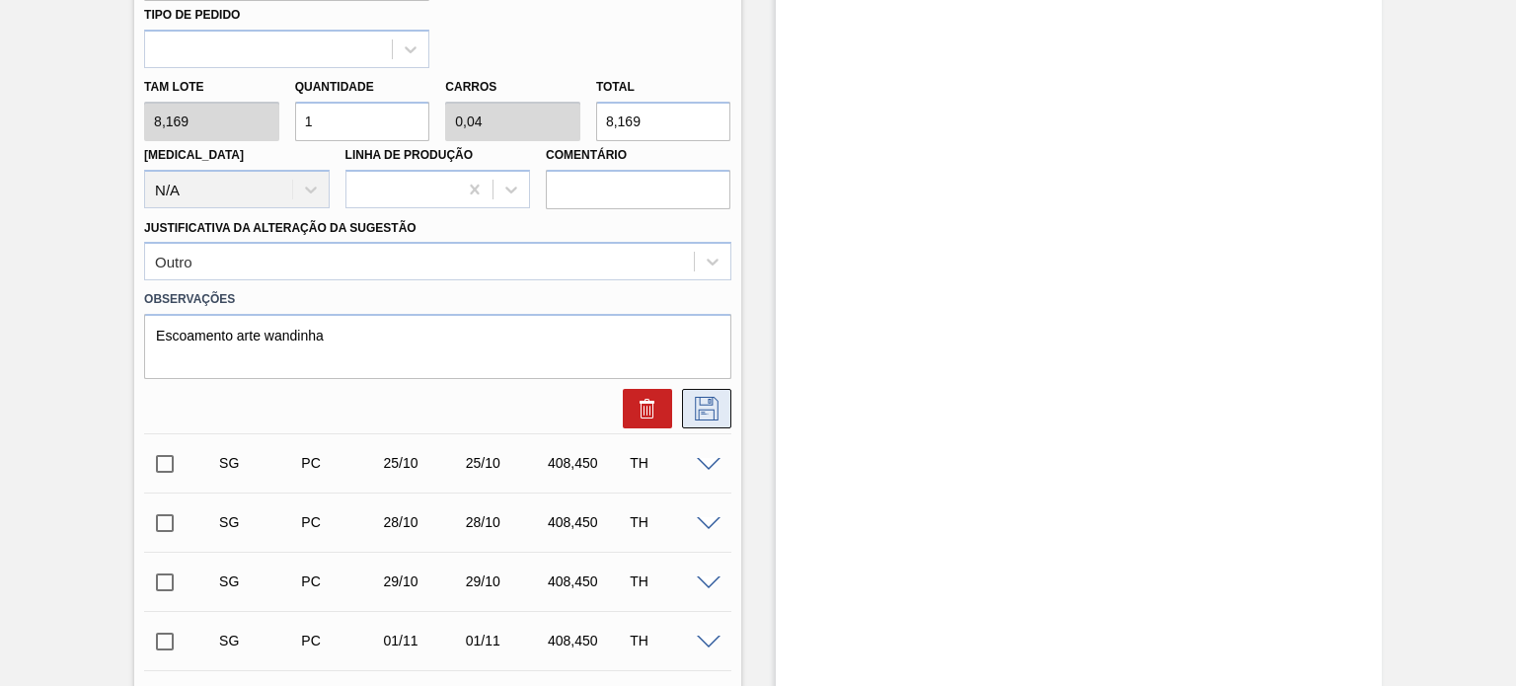
click at [695, 410] on icon at bounding box center [707, 409] width 32 height 24
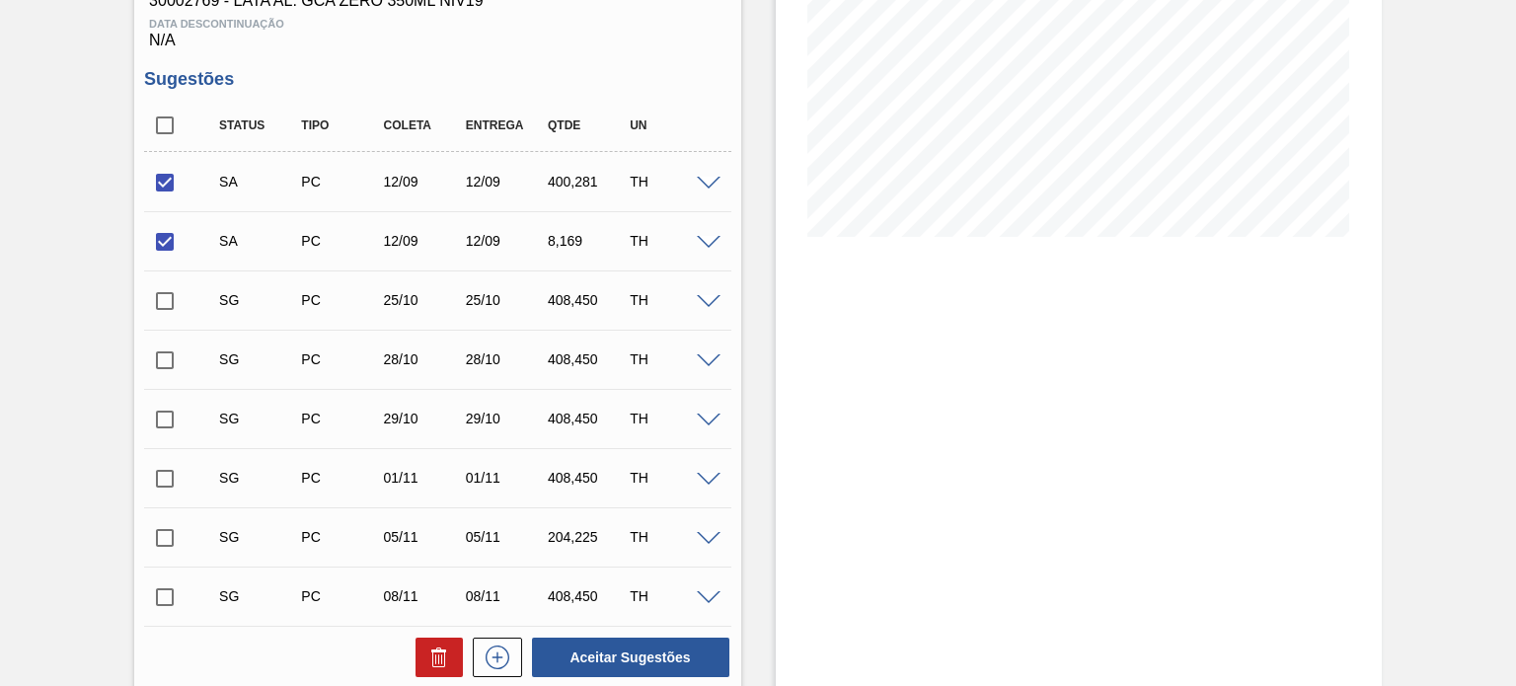
scroll to position [339, 0]
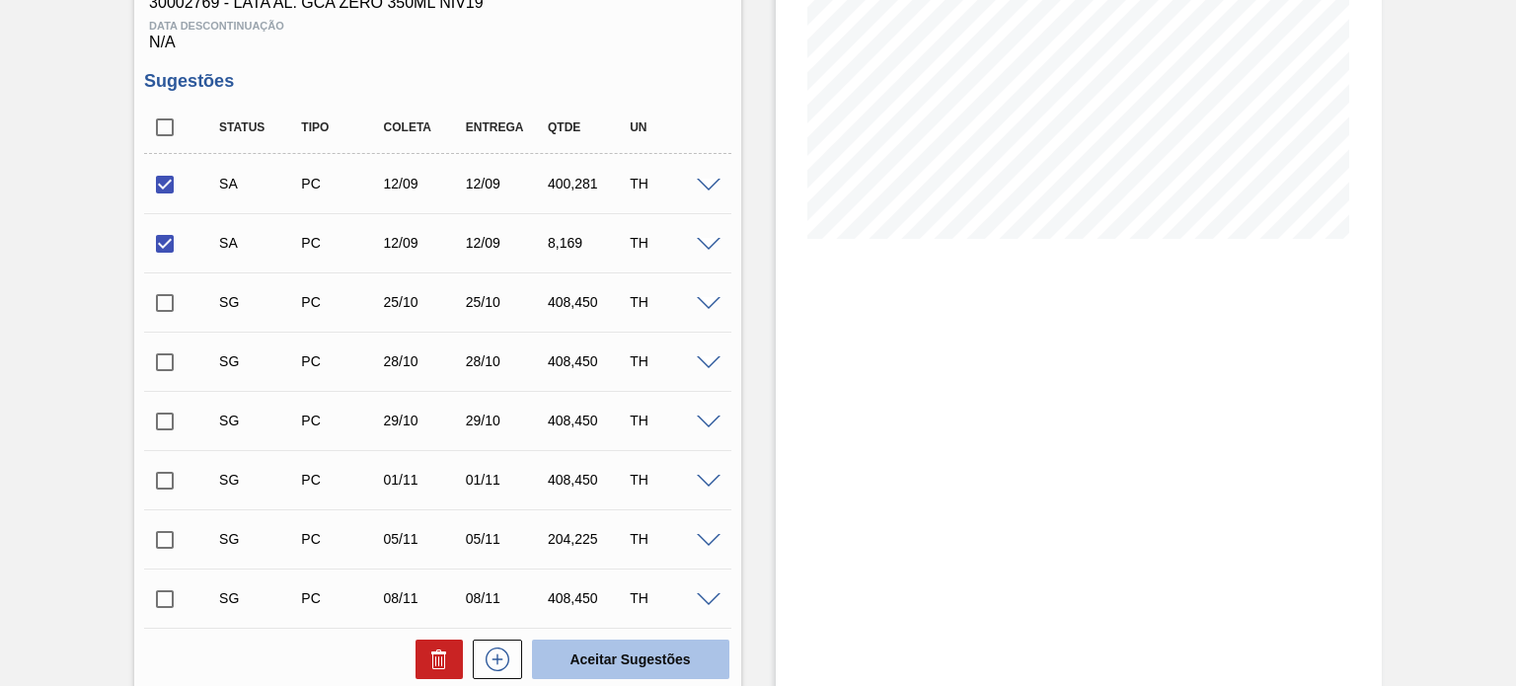
click at [590, 659] on button "Aceitar Sugestões" at bounding box center [630, 659] width 197 height 39
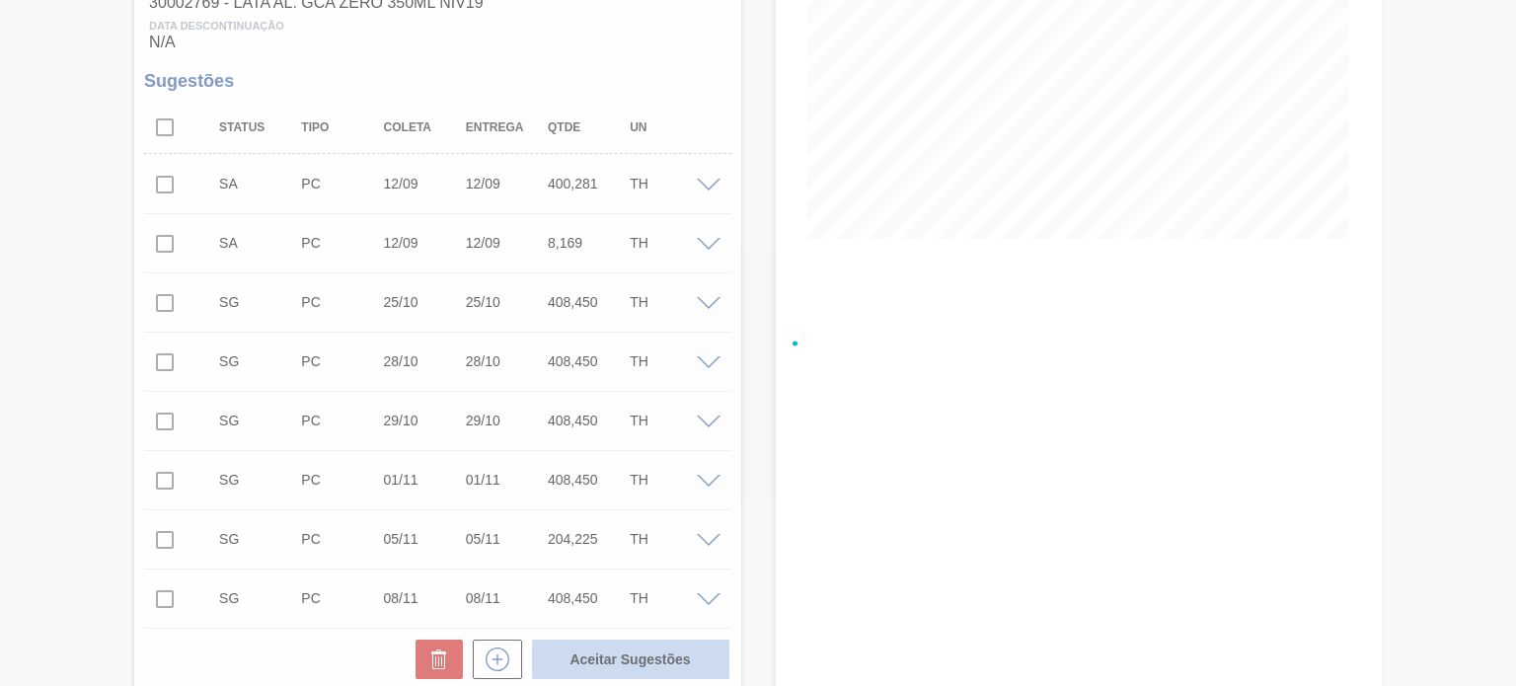
checkbox input "false"
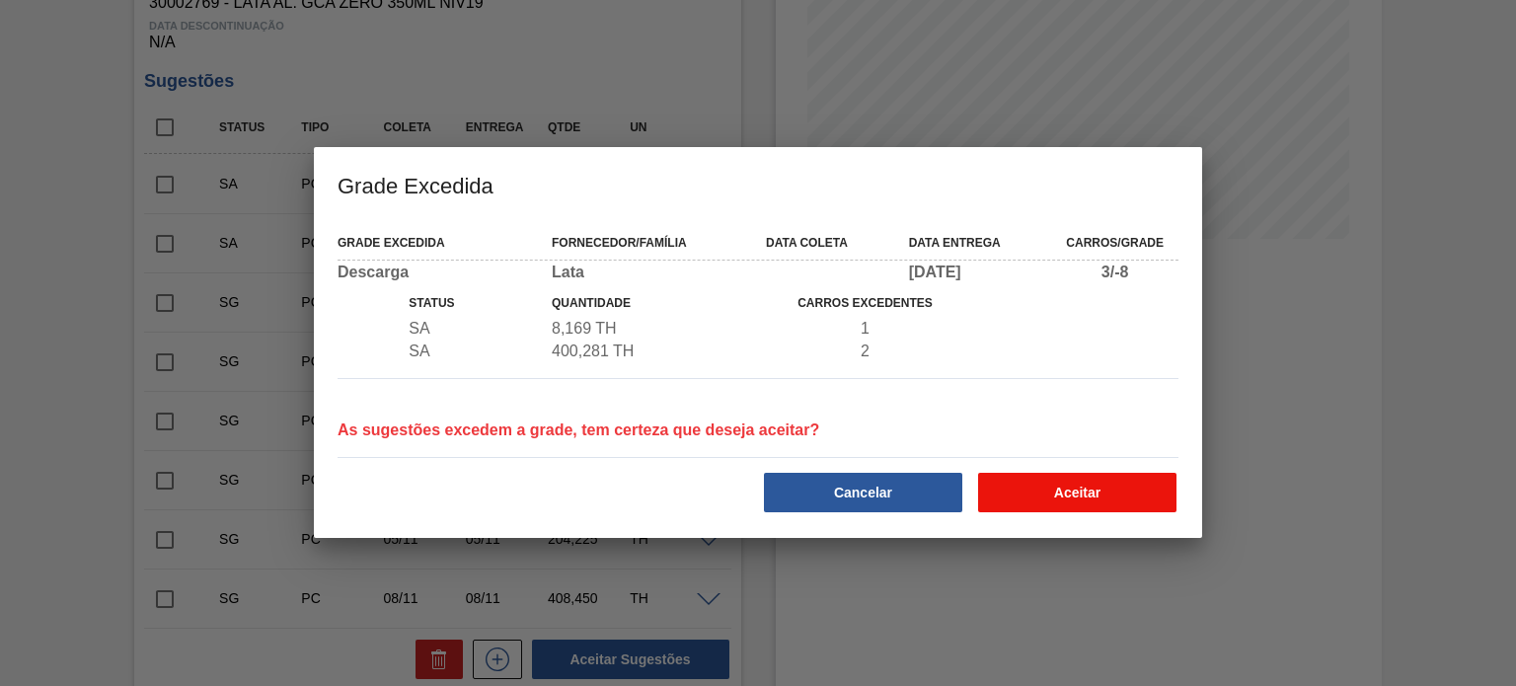
click at [990, 501] on button "Aceitar" at bounding box center [1077, 492] width 198 height 39
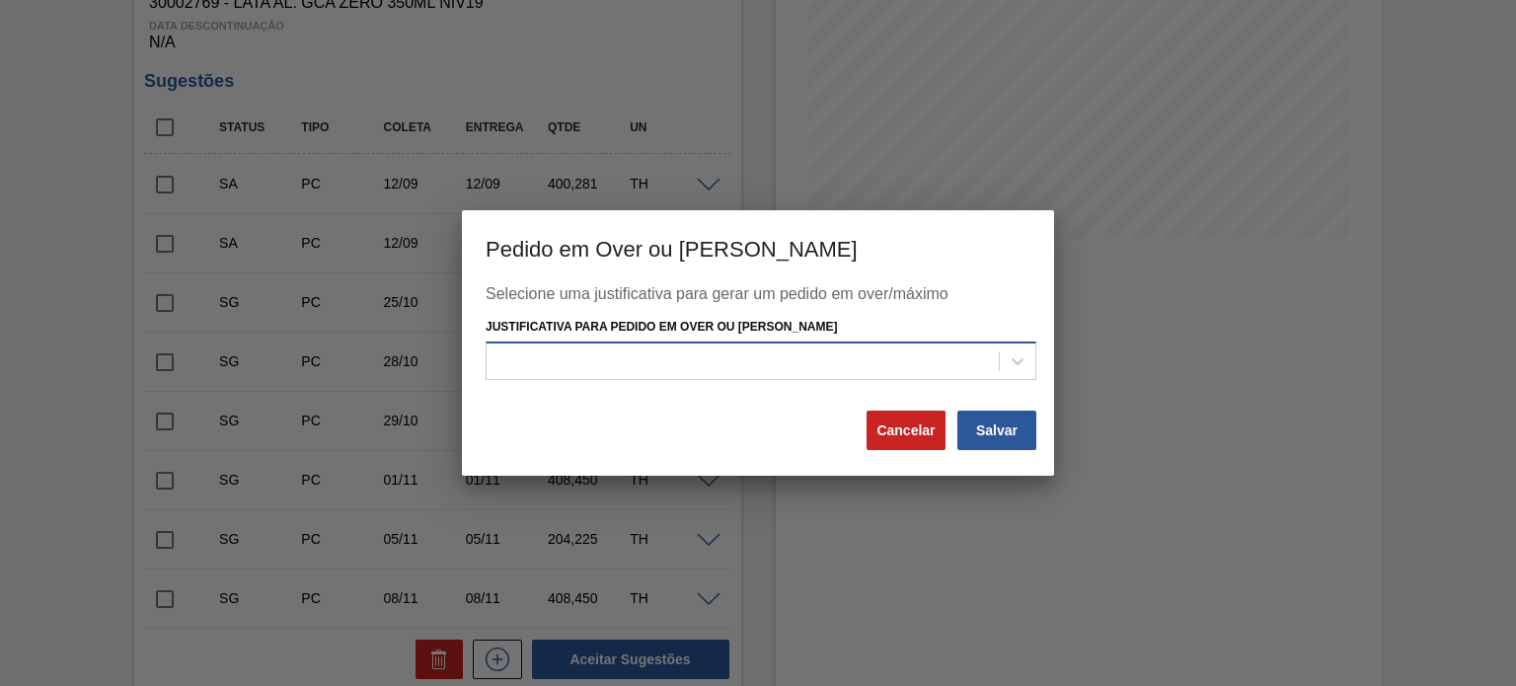
click at [754, 355] on div at bounding box center [743, 361] width 512 height 29
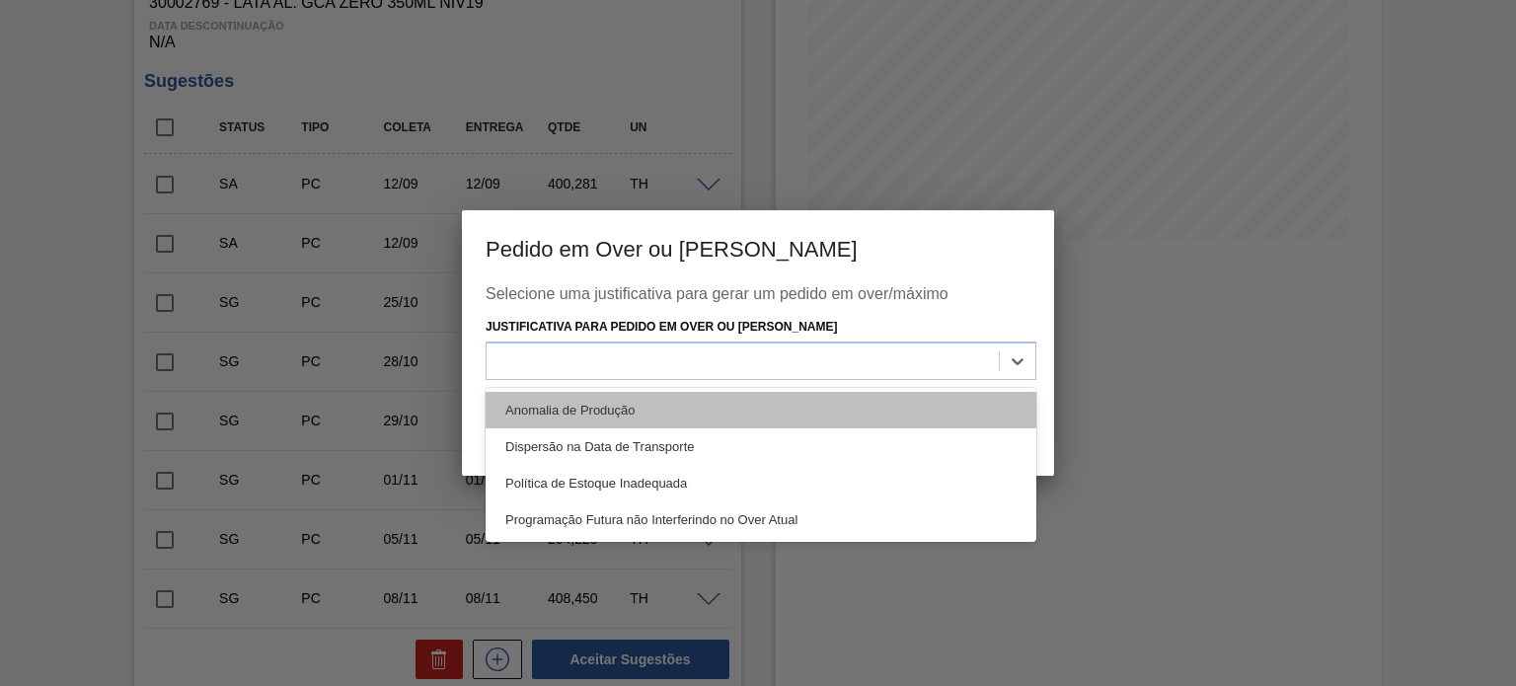
click at [620, 410] on div "Anomalia de Produção" at bounding box center [761, 410] width 551 height 37
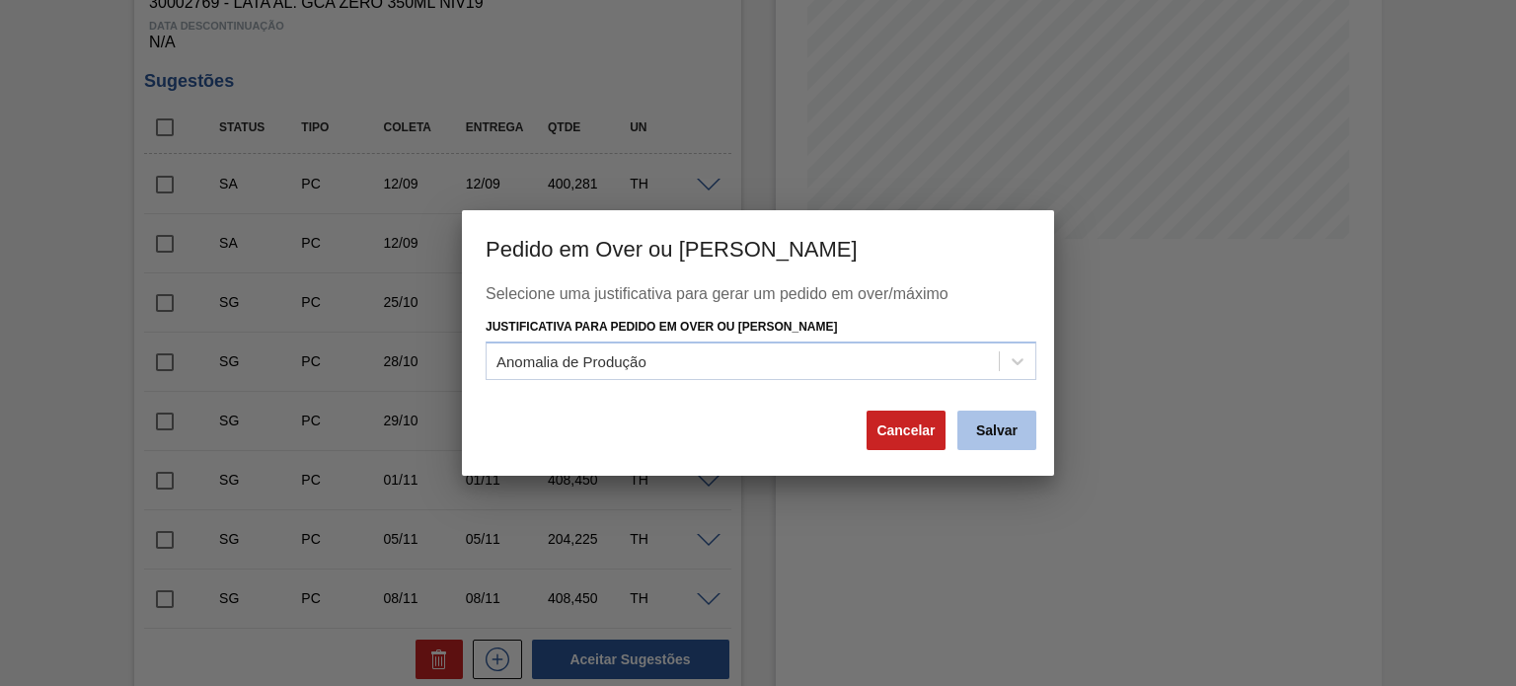
click at [990, 437] on button "Salvar" at bounding box center [997, 430] width 79 height 39
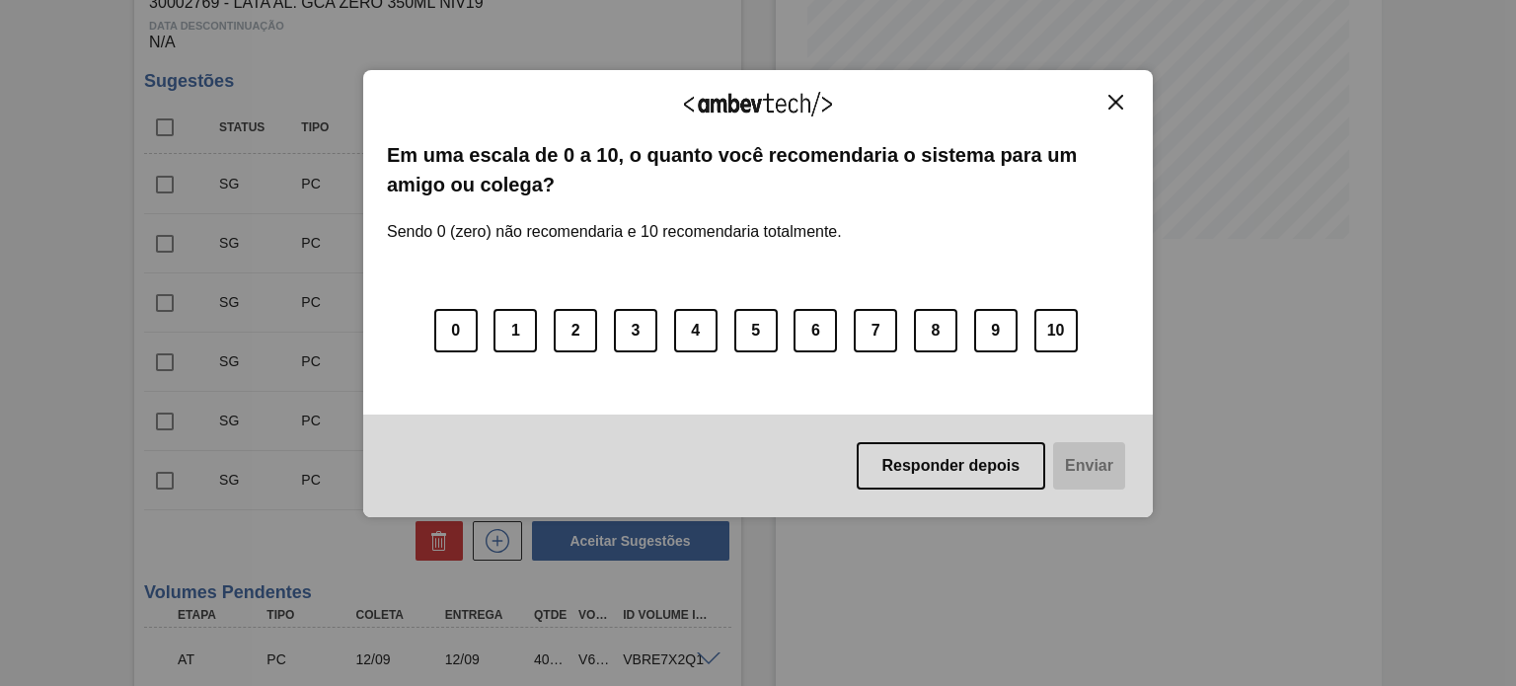
click at [990, 95] on img "Close" at bounding box center [1116, 102] width 15 height 15
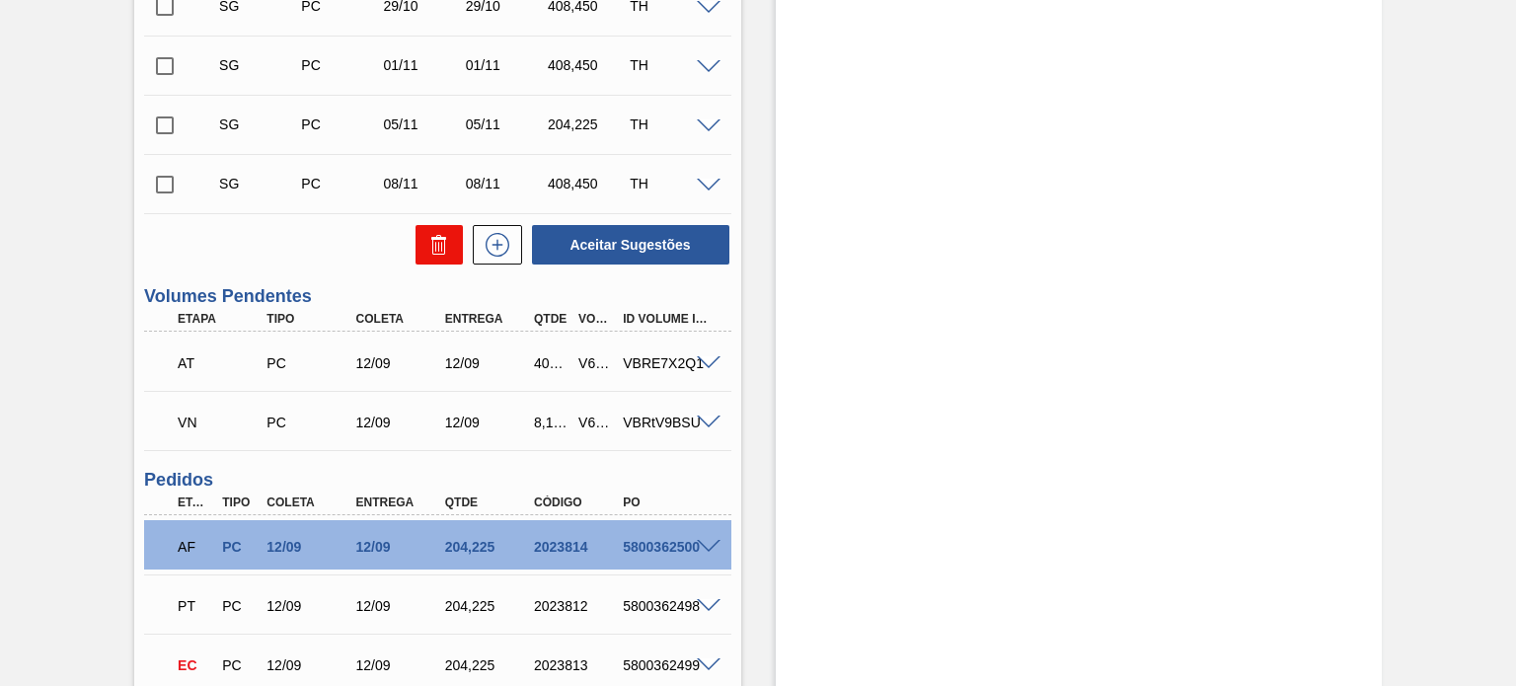
scroll to position [734, 0]
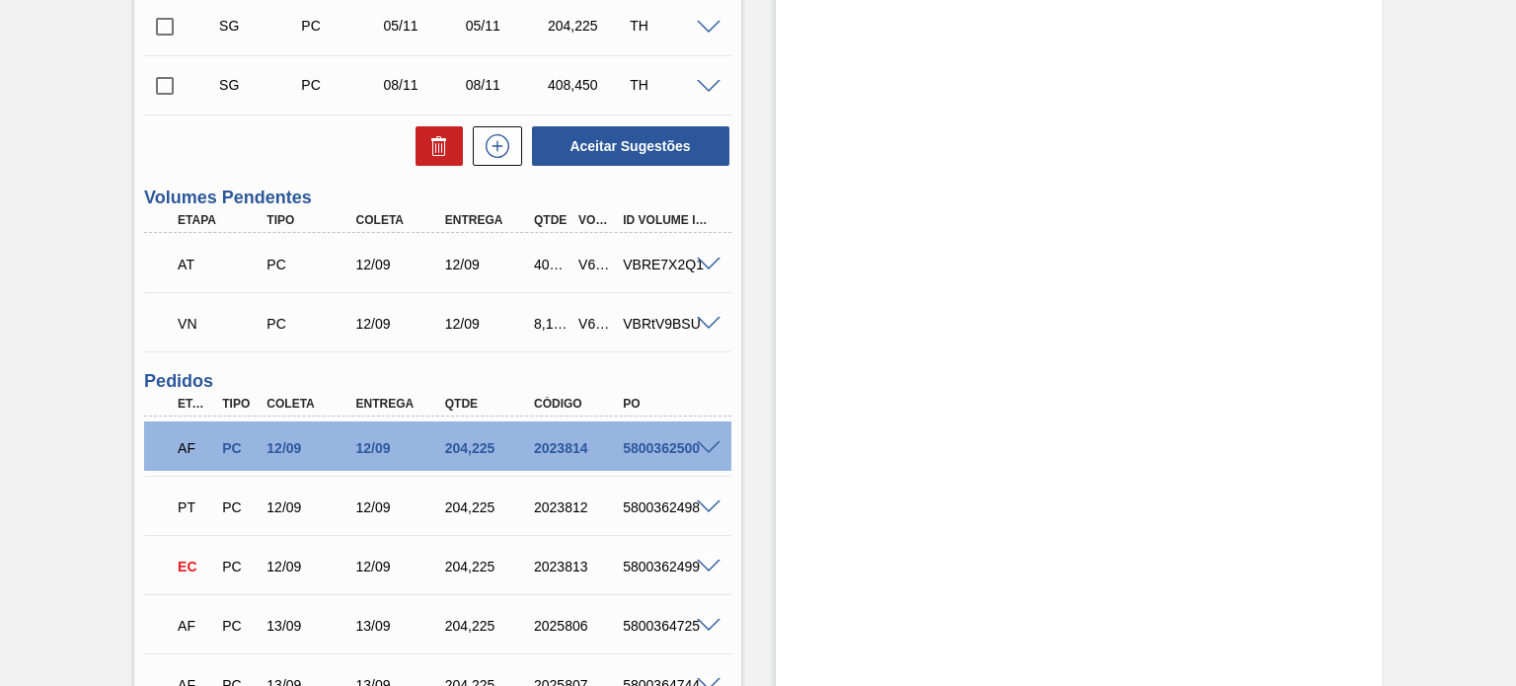
click at [586, 265] on div "V622284" at bounding box center [596, 265] width 44 height 16
copy div "V622284"
click at [697, 324] on span at bounding box center [709, 324] width 24 height 15
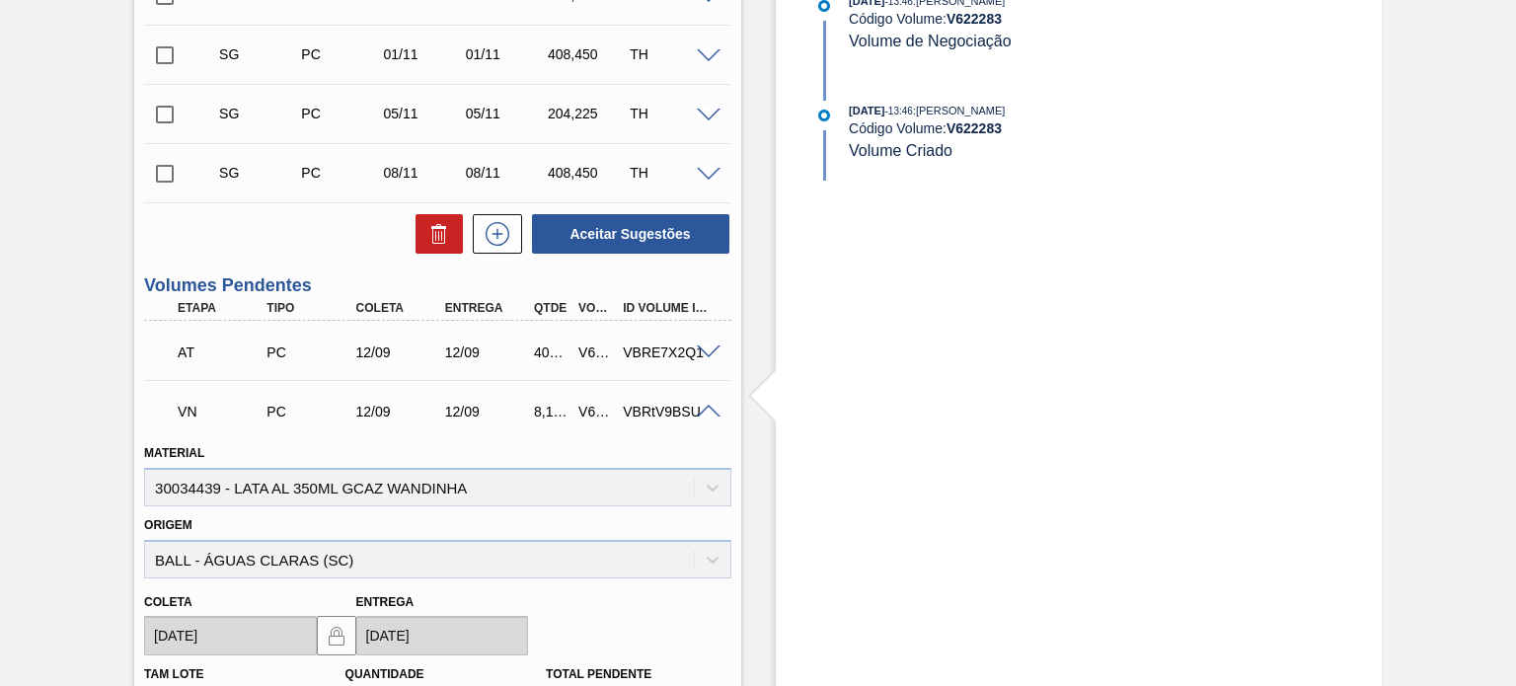
scroll to position [635, 0]
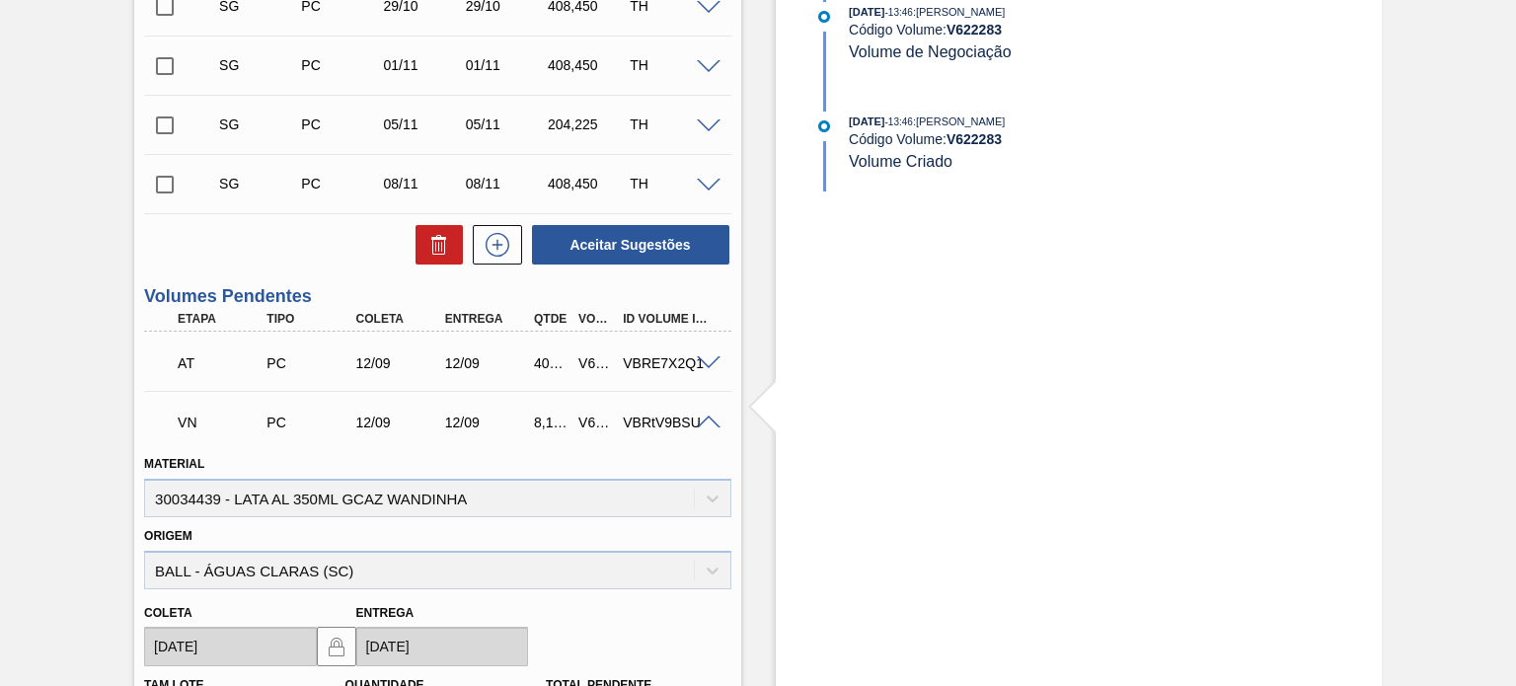
click at [701, 364] on span at bounding box center [709, 363] width 24 height 15
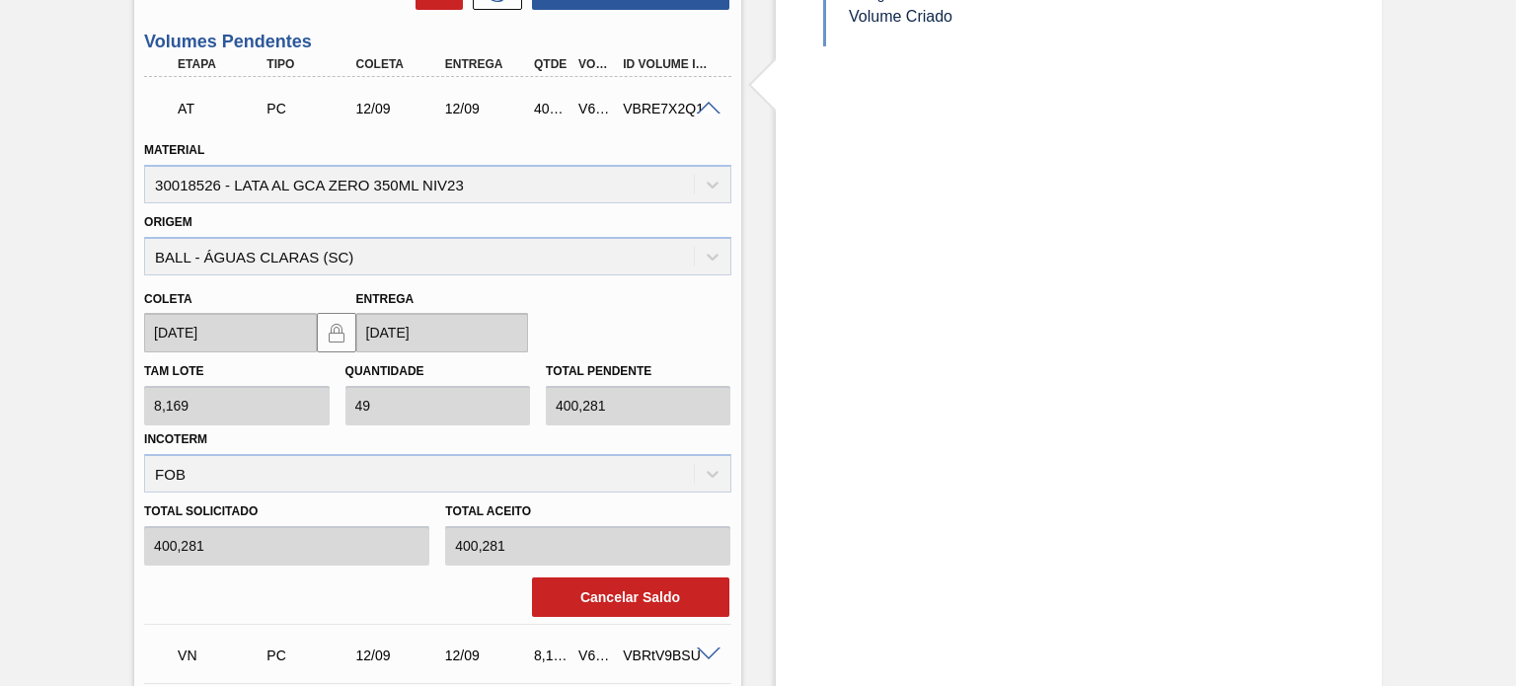
scroll to position [1030, 0]
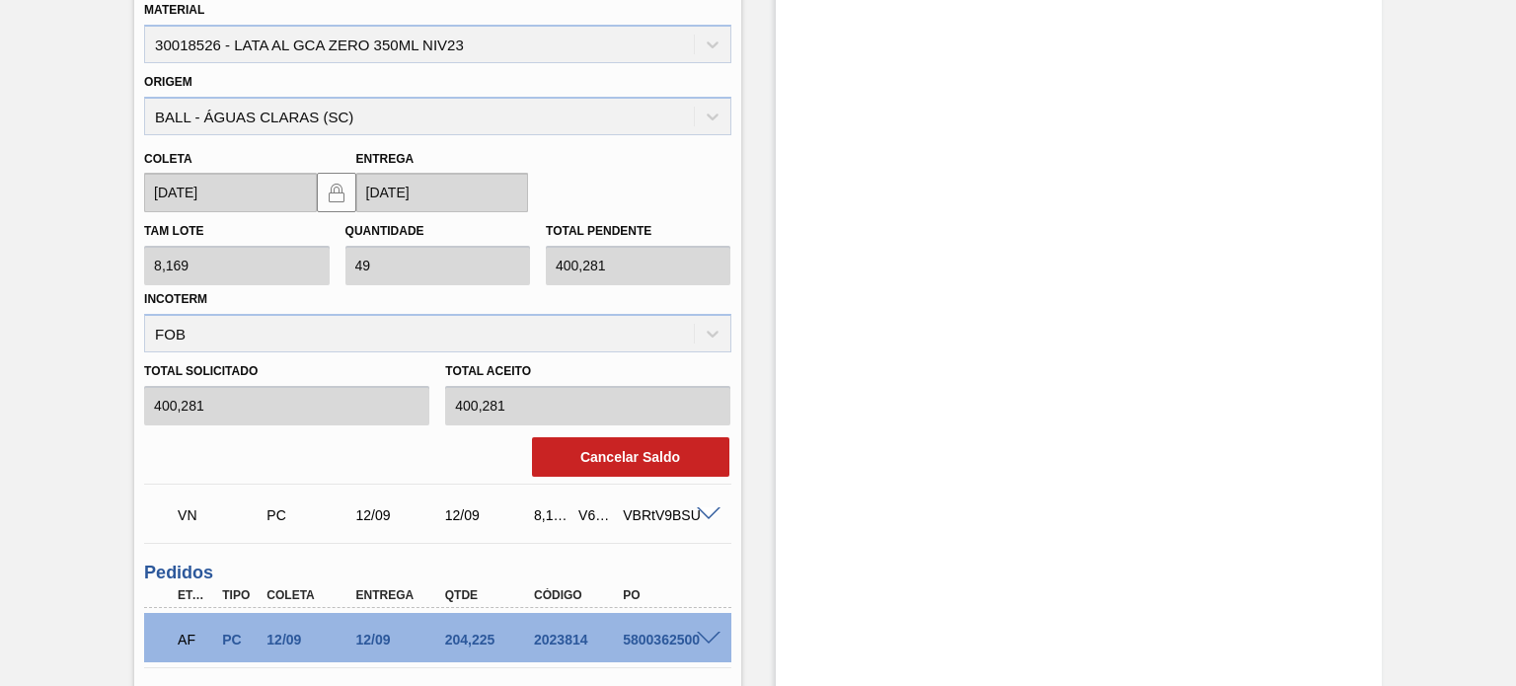
click at [701, 516] on span at bounding box center [709, 514] width 24 height 15
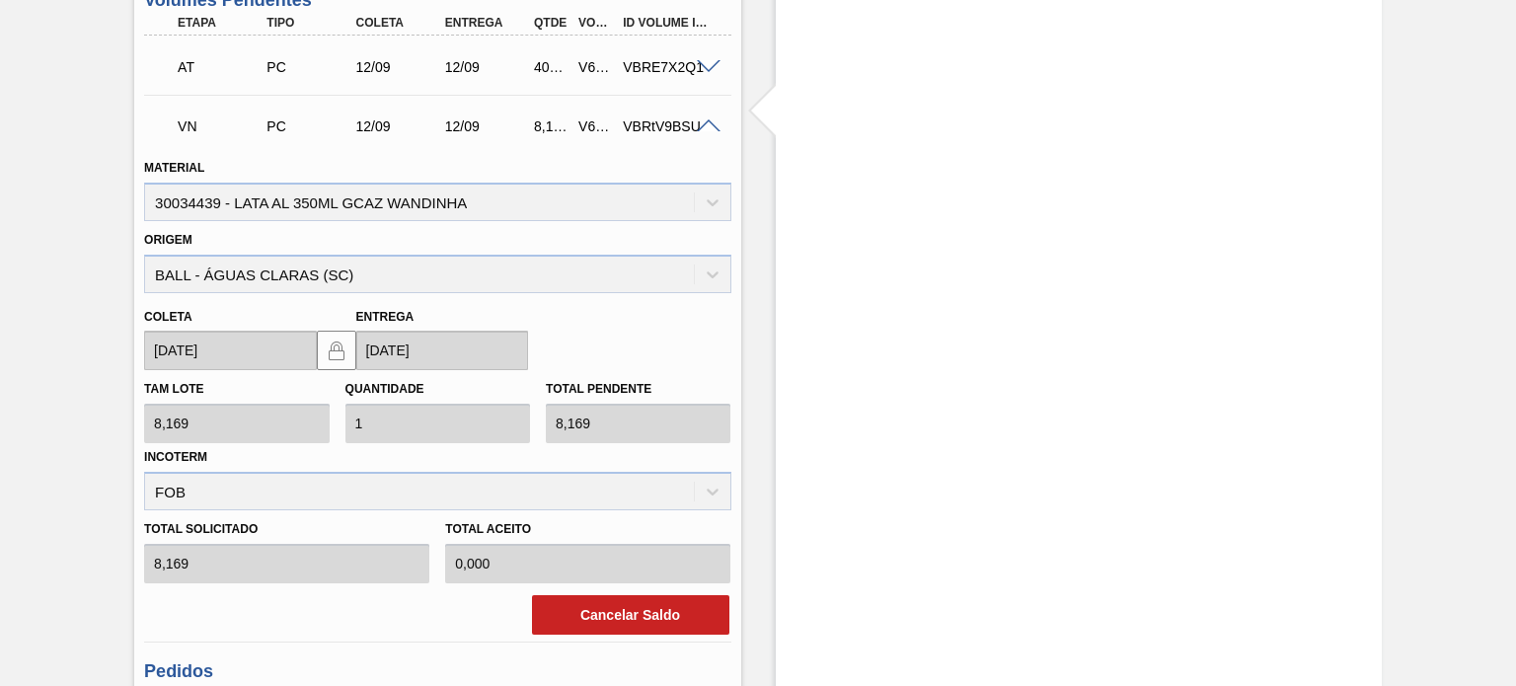
click at [707, 120] on span at bounding box center [709, 126] width 24 height 15
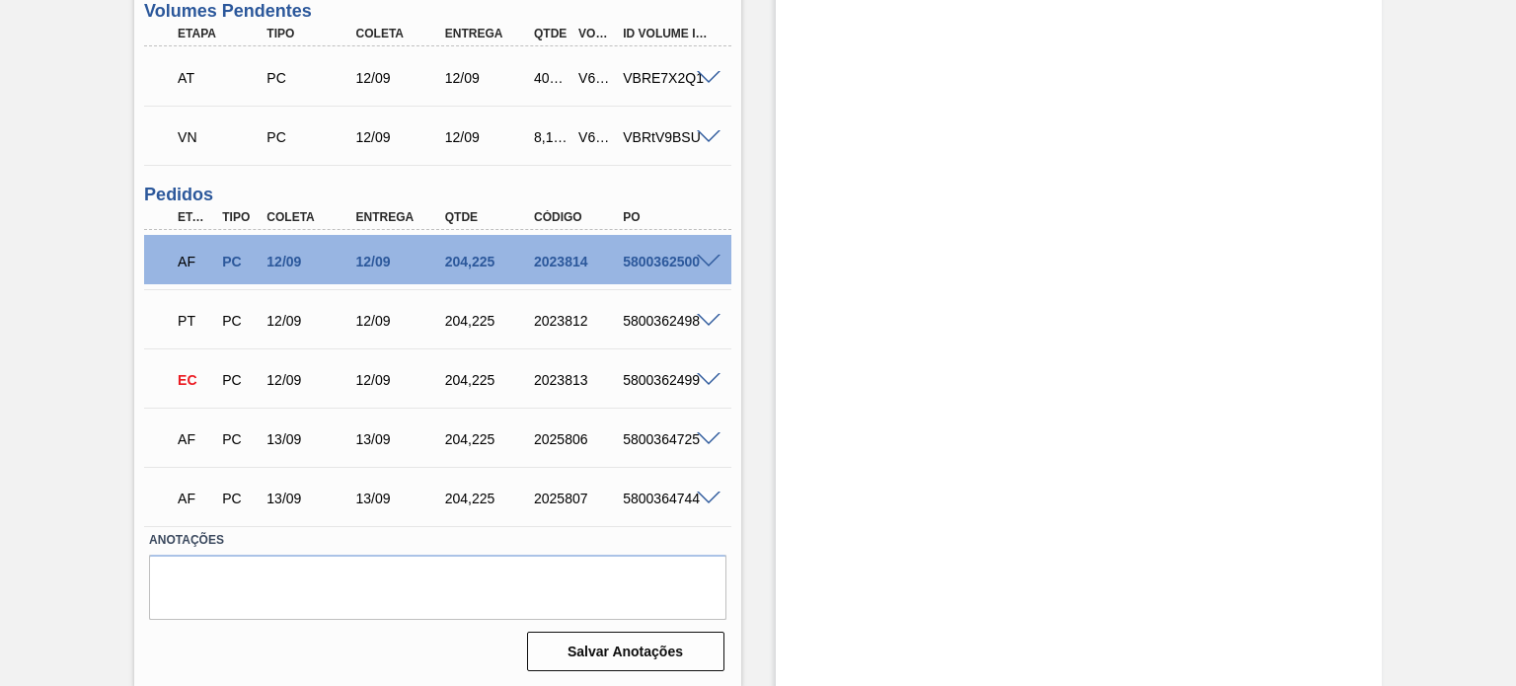
click at [584, 80] on div "V622284" at bounding box center [596, 78] width 44 height 16
copy div "V622284"
click at [581, 141] on div "V622283" at bounding box center [596, 137] width 44 height 16
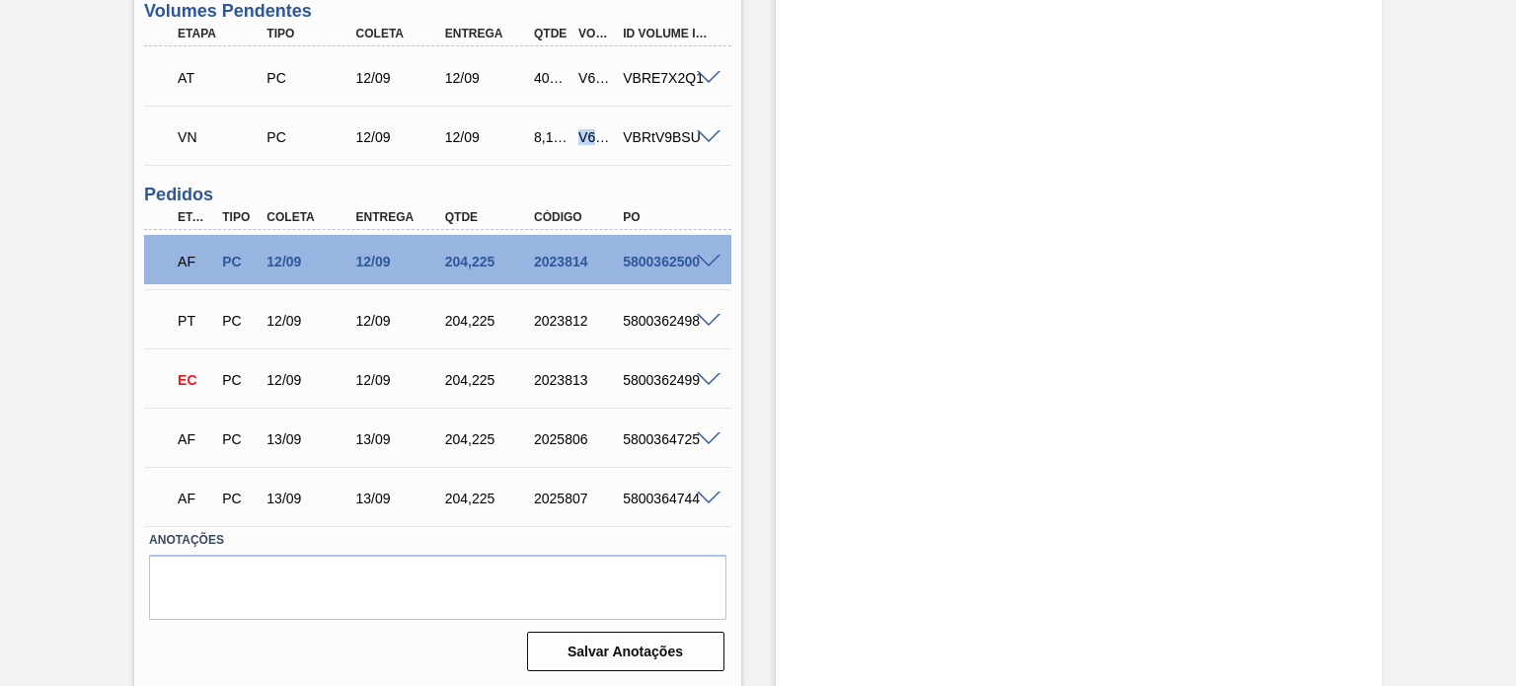
copy div "V622283"
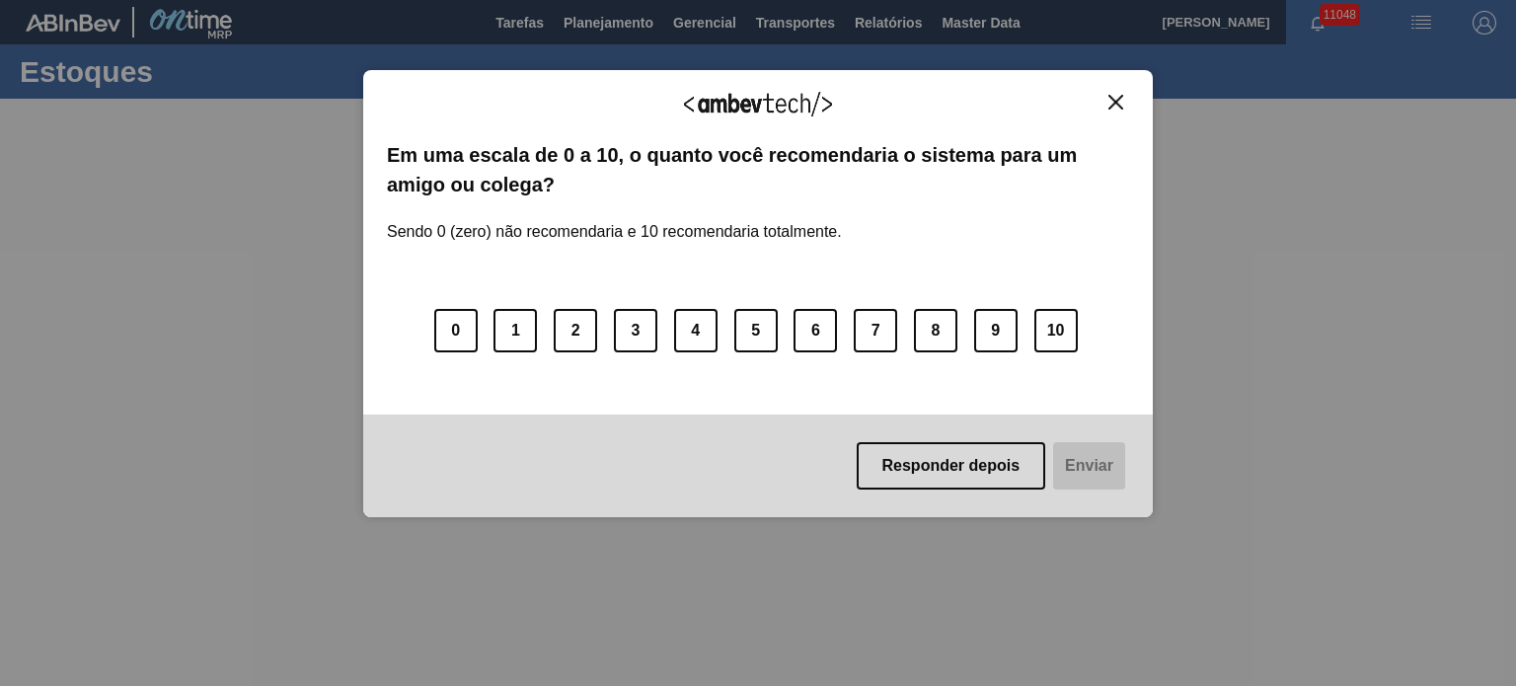
click at [1124, 102] on button "Close" at bounding box center [1116, 102] width 27 height 17
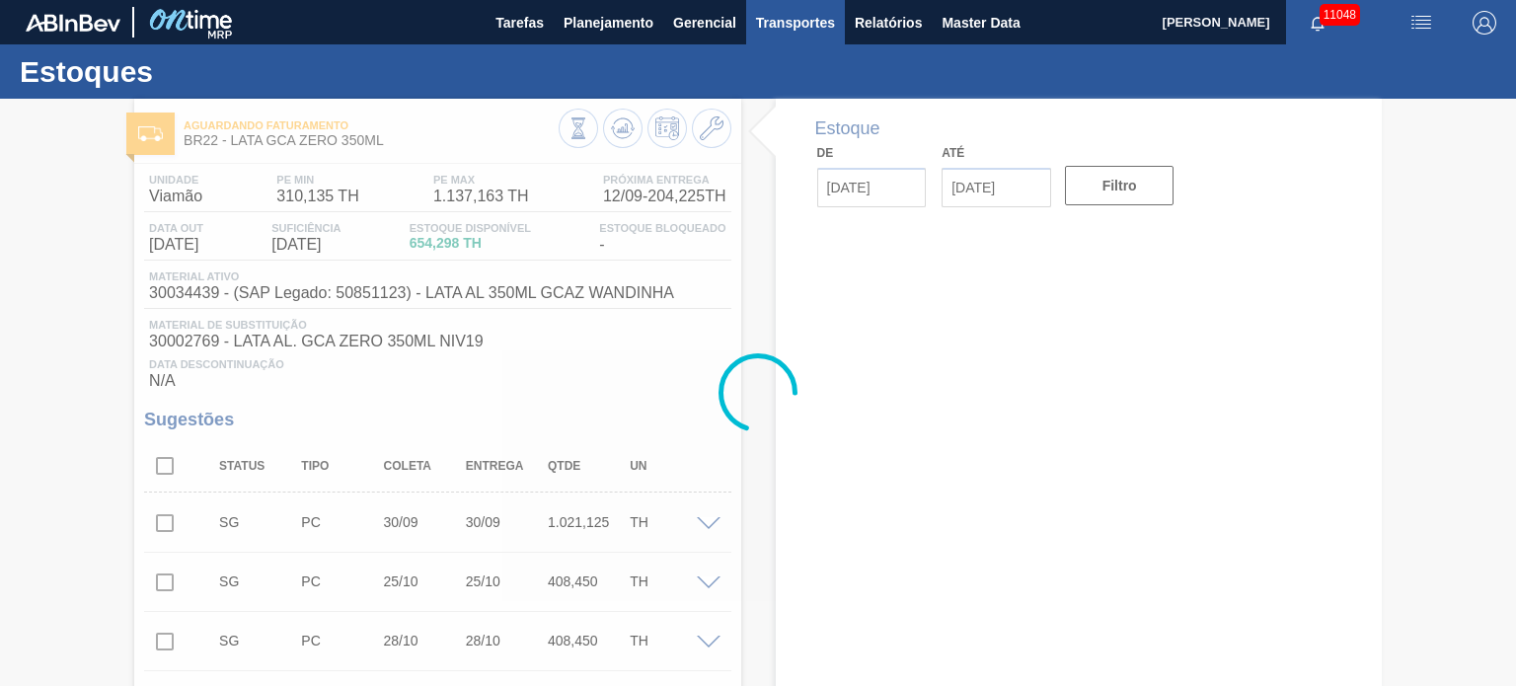
type input "[DATE]"
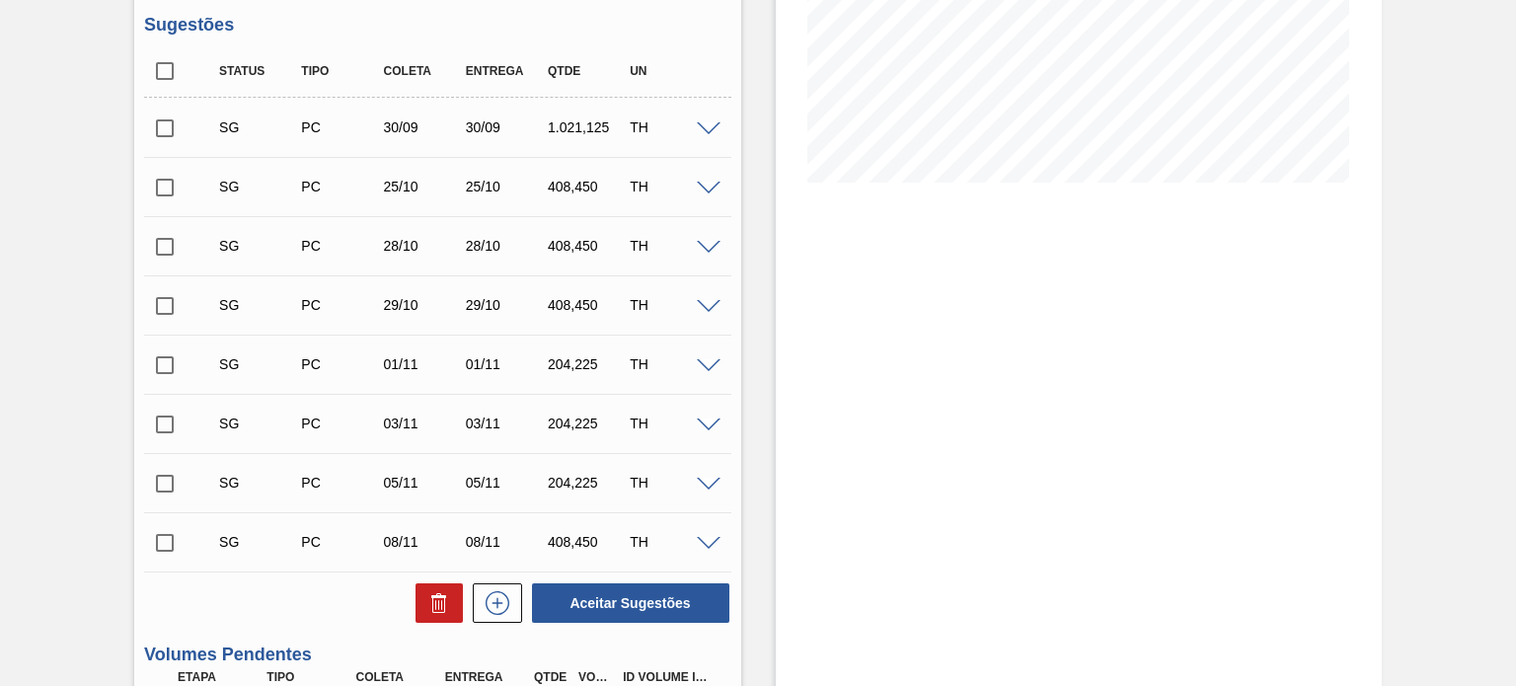
scroll to position [691, 0]
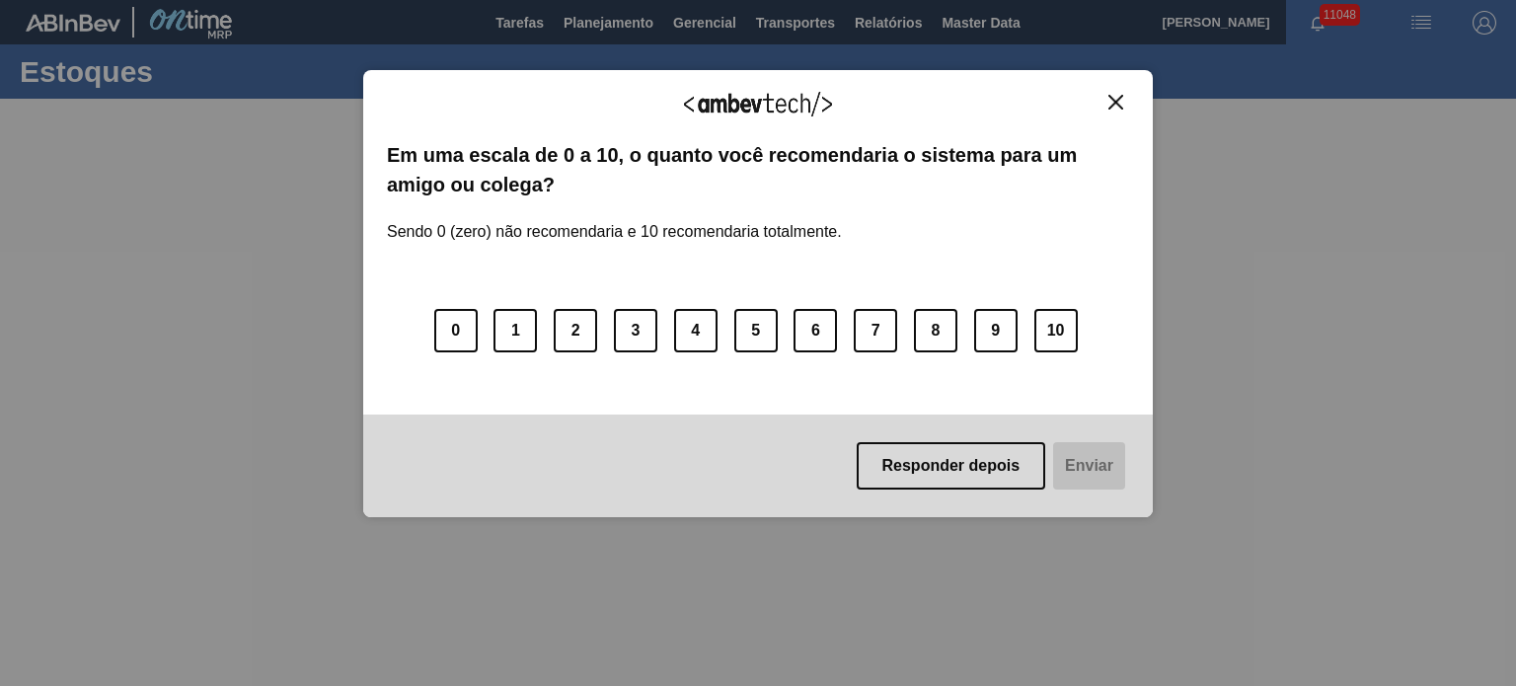
click at [1121, 105] on img "Close" at bounding box center [1116, 102] width 15 height 15
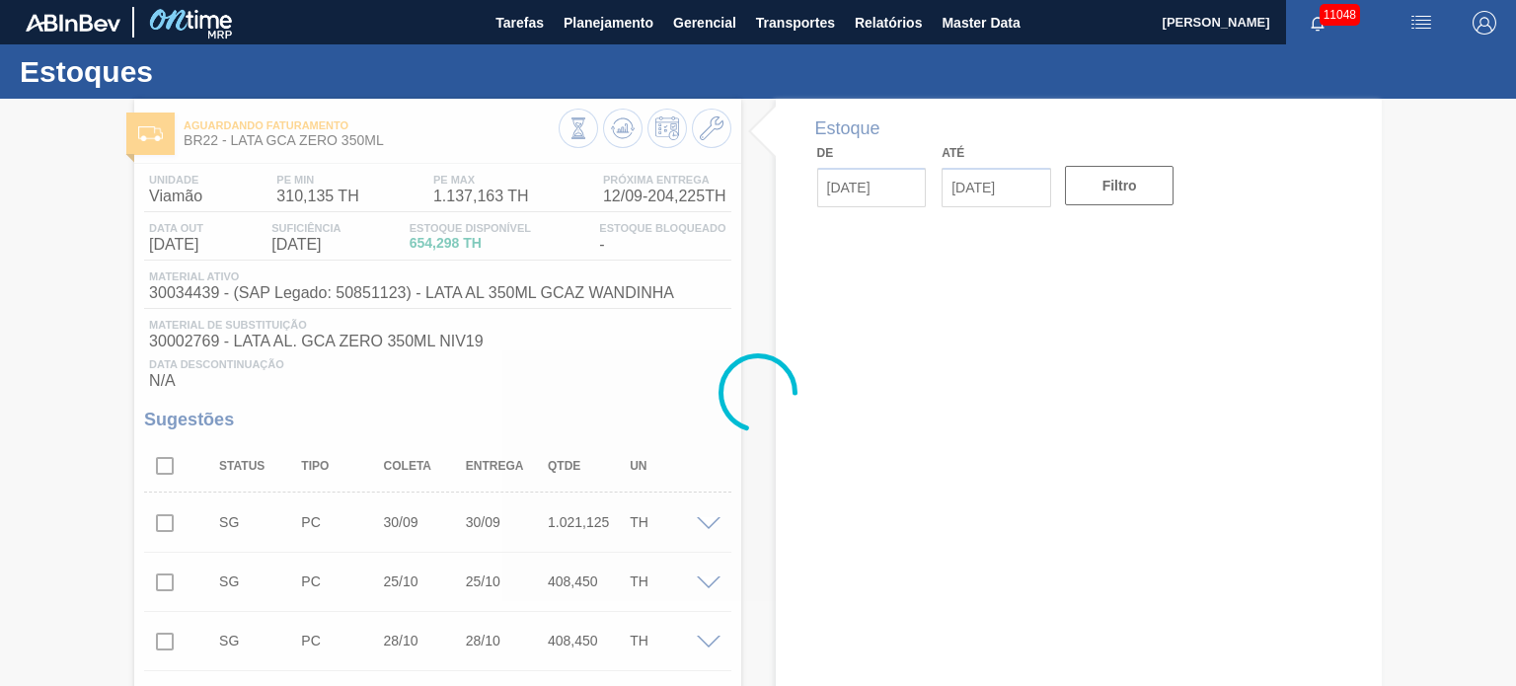
type input "[DATE]"
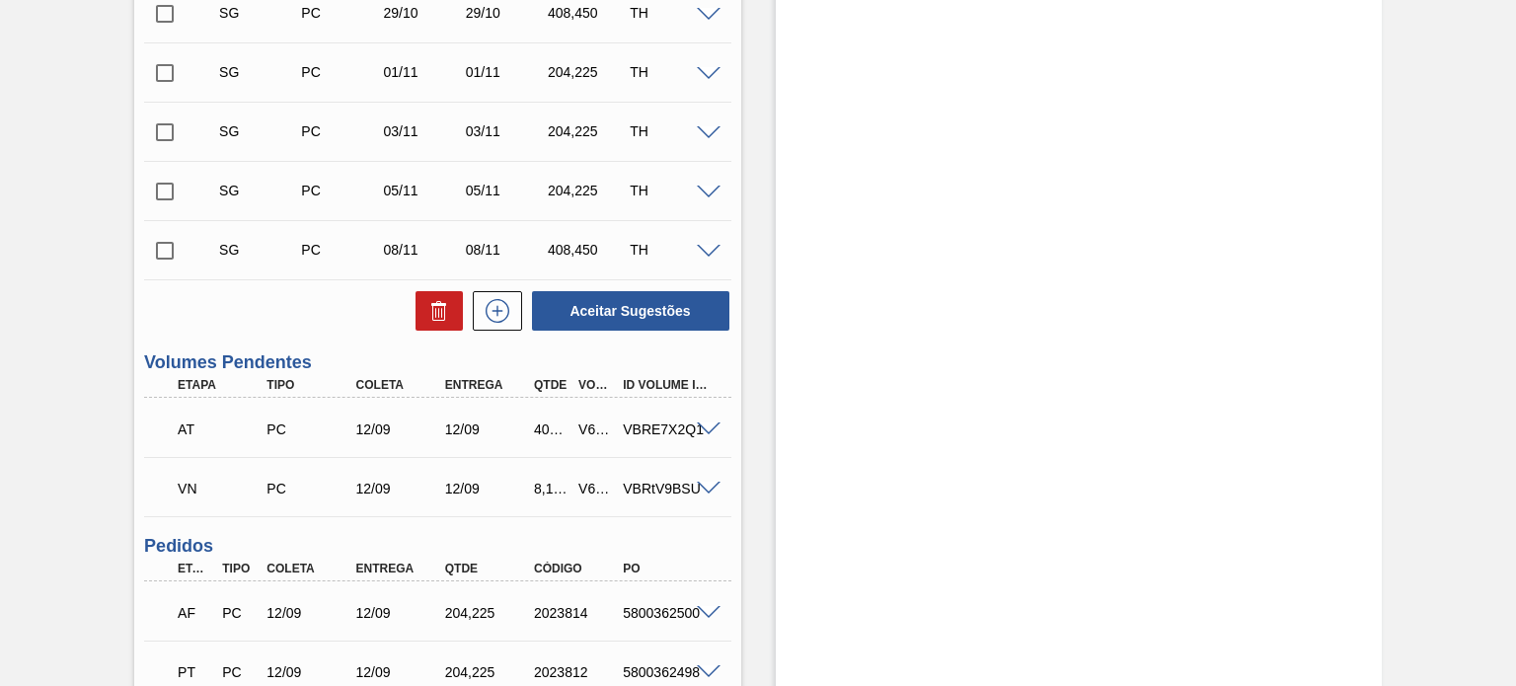
scroll to position [691, 0]
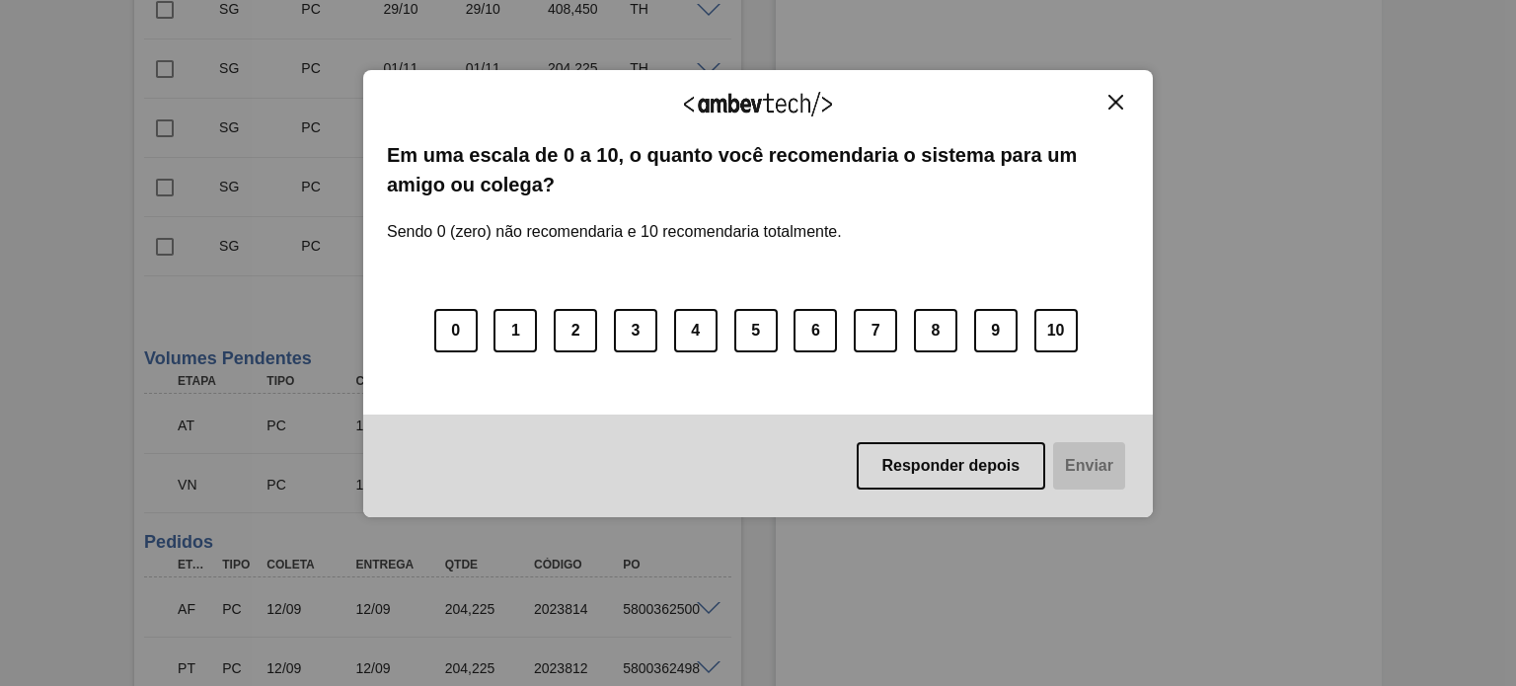
click at [1117, 110] on button "Close" at bounding box center [1116, 102] width 27 height 17
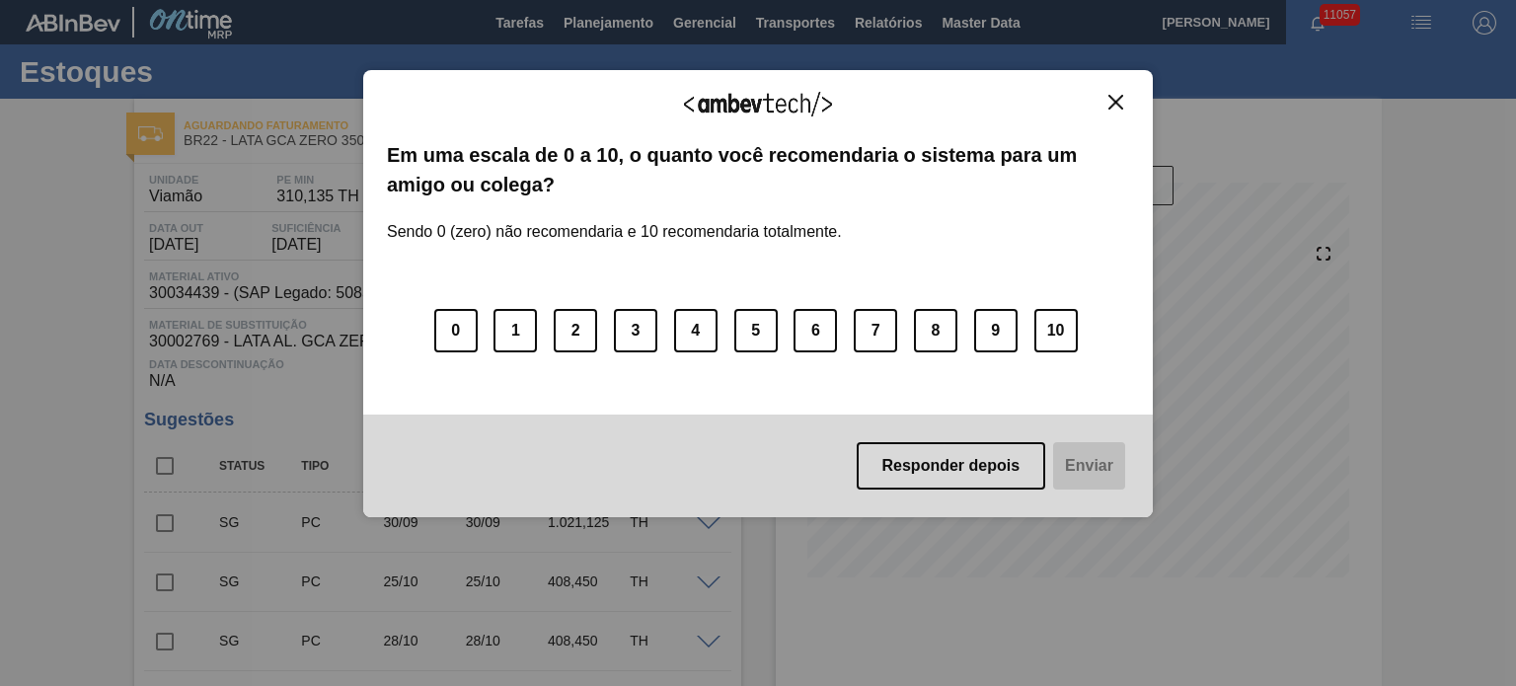
click at [1118, 110] on div "Agradecemos seu feedback!" at bounding box center [758, 117] width 742 height 46
click at [1125, 102] on button "Close" at bounding box center [1116, 102] width 27 height 17
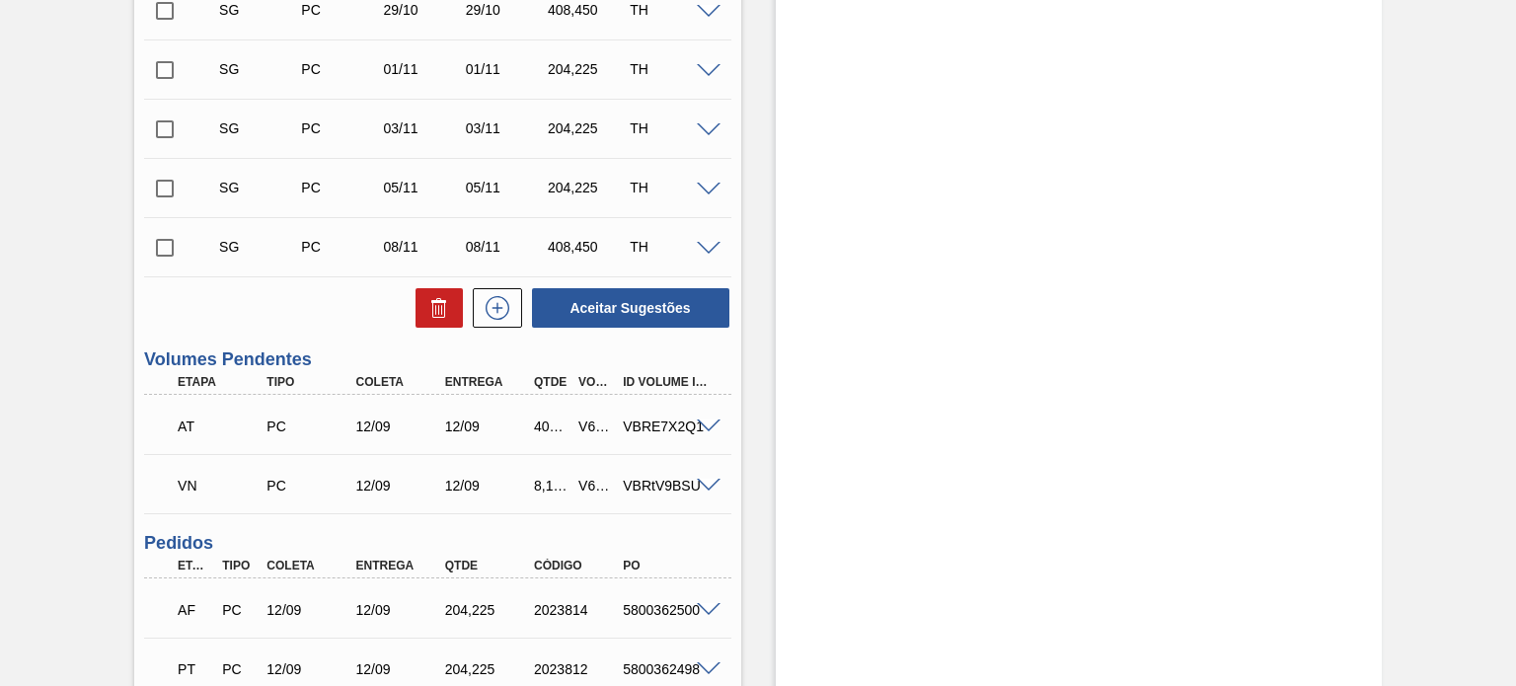
scroll to position [691, 0]
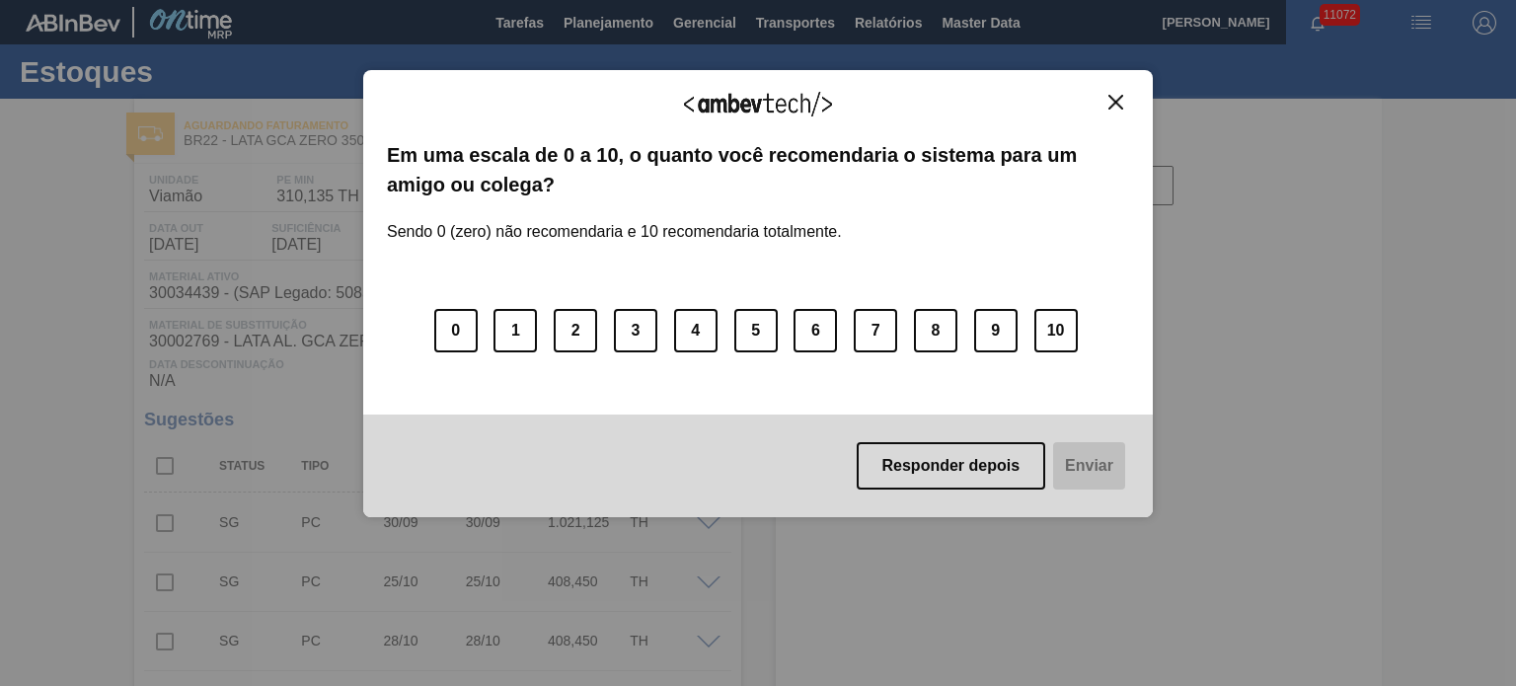
click at [1116, 95] on img "Close" at bounding box center [1116, 102] width 15 height 15
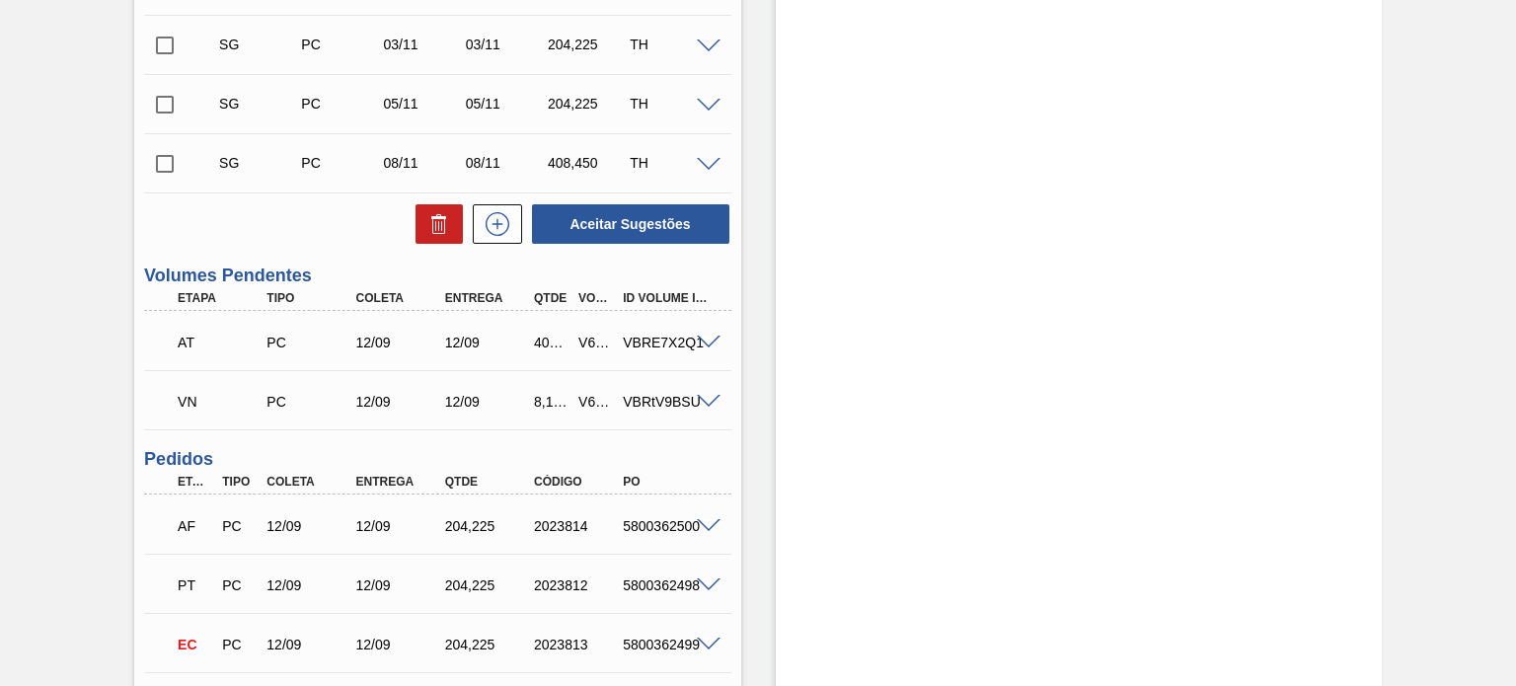
scroll to position [889, 0]
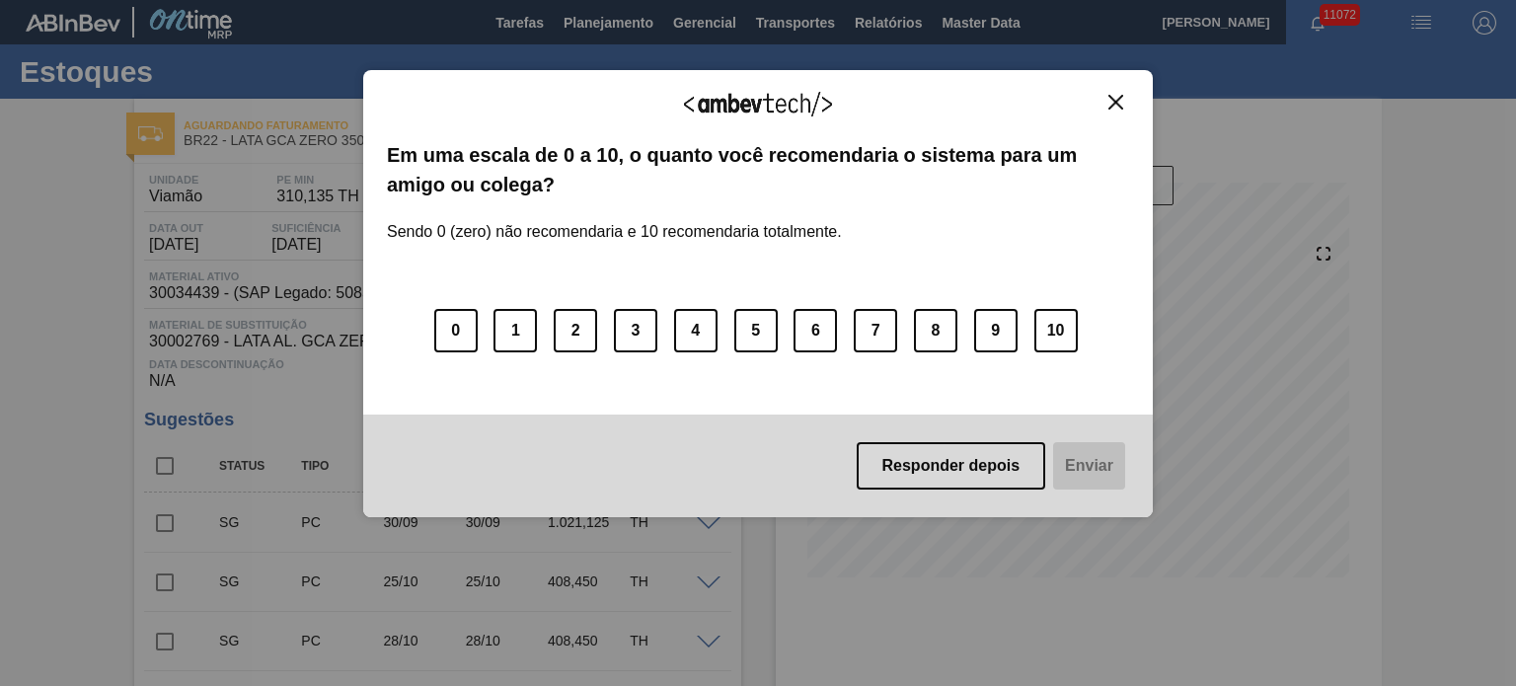
click at [1115, 102] on img "Close" at bounding box center [1116, 102] width 15 height 15
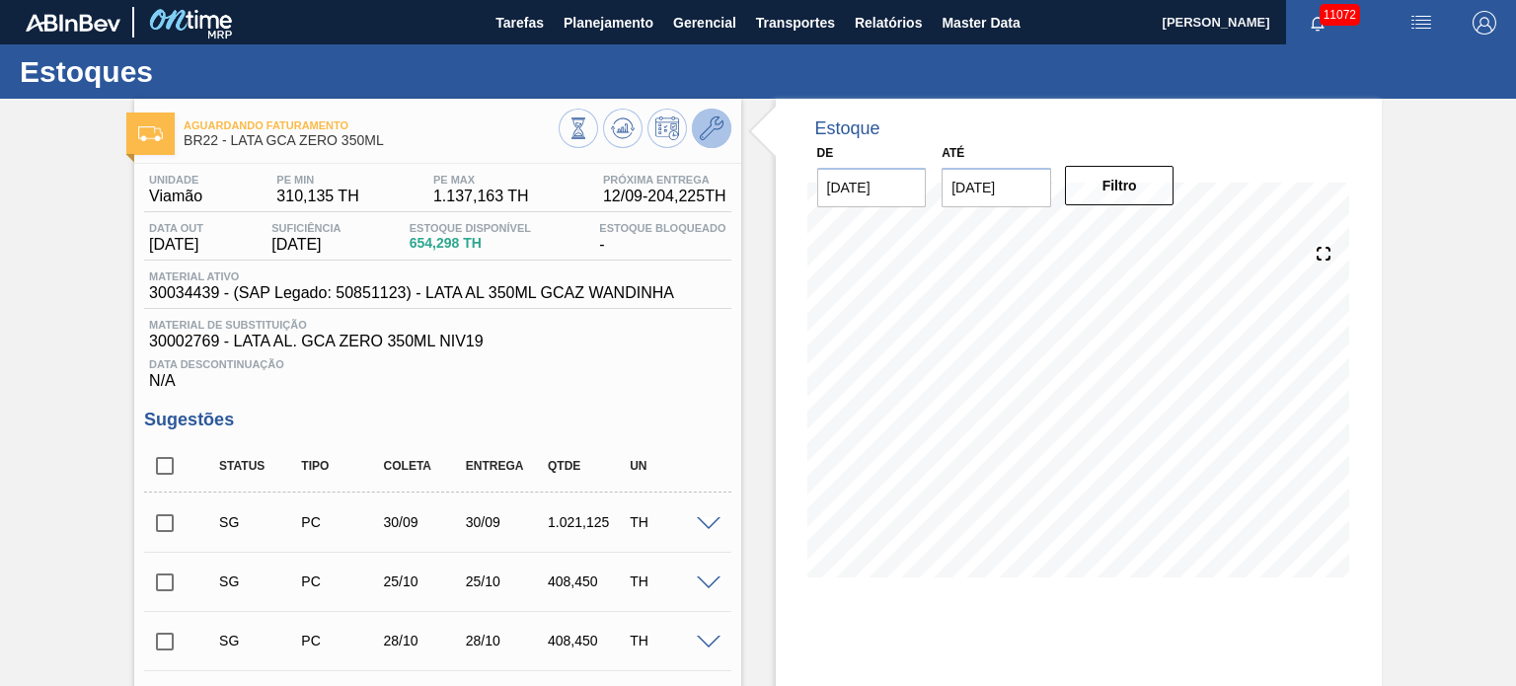
click at [705, 128] on icon at bounding box center [712, 128] width 24 height 24
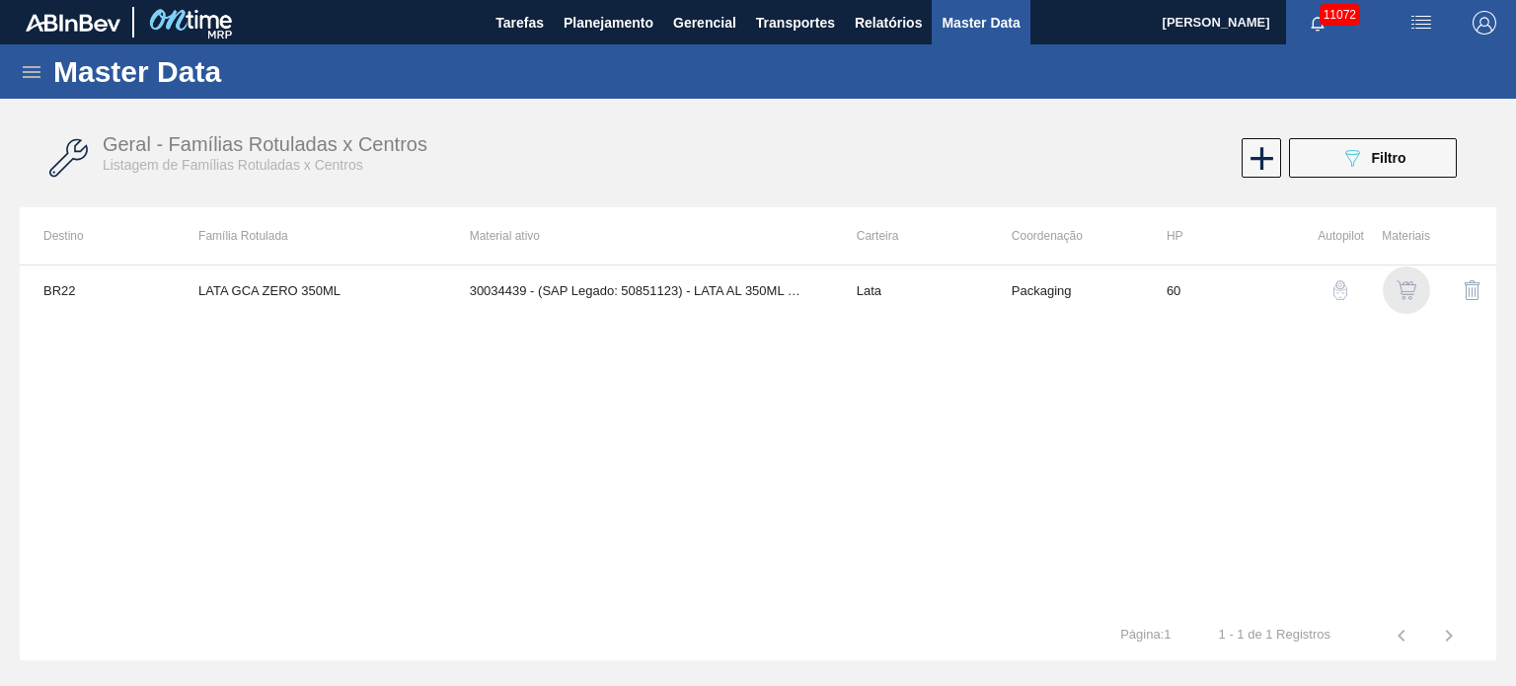
click at [1409, 285] on img "button" at bounding box center [1407, 290] width 20 height 20
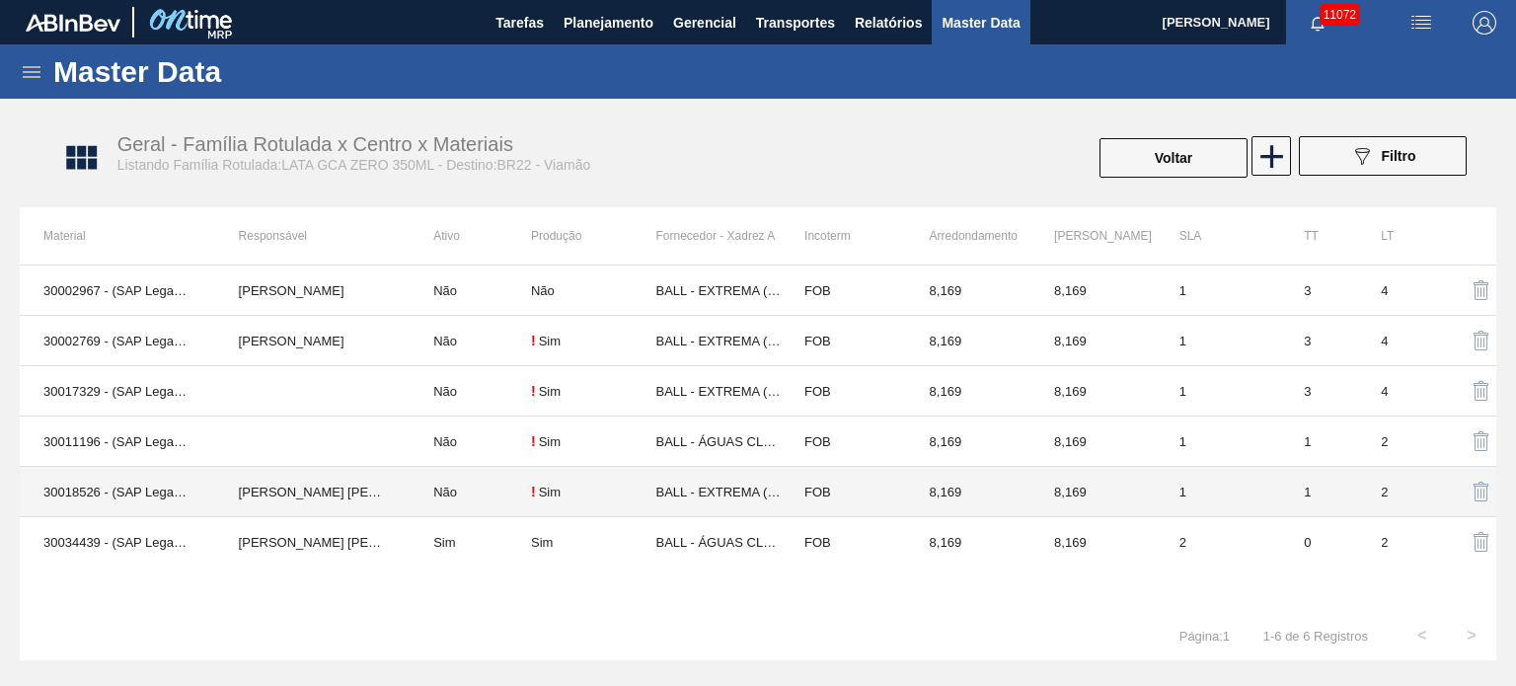
click at [366, 501] on td "BRUNO DE MELLO DUARTE" at bounding box center [312, 492] width 195 height 50
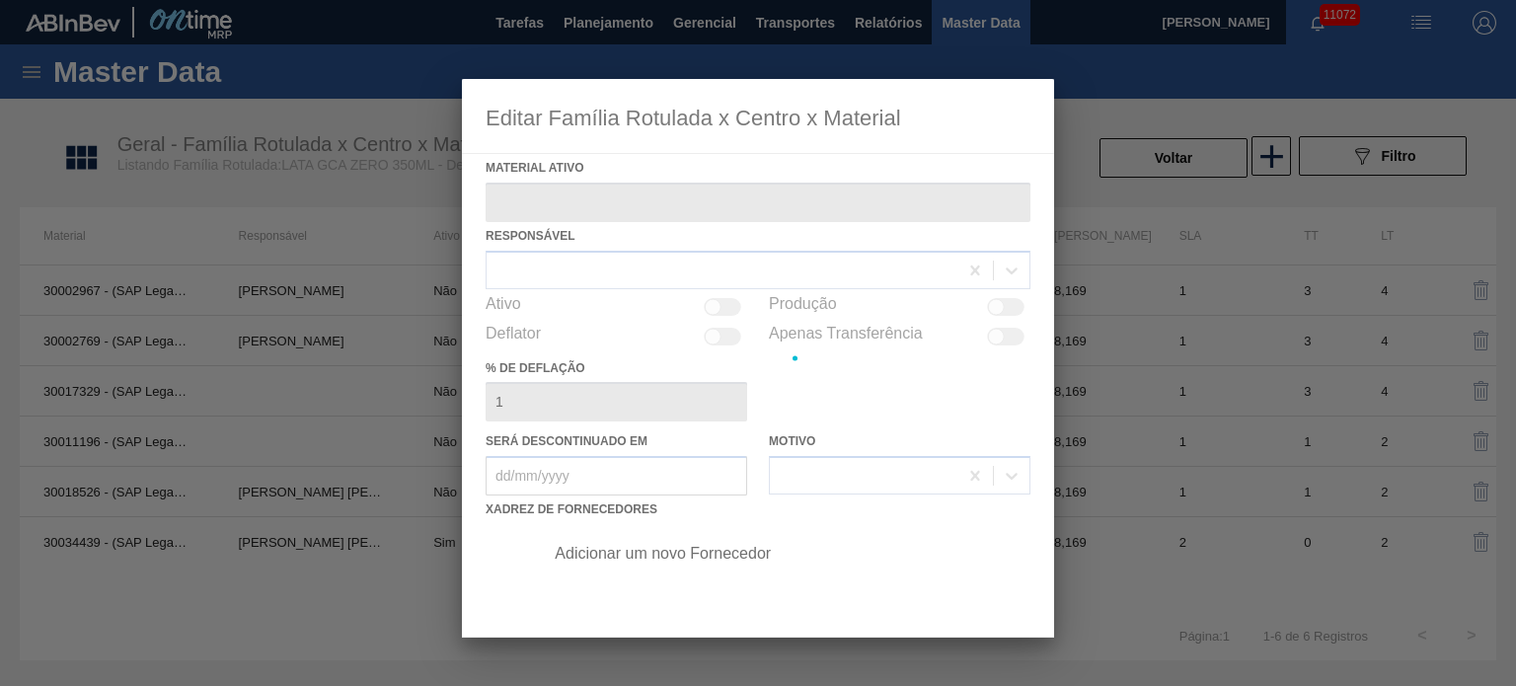
type ativo "30018526 - (SAP Legado: 50811851) - LATA AL GCA ZERO 350ML NIV23"
checkbox input "true"
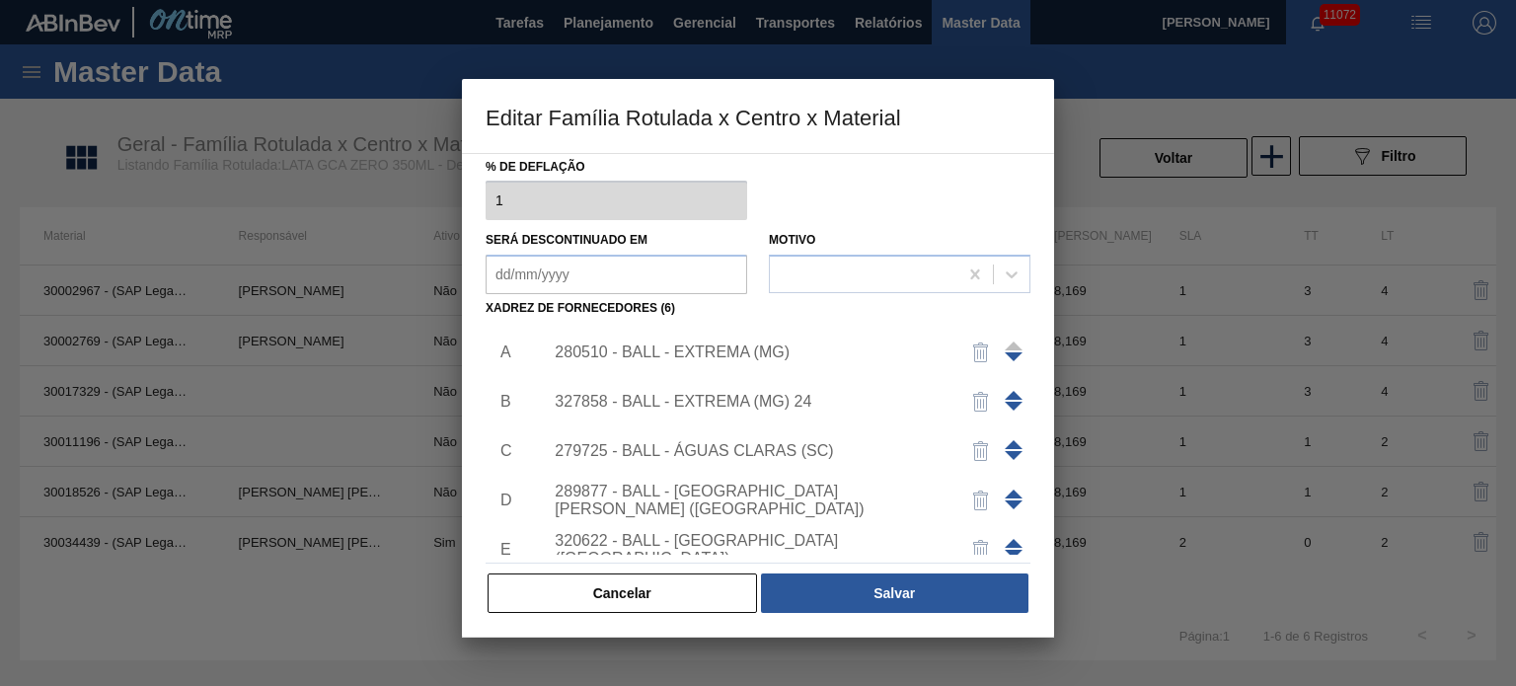
click at [730, 354] on div "280510 - BALL - EXTREMA (MG)" at bounding box center [748, 353] width 387 height 18
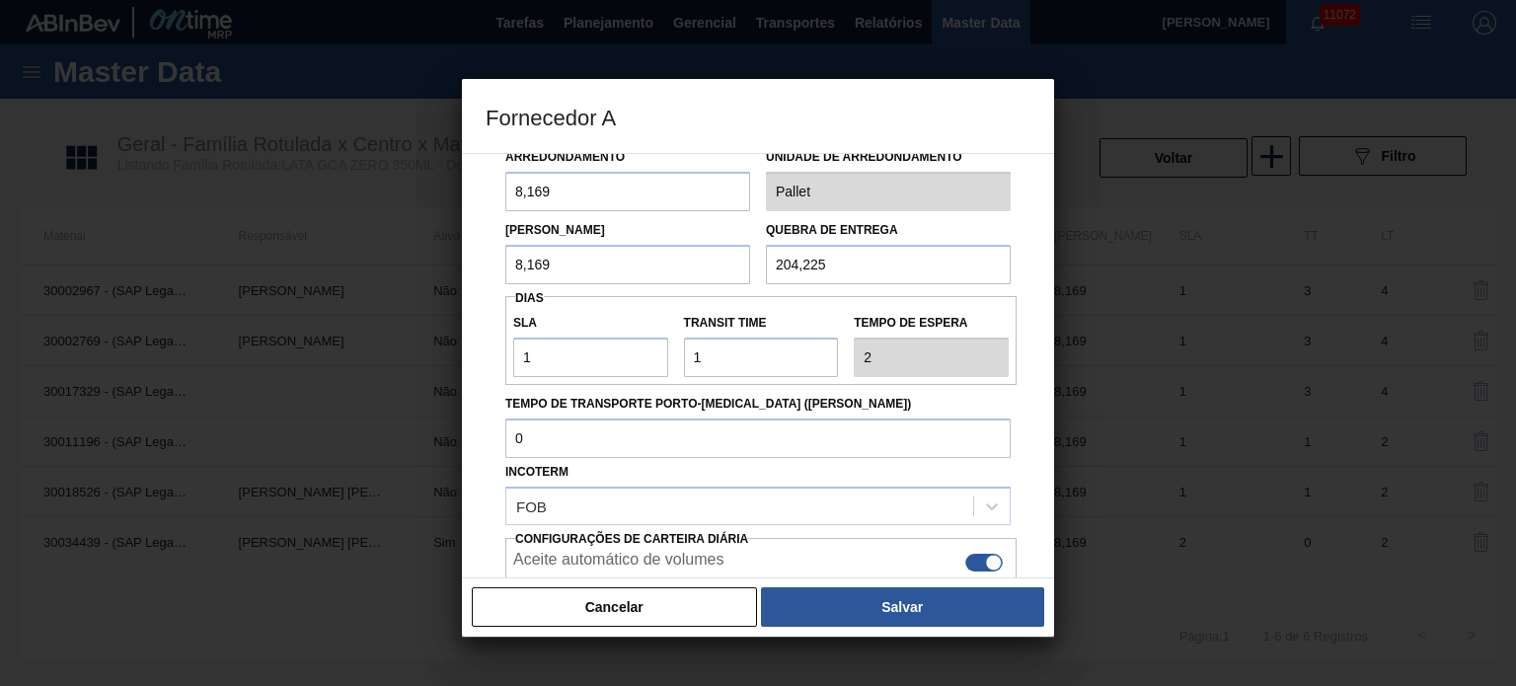
scroll to position [222, 0]
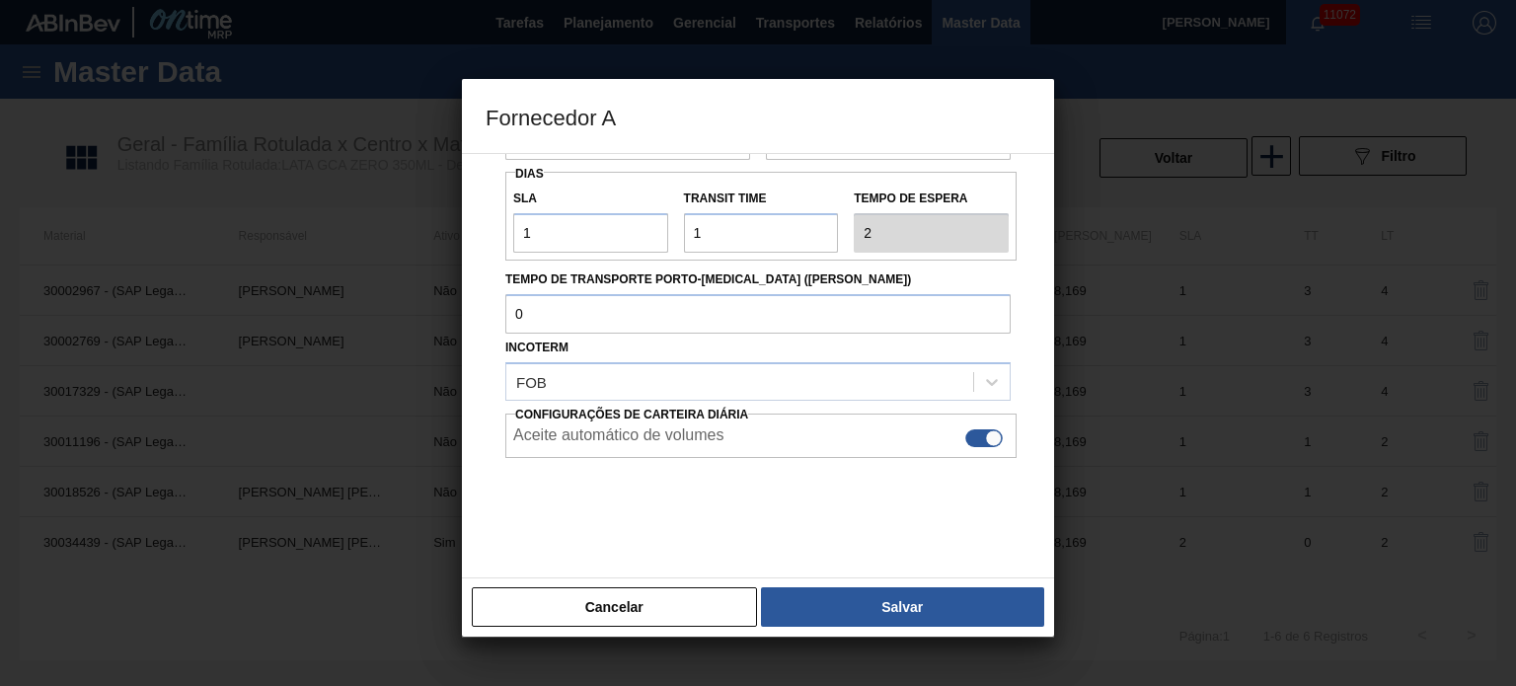
click at [981, 429] on div at bounding box center [985, 438] width 38 height 18
checkbox input "false"
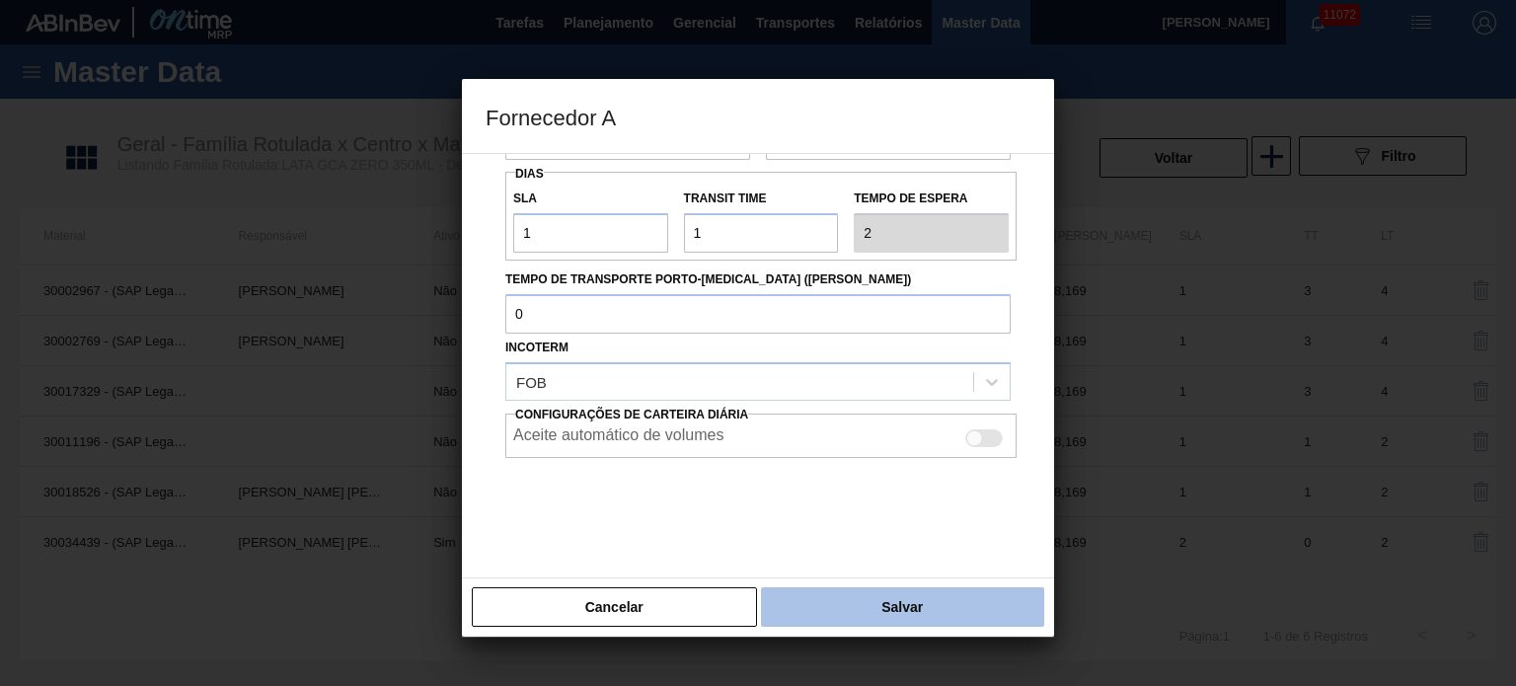
click at [848, 613] on button "Salvar" at bounding box center [902, 606] width 283 height 39
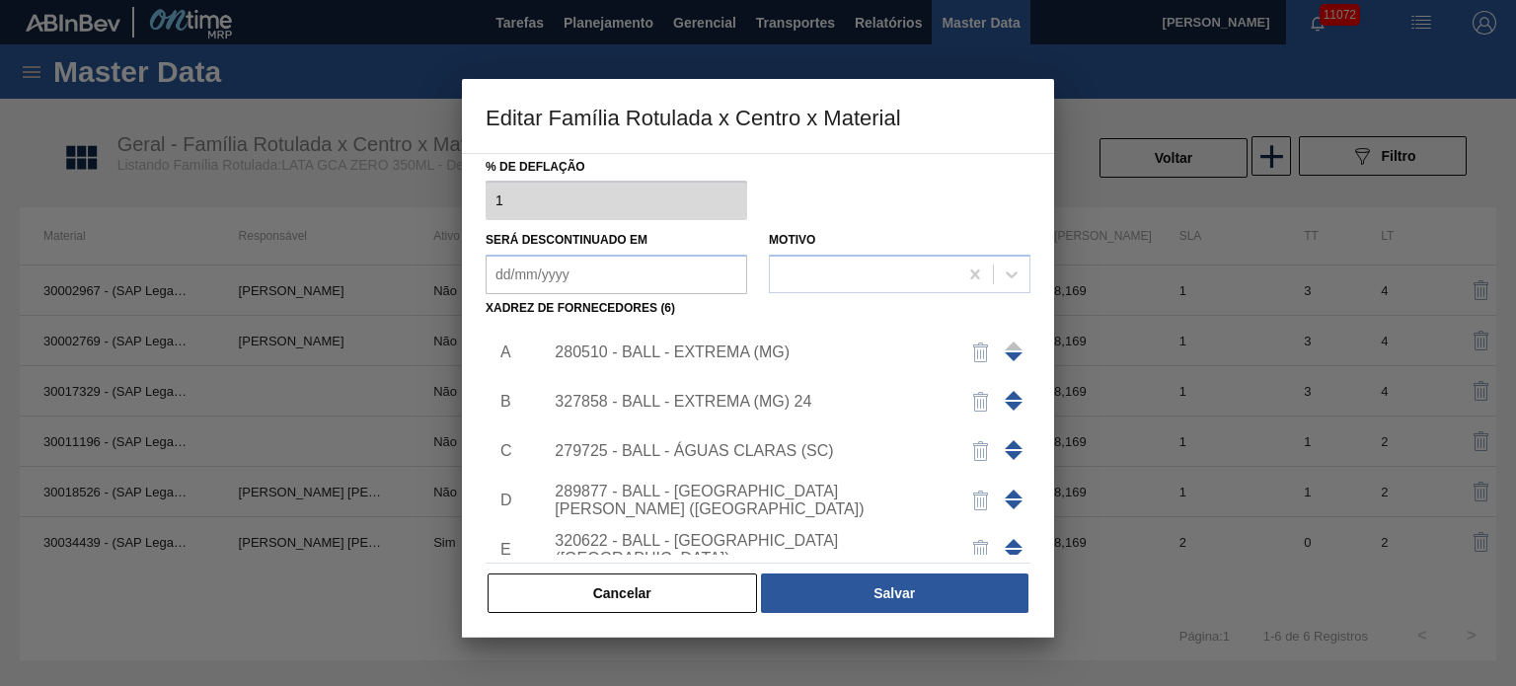
click at [782, 404] on div "327858 - BALL - EXTREMA (MG) 24" at bounding box center [748, 402] width 387 height 18
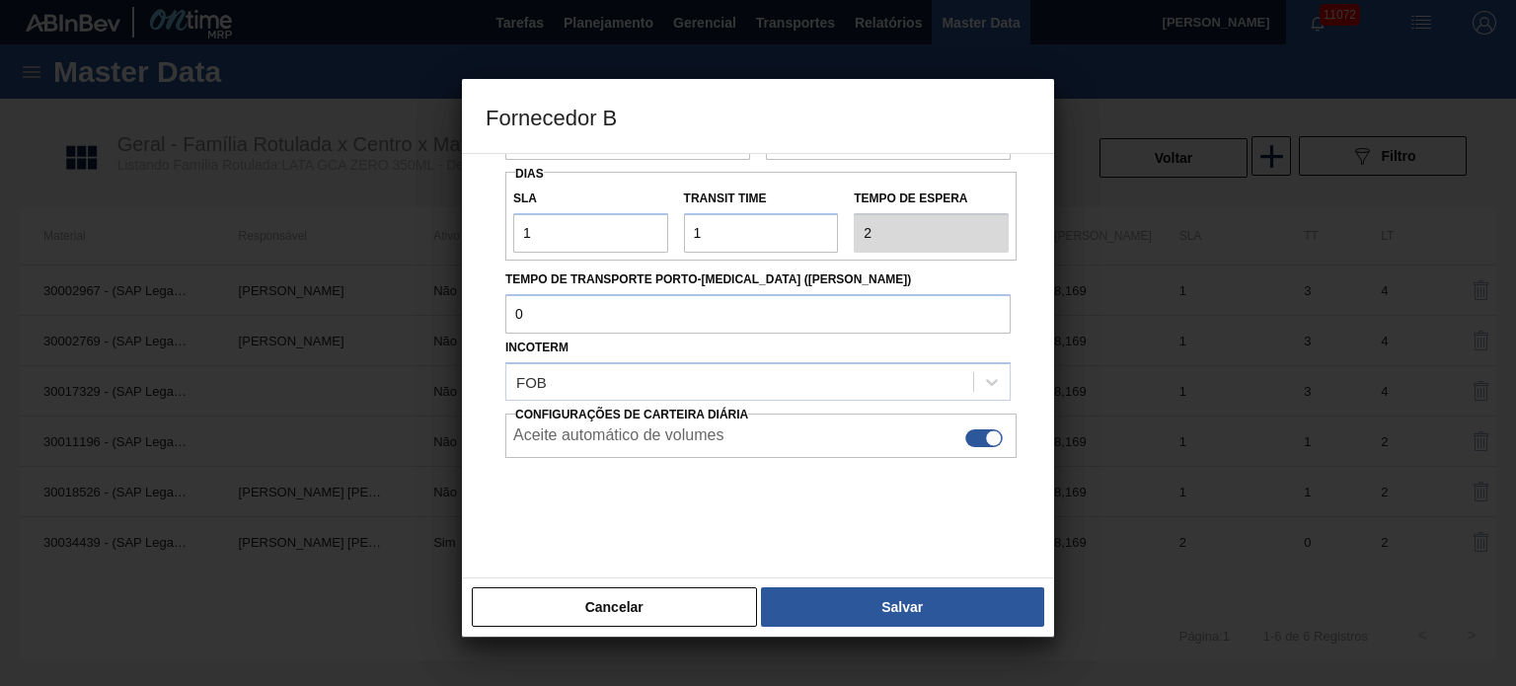
click at [973, 437] on div at bounding box center [985, 438] width 38 height 18
checkbox input "false"
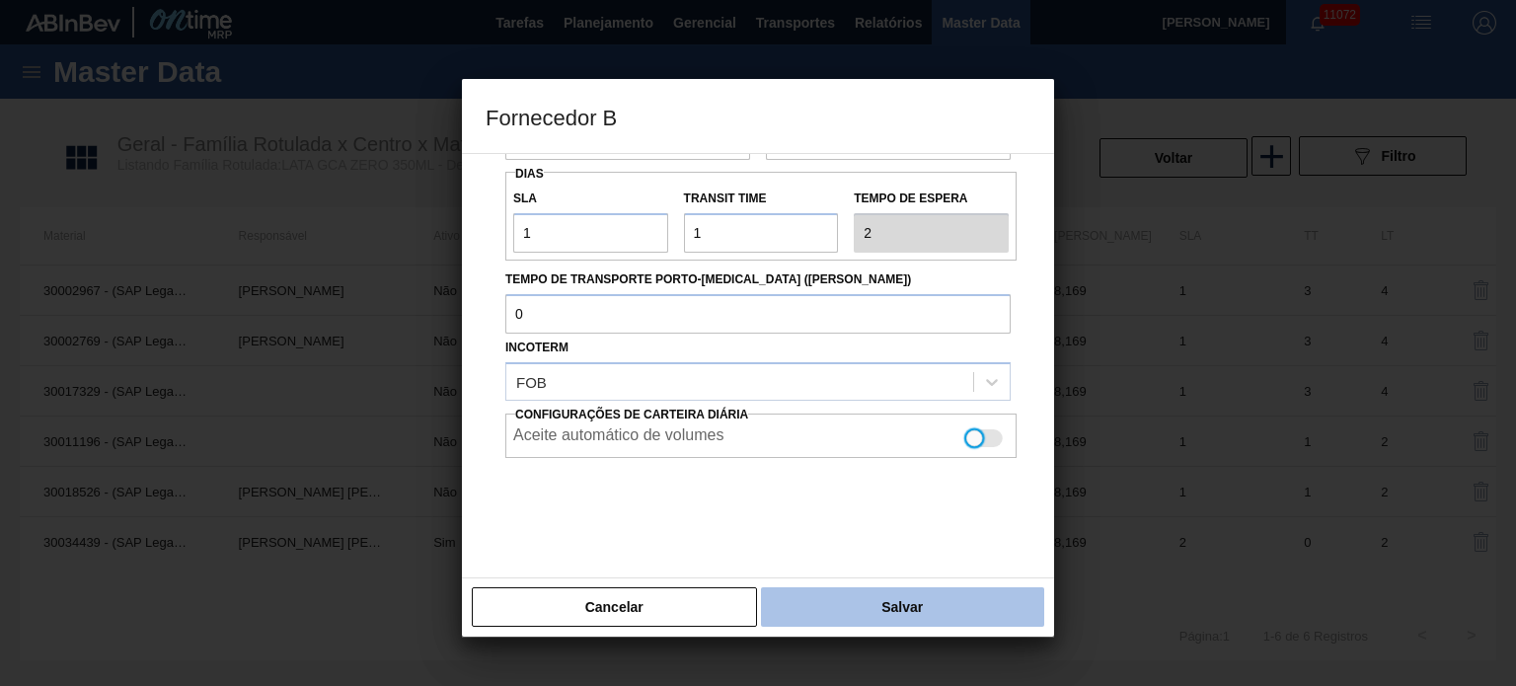
click at [917, 615] on button "Salvar" at bounding box center [902, 606] width 283 height 39
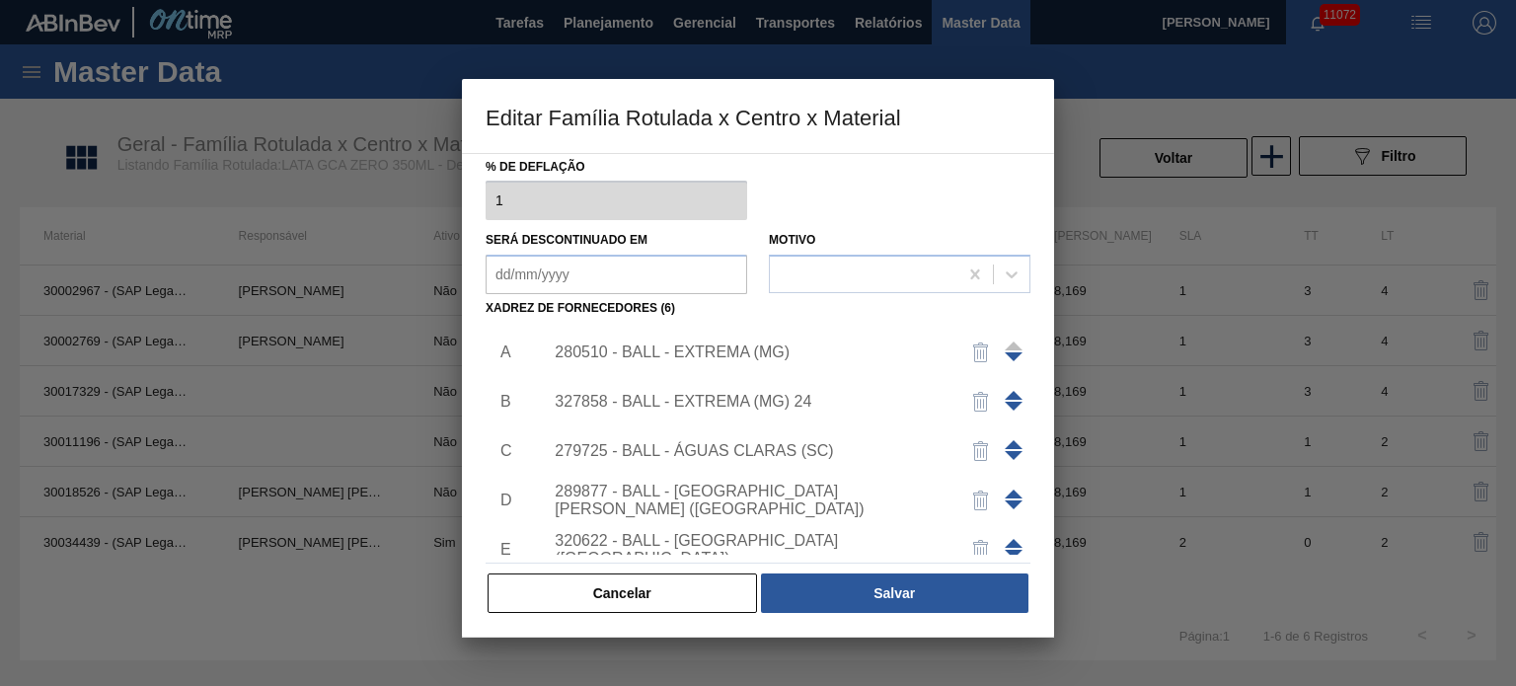
click at [752, 442] on div "279725 - BALL - ÁGUAS CLARAS (SC)" at bounding box center [748, 451] width 387 height 18
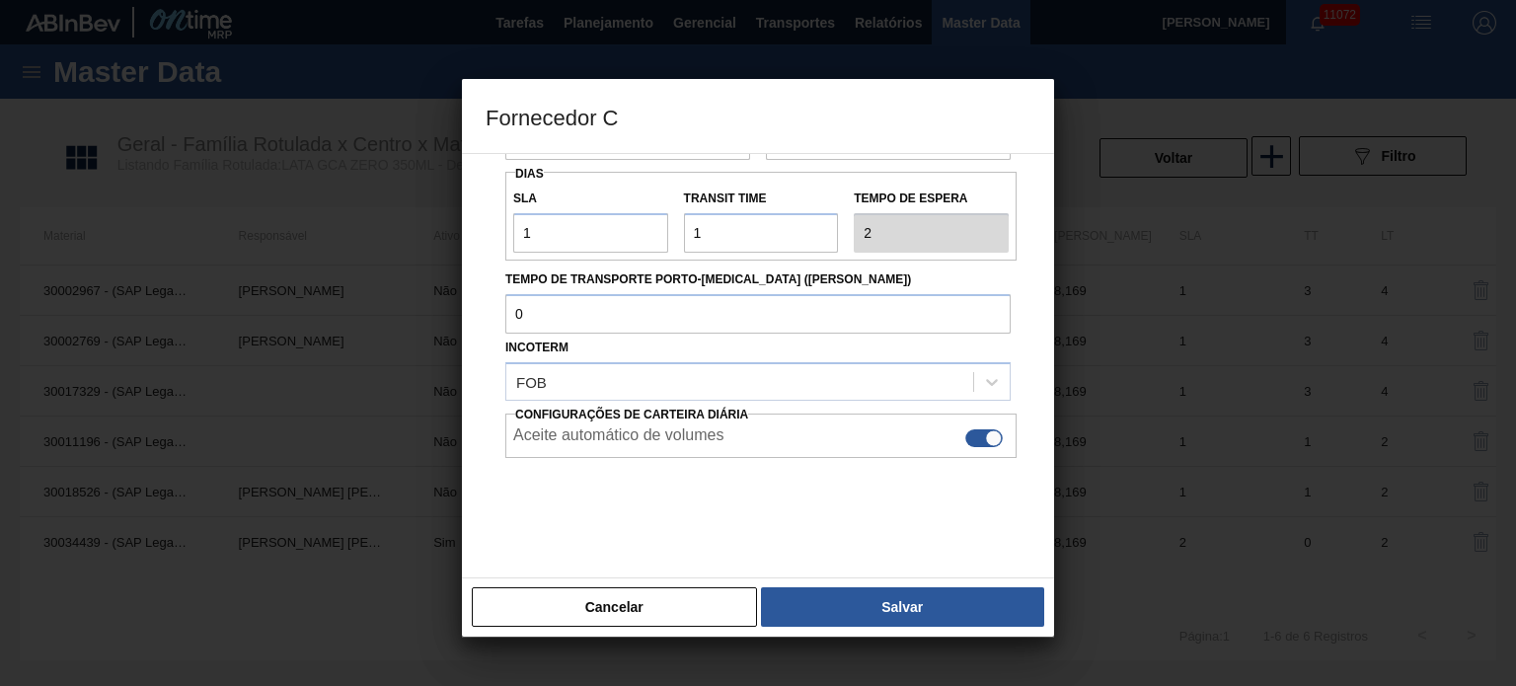
drag, startPoint x: 983, startPoint y: 441, endPoint x: 969, endPoint y: 511, distance: 71.4
click at [985, 438] on div at bounding box center [993, 437] width 17 height 17
checkbox input "false"
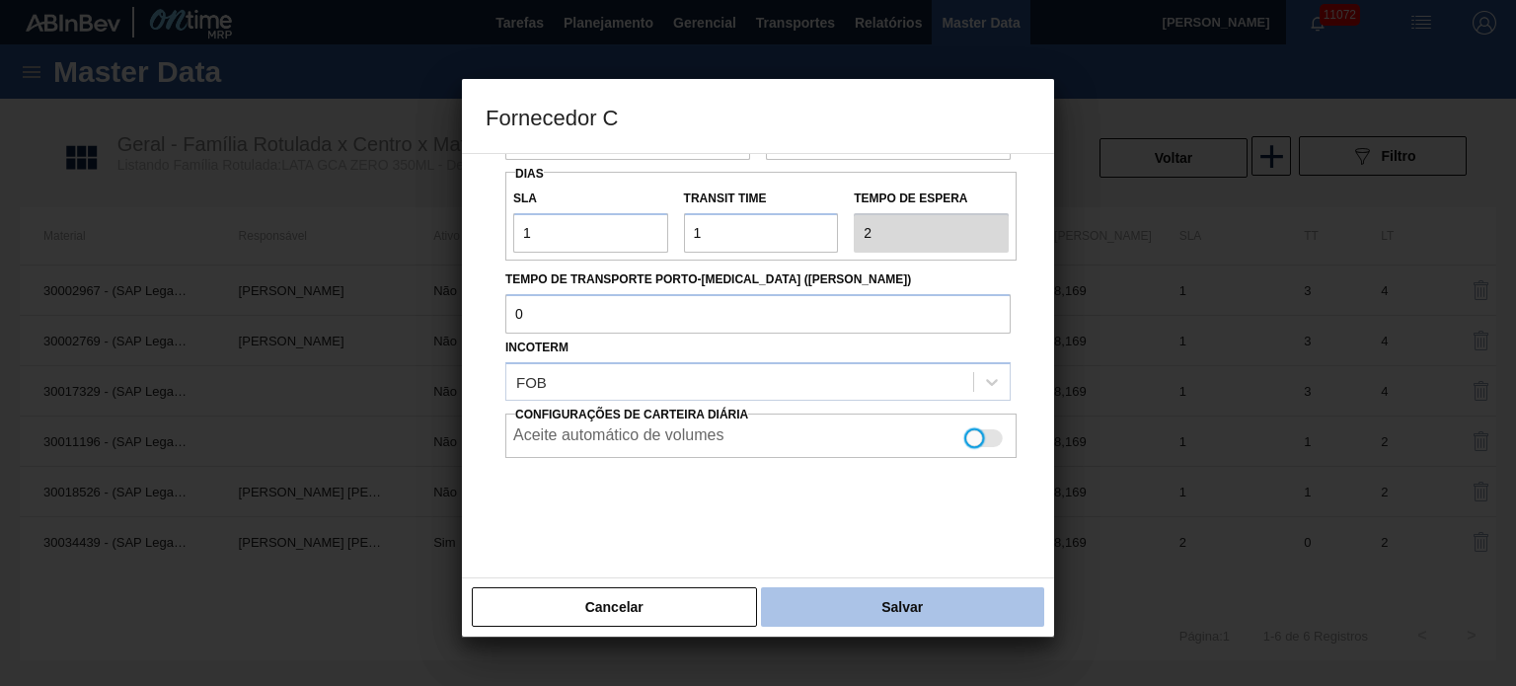
click at [938, 612] on button "Salvar" at bounding box center [902, 606] width 283 height 39
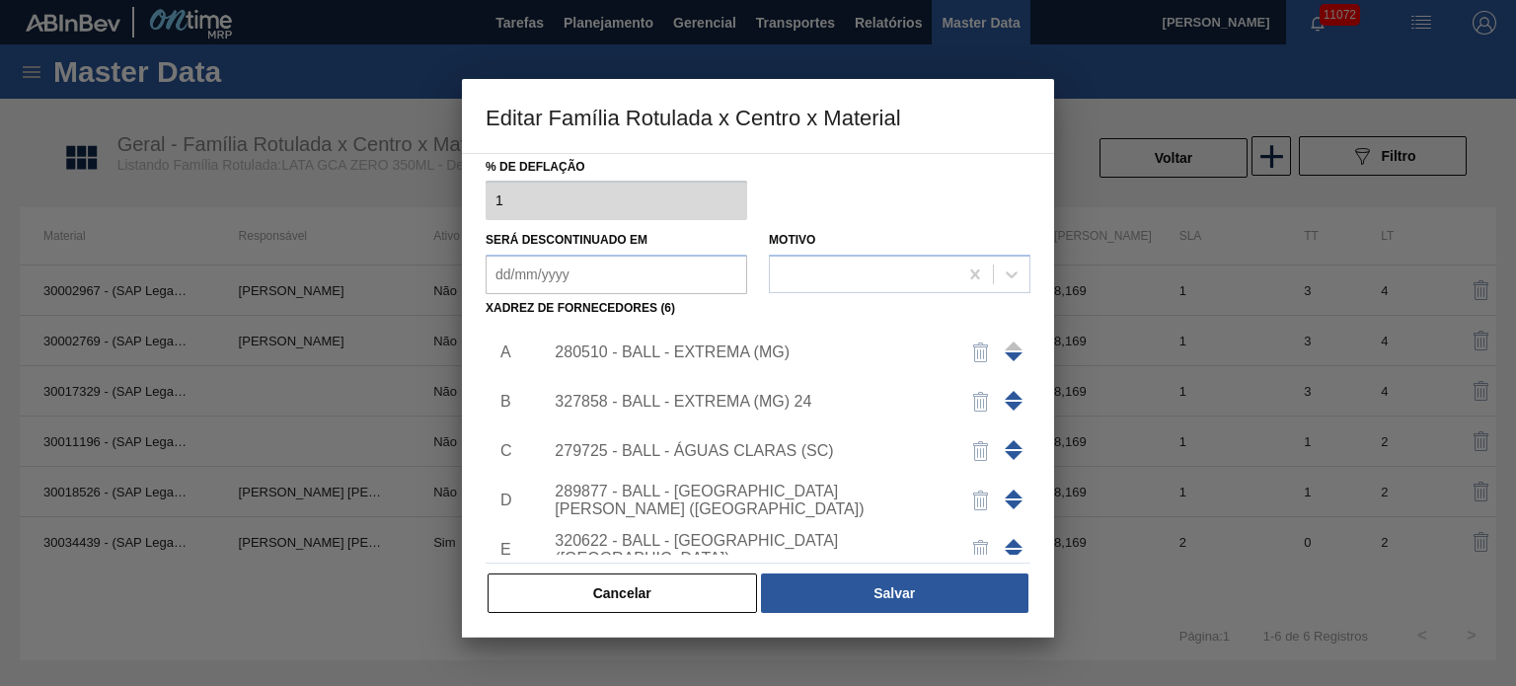
scroll to position [118, 0]
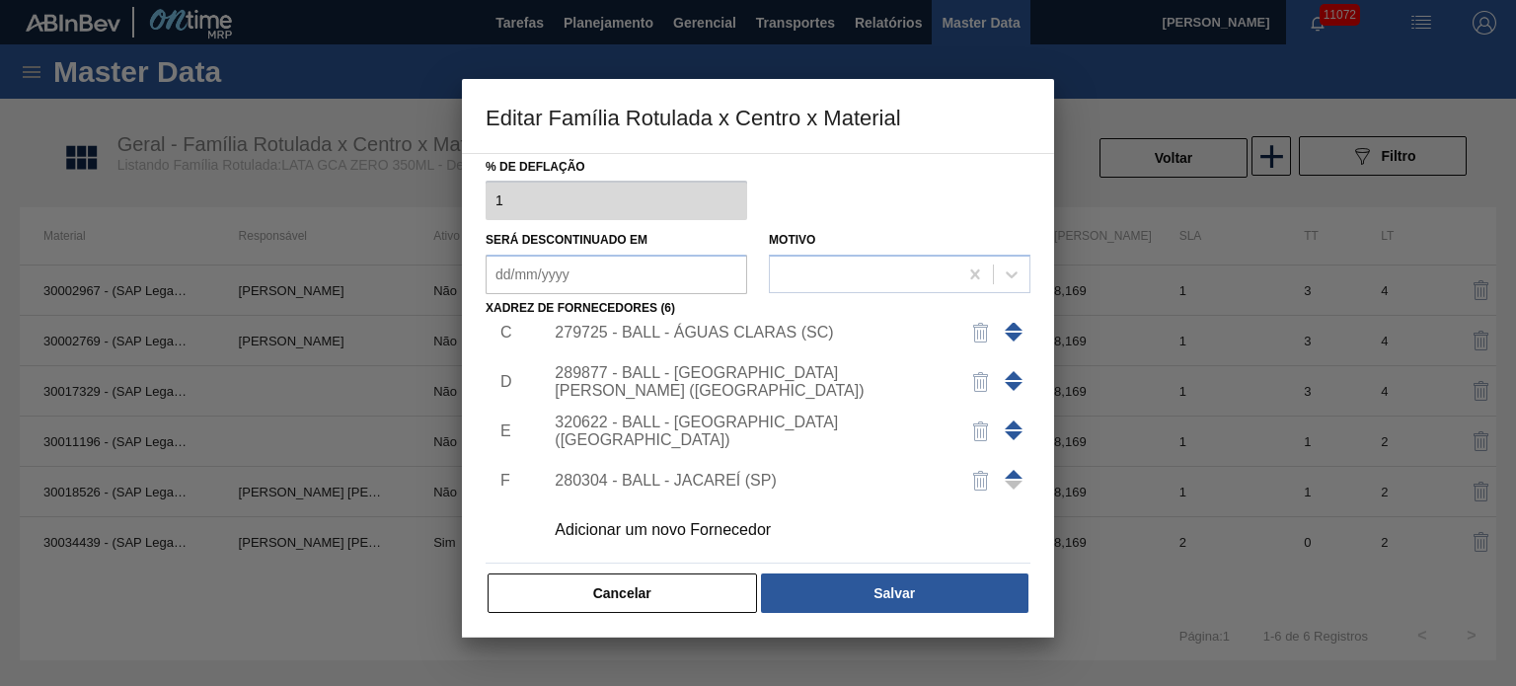
click at [781, 388] on div "289877 - BALL - TRÊS RIOS (RJ)" at bounding box center [748, 382] width 387 height 36
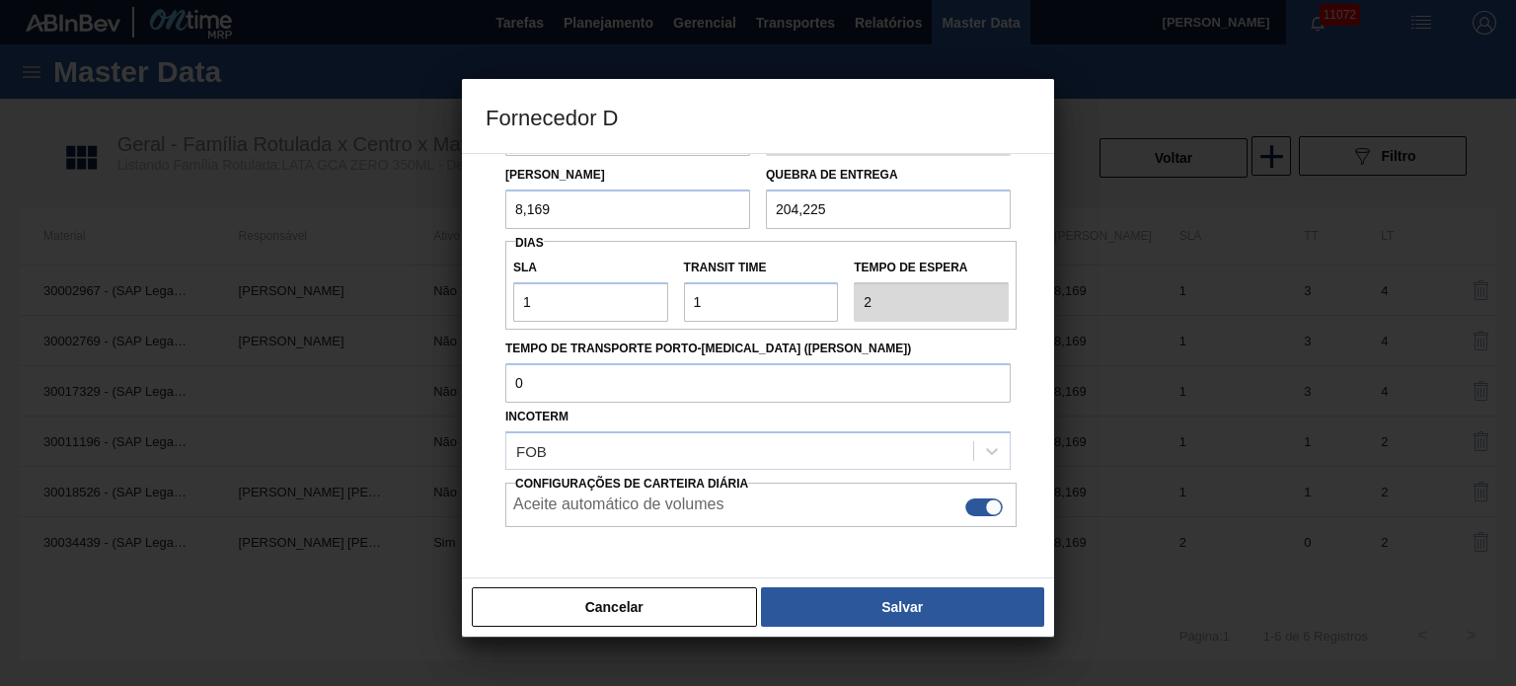
scroll to position [222, 0]
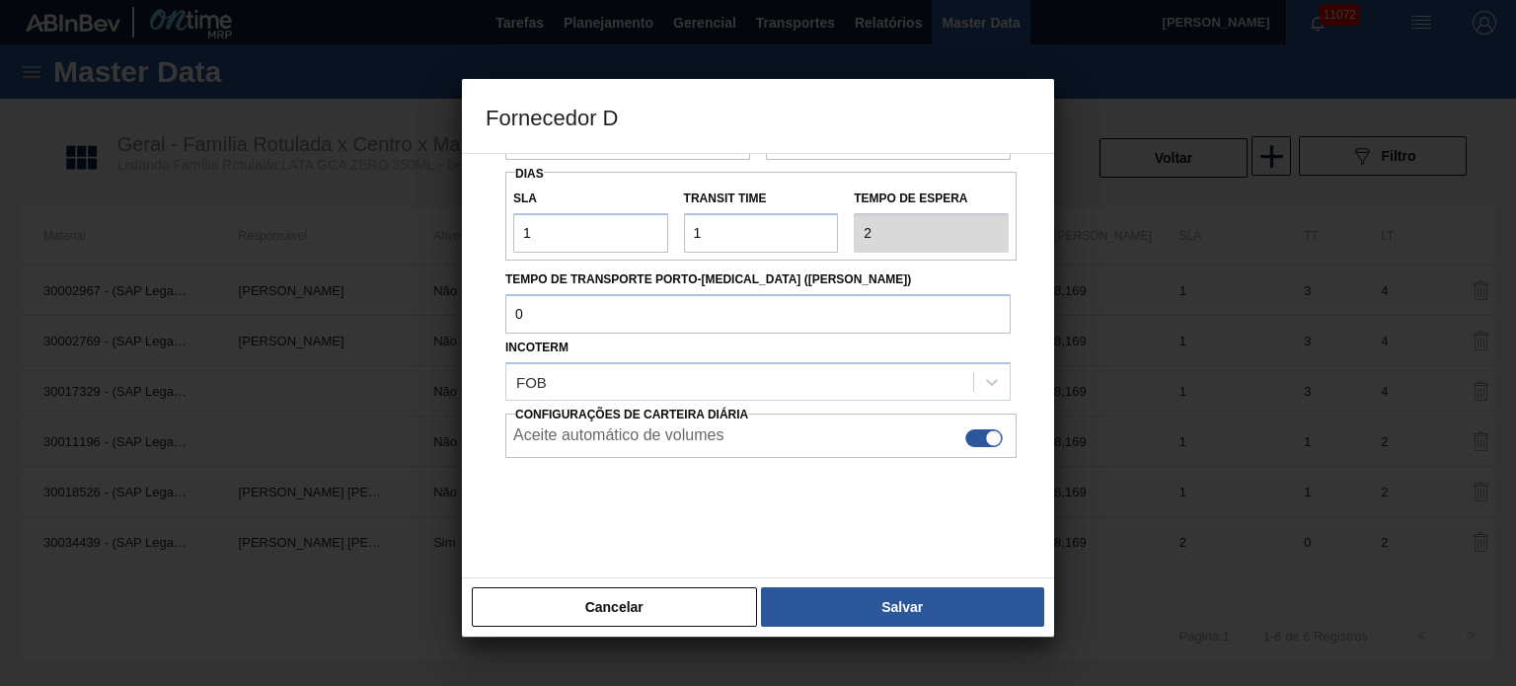
click at [985, 437] on div at bounding box center [993, 437] width 17 height 17
checkbox input "false"
click at [940, 630] on div "Cancelar Salvar" at bounding box center [758, 607] width 592 height 59
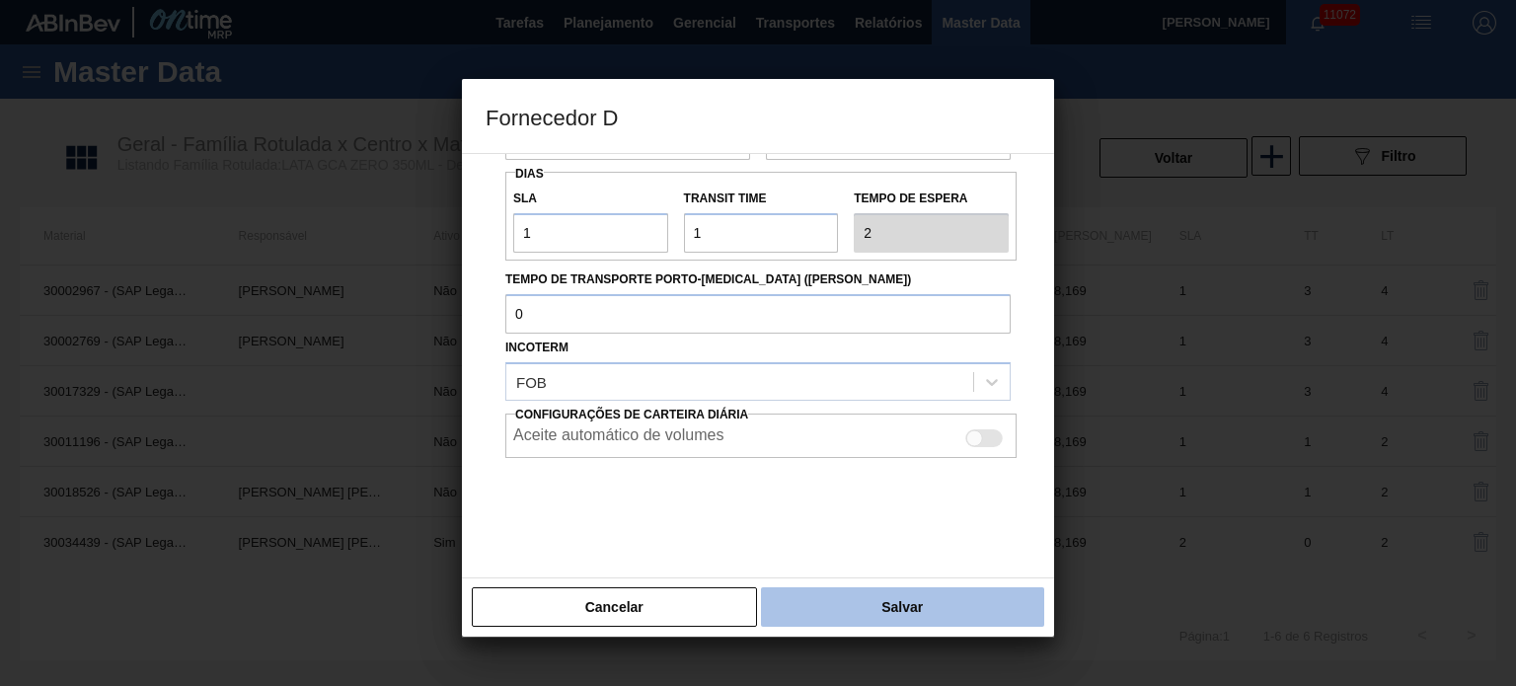
click at [929, 603] on button "Salvar" at bounding box center [902, 606] width 283 height 39
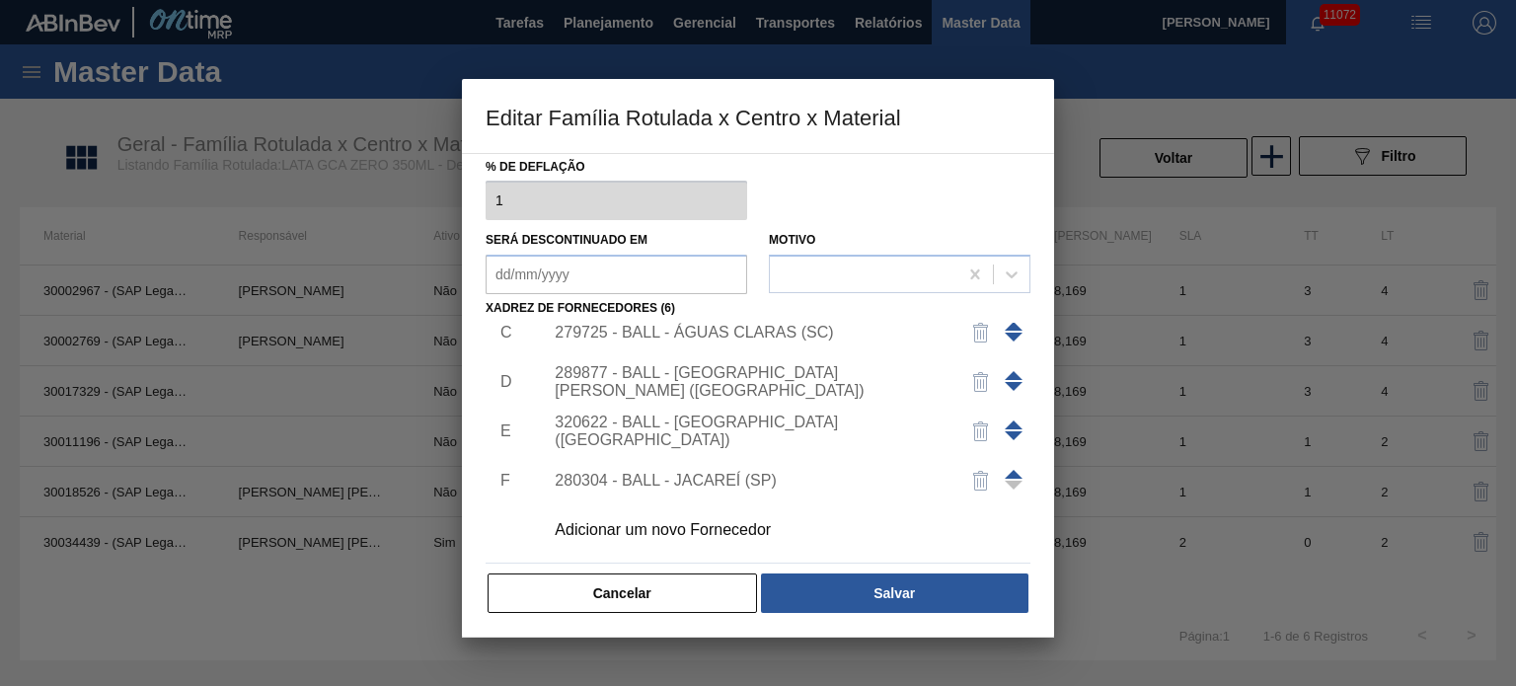
click at [782, 427] on div "320622 - BALL - RECIFE (PE)" at bounding box center [748, 432] width 387 height 36
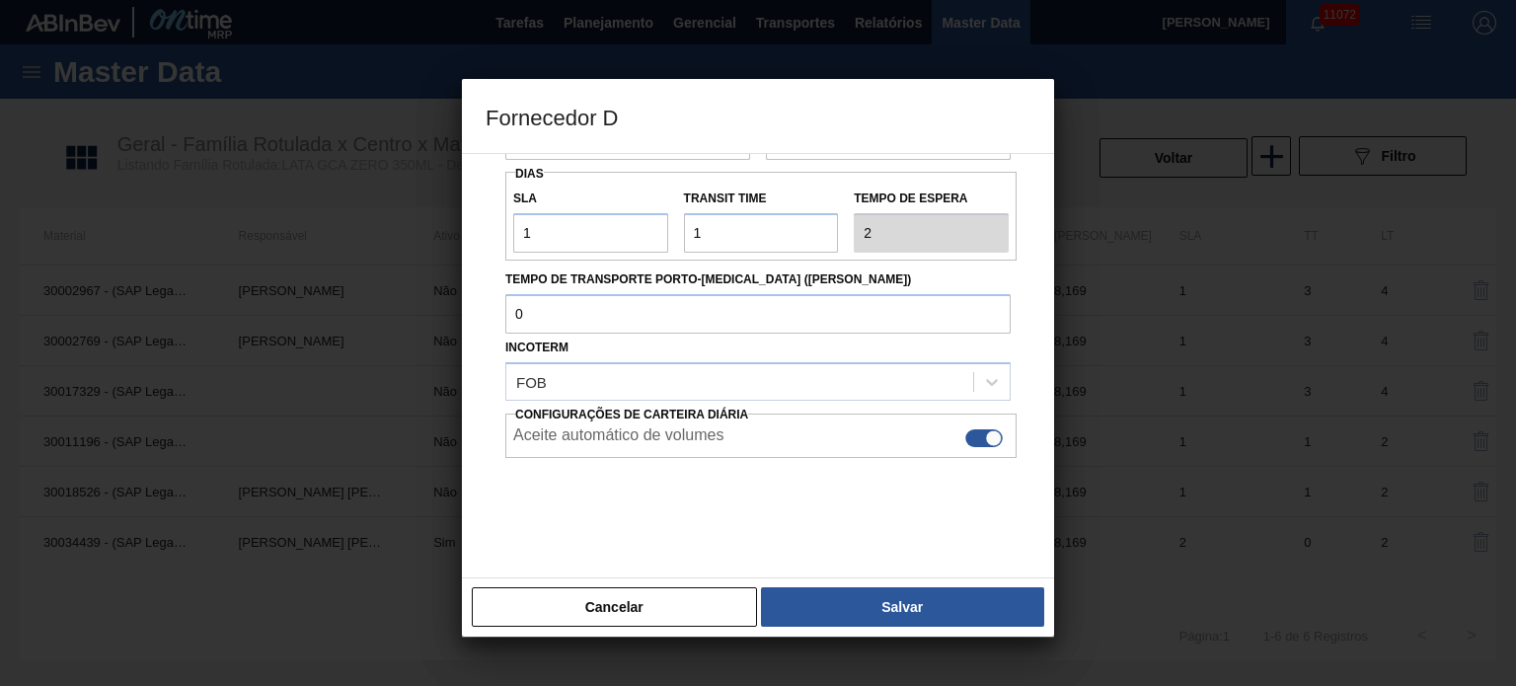
click at [966, 437] on div at bounding box center [985, 438] width 38 height 18
checkbox input "false"
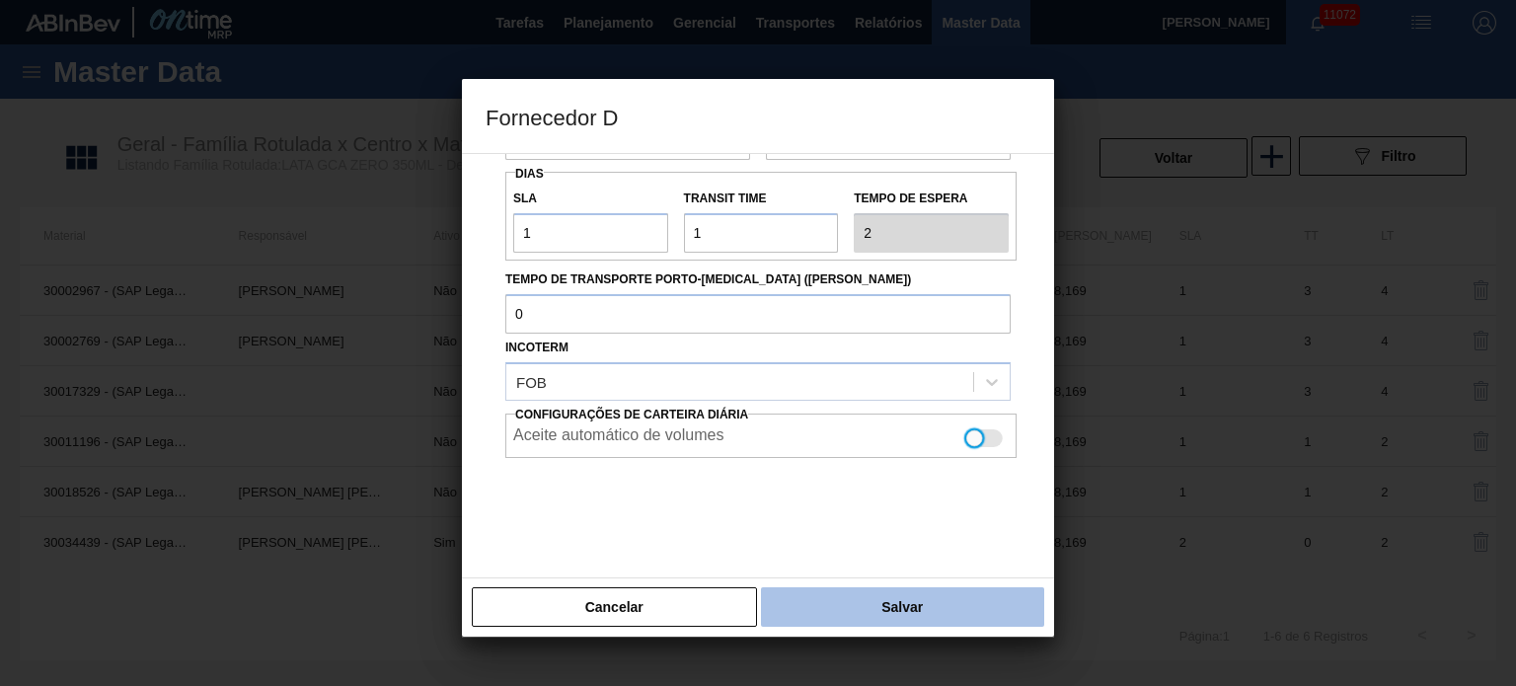
click at [924, 611] on button "Salvar" at bounding box center [902, 606] width 283 height 39
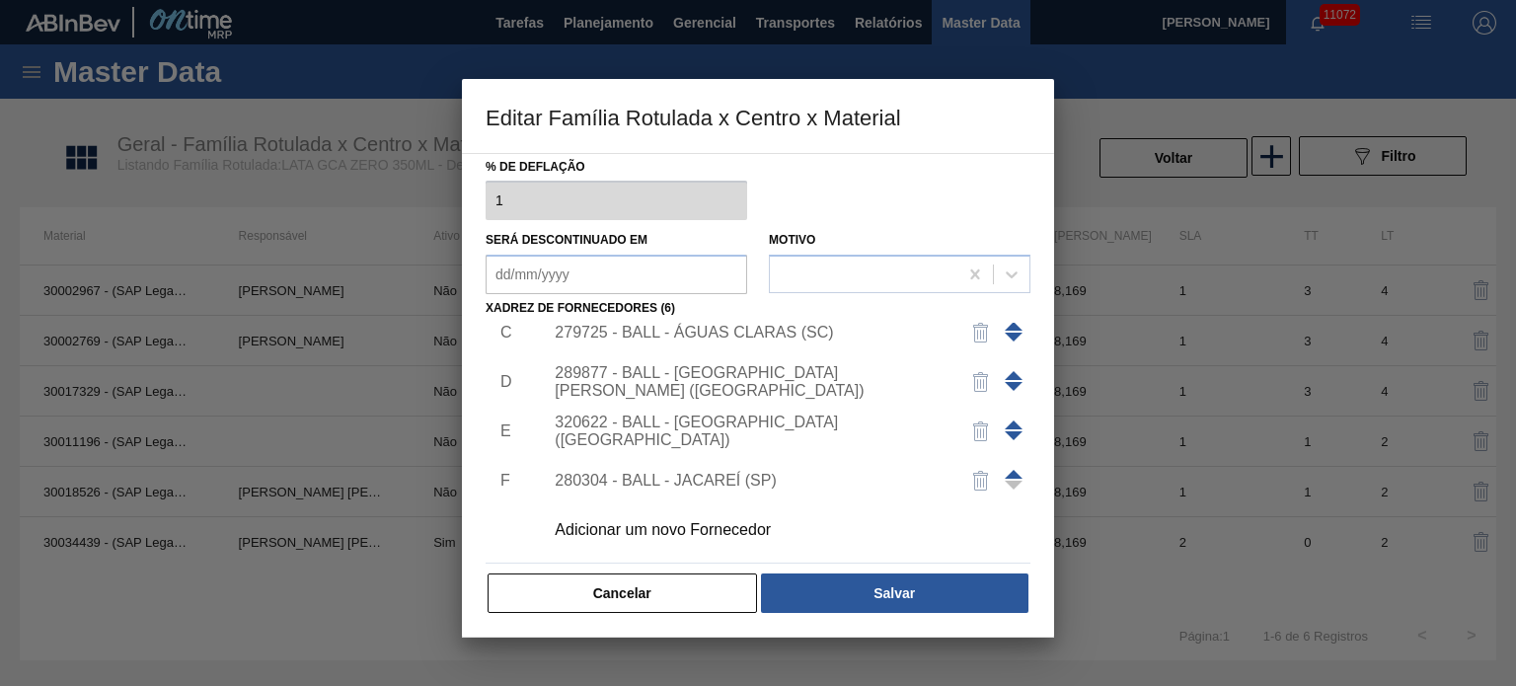
click at [797, 481] on div "280304 - BALL - JACAREÍ (SP)" at bounding box center [748, 481] width 387 height 18
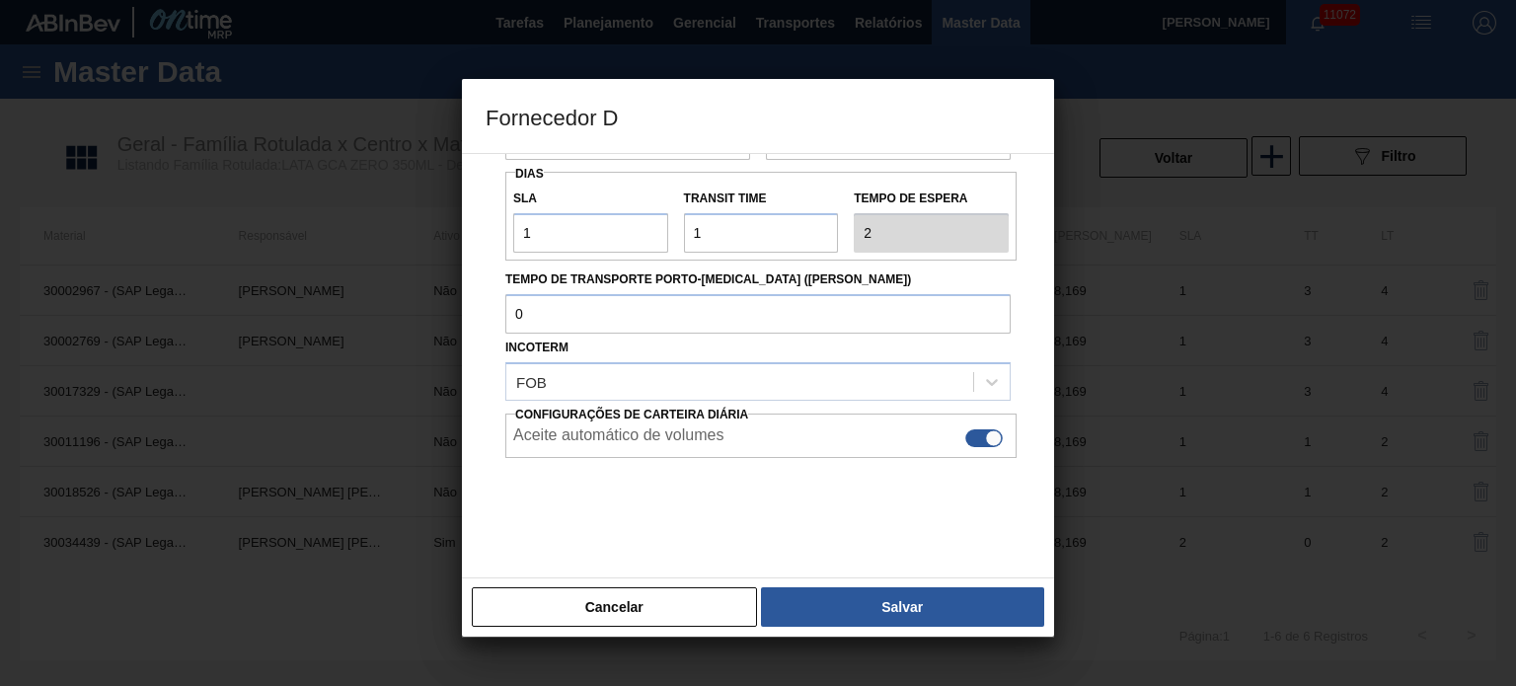
click at [975, 433] on div at bounding box center [985, 438] width 38 height 18
checkbox input "false"
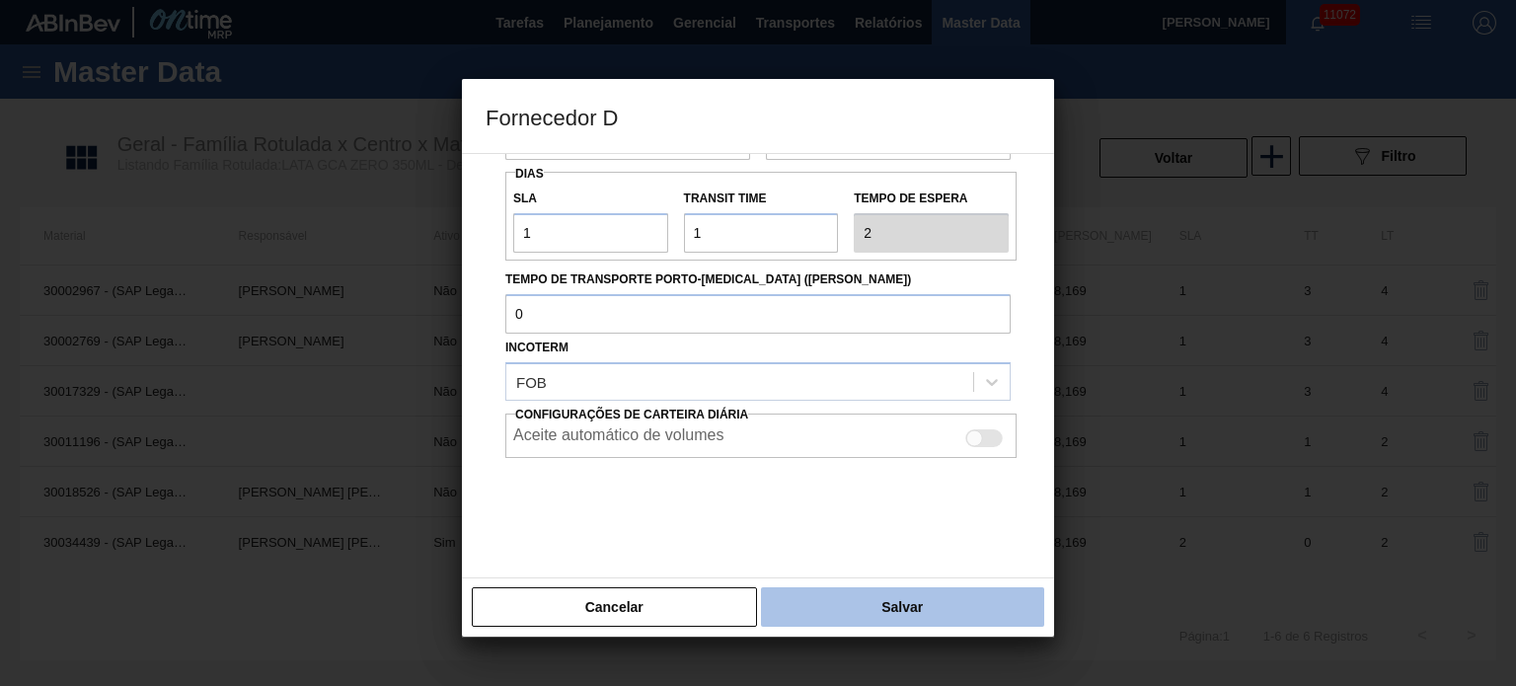
click at [934, 599] on button "Salvar" at bounding box center [902, 606] width 283 height 39
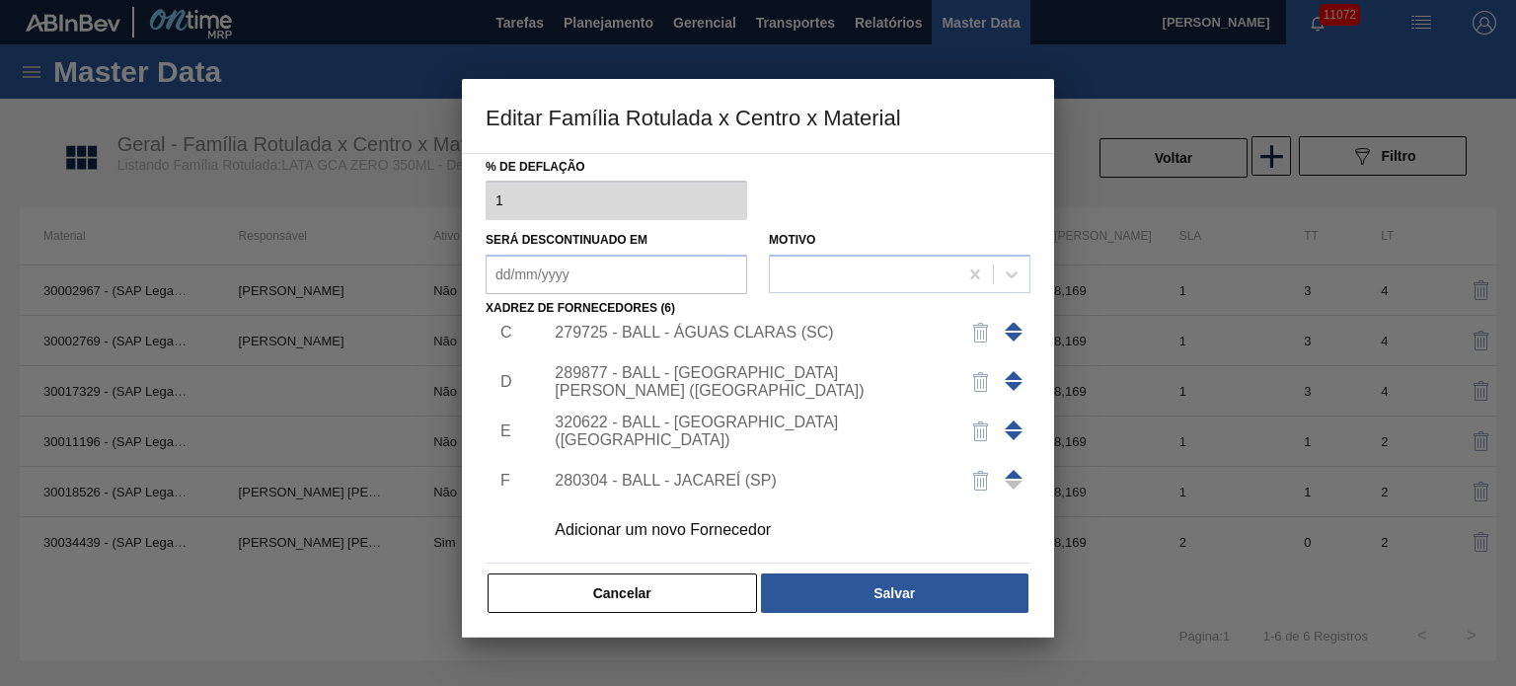
click at [934, 599] on button "Salvar" at bounding box center [895, 593] width 268 height 39
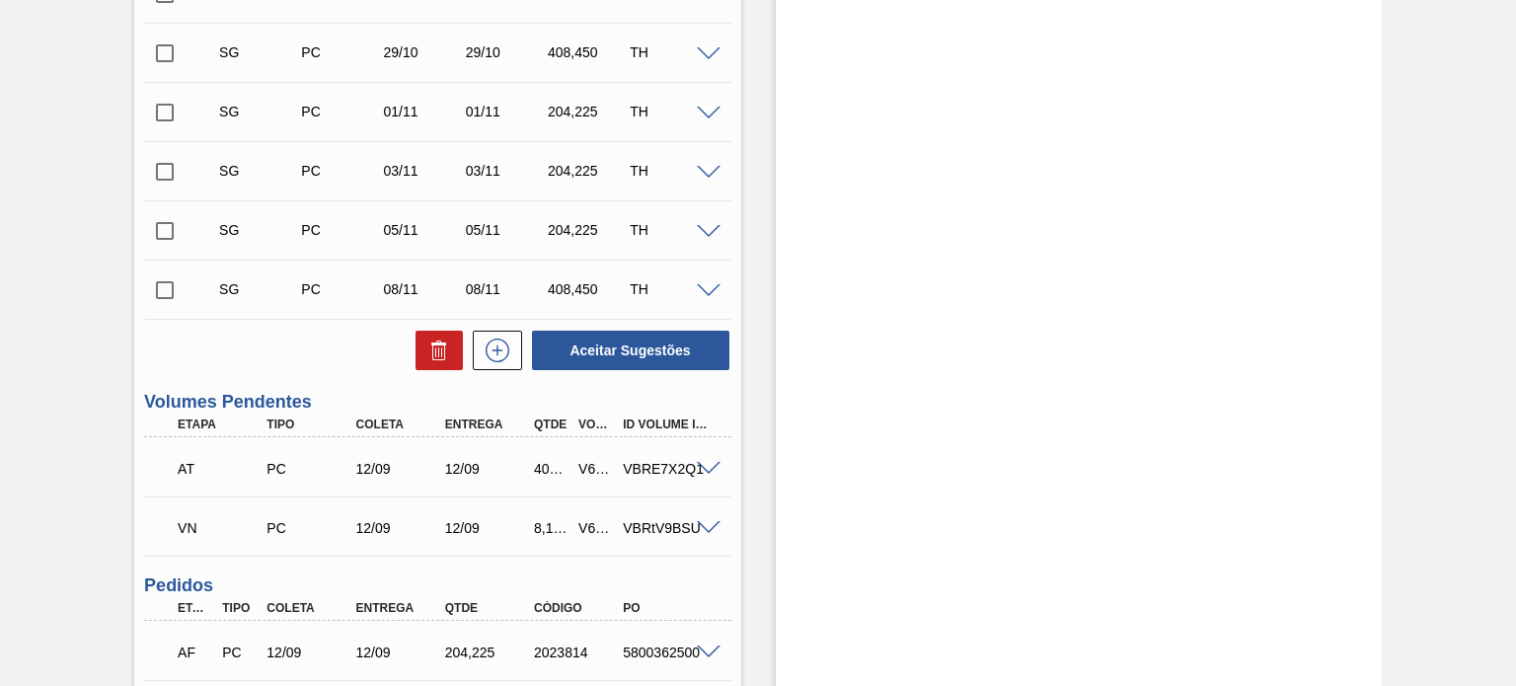
scroll to position [790, 0]
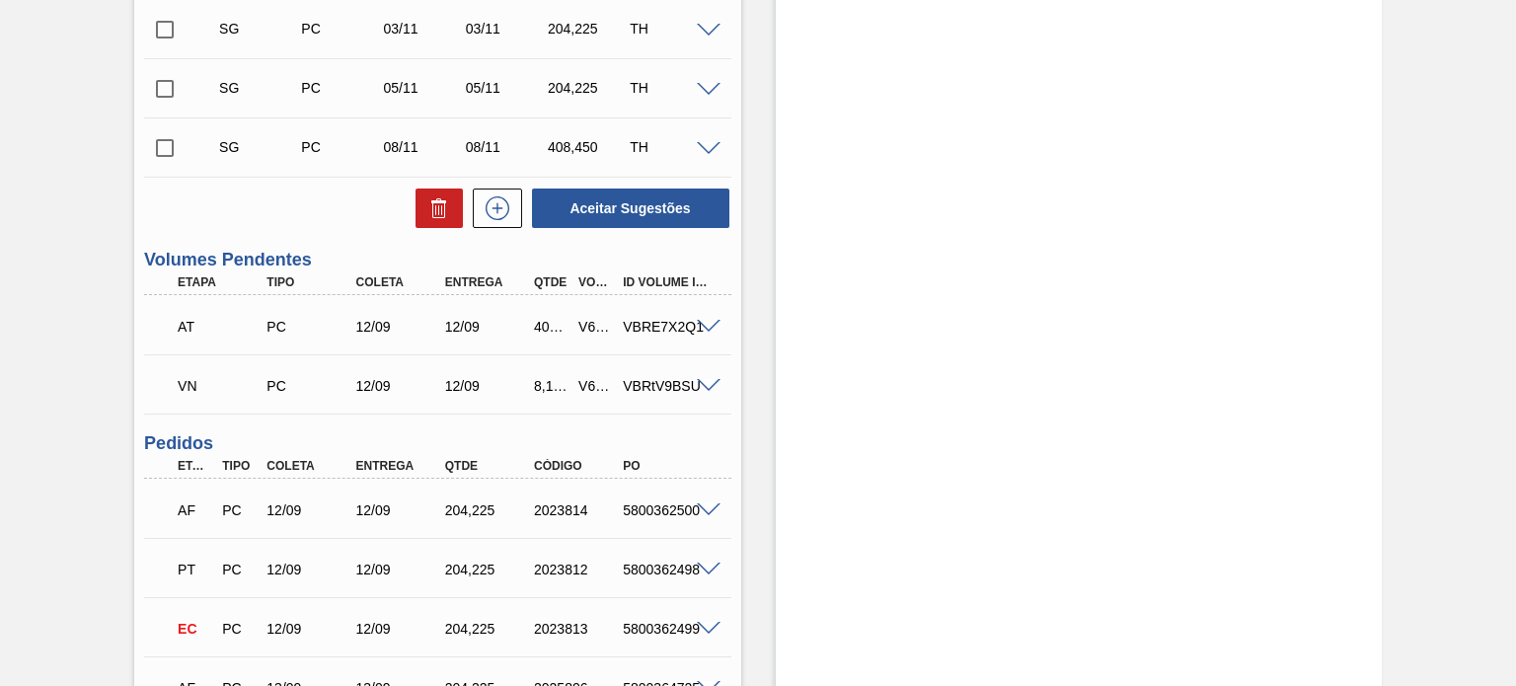
click at [705, 322] on span at bounding box center [709, 327] width 24 height 15
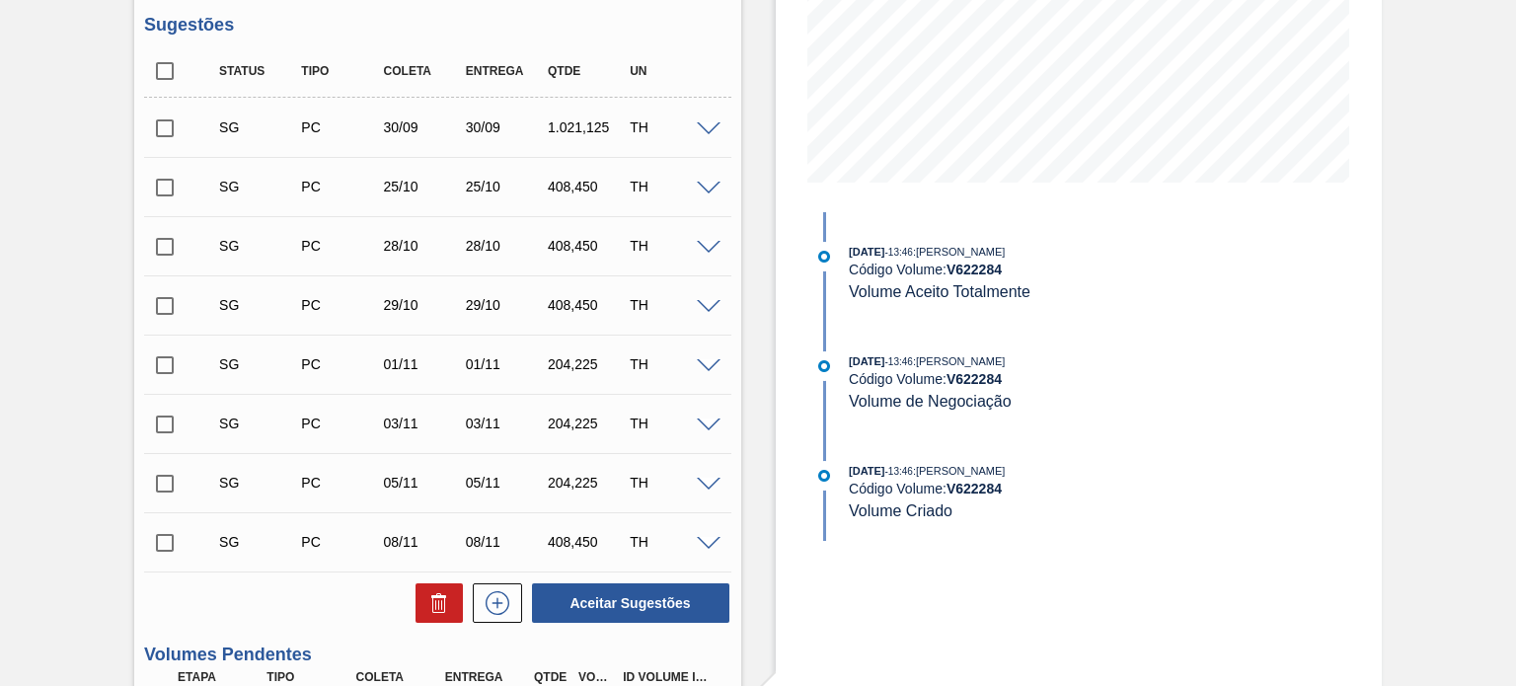
scroll to position [0, 0]
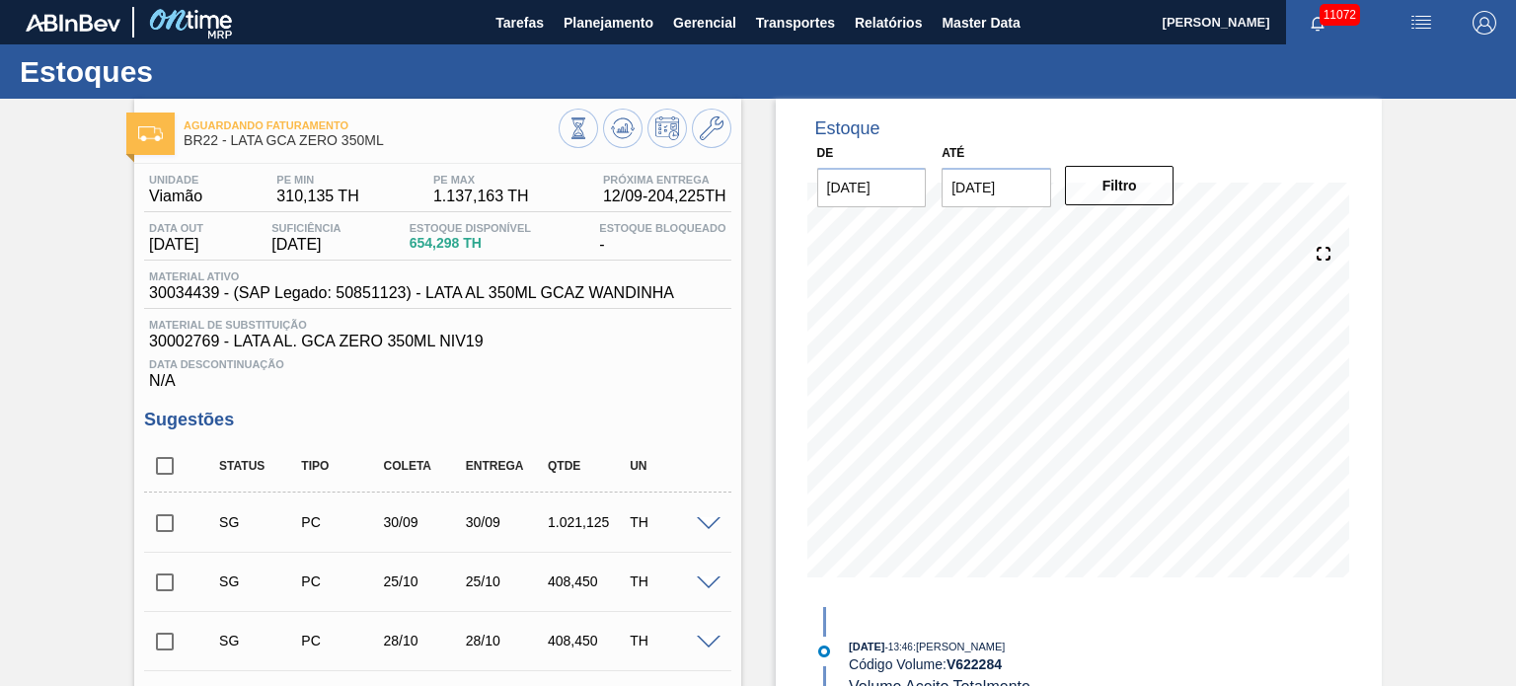
click at [703, 523] on span at bounding box center [709, 524] width 24 height 15
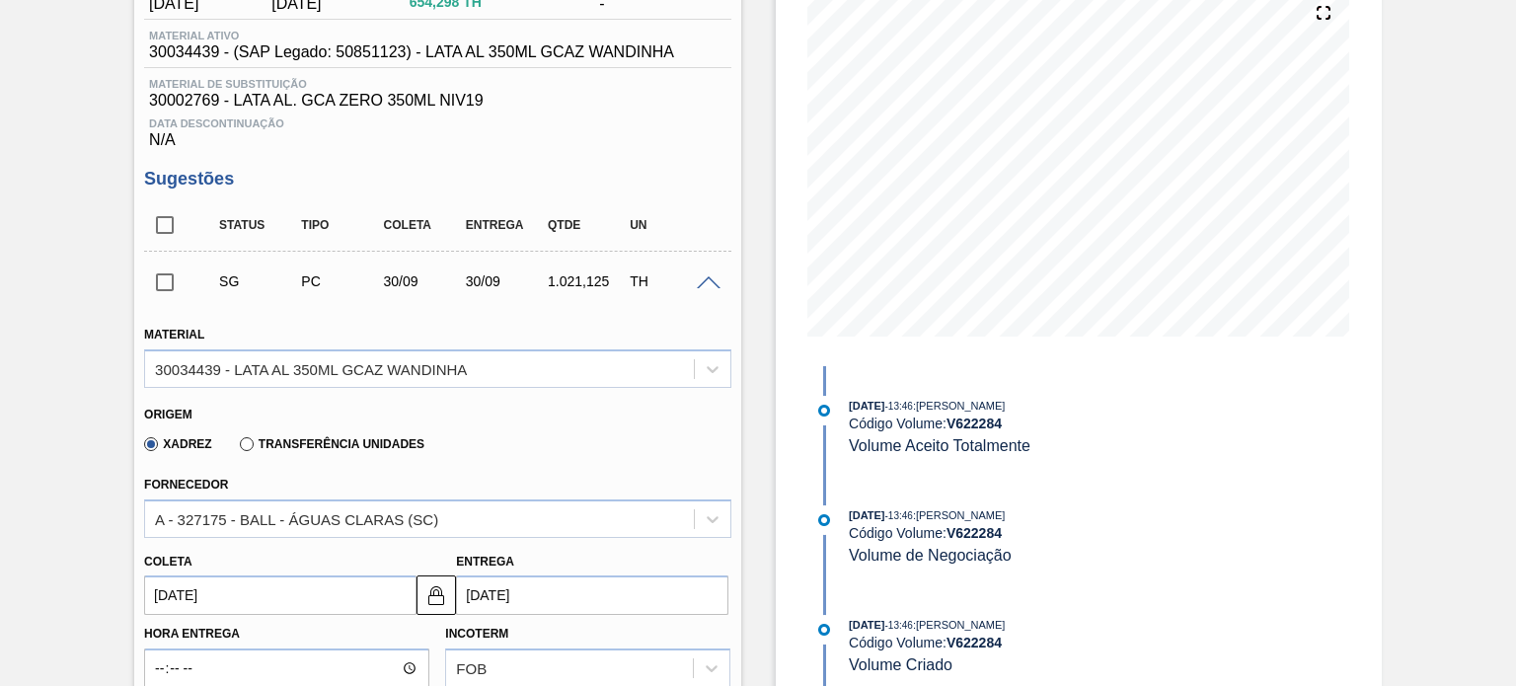
scroll to position [395, 0]
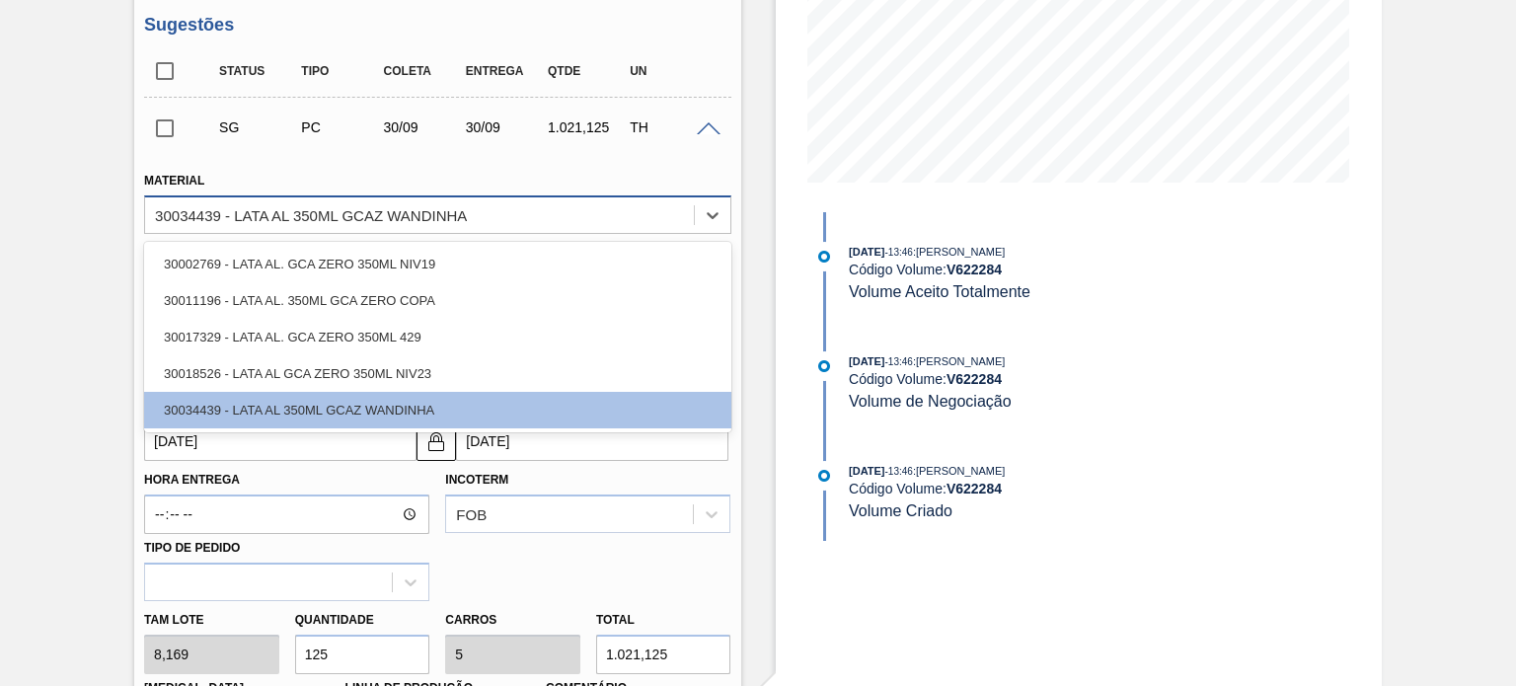
click at [461, 200] on div "30034439 - LATA AL 350ML GCAZ WANDINHA" at bounding box center [419, 214] width 548 height 29
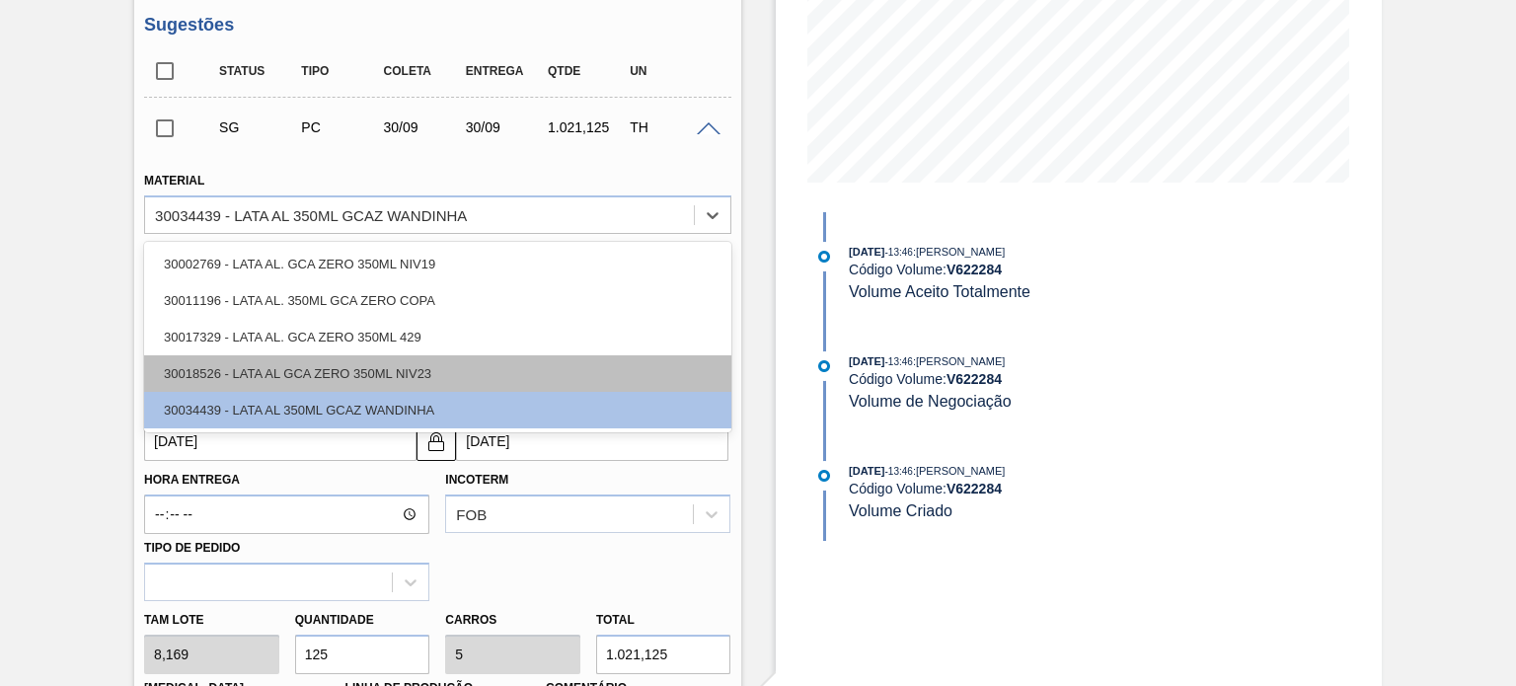
click at [421, 366] on div "30018526 - LATA AL GCA ZERO 350ML NIV23" at bounding box center [437, 373] width 586 height 37
type input "01/10/2025"
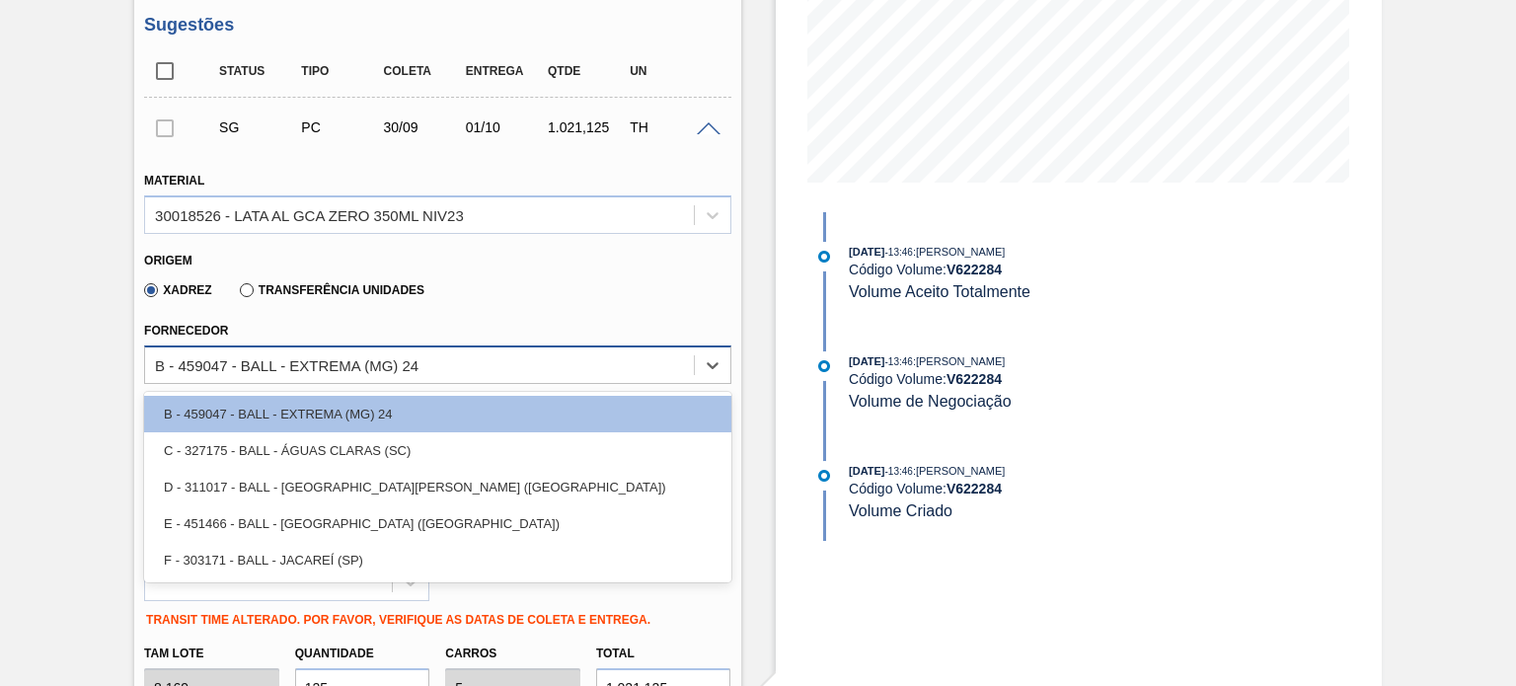
click at [347, 363] on div "B - 459047 - BALL - EXTREMA (MG) 24" at bounding box center [287, 364] width 264 height 17
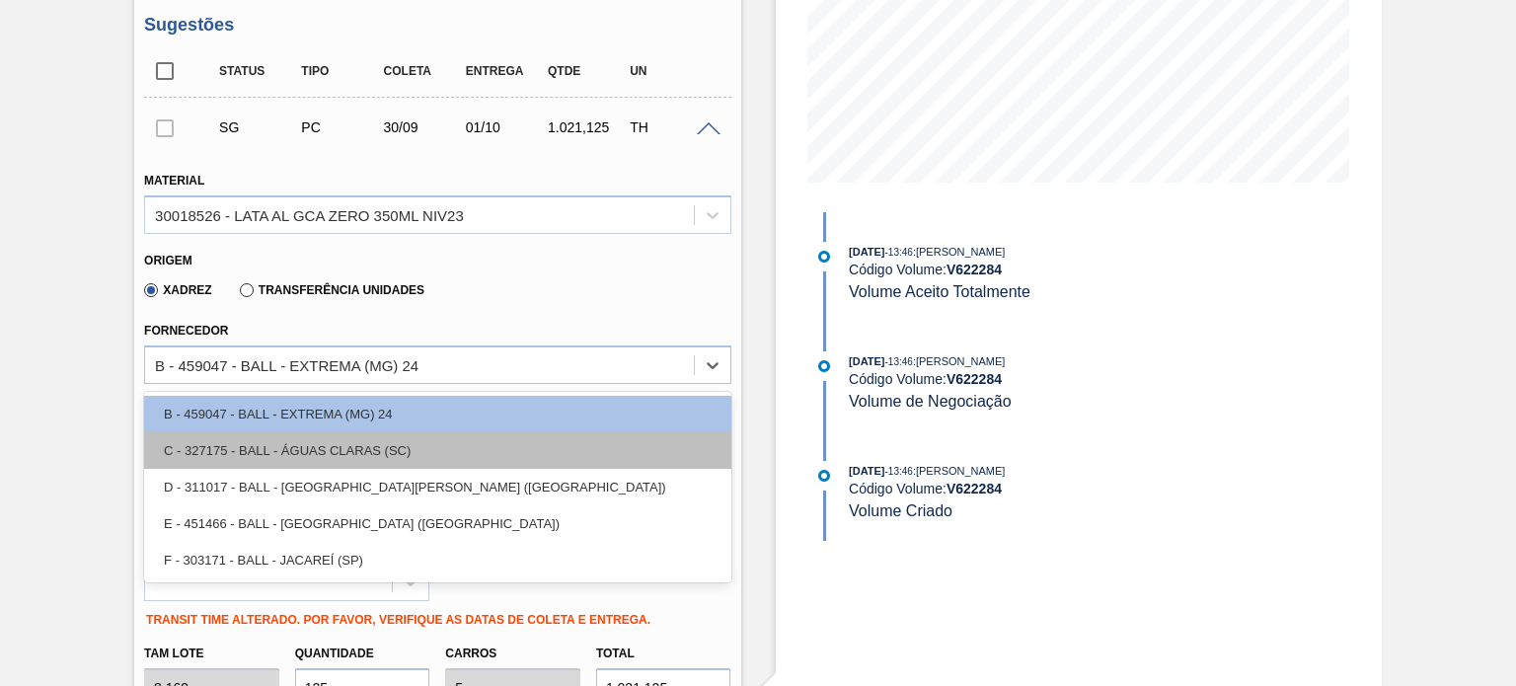
click at [330, 453] on div "C - 327175 - BALL - ÁGUAS CLARAS (SC)" at bounding box center [437, 450] width 586 height 37
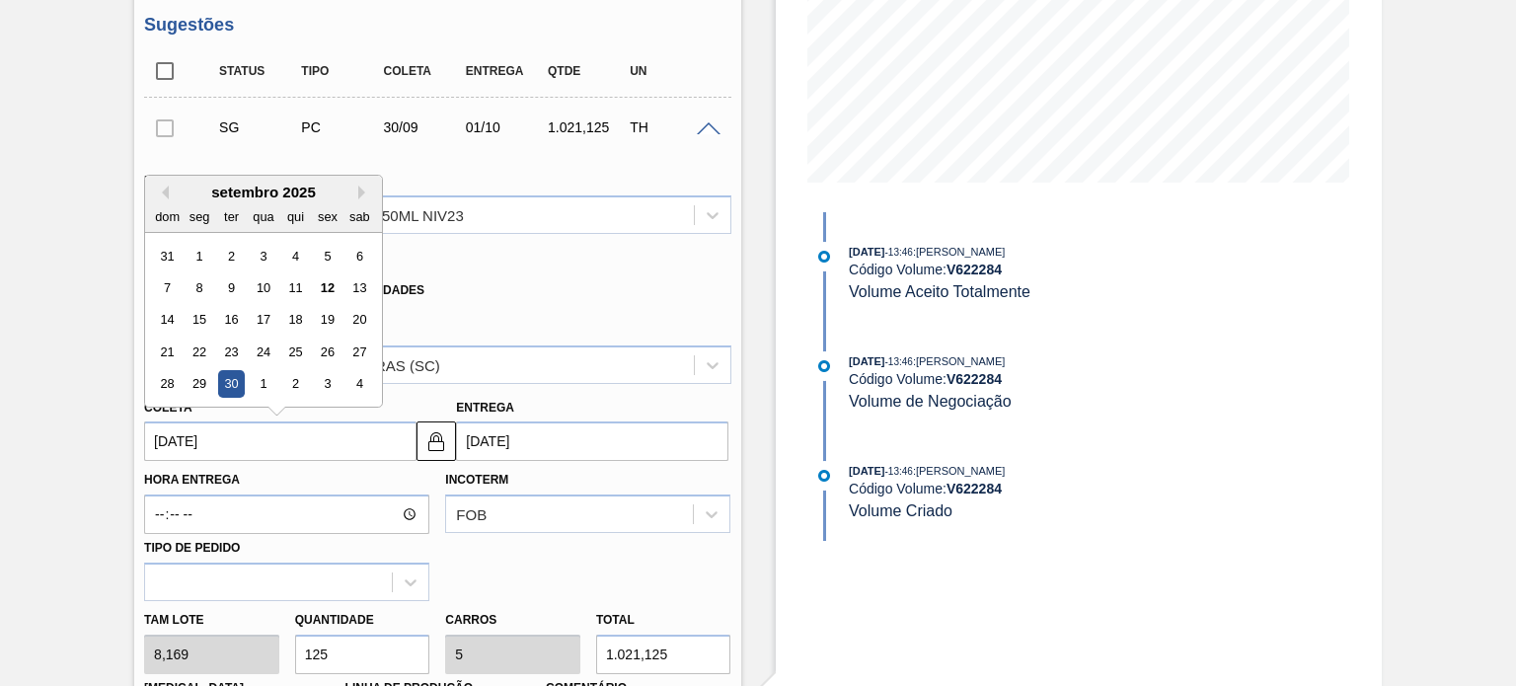
click at [279, 444] on input "[DATE]" at bounding box center [280, 441] width 272 height 39
click at [322, 291] on div "12" at bounding box center [327, 287] width 27 height 27
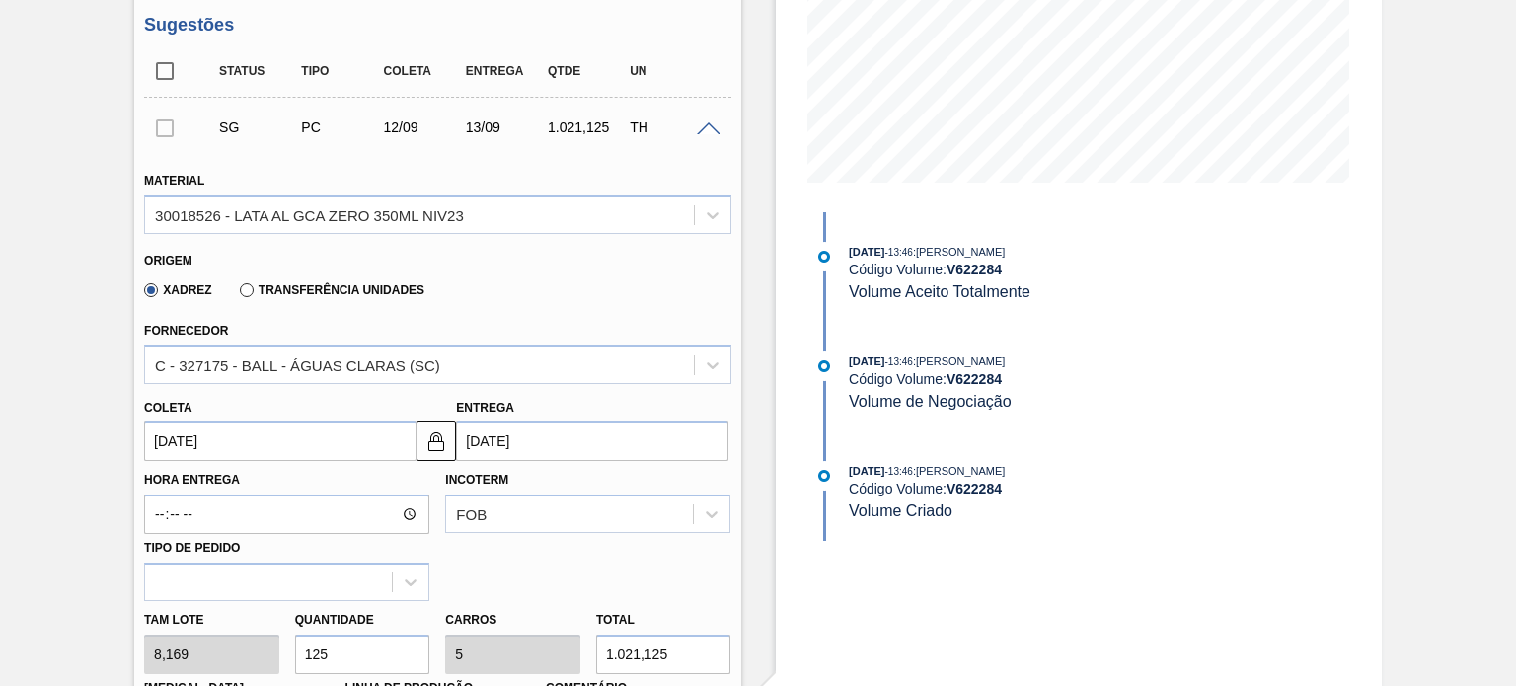
type input "[DATE]"
drag, startPoint x: 425, startPoint y: 449, endPoint x: 434, endPoint y: 441, distance: 12.6
click at [425, 449] on img at bounding box center [437, 441] width 24 height 24
click at [553, 449] on input "[DATE]" at bounding box center [592, 441] width 272 height 39
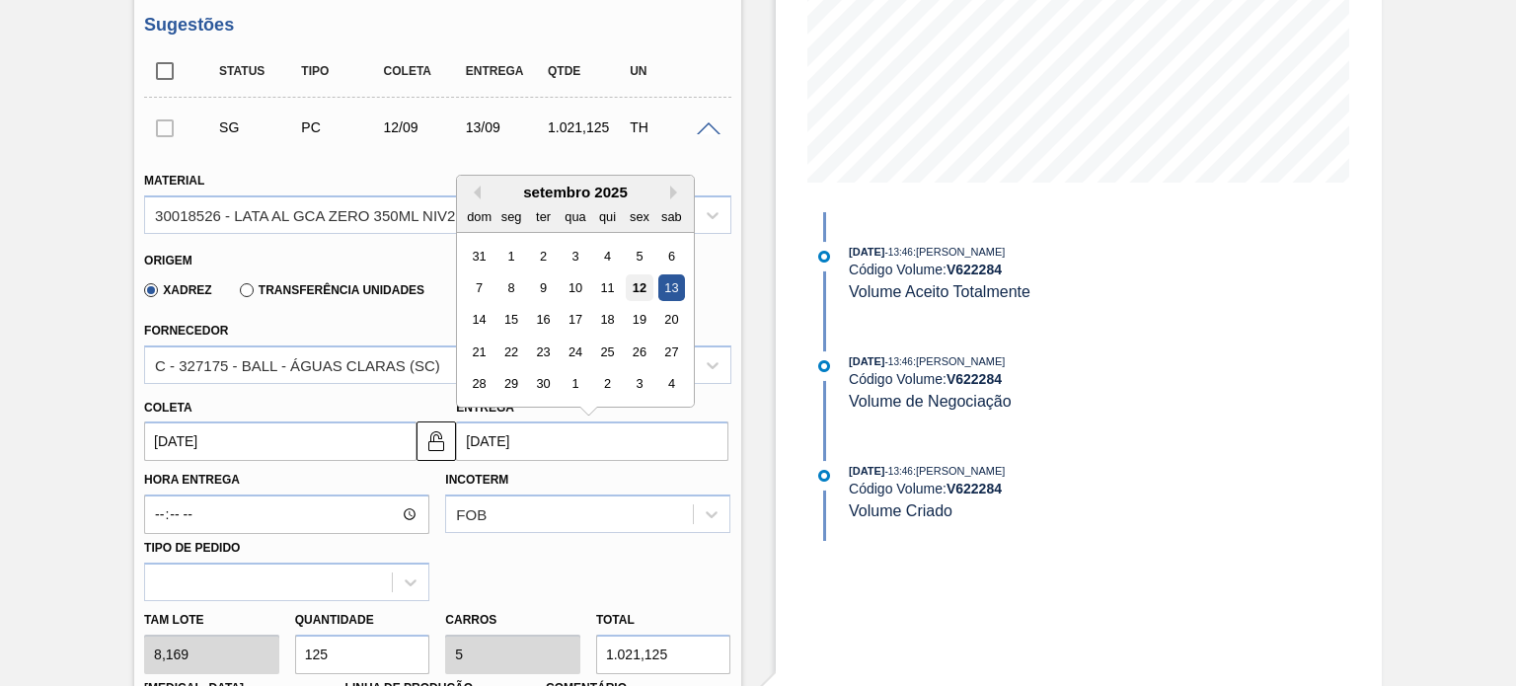
click at [630, 290] on div "12" at bounding box center [640, 287] width 27 height 27
type input "[DATE]"
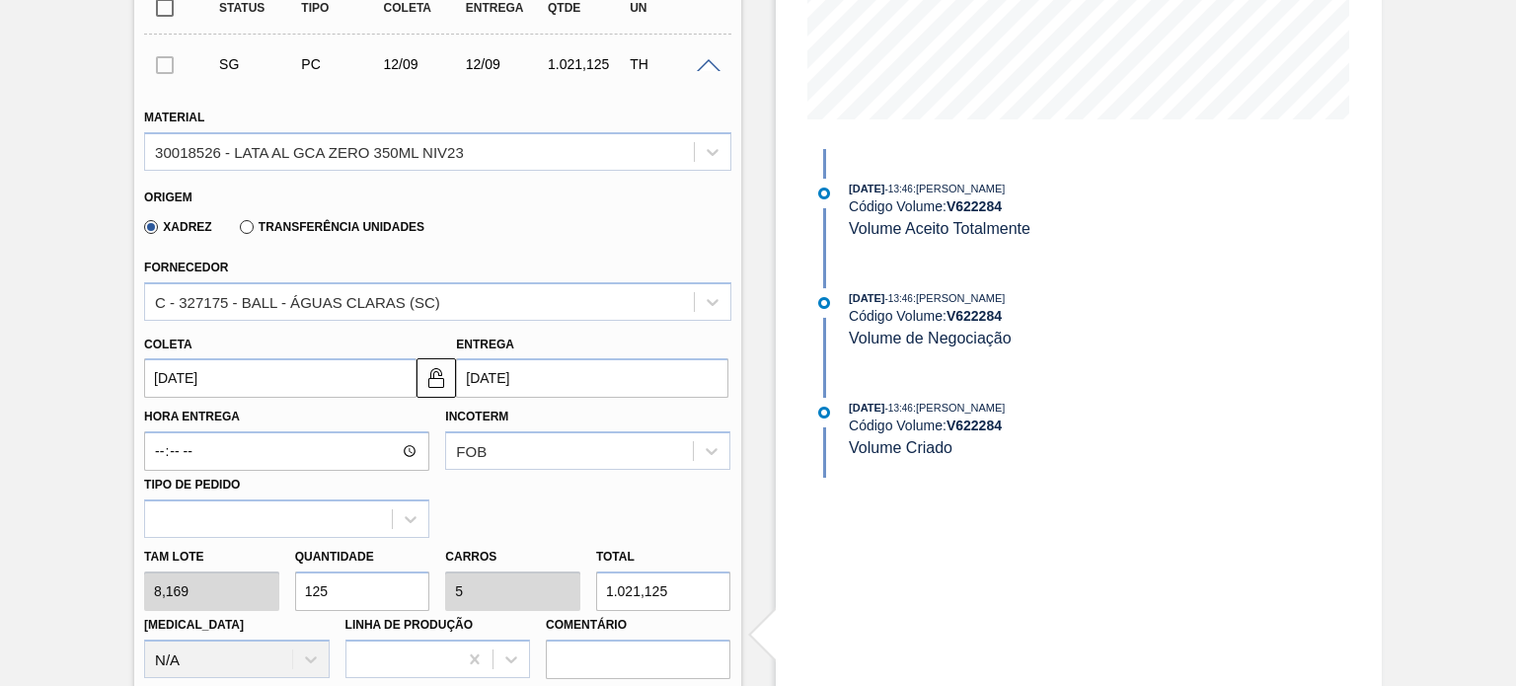
scroll to position [494, 0]
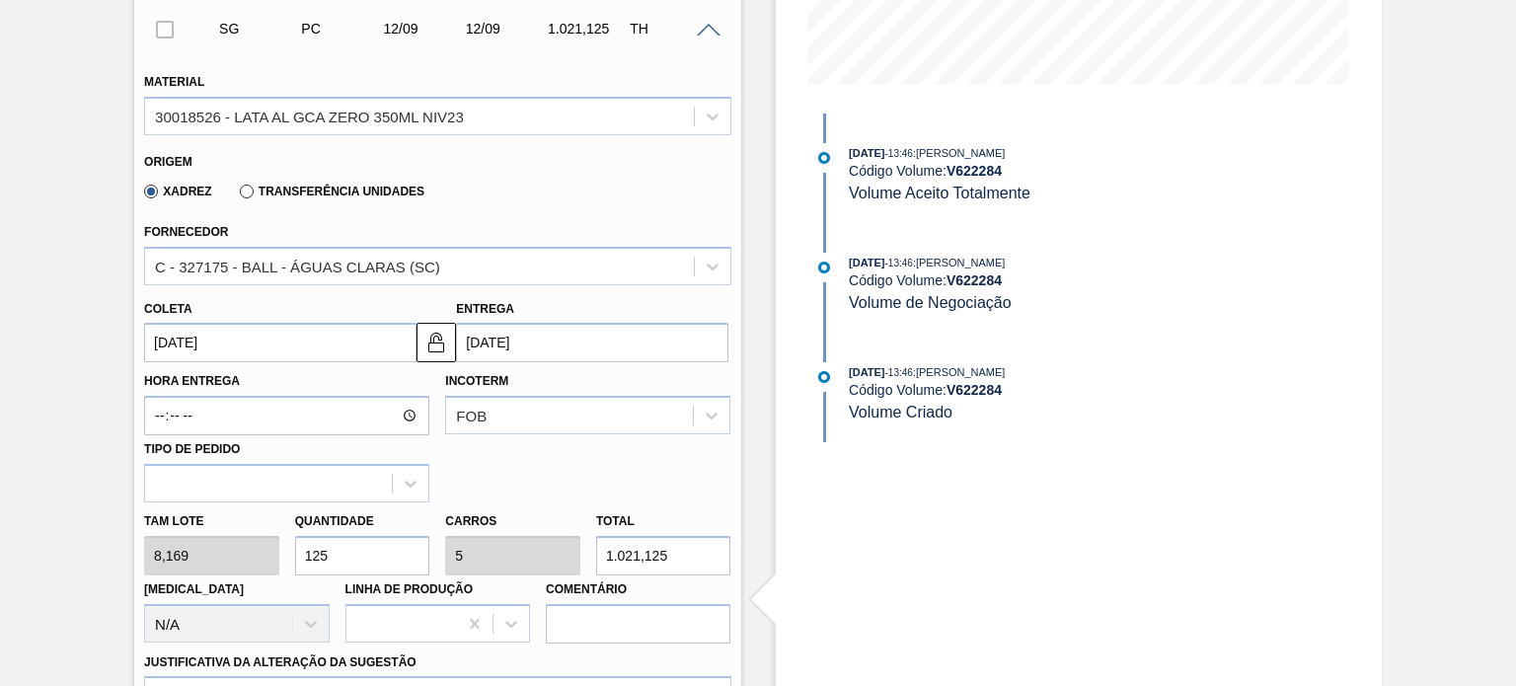
click at [277, 563] on div "Tam lote 8,169 Quantidade 125 Carros 5 Total 1.021,125 Doca N/A Linha de Produç…" at bounding box center [437, 573] width 602 height 141
type input "4"
type input "0,16"
type input "32,676"
type input "49"
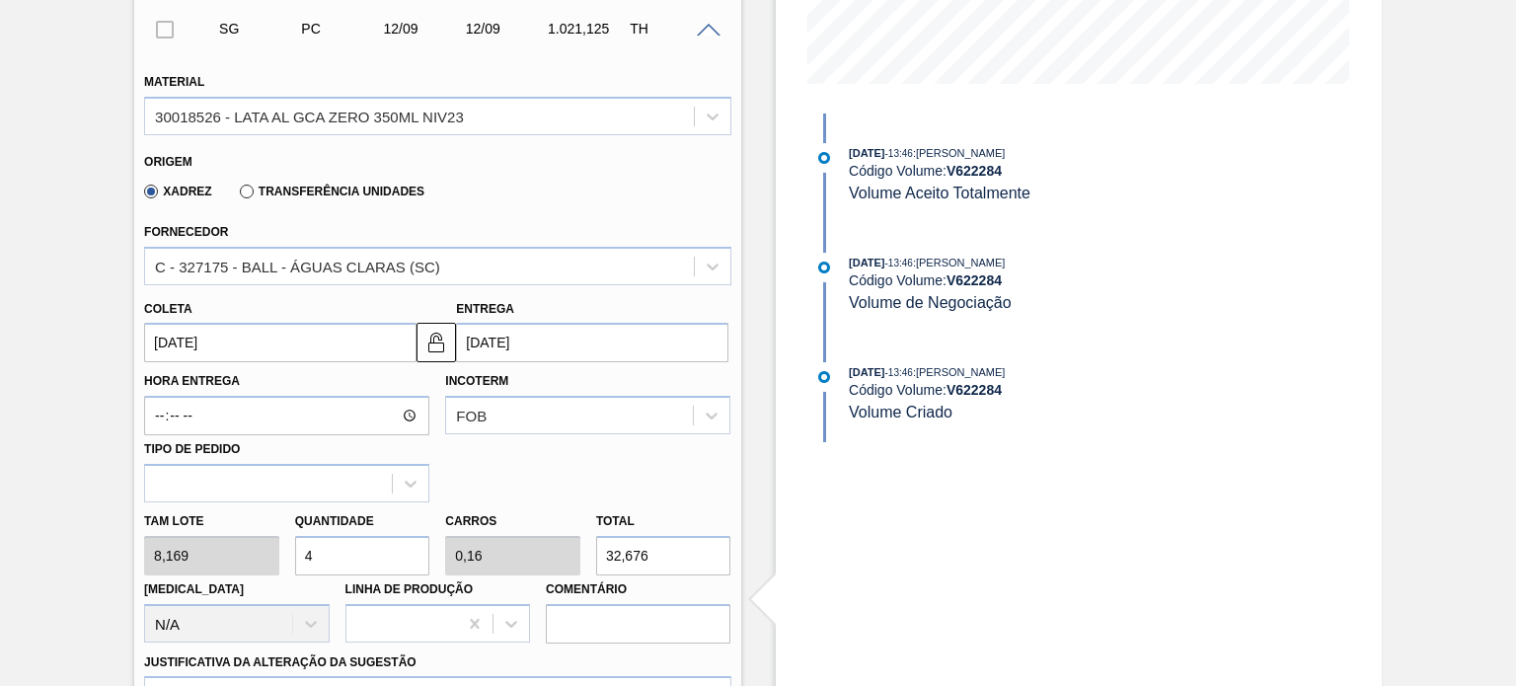
type input "1,96"
type input "400,281"
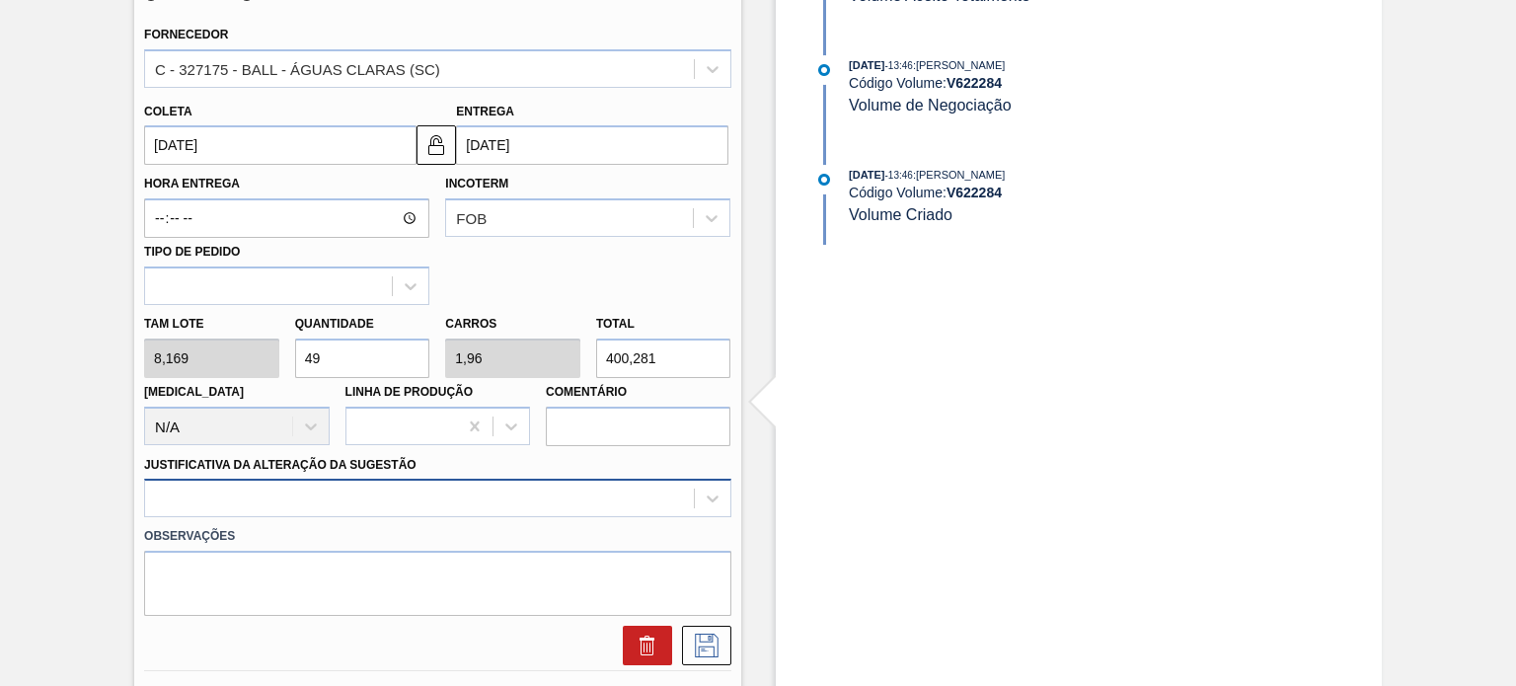
type input "49"
click at [438, 504] on div at bounding box center [437, 498] width 586 height 39
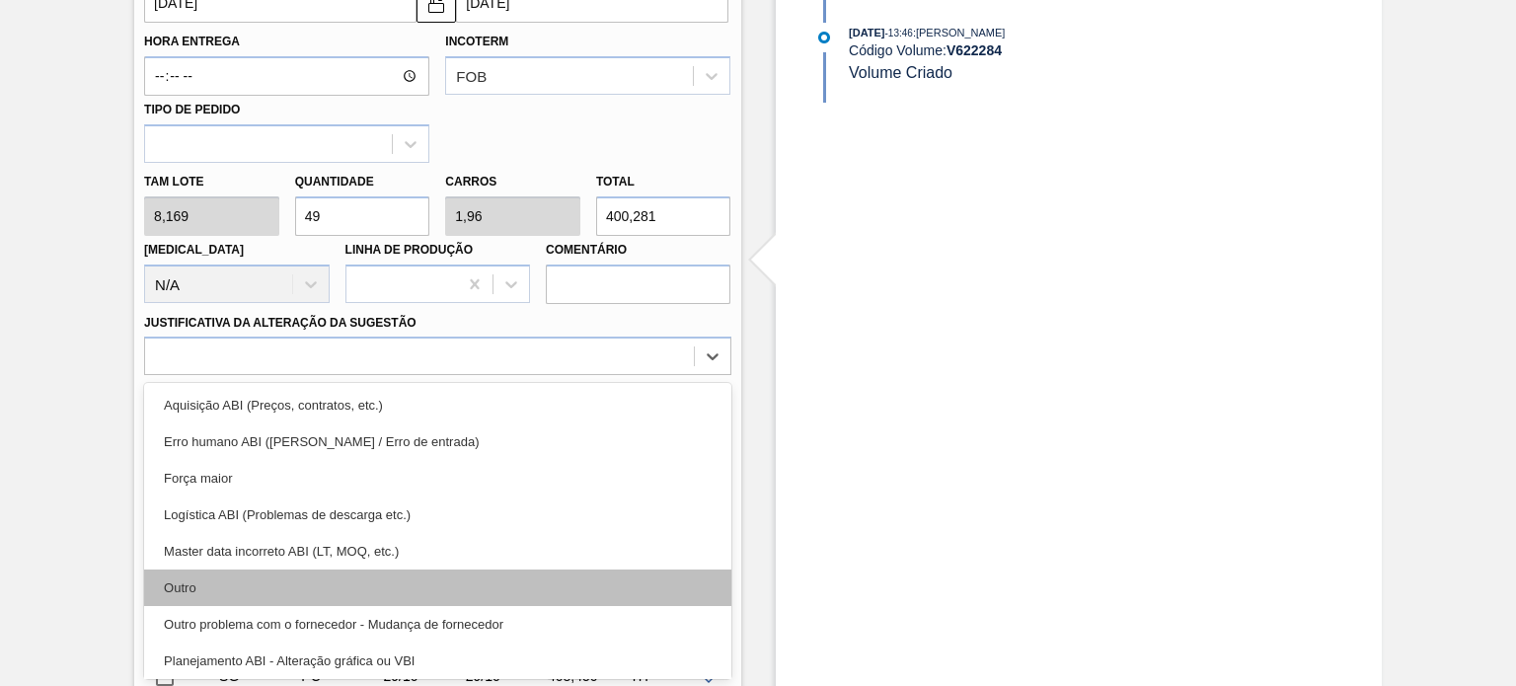
click at [331, 578] on div "Outro" at bounding box center [437, 588] width 586 height 37
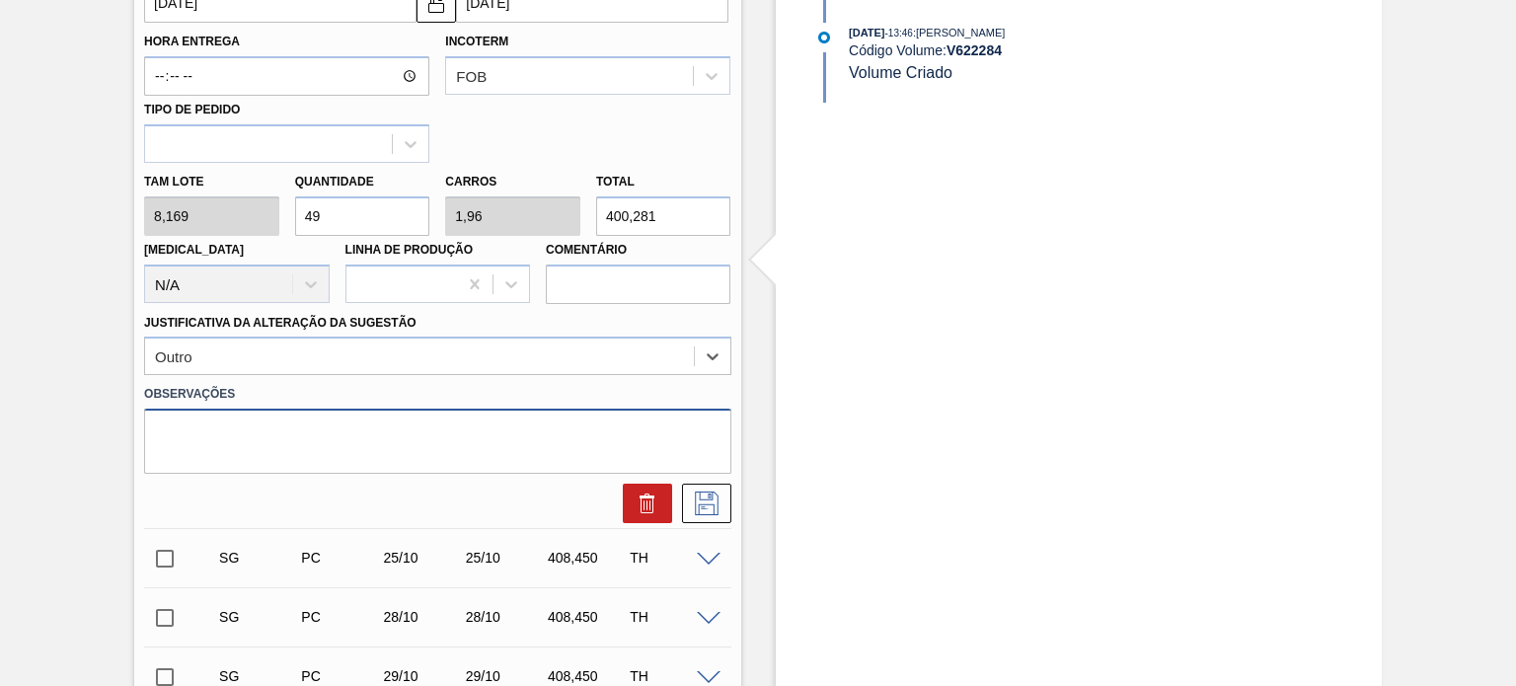
click at [395, 453] on textarea at bounding box center [437, 441] width 586 height 65
type textarea "Ajuste arte wandinha"
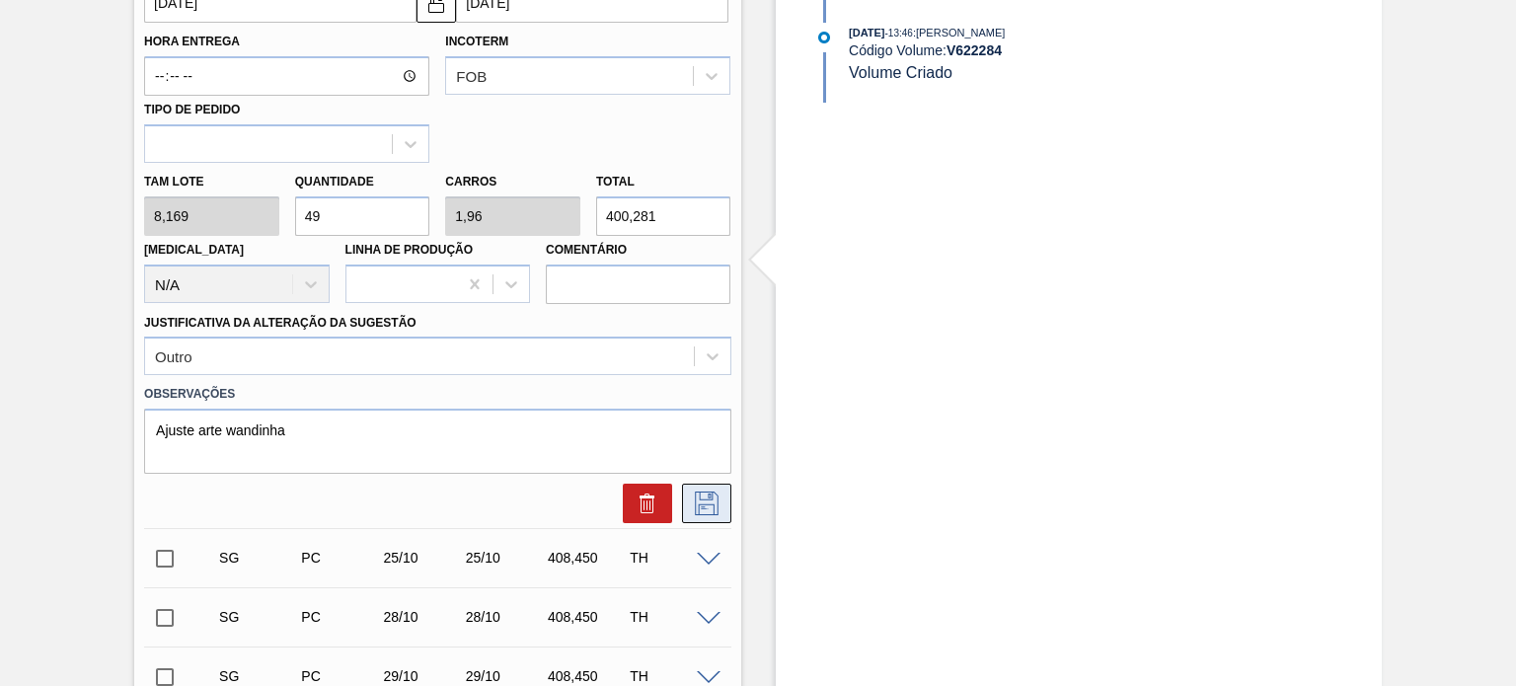
click at [692, 511] on icon at bounding box center [707, 504] width 32 height 24
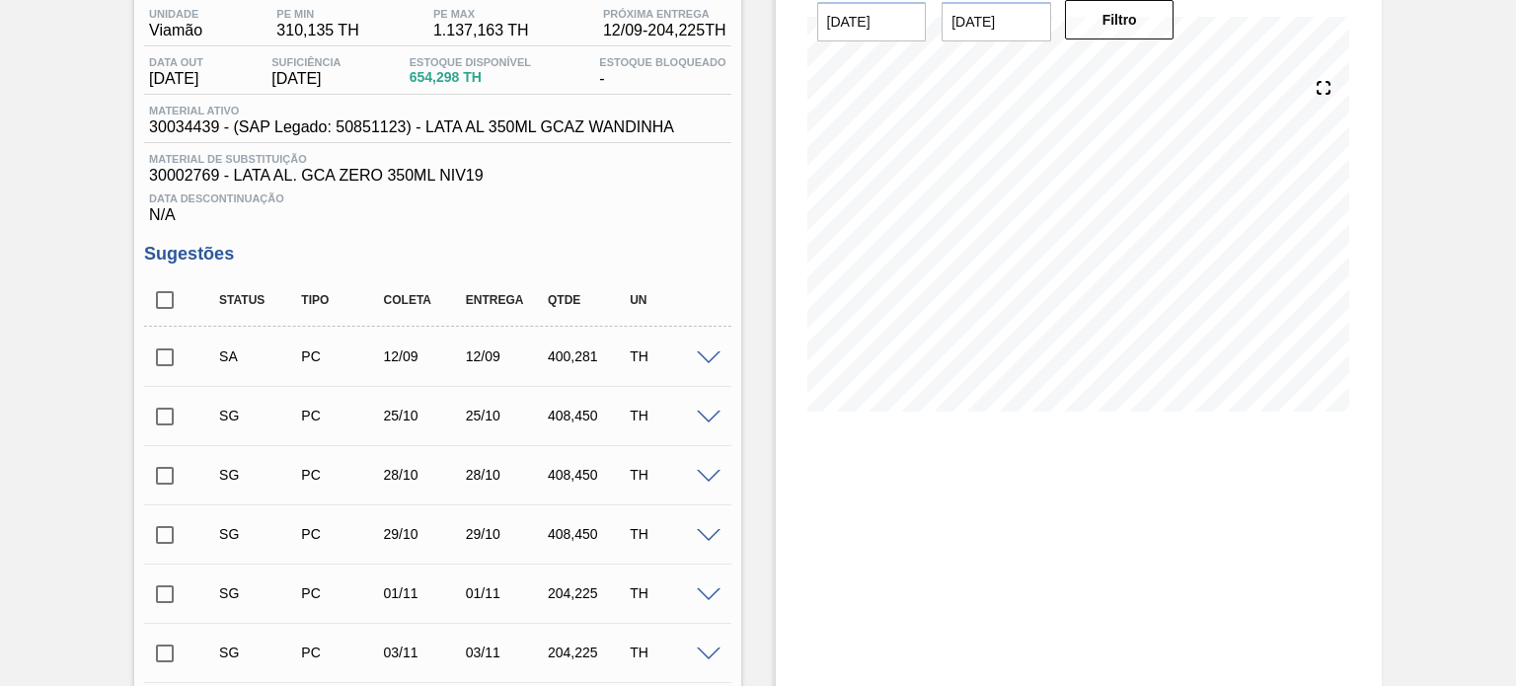
scroll to position [142, 0]
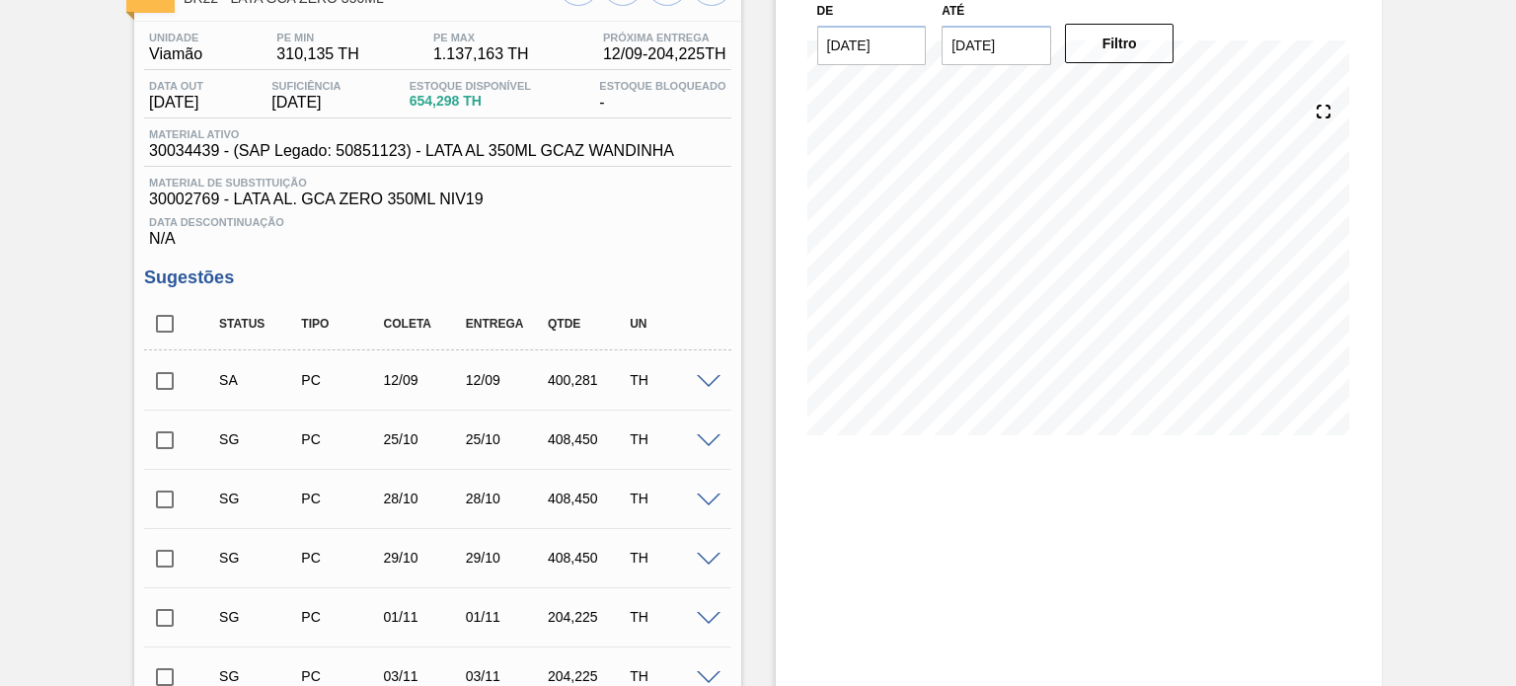
click at [703, 391] on div "SA PC 12/09 12/09 400,281 TH" at bounding box center [437, 379] width 586 height 49
click at [703, 386] on span at bounding box center [709, 382] width 24 height 15
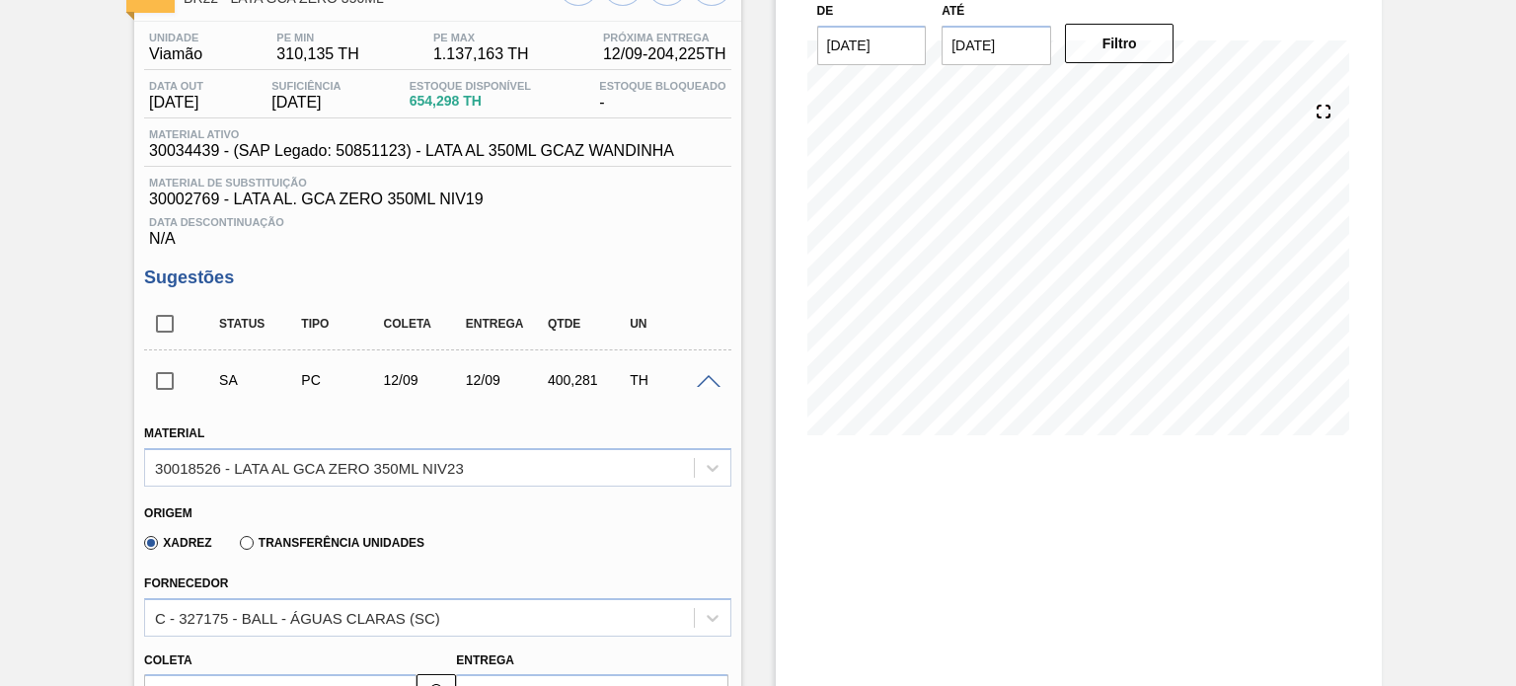
scroll to position [340, 0]
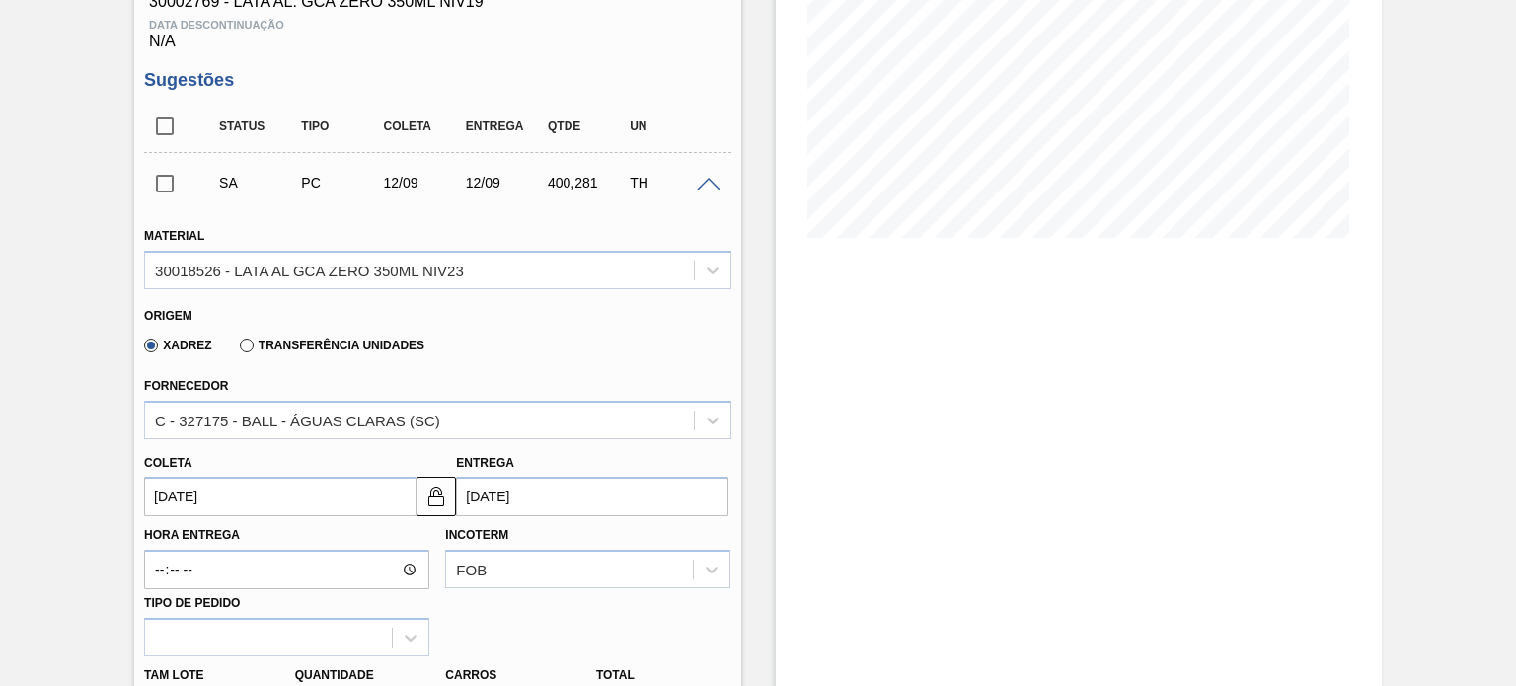
click at [172, 183] on input "checkbox" at bounding box center [164, 183] width 41 height 41
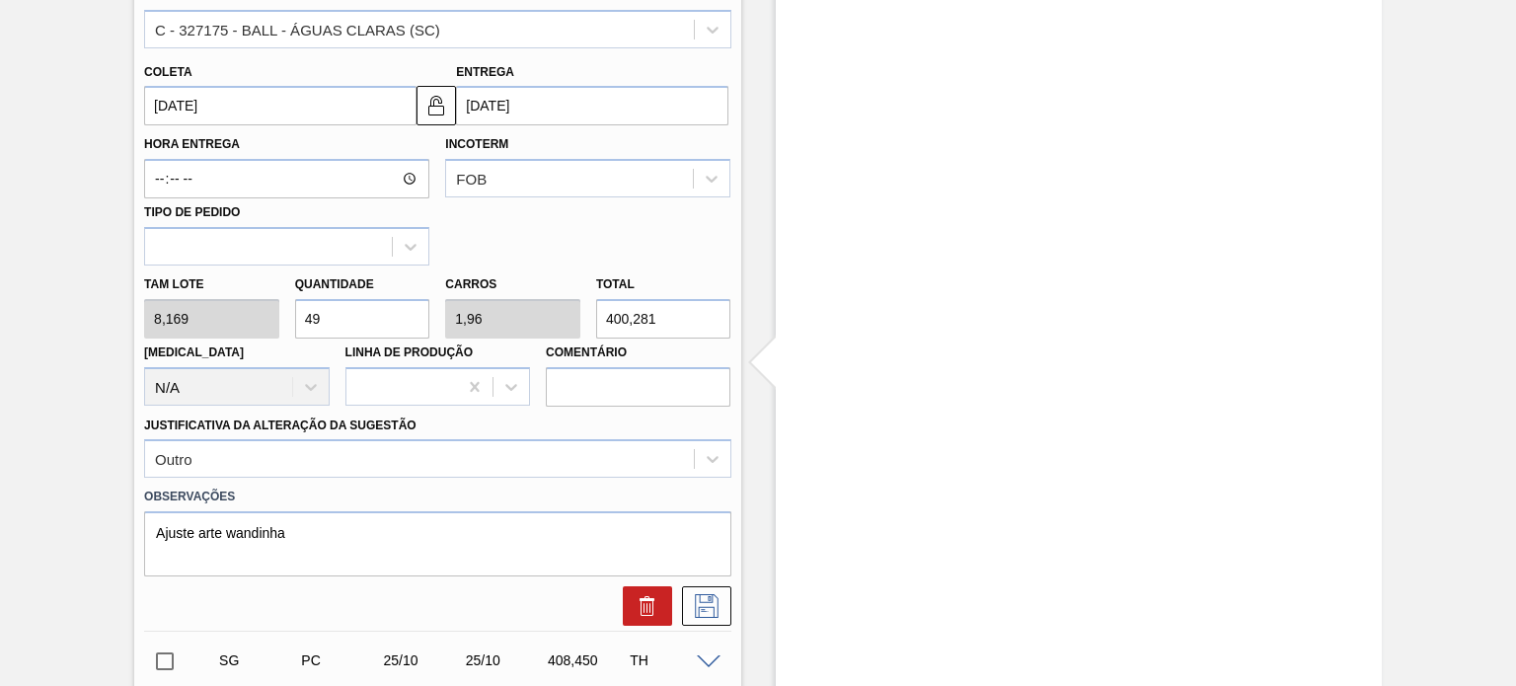
scroll to position [833, 0]
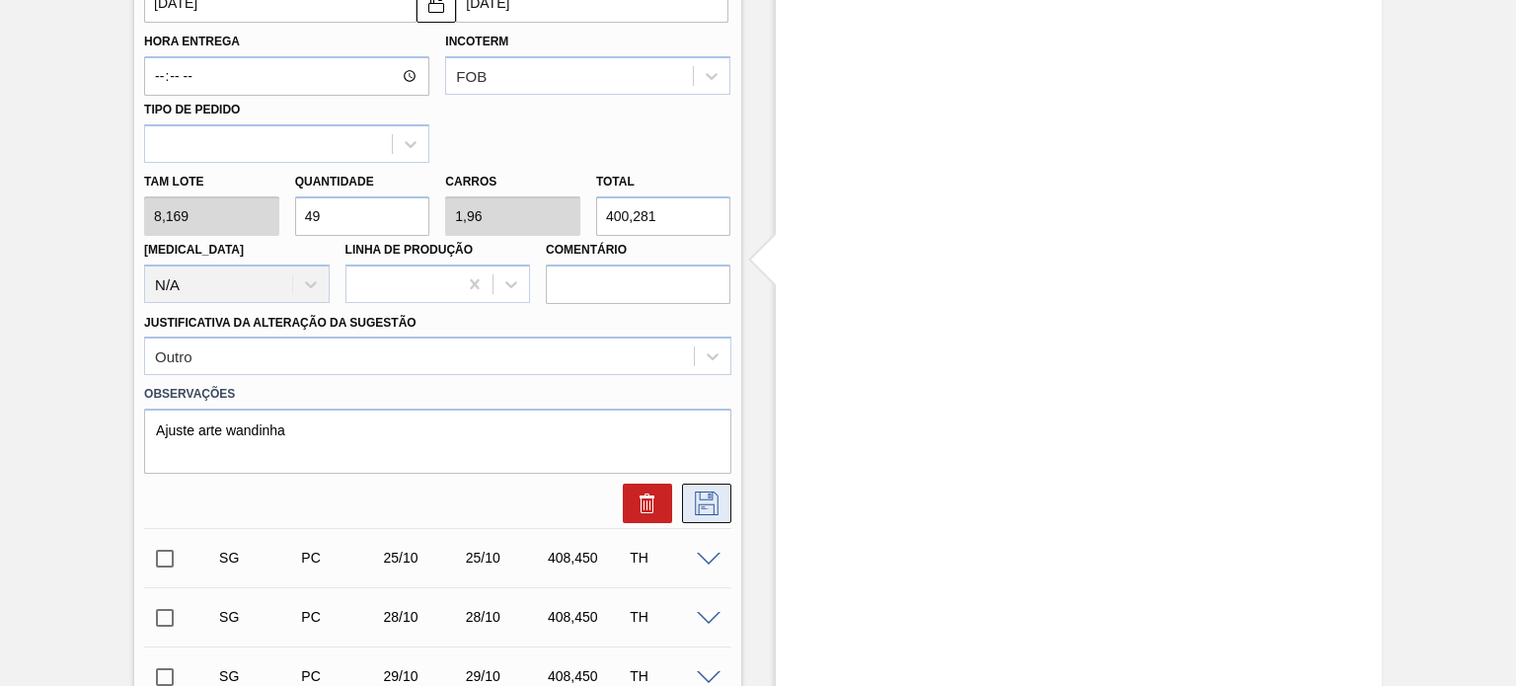
click at [695, 499] on icon at bounding box center [707, 504] width 32 height 24
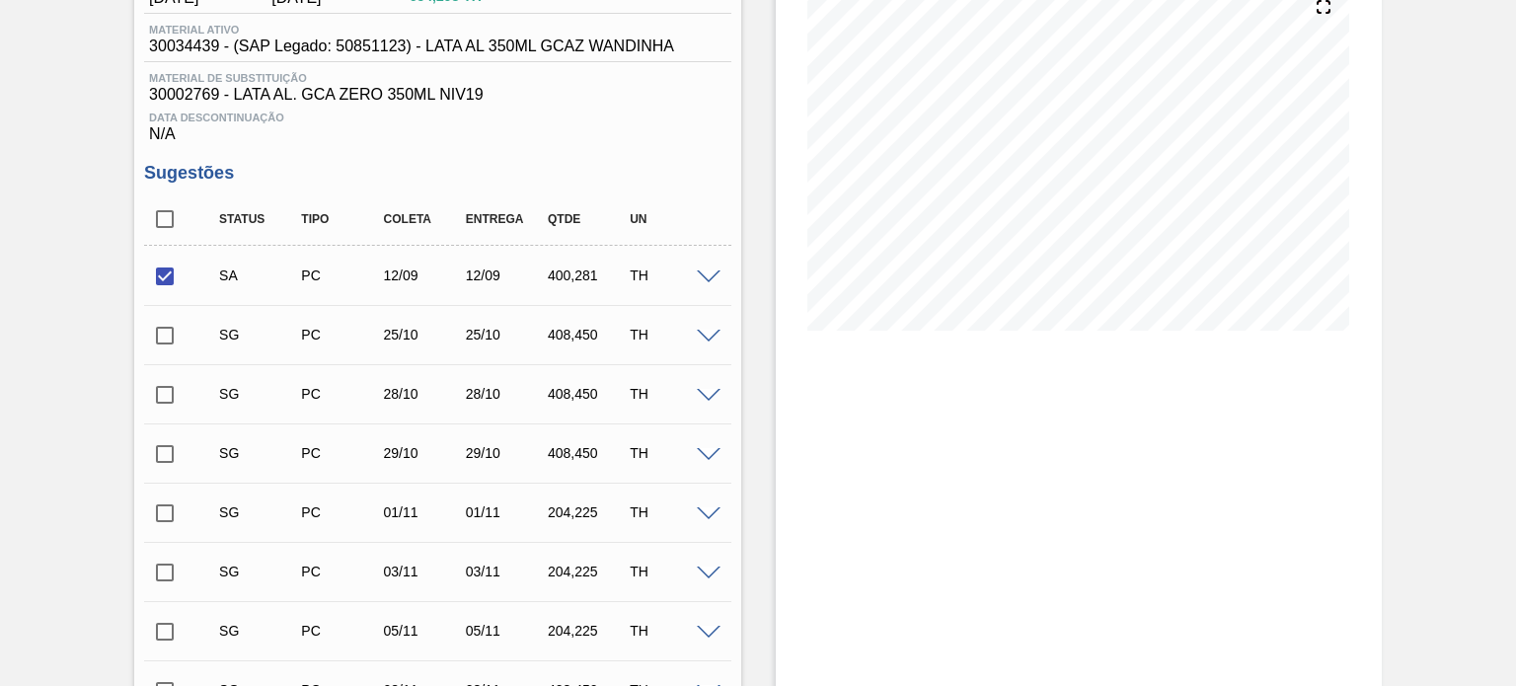
scroll to position [348, 0]
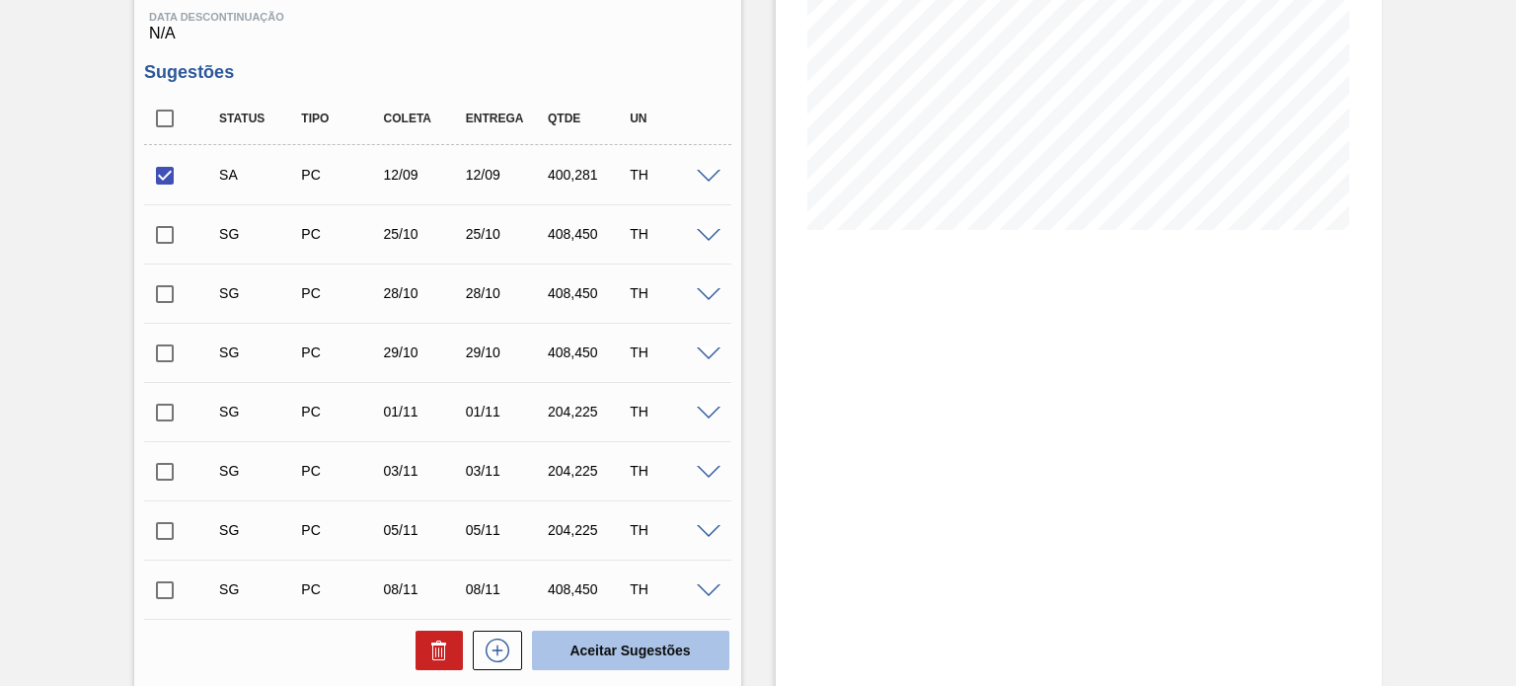
click at [636, 657] on button "Aceitar Sugestões" at bounding box center [630, 650] width 197 height 39
checkbox input "false"
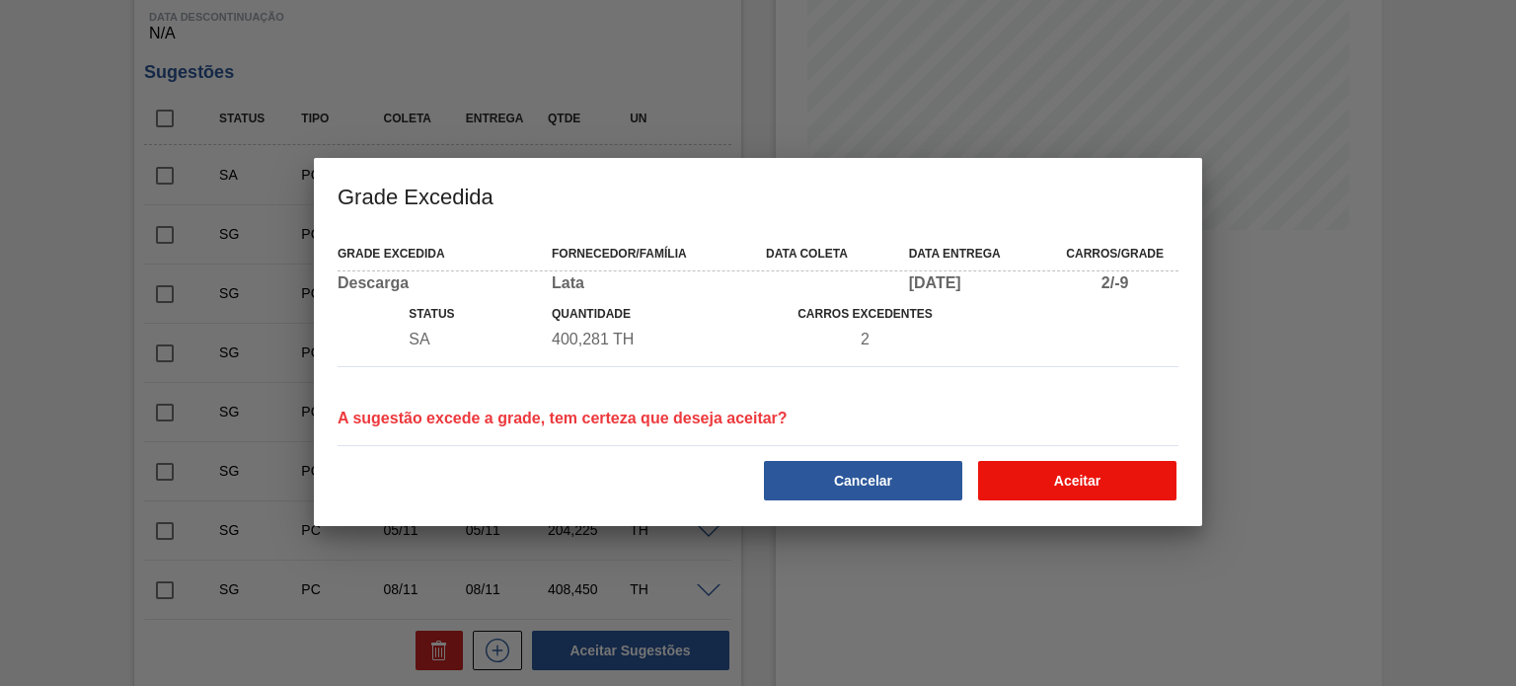
click at [1046, 476] on button "Aceitar" at bounding box center [1077, 480] width 198 height 39
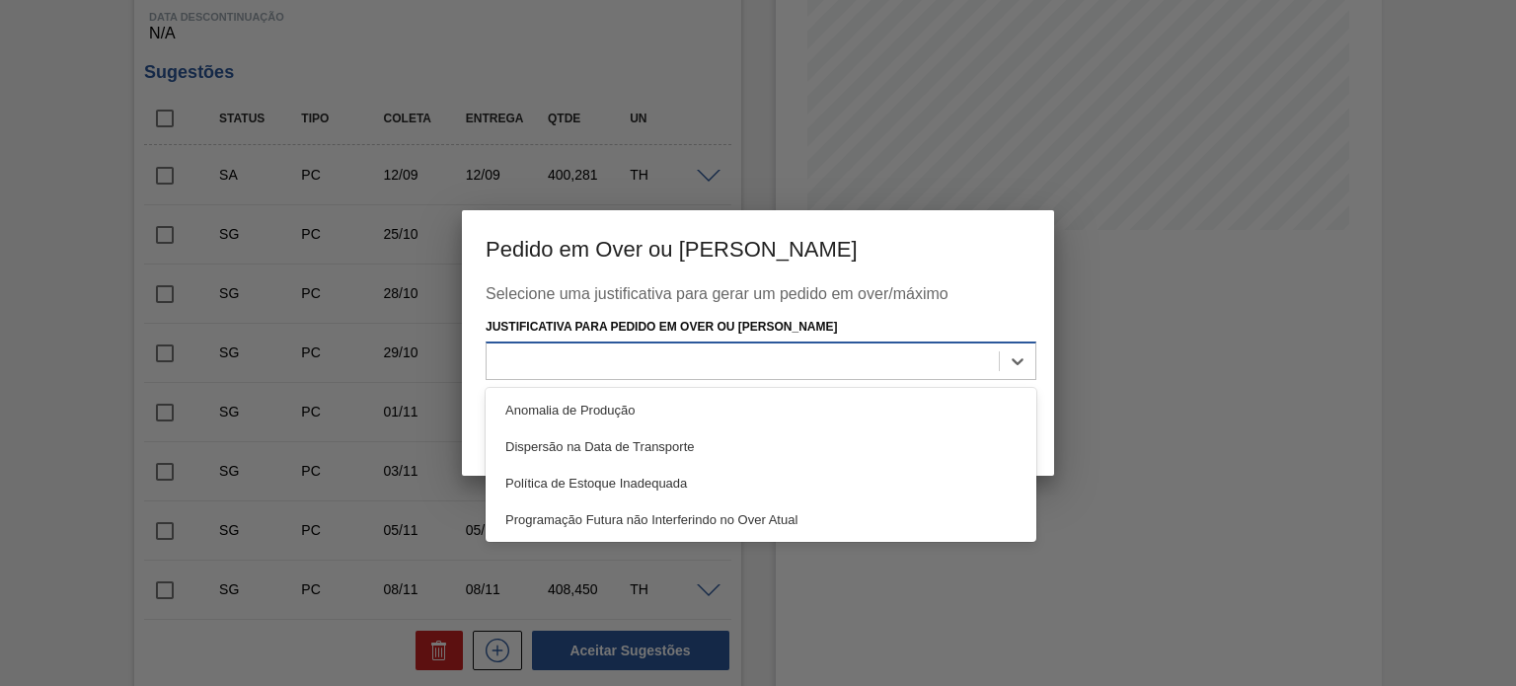
click at [847, 354] on div at bounding box center [743, 361] width 512 height 29
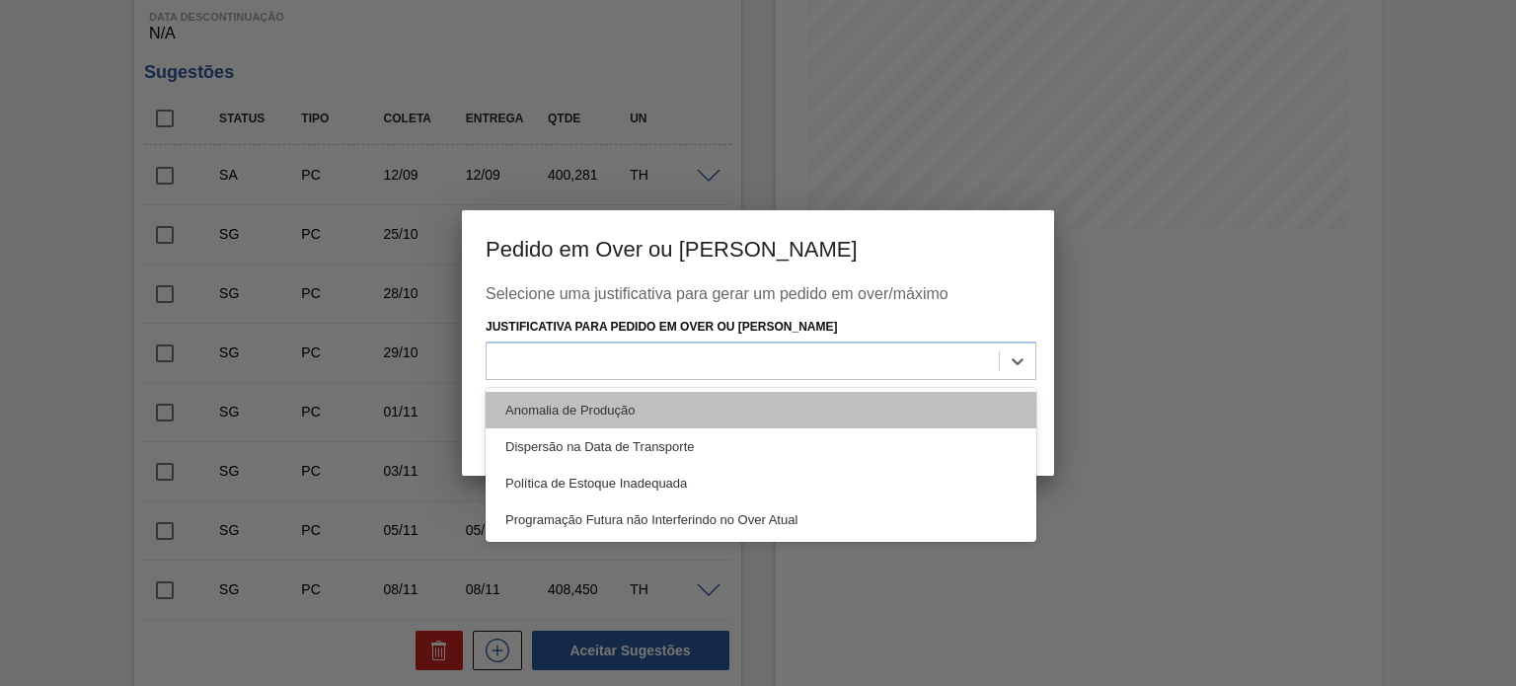
click at [628, 412] on div "Anomalia de Produção" at bounding box center [761, 410] width 551 height 37
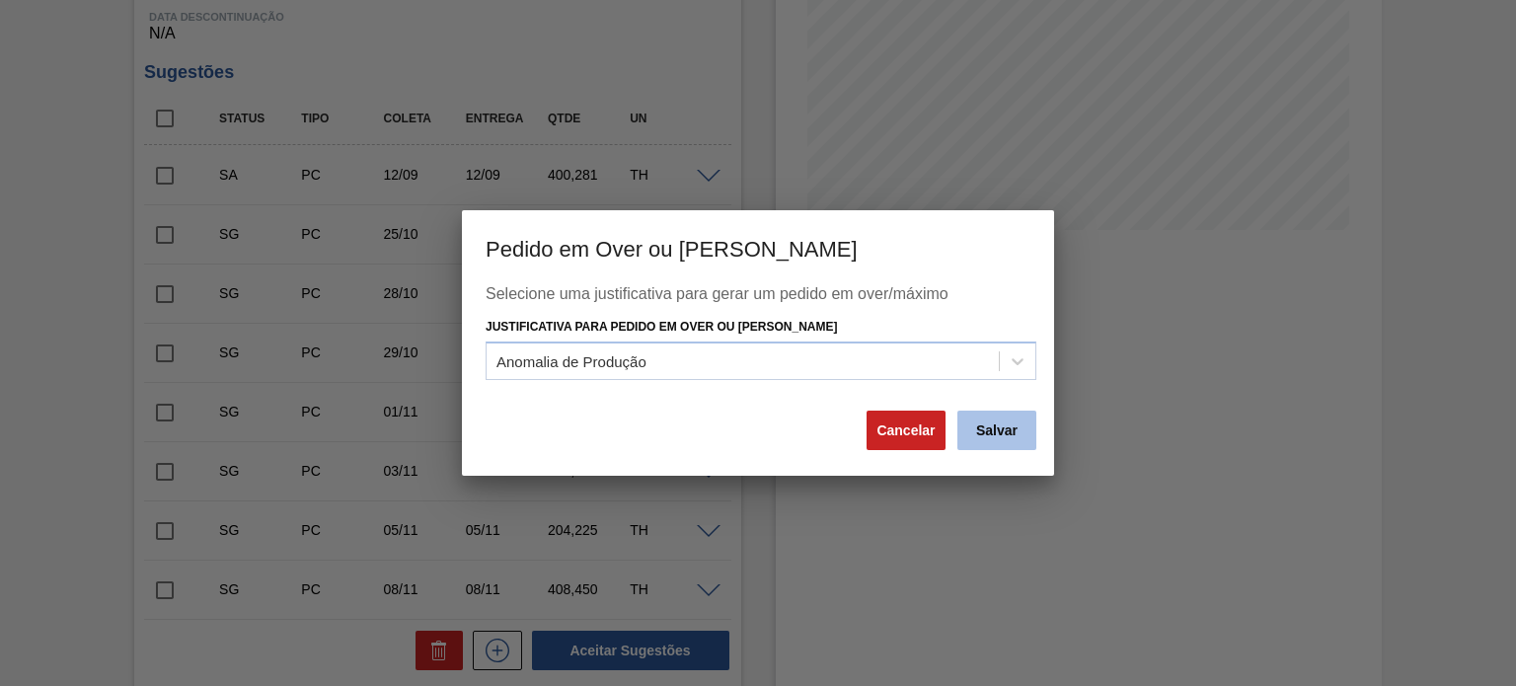
click at [1007, 430] on button "Salvar" at bounding box center [997, 430] width 79 height 39
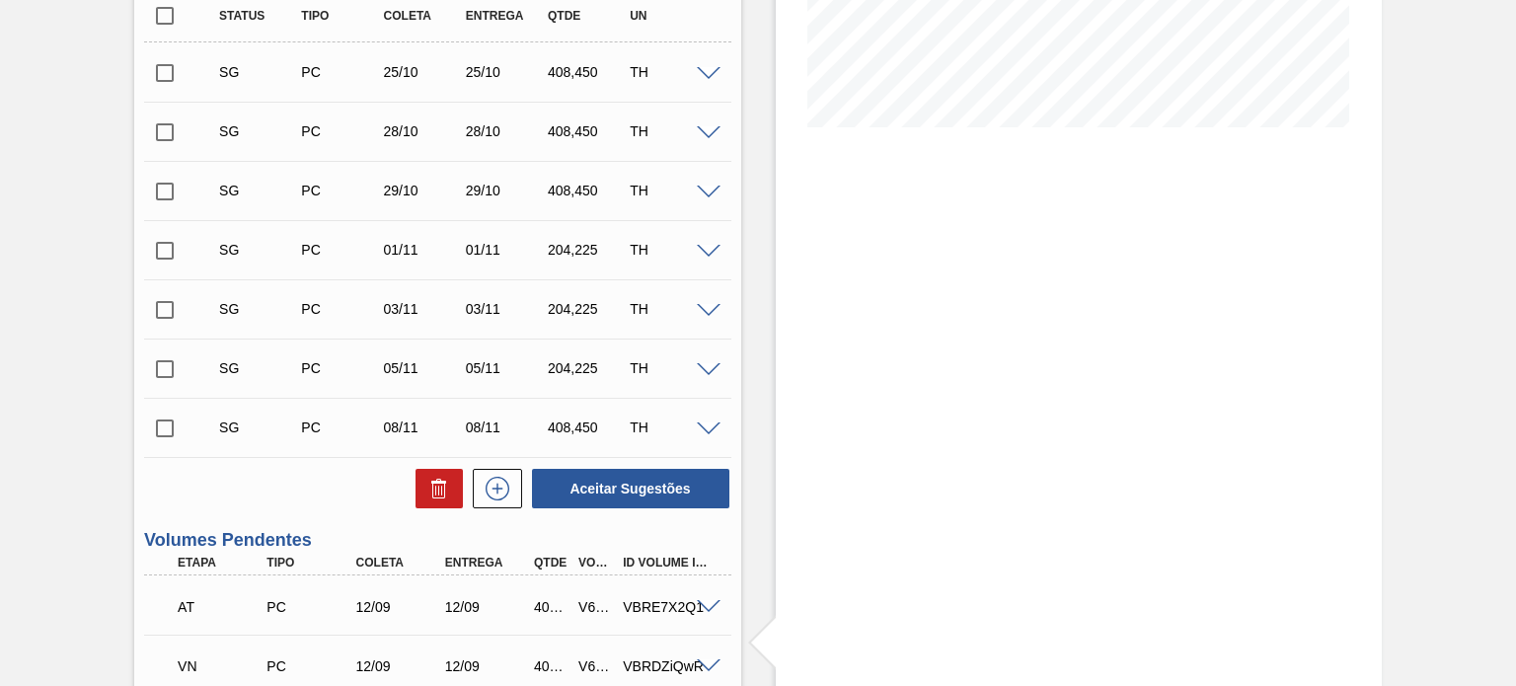
scroll to position [644, 0]
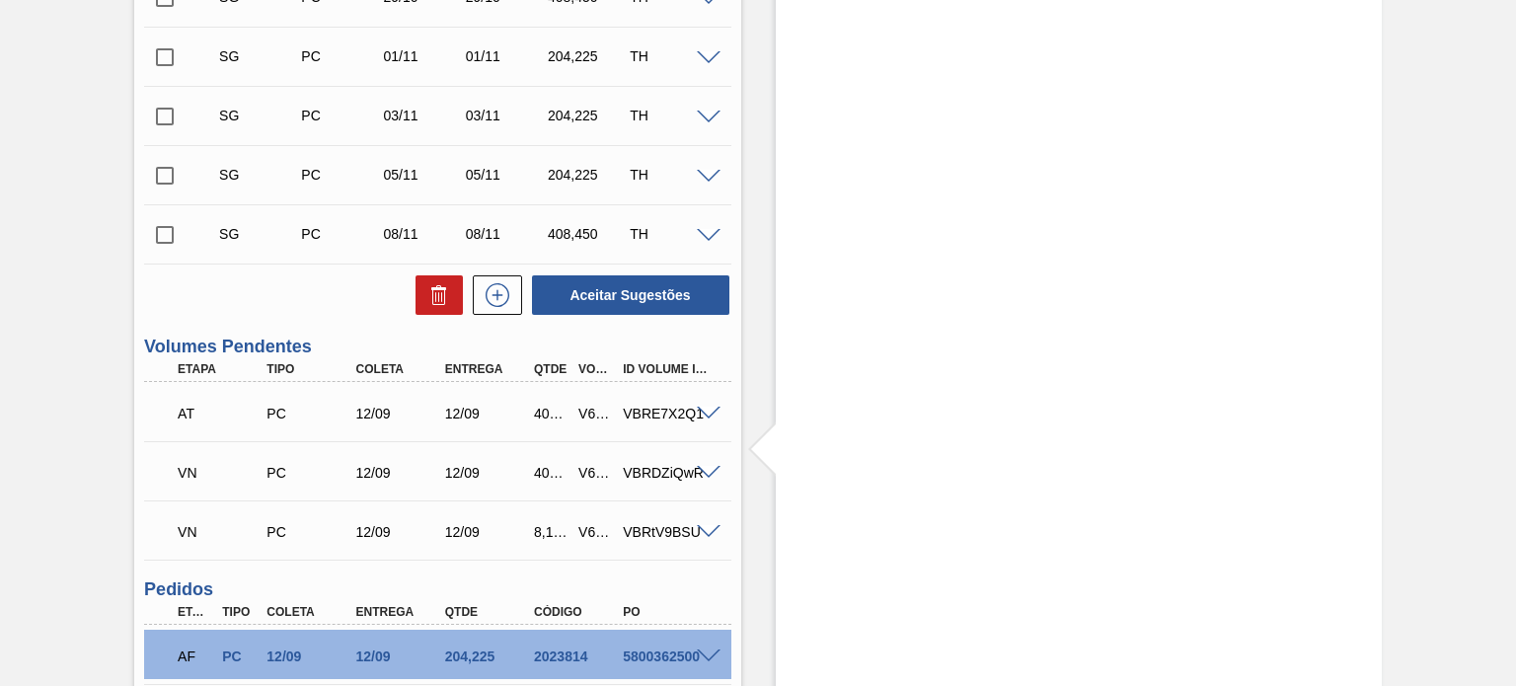
click at [713, 409] on span at bounding box center [709, 414] width 24 height 15
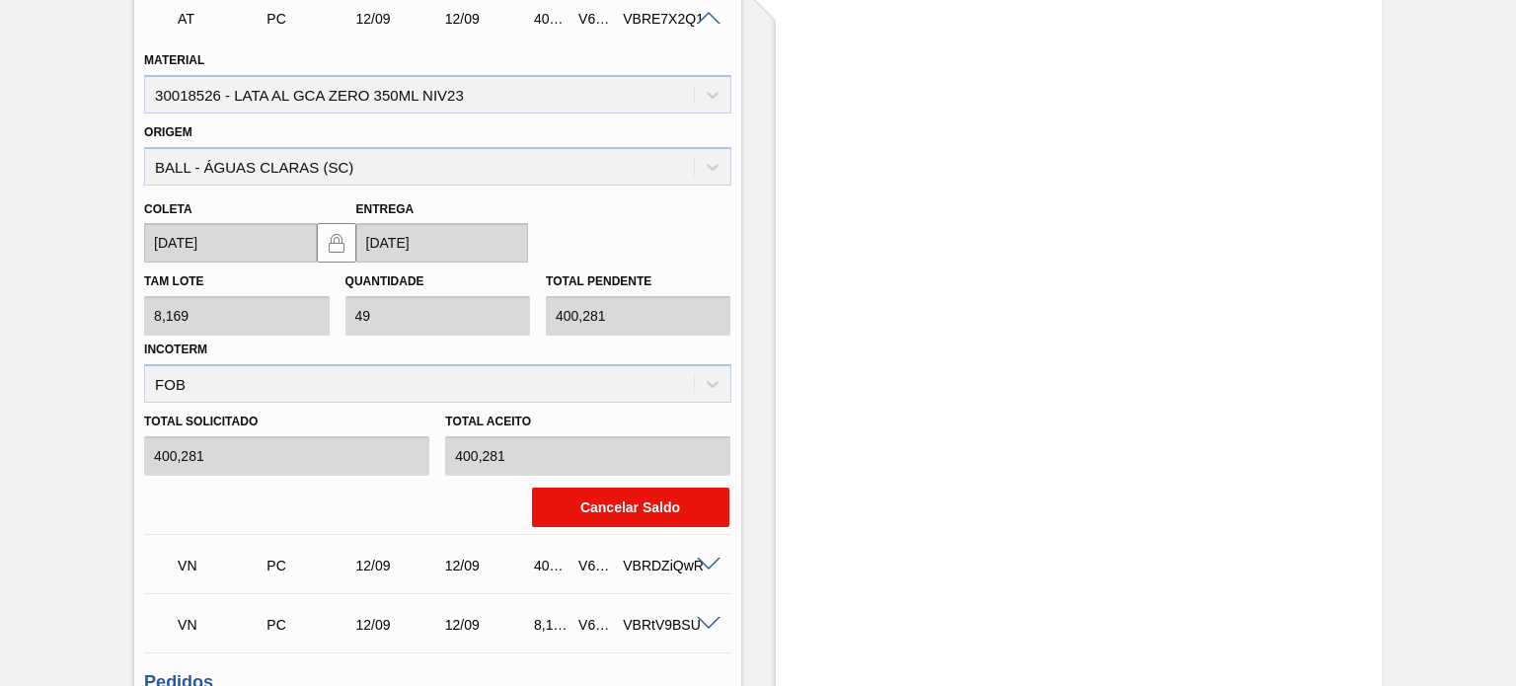
click at [616, 495] on button "Cancelar Saldo" at bounding box center [630, 507] width 197 height 39
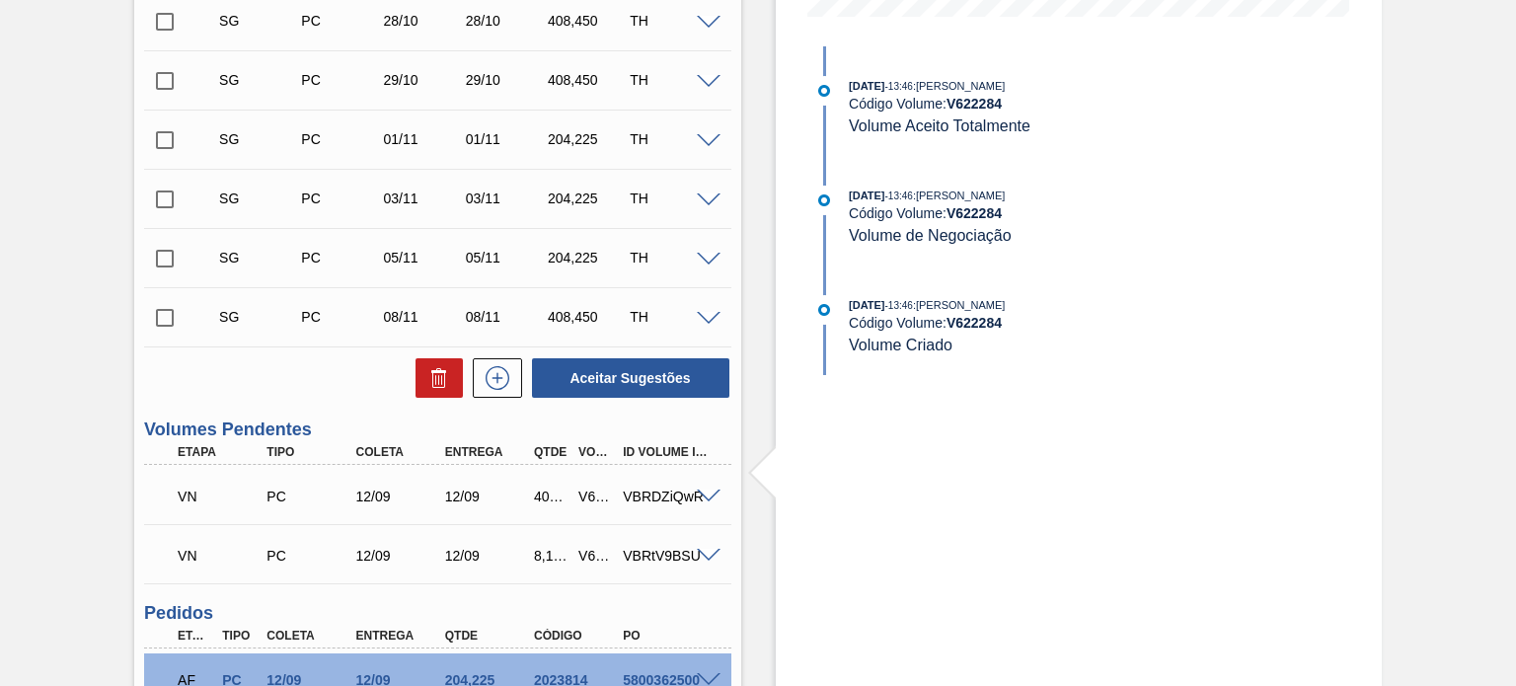
scroll to position [592, 0]
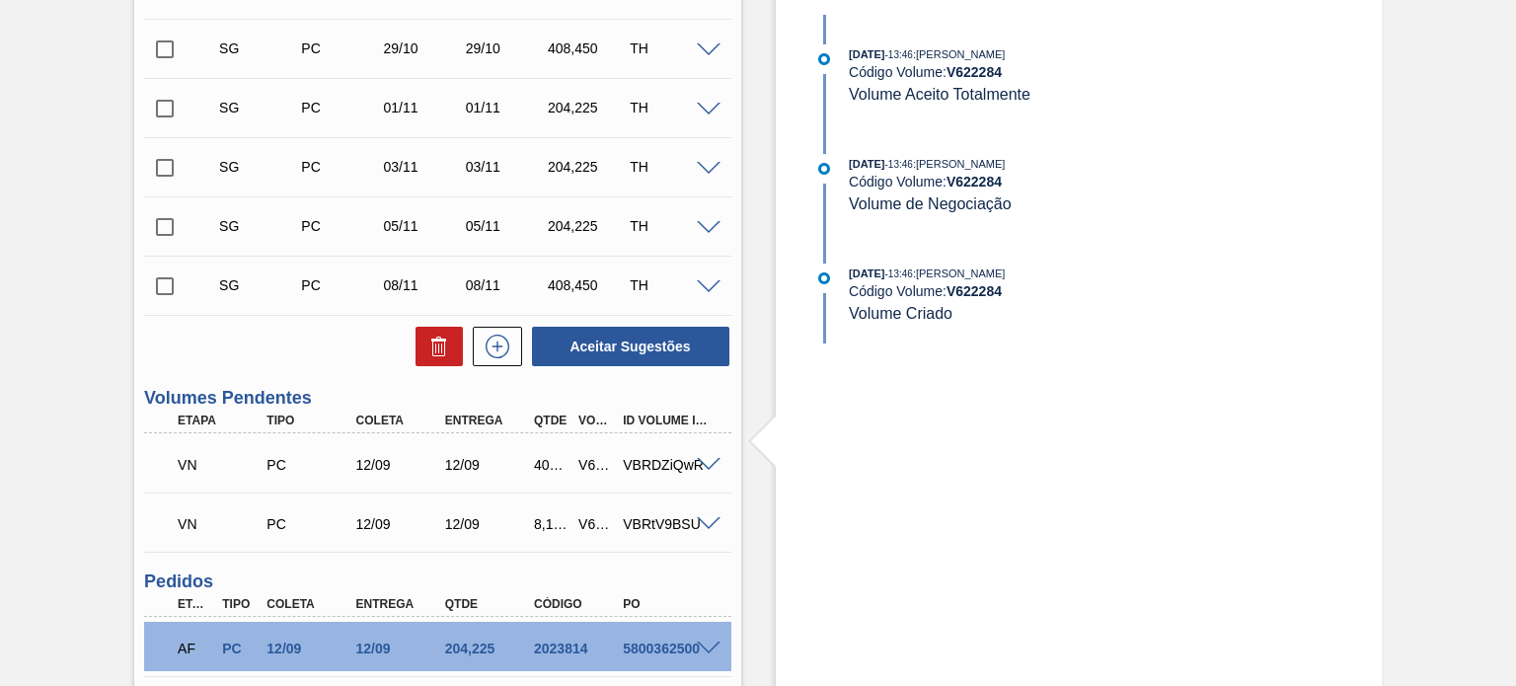
click at [583, 468] on div "V622288" at bounding box center [596, 465] width 44 height 16
copy div "V622288"
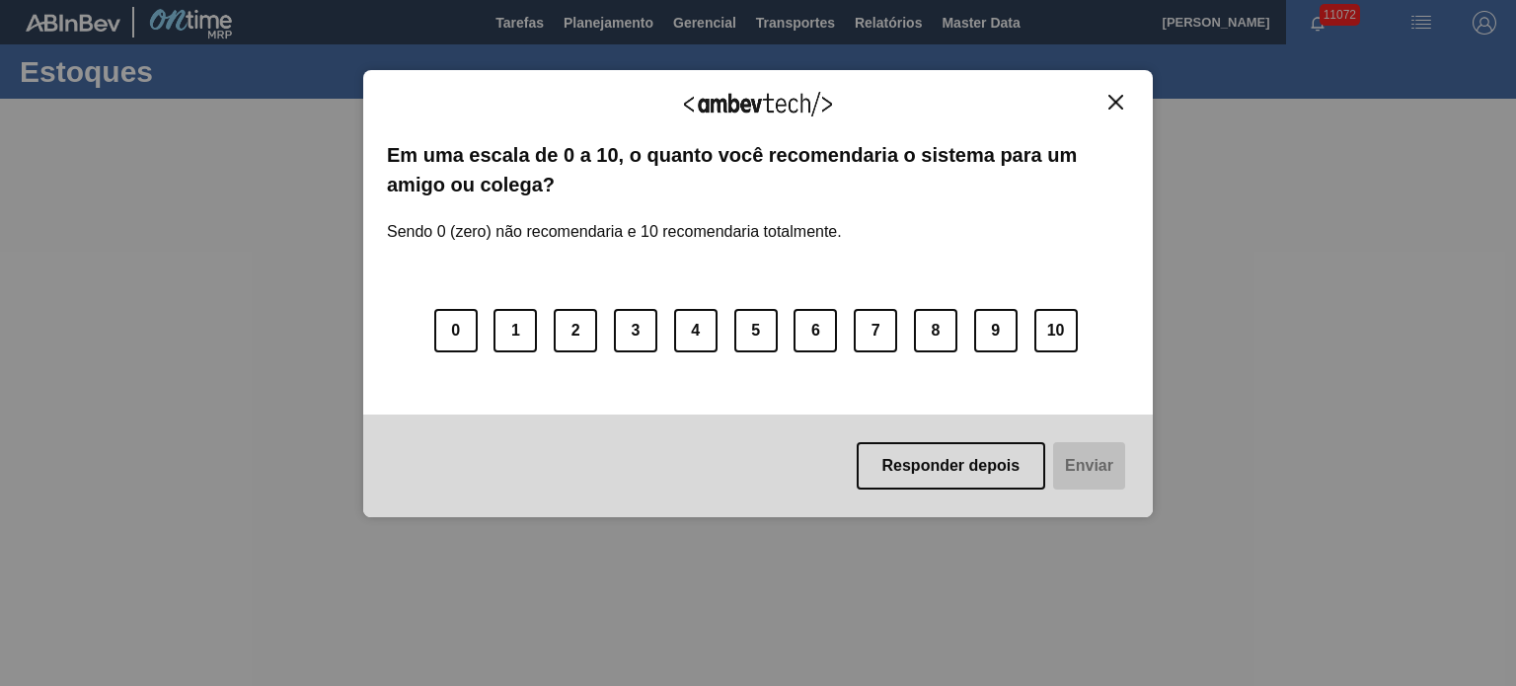
click at [1123, 105] on img "Close" at bounding box center [1116, 102] width 15 height 15
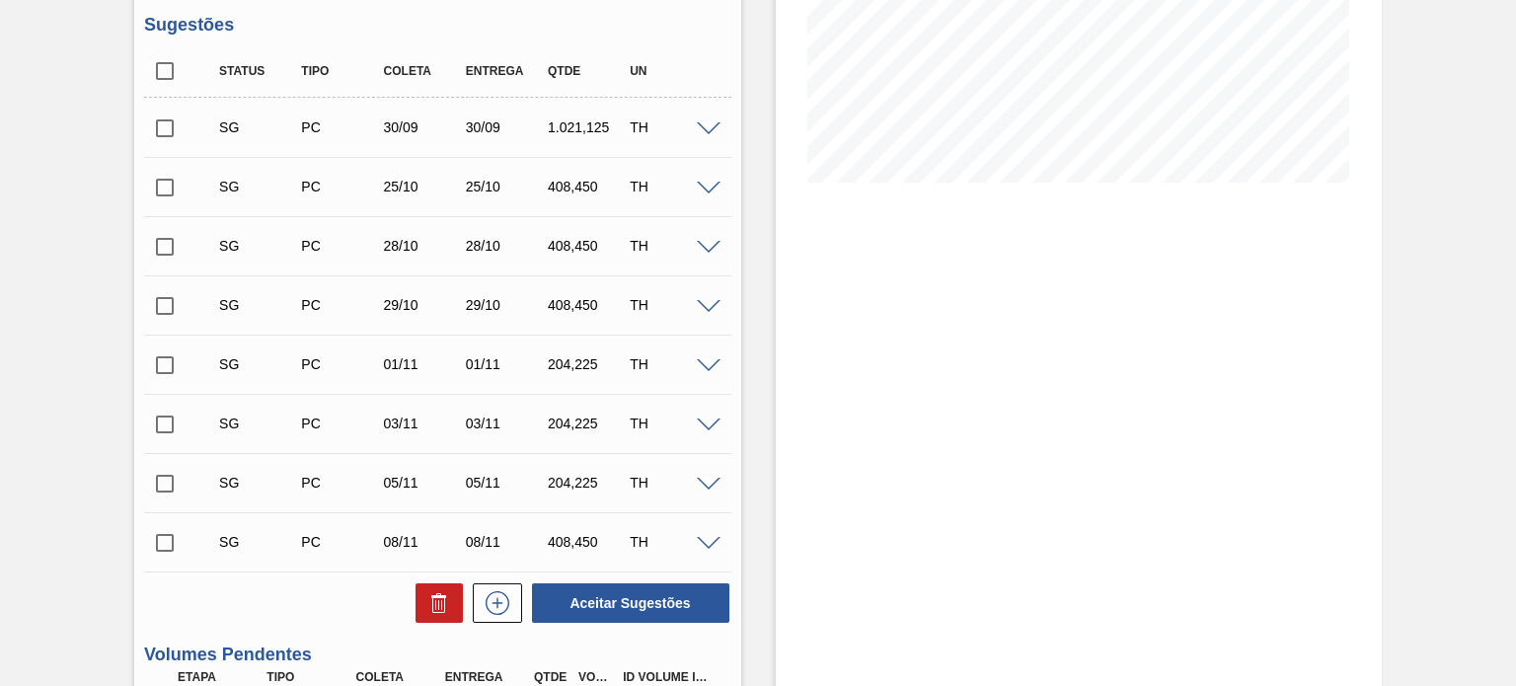
scroll to position [691, 0]
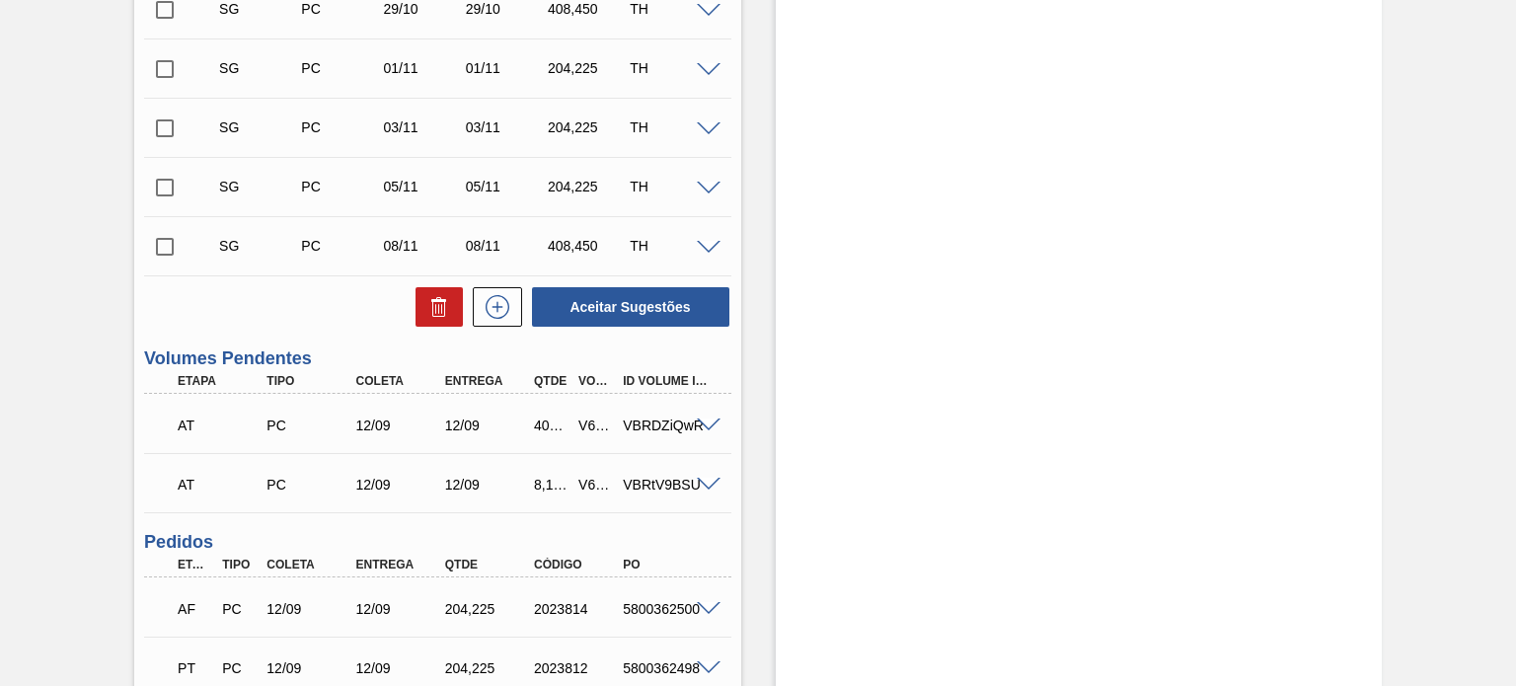
click at [590, 426] on div "V622288" at bounding box center [596, 426] width 44 height 16
copy div "V622288"
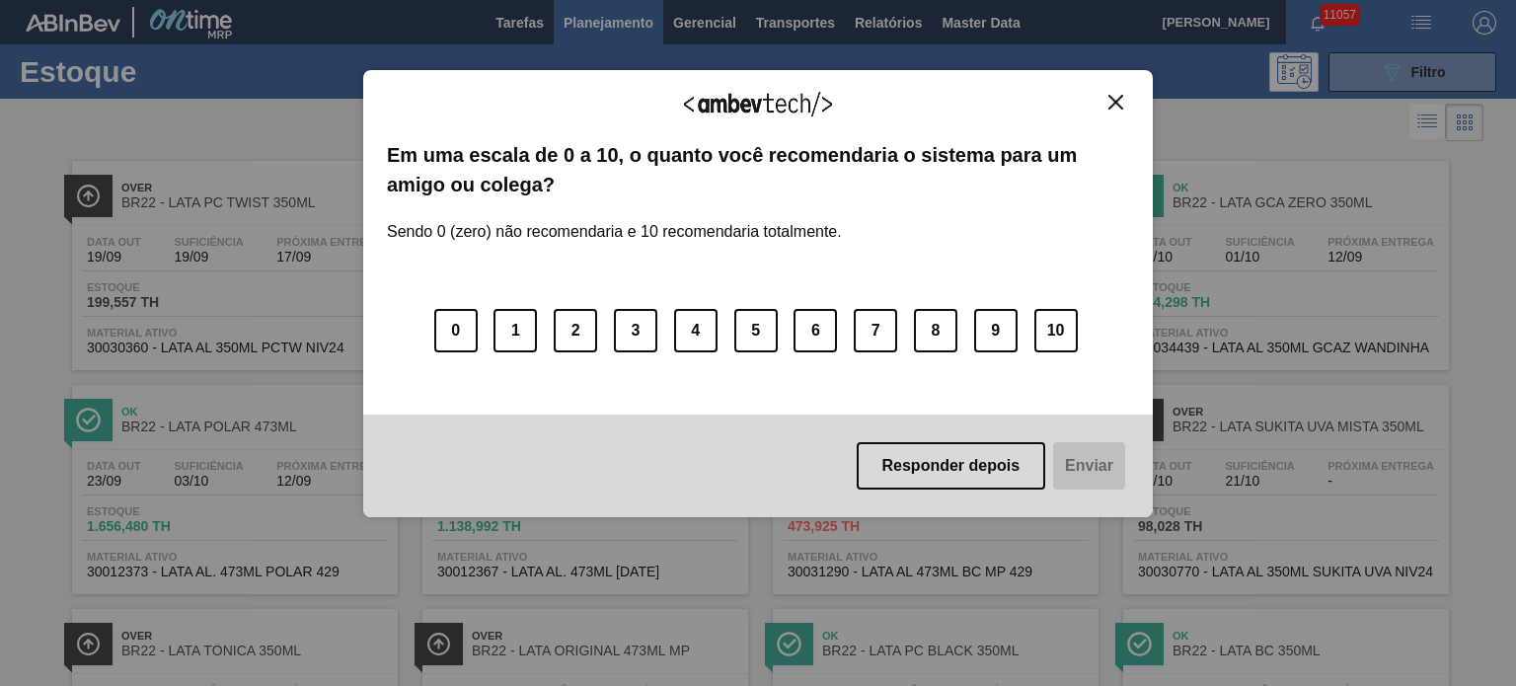
click at [1121, 102] on img "Close" at bounding box center [1116, 102] width 15 height 15
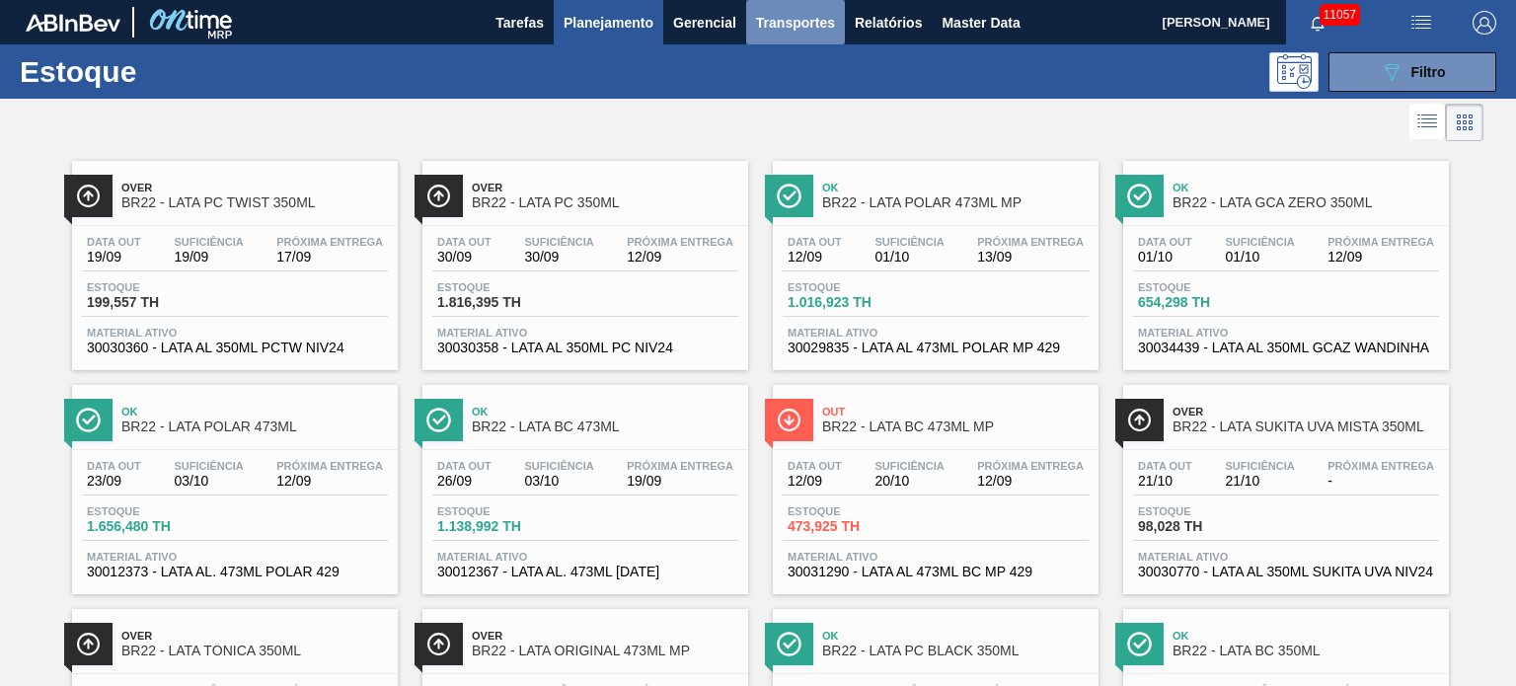
click at [794, 32] on span "Transportes" at bounding box center [795, 23] width 79 height 24
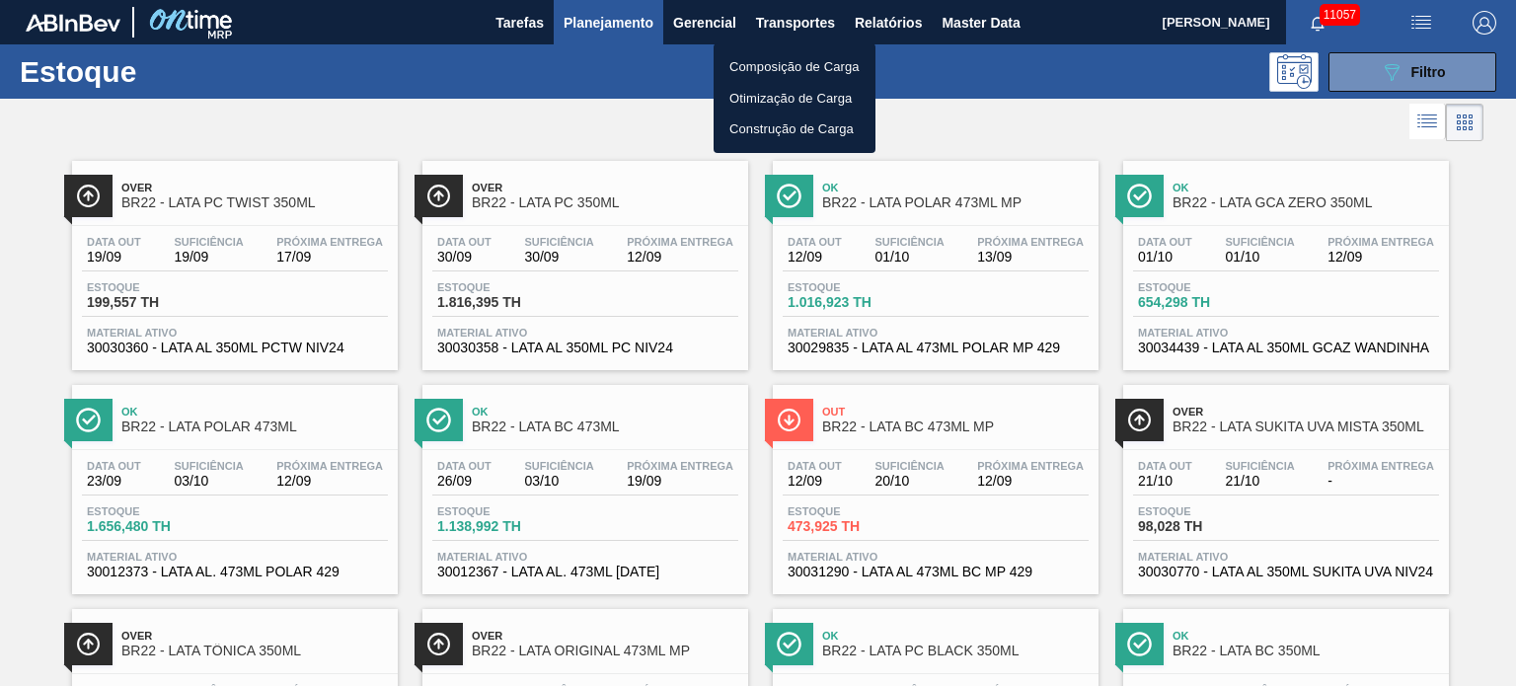
drag, startPoint x: 771, startPoint y: 67, endPoint x: 1062, endPoint y: 65, distance: 291.2
click at [771, 66] on li "Composição de Carga" at bounding box center [795, 67] width 162 height 32
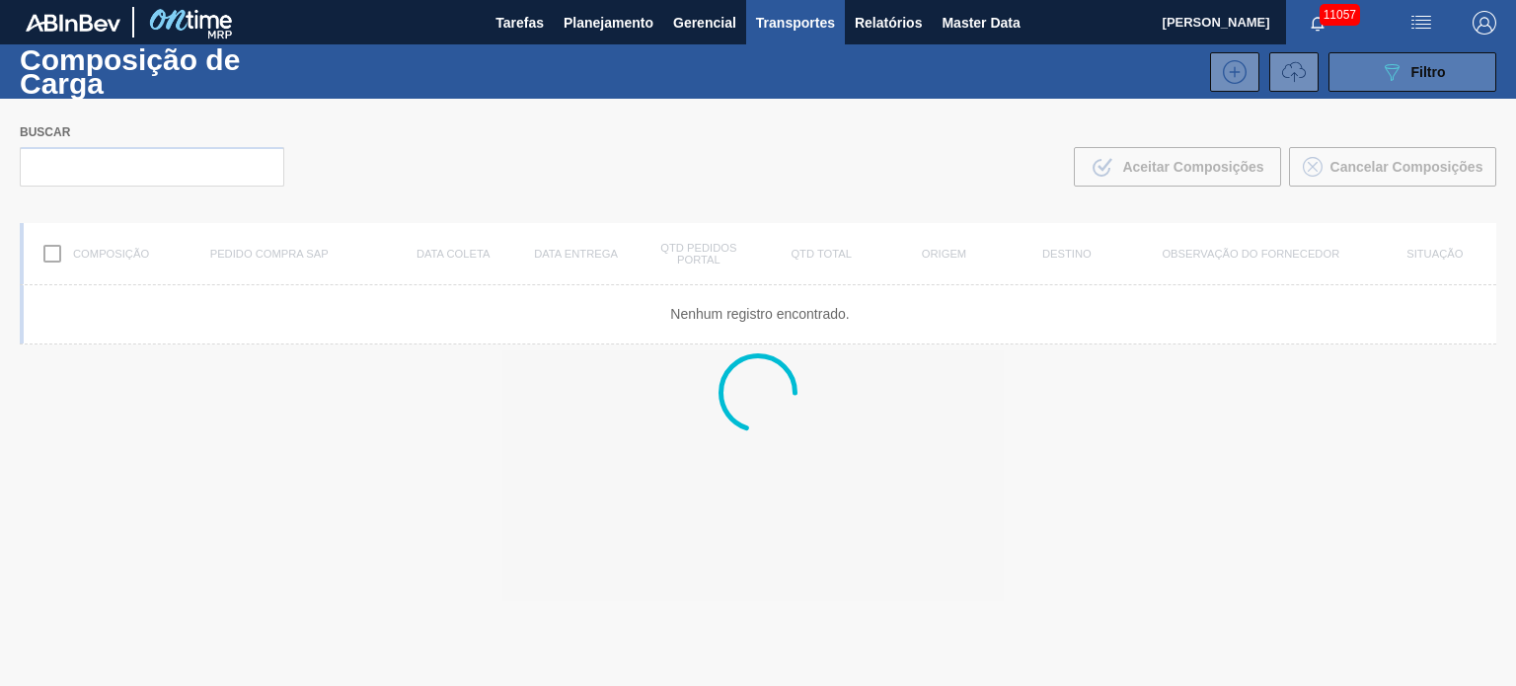
click at [1332, 76] on button "089F7B8B-B2A5-4AFE-B5C0-19BA573D28AC Filtro" at bounding box center [1413, 71] width 168 height 39
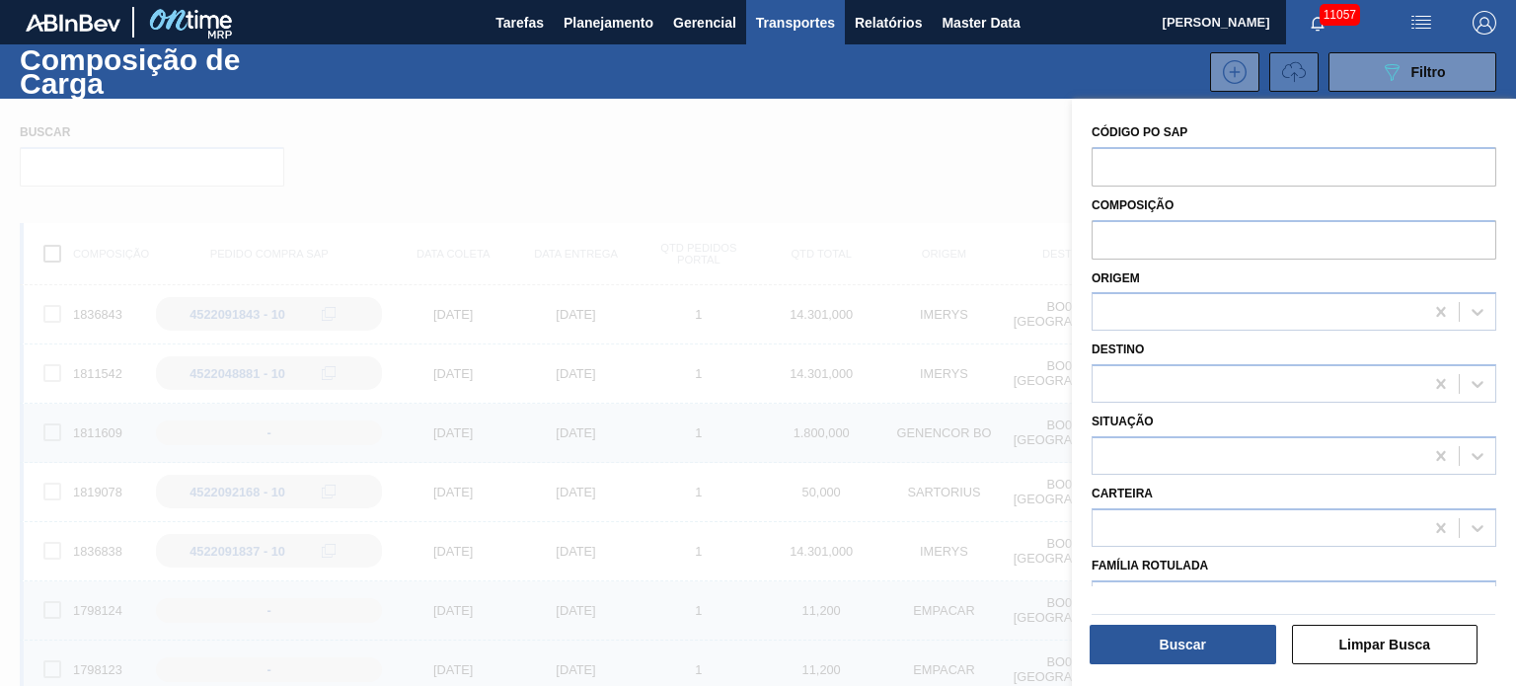
click at [1293, 75] on icon at bounding box center [1294, 72] width 24 height 24
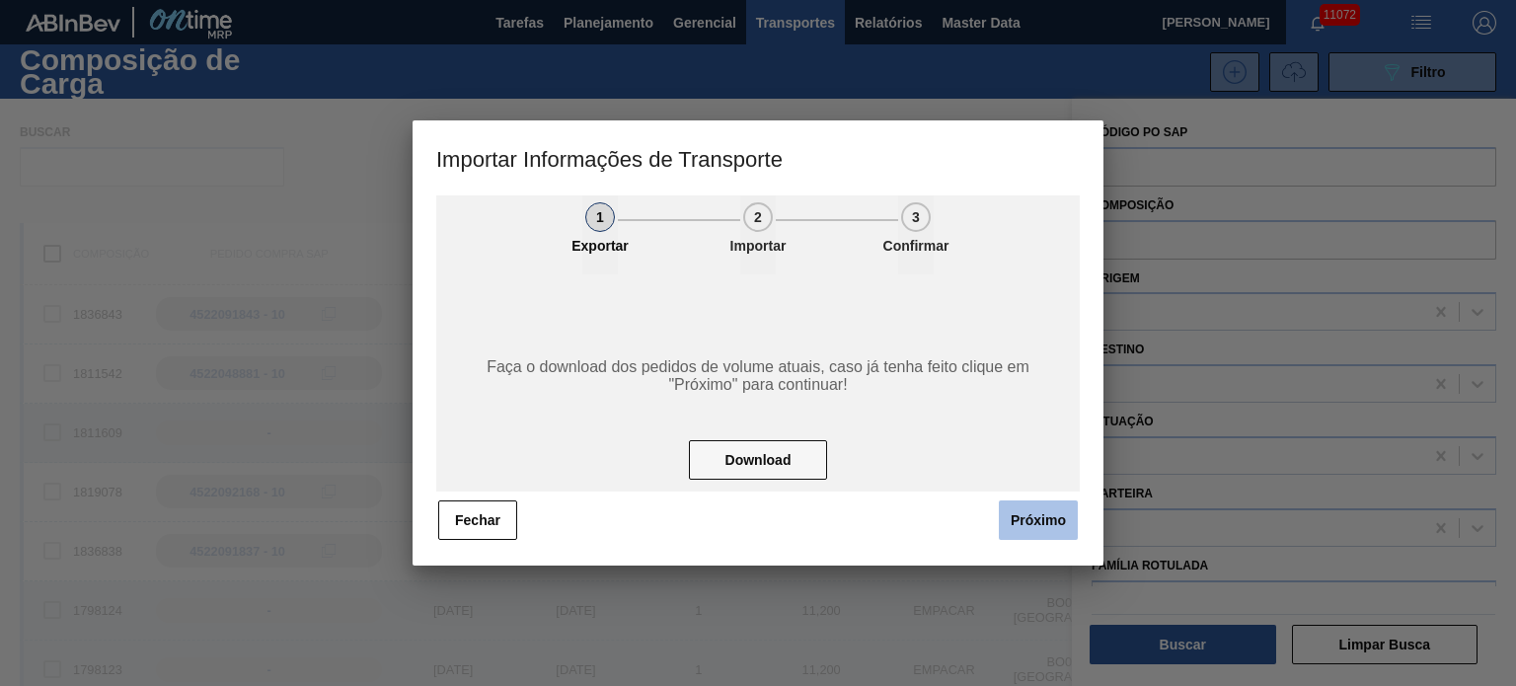
click at [1020, 516] on button "Próximo" at bounding box center [1038, 520] width 79 height 39
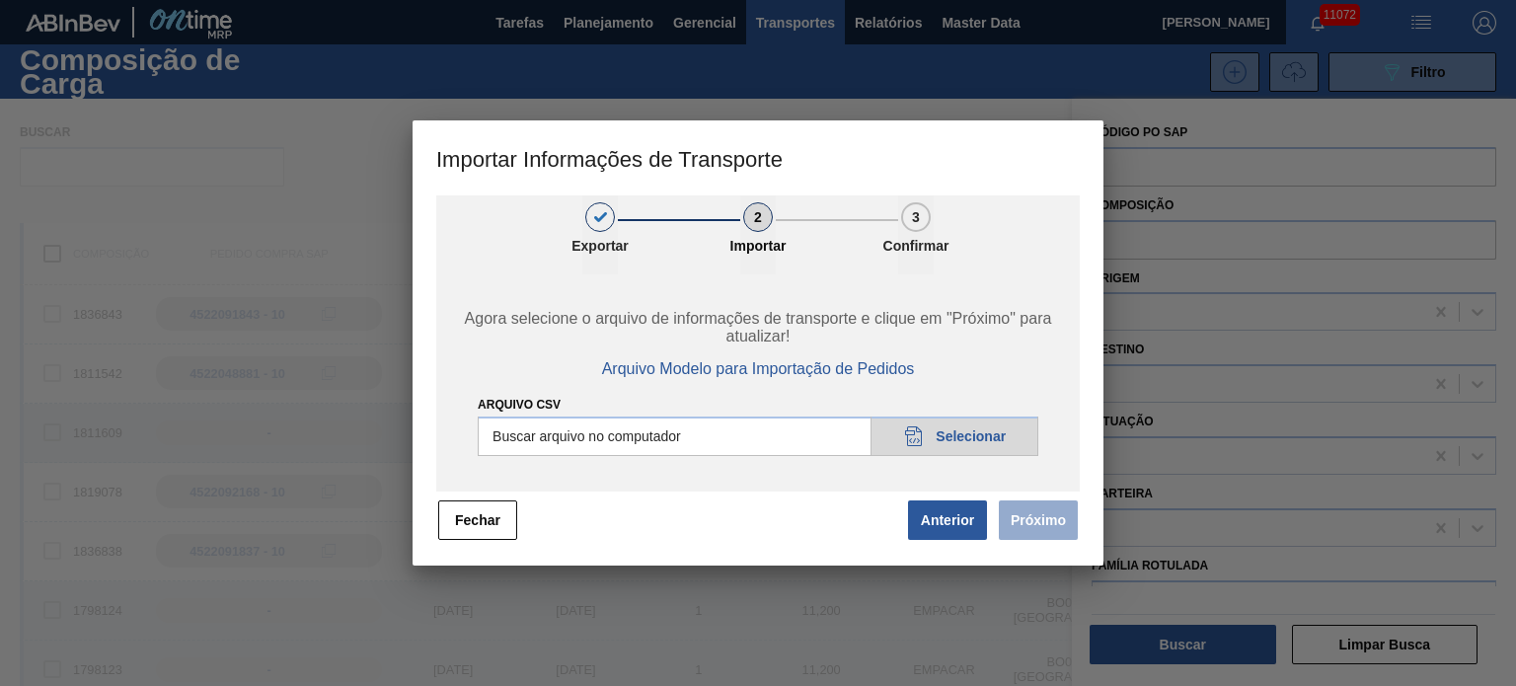
click at [931, 437] on input "Arquivo CSV" at bounding box center [758, 436] width 561 height 39
type input "C:\fakepath\IMP.csv"
click at [1054, 532] on button "Próximo" at bounding box center [1038, 520] width 79 height 39
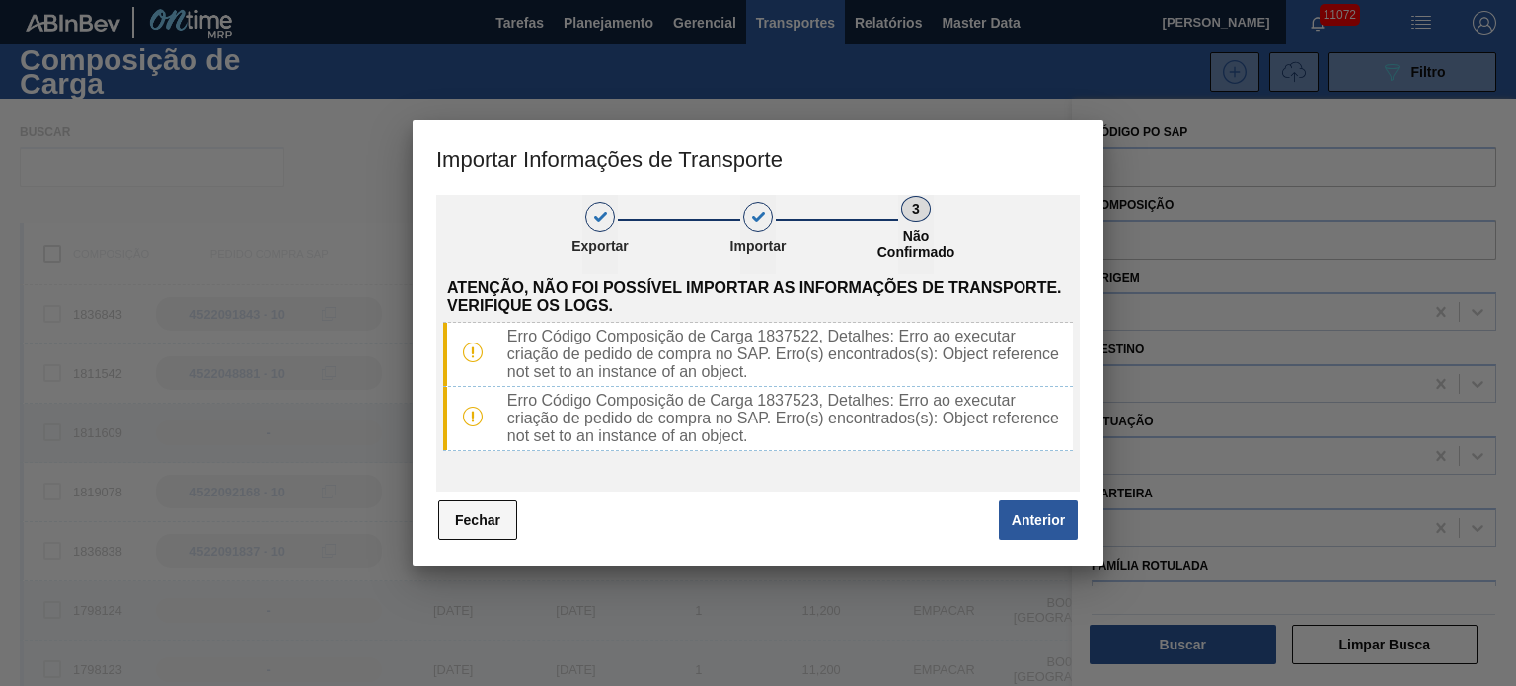
click at [485, 528] on button "Fechar" at bounding box center [477, 520] width 79 height 39
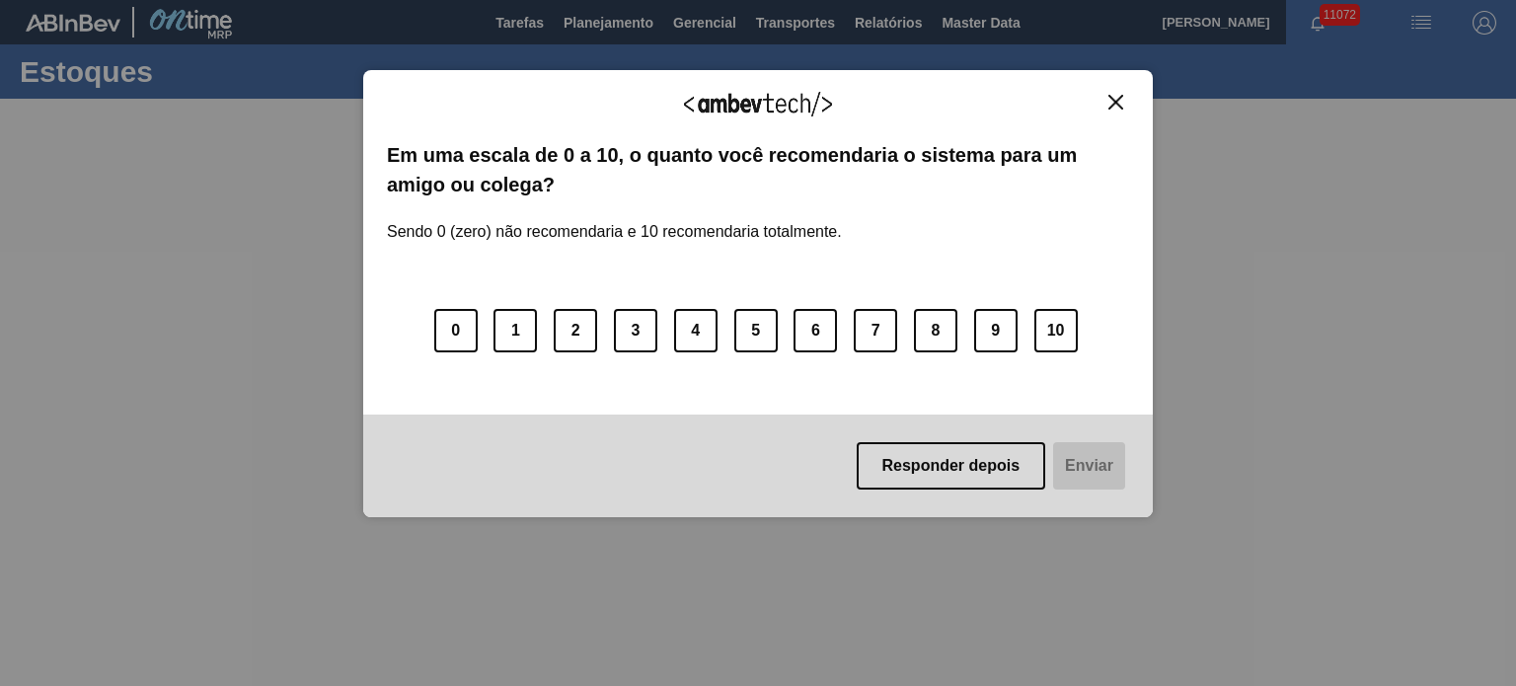
click at [1118, 101] on img "Close" at bounding box center [1116, 102] width 15 height 15
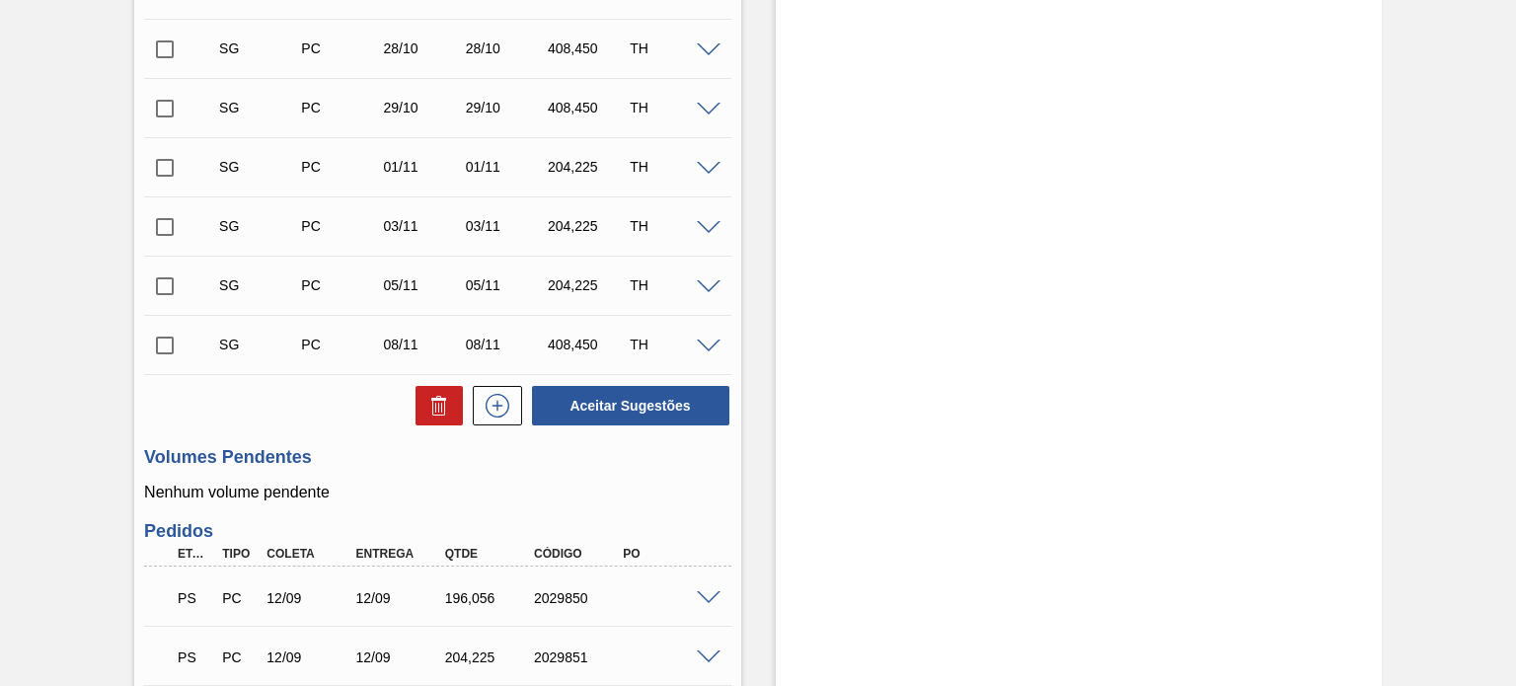
scroll to position [987, 0]
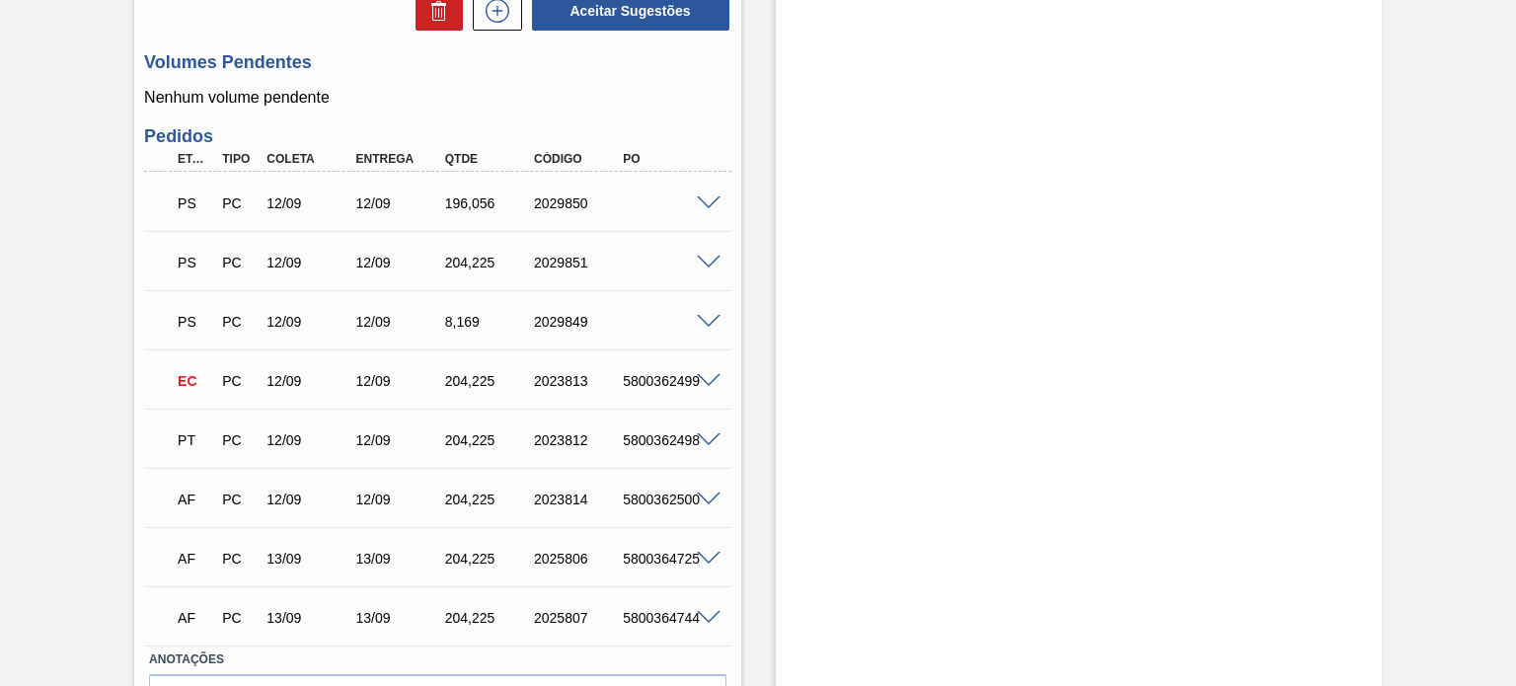
click at [706, 194] on div at bounding box center [711, 201] width 39 height 15
click at [706, 200] on span at bounding box center [709, 203] width 24 height 15
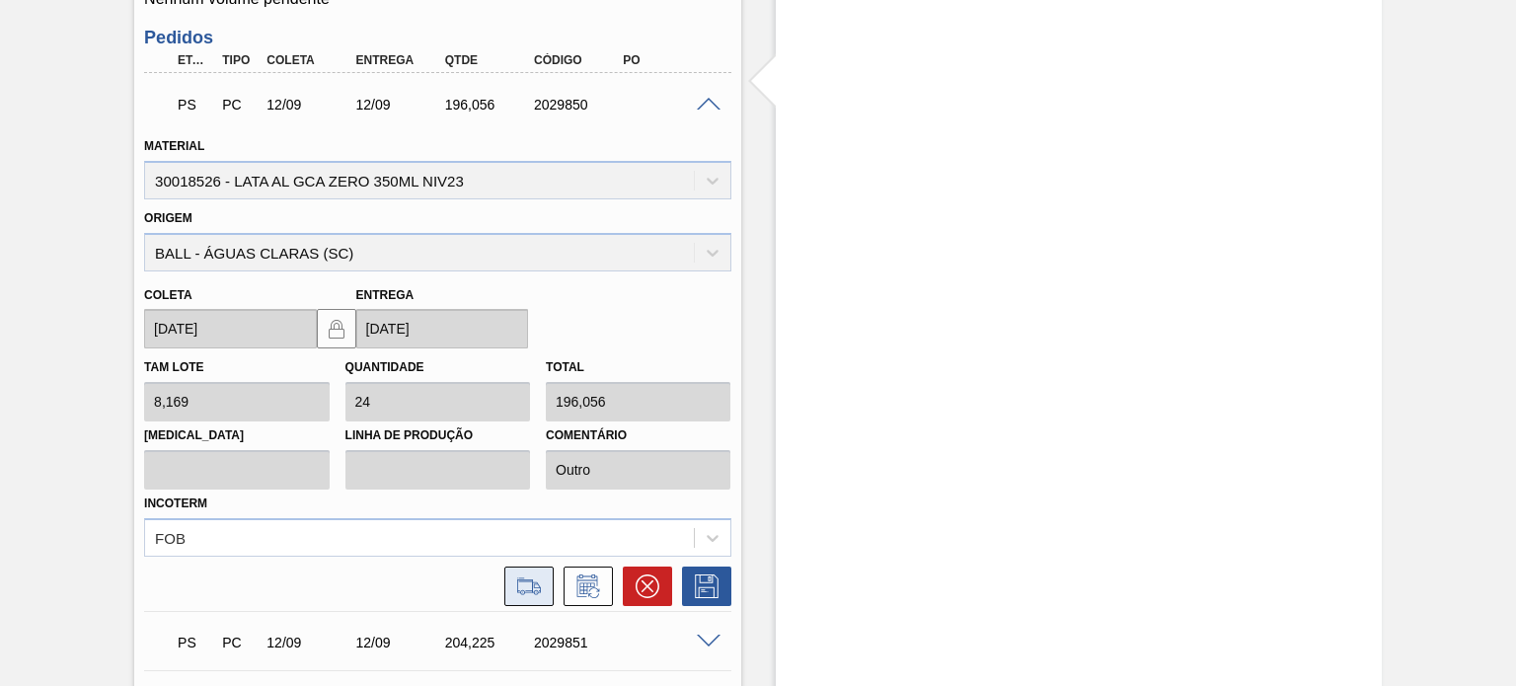
click at [523, 589] on icon at bounding box center [529, 587] width 32 height 24
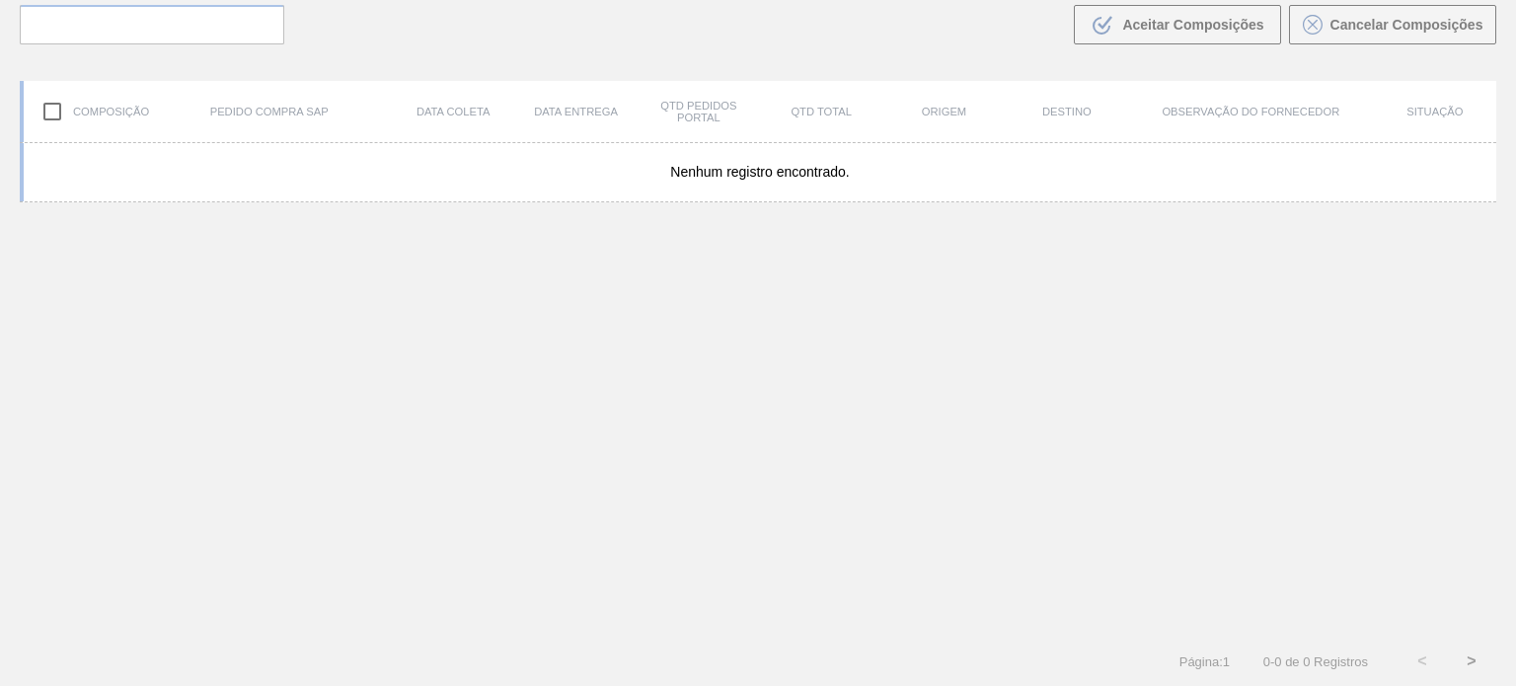
scroll to position [142, 0]
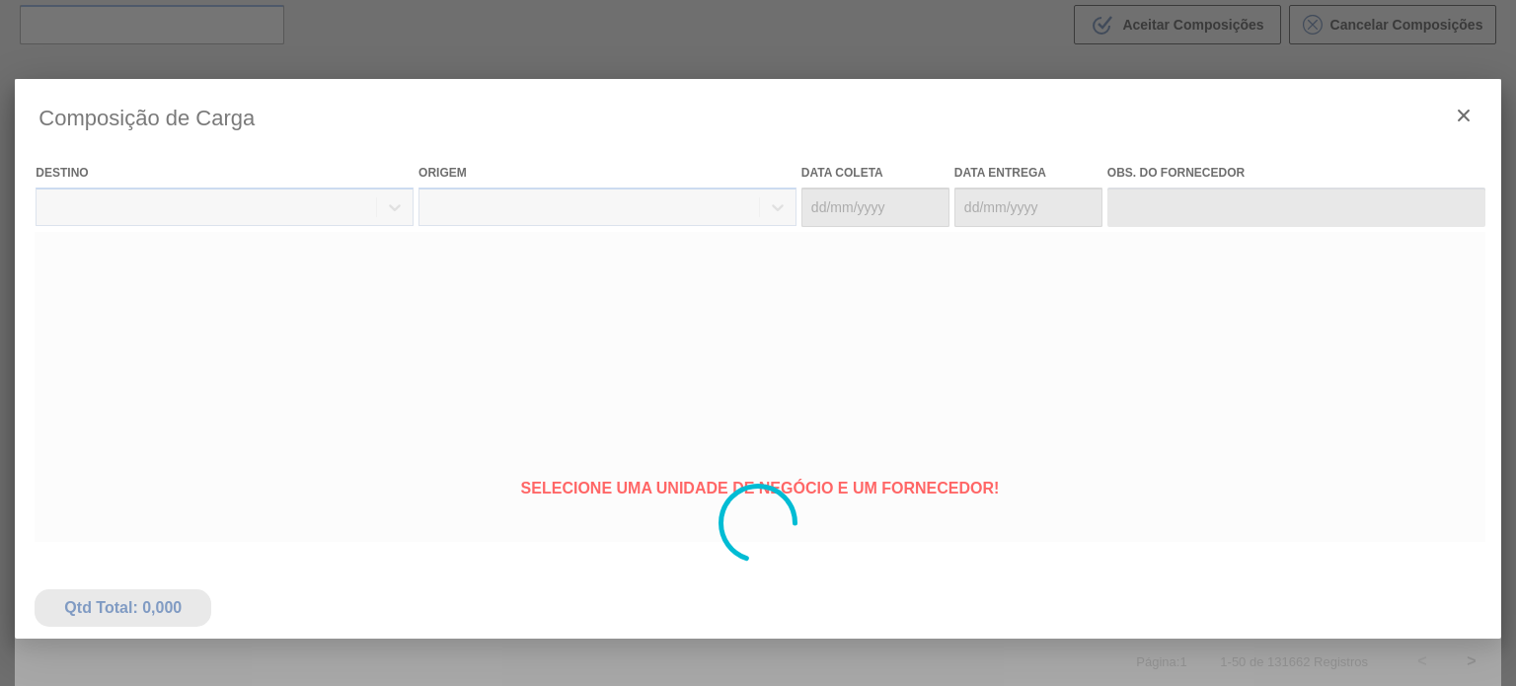
type coleta "[DATE]"
type entrega "[DATE]"
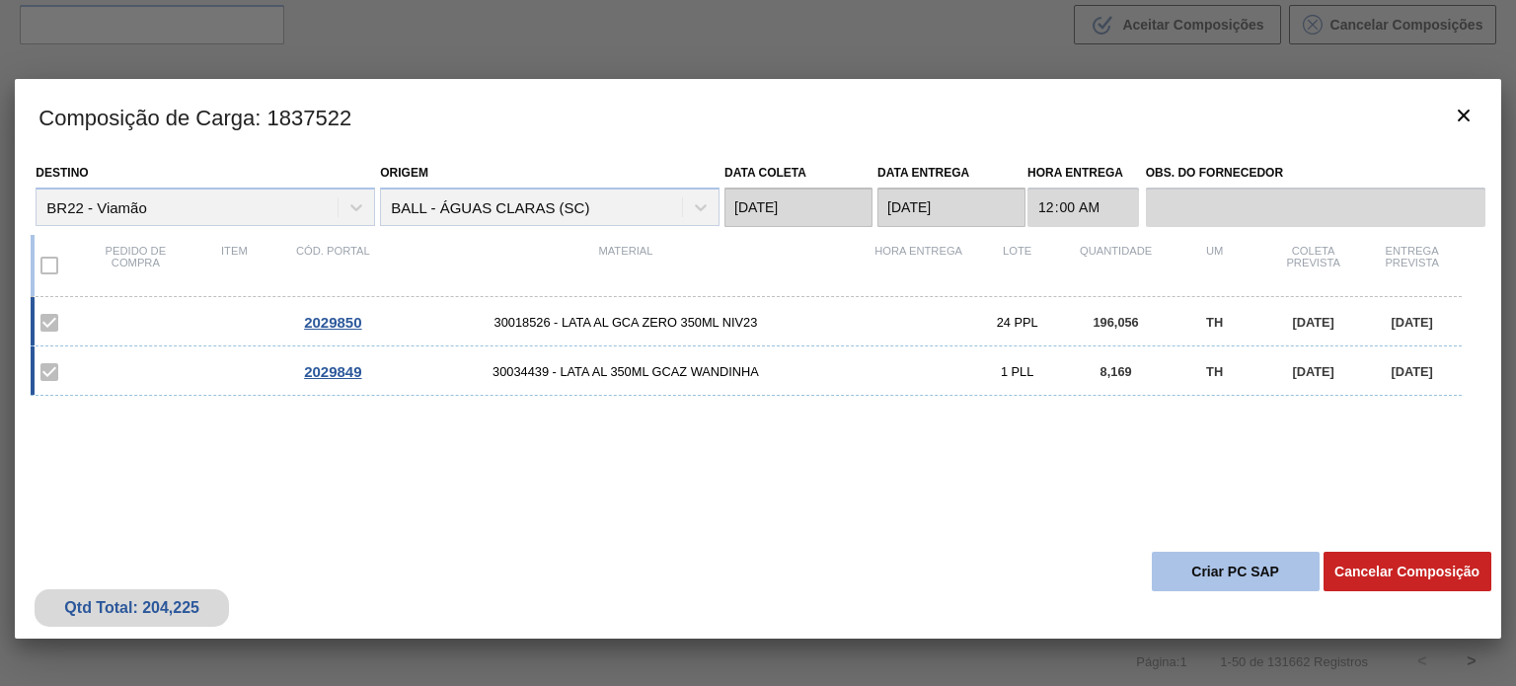
click at [1240, 580] on button "Criar PC SAP" at bounding box center [1236, 571] width 168 height 39
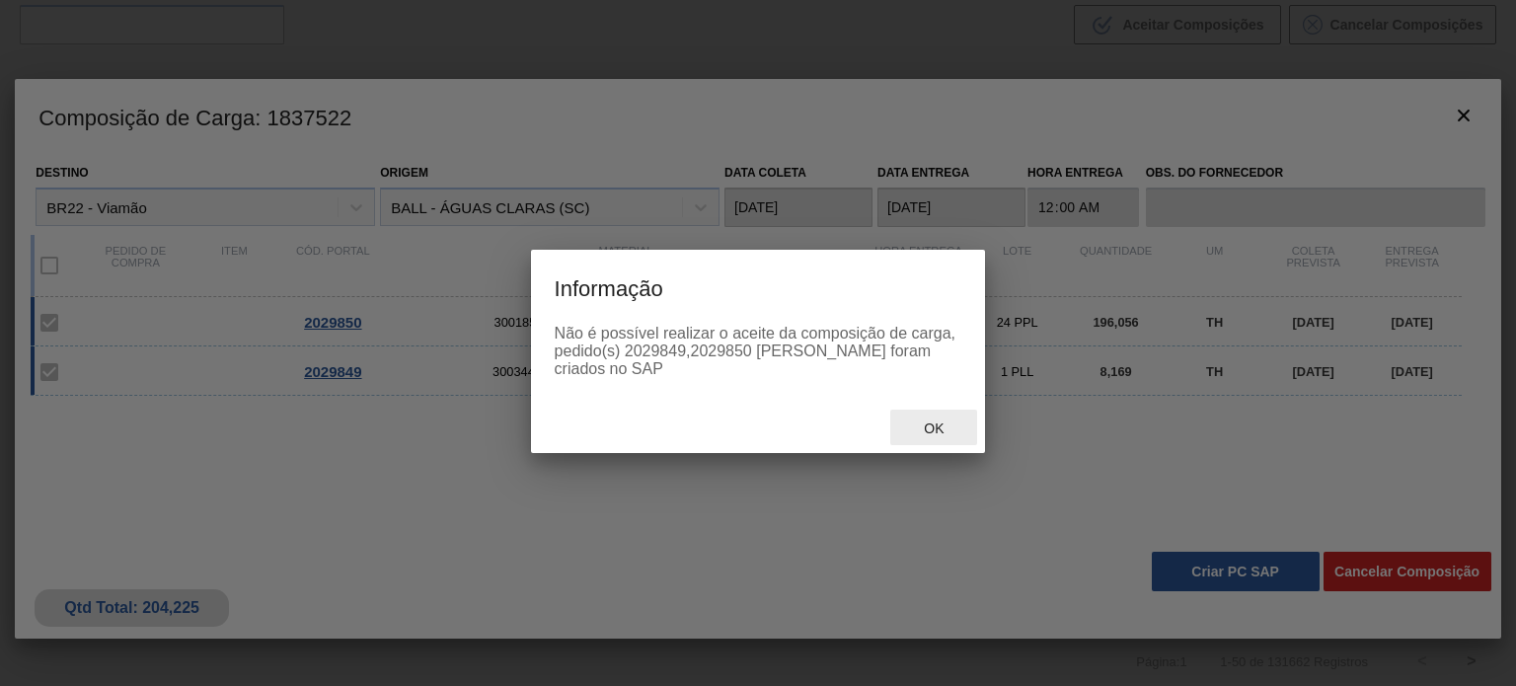
click at [940, 421] on span "Ok" at bounding box center [933, 429] width 51 height 16
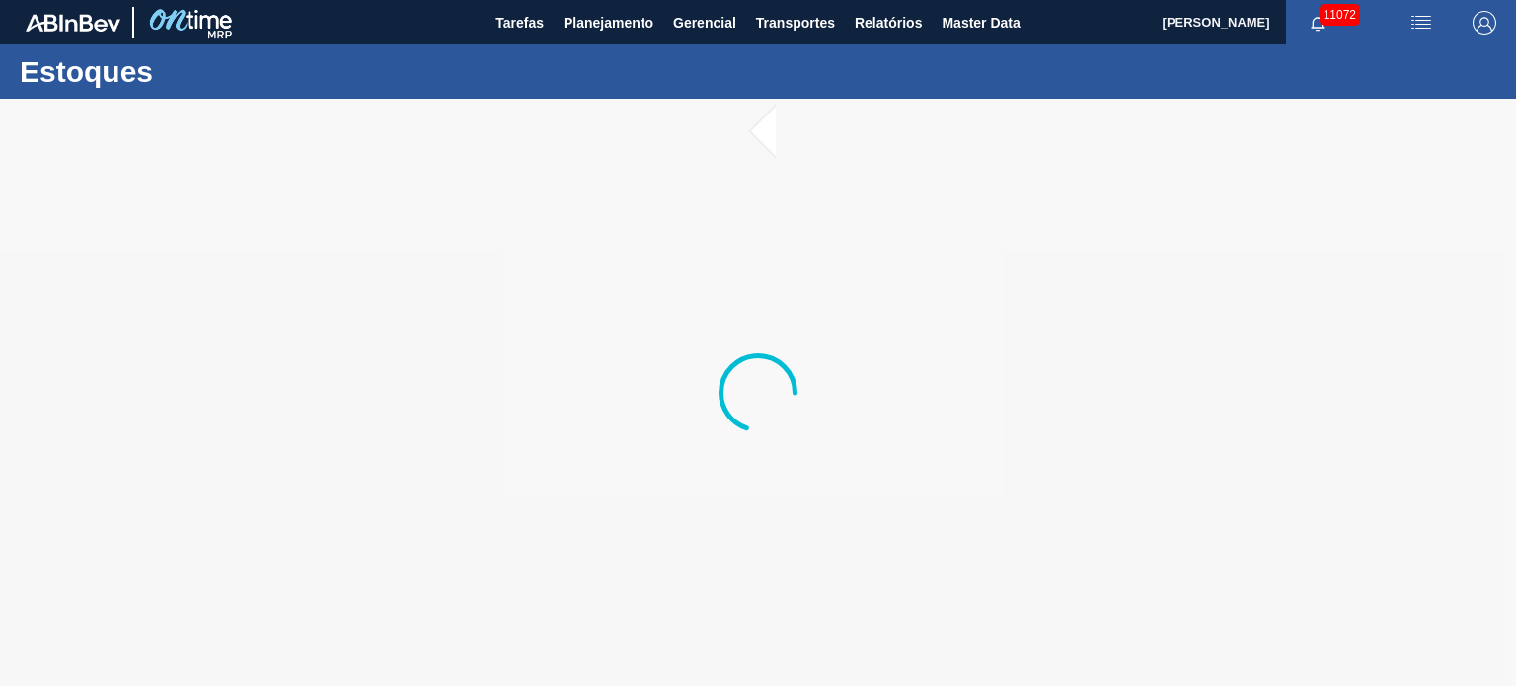
drag, startPoint x: 604, startPoint y: 629, endPoint x: 813, endPoint y: 685, distance: 215.8
click at [604, 629] on div at bounding box center [758, 392] width 1516 height 587
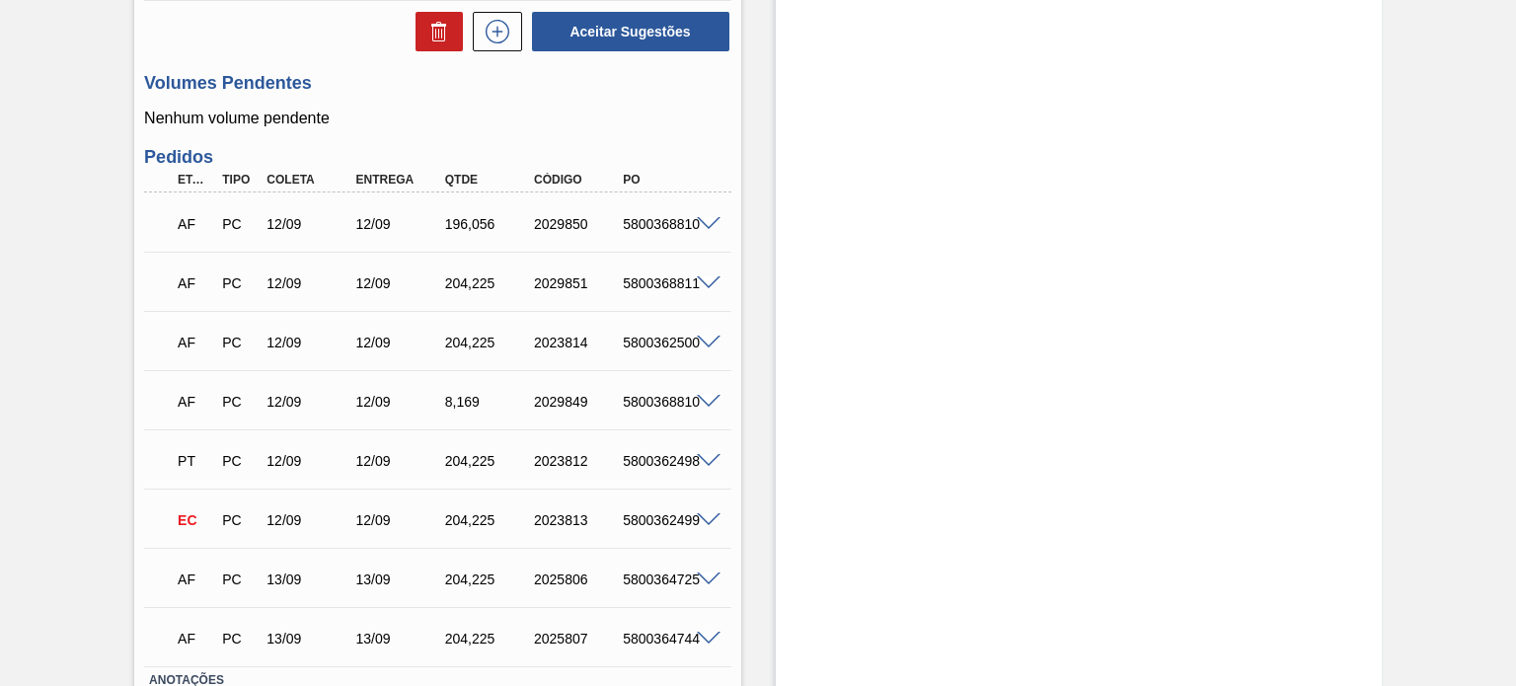
scroll to position [1086, 0]
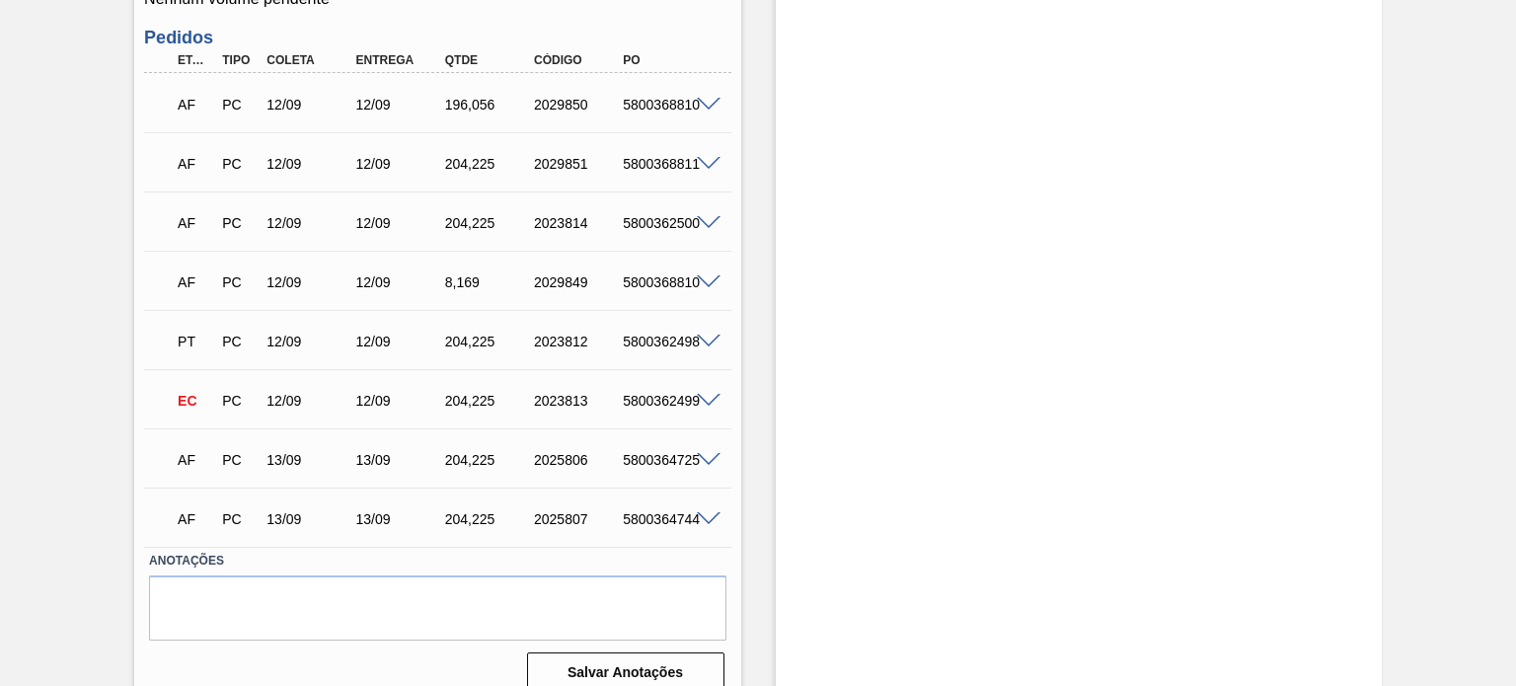
click at [677, 275] on div "5800368810" at bounding box center [667, 282] width 98 height 16
copy div "5800368810"
click at [658, 166] on div "5800368811" at bounding box center [667, 164] width 98 height 16
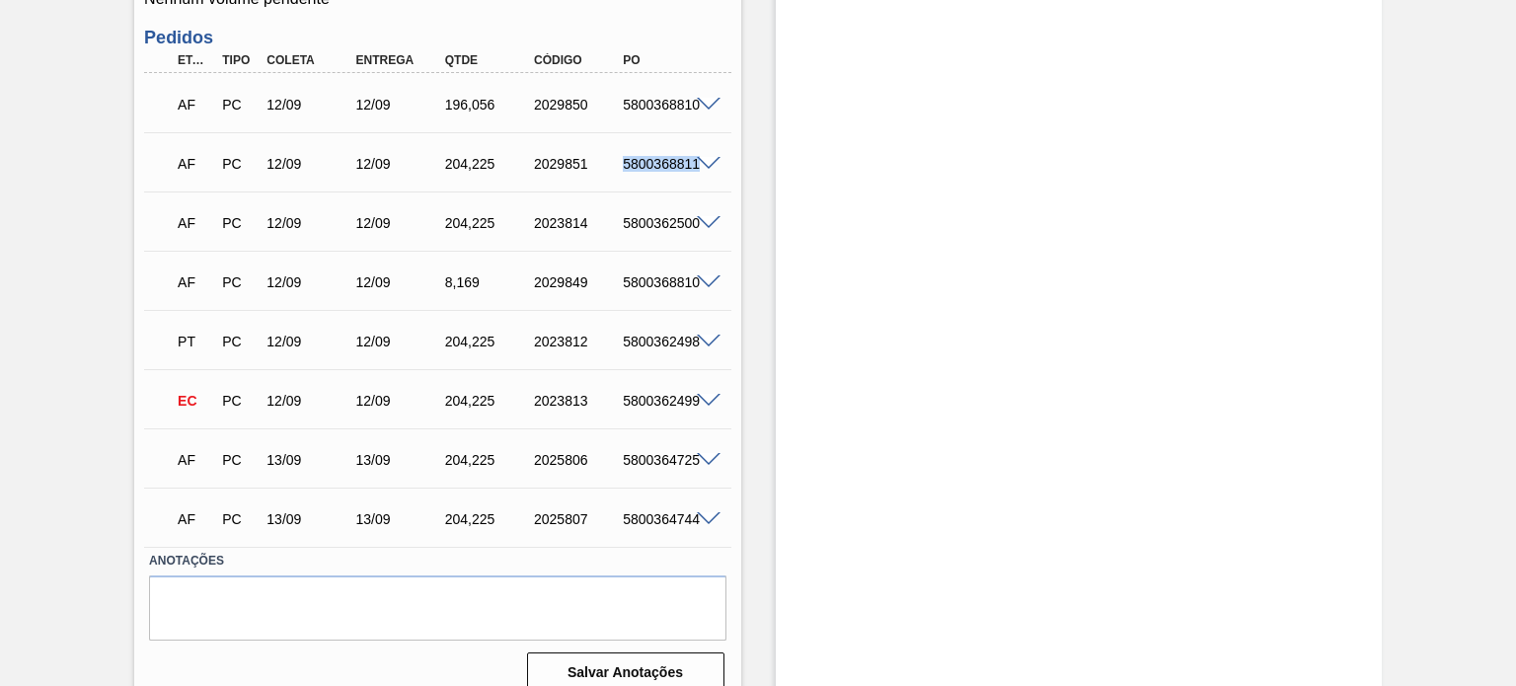
copy div "5800368811"
click at [700, 157] on span at bounding box center [709, 164] width 24 height 15
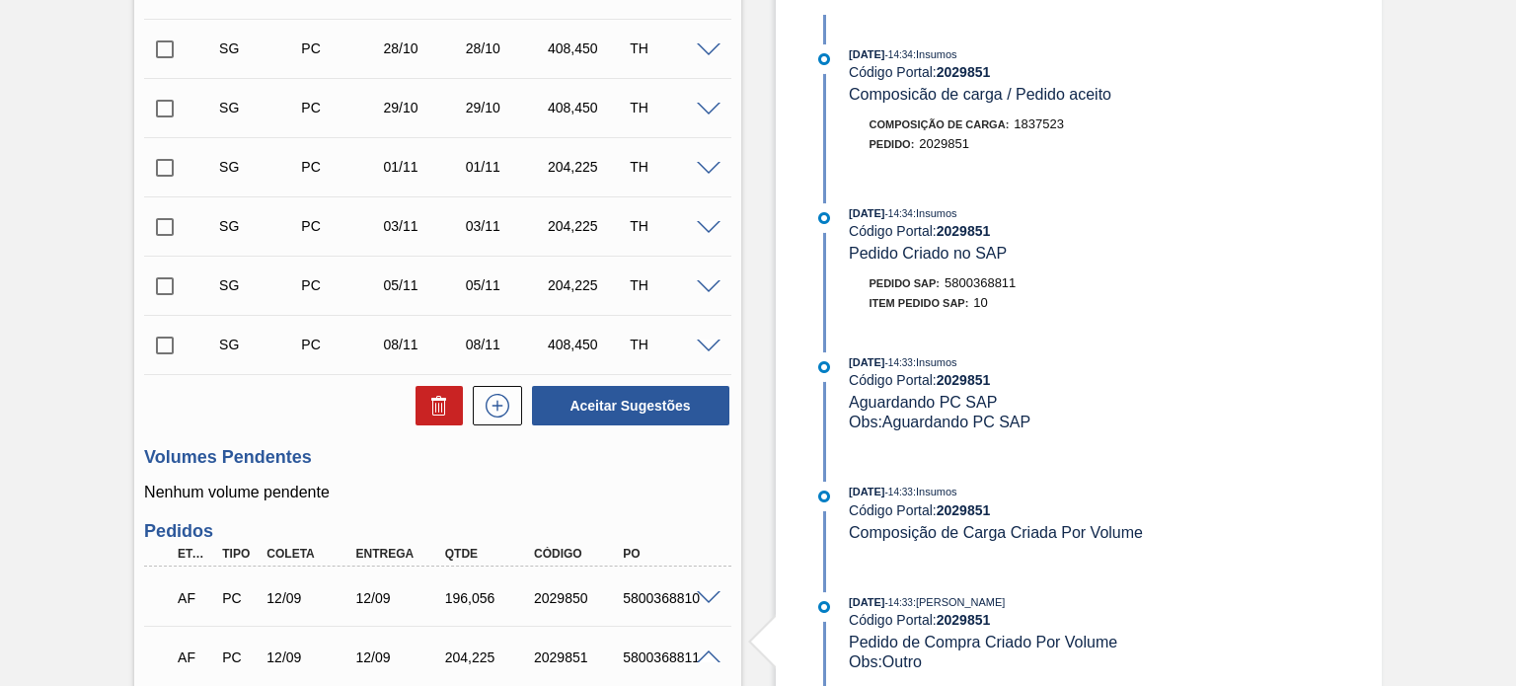
scroll to position [296, 0]
